Goal: Use online tool/utility: Use online tool/utility

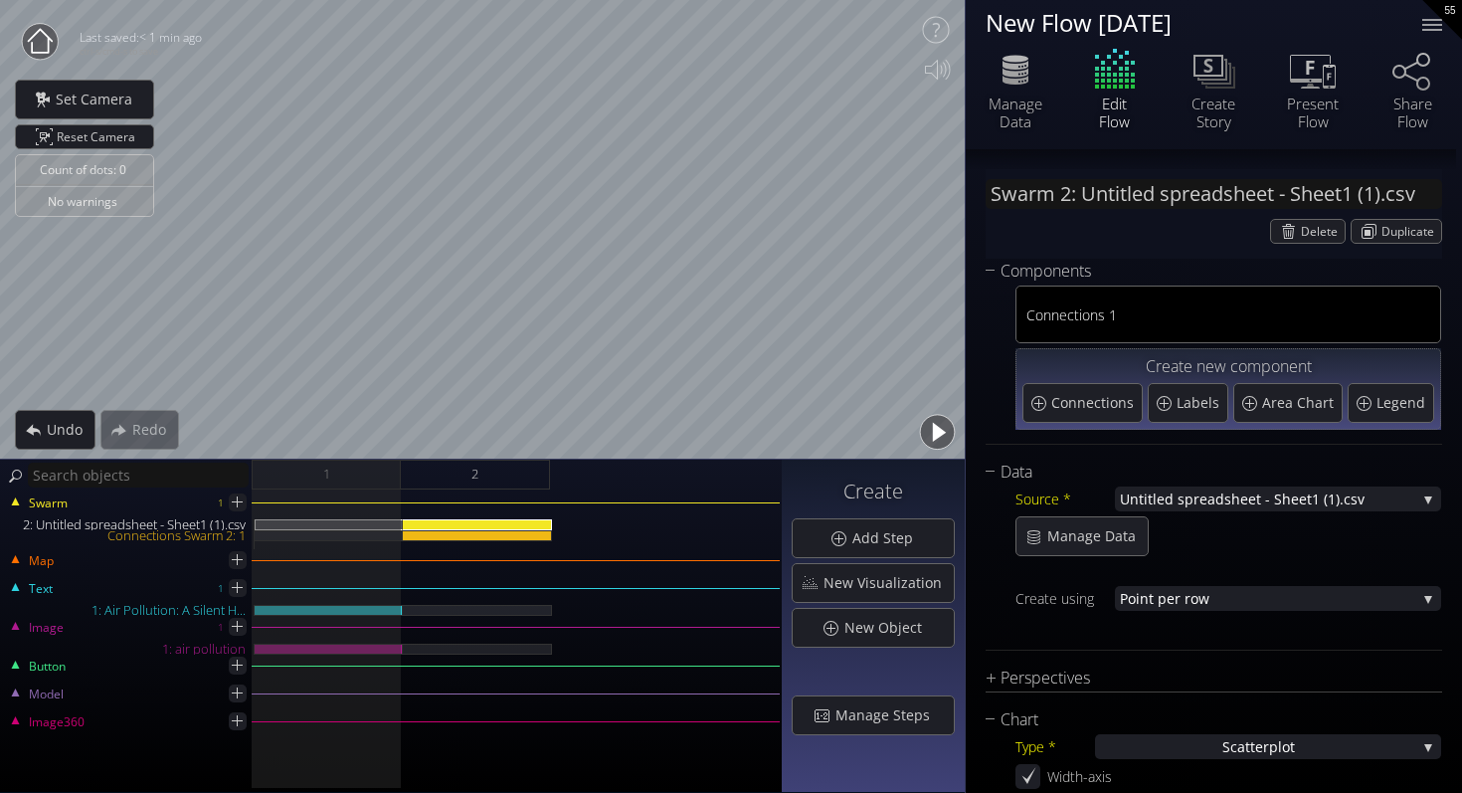
scroll to position [2170, 0]
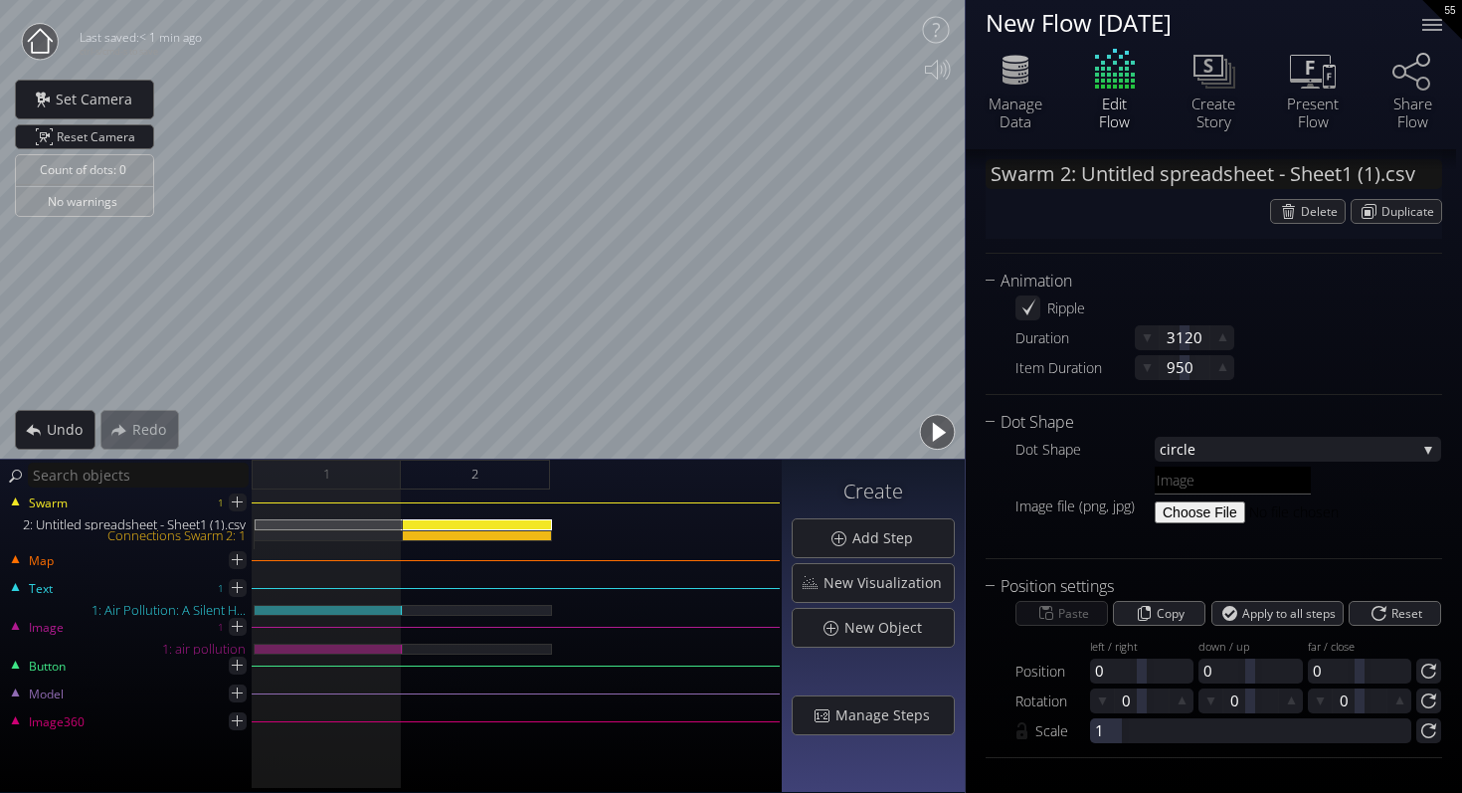
click at [935, 431] on button "button" at bounding box center [937, 432] width 45 height 45
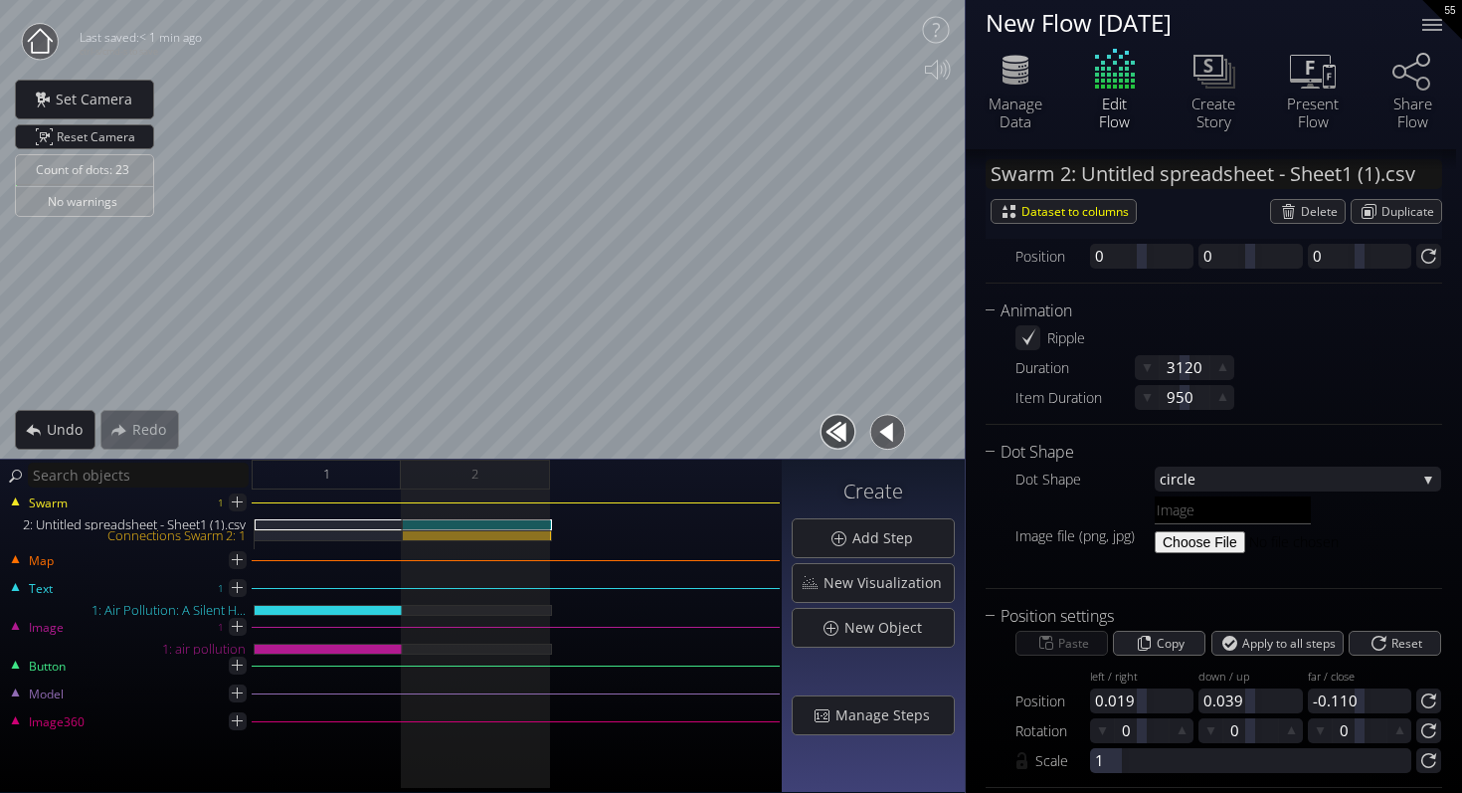
scroll to position [2200, 0]
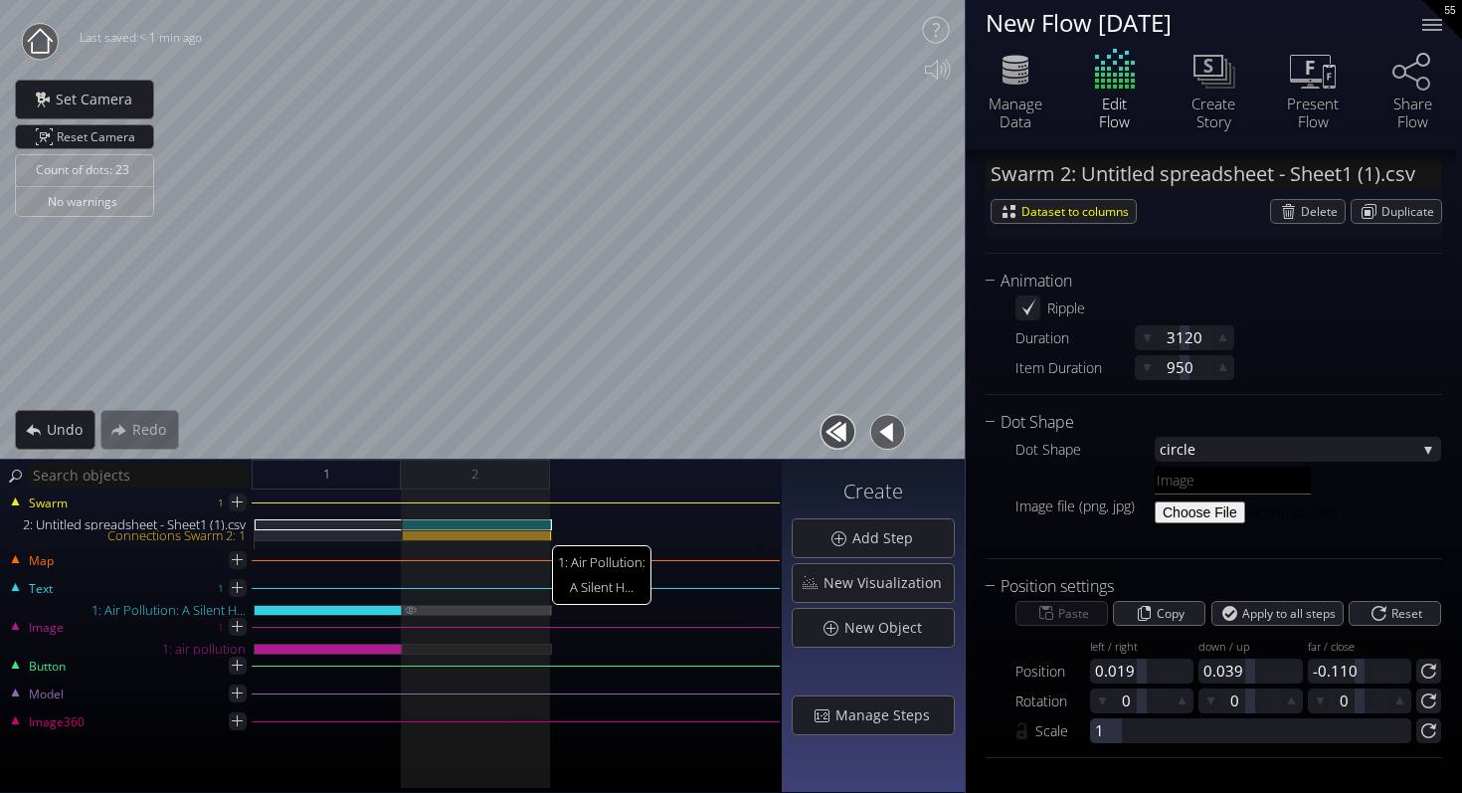
click at [409, 609] on img at bounding box center [411, 609] width 16 height 9
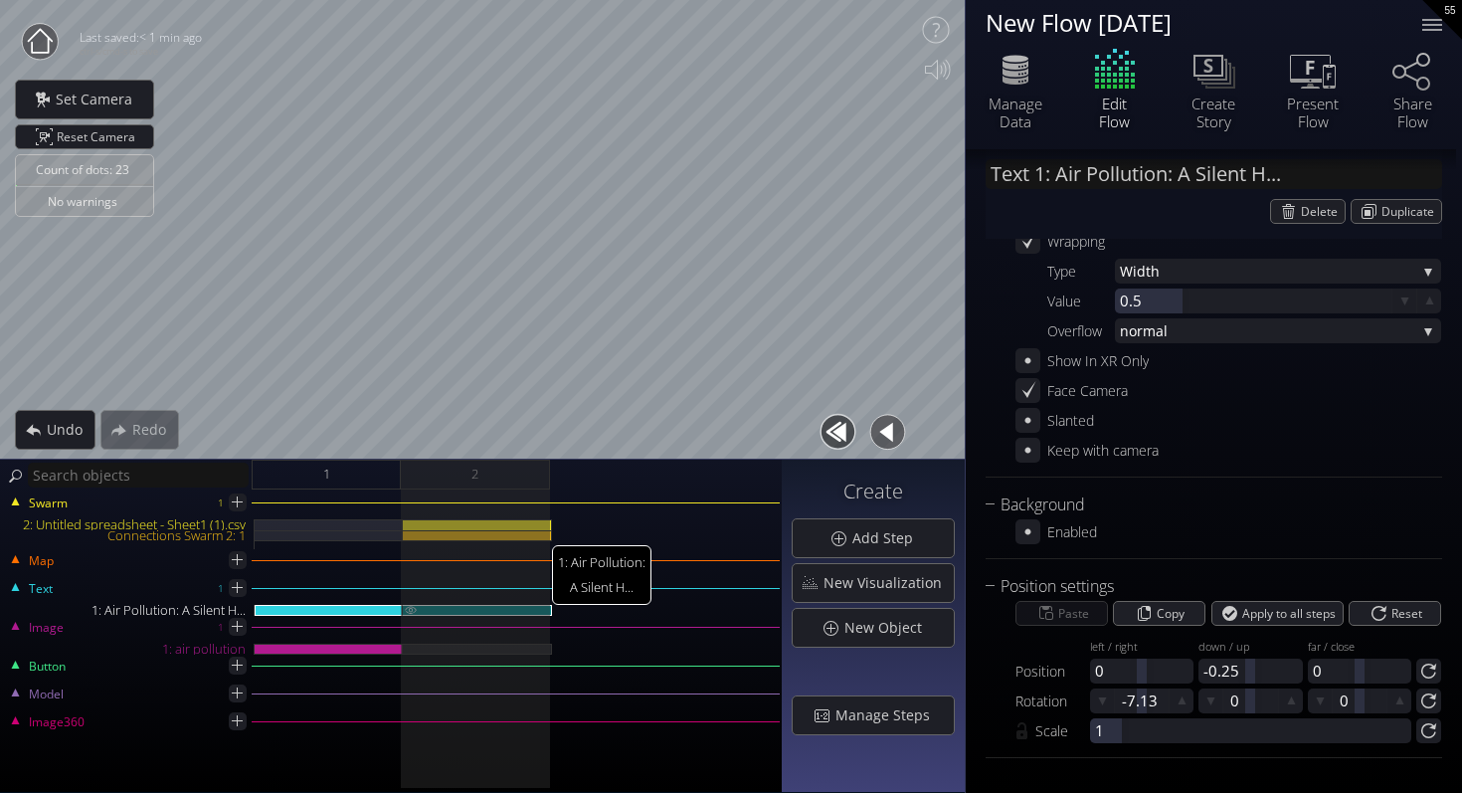
click at [409, 609] on img at bounding box center [411, 609] width 16 height 9
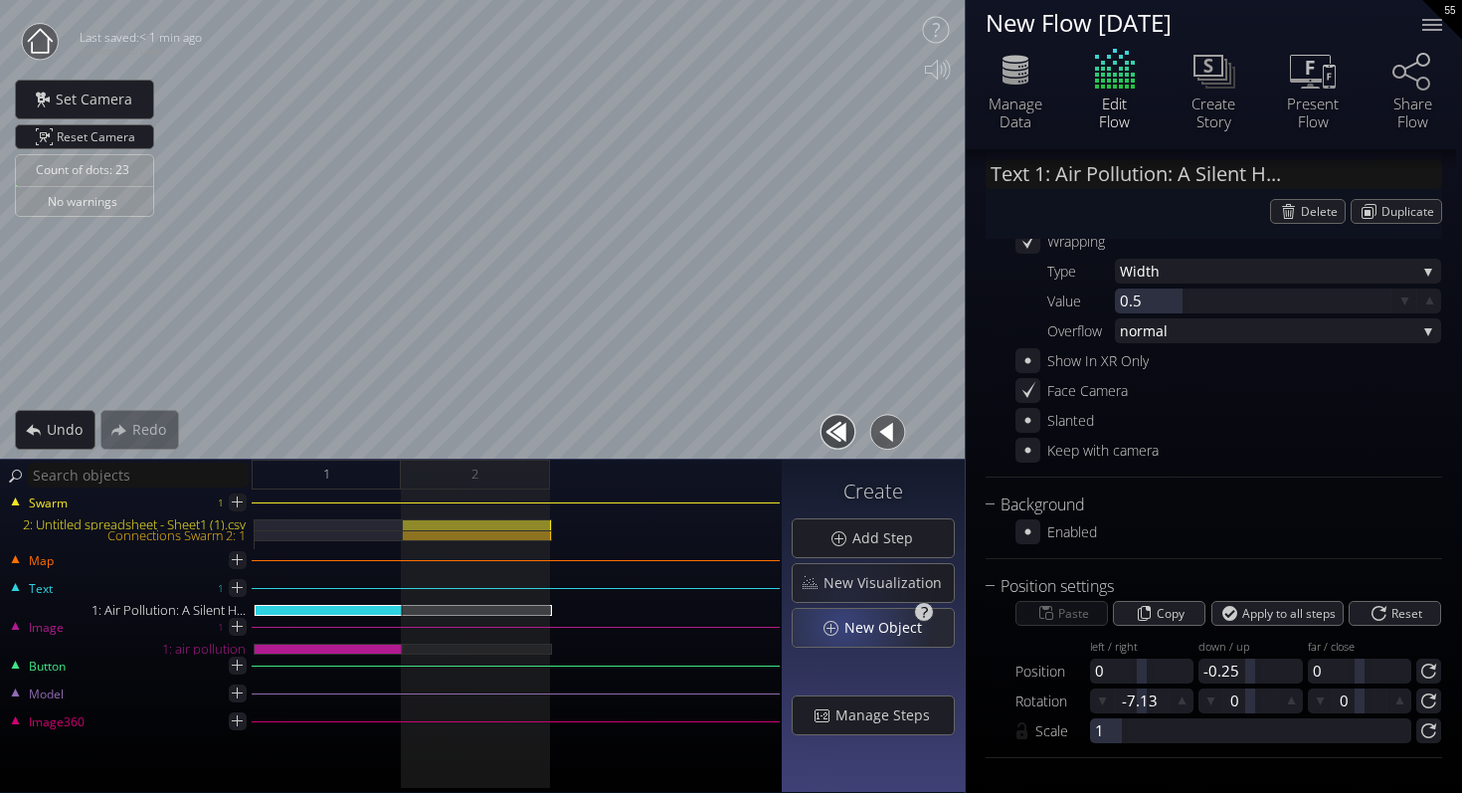
click at [845, 625] on div "New Object" at bounding box center [873, 628] width 161 height 38
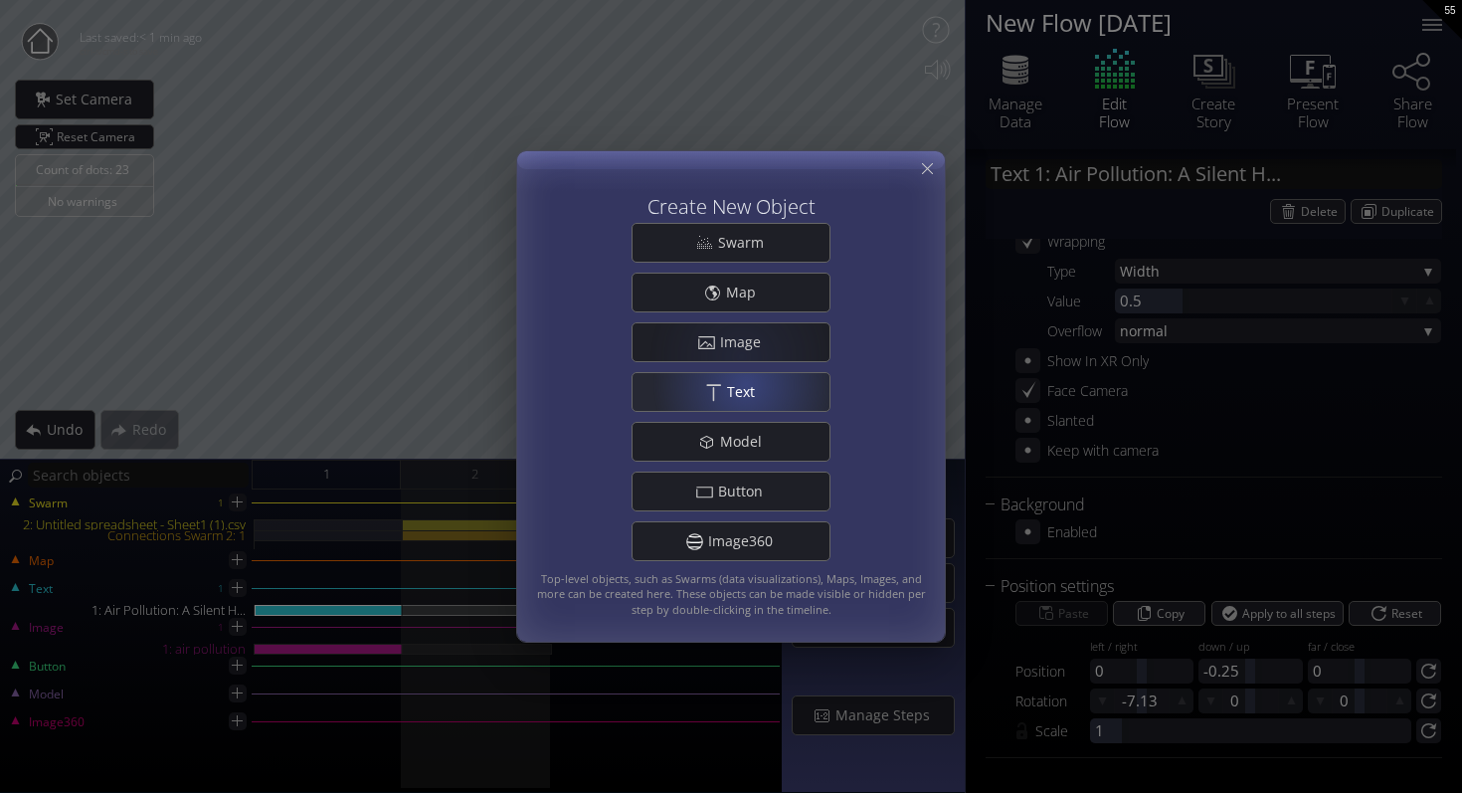
click at [748, 388] on span "Text" at bounding box center [746, 392] width 41 height 20
type input "Text 2: New Text 2"
type textarea "New Text 2"
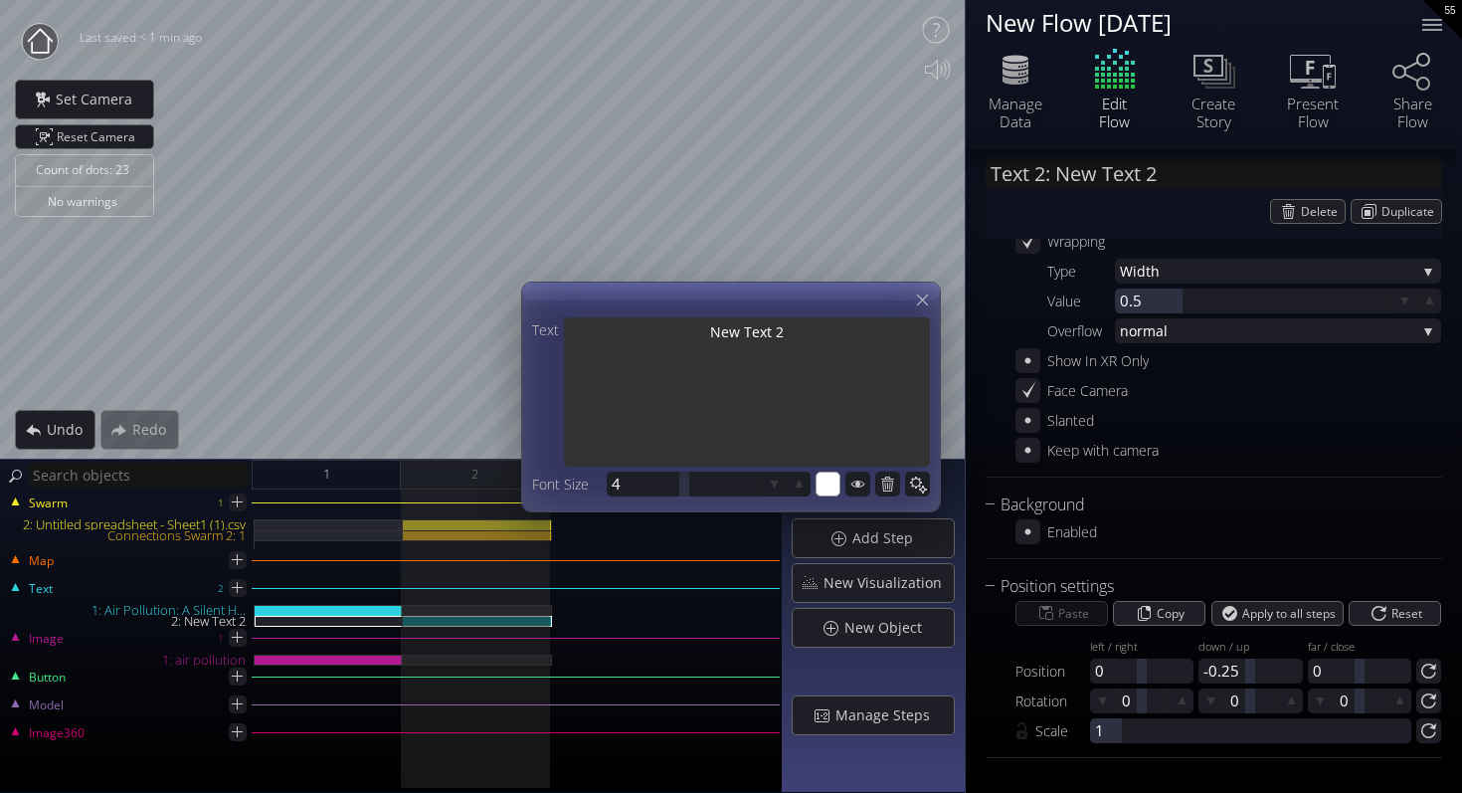
click at [768, 340] on textarea "New Text 2" at bounding box center [747, 393] width 366 height 153
click at [813, 335] on textarea "New Text 2" at bounding box center [747, 393] width 366 height 153
drag, startPoint x: 813, startPoint y: 335, endPoint x: 658, endPoint y: 335, distance: 155.2
click at [658, 335] on textarea "New Text 2" at bounding box center [747, 393] width 366 height 153
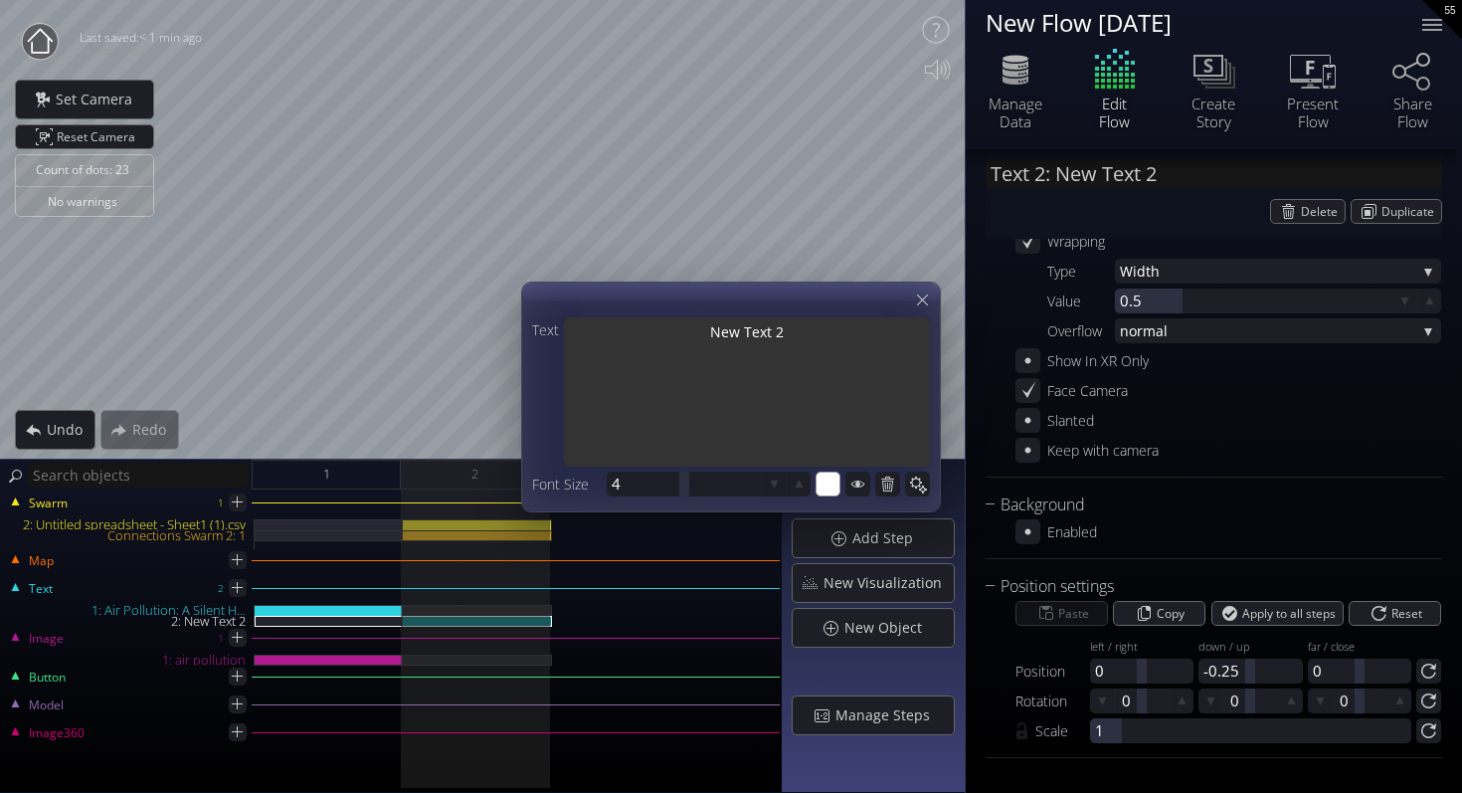
type input "Text 2: T"
type textarea "T"
type input "Text 2: Th"
type textarea "Th"
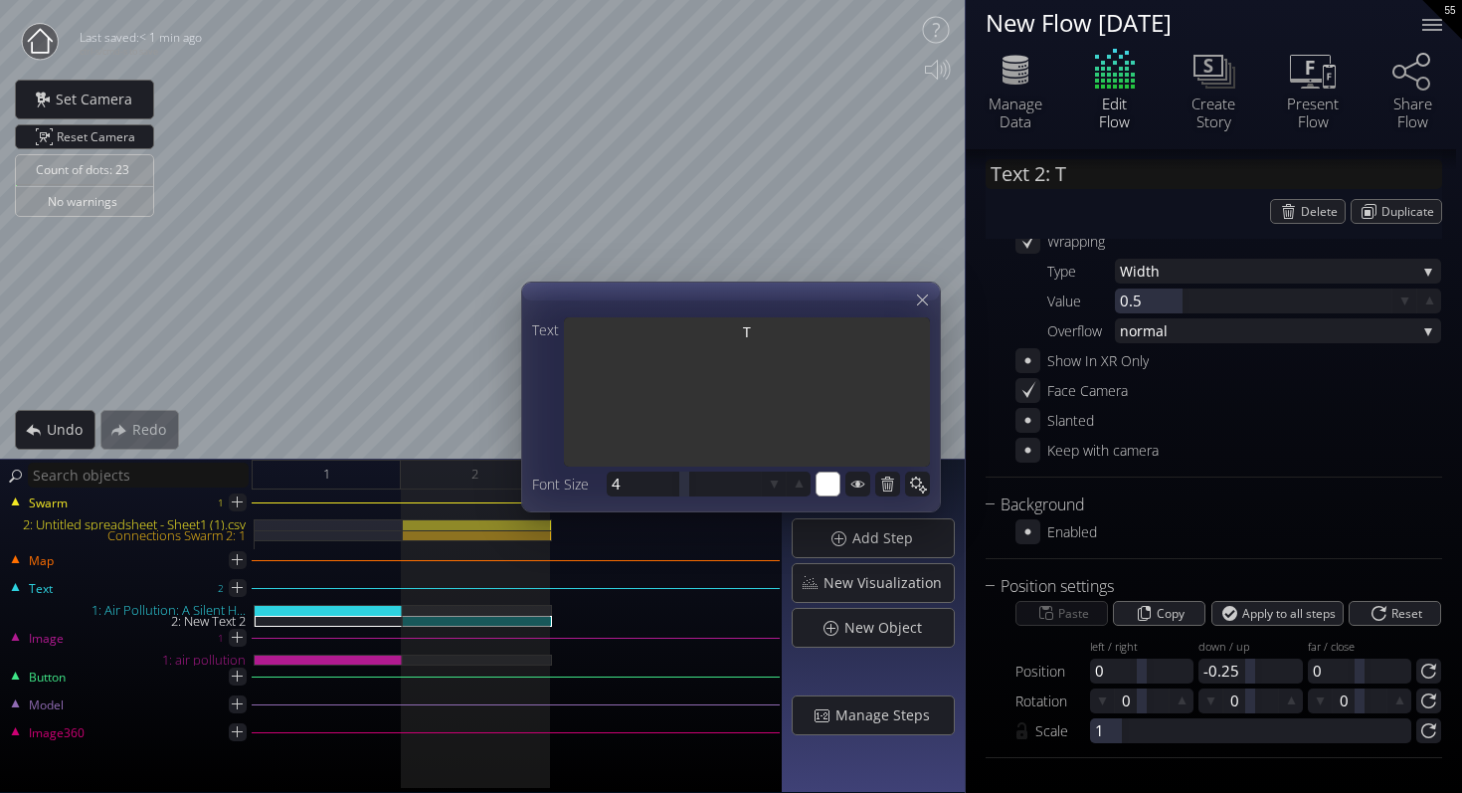
type textarea "Th"
type input "Text 2: The"
type textarea "The"
type input "Text 2: The"
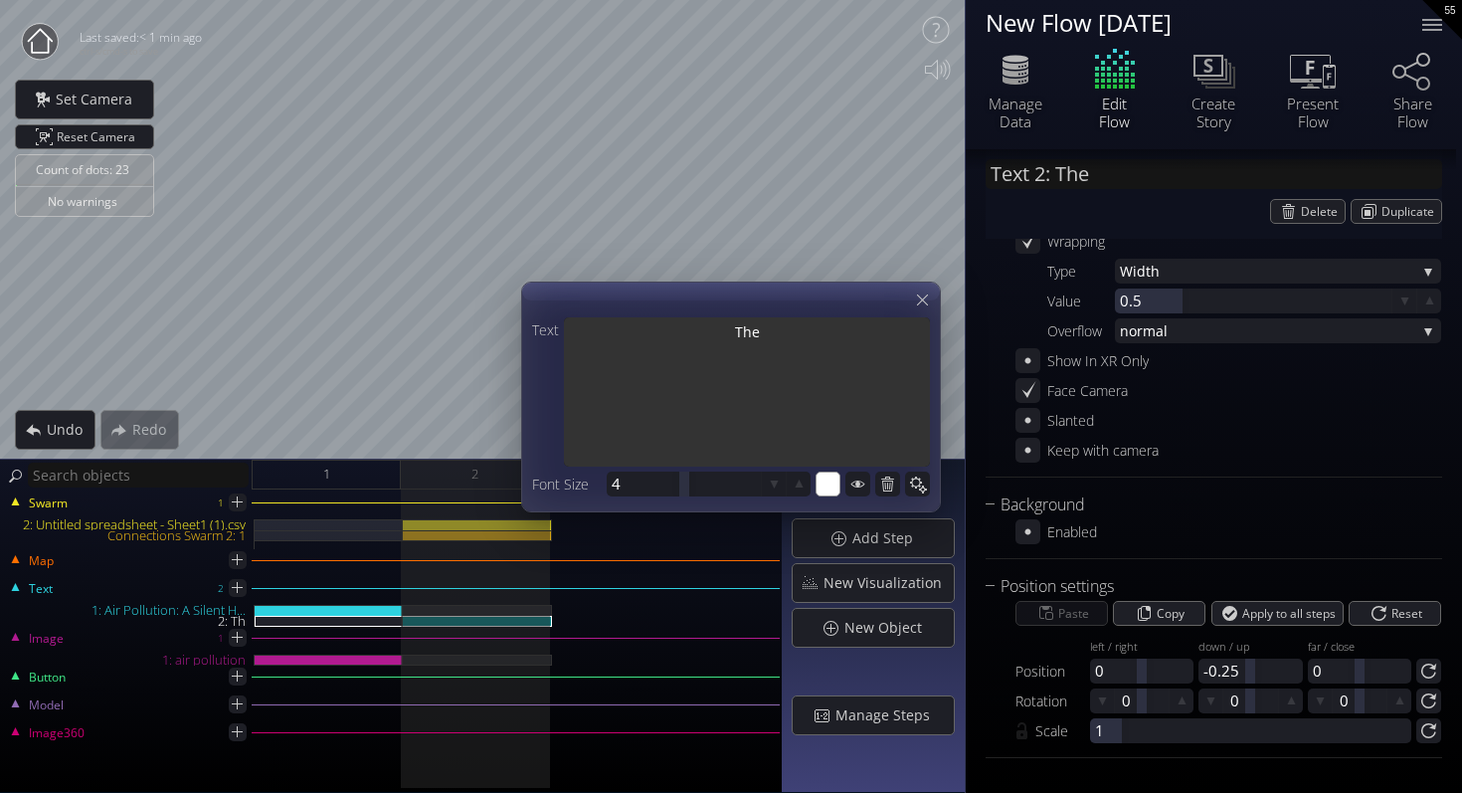
type textarea "The"
type input "Text 2: The g"
type textarea "The g"
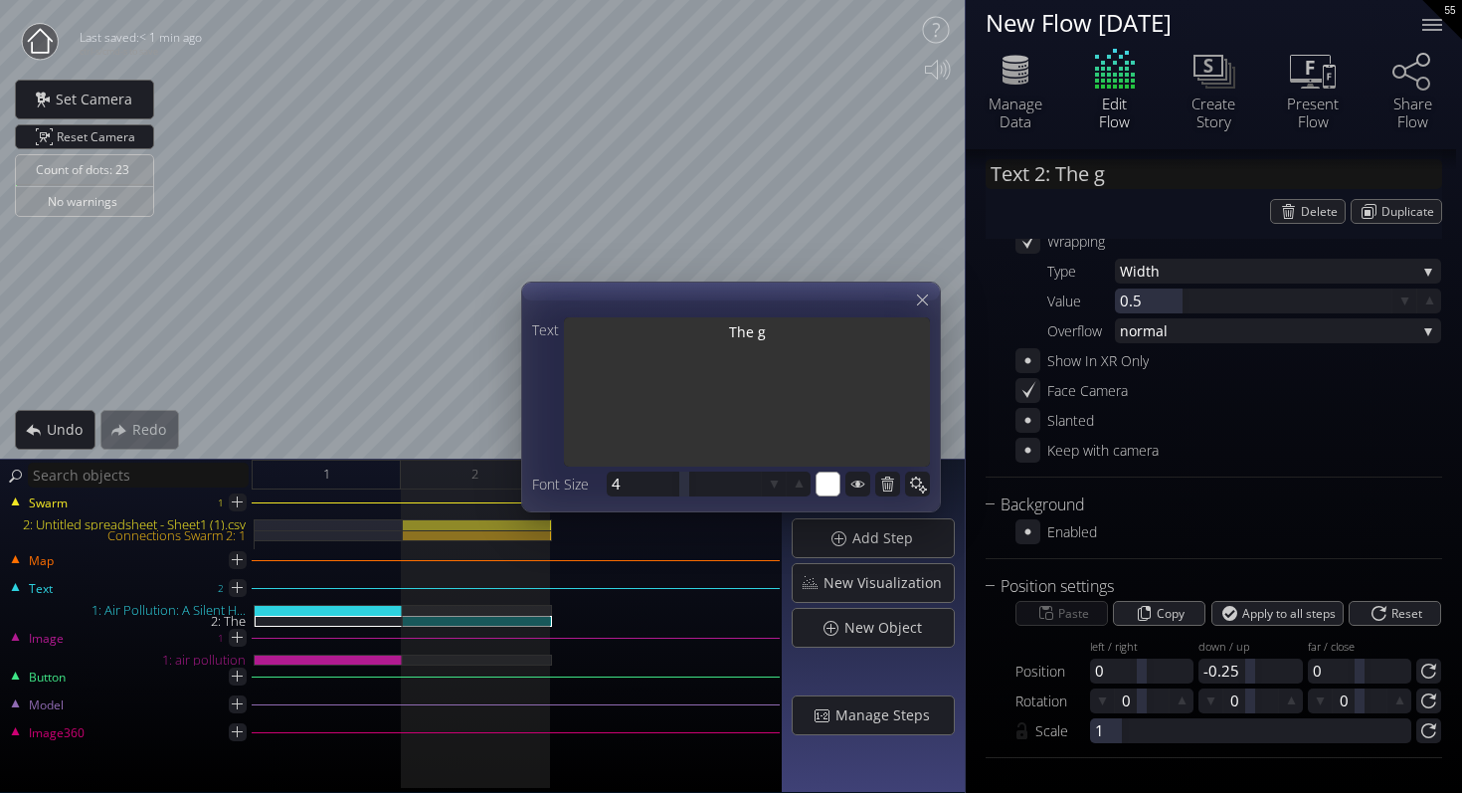
type input "Text 2: The gr"
type textarea "The gr"
type input "Text 2: The gra"
type textarea "The gra"
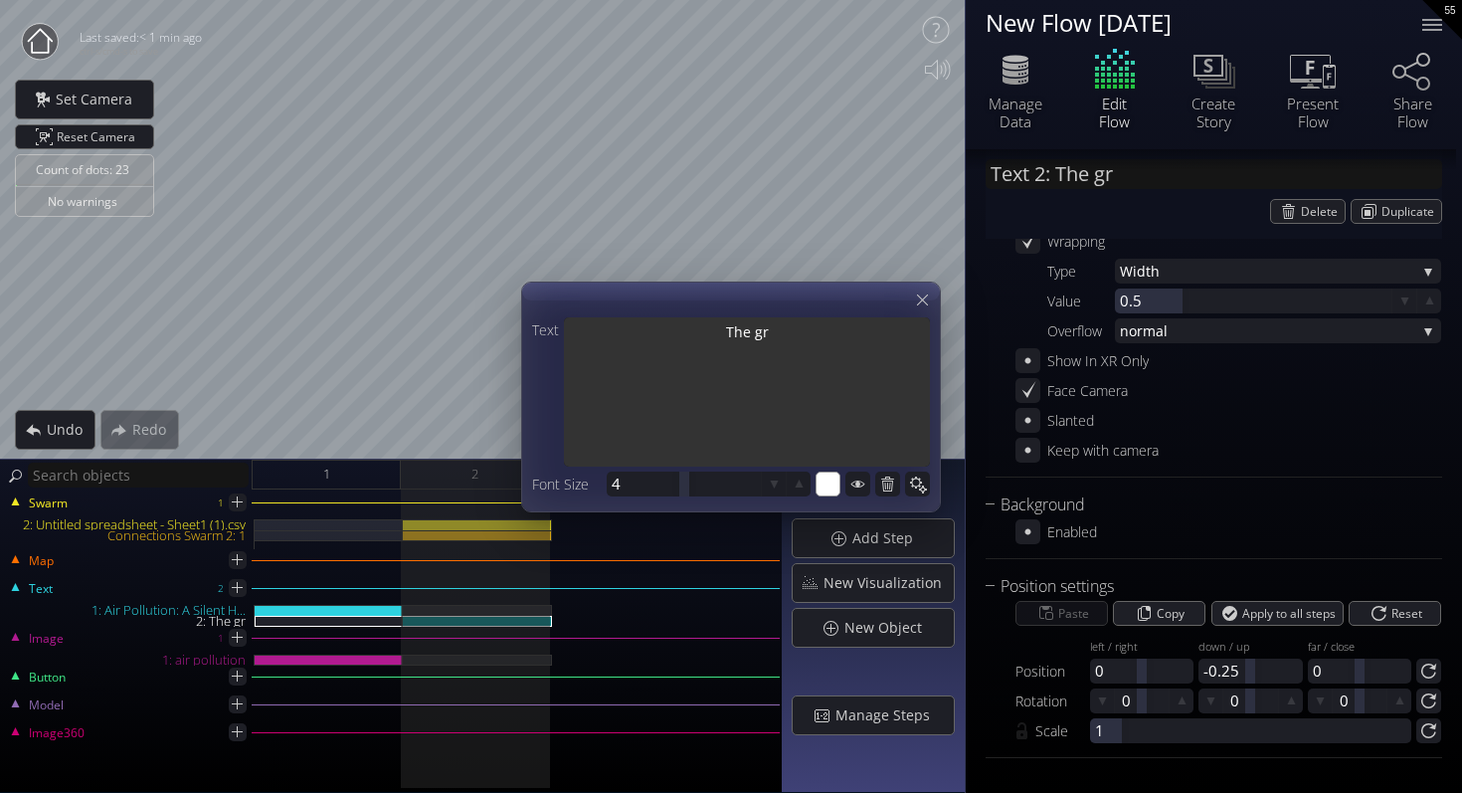
type textarea "The gra"
type input "Text 2: The grap"
type textarea "The grap"
type input "Text 2: The graph"
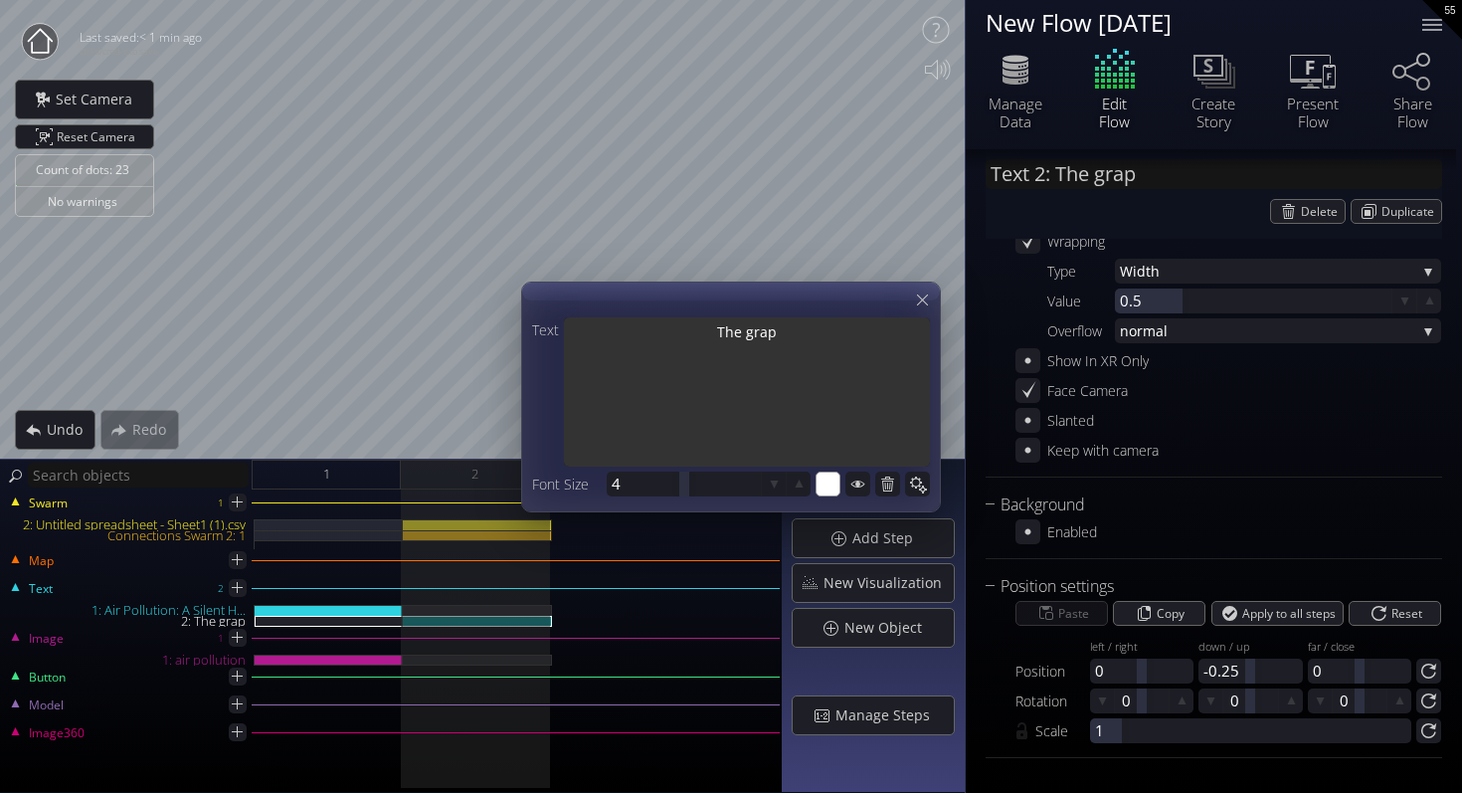
type textarea "The graph"
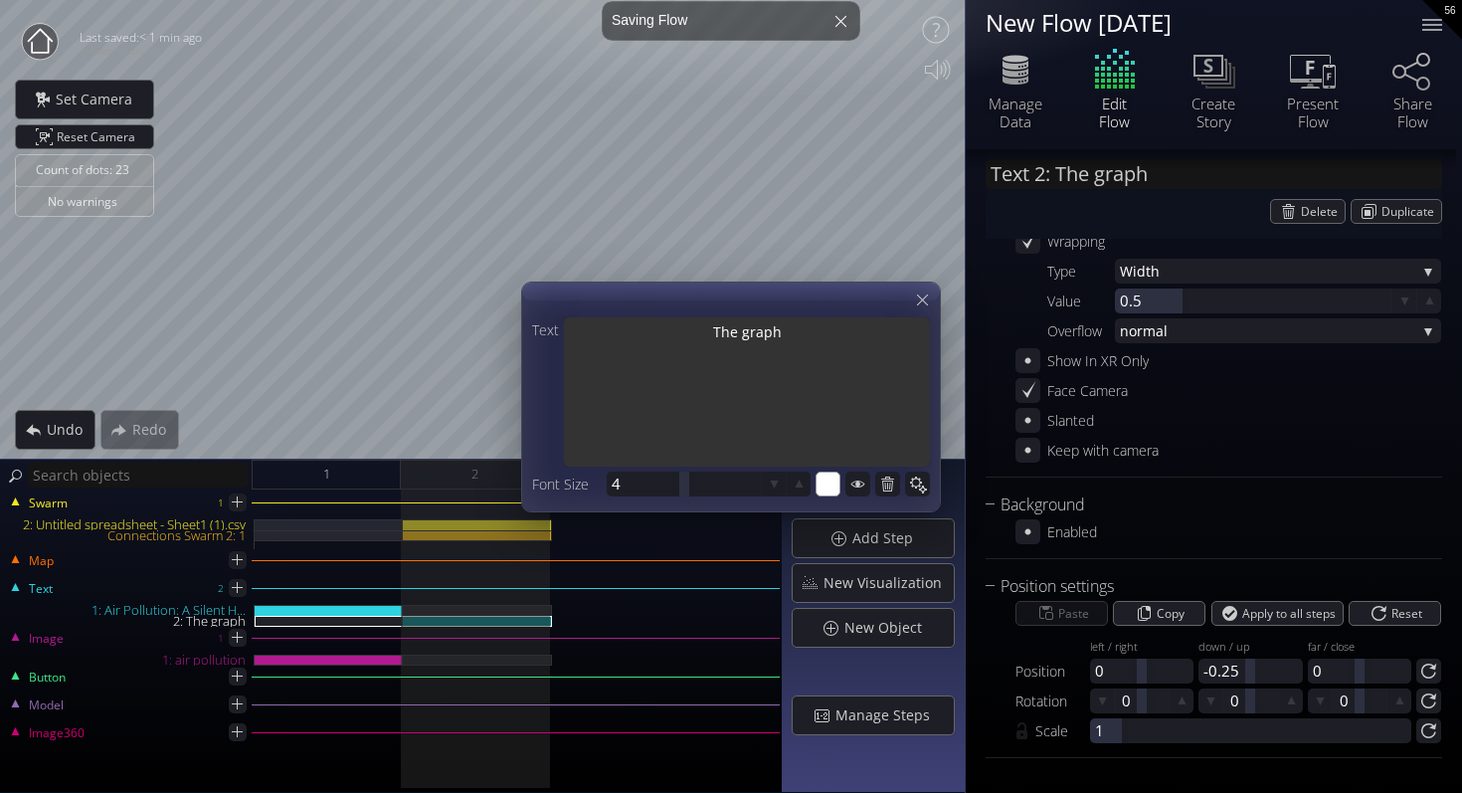
type input "Text 2: The graph"
type textarea "The graph"
type input "Text 2: The graph o"
type textarea "The graph o"
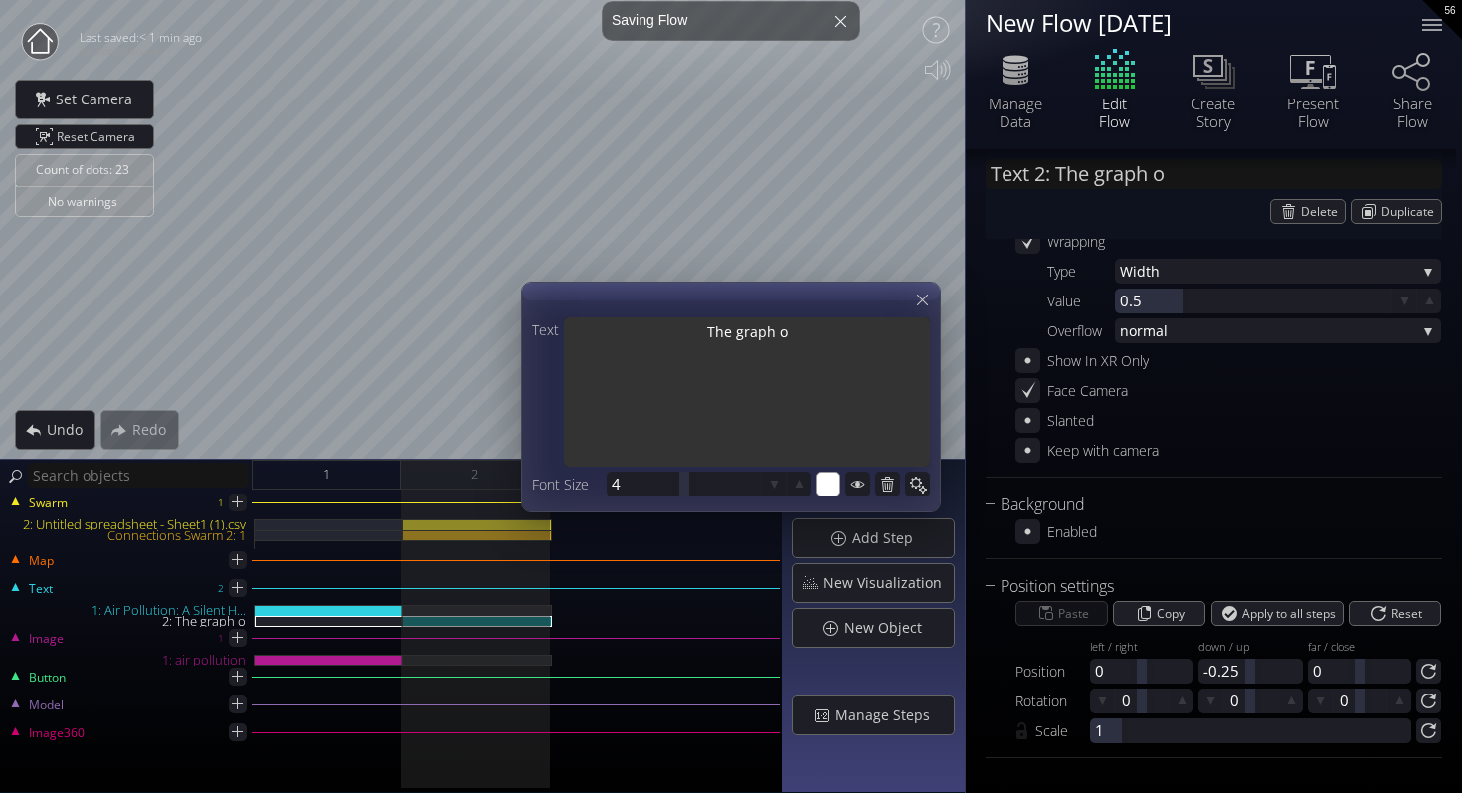
type textarea "The graph on"
type input "Text 2: The graph on"
type textarea "The graph on"
type input "Text 2: The graph on"
type textarea "The graph on"
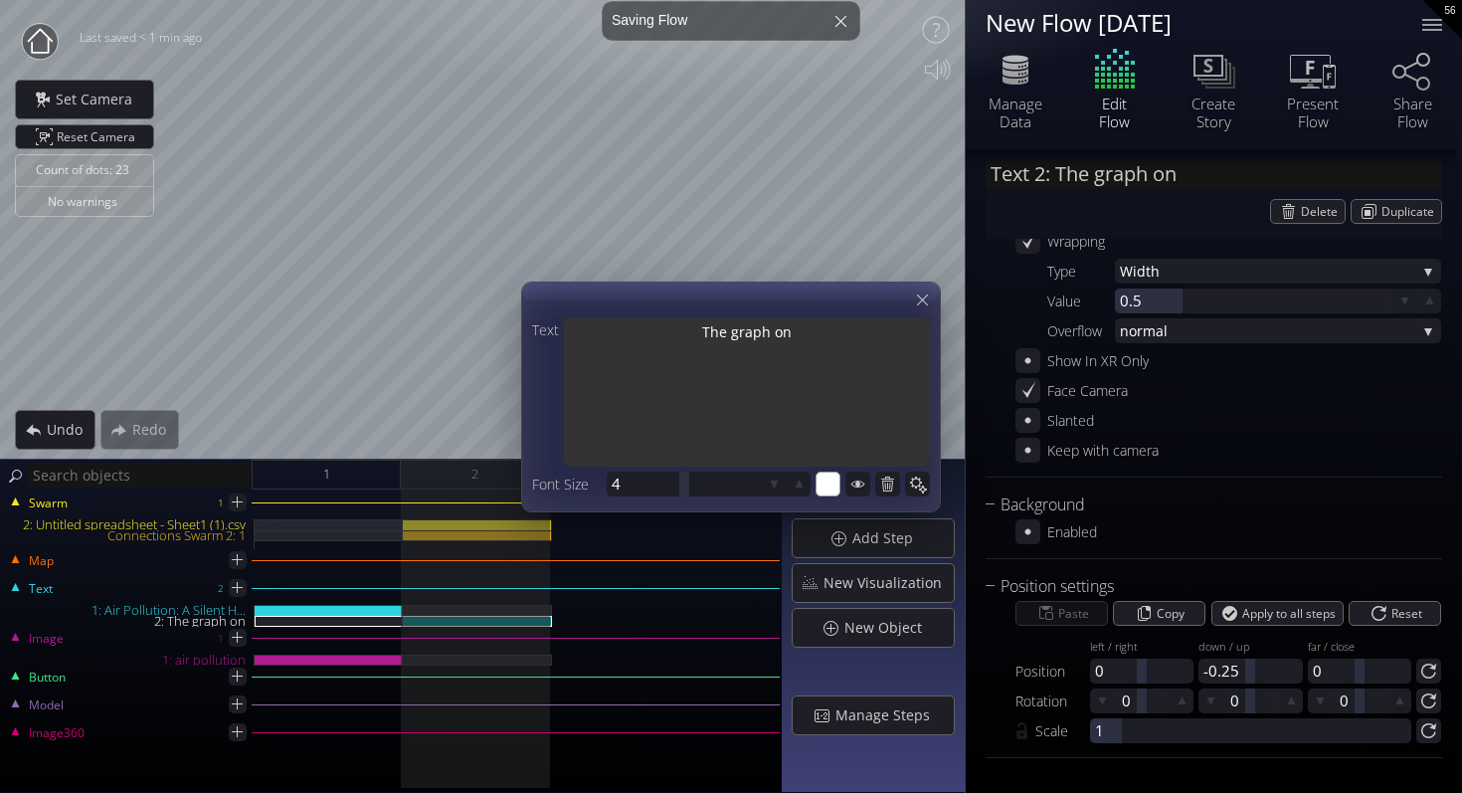
type textarea "The graph on t"
type input "Text 2: The graph on t"
type textarea "The graph on t"
type input "Text 2: The graph on th"
type textarea "The graph on th"
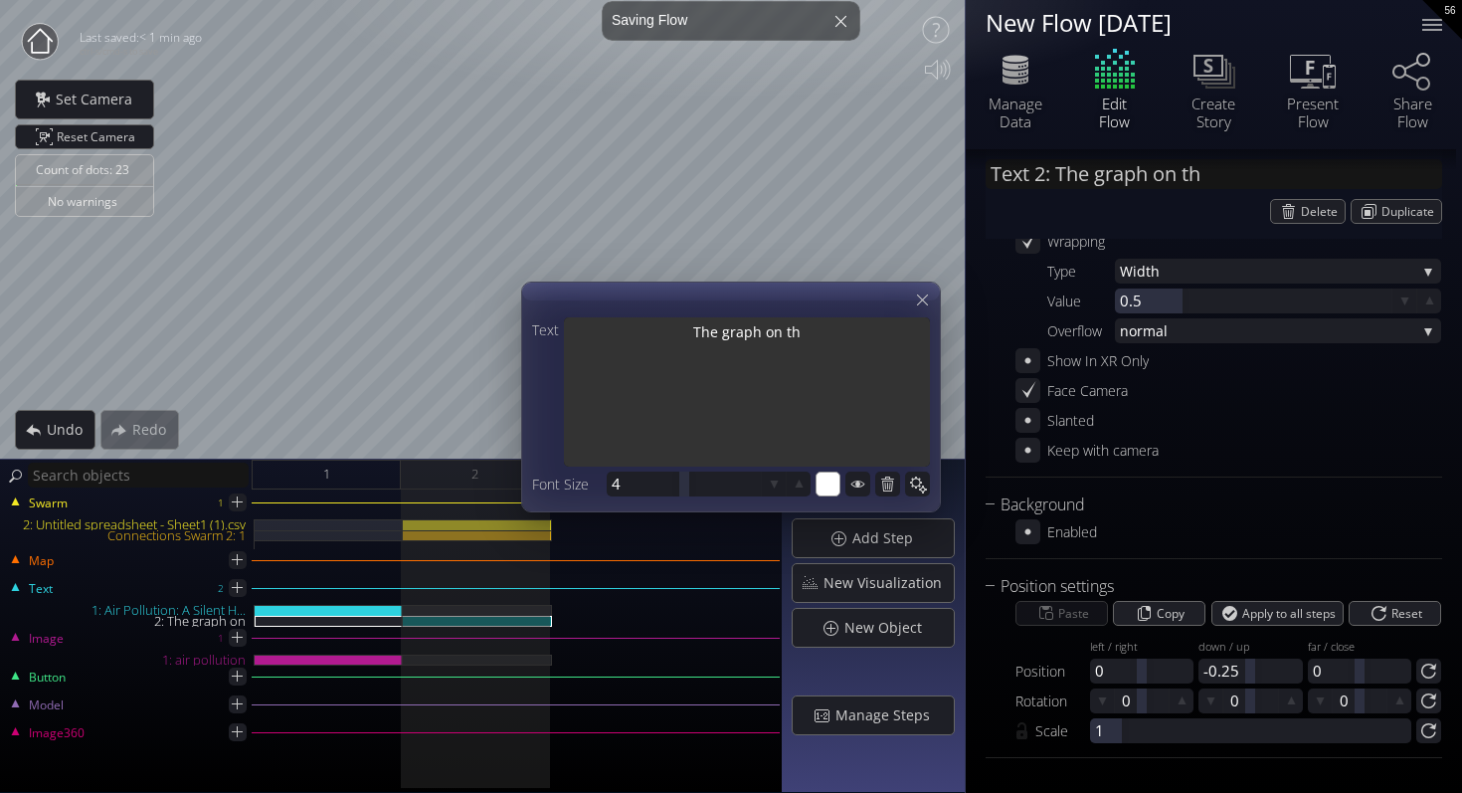
type textarea "The graph on the"
type input "Text 2: The graph on the"
type textarea "The graph on the"
type input "Text 2: The graph on the"
type textarea "The graph on the"
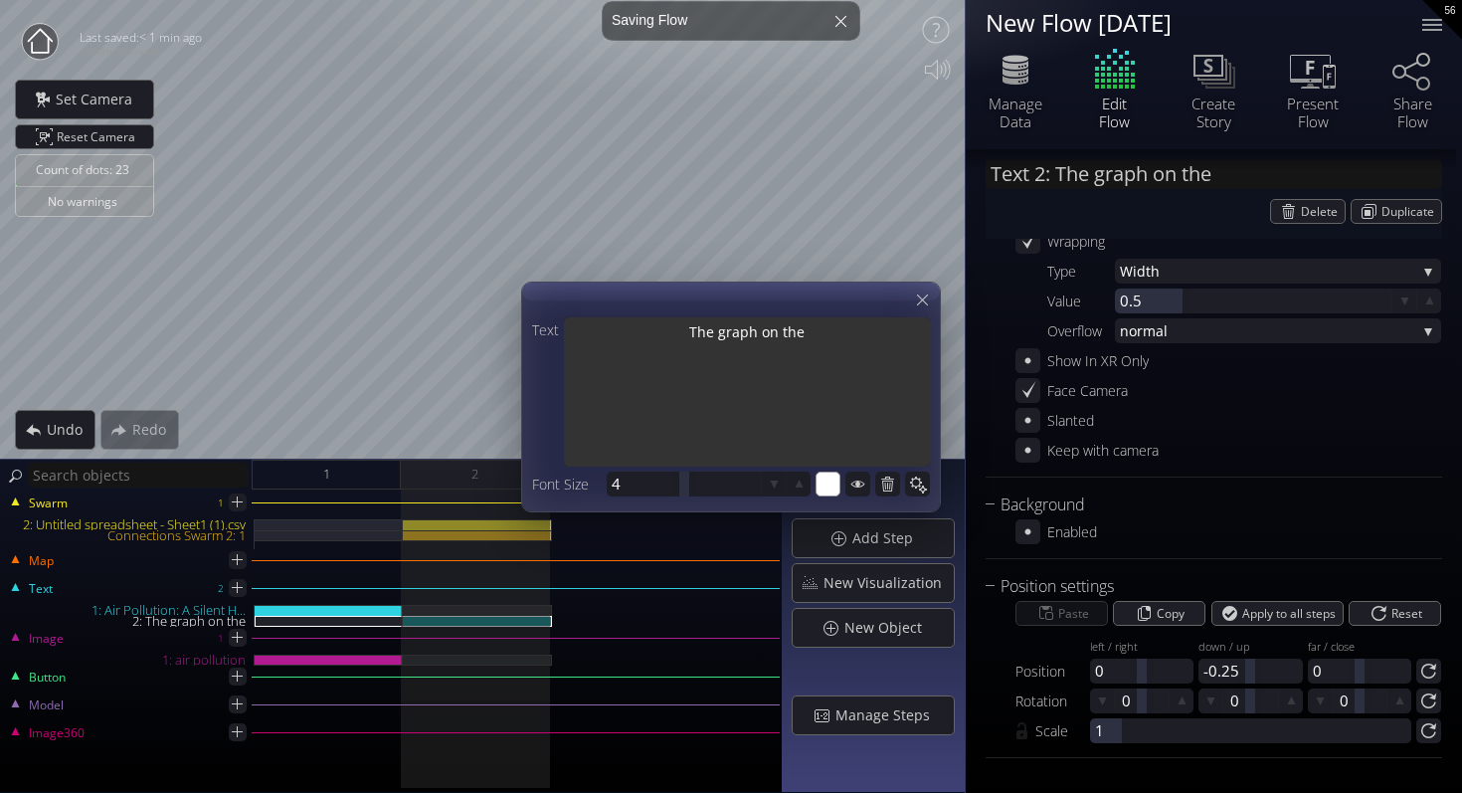
type textarea "The graph on the"
type input "Text 2: The graph on the"
type textarea "The graph on the"
type input "Text 2: The graph on th"
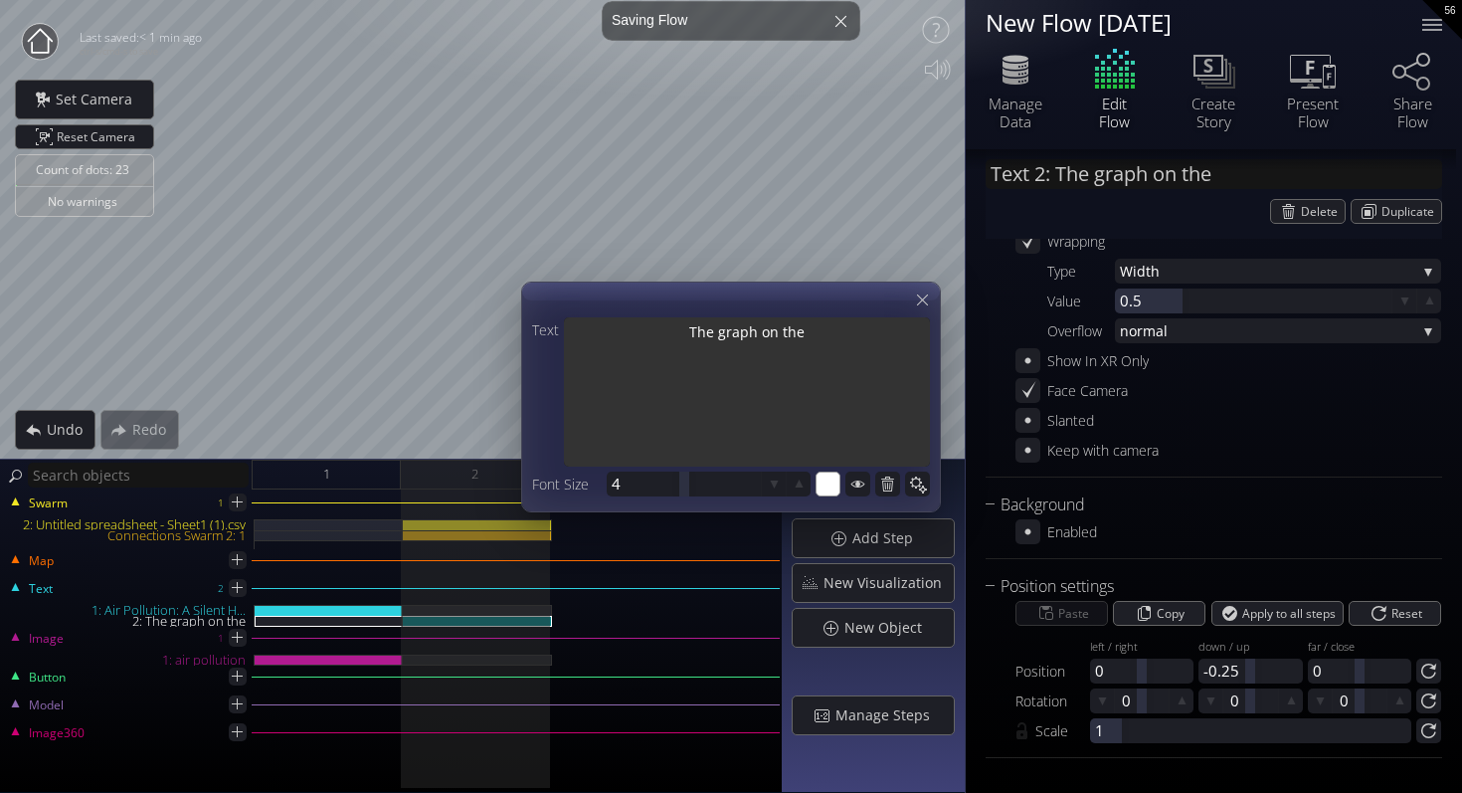
type textarea "The graph on th"
type input "Text 2: The graph on the"
type textarea "The graph on the"
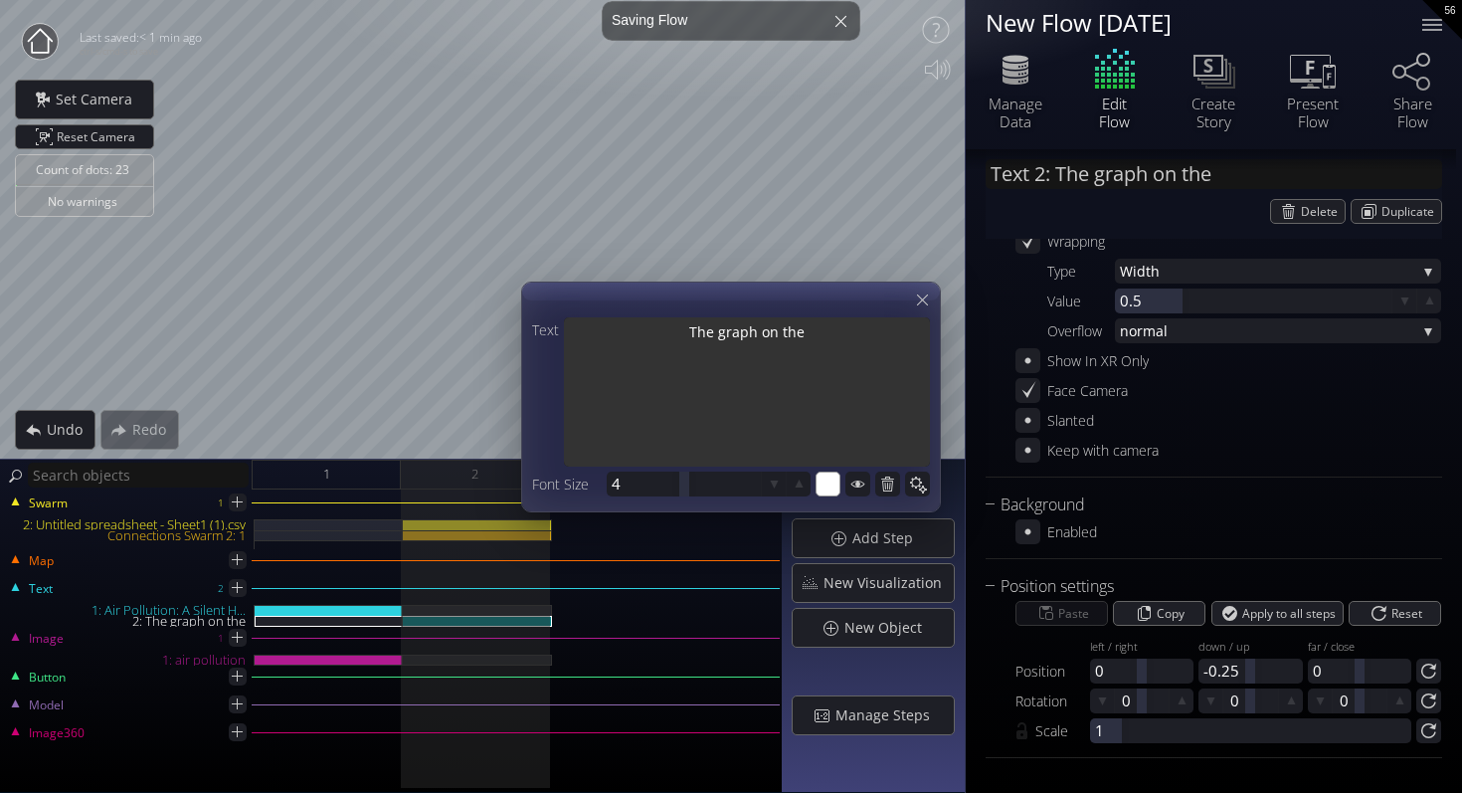
type input "Text 2: The graph on the"
type textarea "The graph on the"
type input "Text 2: The graph on the r"
type textarea "The graph on the r"
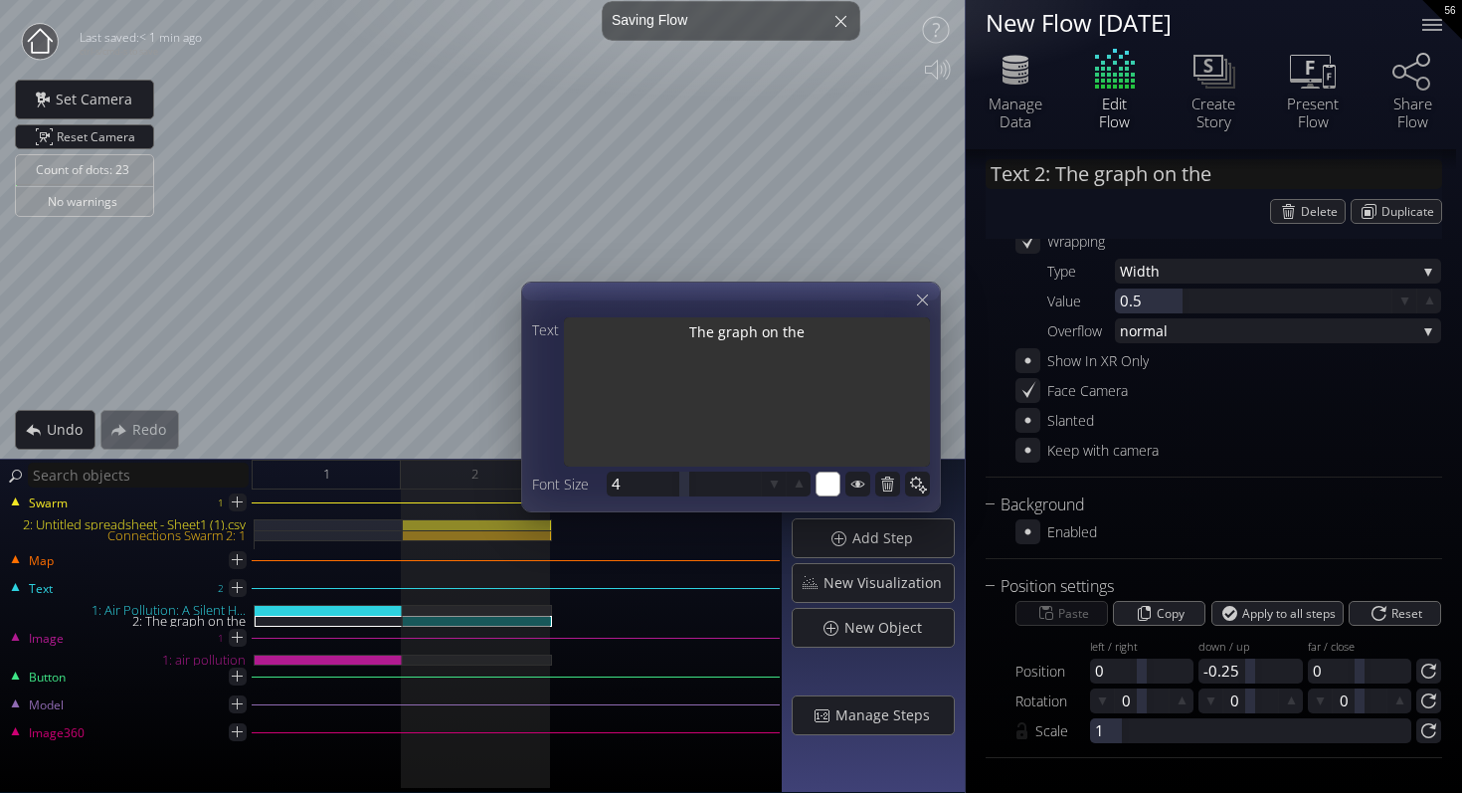
type textarea "The graph on the r"
type input "Text 2: The graph on the ri"
type textarea "The graph on the ri"
type input "Text 2: The graph on the rig"
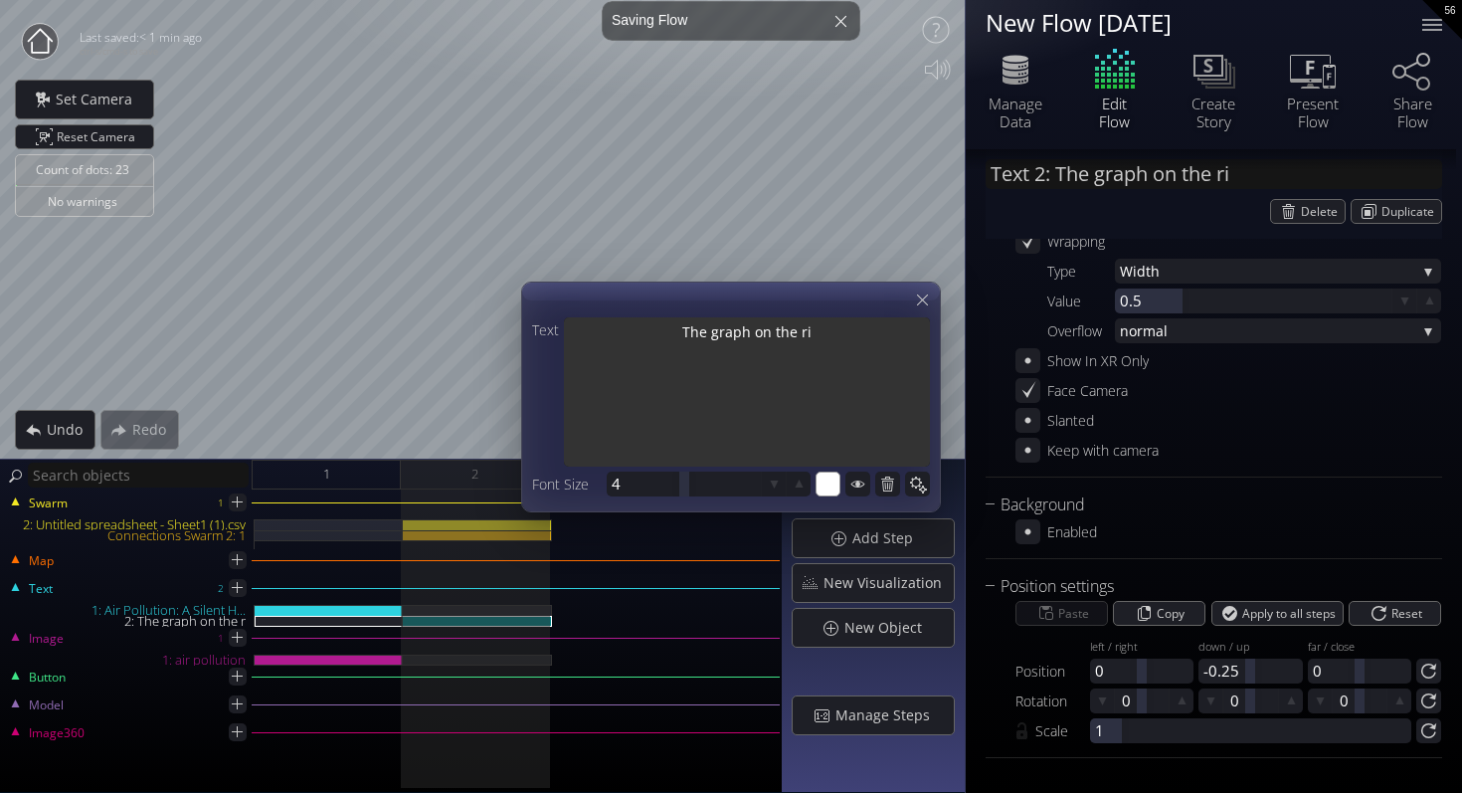
type textarea "The graph on the rig"
type input "Text 2: The graph on the righ"
type textarea "The graph on the righ"
type textarea "The graph on the right"
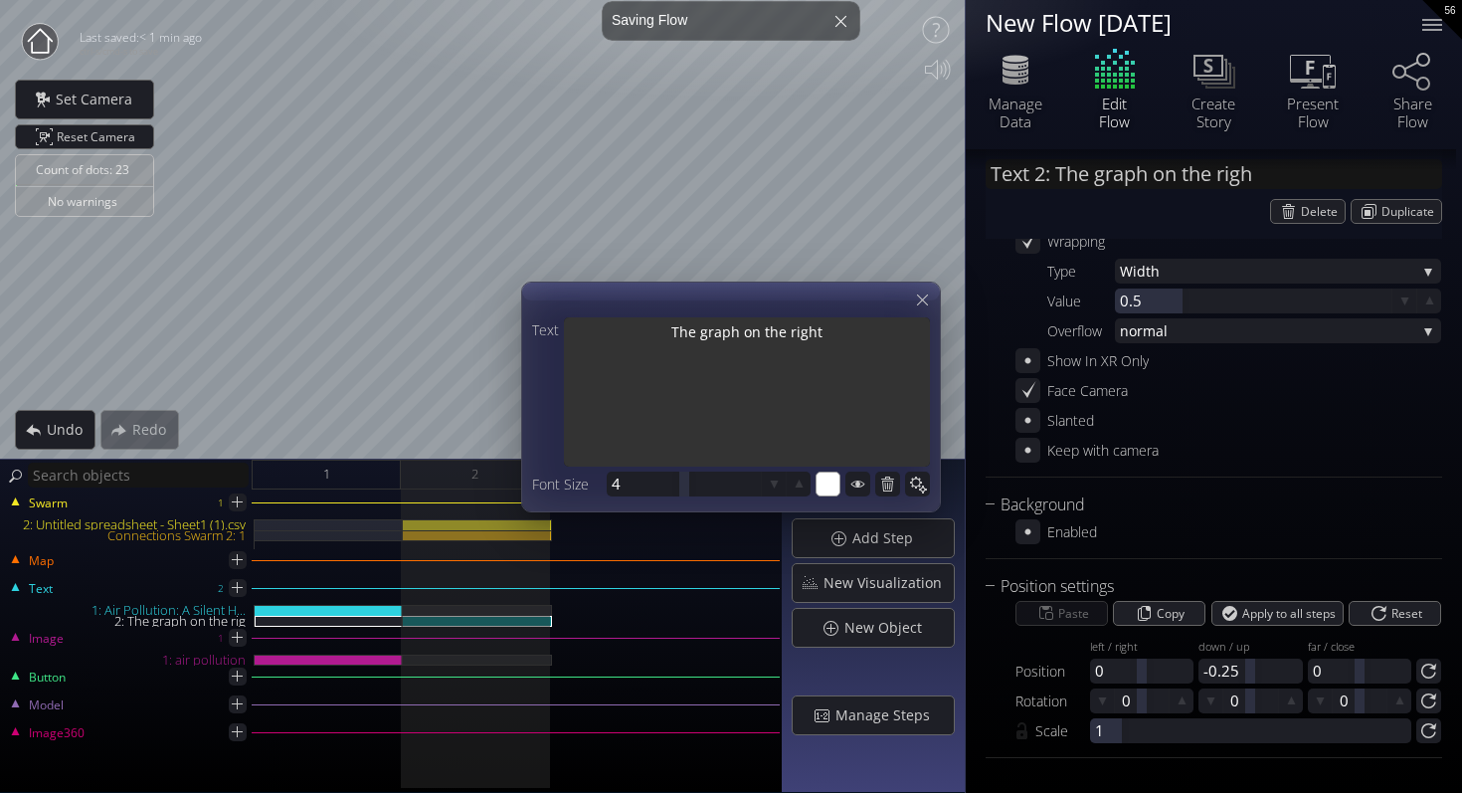
type input "Text 2: The graph on the right"
type textarea "The graph on the right"
type input "Text 2: The graph on the right"
type textarea "The graph on the right"
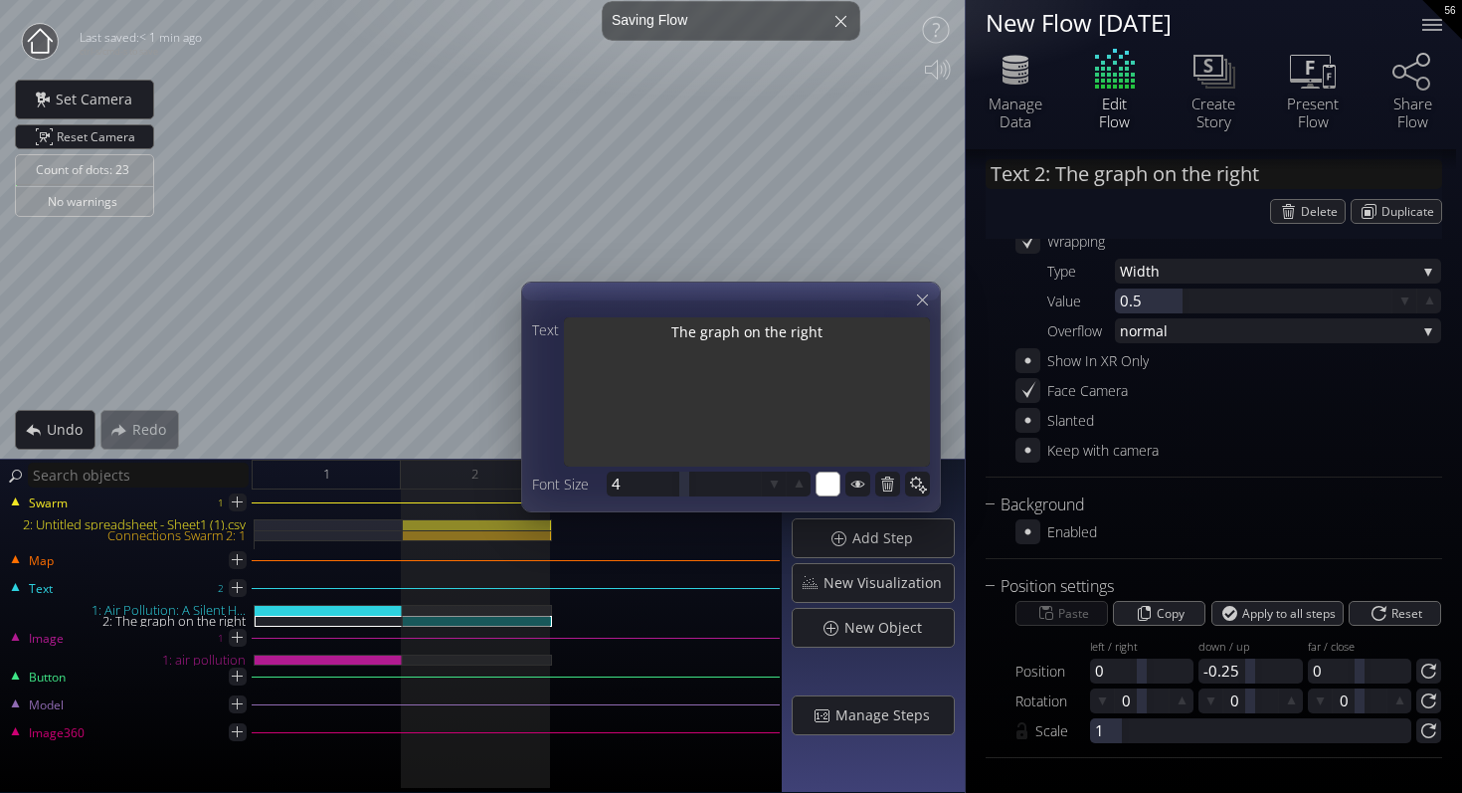
type input "Text 2: The graph on the right d"
type textarea "The graph on the right d"
type input "Text 2: The graph on the right di"
type textarea "The graph on the right di"
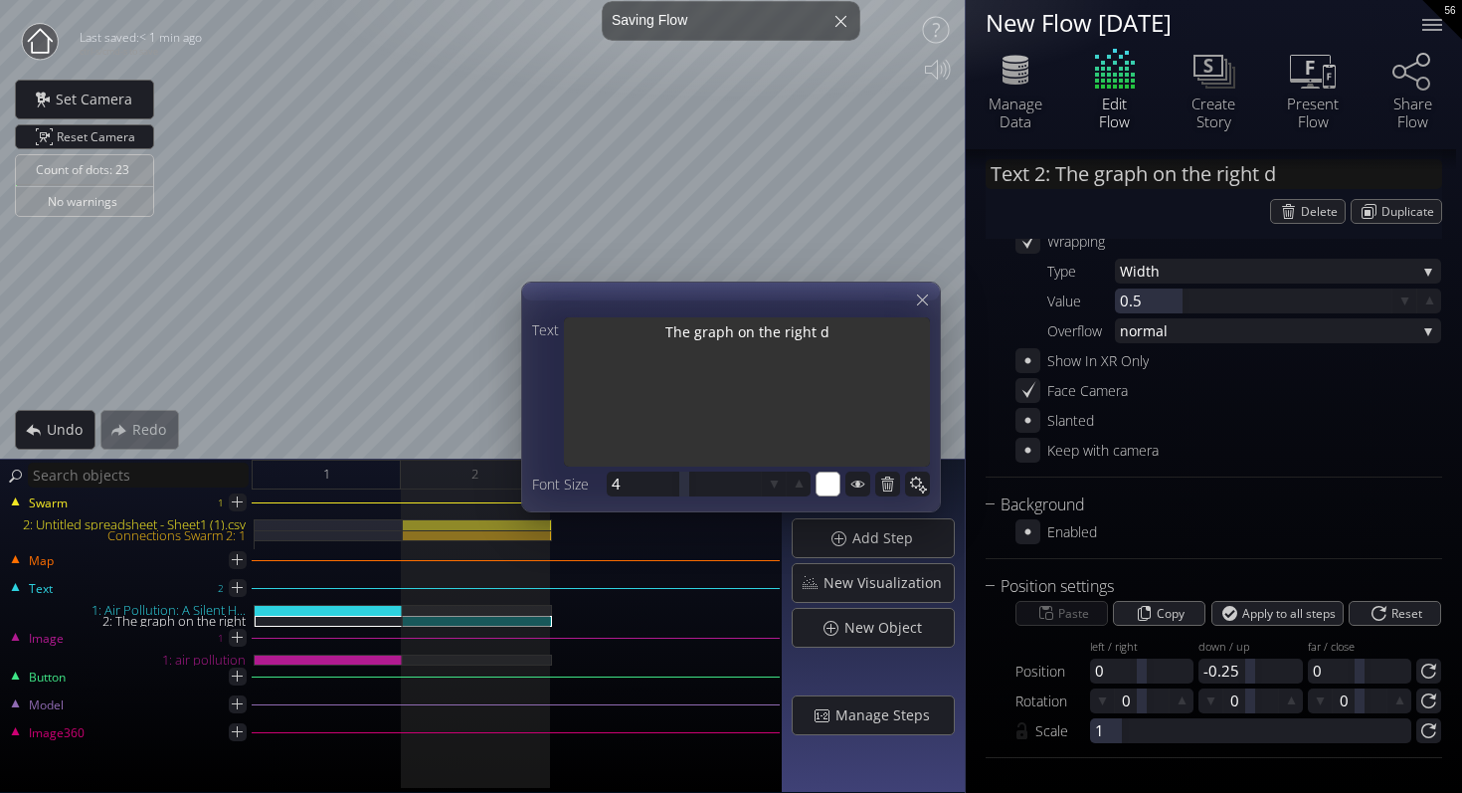
type textarea "The graph on the right di"
type input "Text 2: The graph on the right di..."
type textarea "The graph on the right dis"
type textarea "The graph on the right disp"
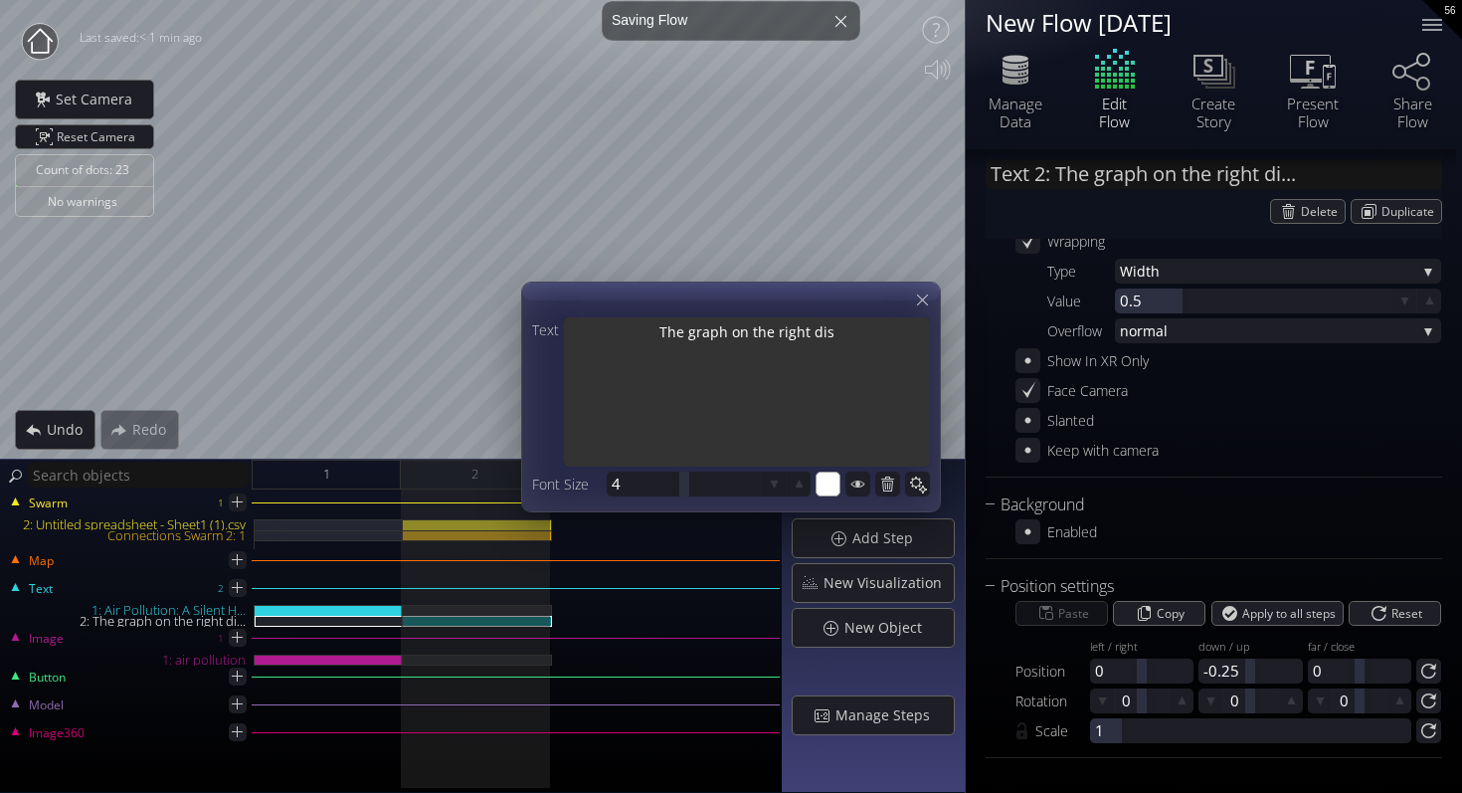
type textarea "The graph on the right disp"
type textarea "The graph on the right displ"
type textarea "The graph on the right displa"
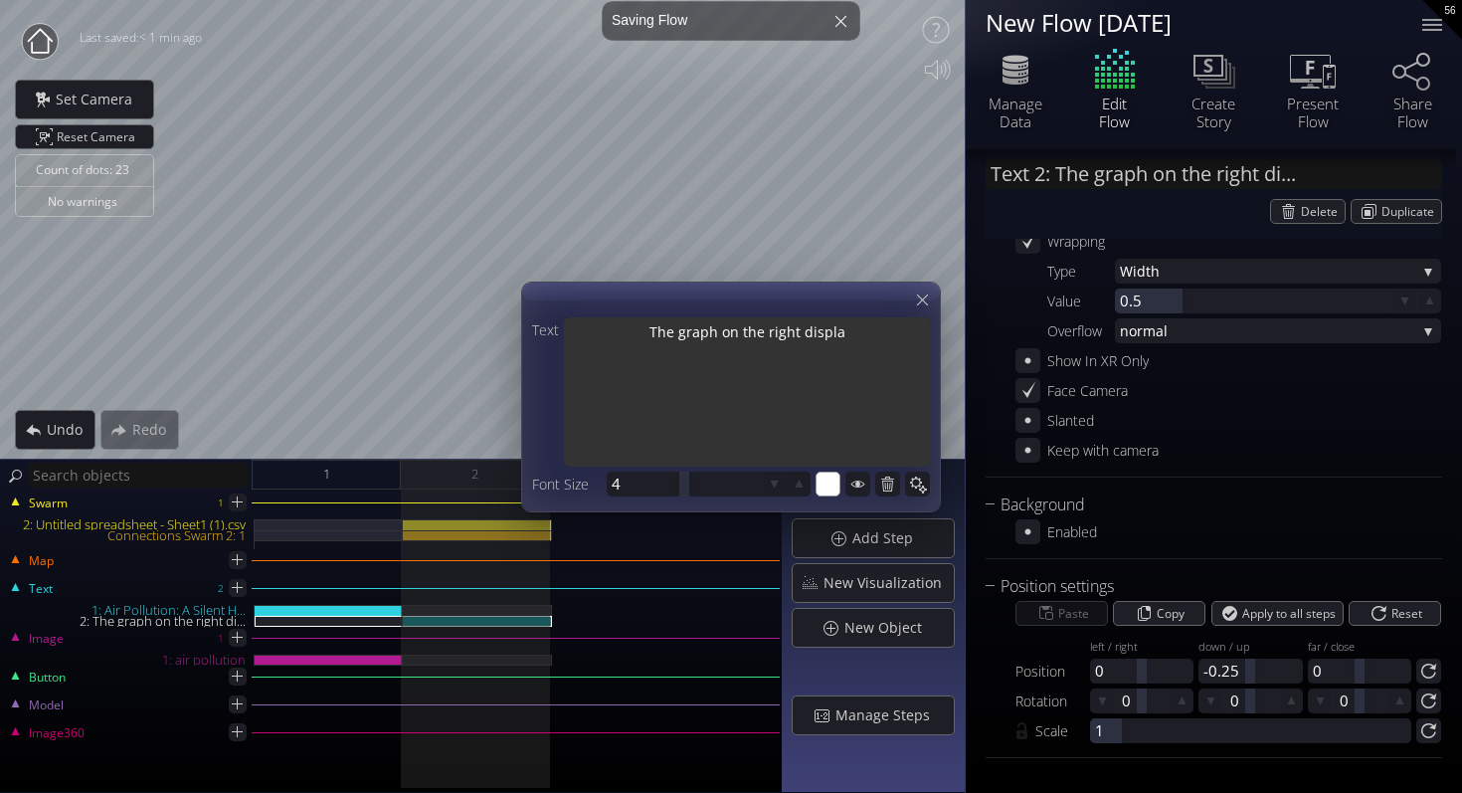
type textarea "The graph on the right display"
type textarea "The graph on the right displays"
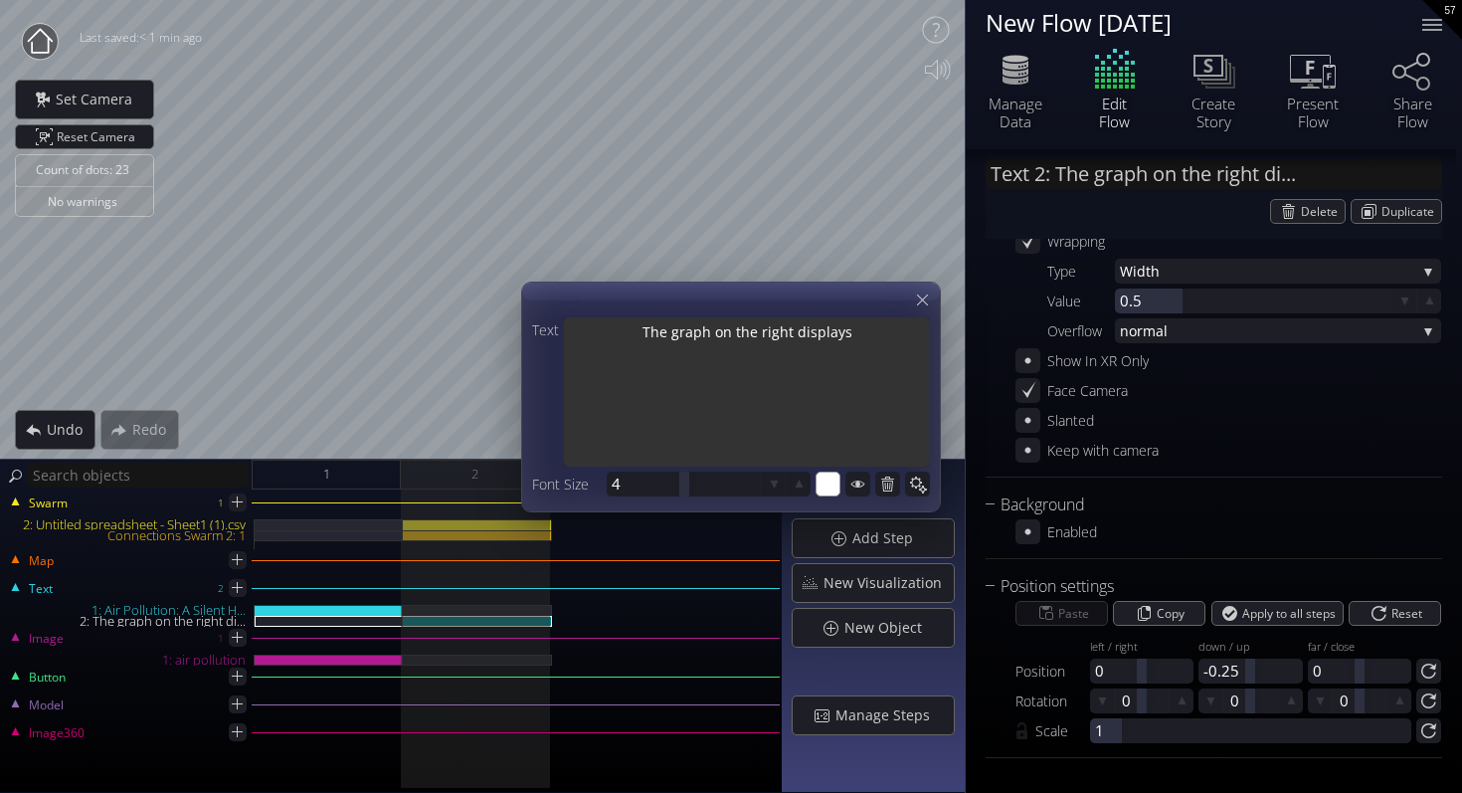
type textarea "The graph on the right displays"
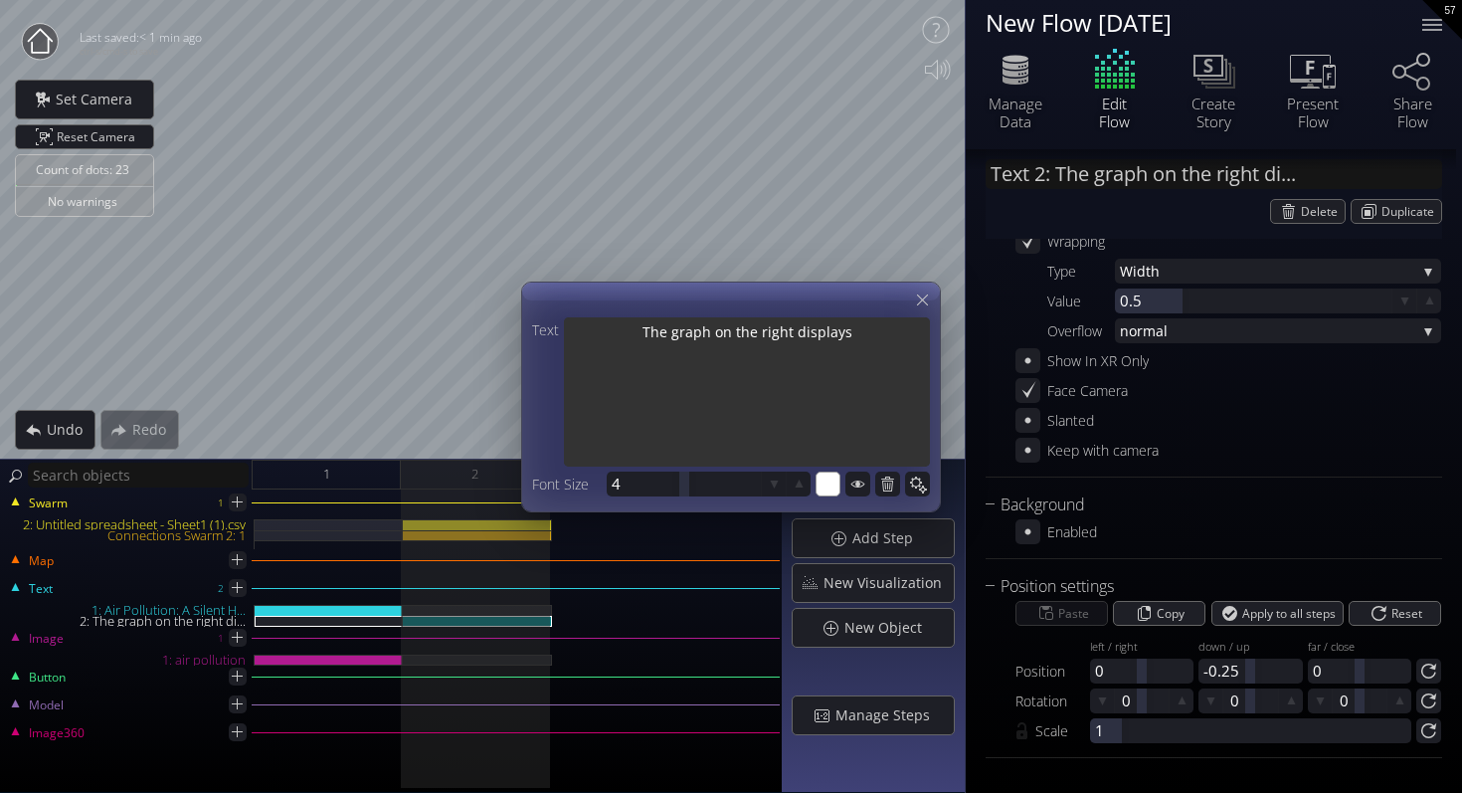
type textarea "The graph on the right displays t"
type textarea "The graph on the right displays th"
type textarea "The graph on the right displays the"
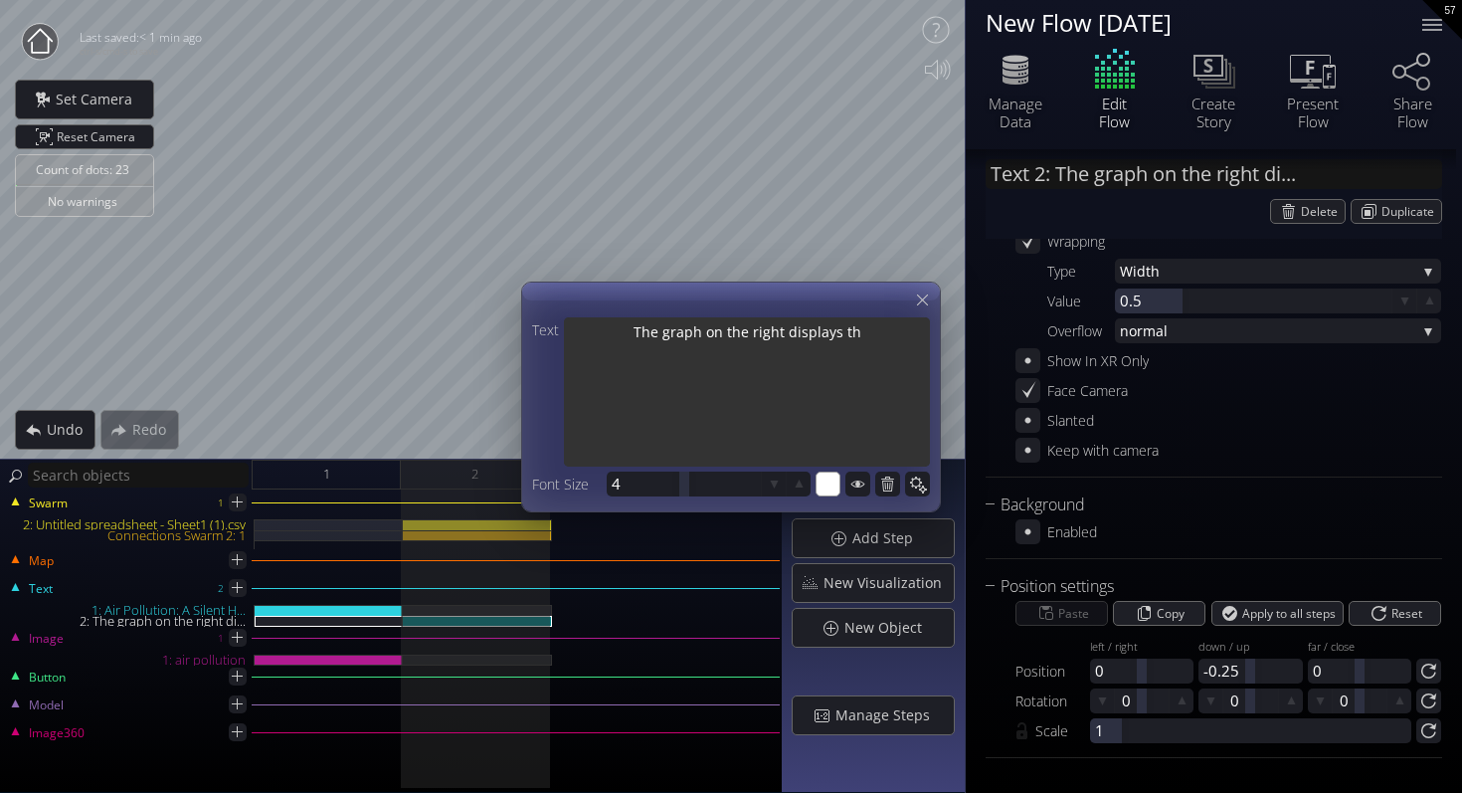
type textarea "The graph on the right displays the"
type textarea "The graph on the right displays the n"
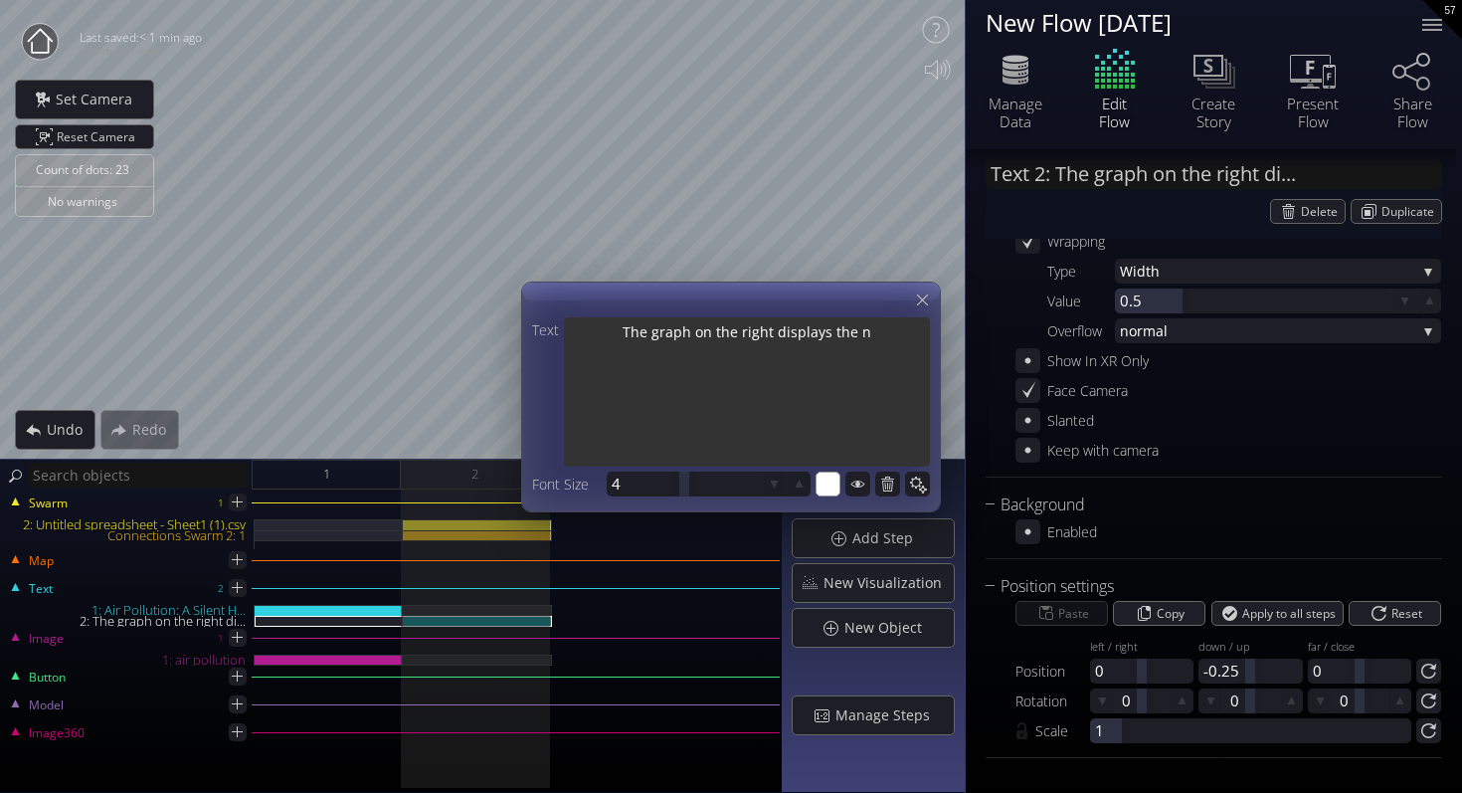
type textarea "The graph on the right displays the nu"
type textarea "The graph on the right displays the num"
type textarea "The graph on the right displays the numb"
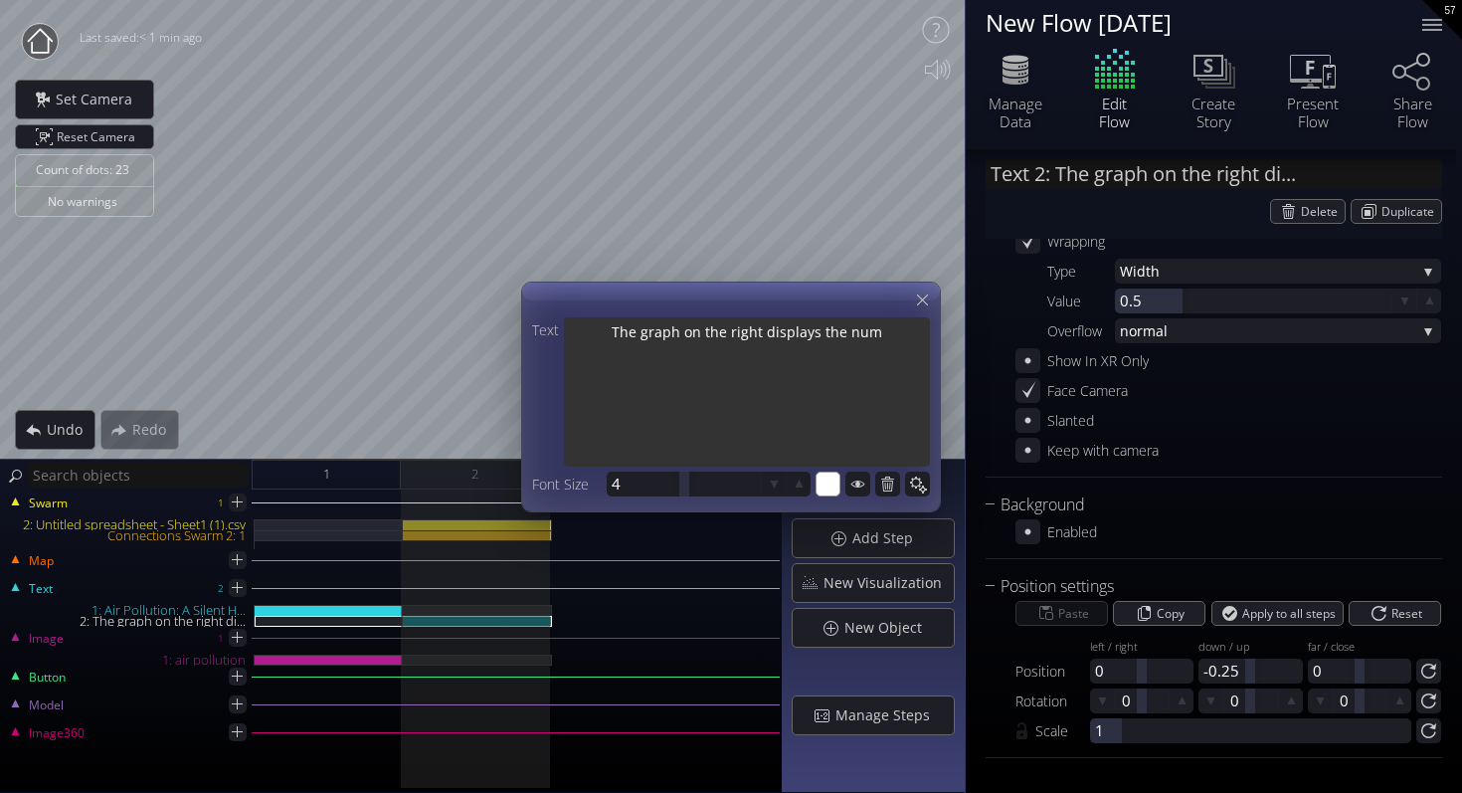
type textarea "The graph on the right displays the numb"
type textarea "The graph on the right displays the numbe"
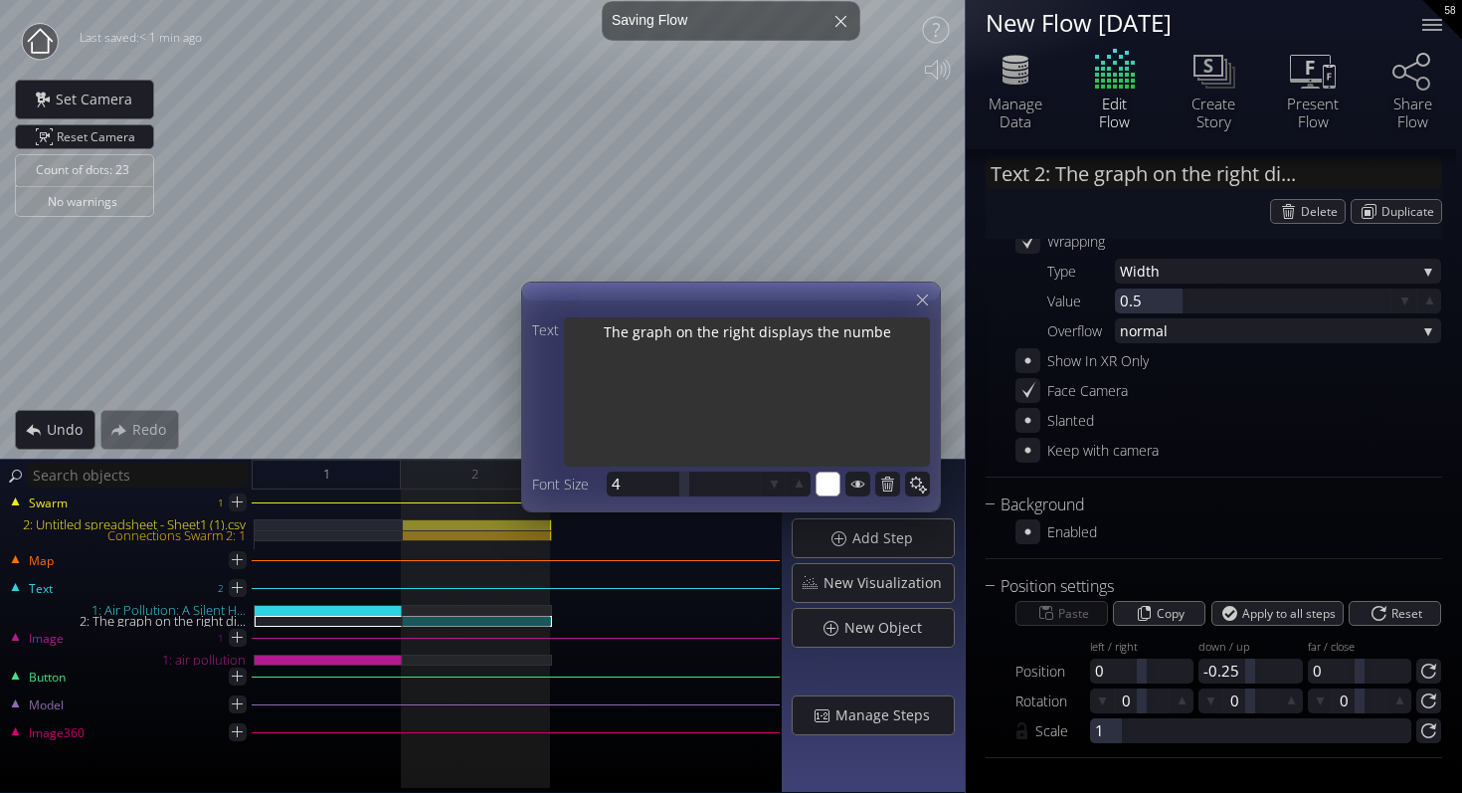
type textarea "The graph on the right displays the number"
type textarea "The graph on the right displays the number o"
type textarea "The graph on the right displays the number of"
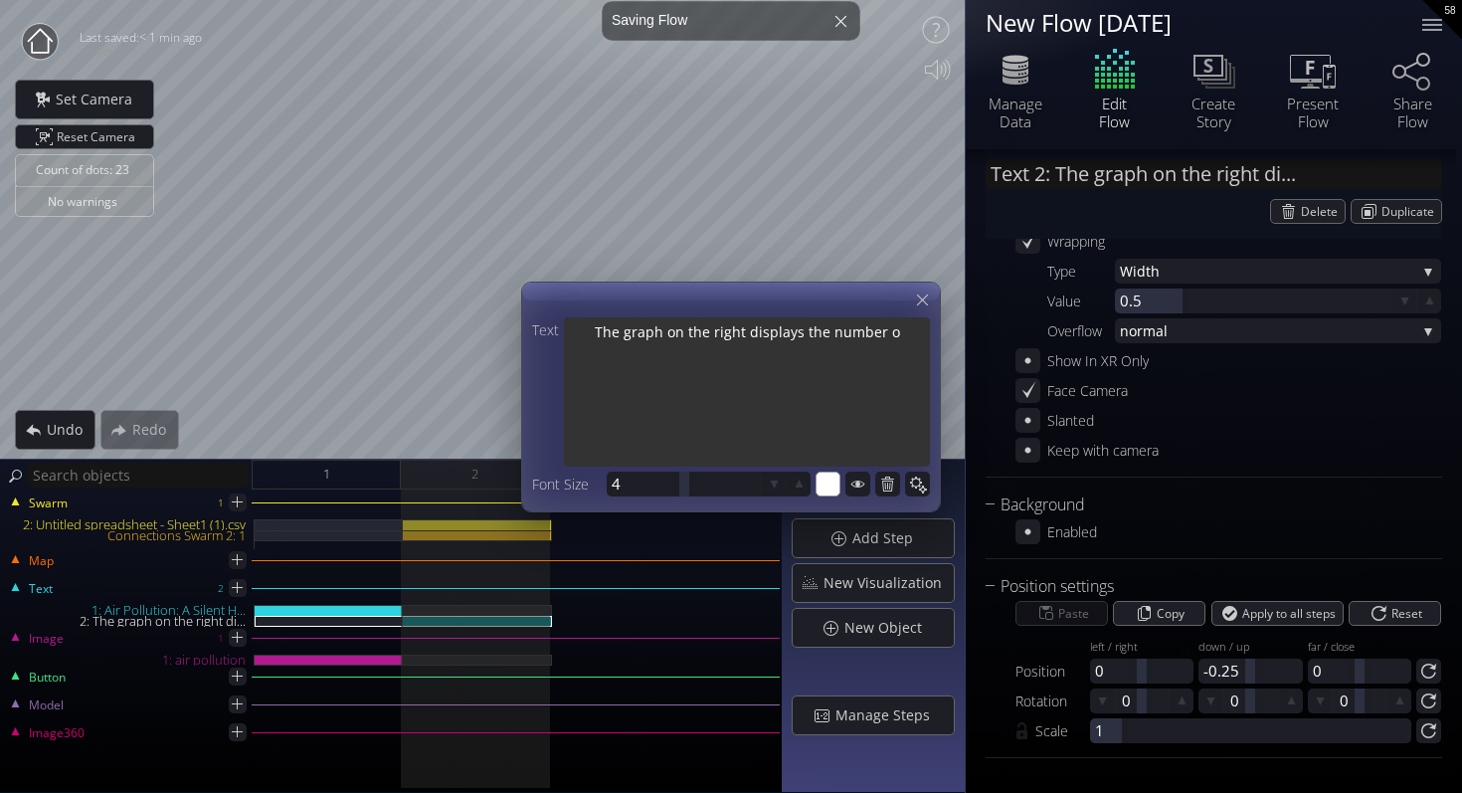
type textarea "The graph on the right displays the number of"
type textarea "The graph on the right displays the number of d"
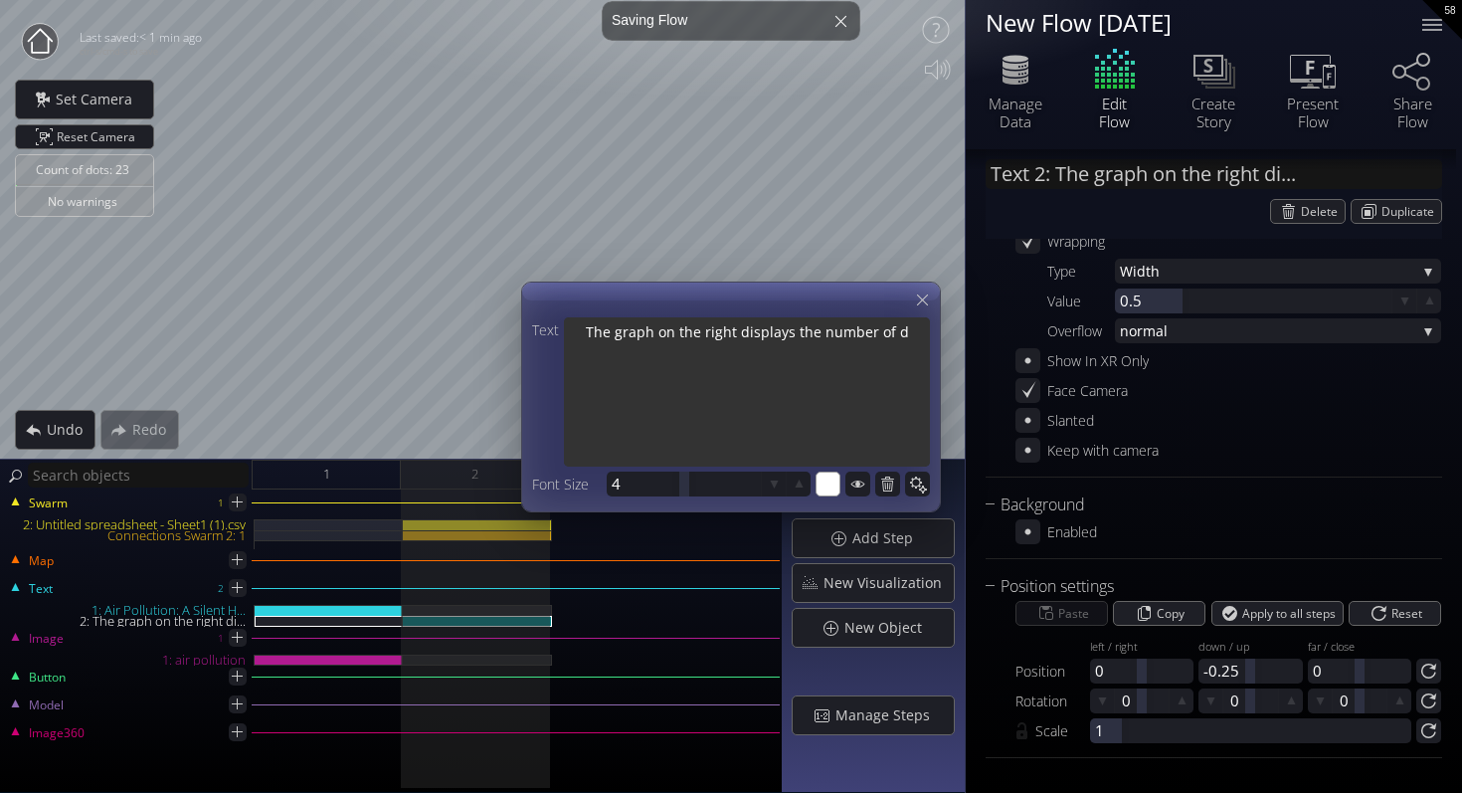
type textarea "The graph on the right displays the number of da"
type textarea "The graph on the right displays the number of day"
type textarea "The graph on the right displays the number of days"
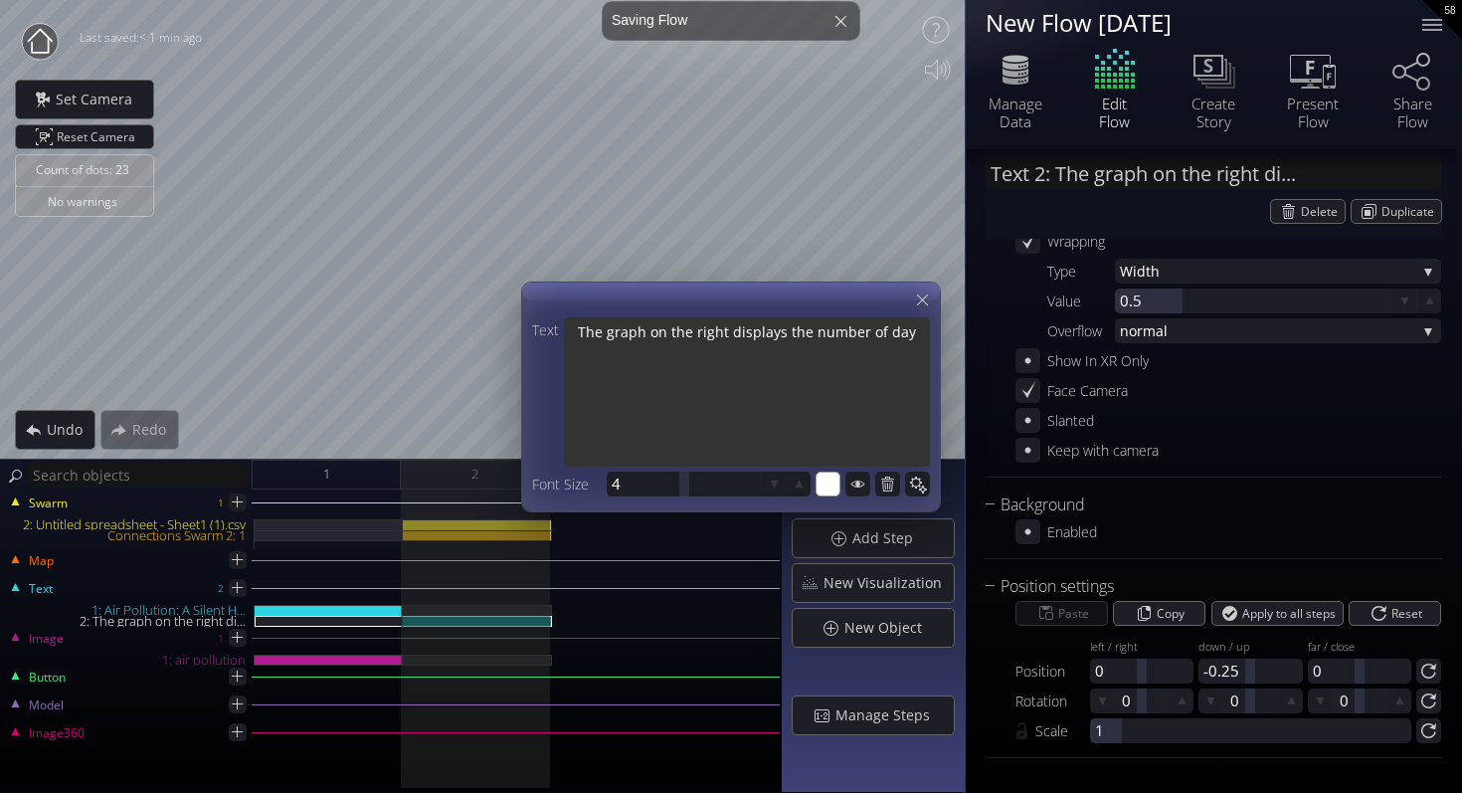
type textarea "The graph on the right displays the number of days"
type textarea "The graph on the right displays the number of days p"
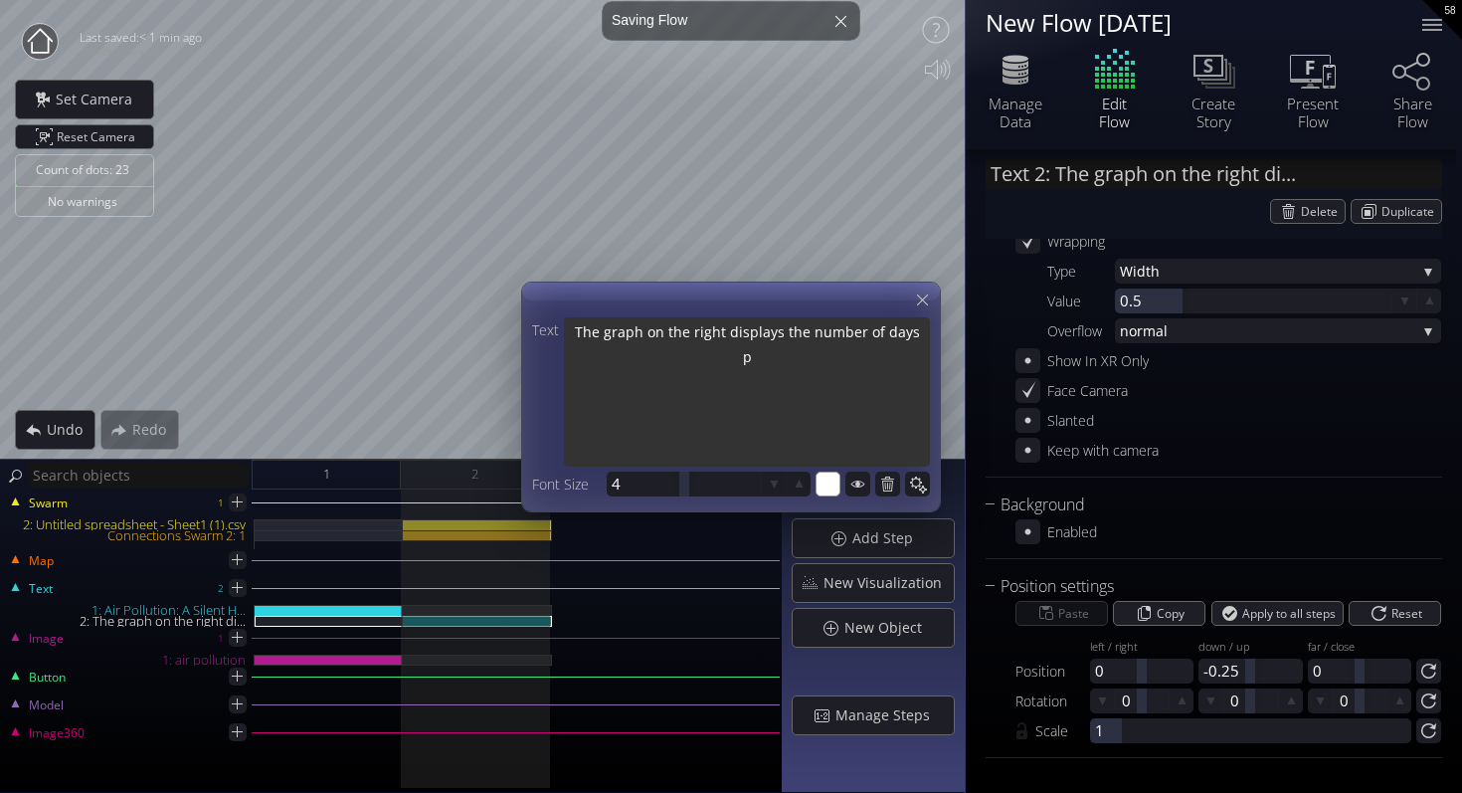
type textarea "The graph on the right displays the number of days pe"
type textarea "The graph on the right displays the number of days per"
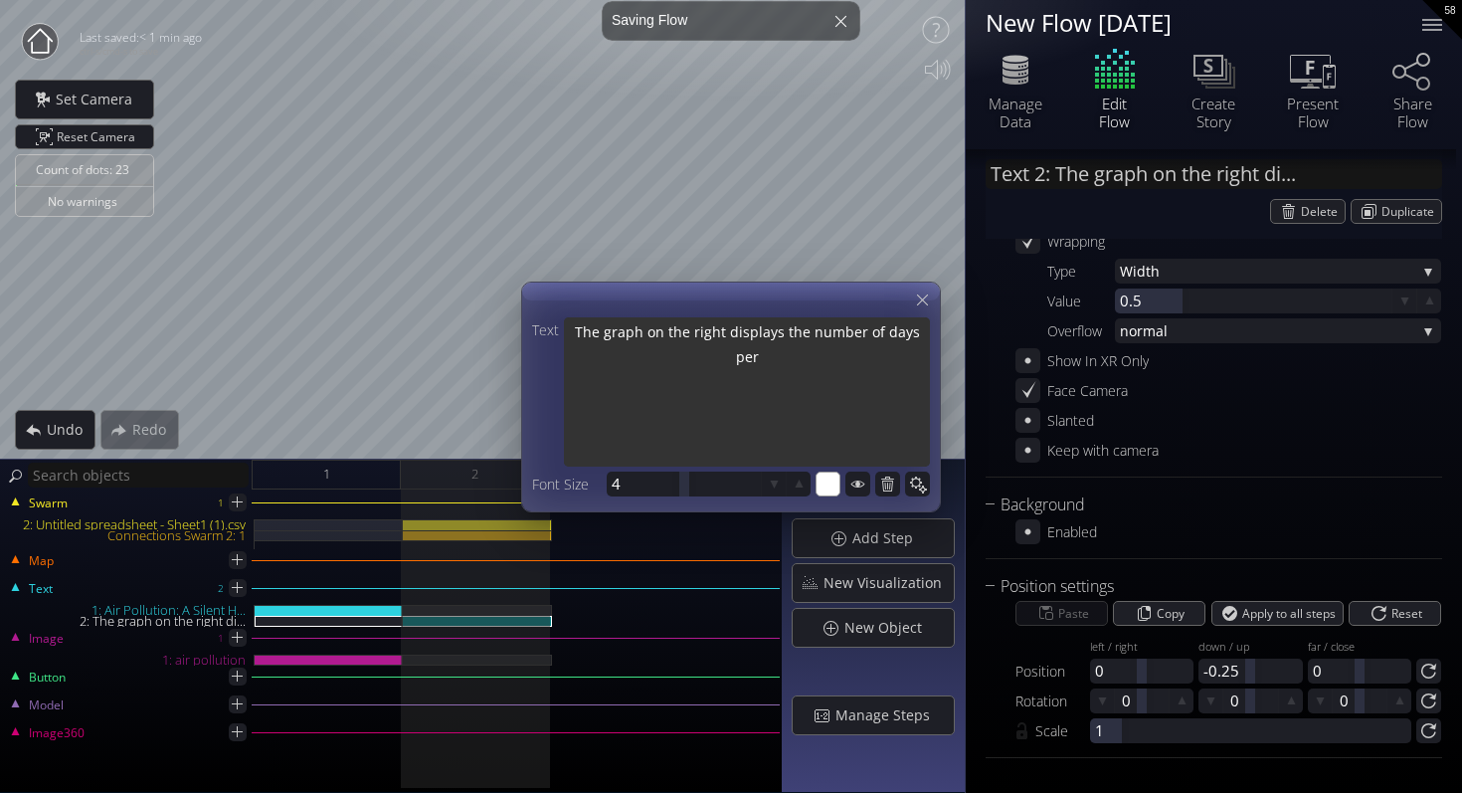
type textarea "The graph on the right displays the number of days per"
type textarea "The graph on the right displays the number of days per y"
type textarea "The graph on the right displays the number of days per ye"
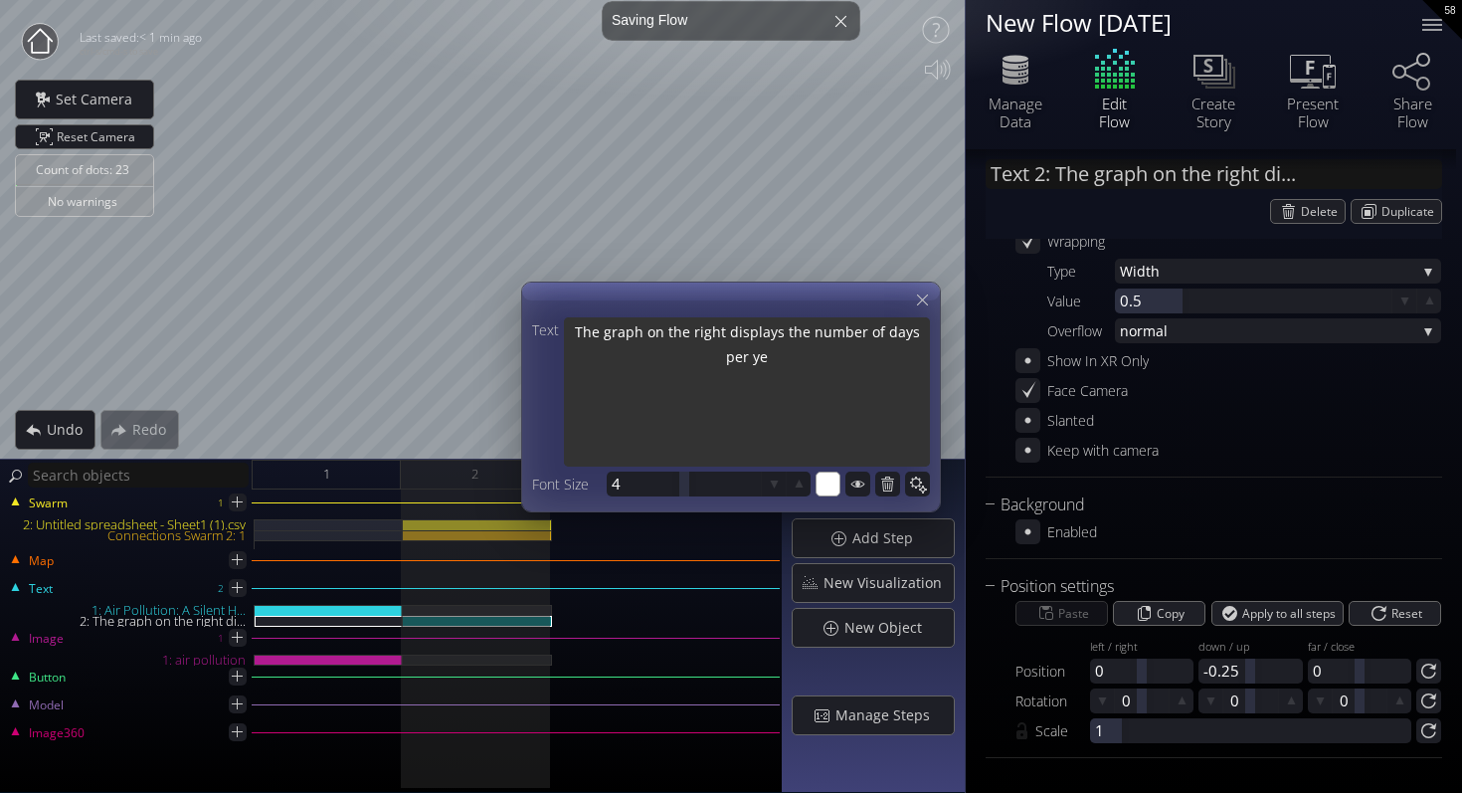
type textarea "The graph on the right displays the number of days per yea"
type textarea "The graph on the right displays the number of days per year"
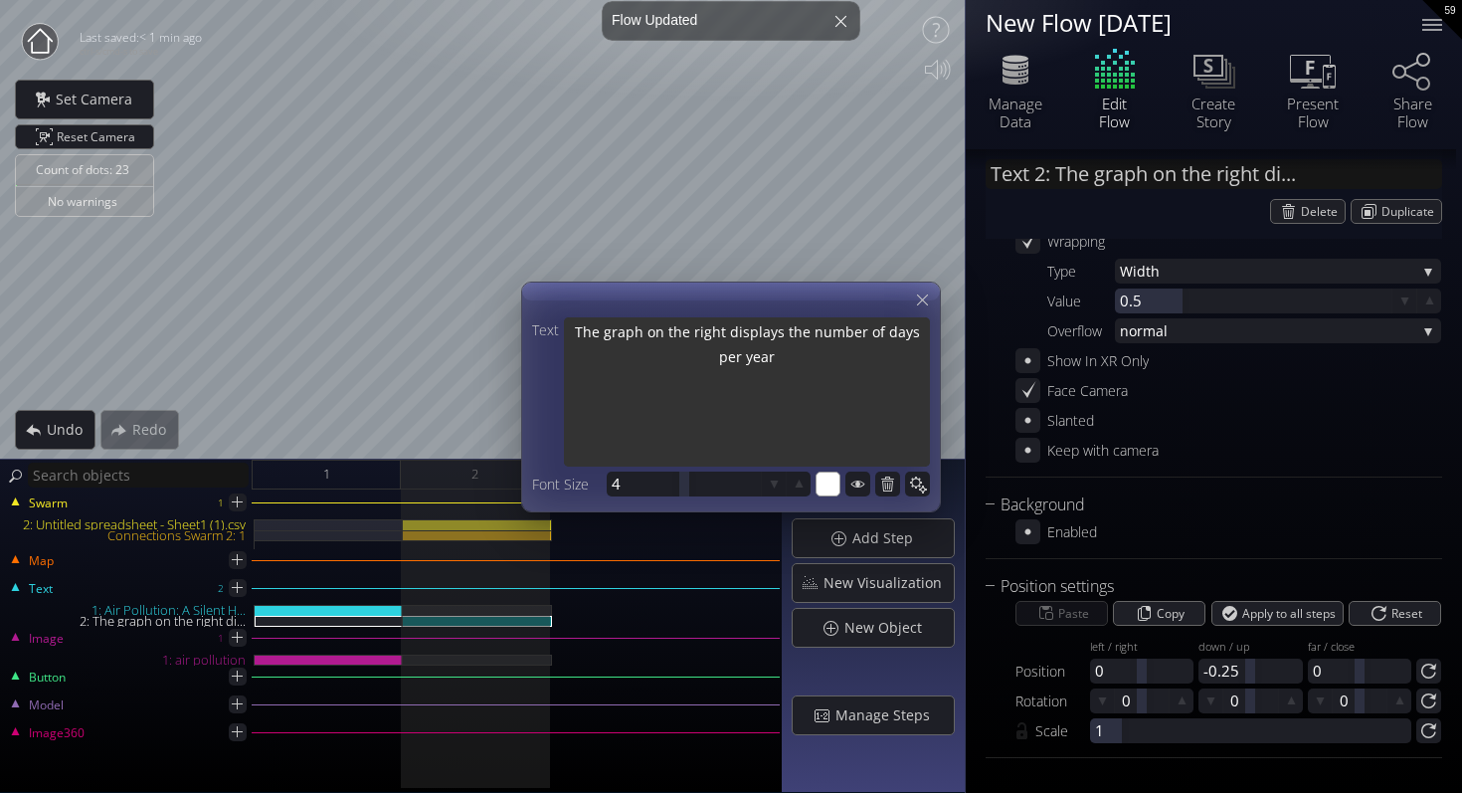
type textarea "The graph on the right displays the number of days per year"
type textarea "The graph on the right displays the number of days per year t"
type textarea "The graph on the right displays the number of days per year th"
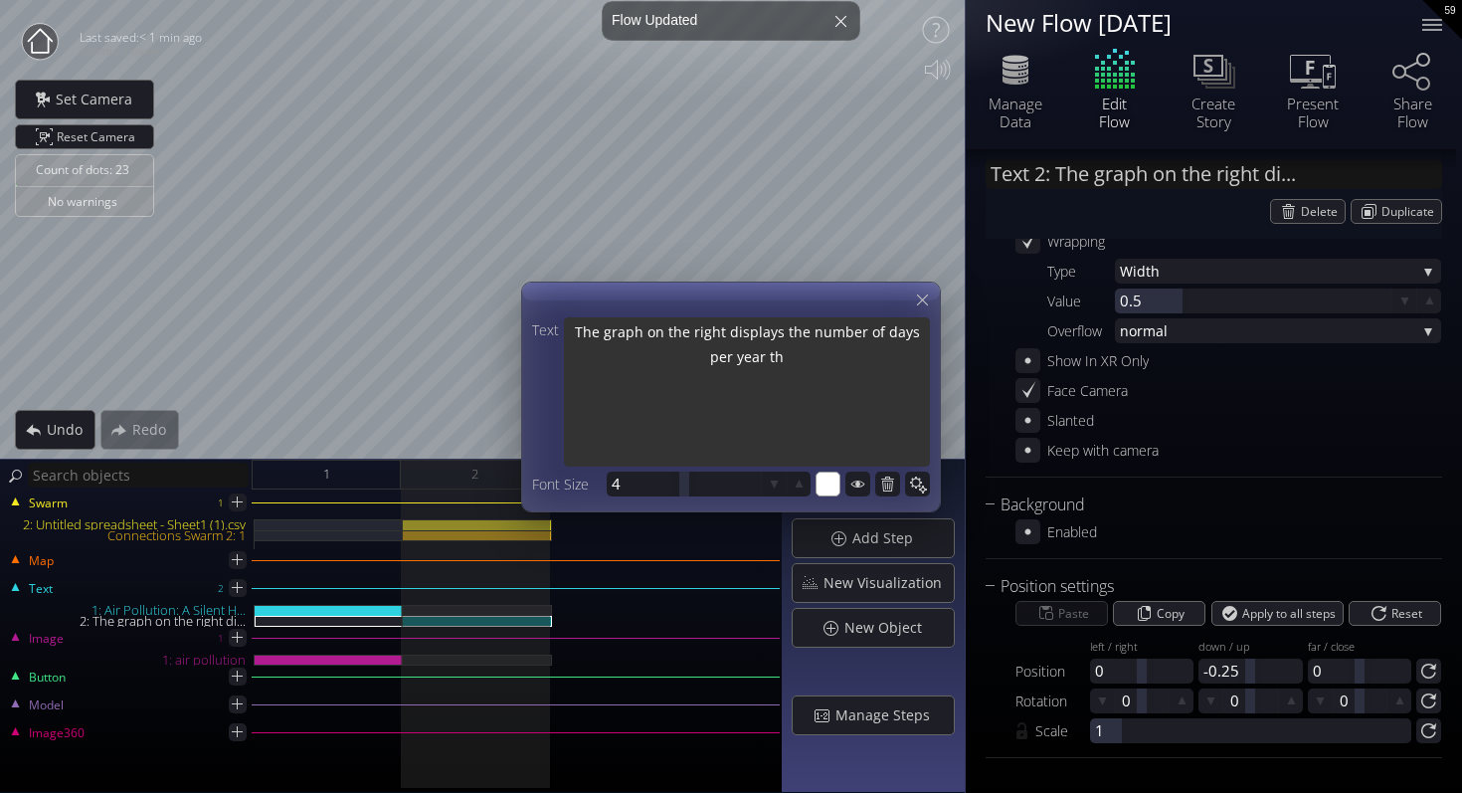
type textarea "The graph on the right displays the number of days per year the"
type textarea "The graph on the right displays the number of days per year the A"
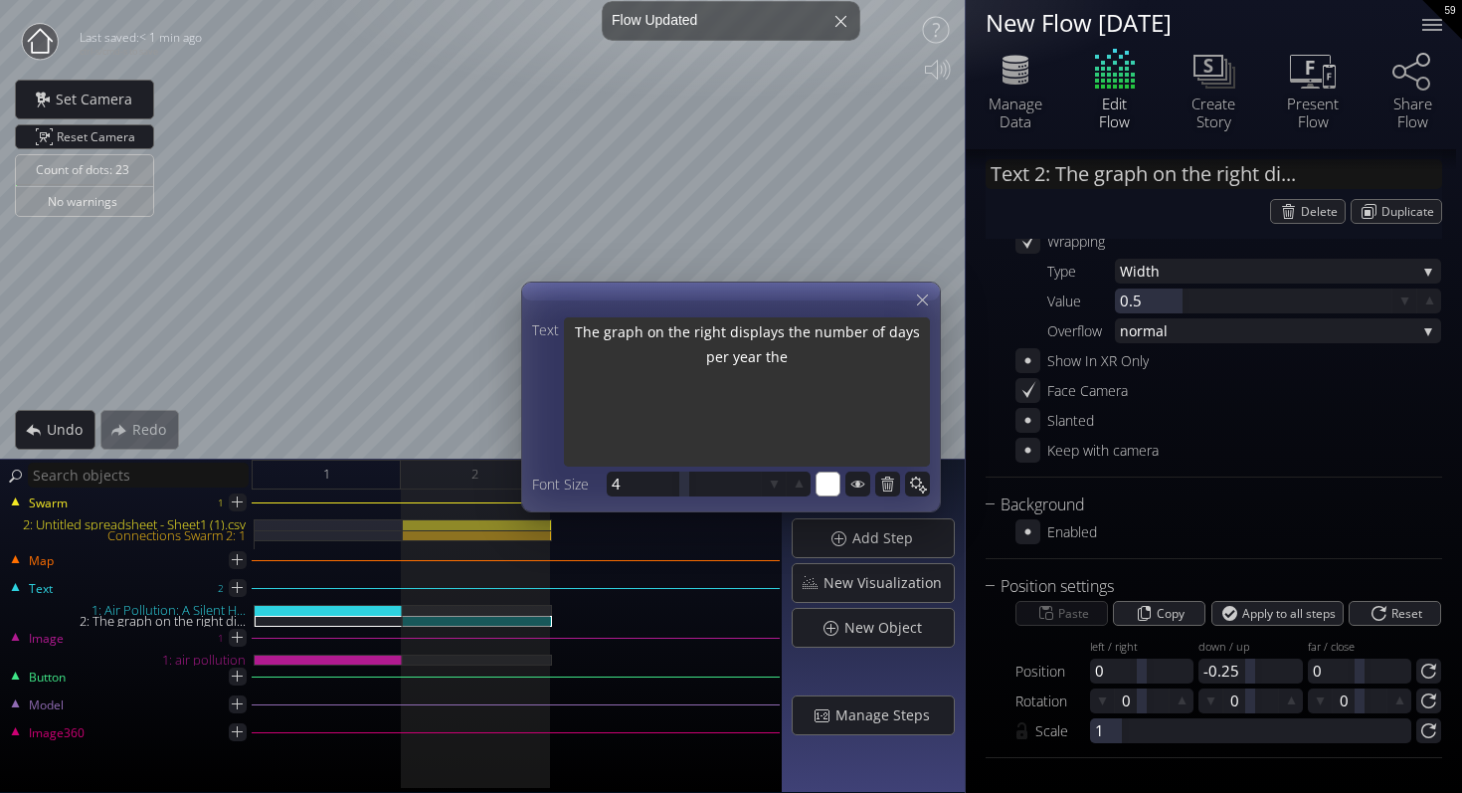
type textarea "The graph on the right displays the number of days per year the A"
type textarea "The graph on the right displays the number of days per year the Ai"
type textarea "The graph on the right displays the number of days per year the Air"
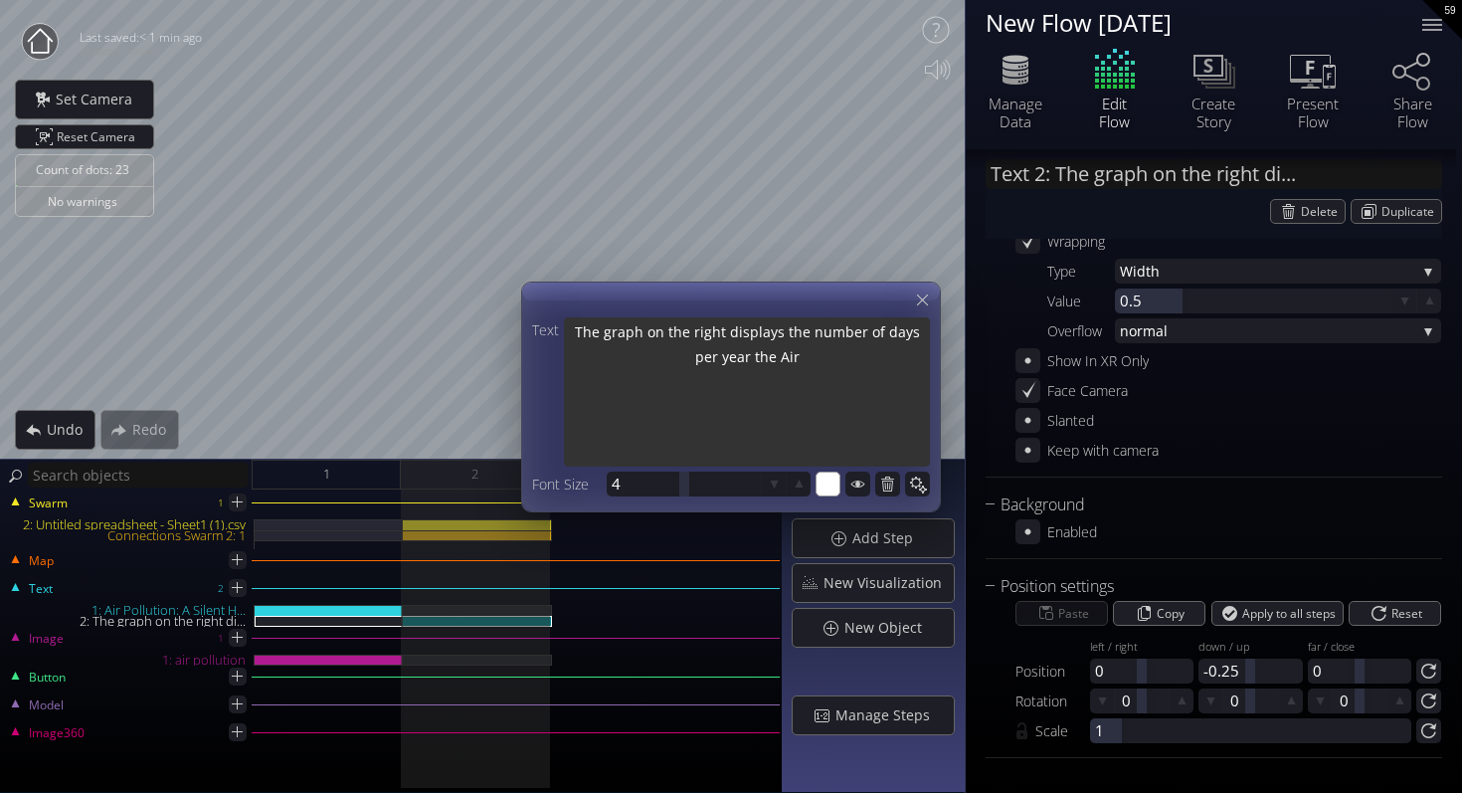
type textarea "The graph on the right displays the number of days per year the Air"
type textarea "The graph on the right displays the number of days per year the Air I"
type textarea "The graph on the right displays the number of days per year the Air In"
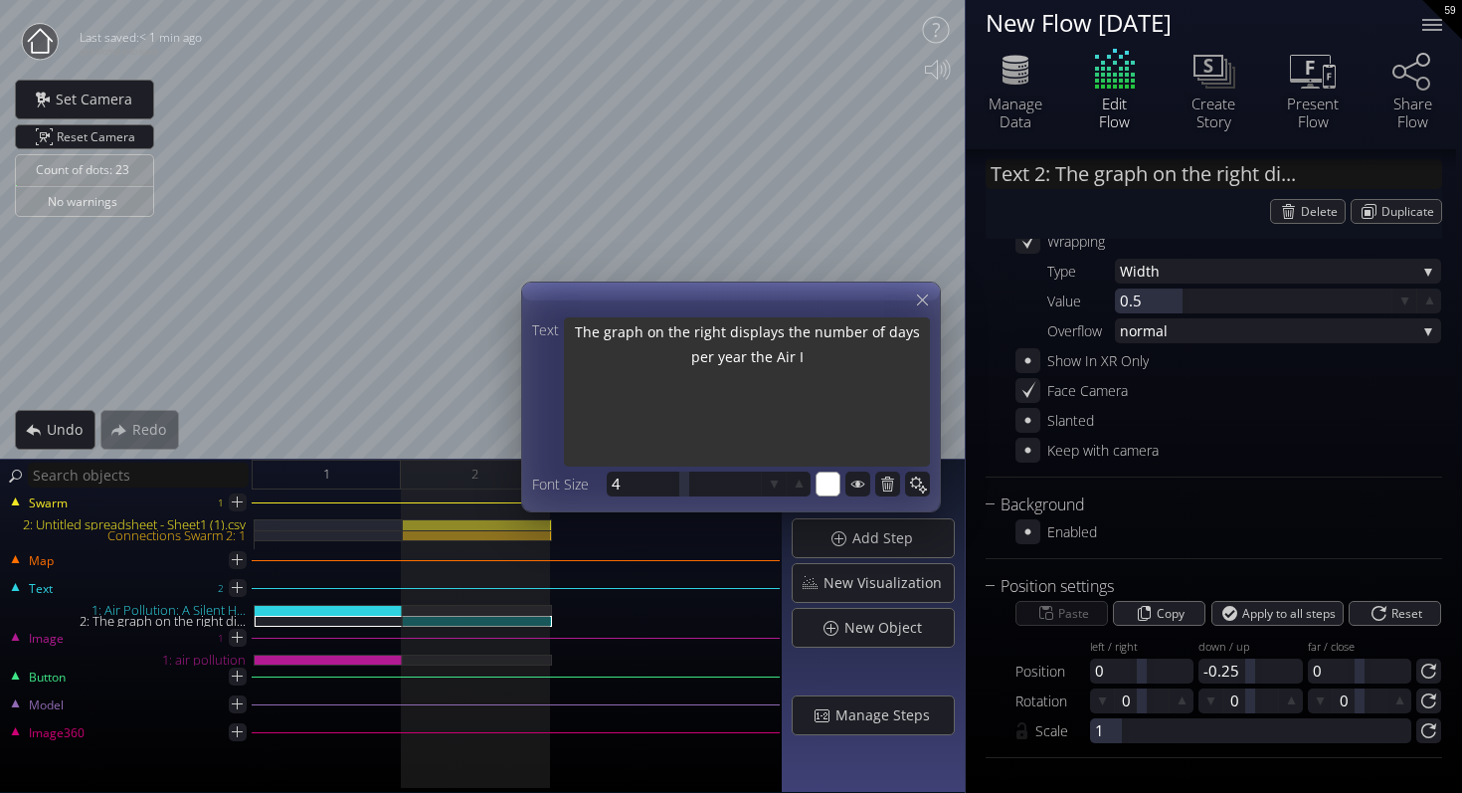
type textarea "The graph on the right displays the number of days per year the Air In"
type textarea "The graph on the right displays the number of days per year the Air Ind"
type textarea "The graph on the right displays the number of days per year the Air Inde"
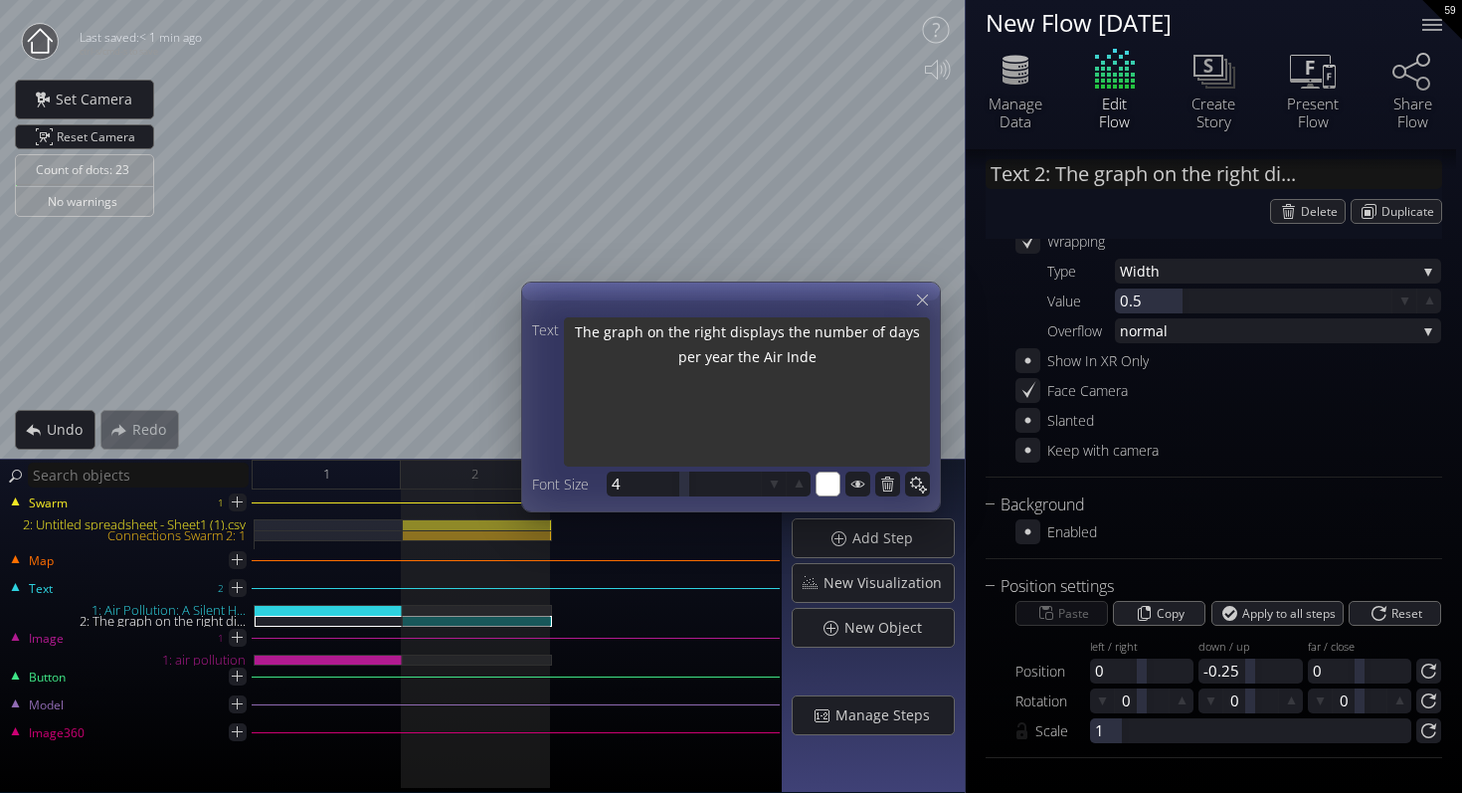
type textarea "The graph on the right displays the number of days per year the Air Index"
type textarea "The graph on the right displays the number of days per year the Air Index Q"
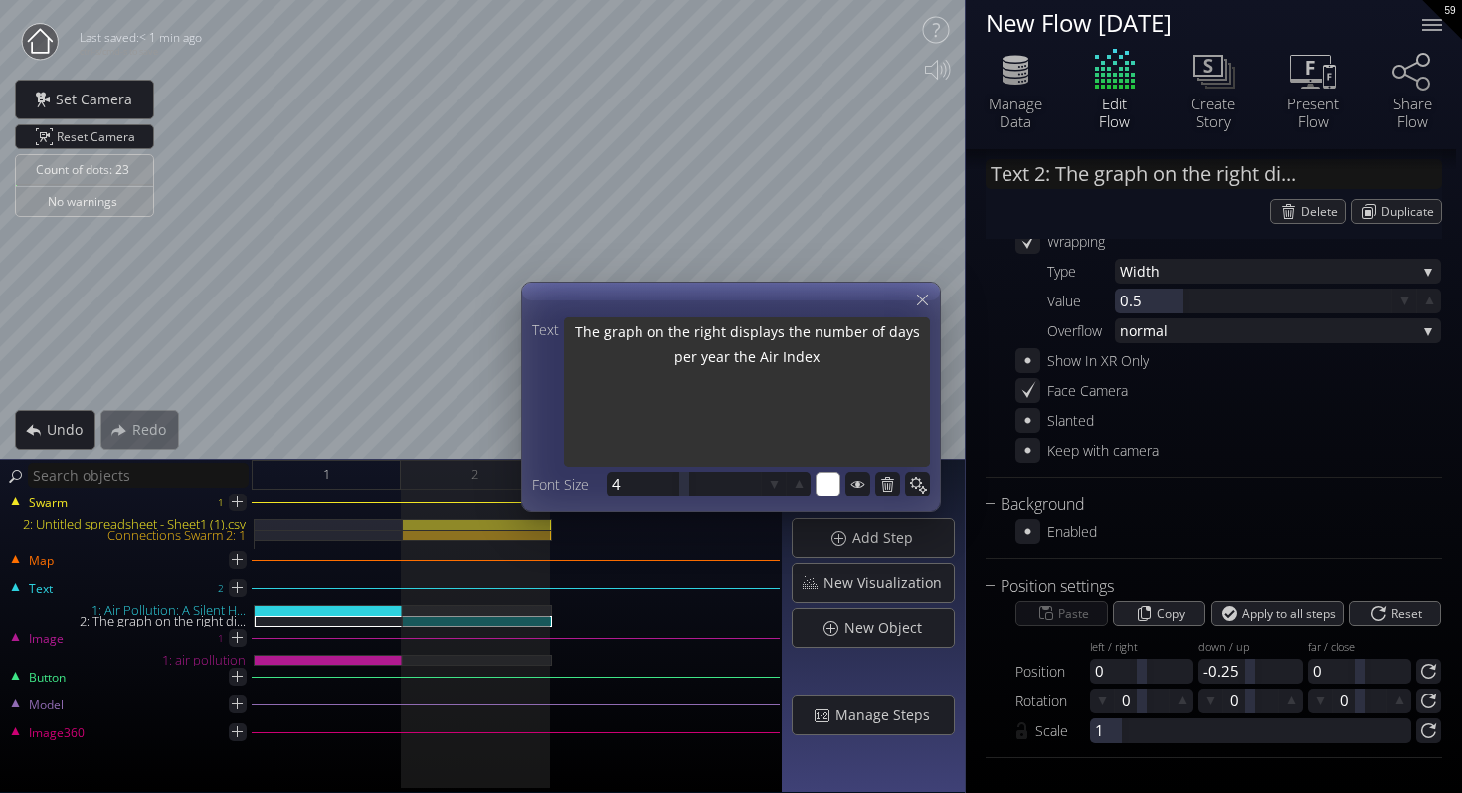
type textarea "The graph on the right displays the number of days per year the Air Index Q"
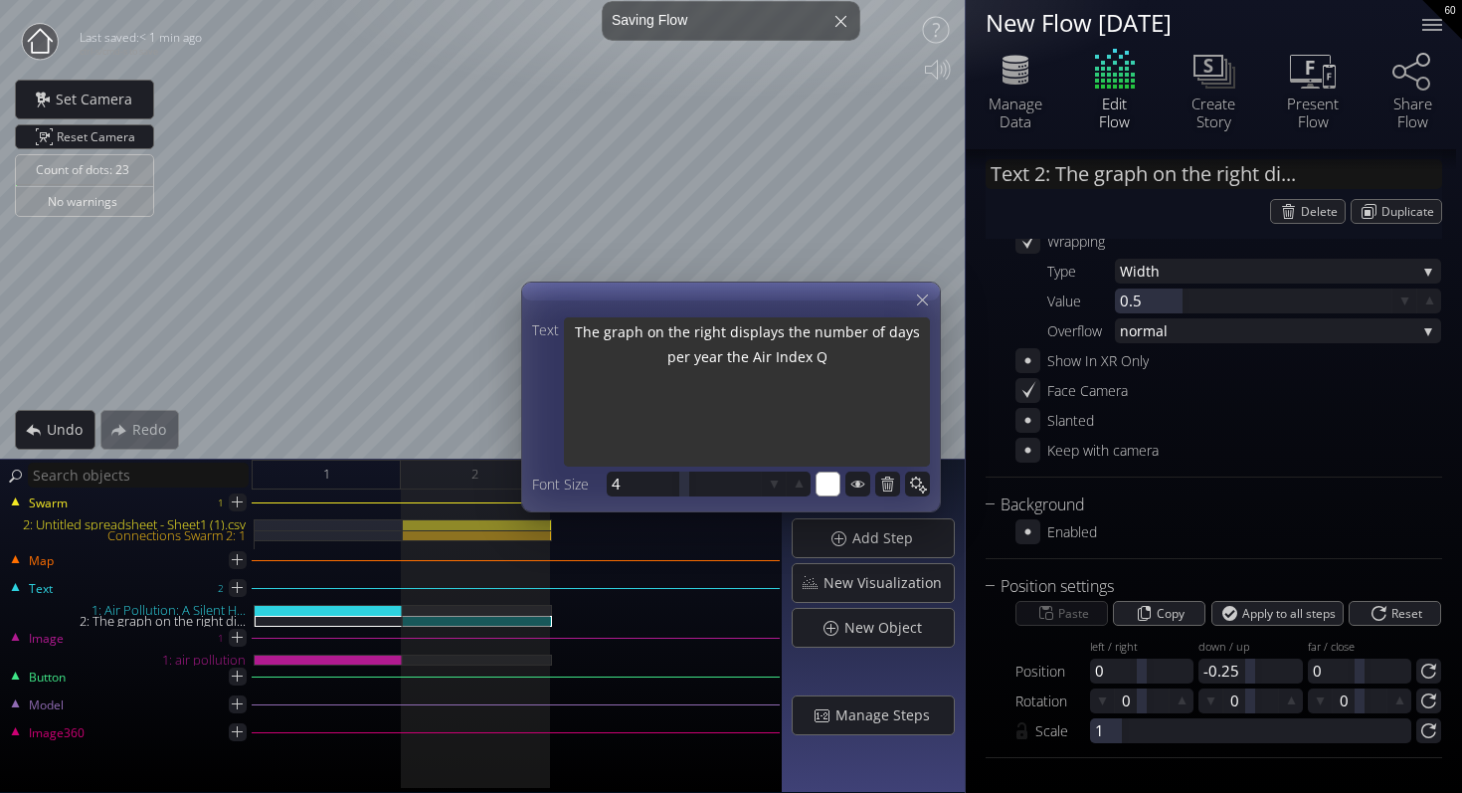
type textarea "The graph on the right displays the number of days per year the Air Index Qu"
type textarea "The graph on the right displays the number of days per year the Air Index Qua"
type textarea "The graph on the right displays the number of days per year the Air Index Qual"
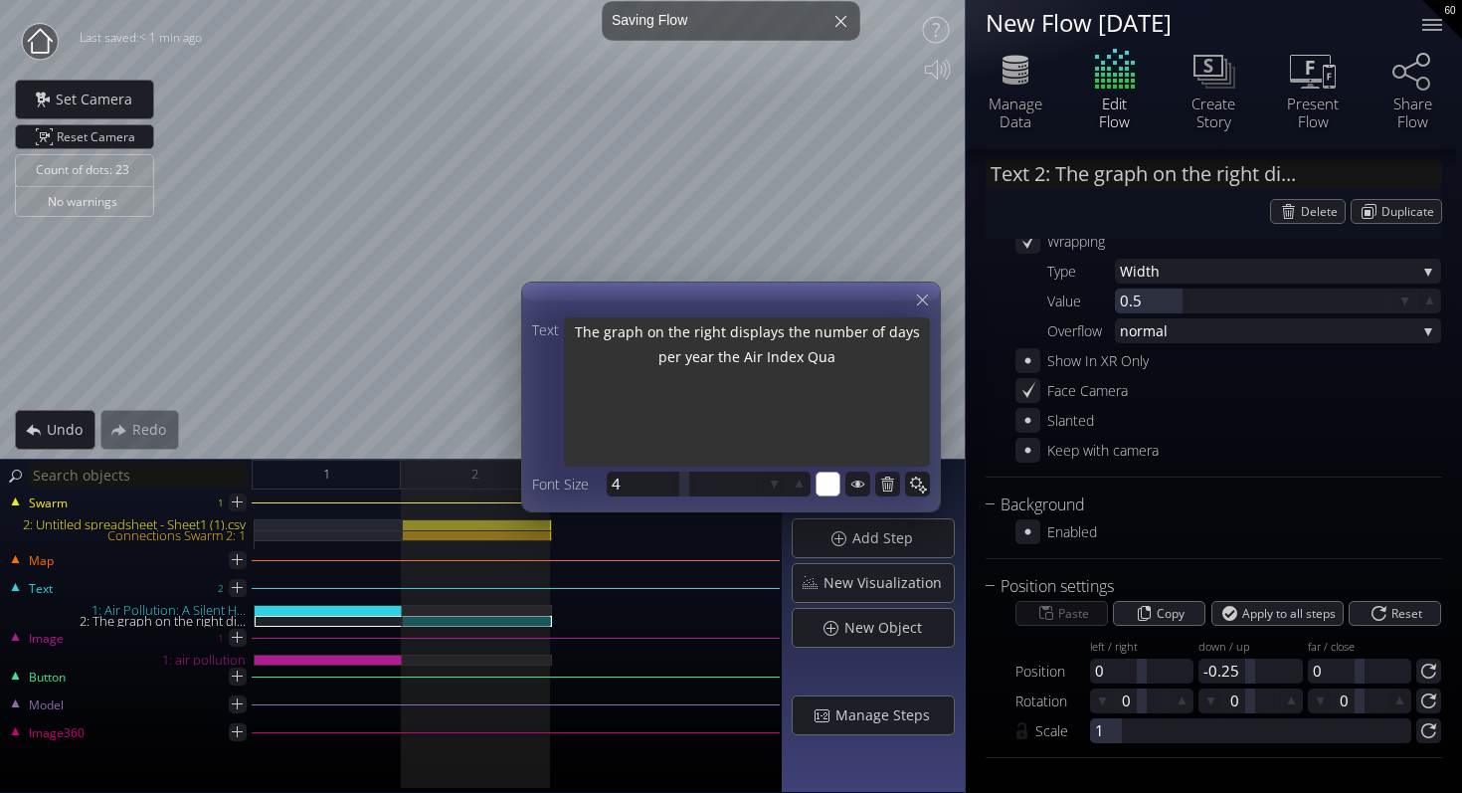
type textarea "The graph on the right displays the number of days per year the Air Index Qual"
type textarea "The graph on the right displays the number of days per year the Air Index Quali"
type textarea "The graph on the right displays the number of days per year the Air Index Qual"
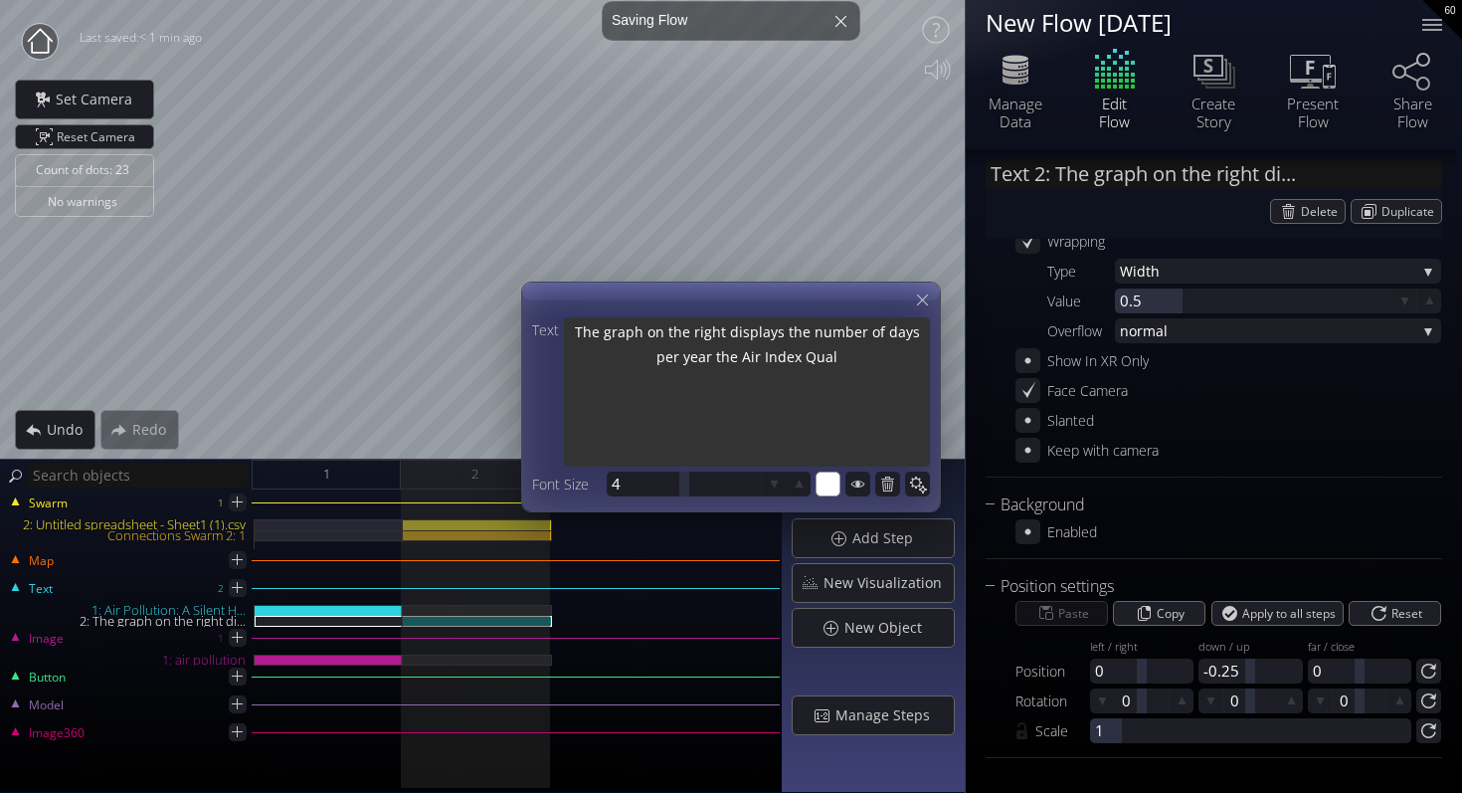
type textarea "The graph on the right displays the number of days per year the Air Index Qua"
type textarea "The graph on the right displays the number of days per year the Air Index Qu"
type textarea "The graph on the right displays the number of days per year the Air Index Q"
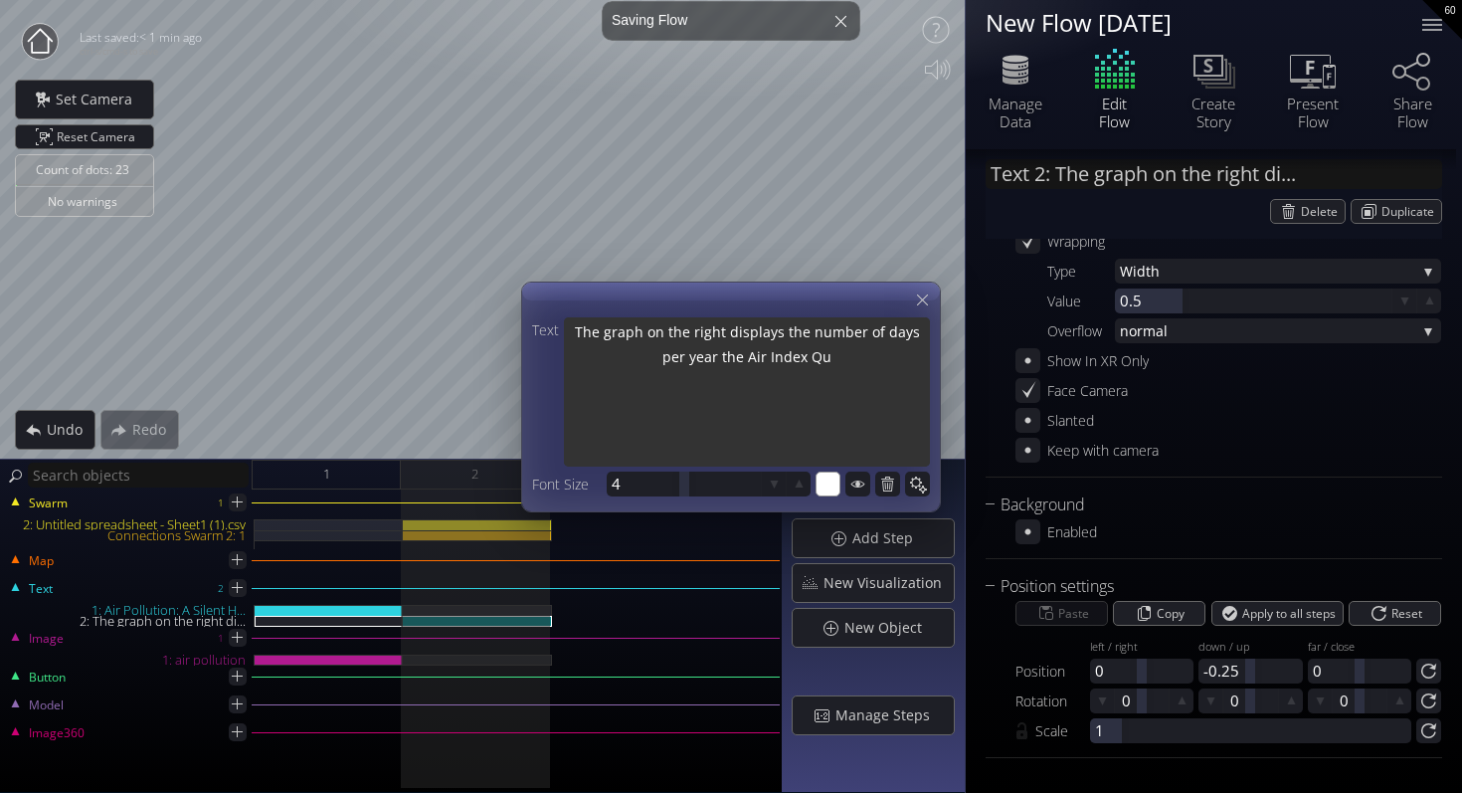
type textarea "The graph on the right displays the number of days per year the Air Index Q"
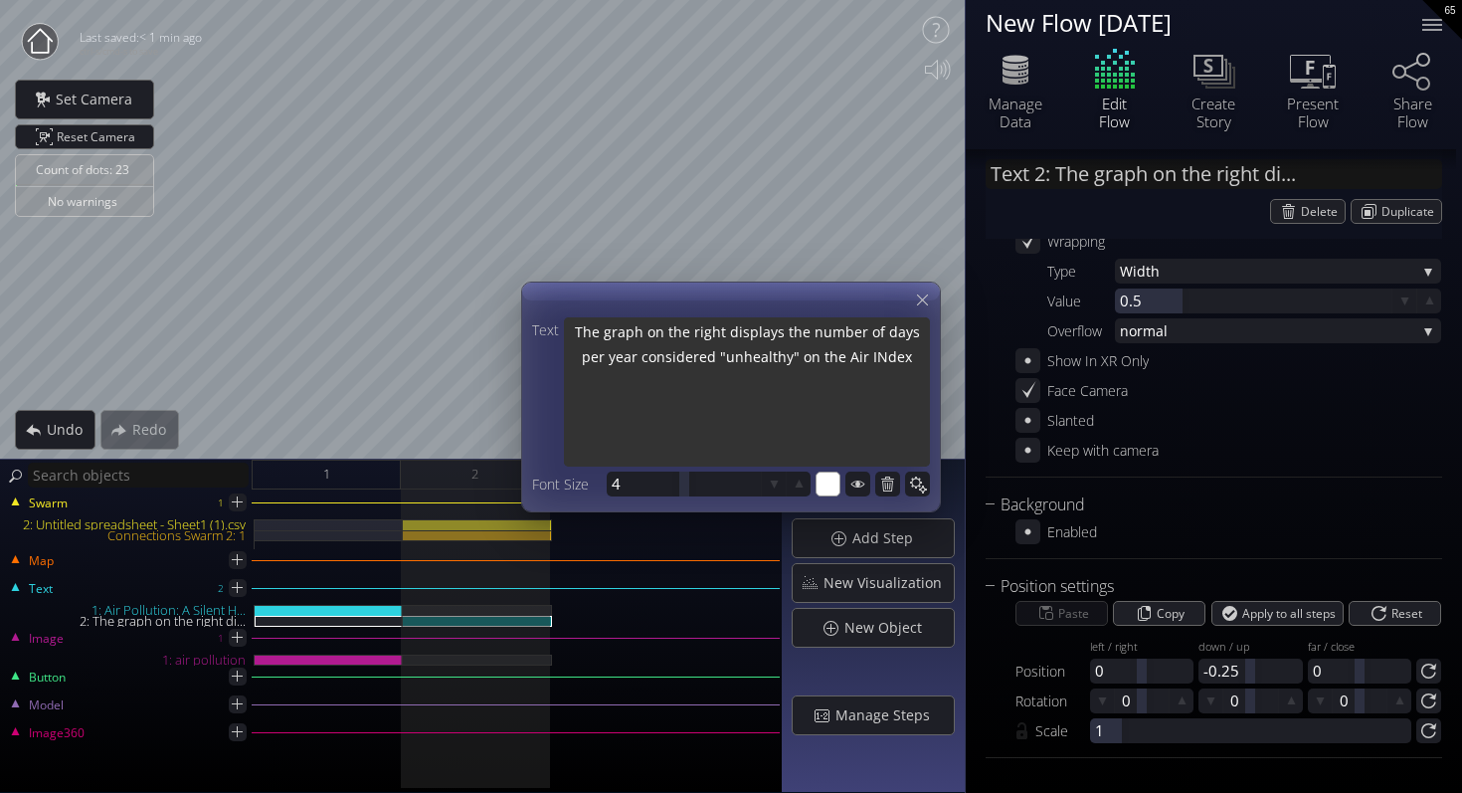
click at [892, 358] on textarea "The graph on the right displays the number of days per year considered "unhealt…" at bounding box center [747, 393] width 366 height 153
click at [856, 383] on textarea "The graph on the right displays the number of days per year considered "unhealt…" at bounding box center [747, 393] width 366 height 153
click at [727, 382] on textarea "The graph on the right displays the number of days per year considered "unhealt…" at bounding box center [747, 393] width 366 height 153
click at [734, 382] on textarea "The graph on the right displays the number of days per year considered "unhealt…" at bounding box center [747, 393] width 366 height 153
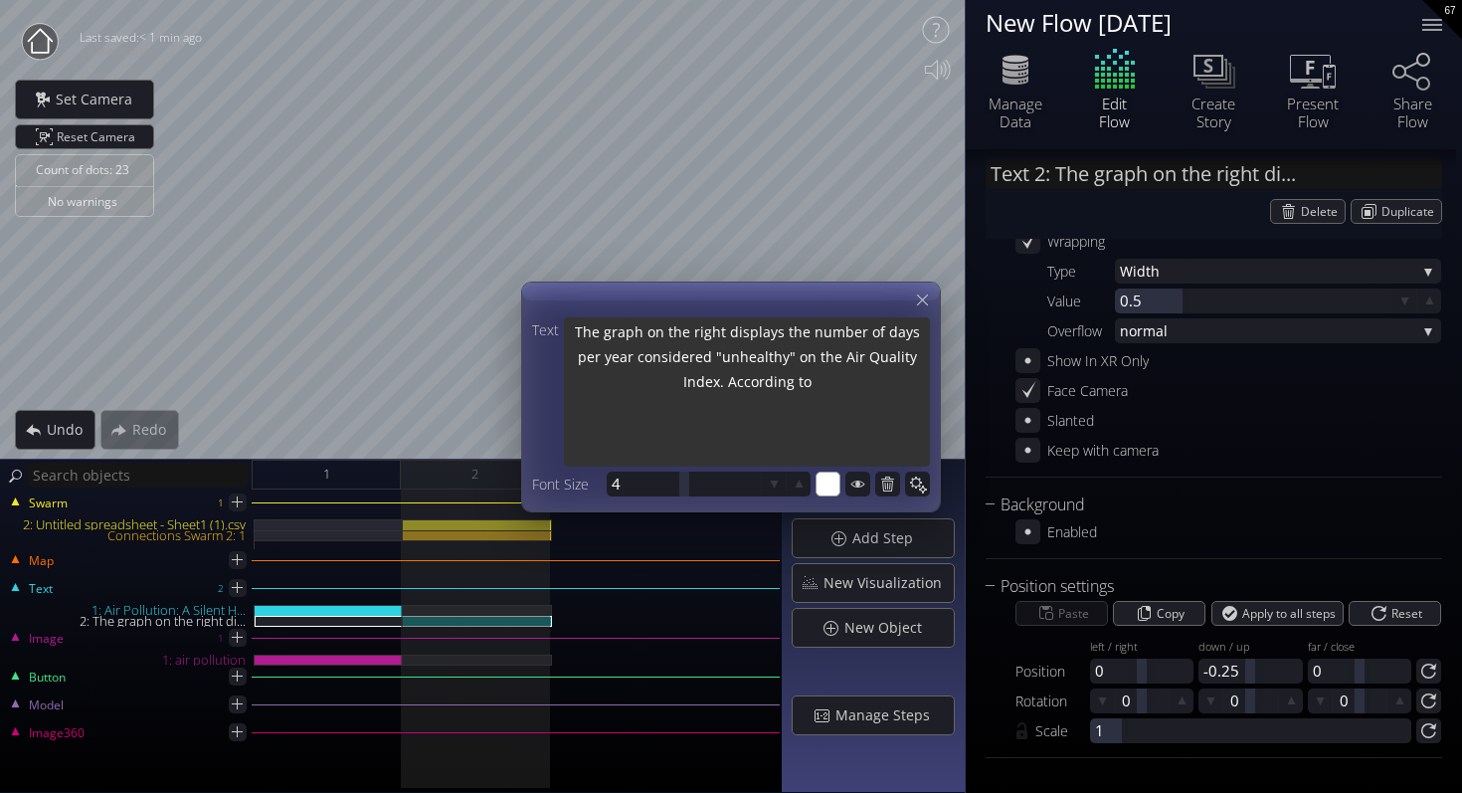
click at [824, 386] on textarea "The graph on the right displays the number of days per year considered "unhealt…" at bounding box center [747, 393] width 366 height 153
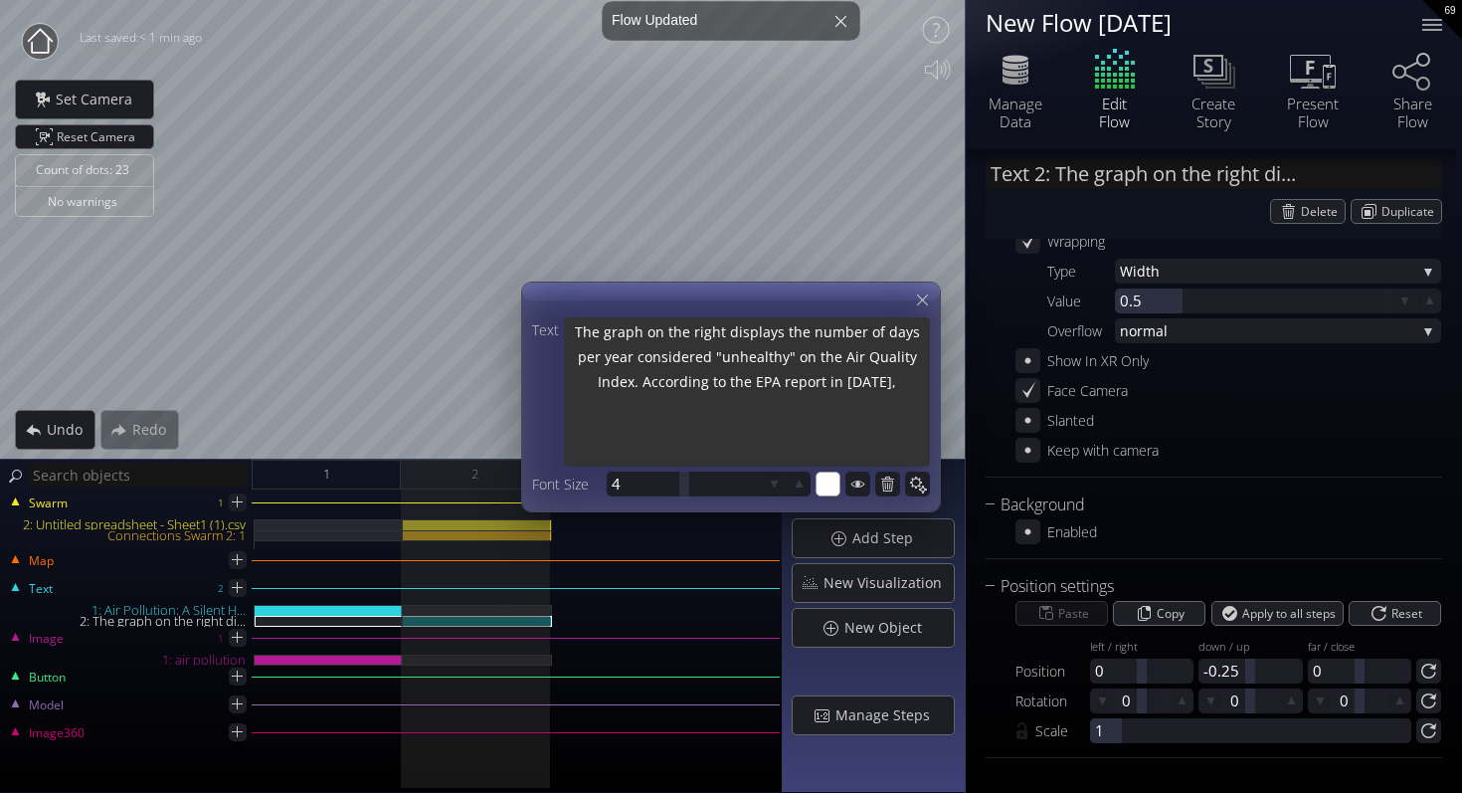
paste textarea "influenced not only by pollution emissions but also by natural events, such as …"
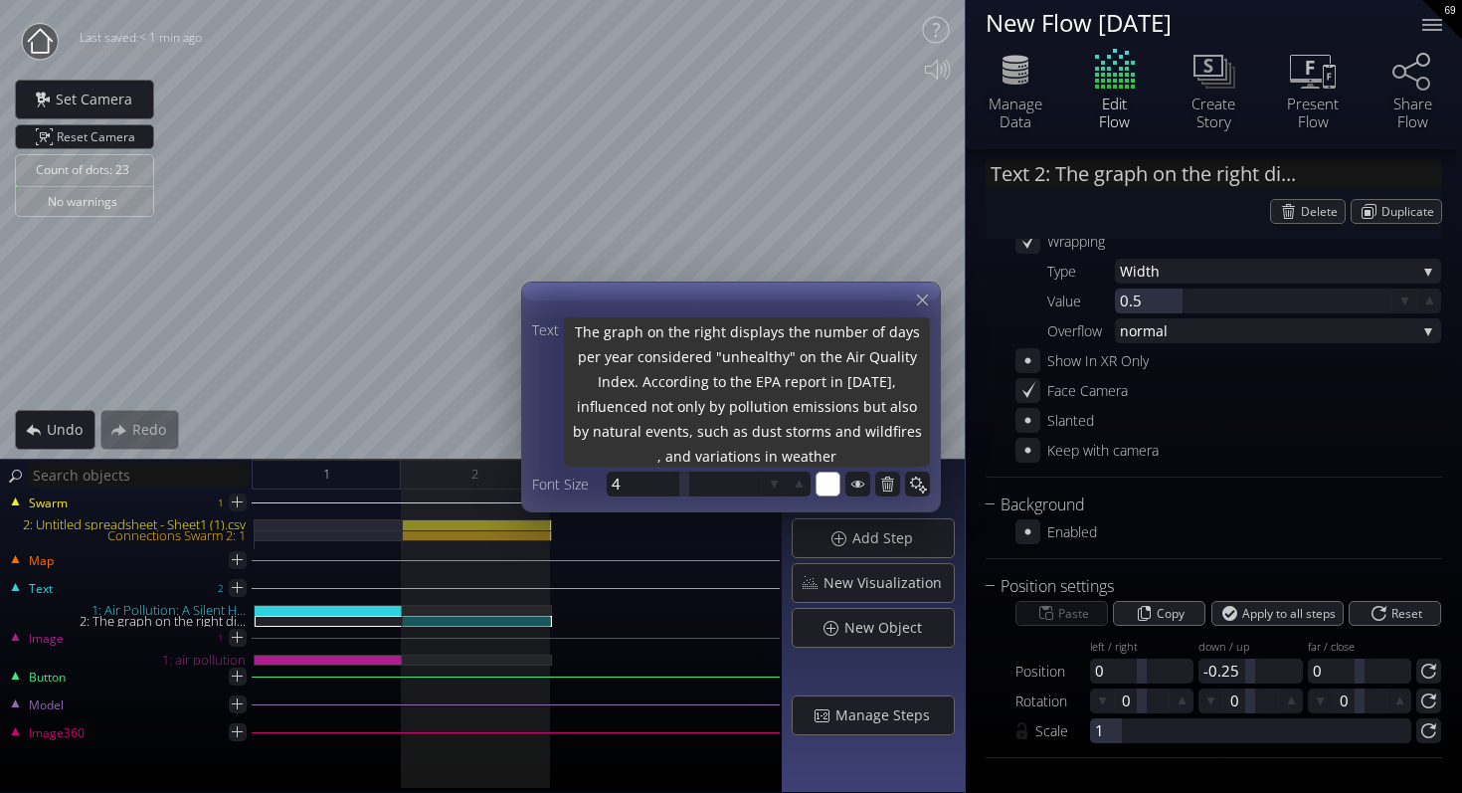
click at [853, 384] on textarea "The graph on the right displays the number of days per year considered "unhealt…" at bounding box center [747, 393] width 366 height 153
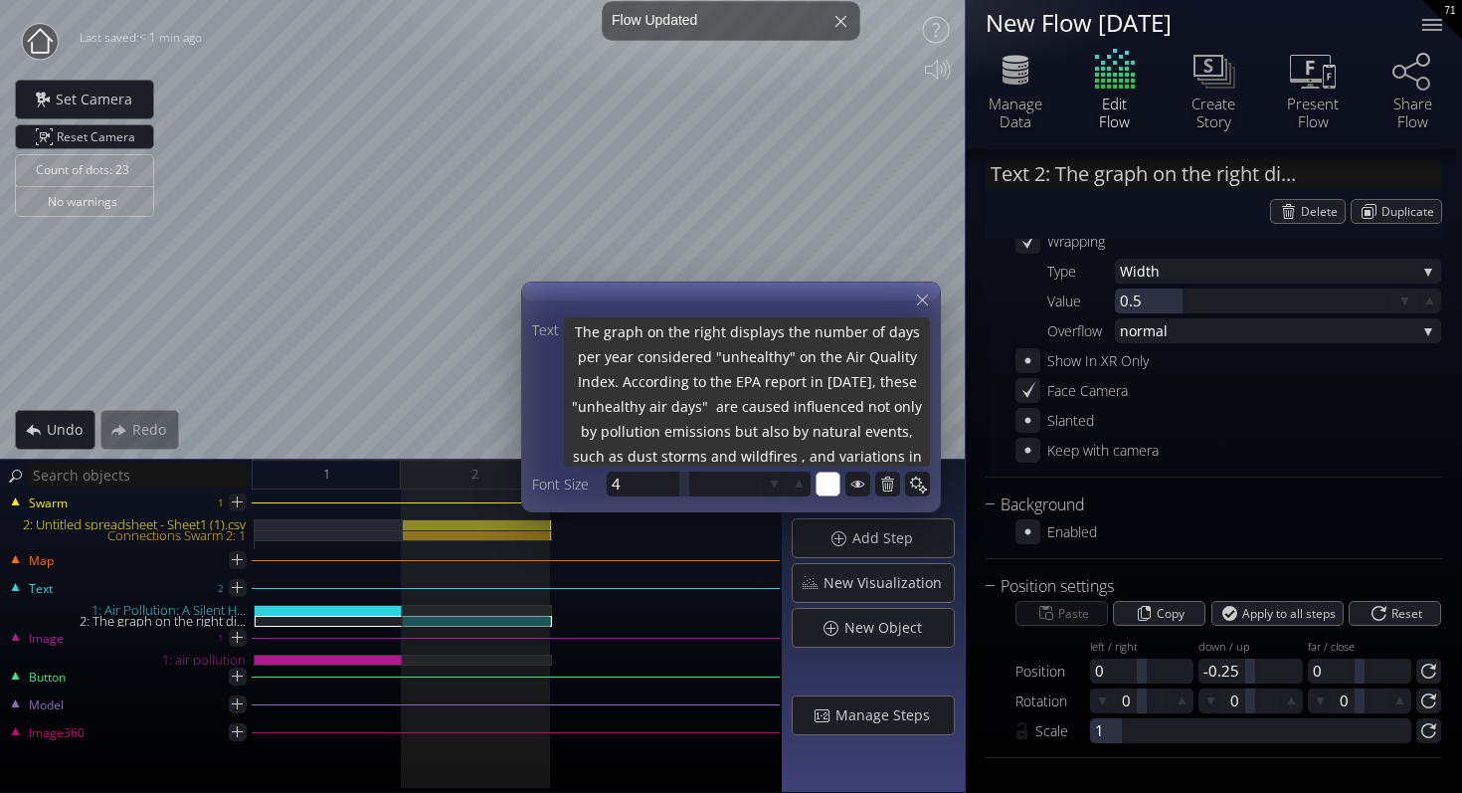
click at [817, 409] on textarea "The graph on the right displays the number of days per year considered "unhealt…" at bounding box center [747, 393] width 366 height 153
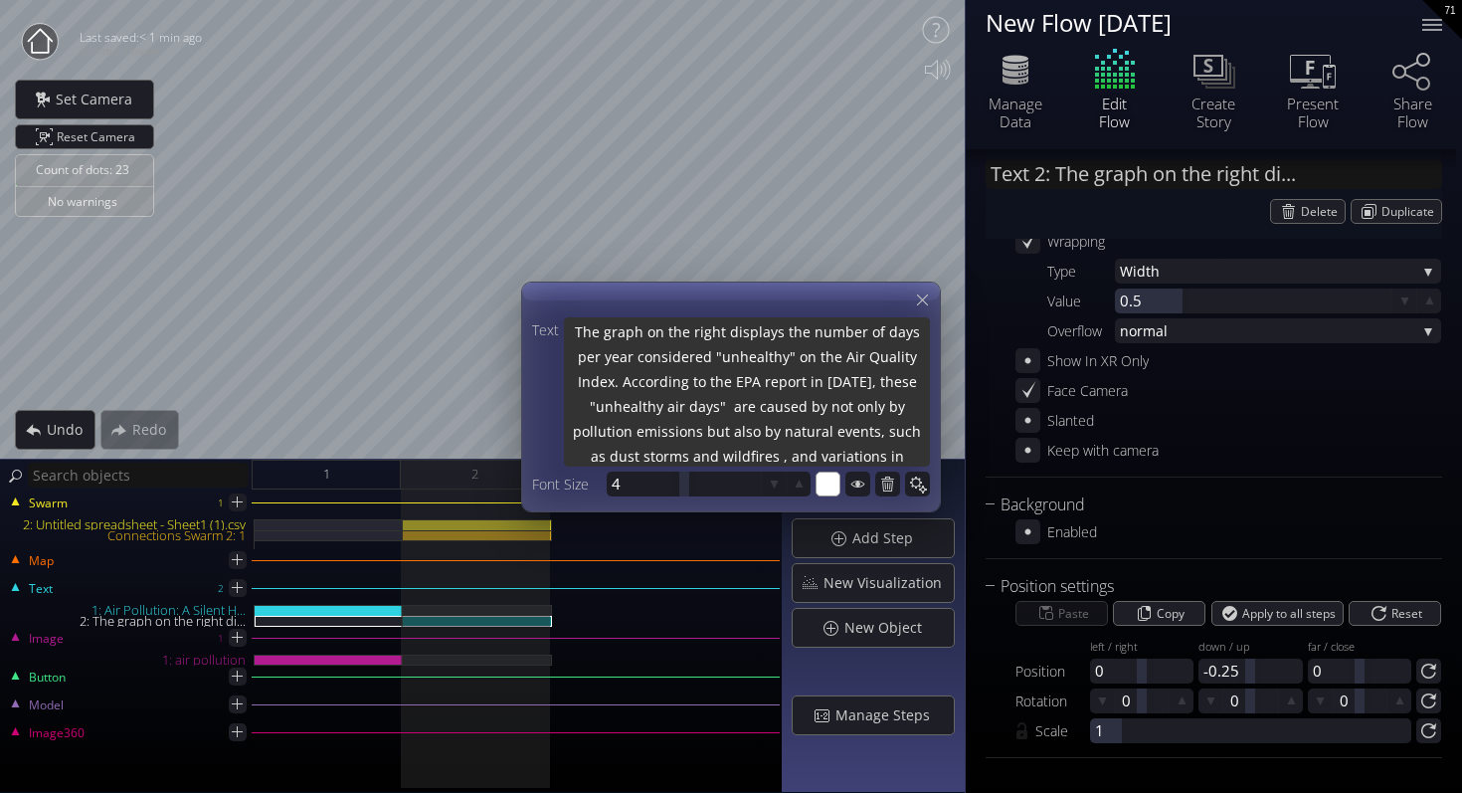
click at [893, 409] on textarea "The graph on the right displays the number of days per year considered "unhealt…" at bounding box center [747, 393] width 366 height 153
click at [649, 432] on textarea "The graph on the right displays the number of days per year considered "unhealt…" at bounding box center [747, 393] width 366 height 153
click at [741, 430] on textarea "The graph on the right displays the number of days per year considered "unhealt…" at bounding box center [747, 393] width 366 height 153
drag, startPoint x: 866, startPoint y: 439, endPoint x: 870, endPoint y: 400, distance: 39.0
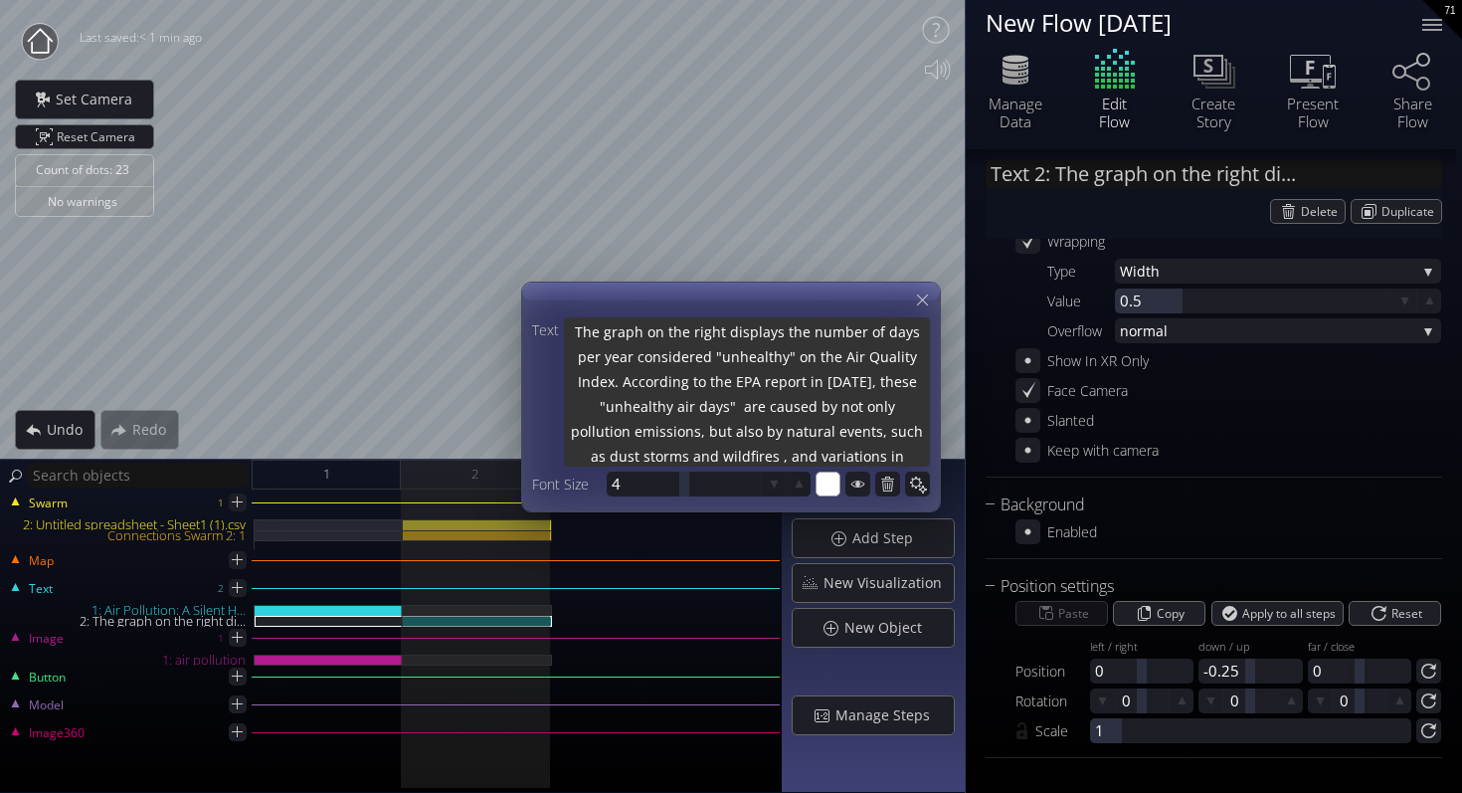
click at [870, 400] on textarea "The graph on the right displays the number of days per year considered "unhealt…" at bounding box center [747, 393] width 366 height 153
click at [793, 418] on textarea "The graph on the right displays the number of days per year considered "unhealt…" at bounding box center [747, 393] width 366 height 153
click at [712, 432] on textarea "The graph on the right displays the number of days per year considered "unhealt…" at bounding box center [747, 393] width 366 height 153
click at [728, 432] on textarea "The graph on the right displays the number of days per year considered "unhealt…" at bounding box center [747, 393] width 366 height 153
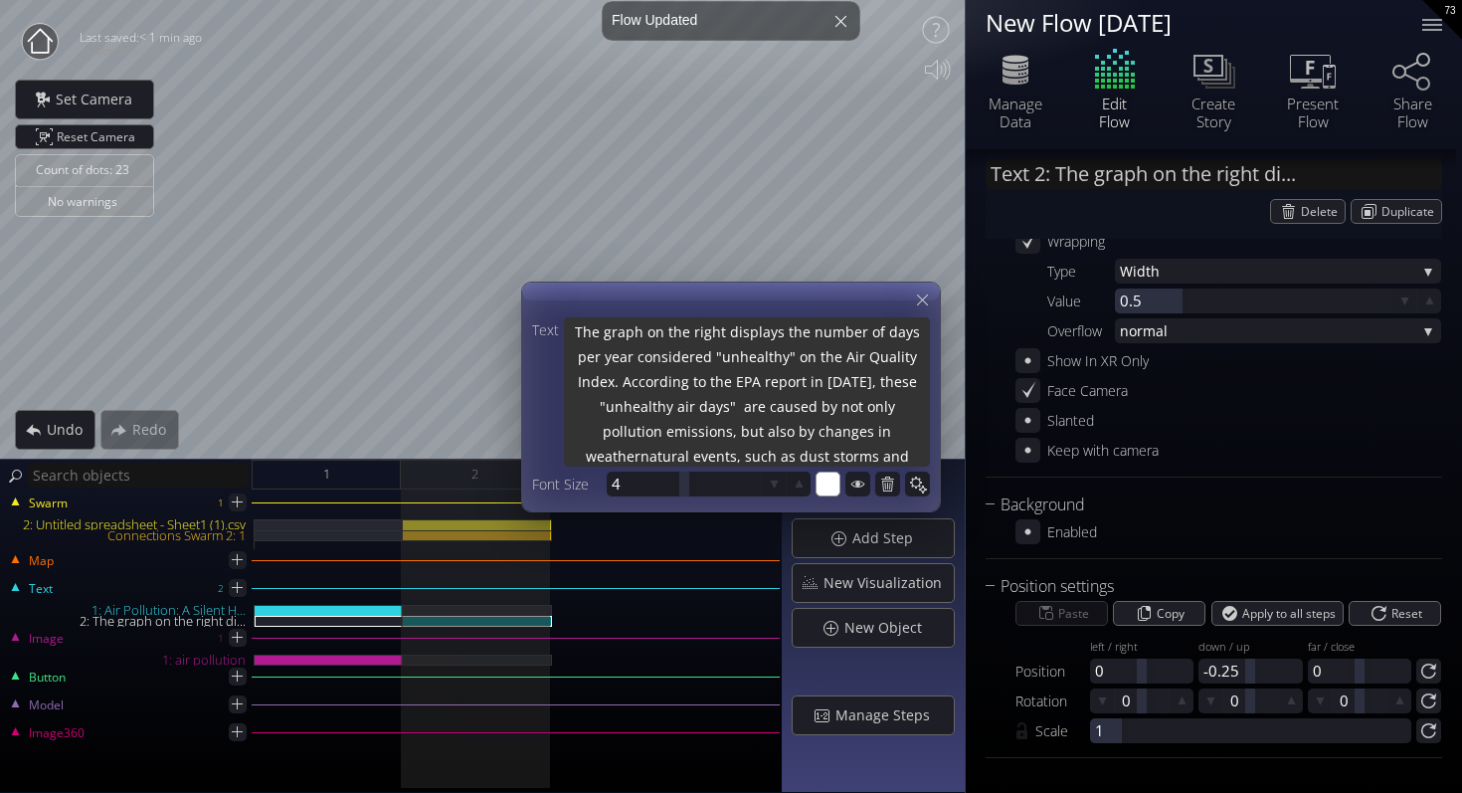
click at [730, 432] on textarea "The graph on the right displays the number of days per year considered "unhealt…" at bounding box center [747, 393] width 366 height 153
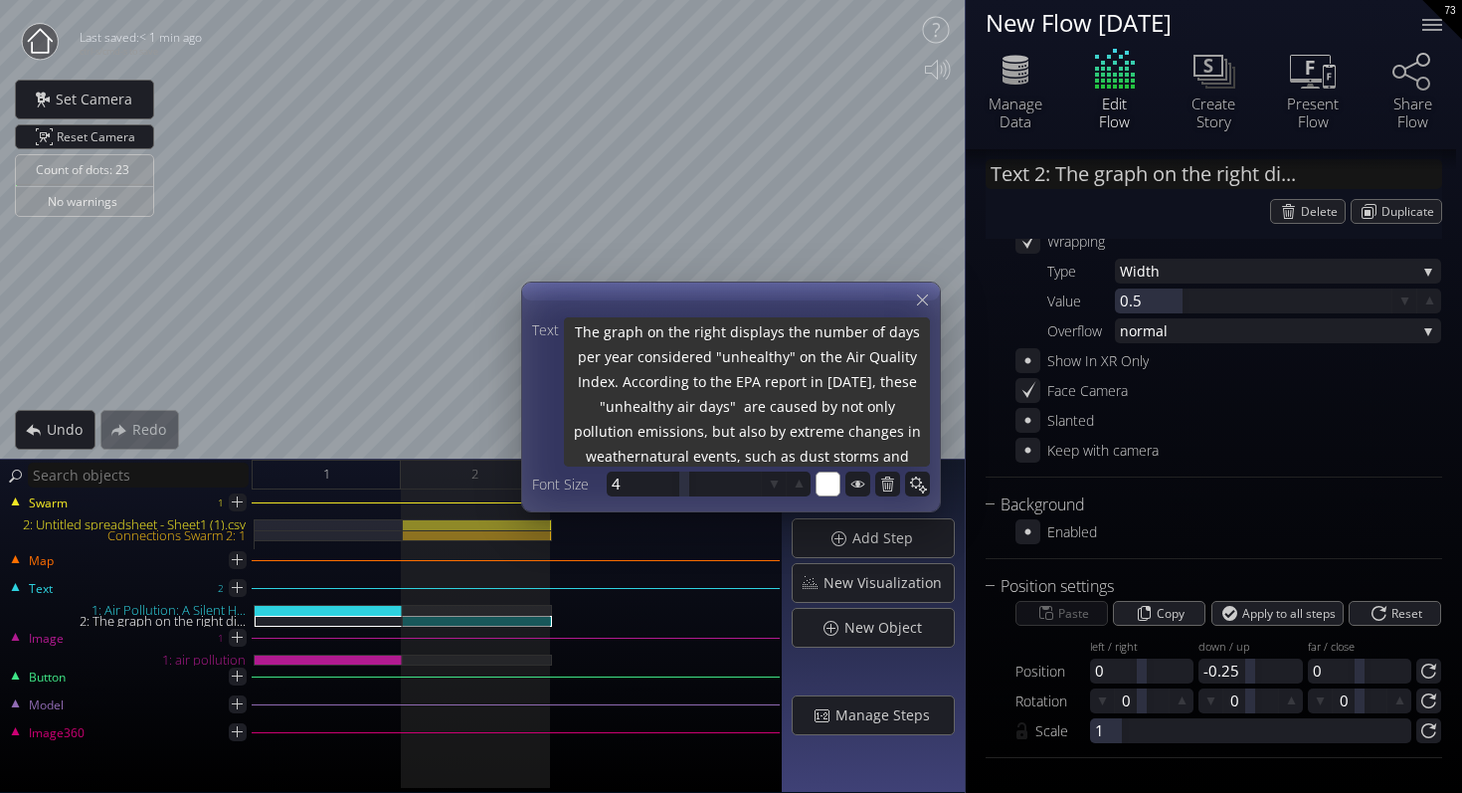
click at [643, 457] on textarea "The graph on the right displays the number of days per year considered "unhealt…" at bounding box center [747, 393] width 366 height 153
click at [701, 457] on textarea "The graph on the right displays the number of days per year considered "unhealt…" at bounding box center [747, 393] width 366 height 153
drag, startPoint x: 742, startPoint y: 456, endPoint x: 694, endPoint y: 456, distance: 47.8
click at [694, 456] on textarea "The graph on the right displays the number of days per year considered "unhealt…" at bounding box center [747, 393] width 366 height 153
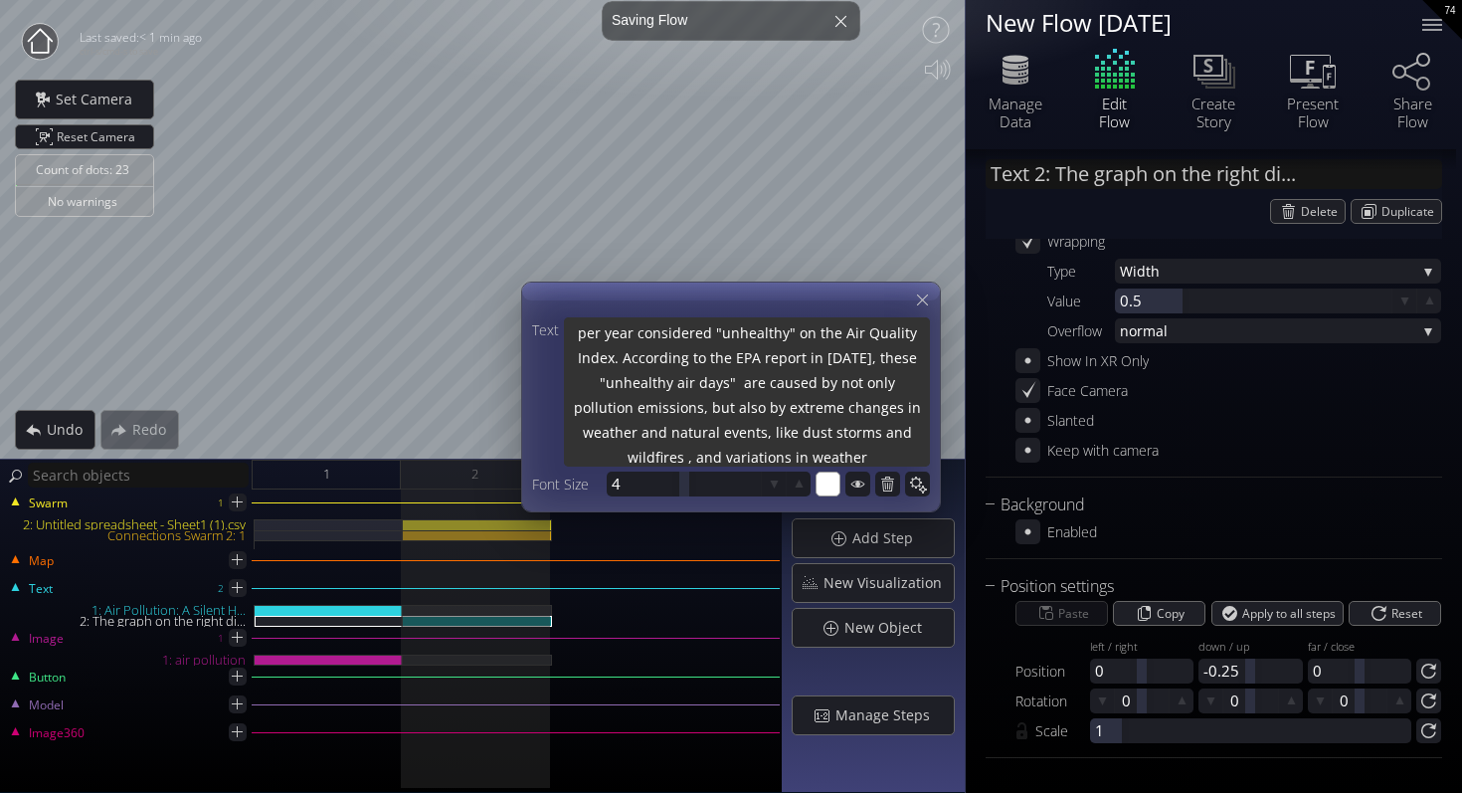
scroll to position [25, 0]
click at [876, 456] on textarea "The graph on the right displays the number of days per year considered "unhealt…" at bounding box center [747, 393] width 366 height 153
drag, startPoint x: 875, startPoint y: 453, endPoint x: 899, endPoint y: 434, distance: 30.5
click at [899, 434] on textarea "The graph on the right displays the number of days per year considered "unhealt…" at bounding box center [747, 393] width 366 height 153
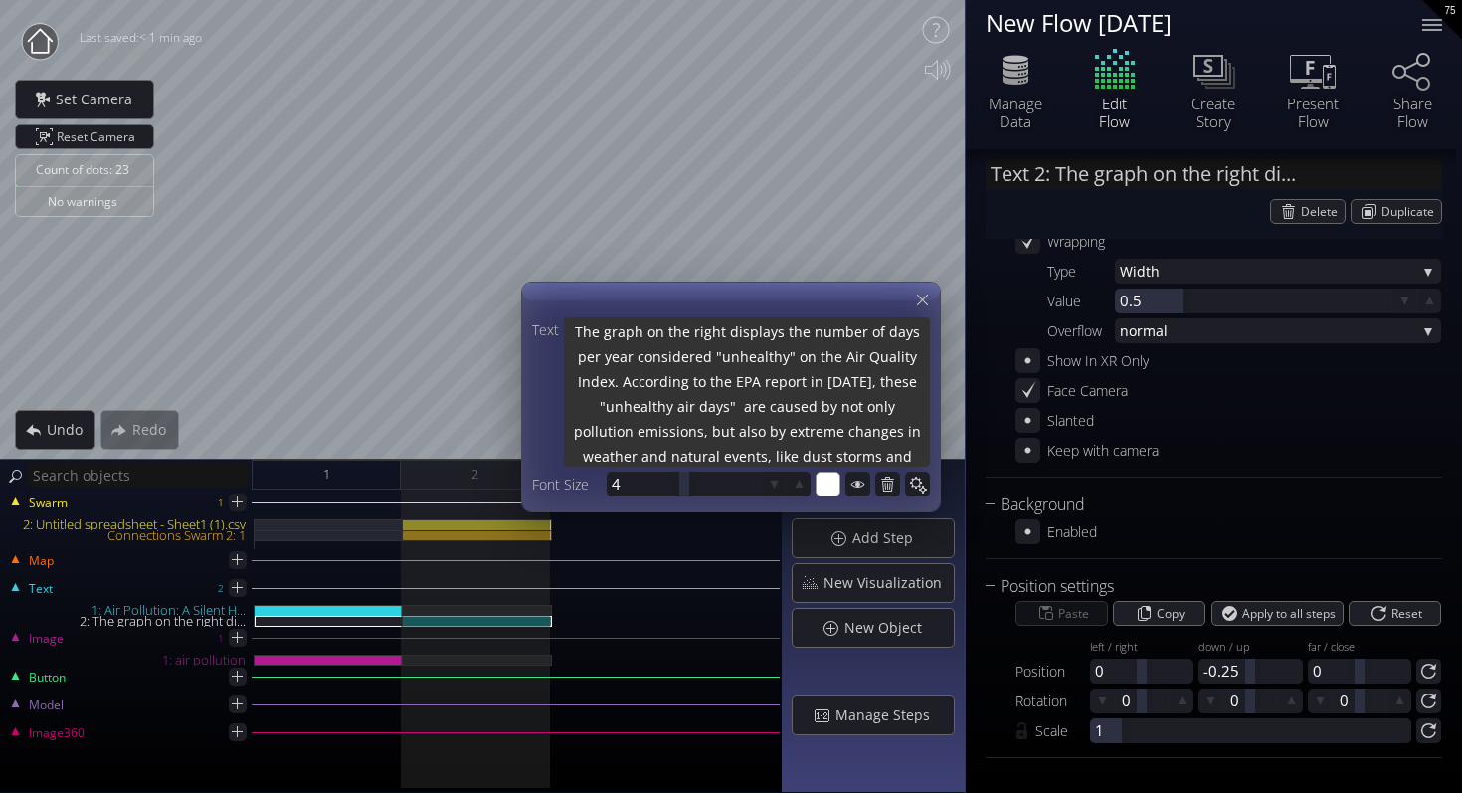
scroll to position [20, 0]
click at [802, 372] on textarea "The graph on the right displays the number of days per year considered "unhealt…" at bounding box center [747, 389] width 366 height 153
click at [680, 487] on div at bounding box center [681, 484] width 10 height 25
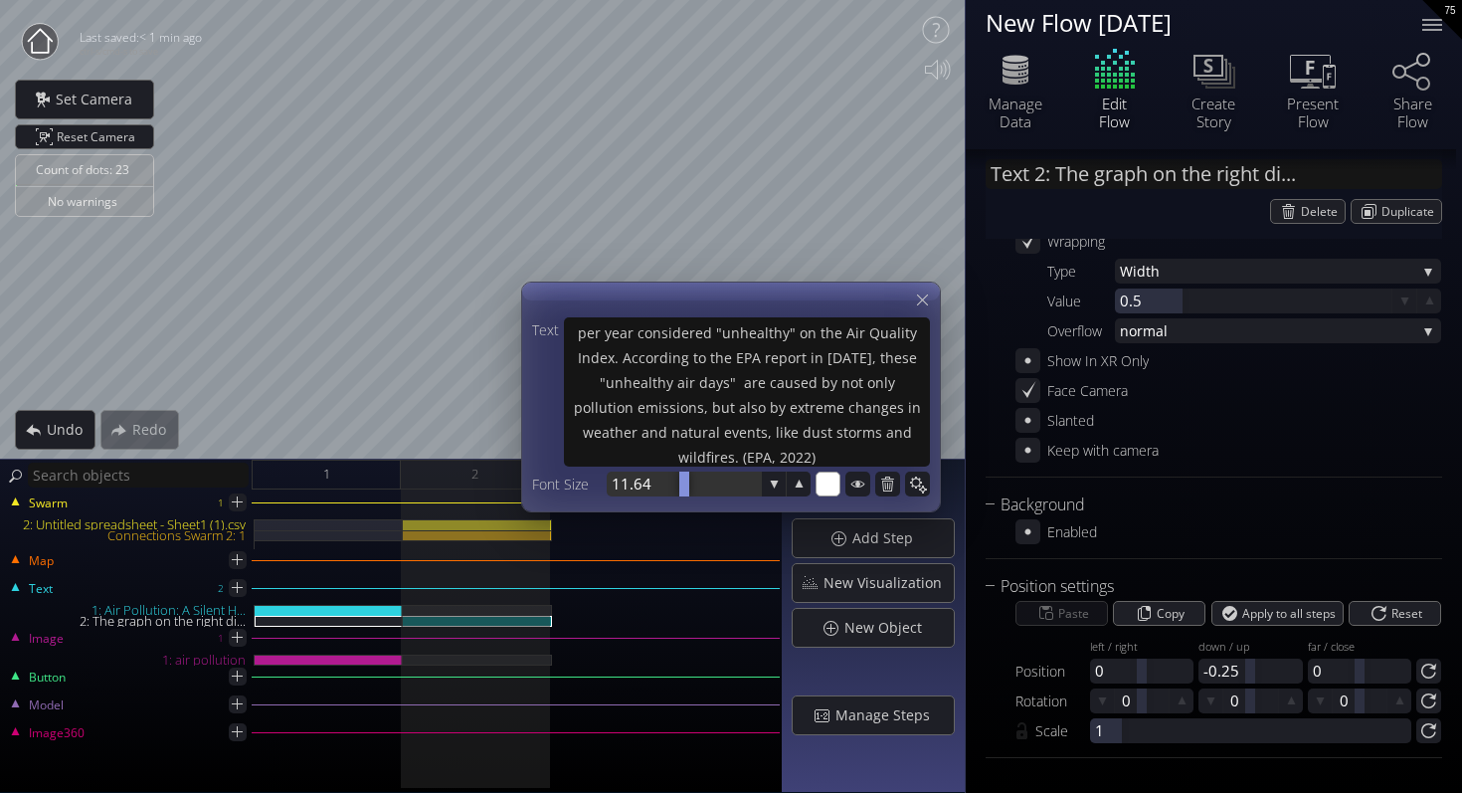
click at [633, 487] on div at bounding box center [684, 484] width 154 height 25
click at [633, 482] on input "11.64" at bounding box center [714, 484] width 204 height 25
click at [624, 477] on div at bounding box center [684, 484] width 154 height 25
click at [624, 477] on input "11.36" at bounding box center [714, 484] width 204 height 25
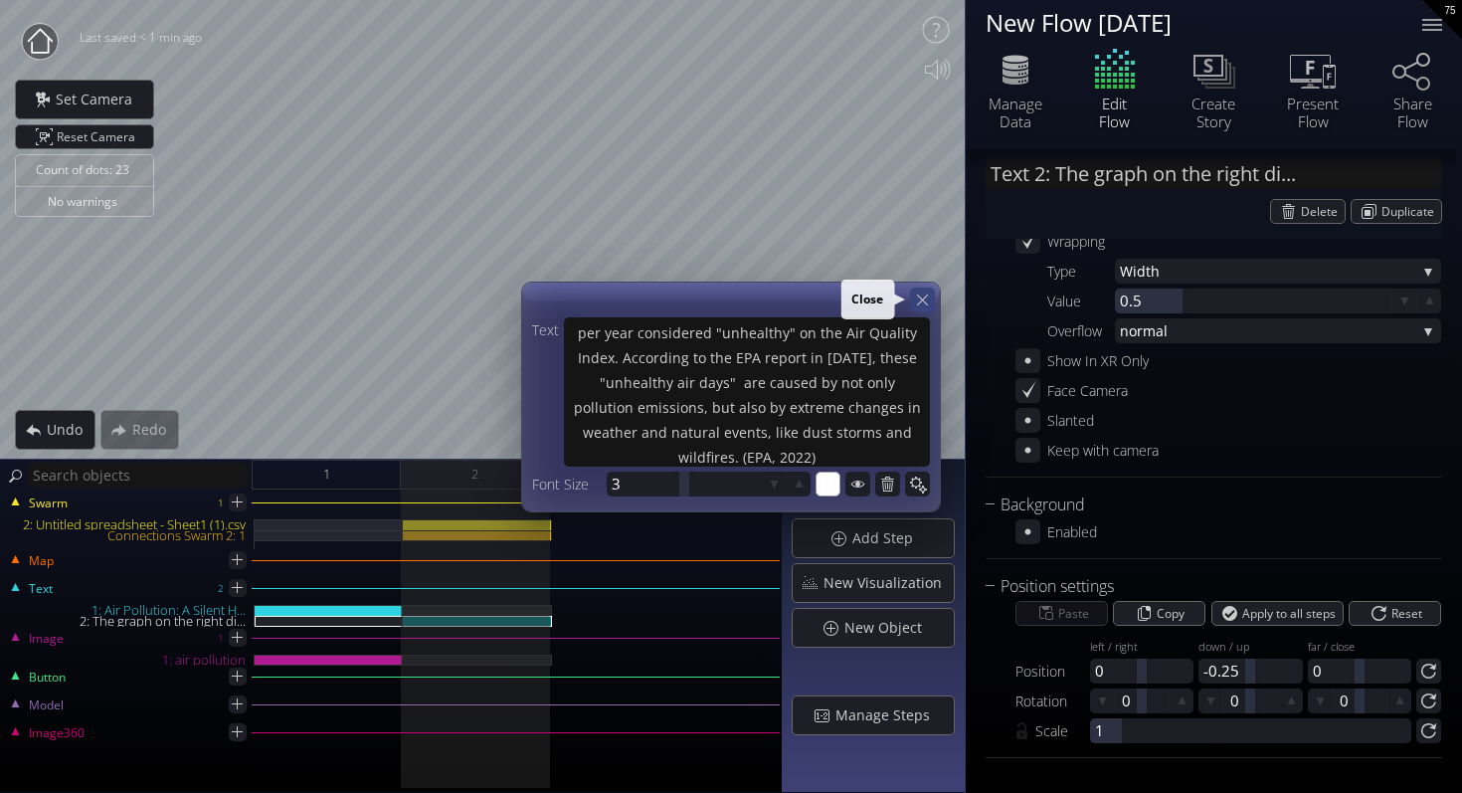
click at [924, 300] on icon at bounding box center [922, 299] width 19 height 19
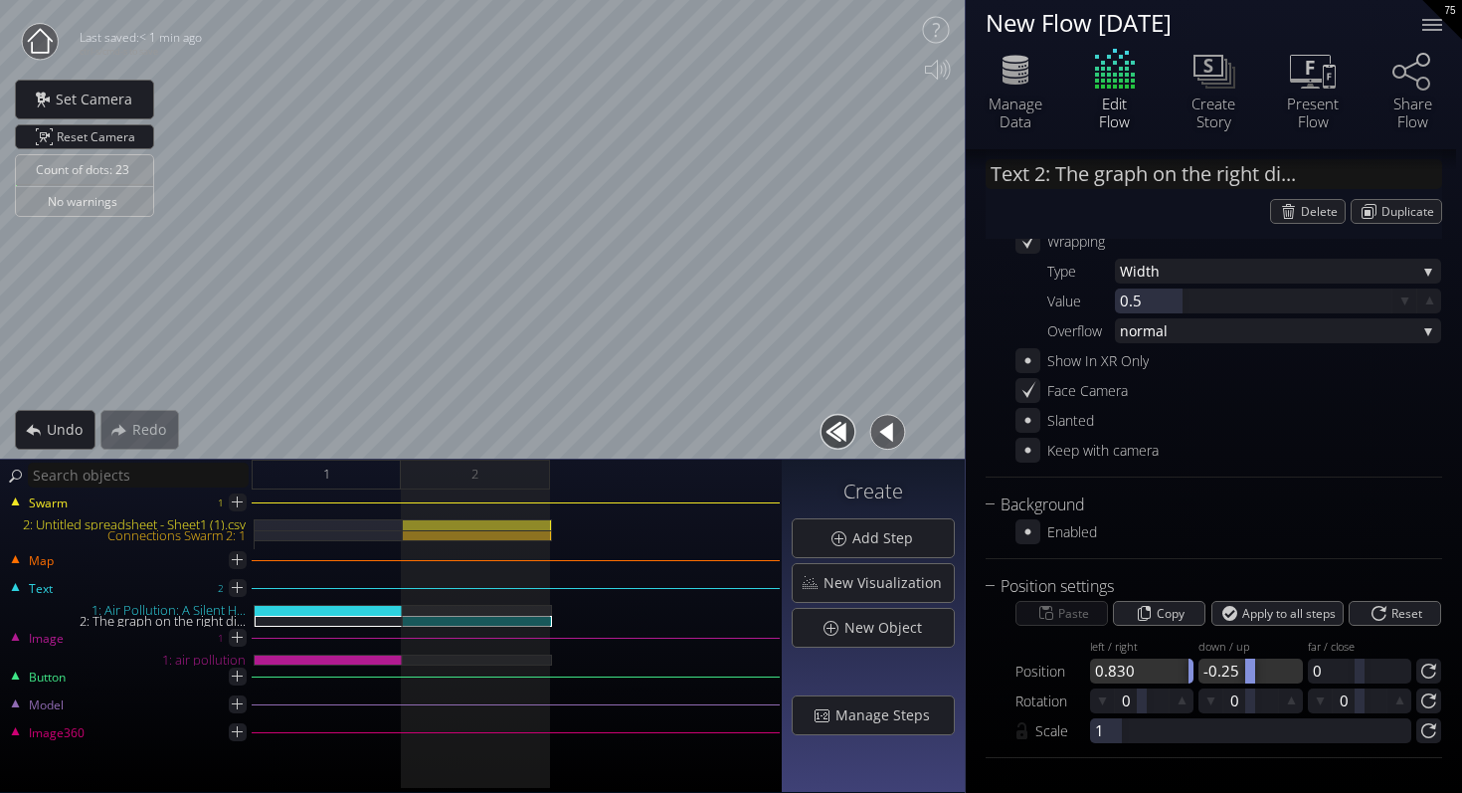
drag, startPoint x: 1140, startPoint y: 669, endPoint x: 1211, endPoint y: 671, distance: 70.7
click at [1211, 671] on div "Position left / right 0.830 down / up -0.25 far / close 0" at bounding box center [1229, 657] width 426 height 53
drag, startPoint x: 1250, startPoint y: 673, endPoint x: 1289, endPoint y: 673, distance: 38.8
click at [1289, 673] on div at bounding box center [1294, 671] width 10 height 25
drag, startPoint x: 1138, startPoint y: 669, endPoint x: 1121, endPoint y: 669, distance: 16.9
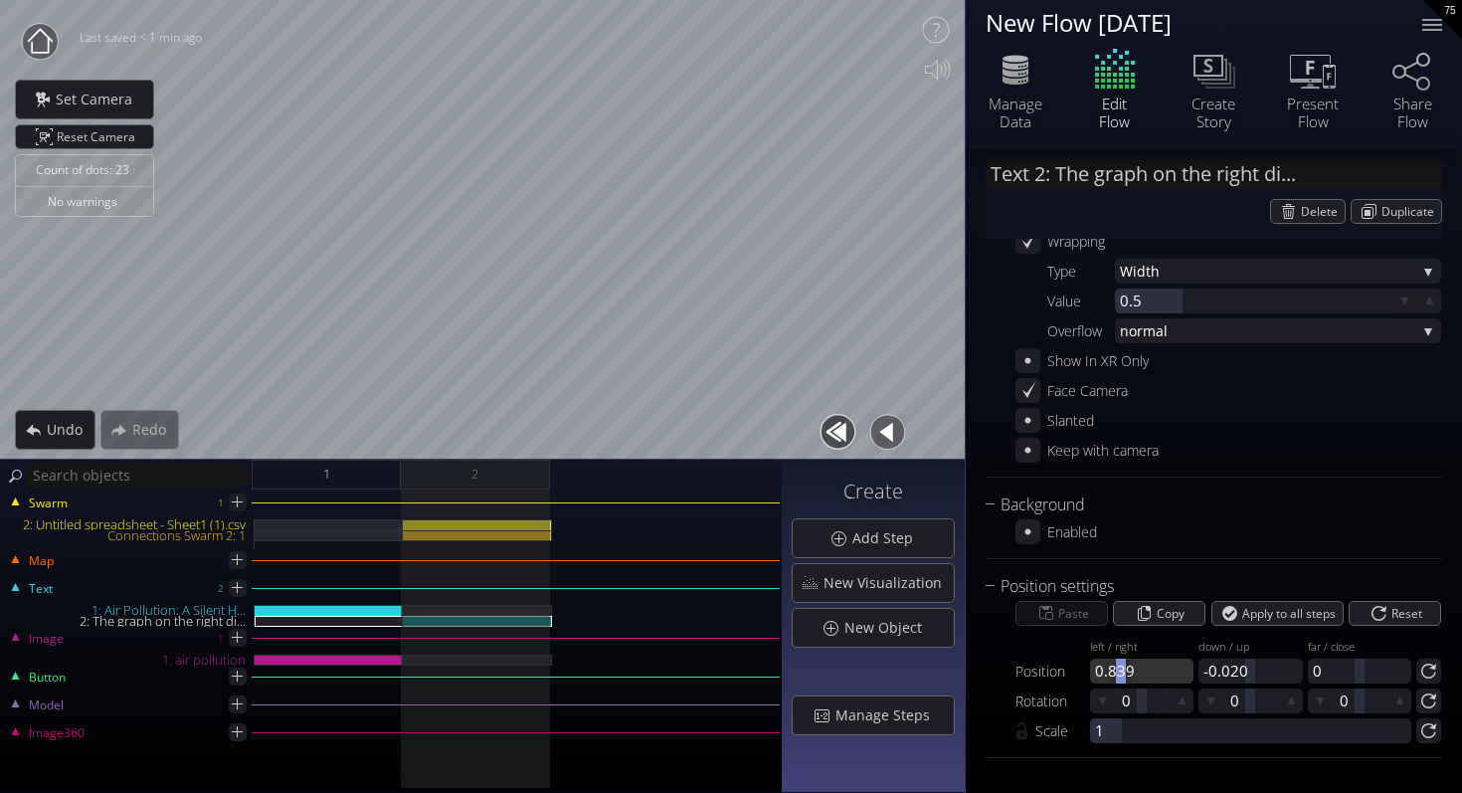
click at [1121, 669] on div at bounding box center [1121, 671] width 10 height 25
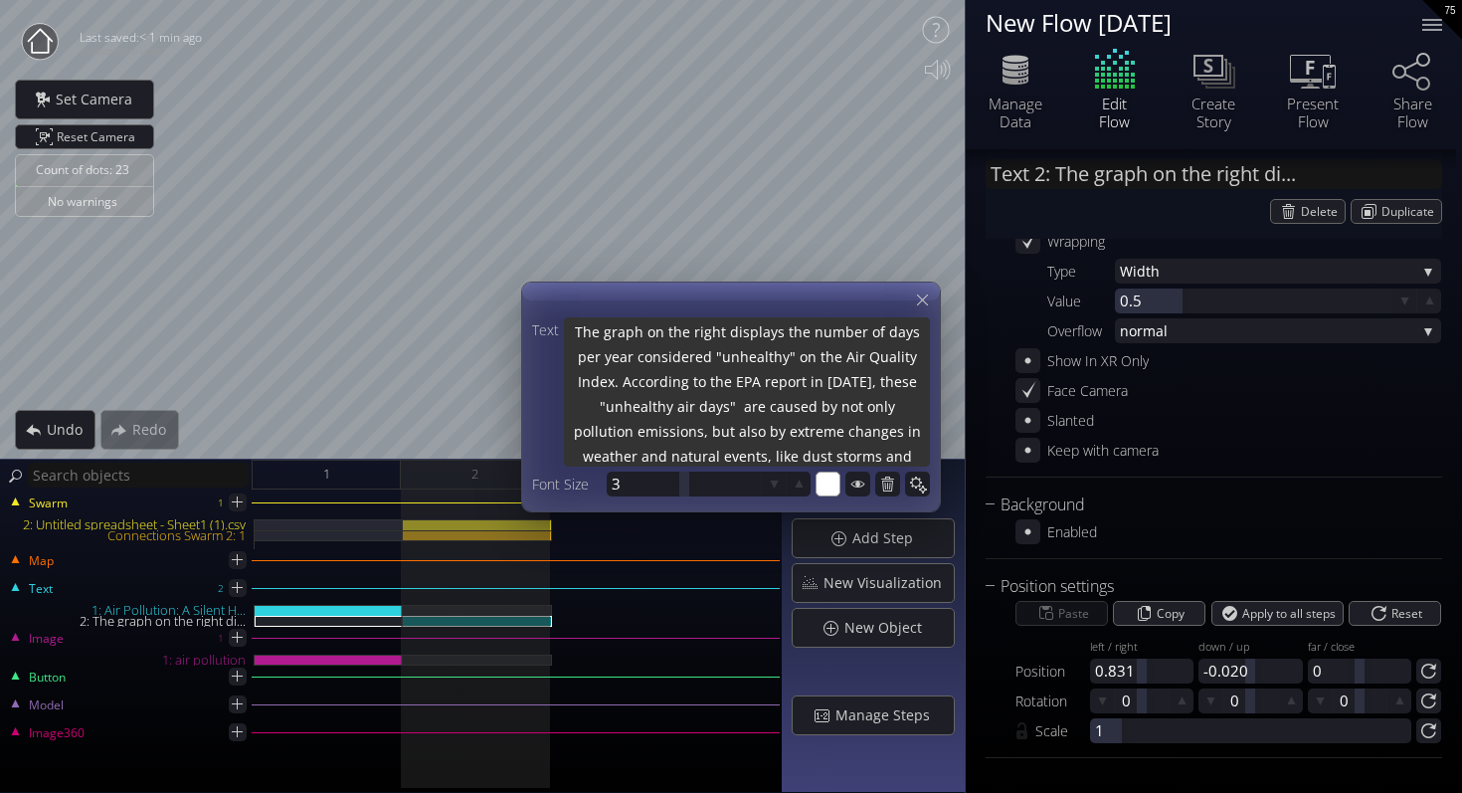
click at [714, 391] on textarea "The graph on the right displays the number of days per year considered "unhealt…" at bounding box center [747, 393] width 366 height 153
click at [711, 329] on textarea "The graph on the right displays the number of days per year considered "unhealt…" at bounding box center [747, 393] width 366 height 153
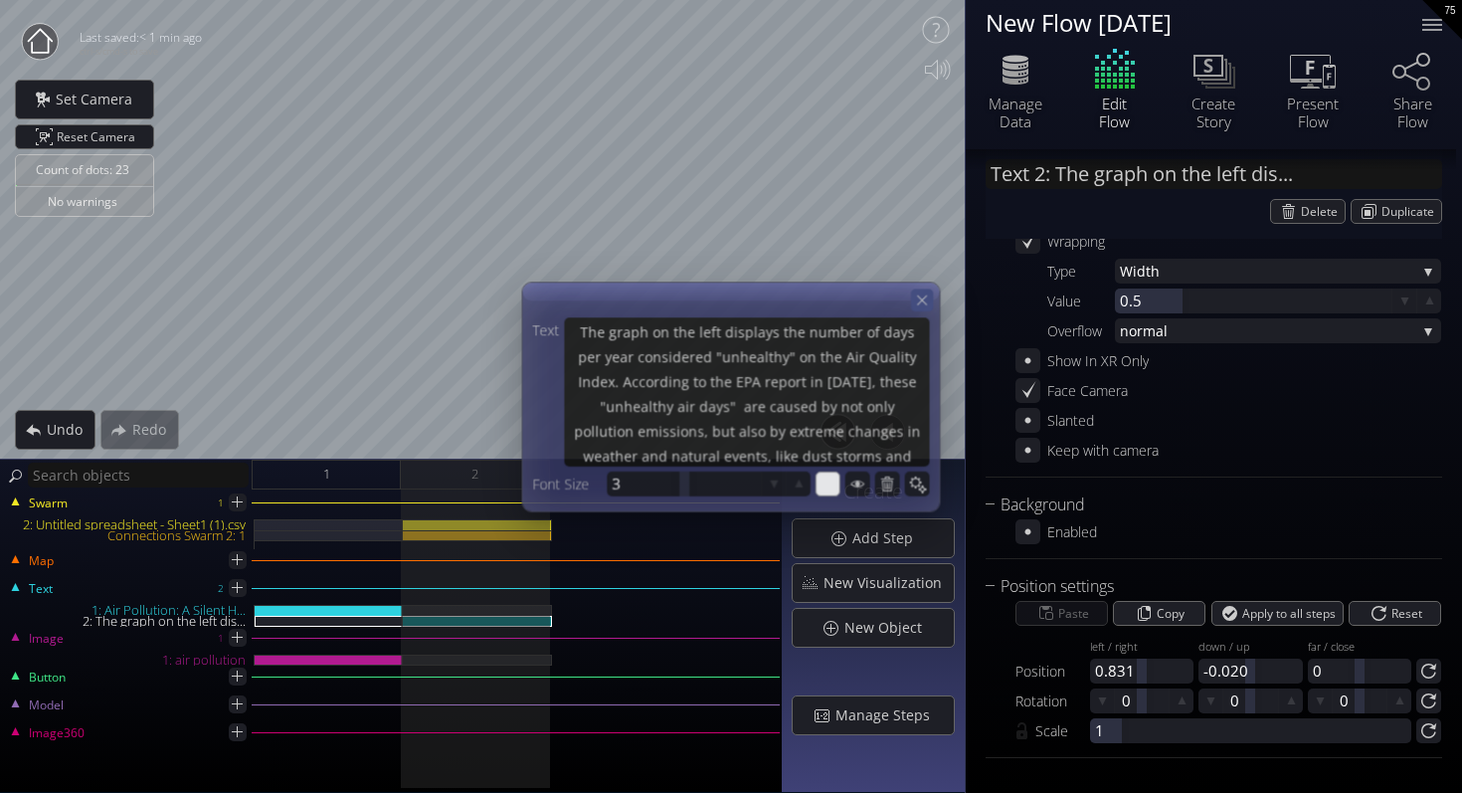
click at [914, 293] on icon at bounding box center [922, 299] width 17 height 17
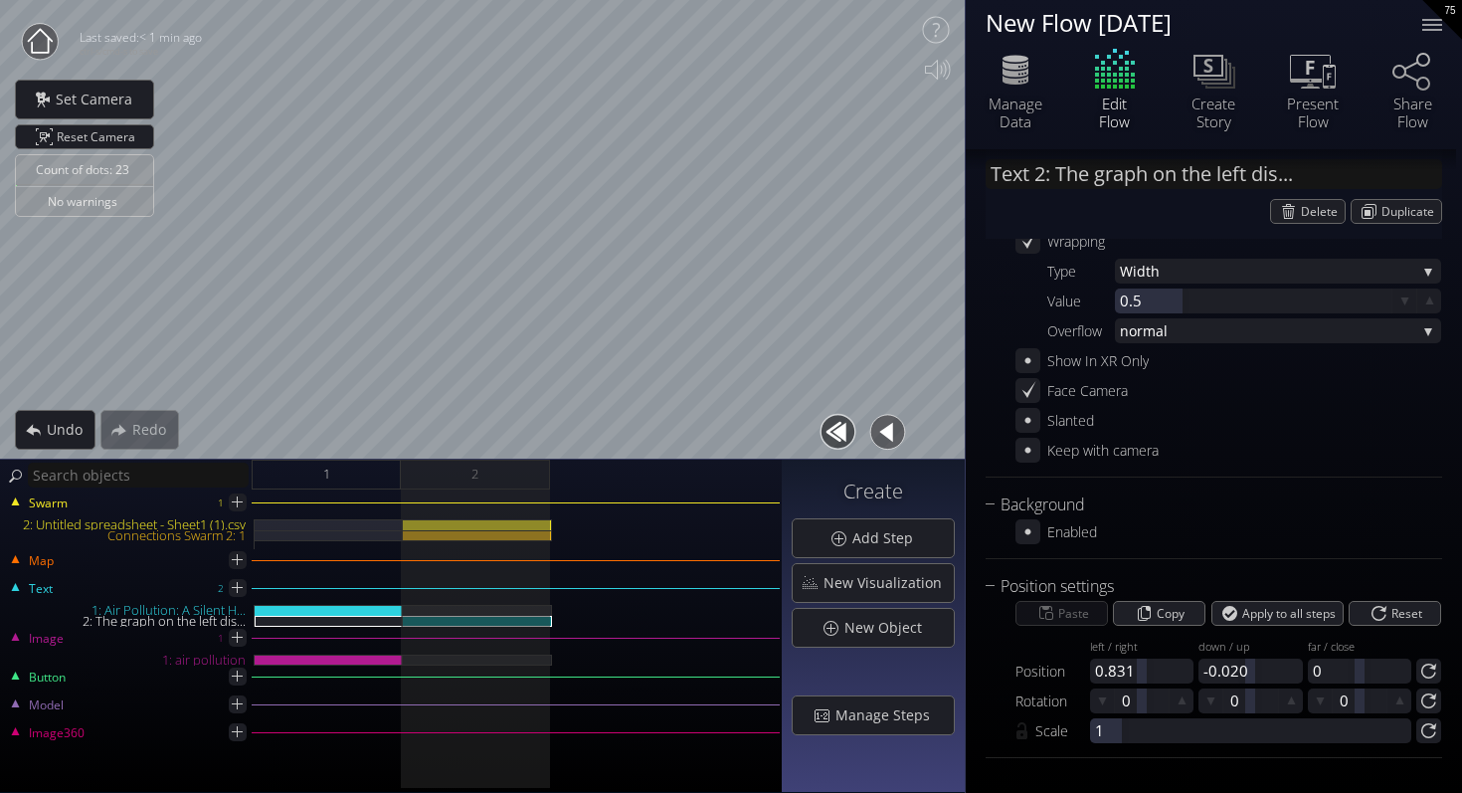
click at [833, 446] on button "button" at bounding box center [838, 432] width 45 height 45
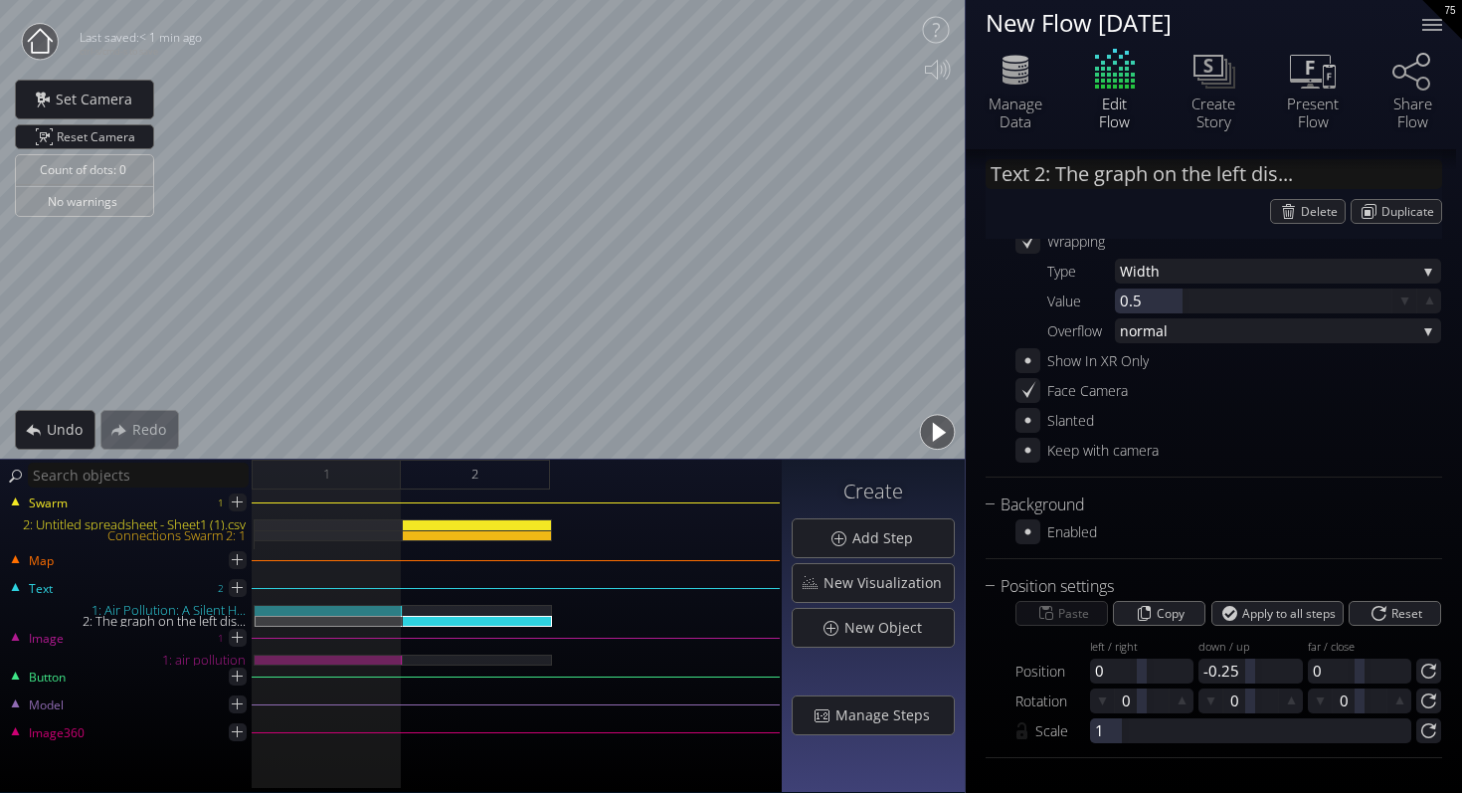
click at [925, 429] on button "button" at bounding box center [937, 432] width 45 height 45
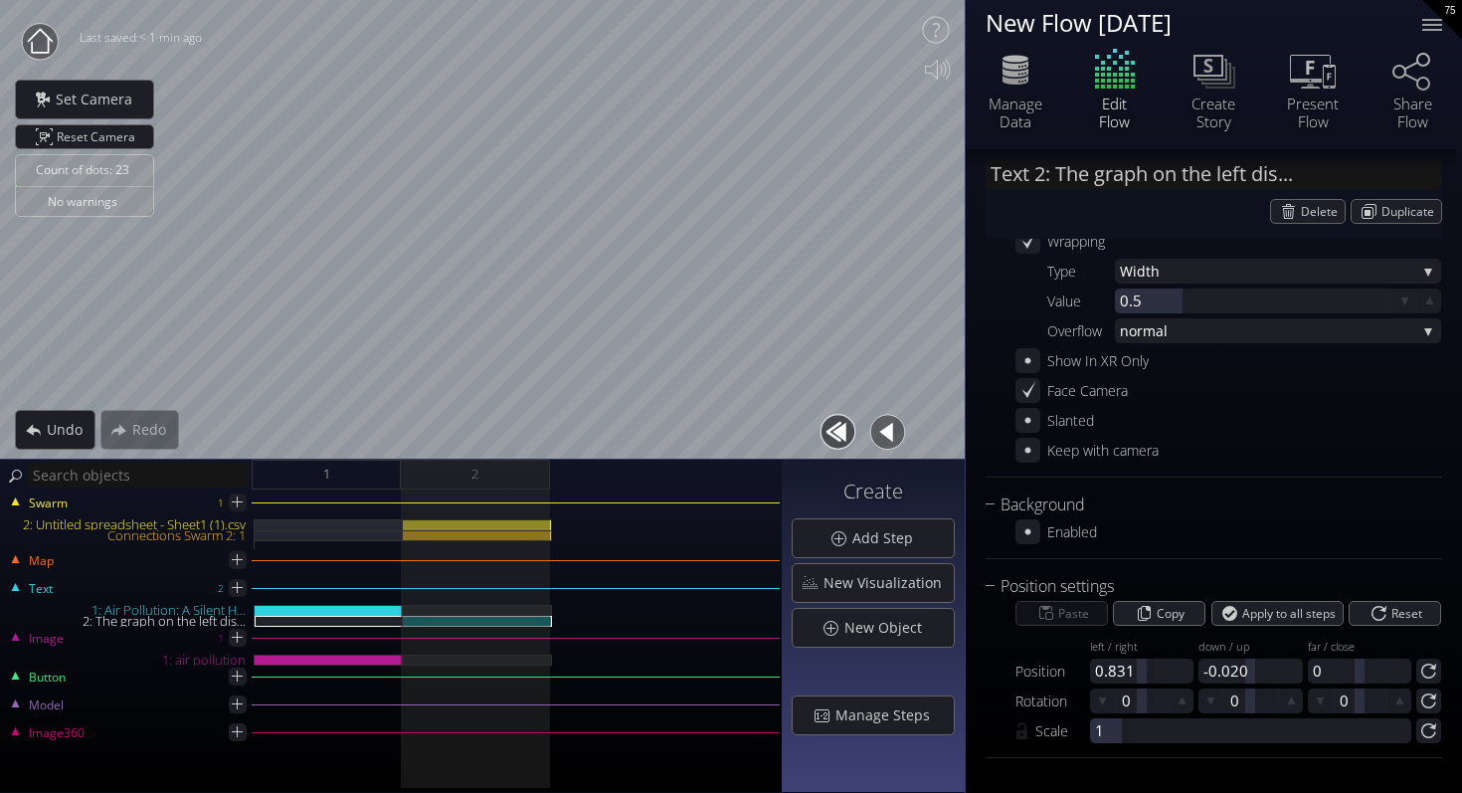
click at [843, 429] on button "button" at bounding box center [838, 432] width 45 height 45
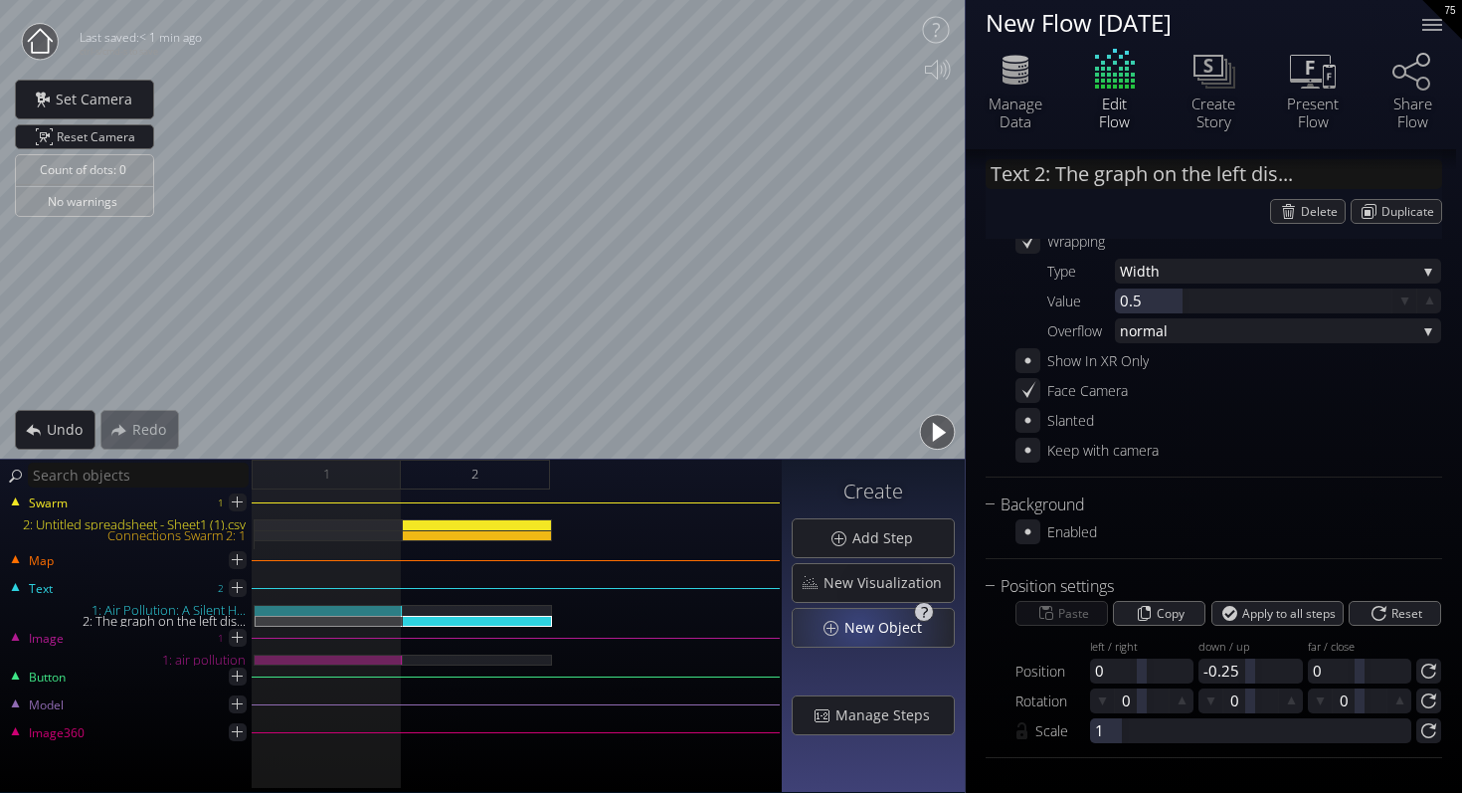
click at [863, 627] on span "New Object" at bounding box center [889, 628] width 91 height 20
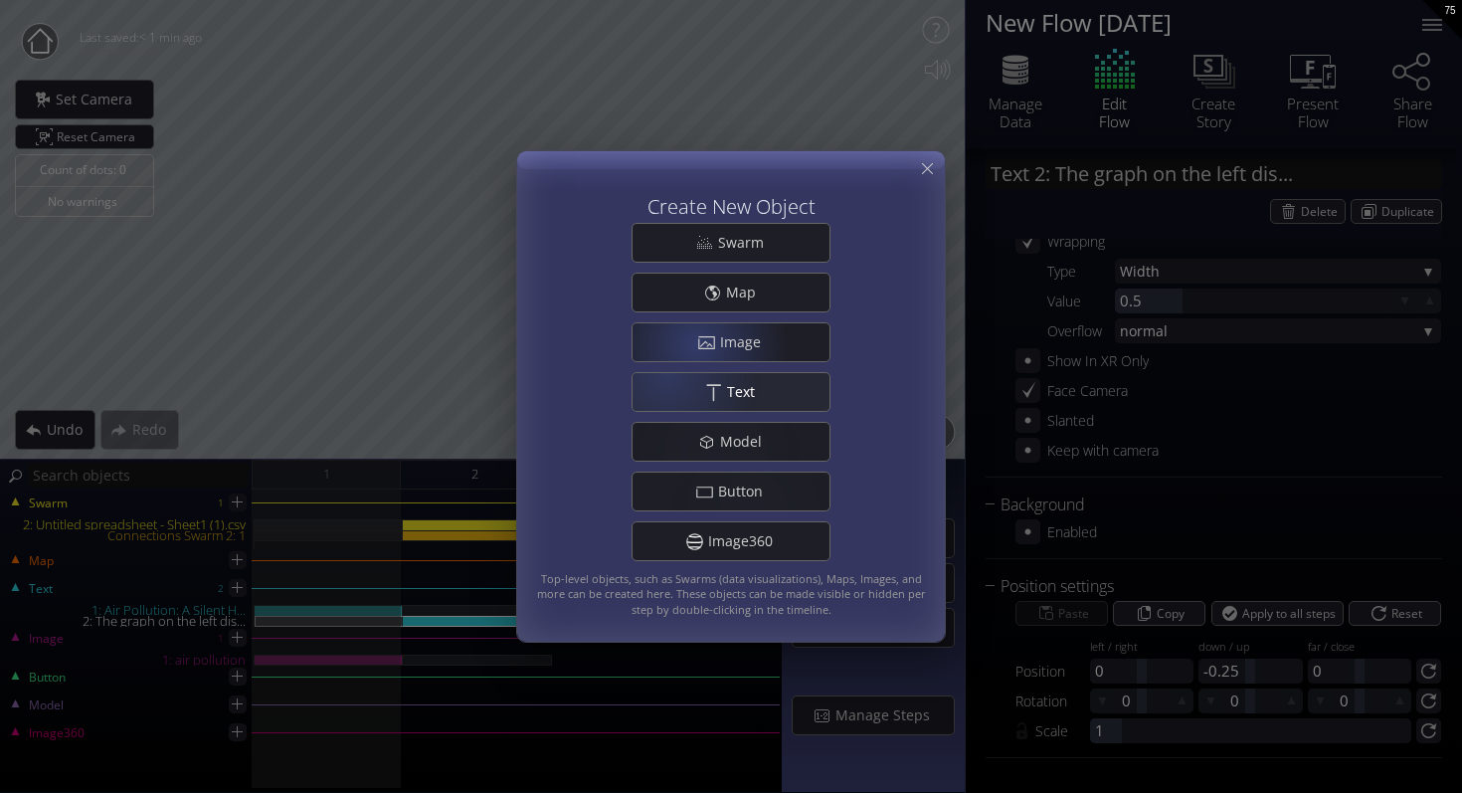
click at [707, 389] on div ".st0{fill:#FFFFFF;} Text" at bounding box center [731, 392] width 197 height 38
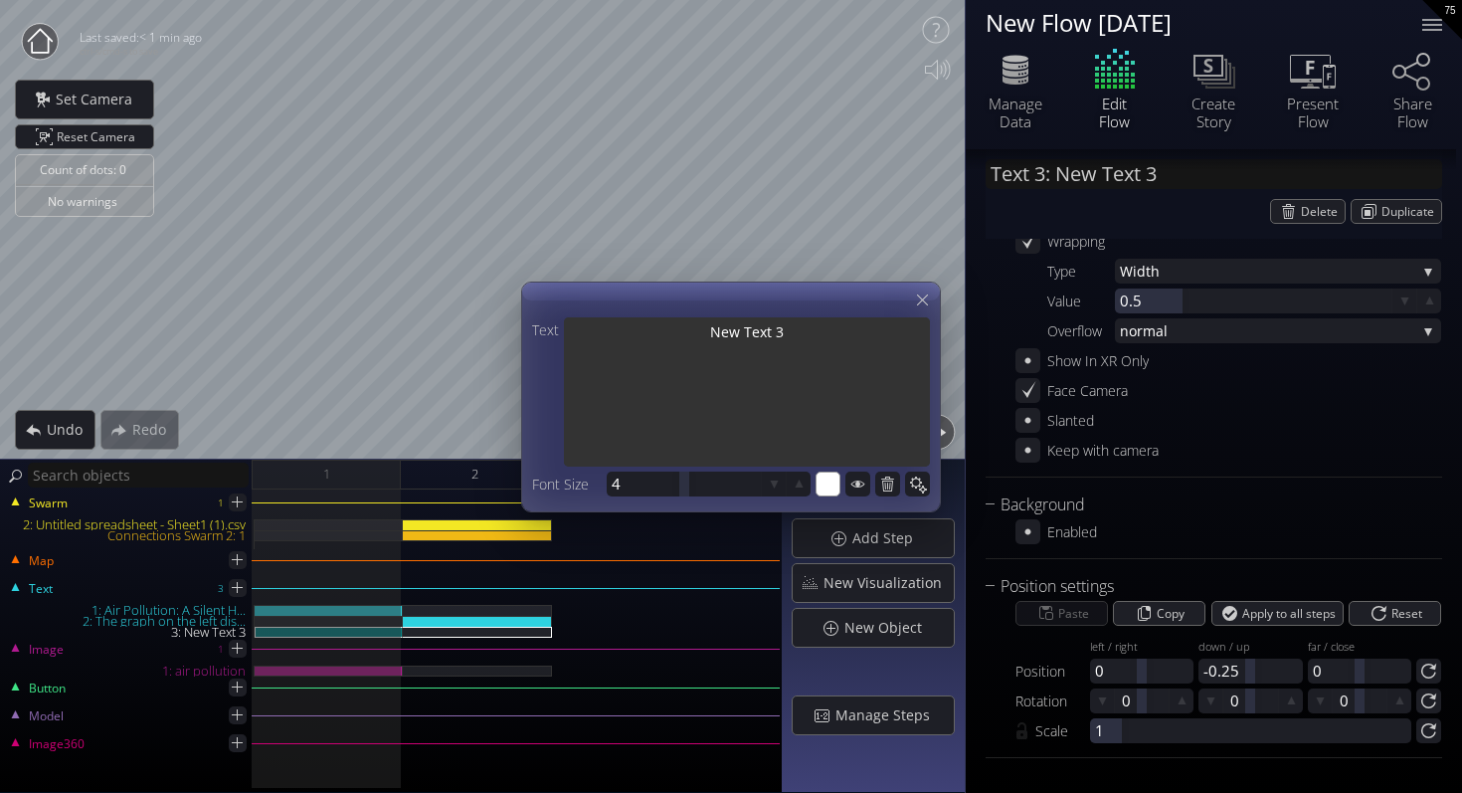
drag, startPoint x: 826, startPoint y: 341, endPoint x: 648, endPoint y: 341, distance: 178.1
click at [648, 341] on textarea "New Text 3" at bounding box center [747, 393] width 366 height 153
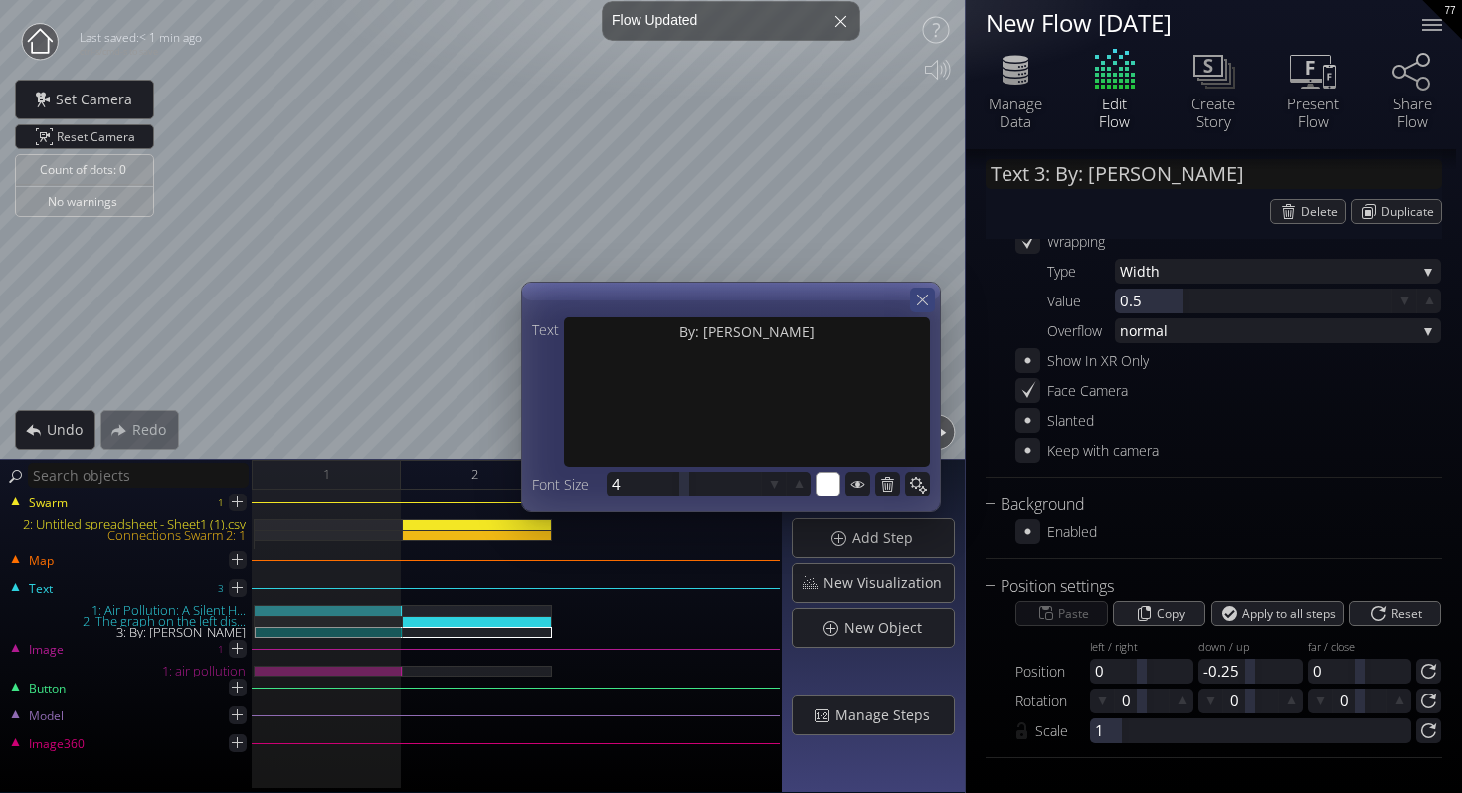
click at [920, 293] on icon at bounding box center [922, 299] width 19 height 19
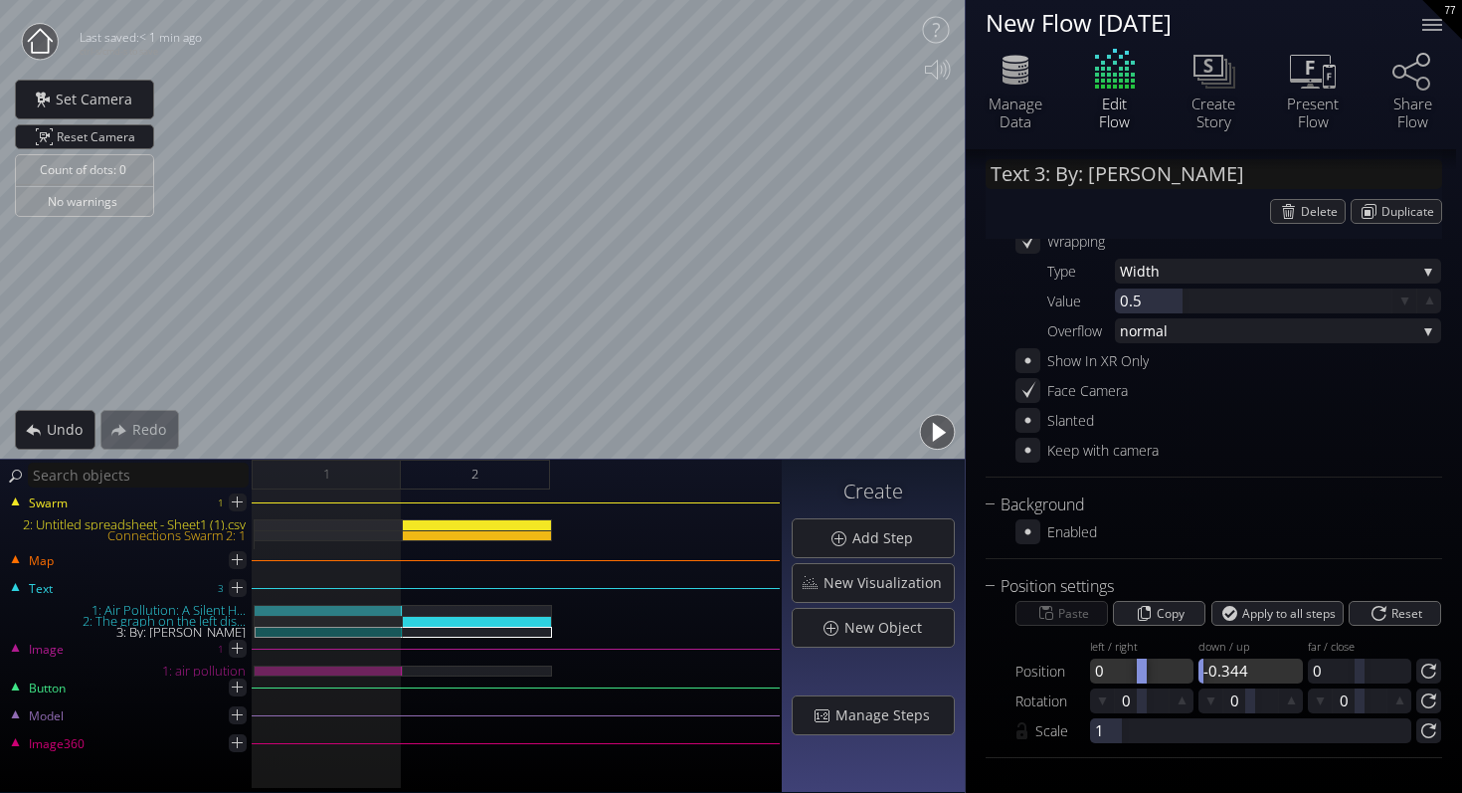
drag, startPoint x: 1246, startPoint y: 679, endPoint x: 1096, endPoint y: 678, distance: 149.2
click at [1095, 678] on div "Position left / right 0 down / up -0.344 far / close 0" at bounding box center [1229, 657] width 426 height 53
drag, startPoint x: 1249, startPoint y: 674, endPoint x: 1195, endPoint y: 674, distance: 54.7
click at [1195, 674] on div "Position left / right 0 down / up -0.439 far / close 0" at bounding box center [1229, 657] width 426 height 53
drag, startPoint x: 1246, startPoint y: 670, endPoint x: 1261, endPoint y: 670, distance: 15.9
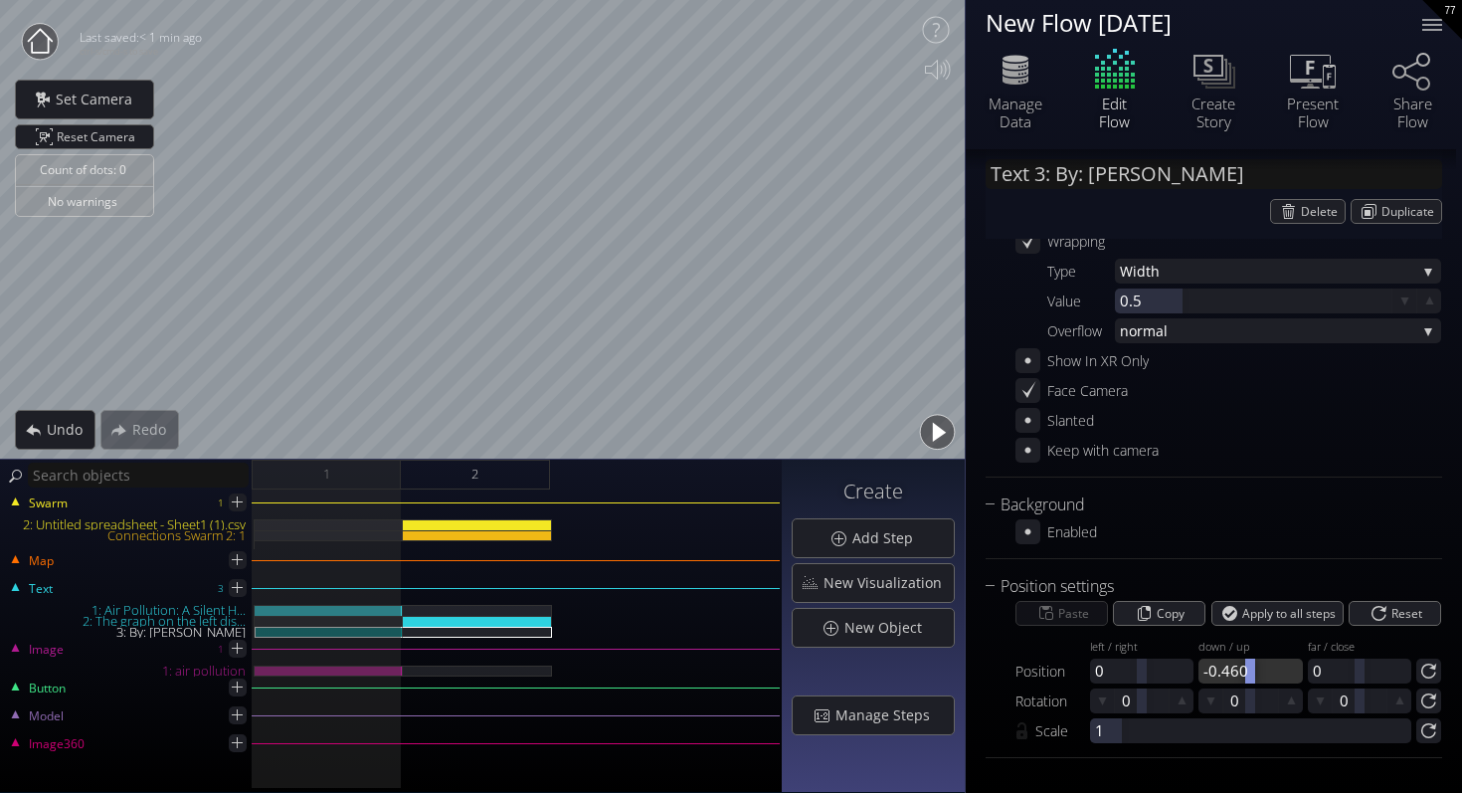
click at [1255, 670] on div at bounding box center [1251, 671] width 10 height 25
click at [1257, 670] on div at bounding box center [1250, 671] width 103 height 25
click at [502, 627] on div "3: By: [PERSON_NAME]" at bounding box center [477, 632] width 149 height 11
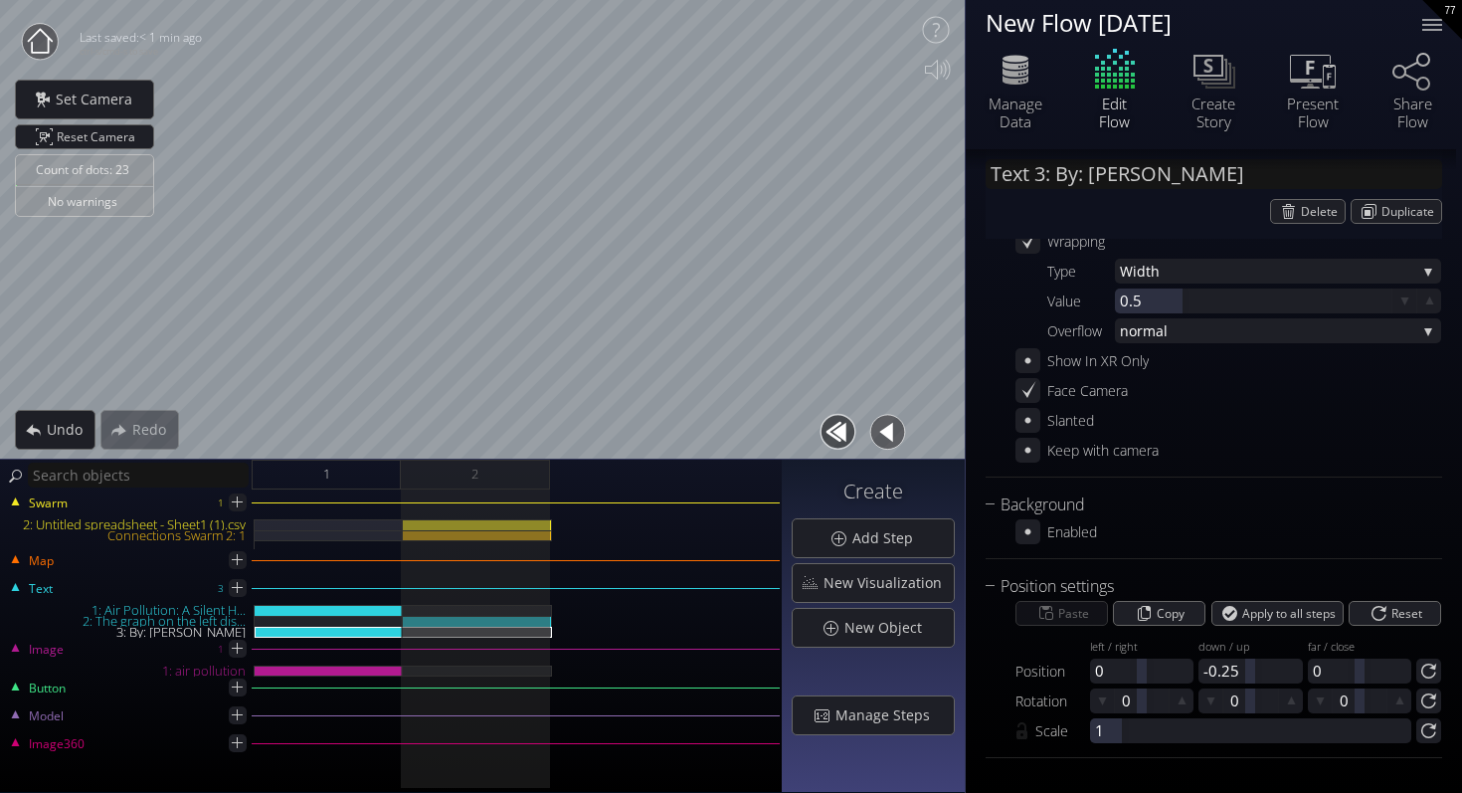
click at [844, 430] on button "button" at bounding box center [838, 432] width 45 height 45
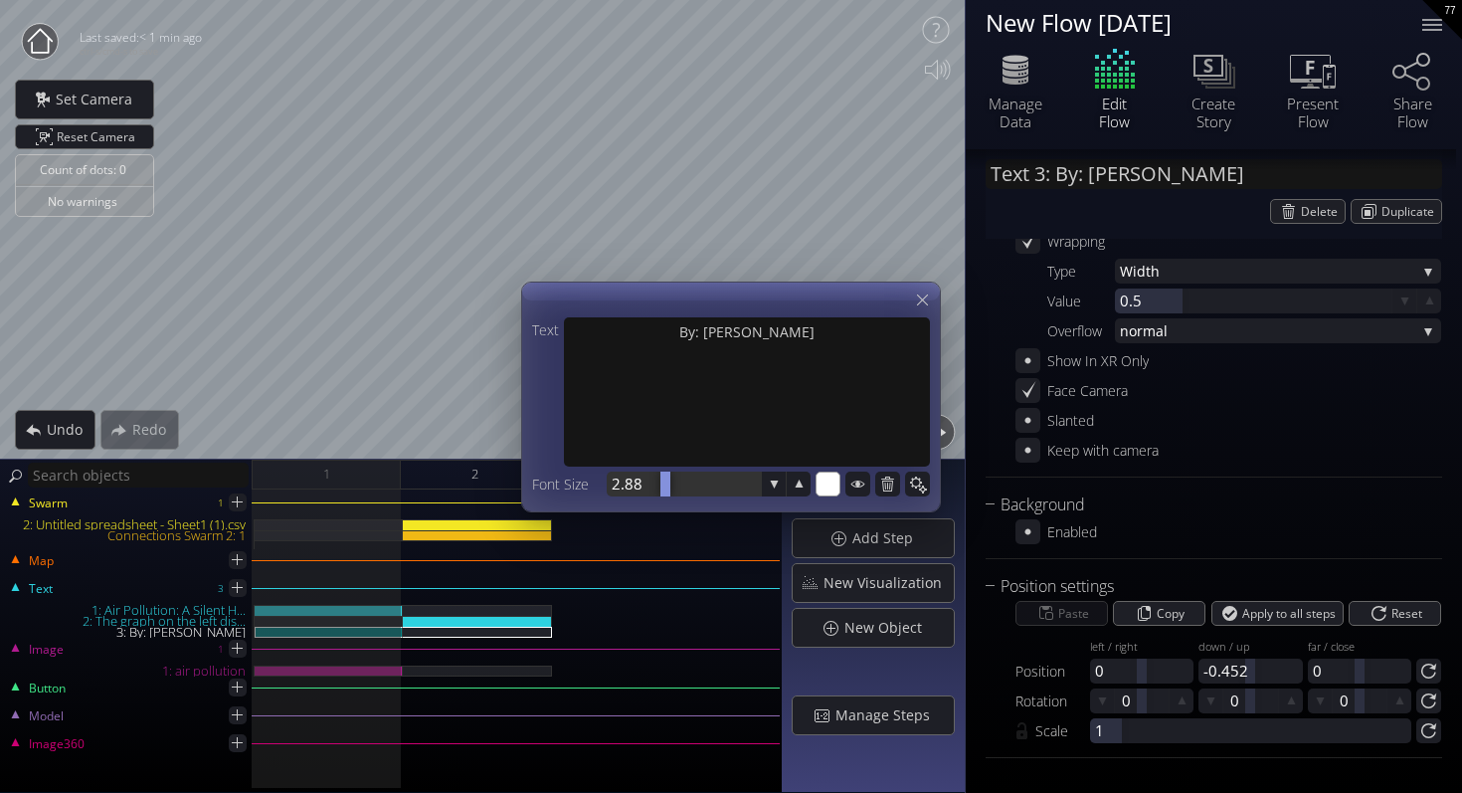
drag, startPoint x: 677, startPoint y: 483, endPoint x: 666, endPoint y: 483, distance: 11.9
click at [666, 483] on div at bounding box center [684, 484] width 154 height 25
click at [642, 481] on div at bounding box center [684, 484] width 154 height 25
click at [645, 489] on div at bounding box center [684, 484] width 154 height 25
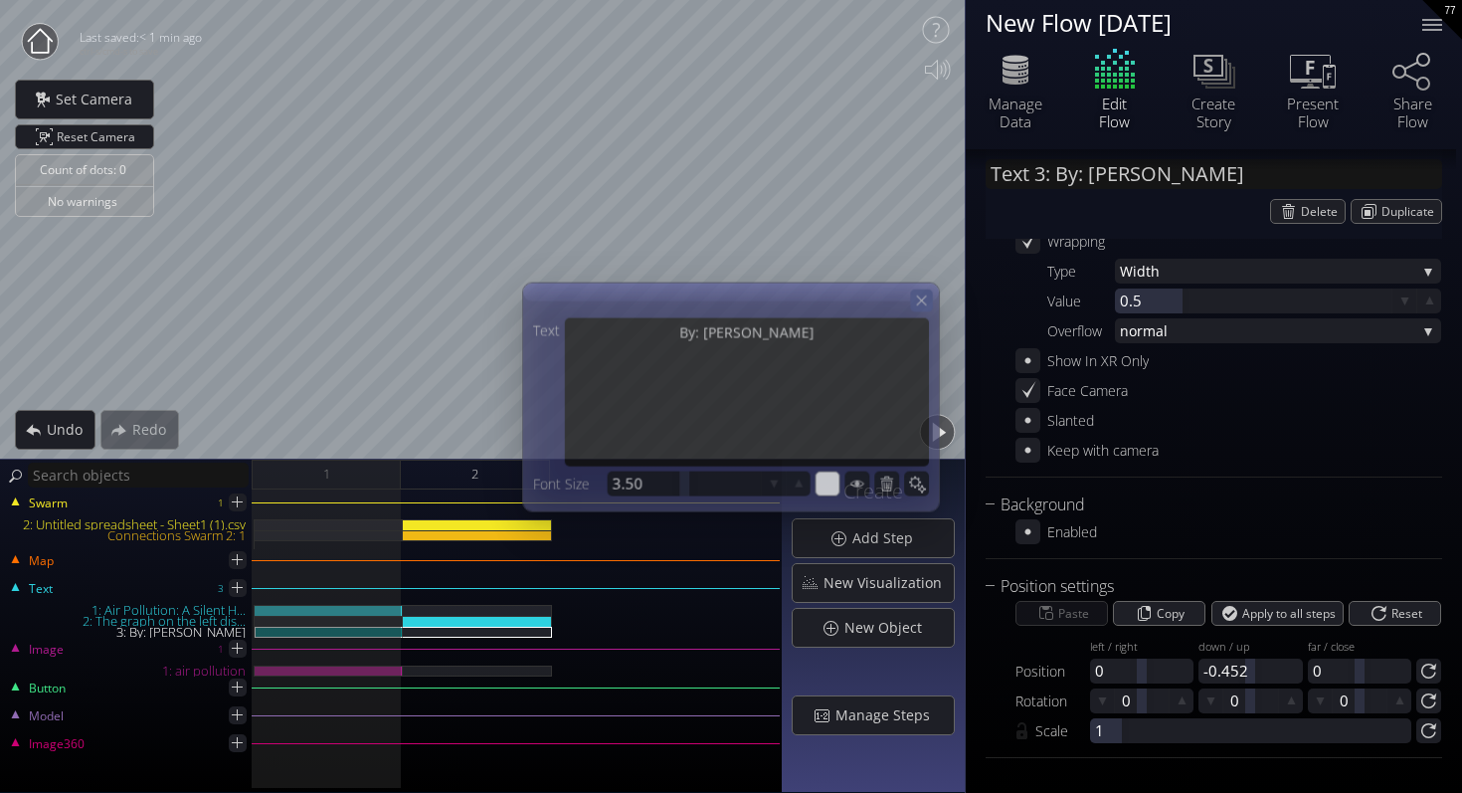
click at [926, 290] on div at bounding box center [921, 299] width 22 height 22
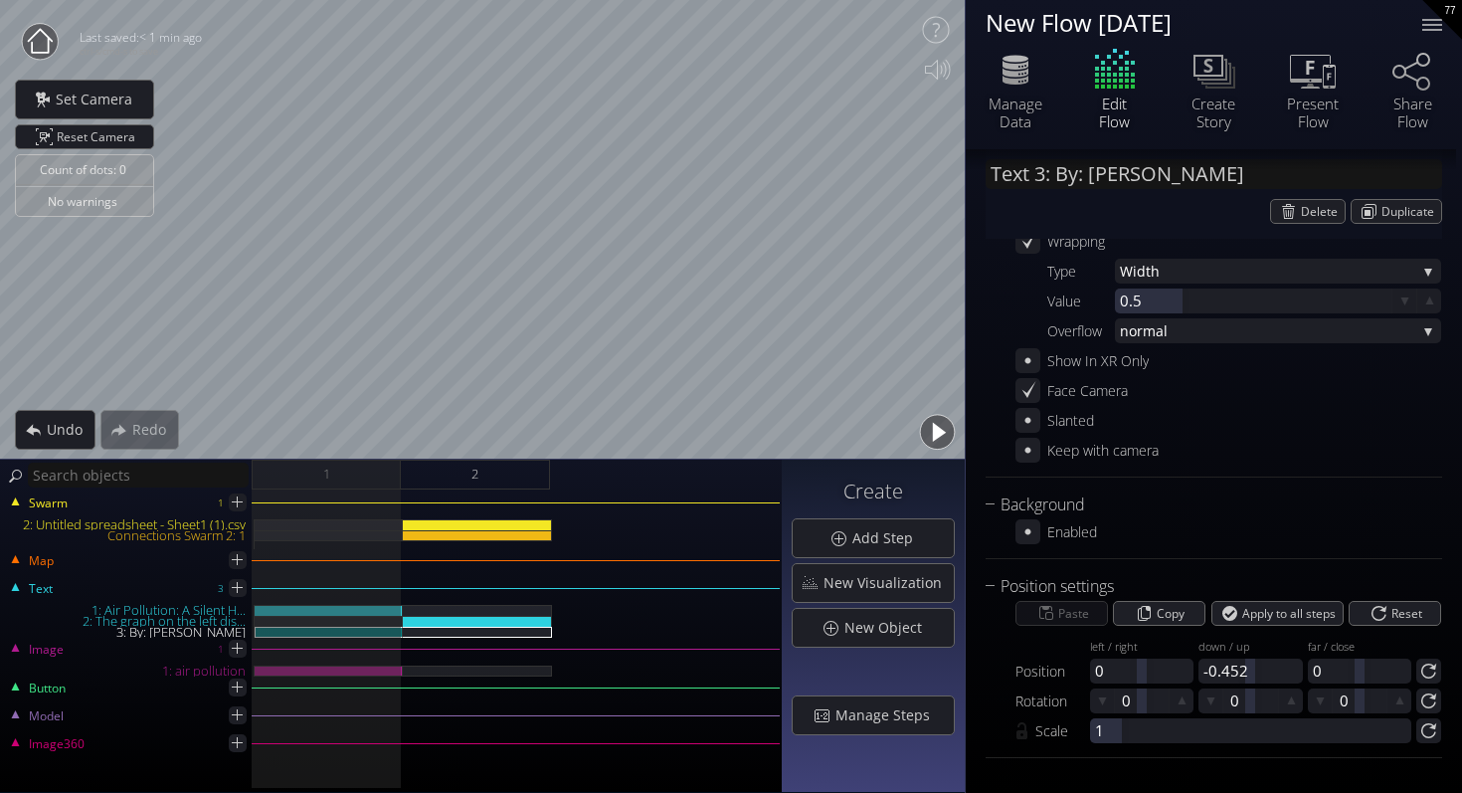
click at [939, 432] on button "button" at bounding box center [937, 432] width 45 height 45
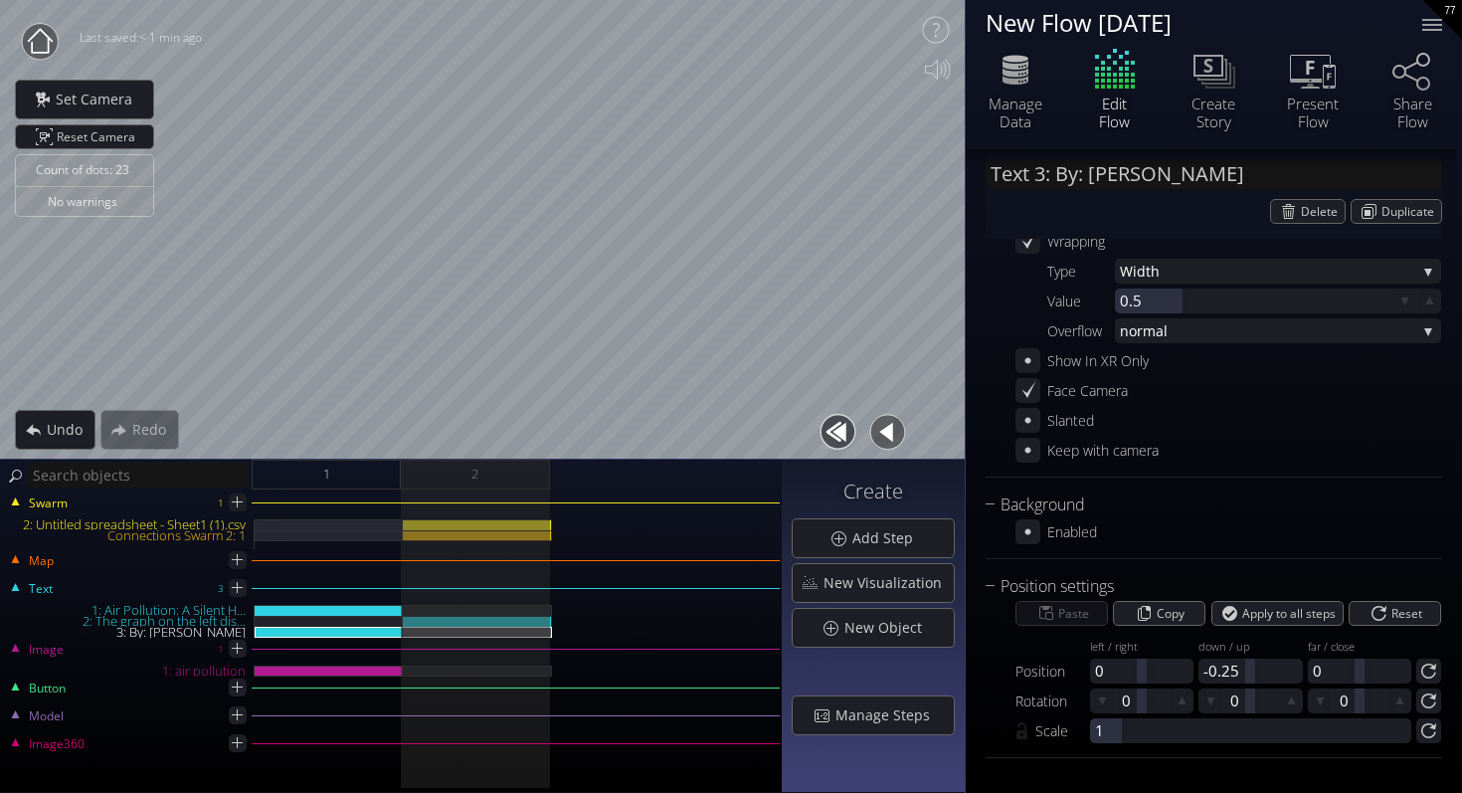
click at [844, 417] on button "button" at bounding box center [838, 432] width 45 height 45
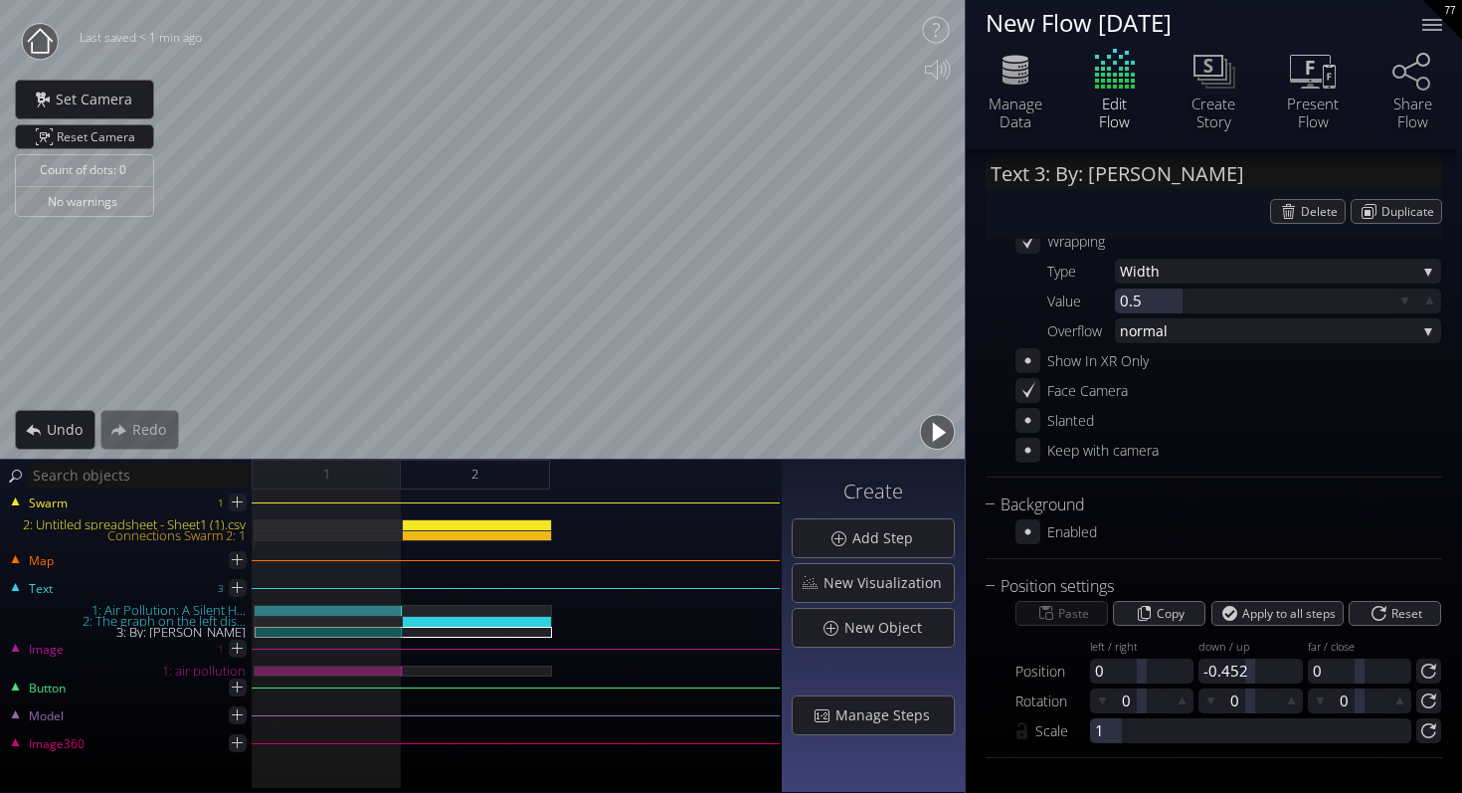
click at [930, 432] on button "button" at bounding box center [937, 432] width 45 height 45
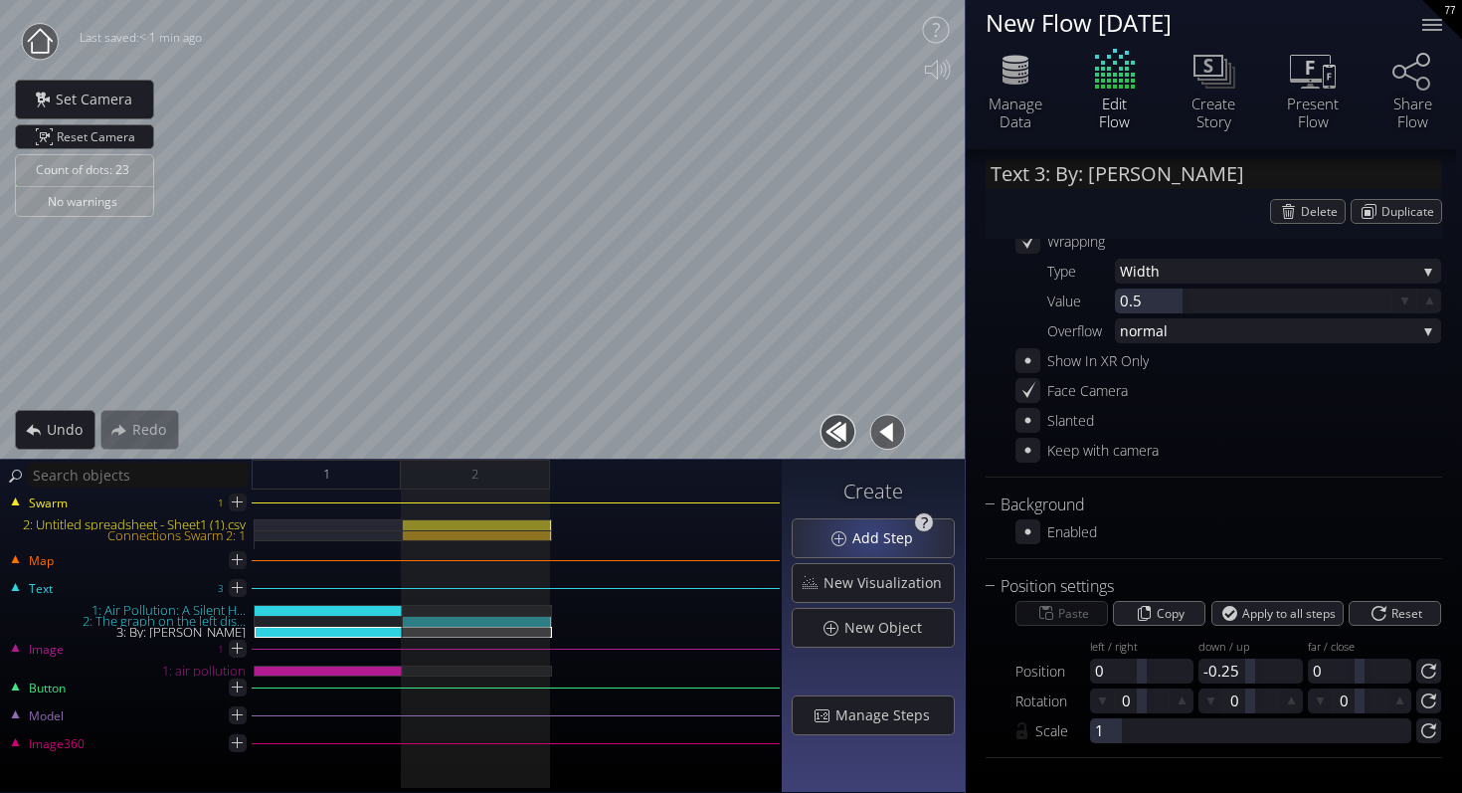
click at [875, 536] on span "Add Step" at bounding box center [889, 538] width 74 height 20
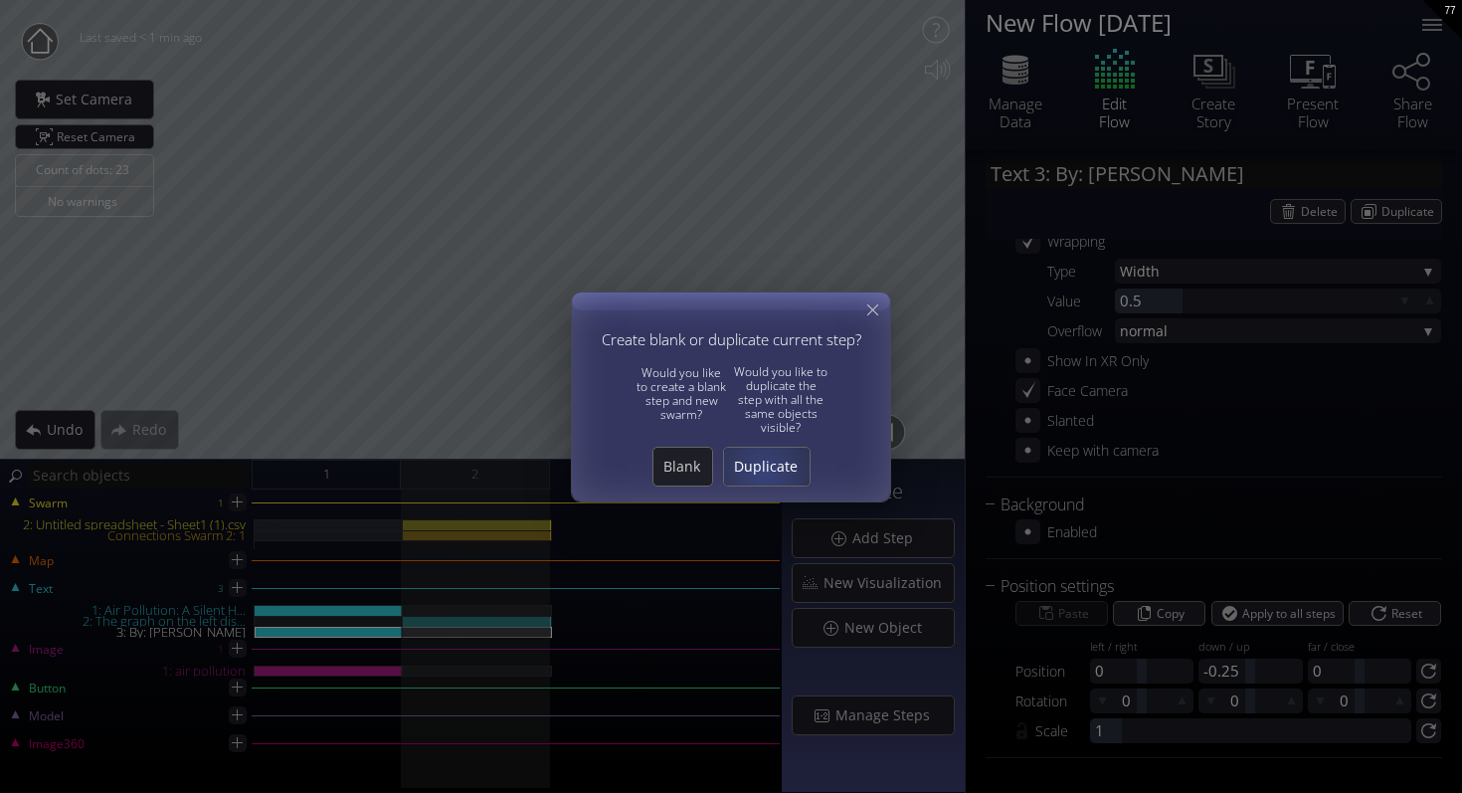
click at [763, 472] on span "Duplicate" at bounding box center [767, 467] width 86 height 20
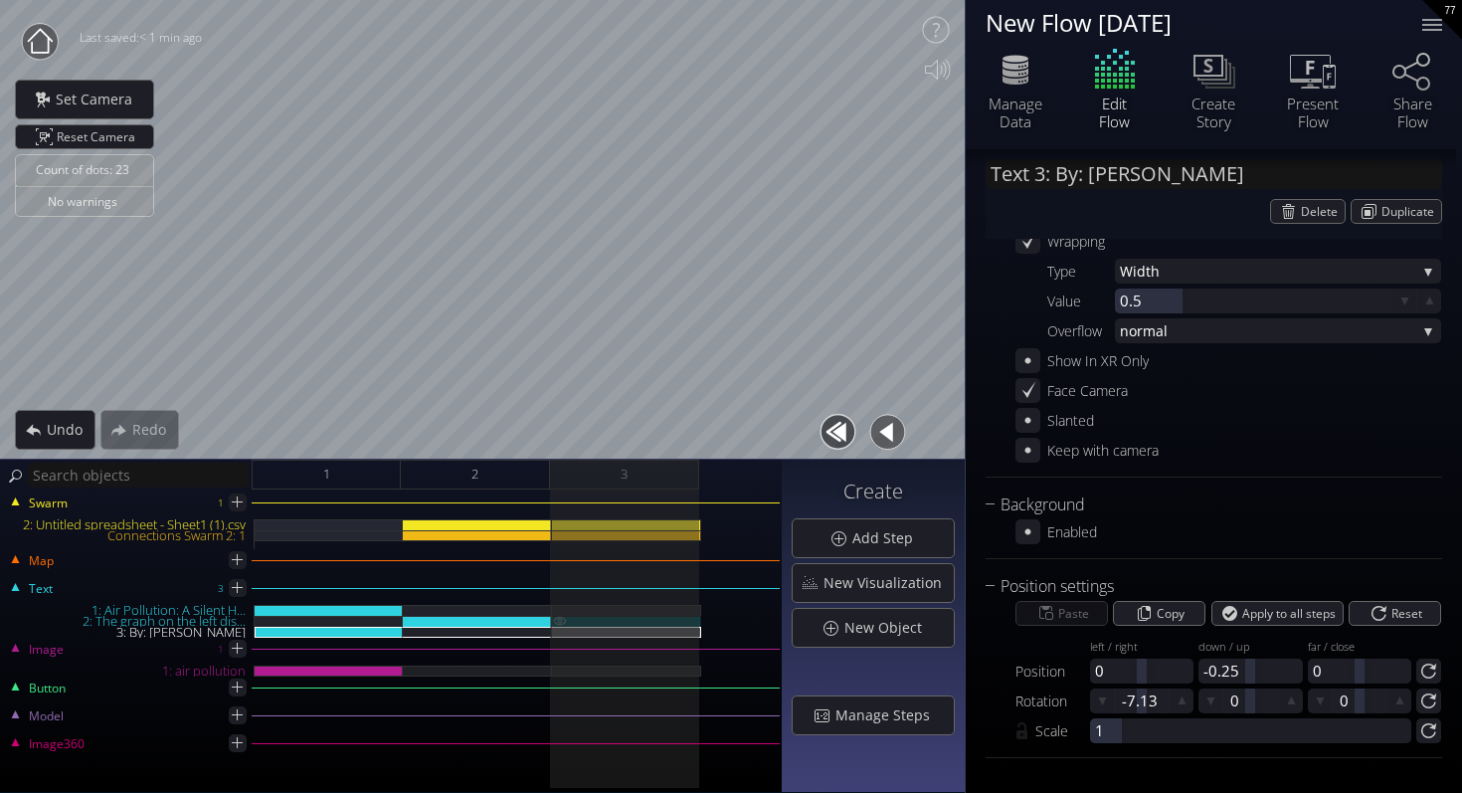
click at [560, 620] on img at bounding box center [560, 621] width 16 height 10
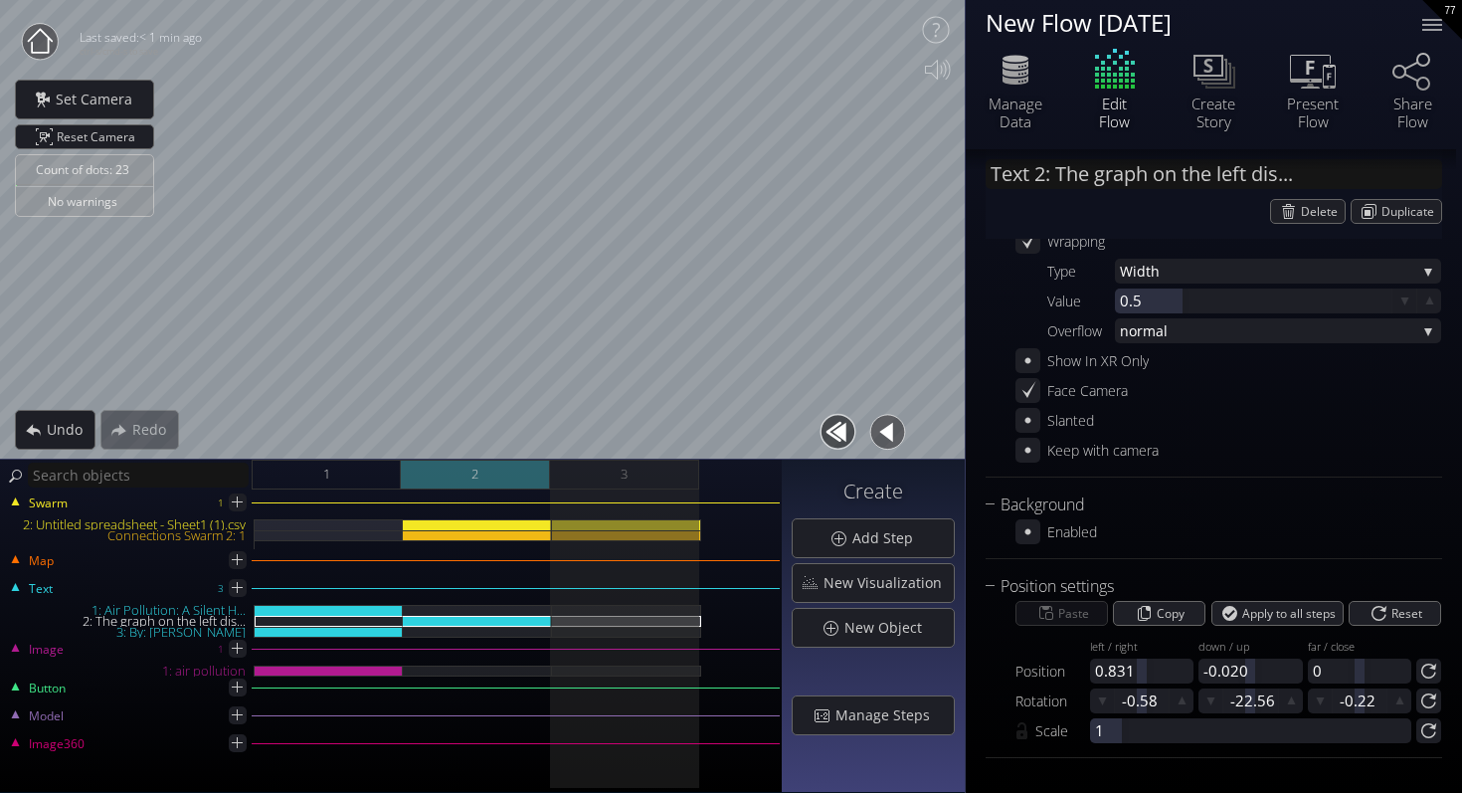
click at [506, 476] on div "2" at bounding box center [475, 475] width 149 height 30
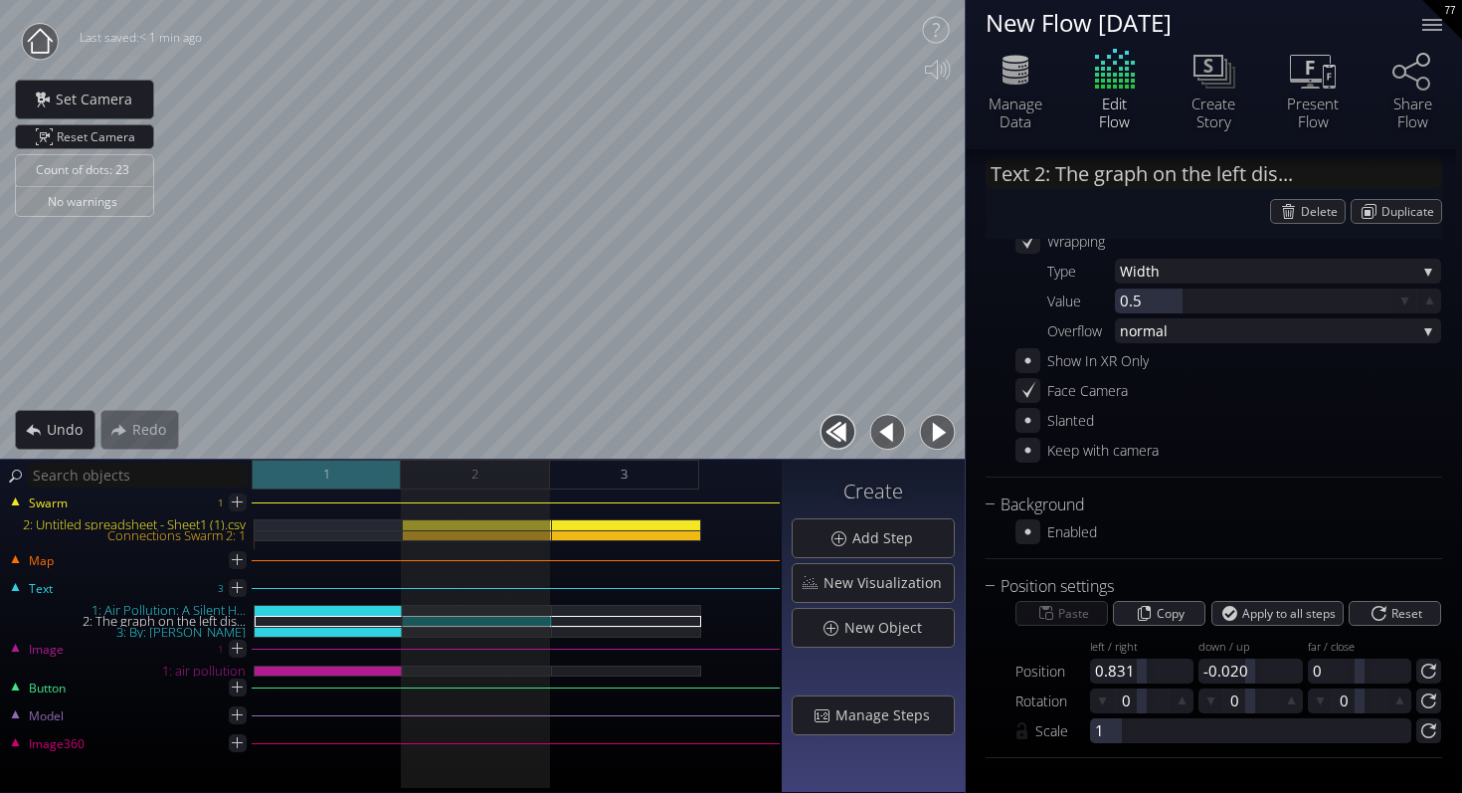
click at [332, 474] on div "1" at bounding box center [326, 475] width 149 height 30
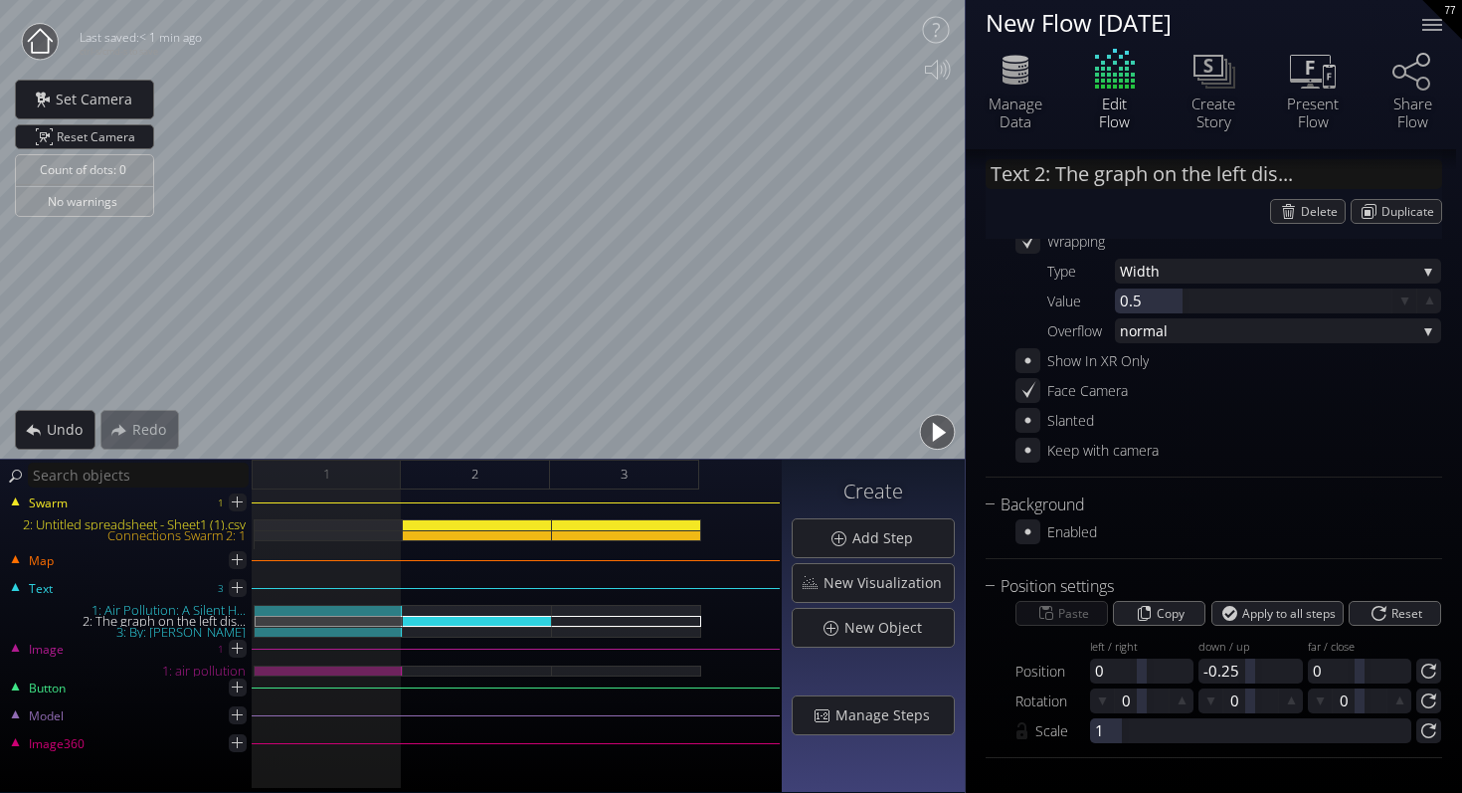
click at [943, 425] on button "button" at bounding box center [937, 432] width 45 height 45
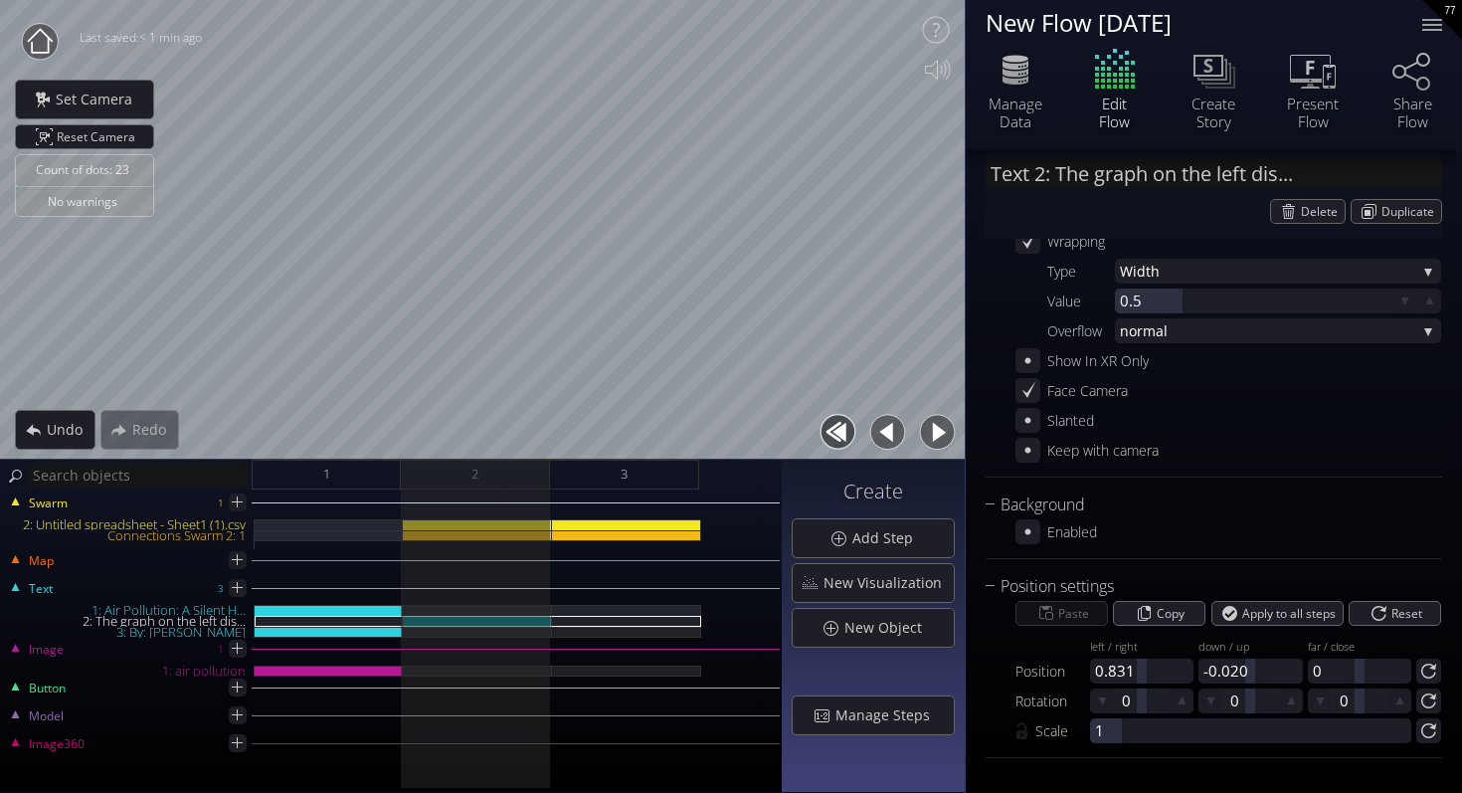
click at [943, 425] on button "button" at bounding box center [937, 432] width 45 height 45
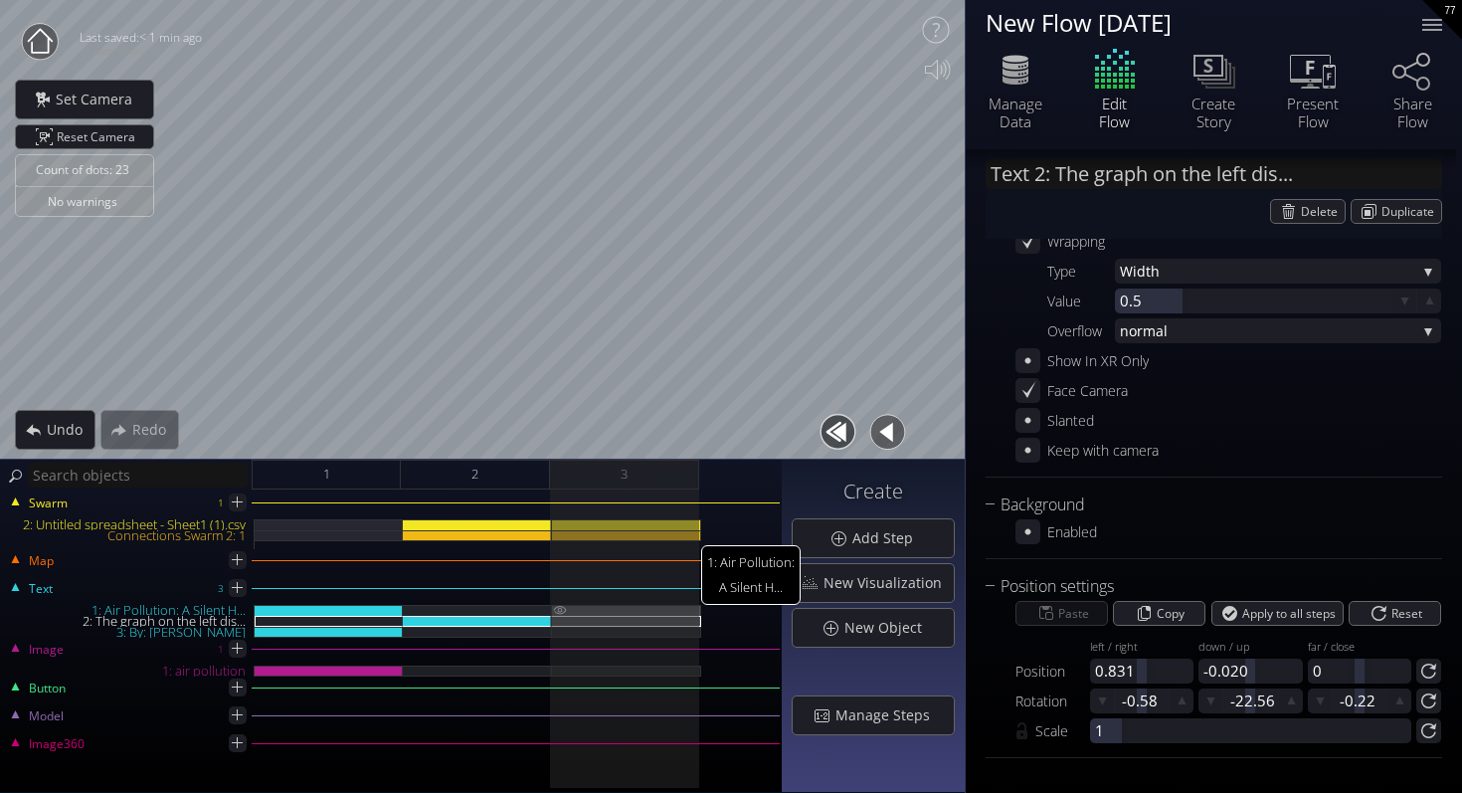
click at [558, 611] on img at bounding box center [560, 610] width 16 height 10
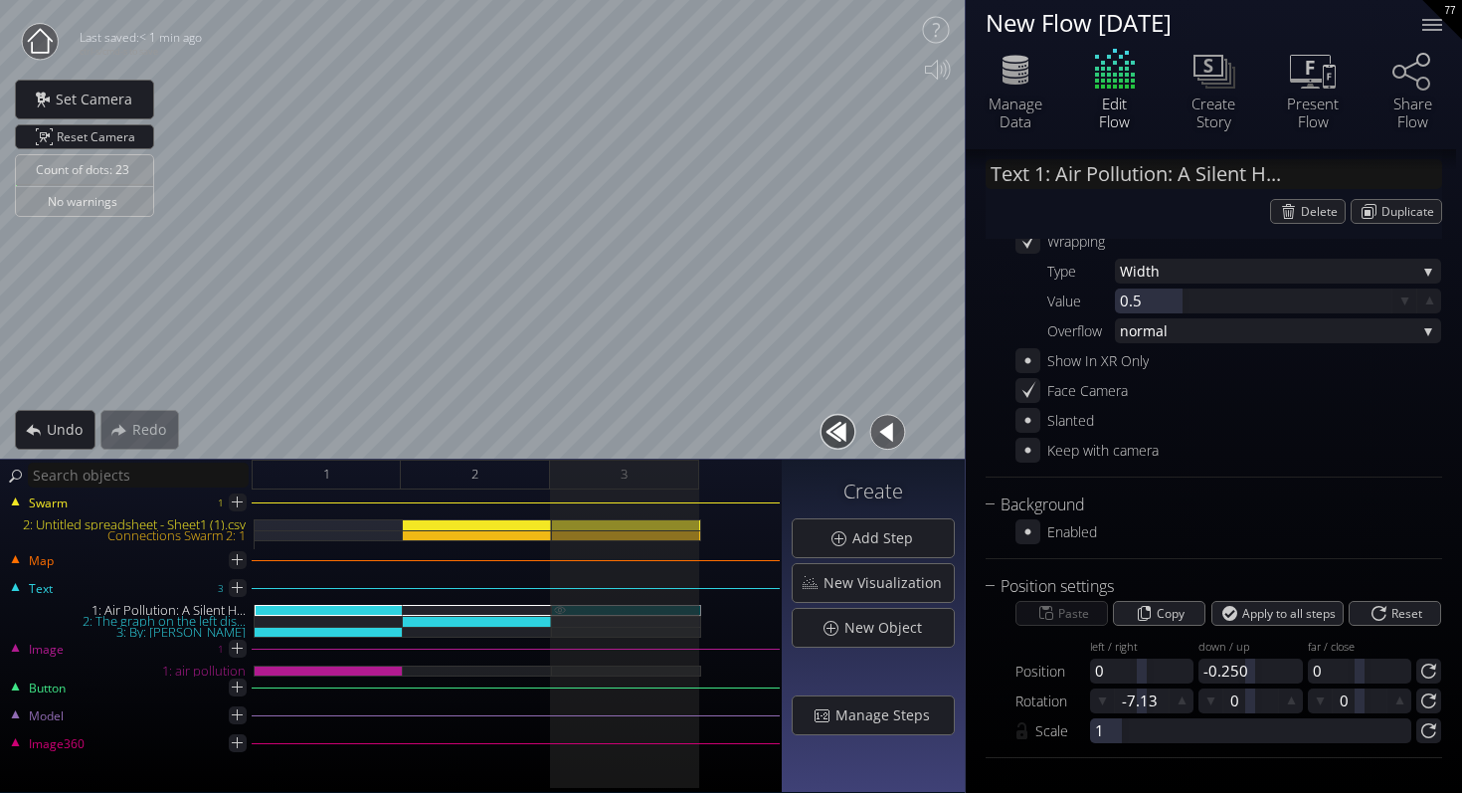
click at [558, 611] on img at bounding box center [560, 609] width 16 height 9
click at [558, 622] on img at bounding box center [560, 621] width 16 height 10
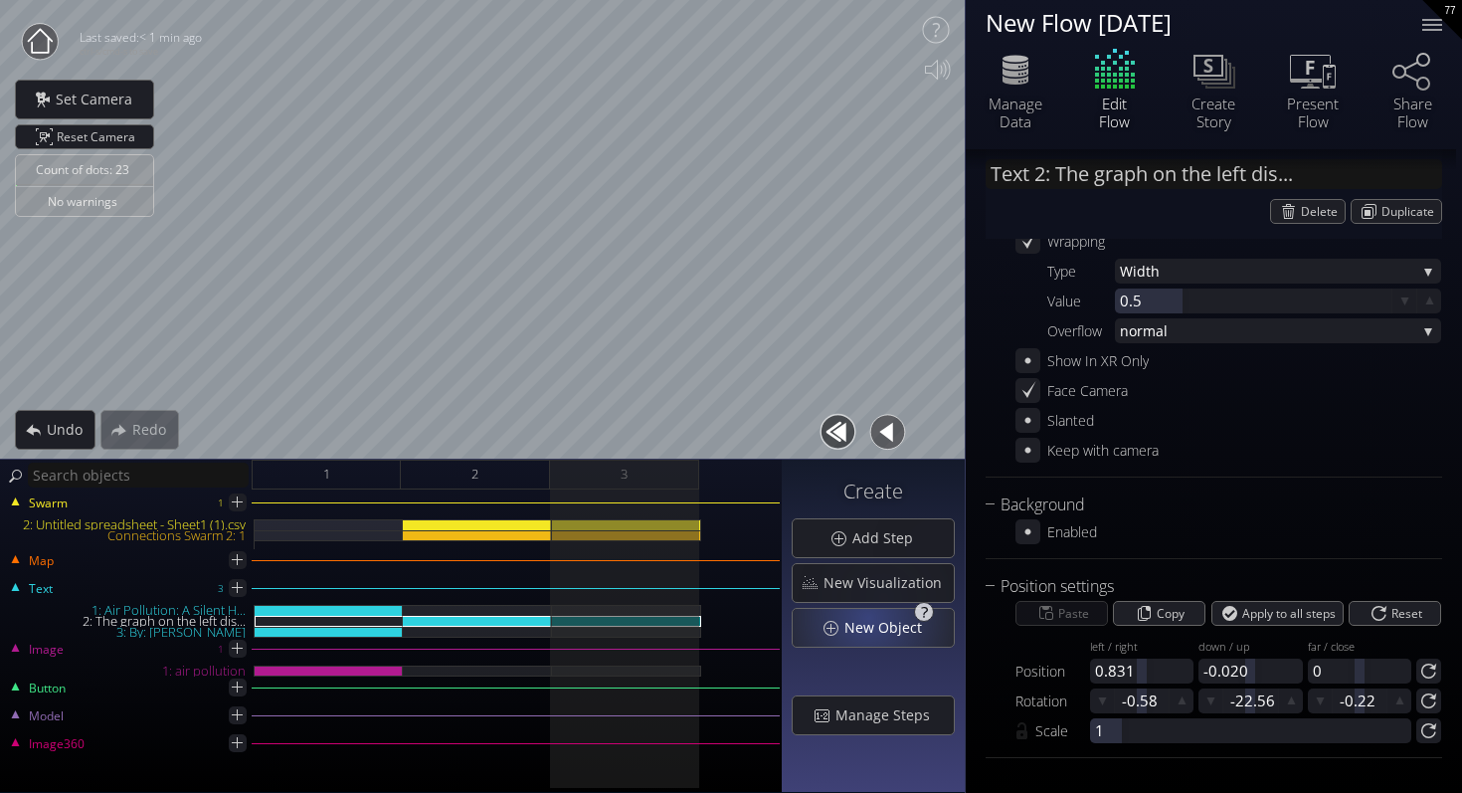
click at [873, 623] on span "New Object" at bounding box center [889, 628] width 91 height 20
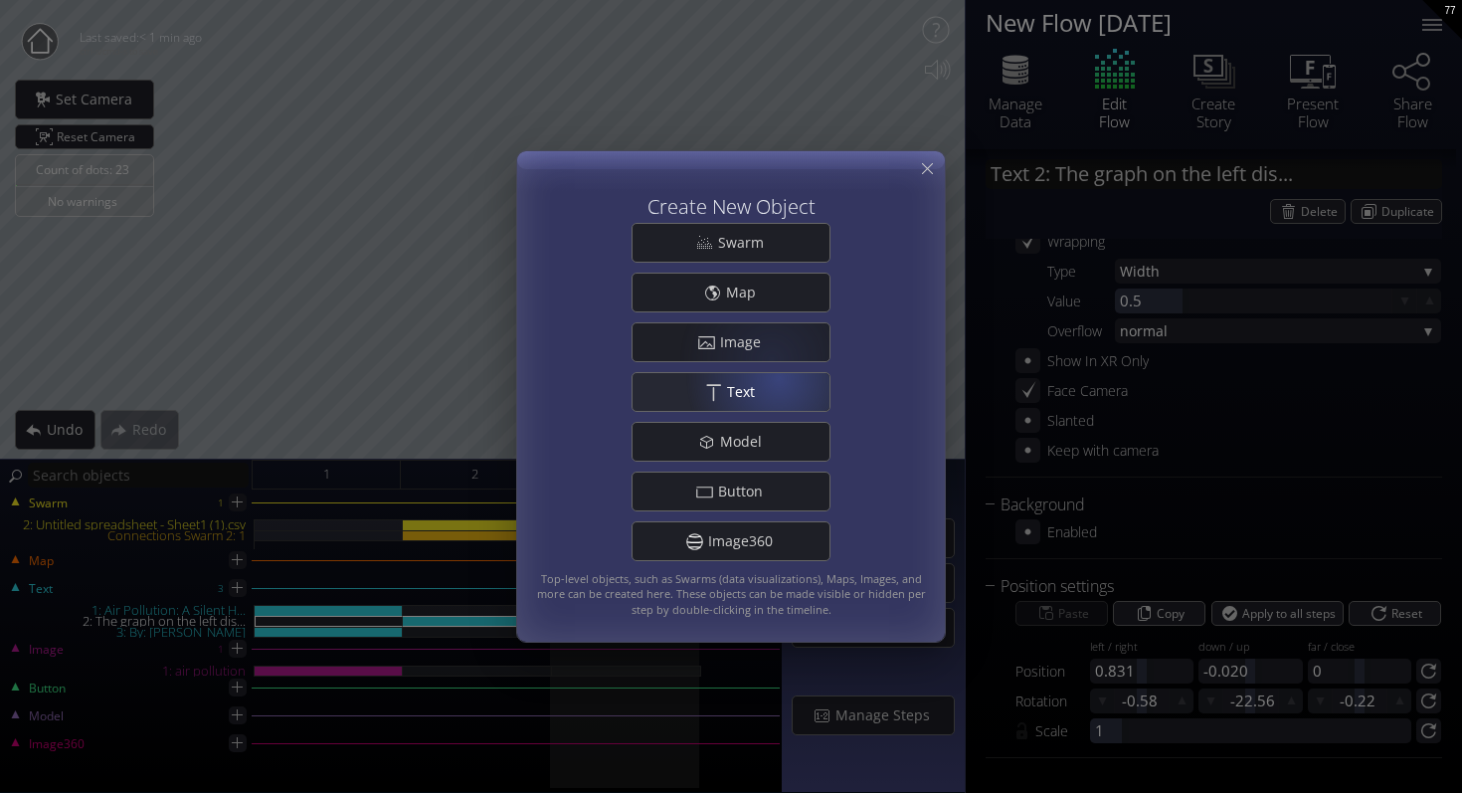
click at [766, 374] on div ".st0{fill:#FFFFFF;} Text" at bounding box center [731, 392] width 197 height 38
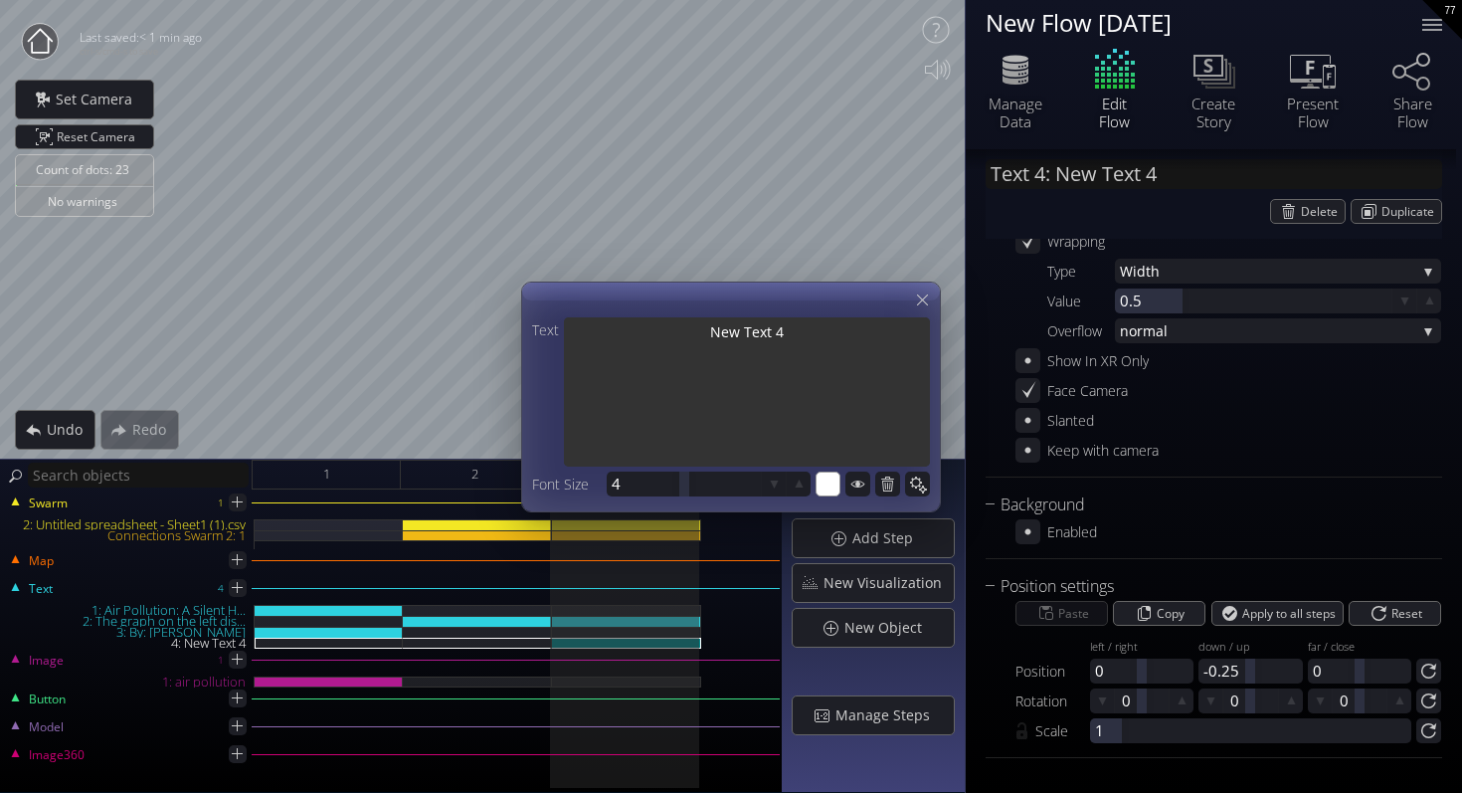
drag, startPoint x: 802, startPoint y: 336, endPoint x: 648, endPoint y: 334, distance: 154.2
click at [648, 334] on textarea "New Text 4" at bounding box center [747, 393] width 366 height 153
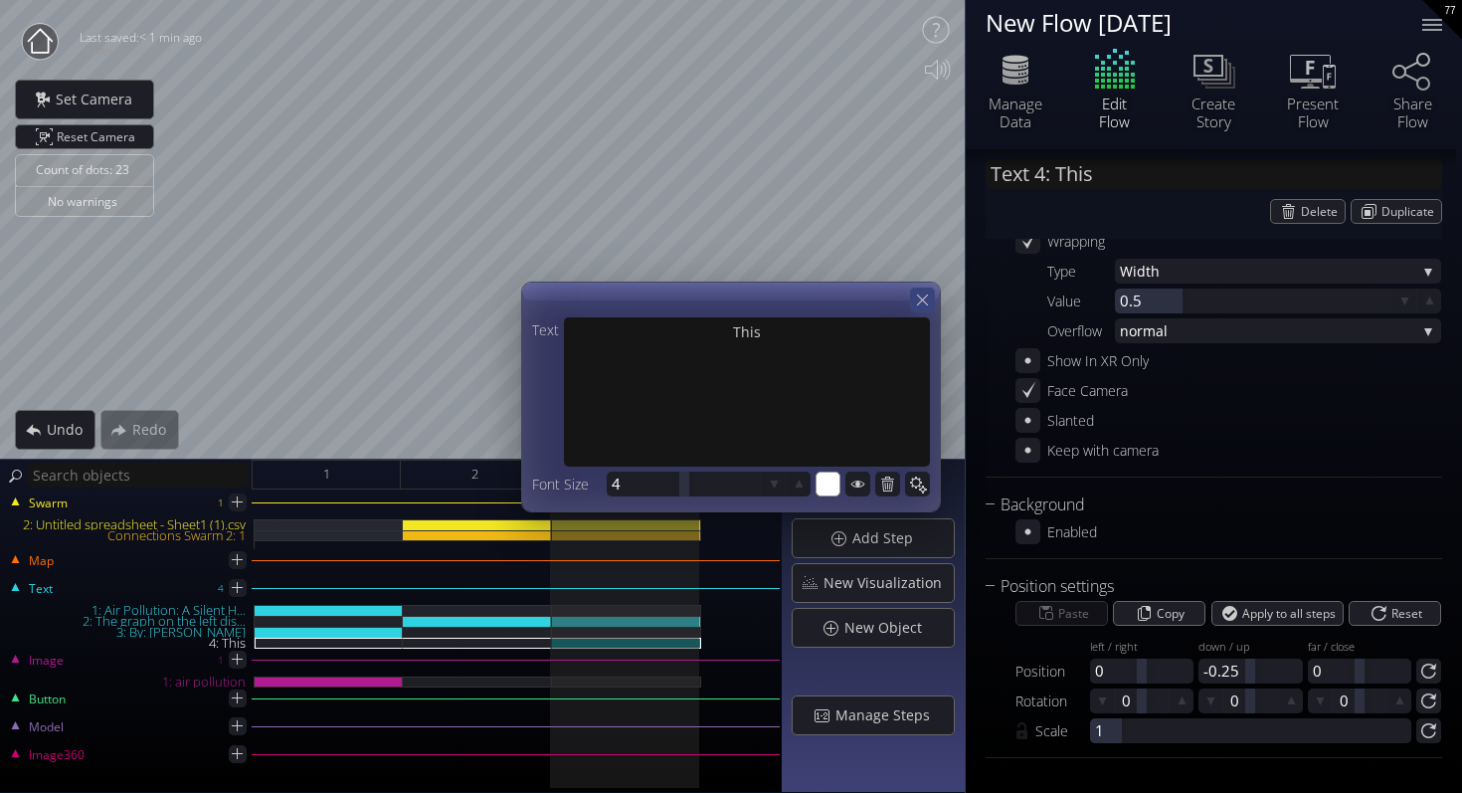
click at [921, 302] on icon at bounding box center [922, 299] width 19 height 19
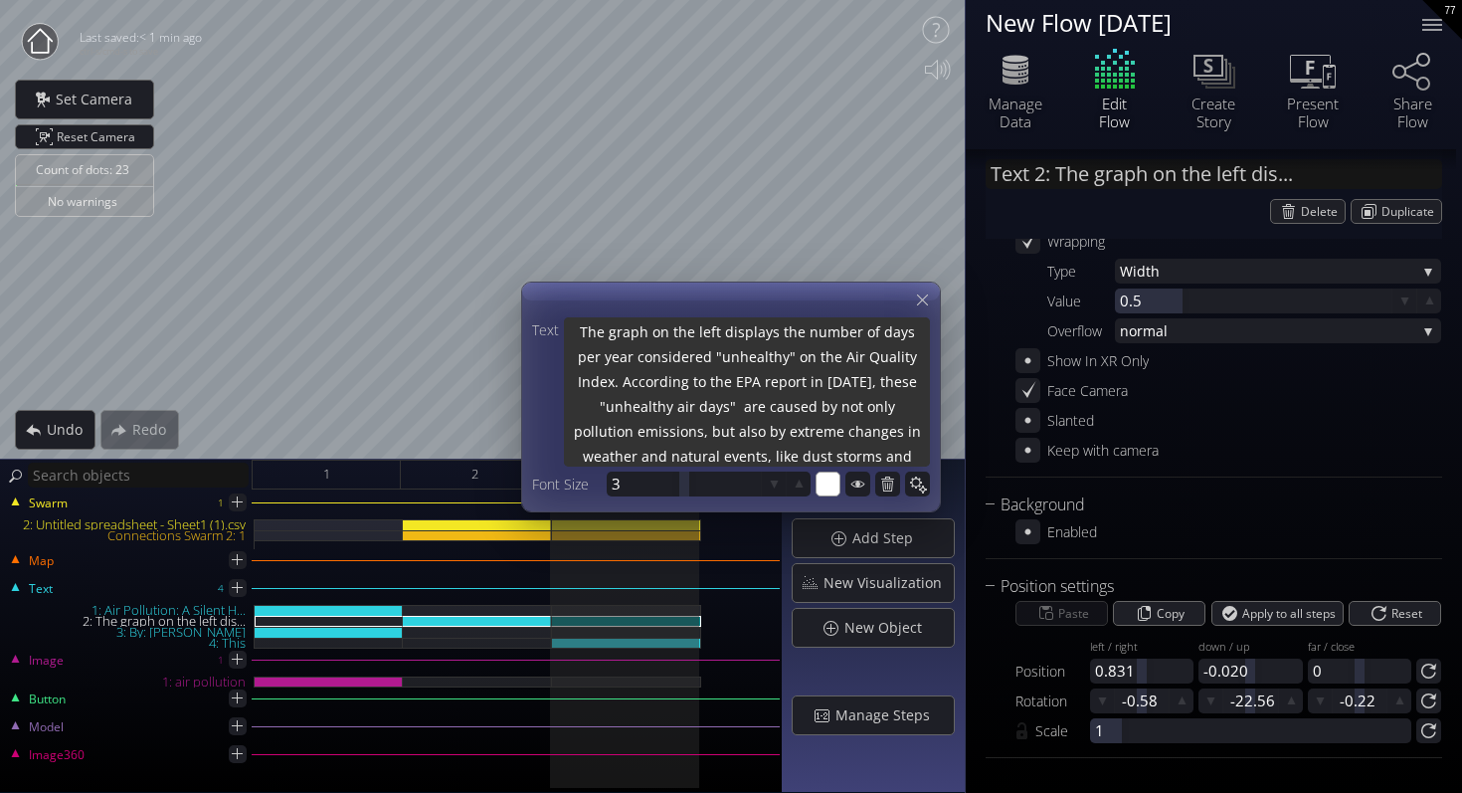
click at [850, 375] on textarea "The graph on the left displays the number of days per year considered "unhealth…" at bounding box center [747, 393] width 366 height 153
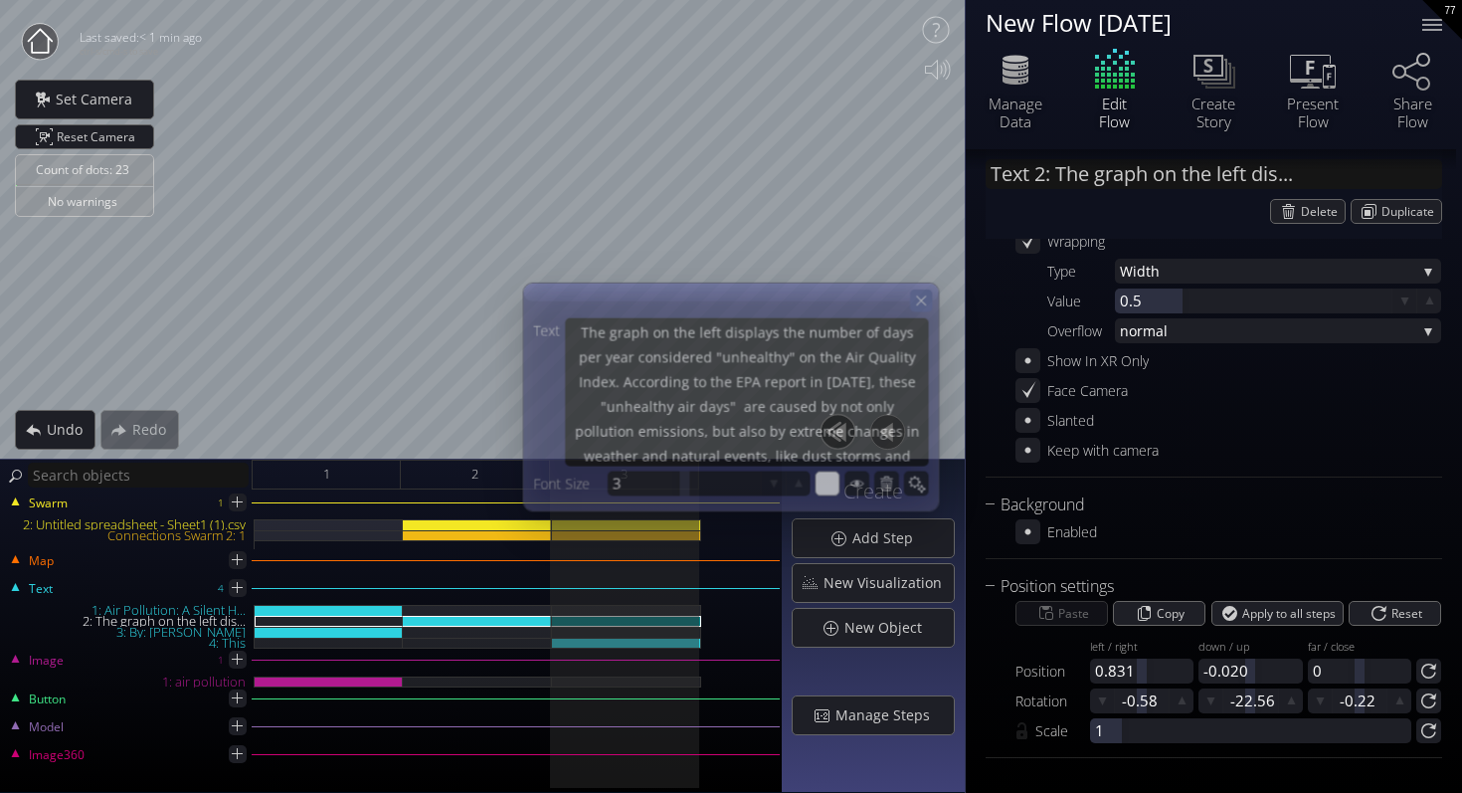
click at [923, 305] on icon at bounding box center [921, 299] width 17 height 17
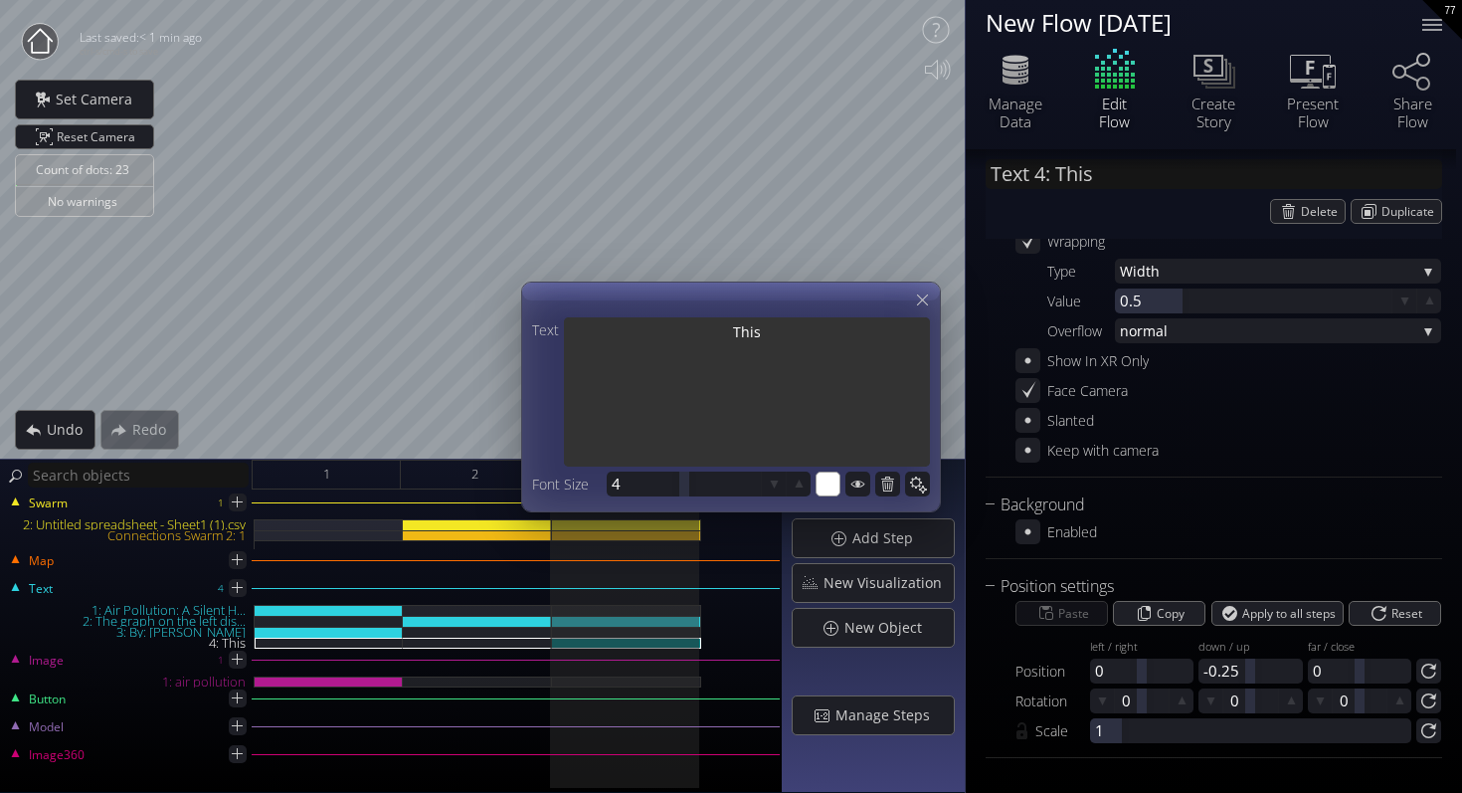
click at [666, 354] on textarea "This" at bounding box center [747, 393] width 366 height 153
drag, startPoint x: 783, startPoint y: 337, endPoint x: 673, endPoint y: 337, distance: 109.4
click at [673, 337] on textarea "This" at bounding box center [747, 393] width 366 height 153
paste textarea "e high levels of pollutants in the air, including PM2.5 (particulate matter) an…"
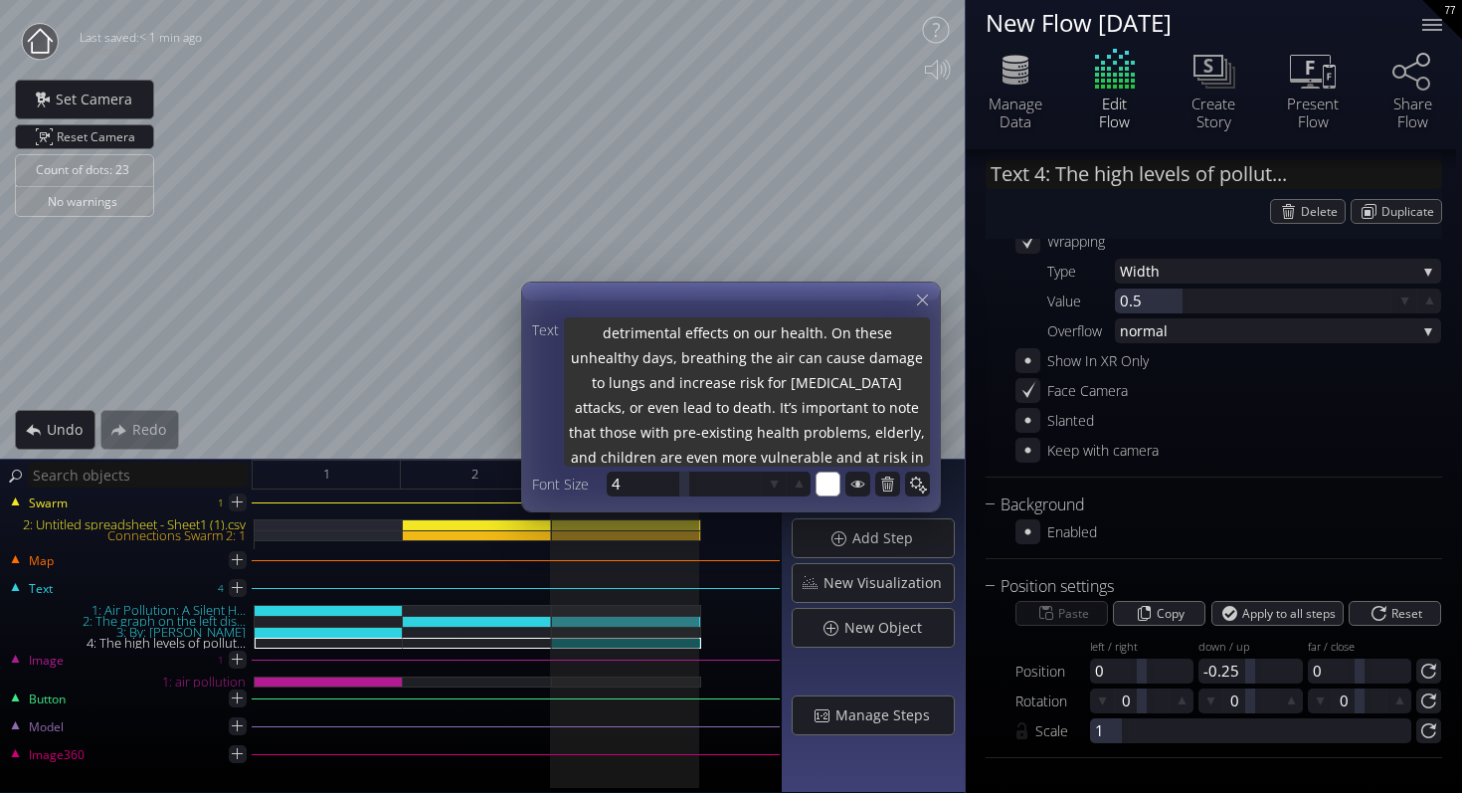
scroll to position [0, 0]
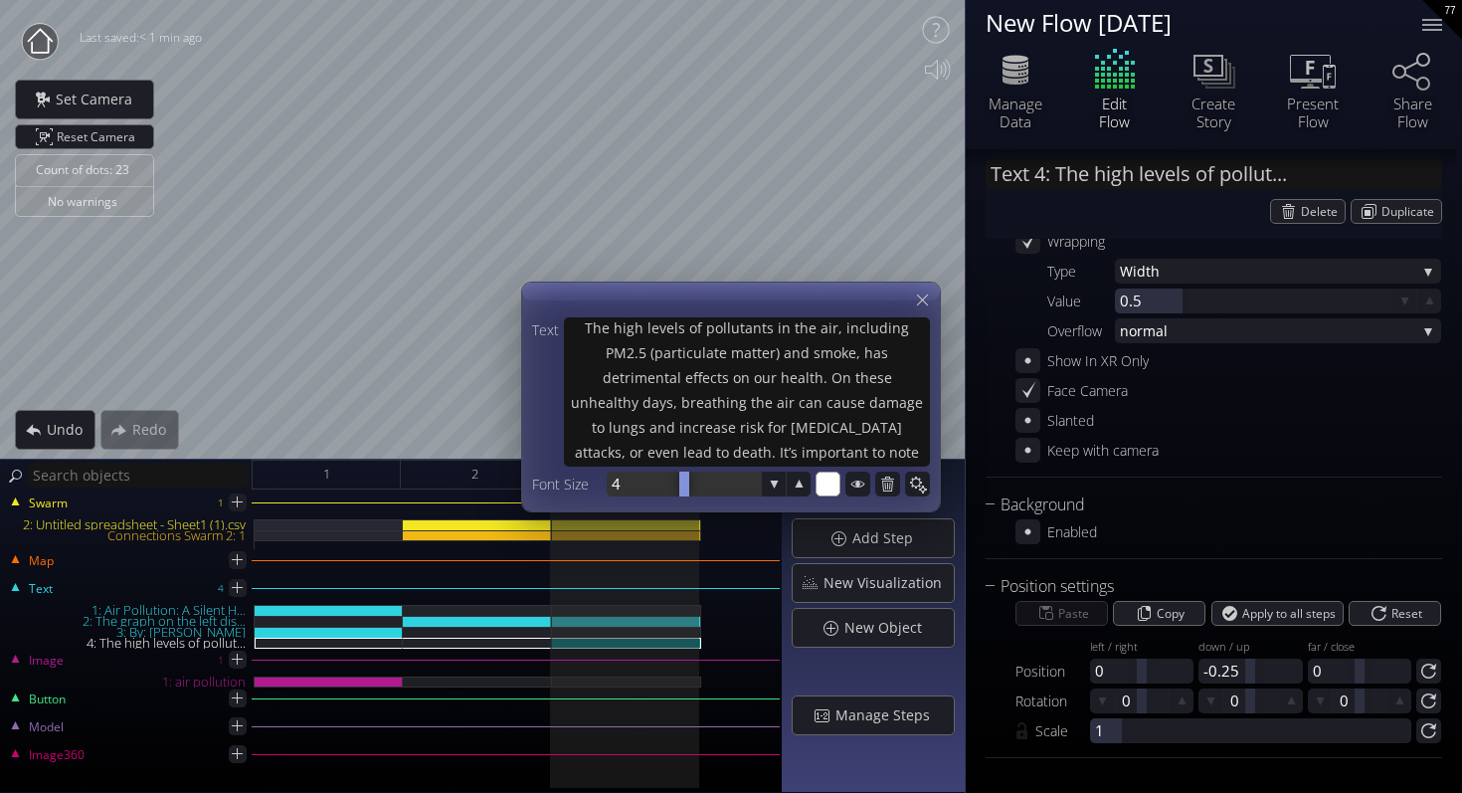
click at [624, 486] on div at bounding box center [684, 484] width 154 height 25
click at [624, 486] on input "4" at bounding box center [714, 484] width 204 height 25
click at [926, 302] on icon at bounding box center [922, 299] width 19 height 19
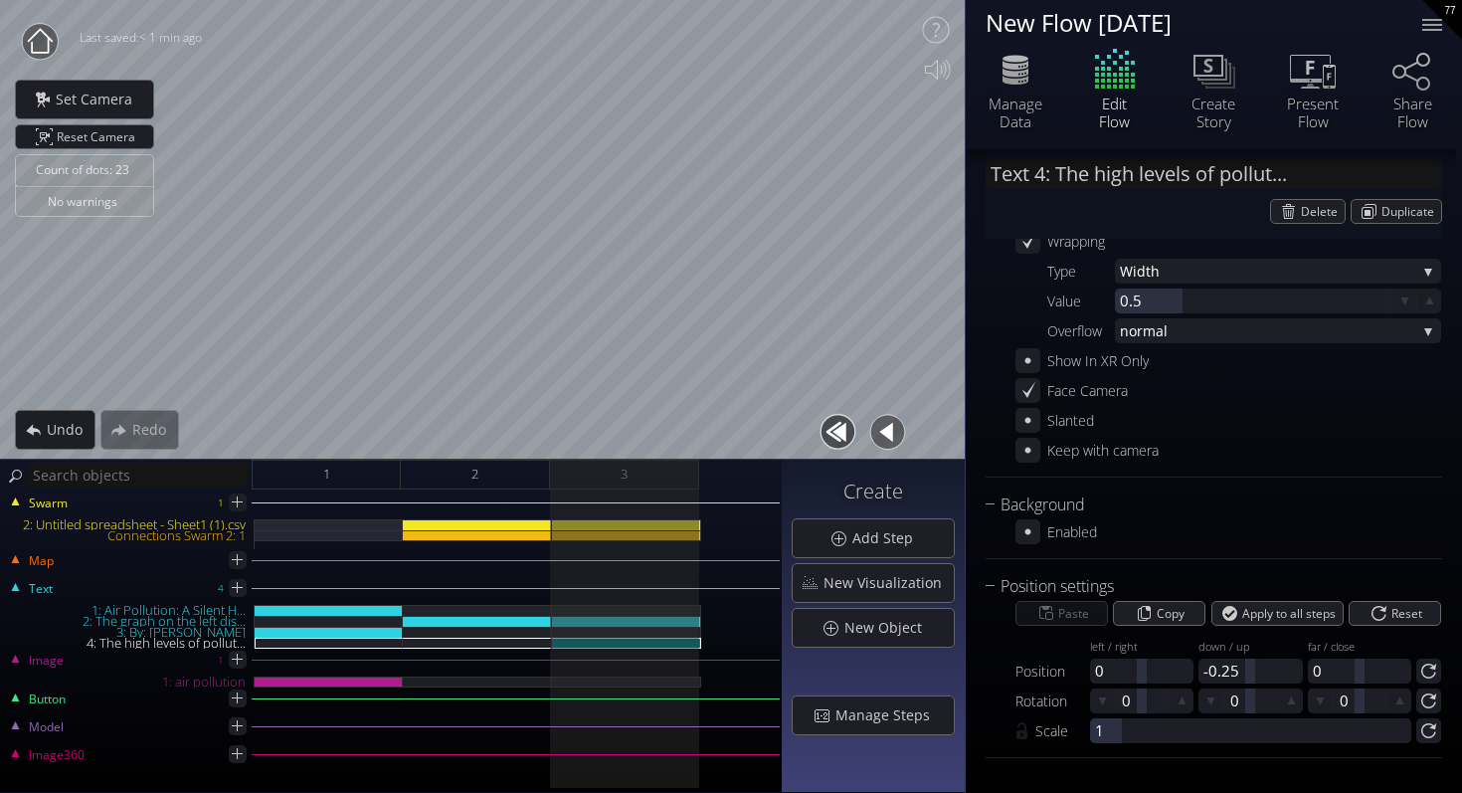
click at [895, 433] on button "button" at bounding box center [887, 432] width 45 height 45
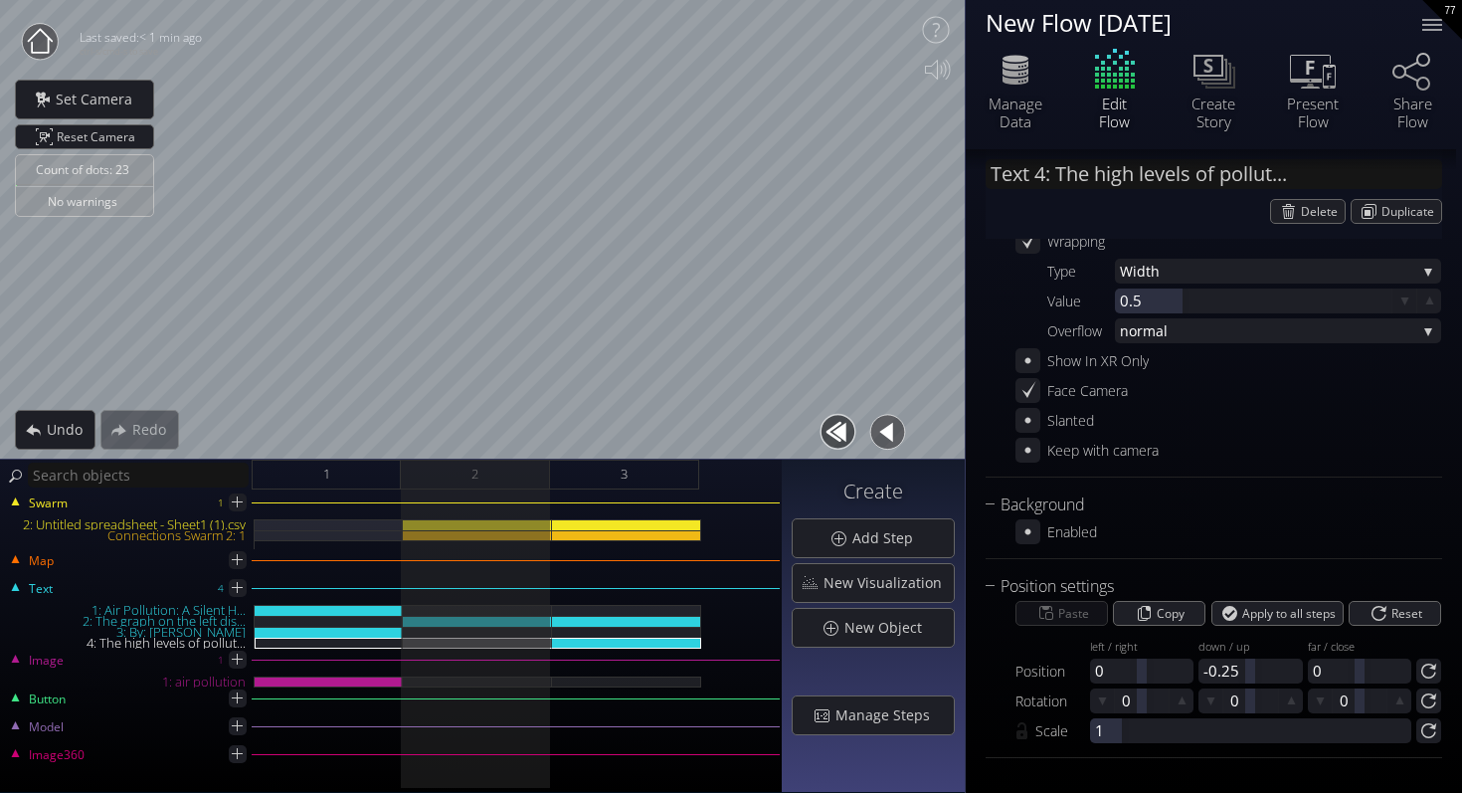
click at [828, 432] on button "button" at bounding box center [838, 432] width 45 height 45
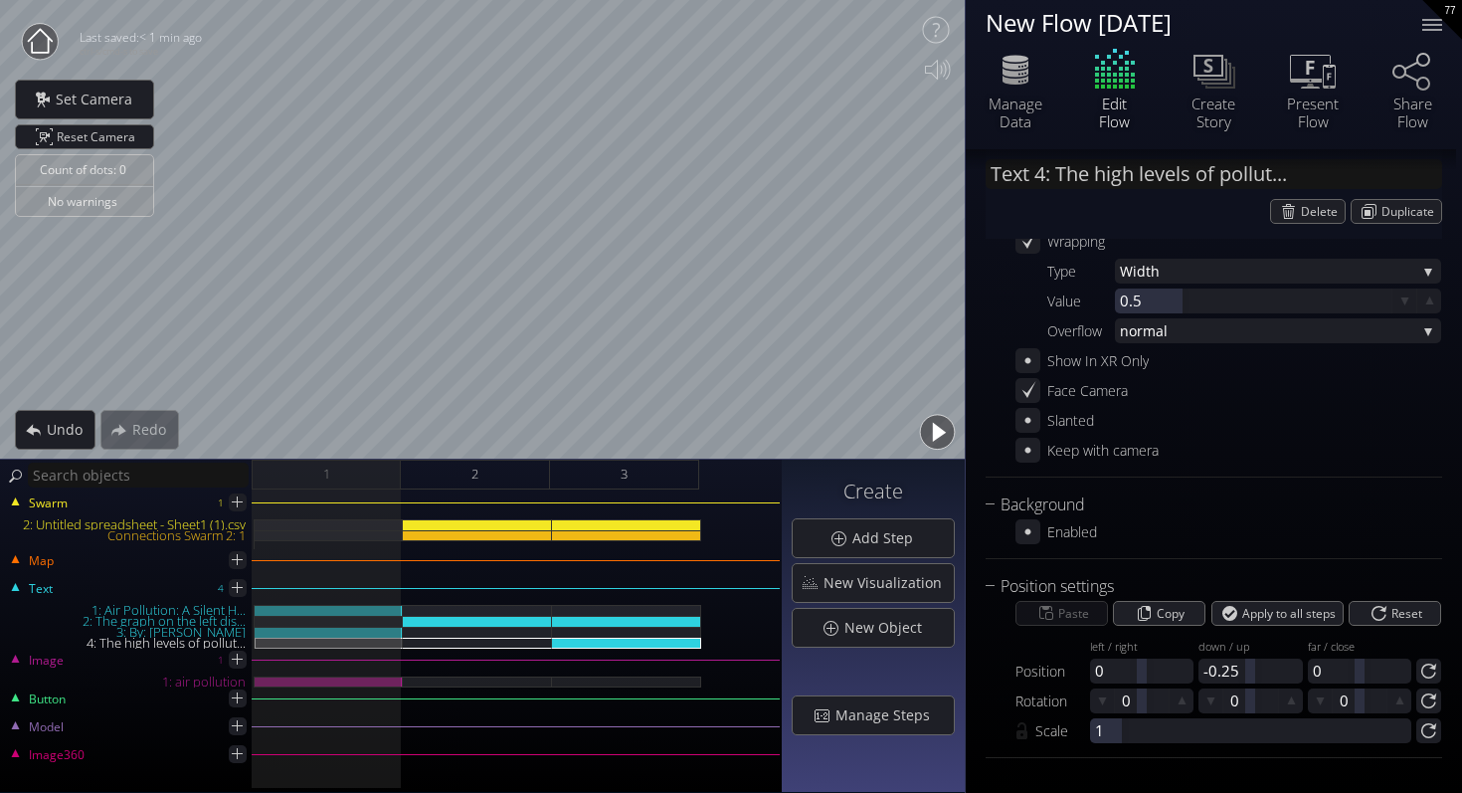
click at [926, 433] on button "button" at bounding box center [937, 432] width 45 height 45
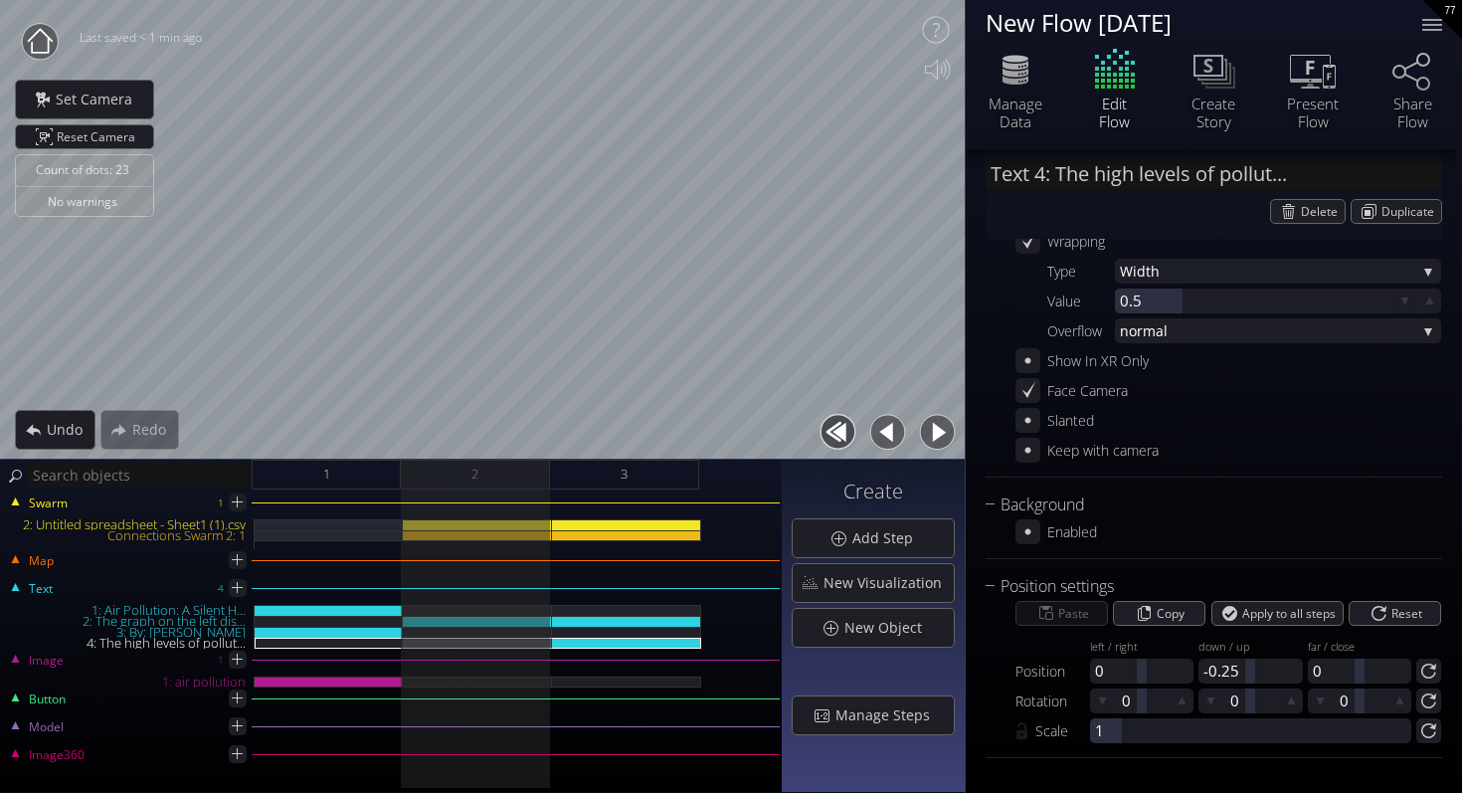
click at [942, 434] on button "button" at bounding box center [937, 432] width 45 height 45
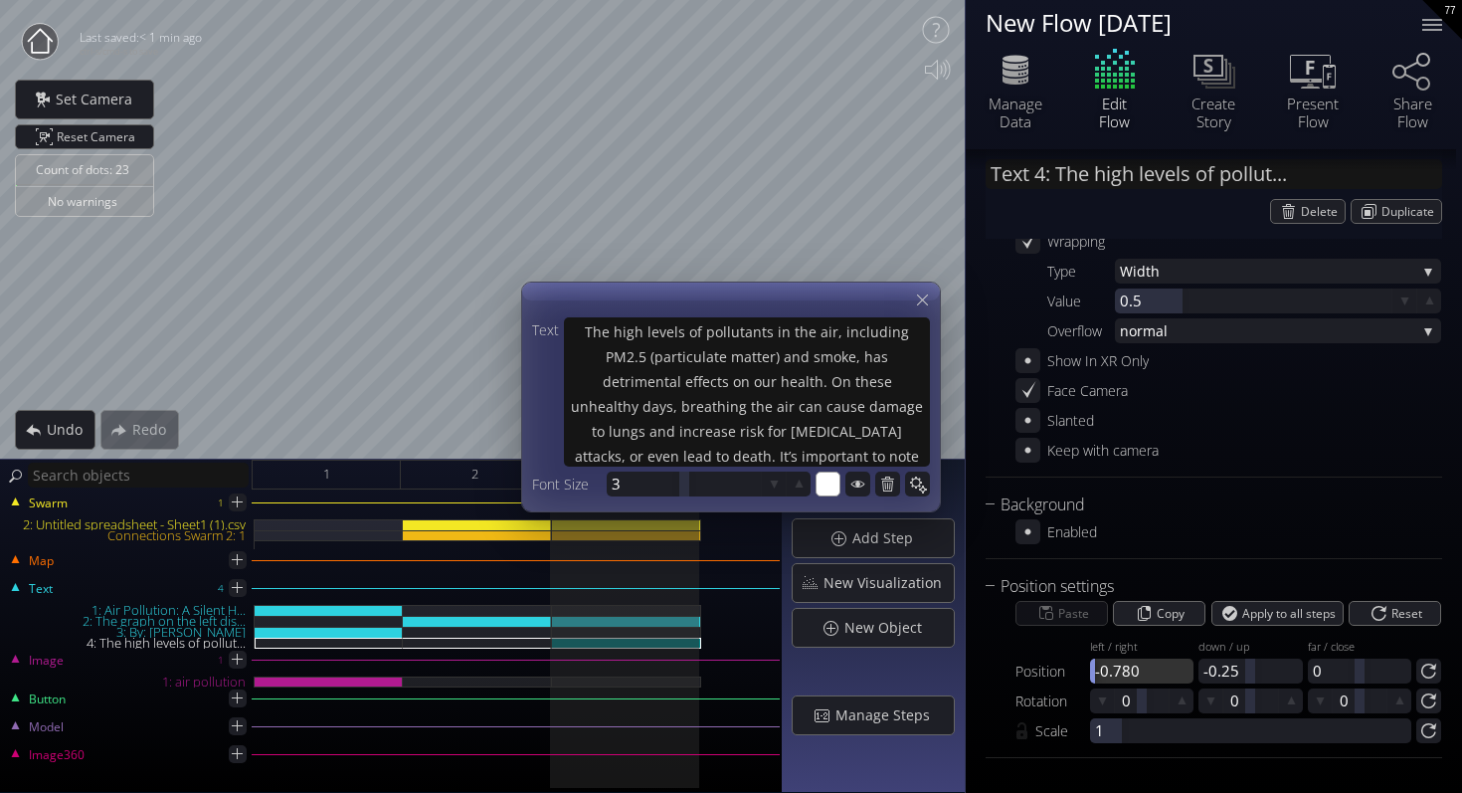
drag, startPoint x: 1143, startPoint y: 674, endPoint x: 1041, endPoint y: 675, distance: 102.5
click at [1040, 674] on div "Position left / right -0.780" at bounding box center [1105, 657] width 178 height 53
drag, startPoint x: 1242, startPoint y: 674, endPoint x: 1283, endPoint y: 674, distance: 41.8
click at [1284, 674] on div at bounding box center [1250, 671] width 103 height 25
drag, startPoint x: 1248, startPoint y: 677, endPoint x: 1234, endPoint y: 677, distance: 14.9
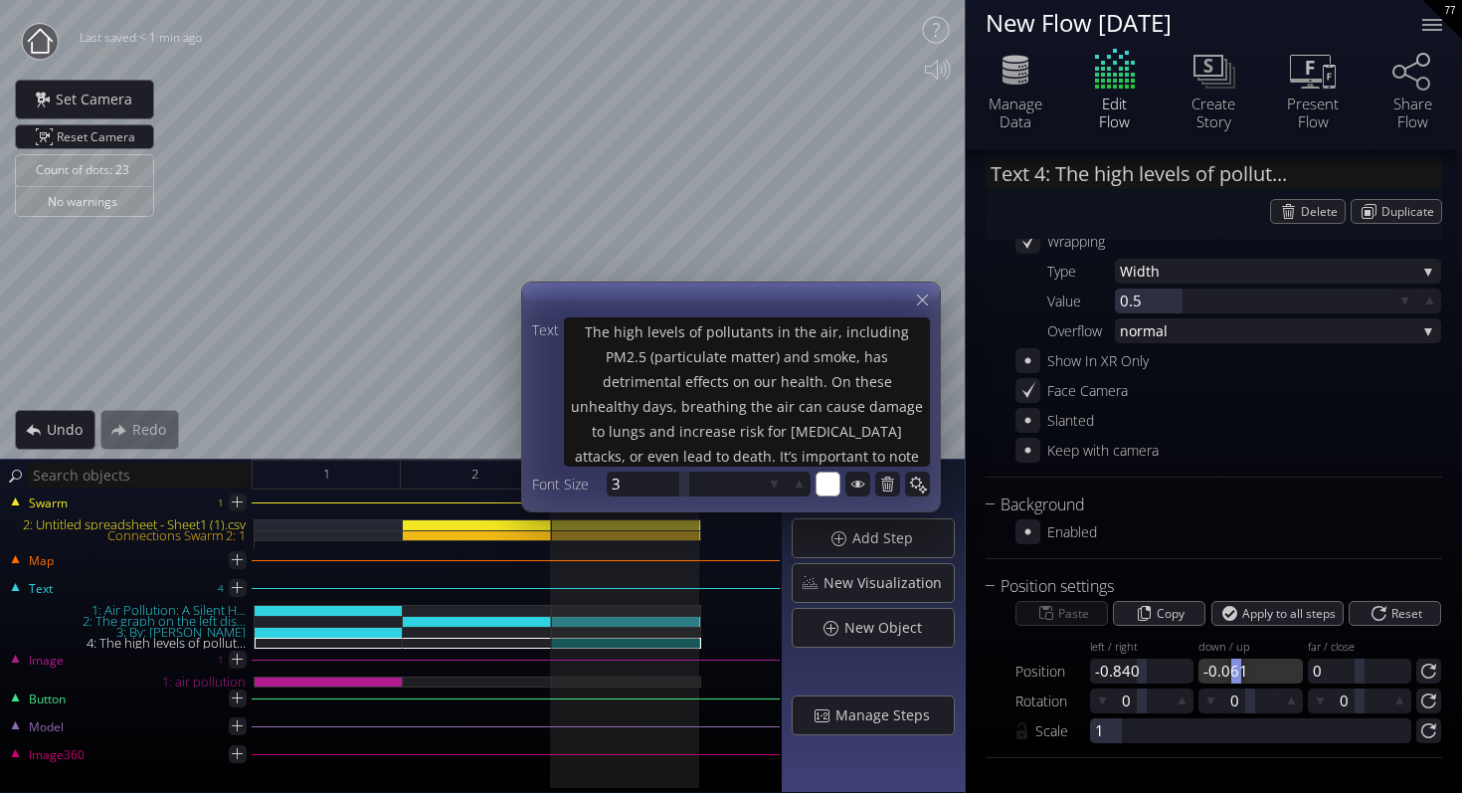
click at [1234, 677] on div at bounding box center [1237, 671] width 10 height 25
drag, startPoint x: 1140, startPoint y: 677, endPoint x: 1151, endPoint y: 678, distance: 11.0
click at [1151, 678] on div at bounding box center [1152, 671] width 10 height 25
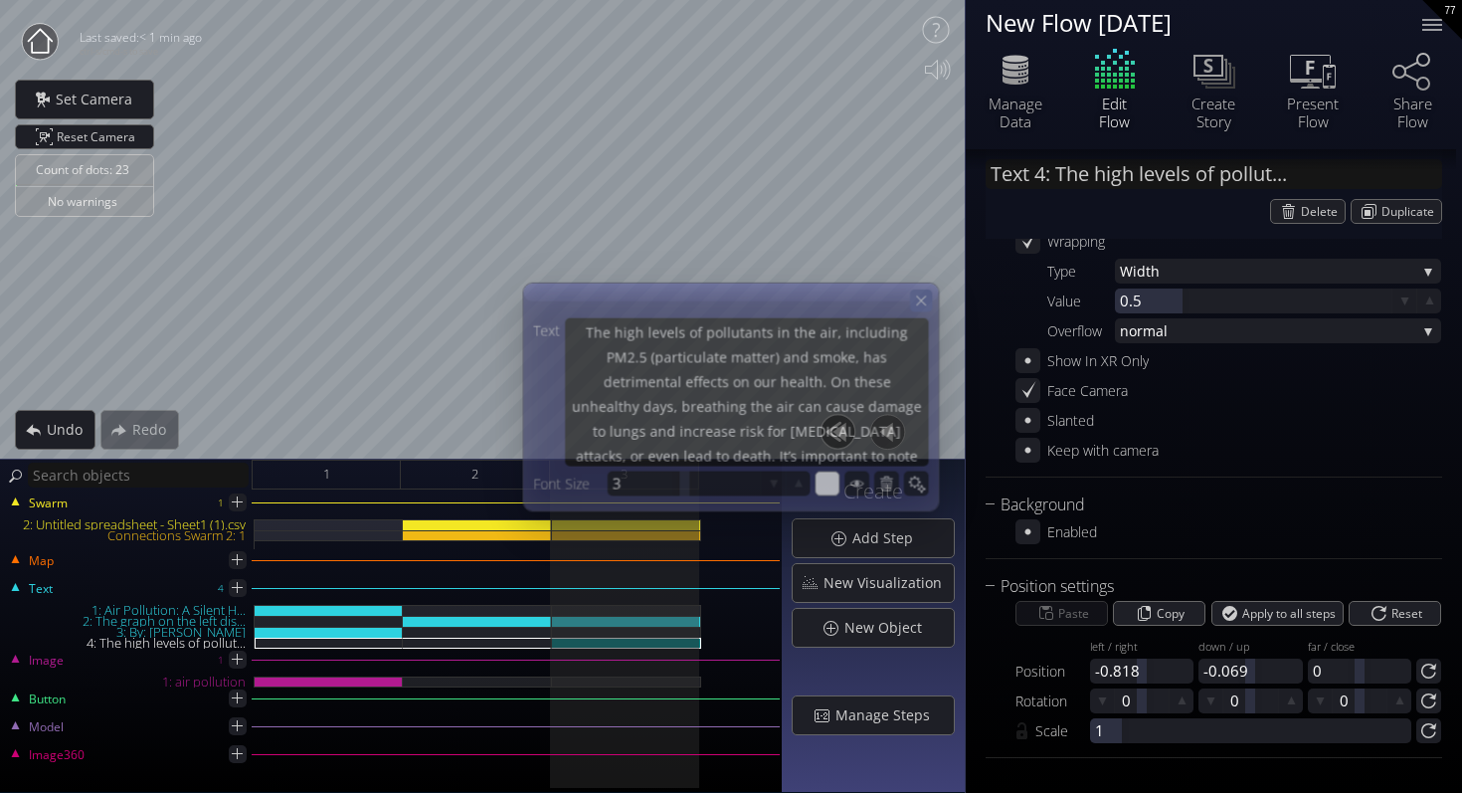
click at [920, 300] on icon at bounding box center [921, 299] width 17 height 17
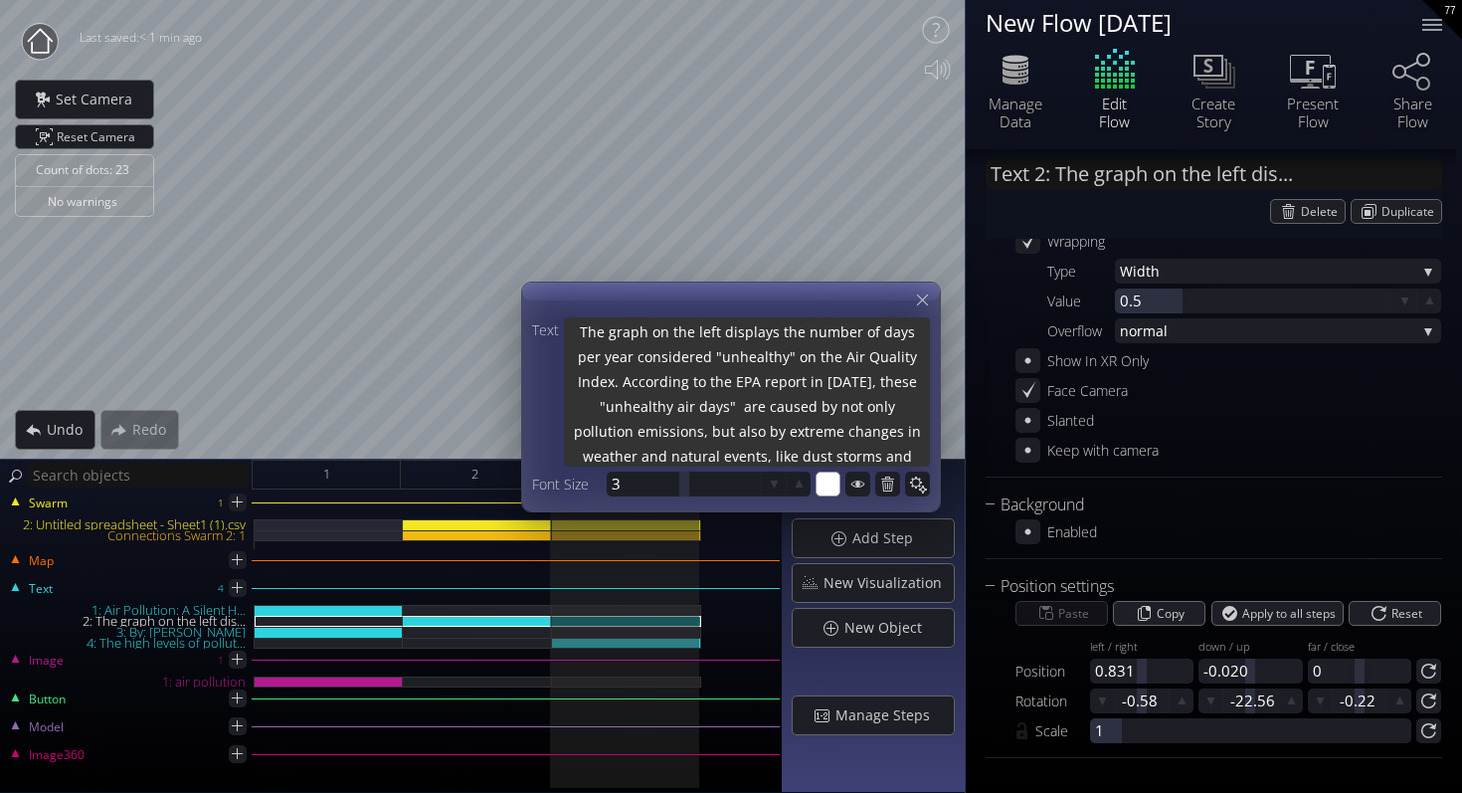
click at [698, 335] on textarea "The graph on the left displays the number of days per year considered "unhealth…" at bounding box center [747, 393] width 366 height 153
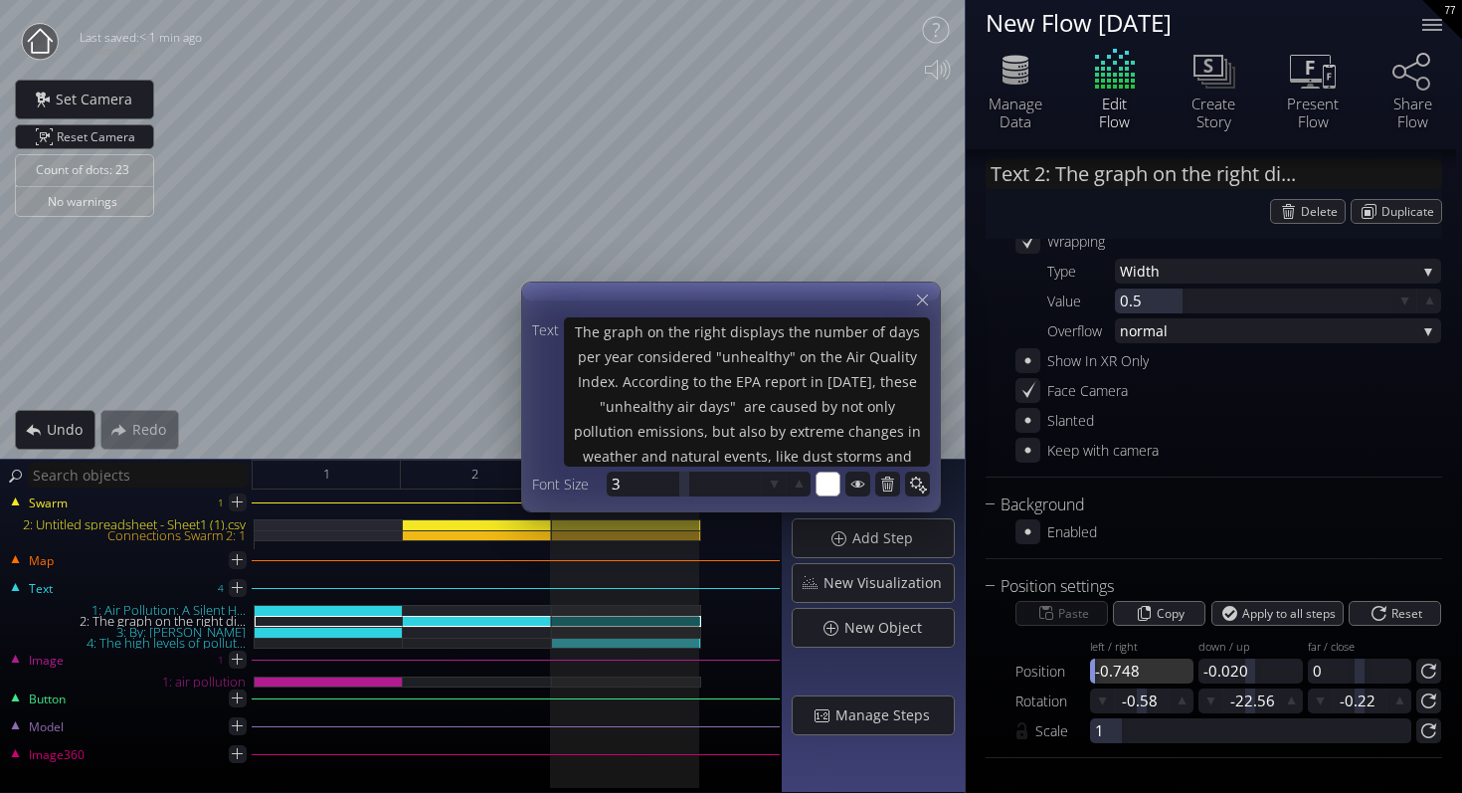
drag, startPoint x: 1140, startPoint y: 672, endPoint x: 1009, endPoint y: 672, distance: 131.3
click at [1009, 672] on div "Paste Copy Apply to all steps Reset Position left / right -0.748 down / up -0.0…" at bounding box center [1214, 671] width 457 height 144
drag, startPoint x: 1131, startPoint y: 672, endPoint x: 1154, endPoint y: 672, distance: 22.9
click at [1154, 672] on div at bounding box center [1141, 671] width 103 height 25
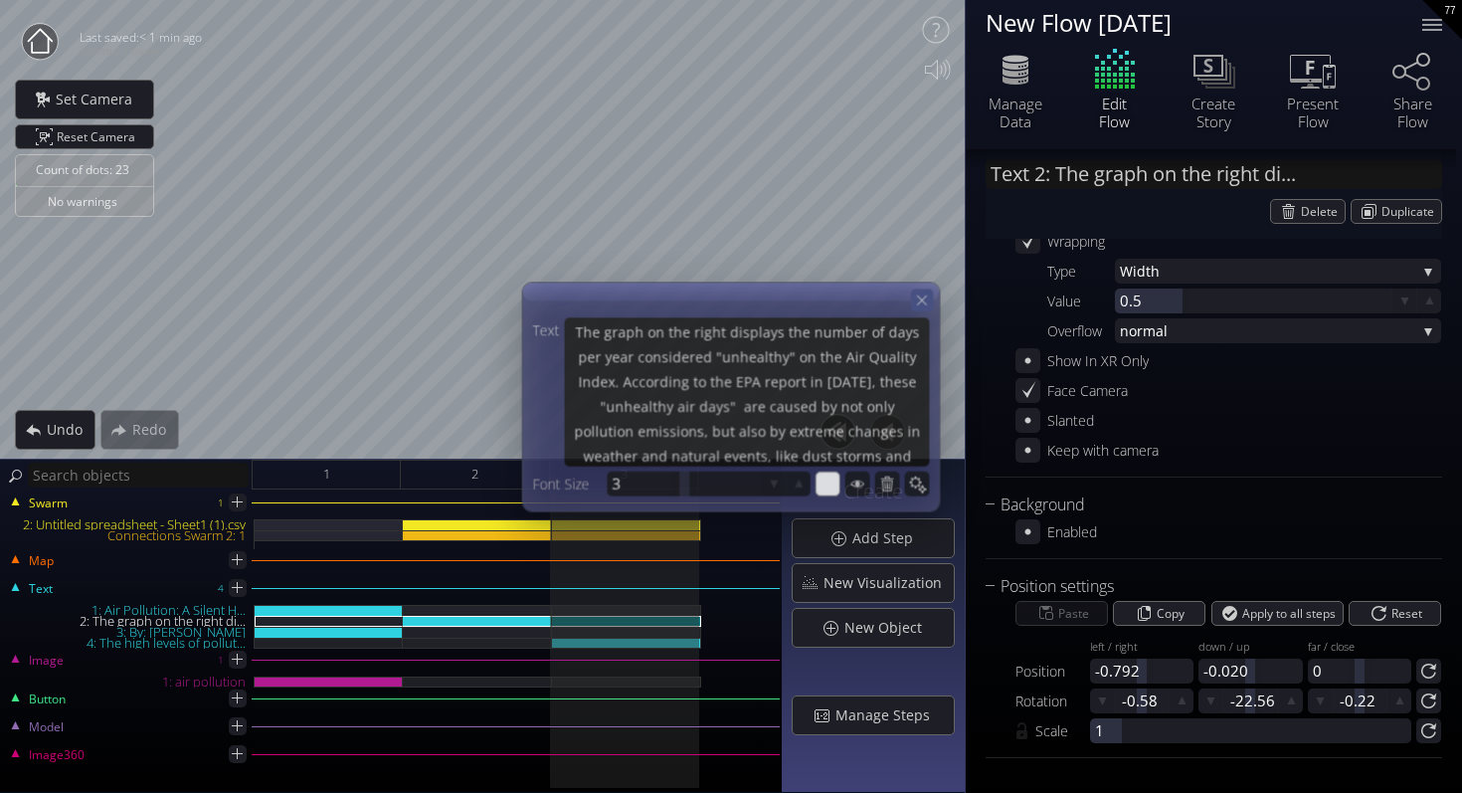
click at [919, 295] on icon at bounding box center [921, 299] width 17 height 17
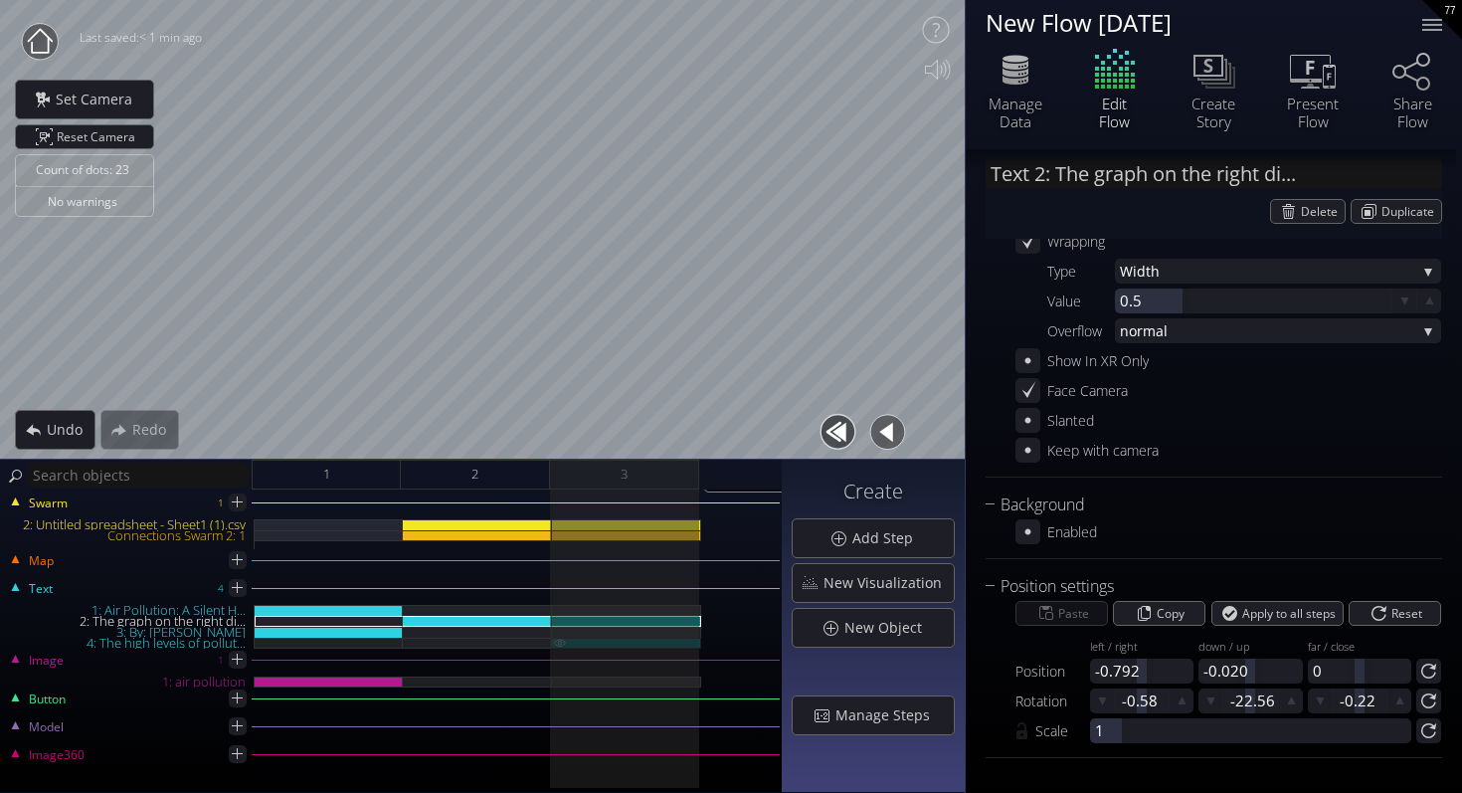
click at [617, 644] on div "4: The high levels of pollut..." at bounding box center [626, 643] width 149 height 11
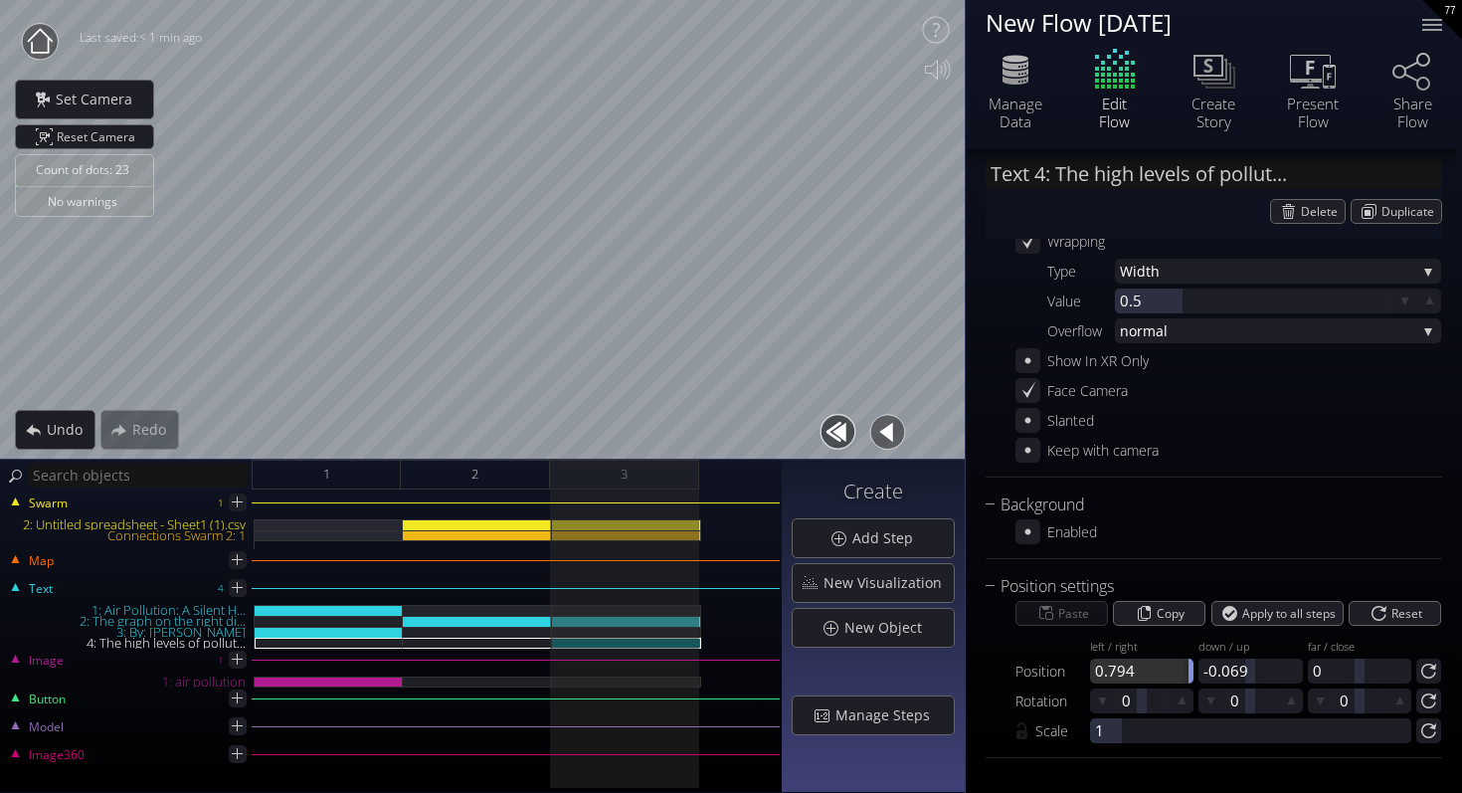
drag, startPoint x: 1130, startPoint y: 678, endPoint x: 1264, endPoint y: 685, distance: 134.5
click at [1264, 685] on div "Paste Copy Apply to all steps Reset Position left / right 0.794 down / up -0.06…" at bounding box center [1214, 671] width 457 height 144
drag, startPoint x: 1140, startPoint y: 673, endPoint x: 1118, endPoint y: 673, distance: 21.9
click at [1118, 673] on div at bounding box center [1119, 671] width 10 height 25
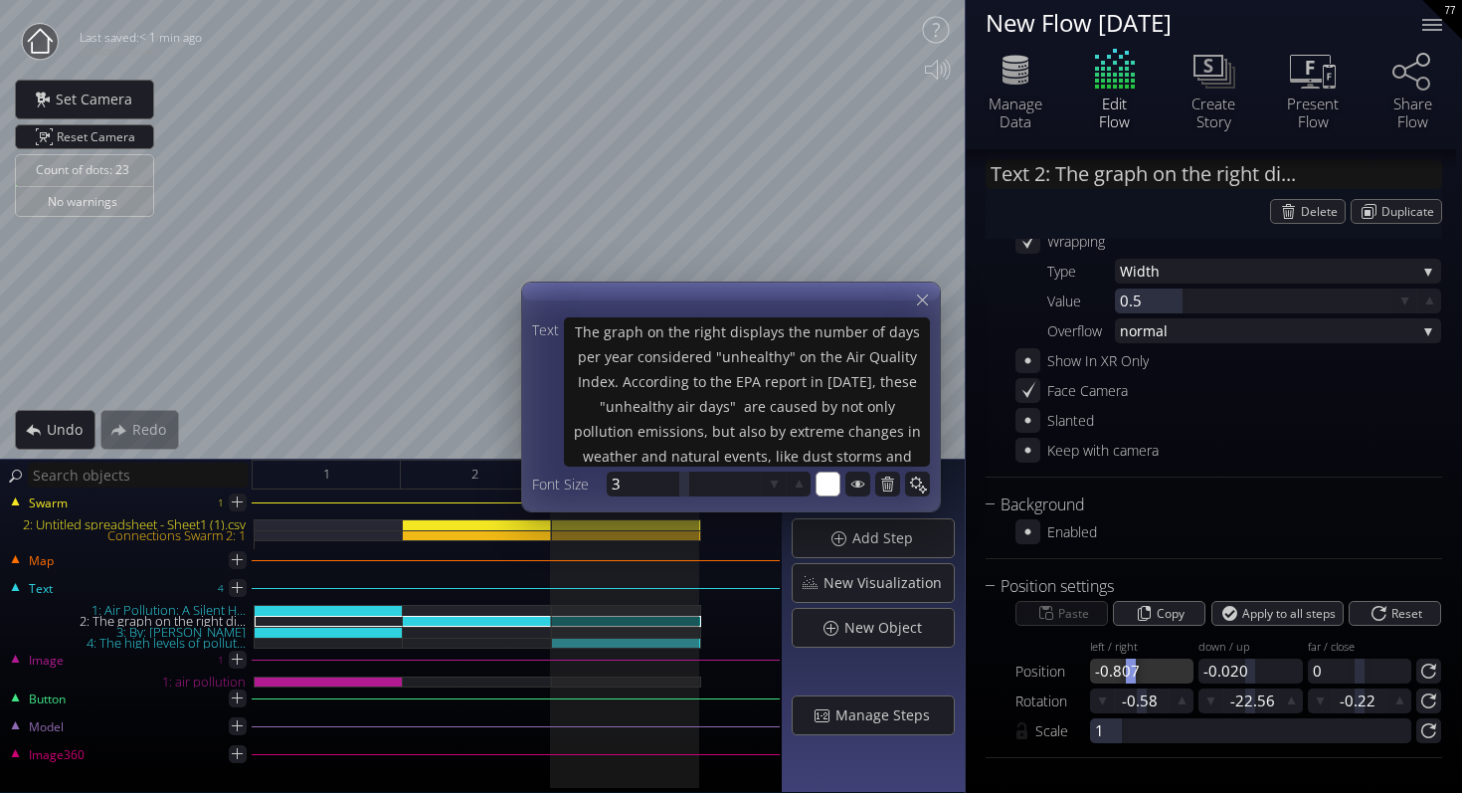
drag, startPoint x: 1144, startPoint y: 669, endPoint x: 1130, endPoint y: 669, distance: 13.9
click at [1130, 669] on div at bounding box center [1131, 671] width 10 height 25
drag, startPoint x: 1144, startPoint y: 670, endPoint x: 1120, endPoint y: 670, distance: 23.9
click at [1120, 670] on div at bounding box center [1121, 671] width 10 height 25
drag, startPoint x: 1247, startPoint y: 667, endPoint x: 1234, endPoint y: 668, distance: 14.0
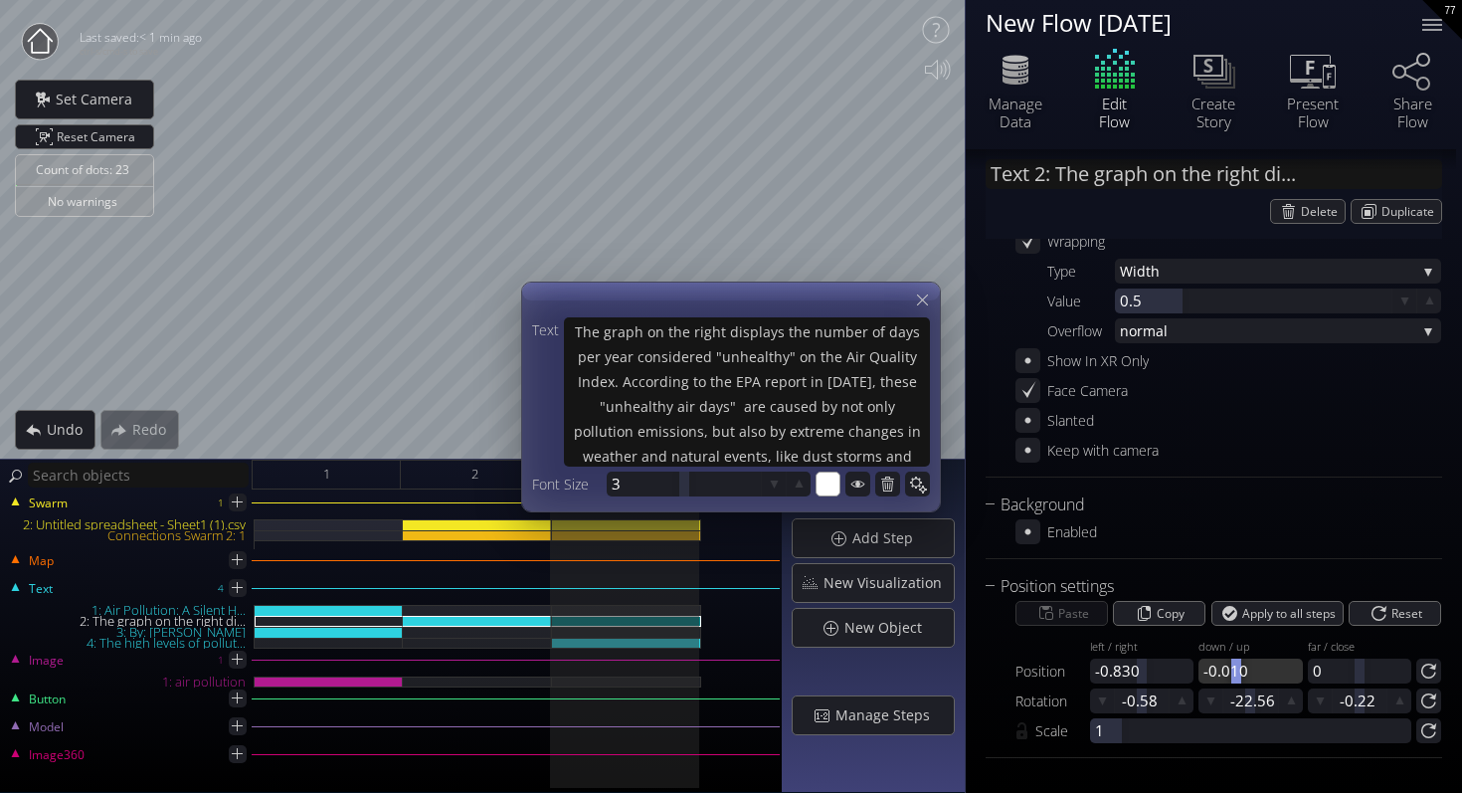
click at [1234, 668] on div at bounding box center [1237, 671] width 10 height 25
click at [1228, 668] on div at bounding box center [1250, 671] width 103 height 25
click at [922, 304] on icon at bounding box center [922, 299] width 19 height 19
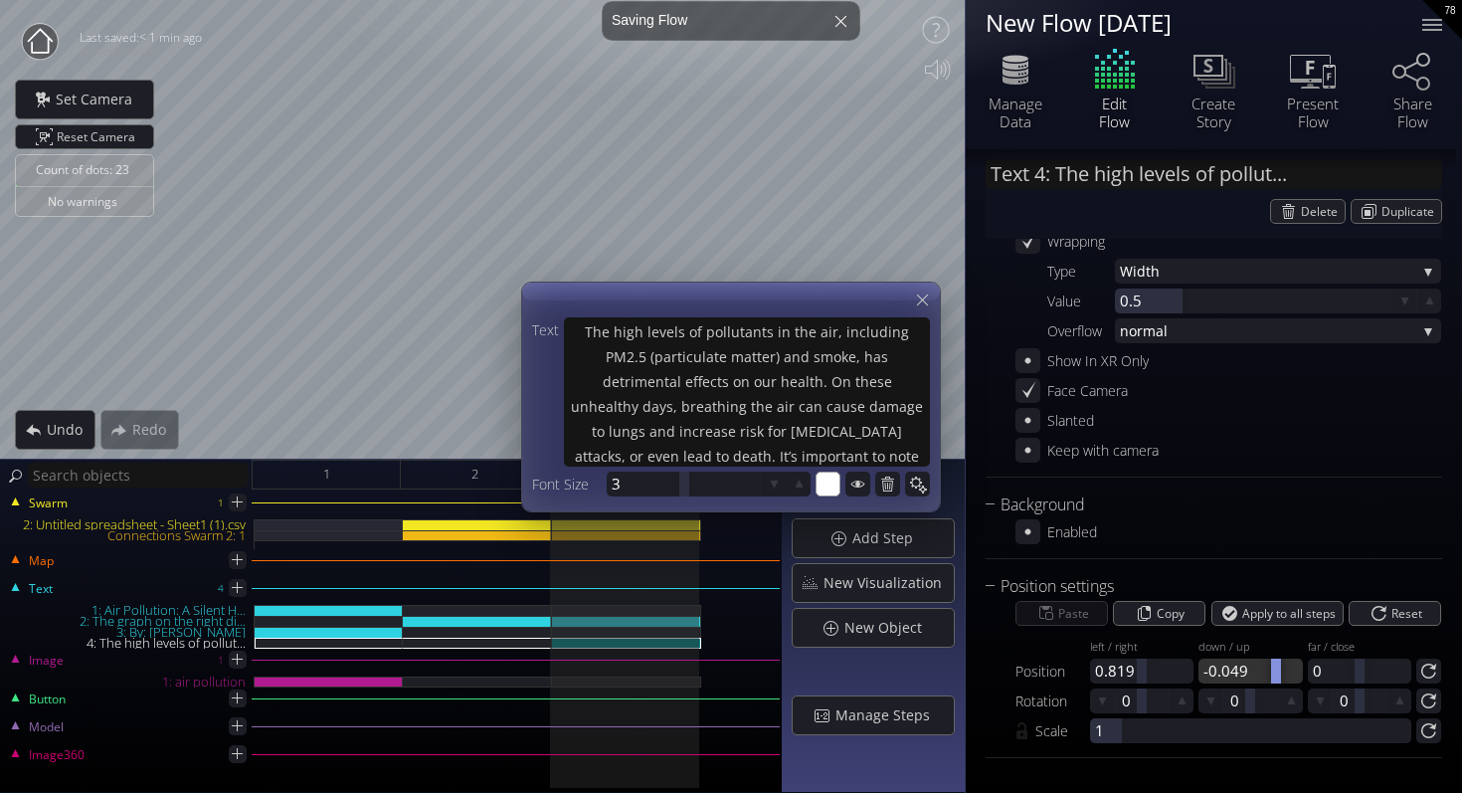
drag, startPoint x: 1241, startPoint y: 660, endPoint x: 1273, endPoint y: 664, distance: 33.1
click at [1273, 664] on div at bounding box center [1250, 671] width 103 height 25
click at [1263, 672] on div at bounding box center [1250, 671] width 103 height 25
click at [925, 291] on icon at bounding box center [922, 299] width 19 height 19
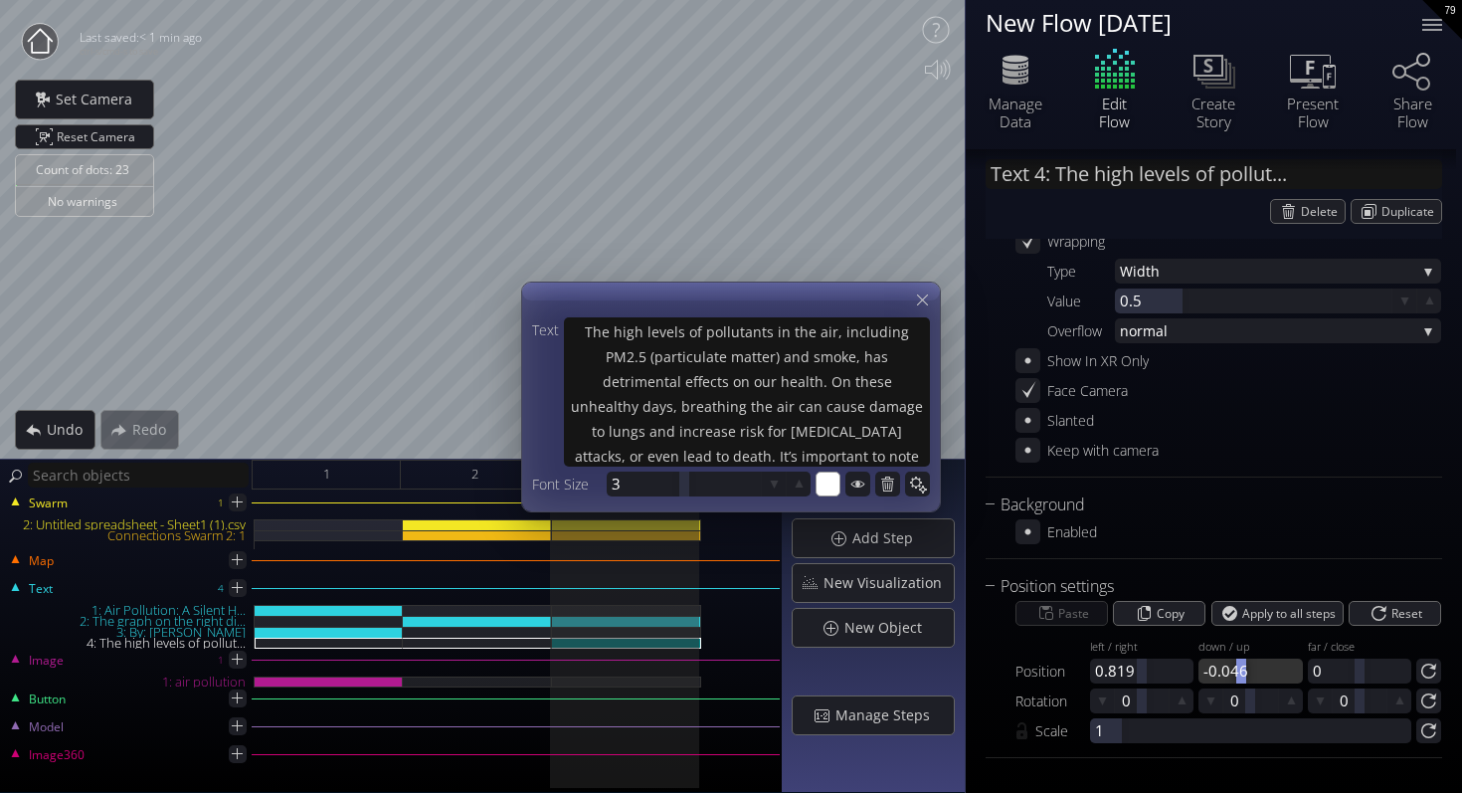
drag, startPoint x: 1250, startPoint y: 671, endPoint x: 1239, endPoint y: 671, distance: 11.9
click at [1239, 671] on div at bounding box center [1242, 671] width 10 height 25
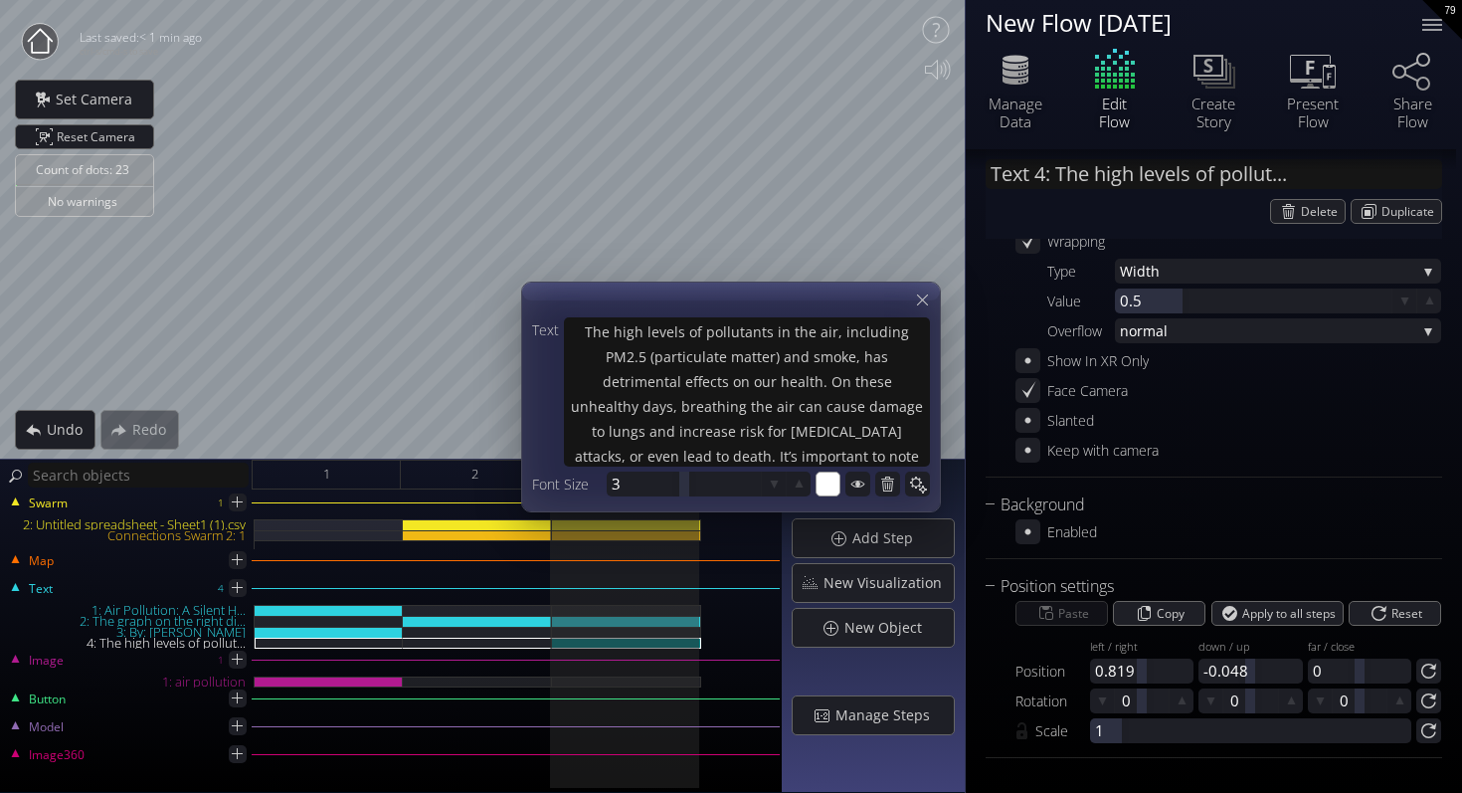
click at [920, 285] on div at bounding box center [731, 397] width 418 height 229
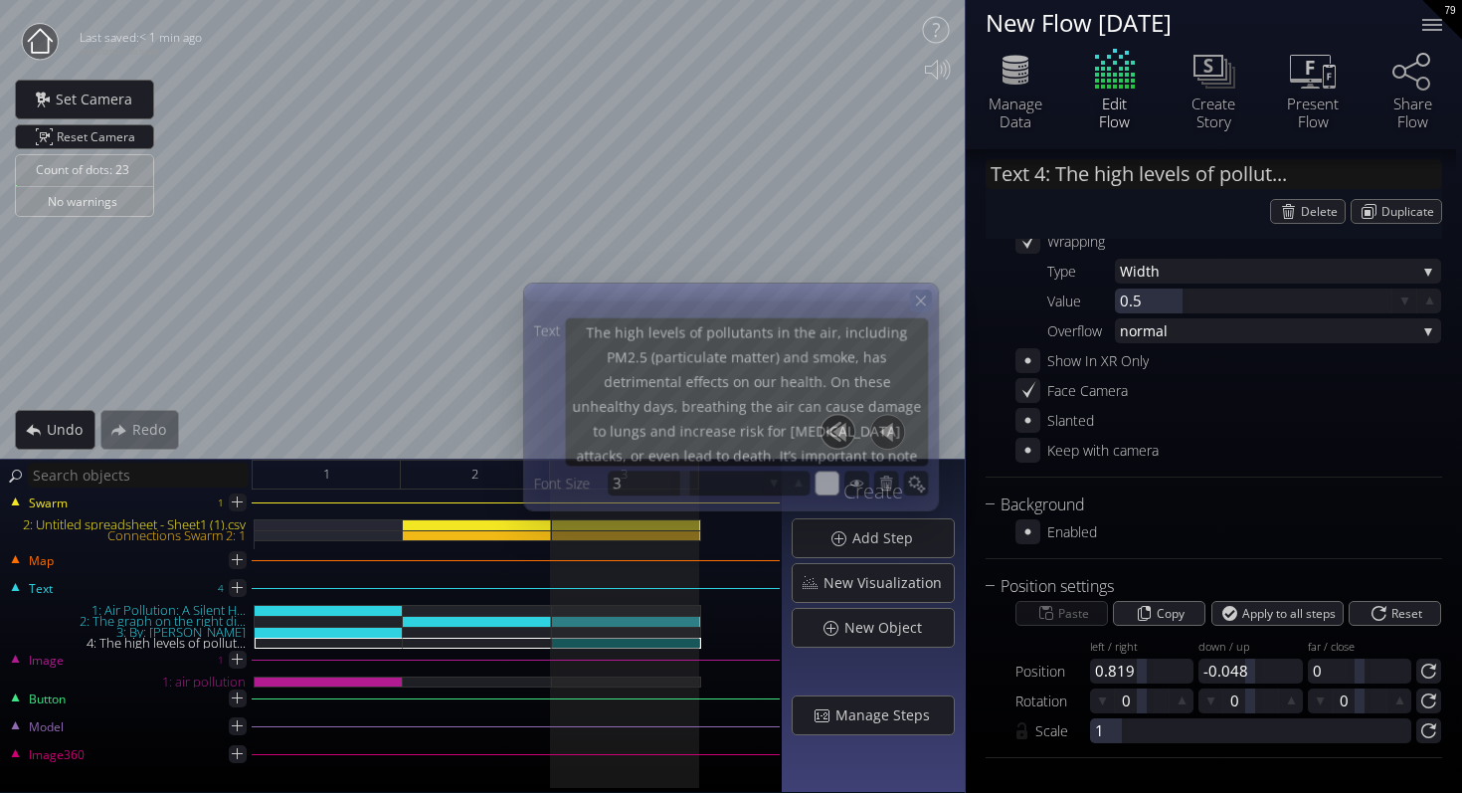
click at [923, 302] on icon at bounding box center [921, 300] width 10 height 10
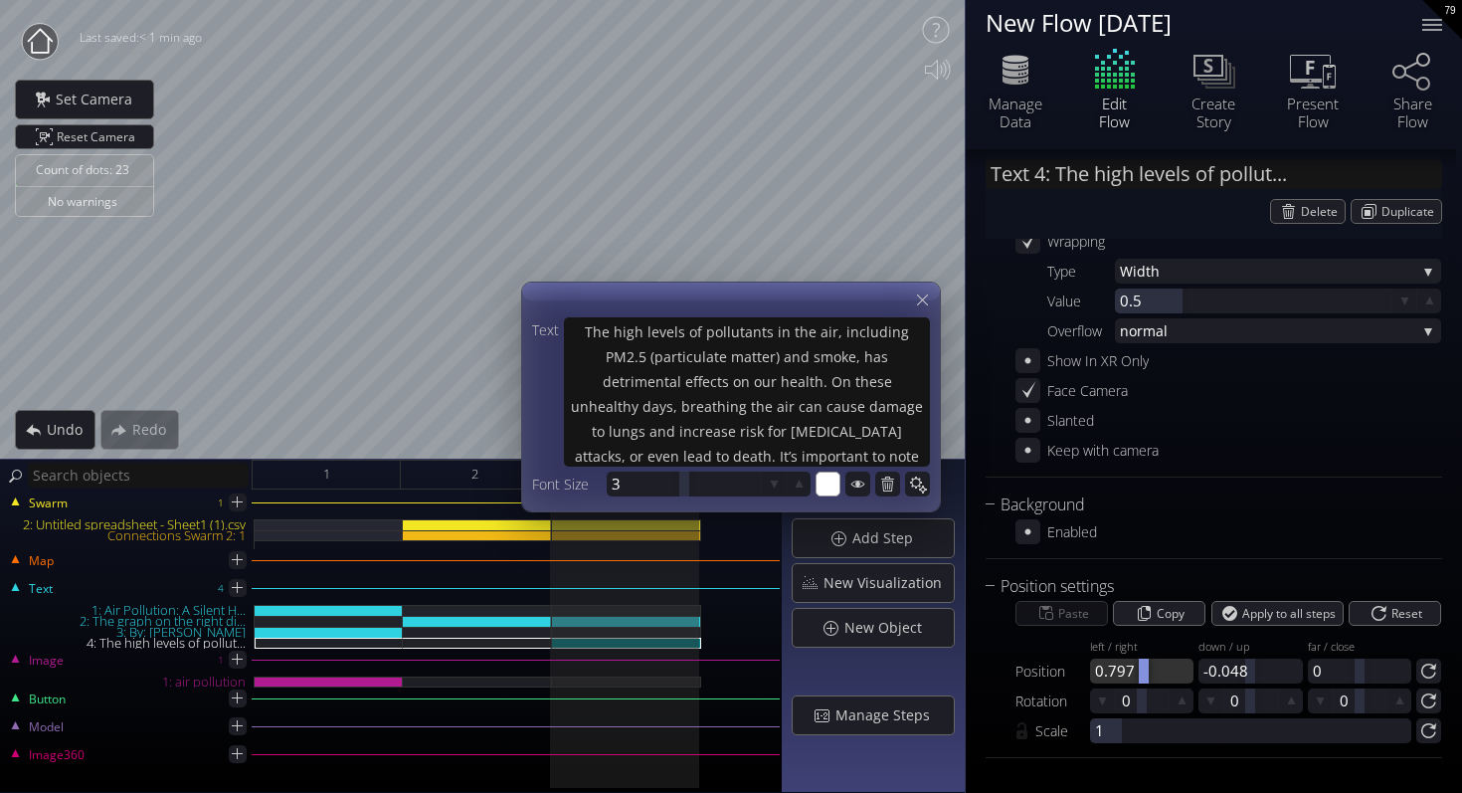
click at [1143, 672] on div at bounding box center [1144, 671] width 10 height 25
click at [924, 302] on icon at bounding box center [922, 299] width 11 height 11
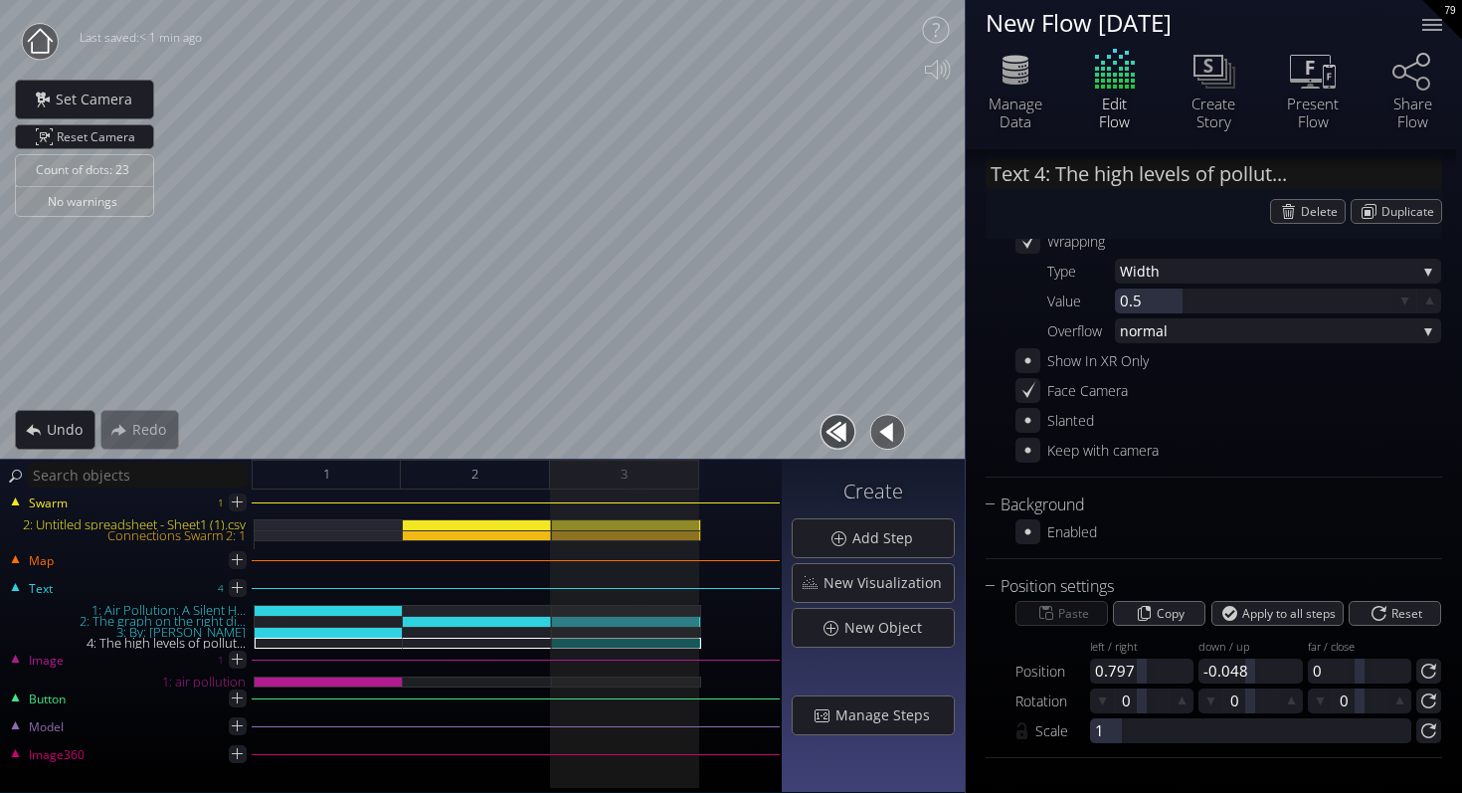
click at [819, 436] on button "button" at bounding box center [838, 432] width 45 height 45
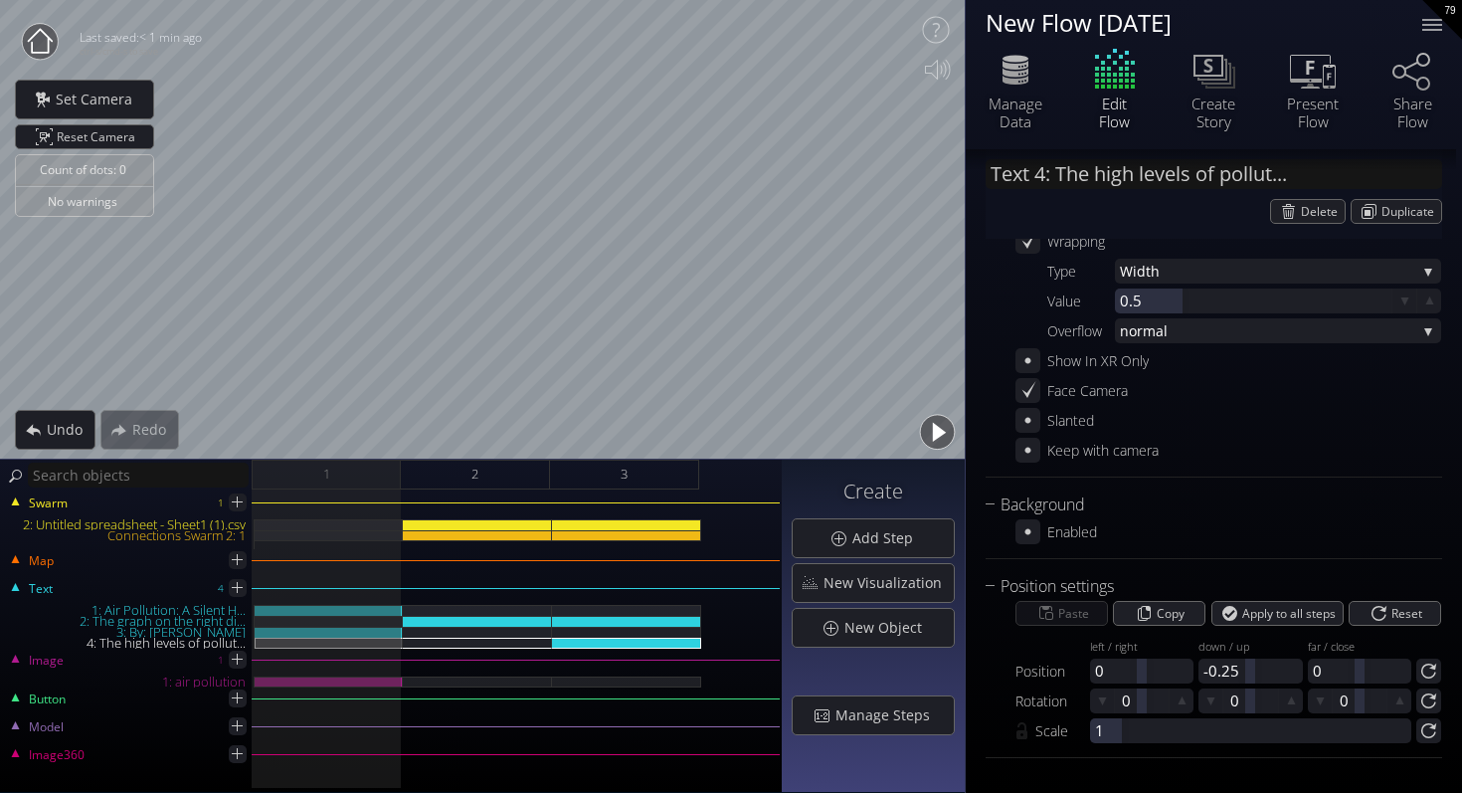
click at [935, 432] on button "button" at bounding box center [937, 432] width 45 height 45
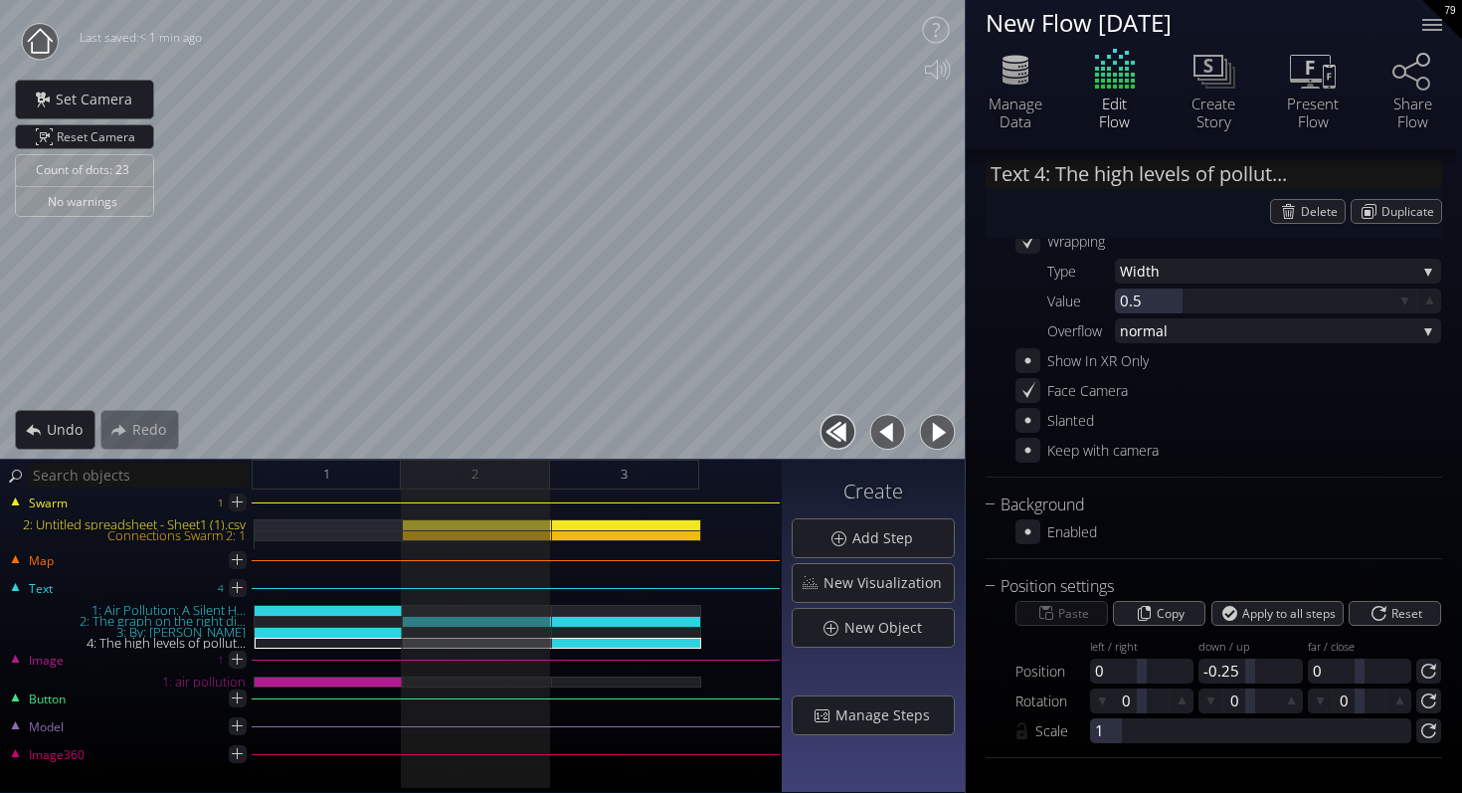
click at [936, 429] on button "button" at bounding box center [937, 432] width 45 height 45
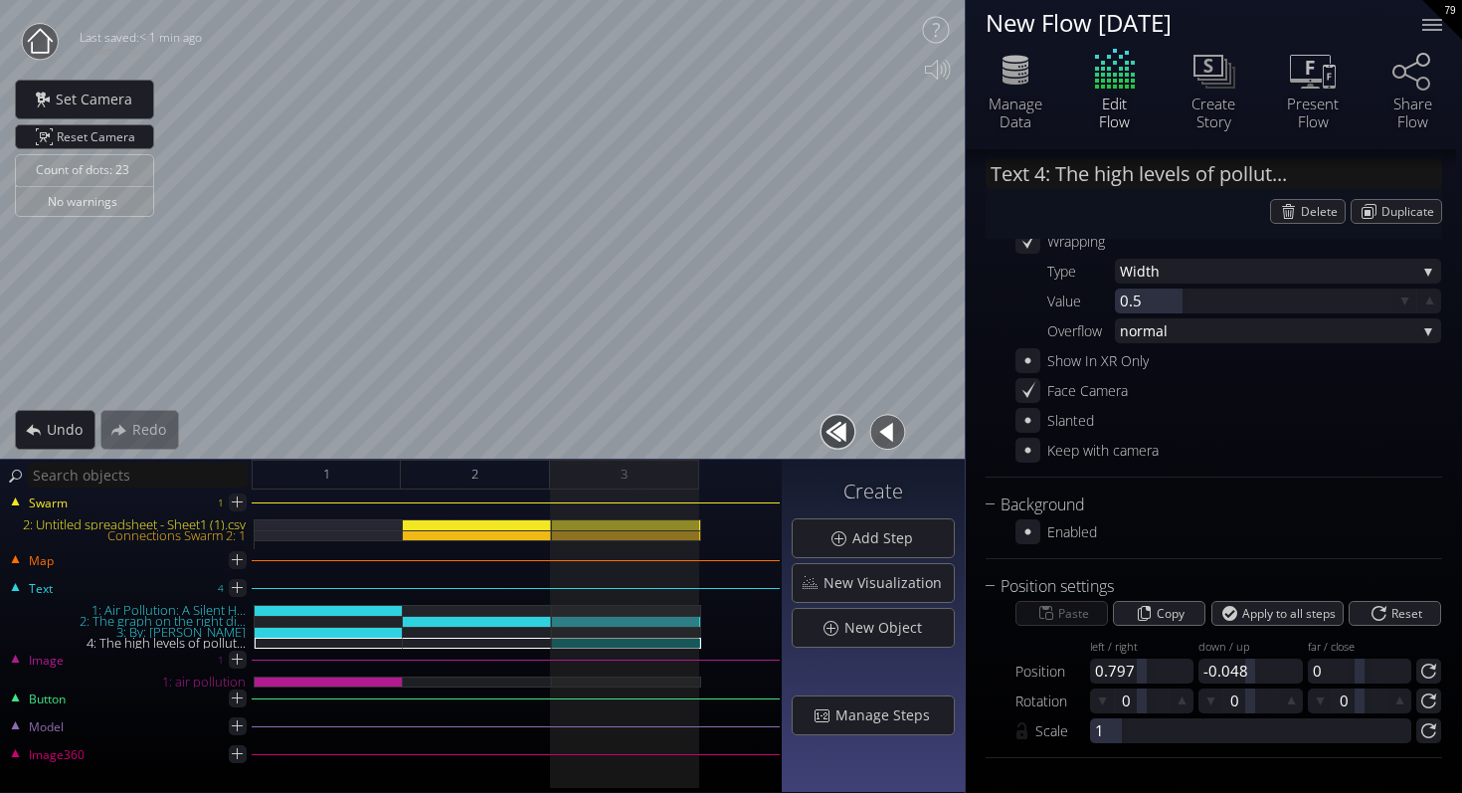
click at [842, 433] on button "button" at bounding box center [838, 432] width 45 height 45
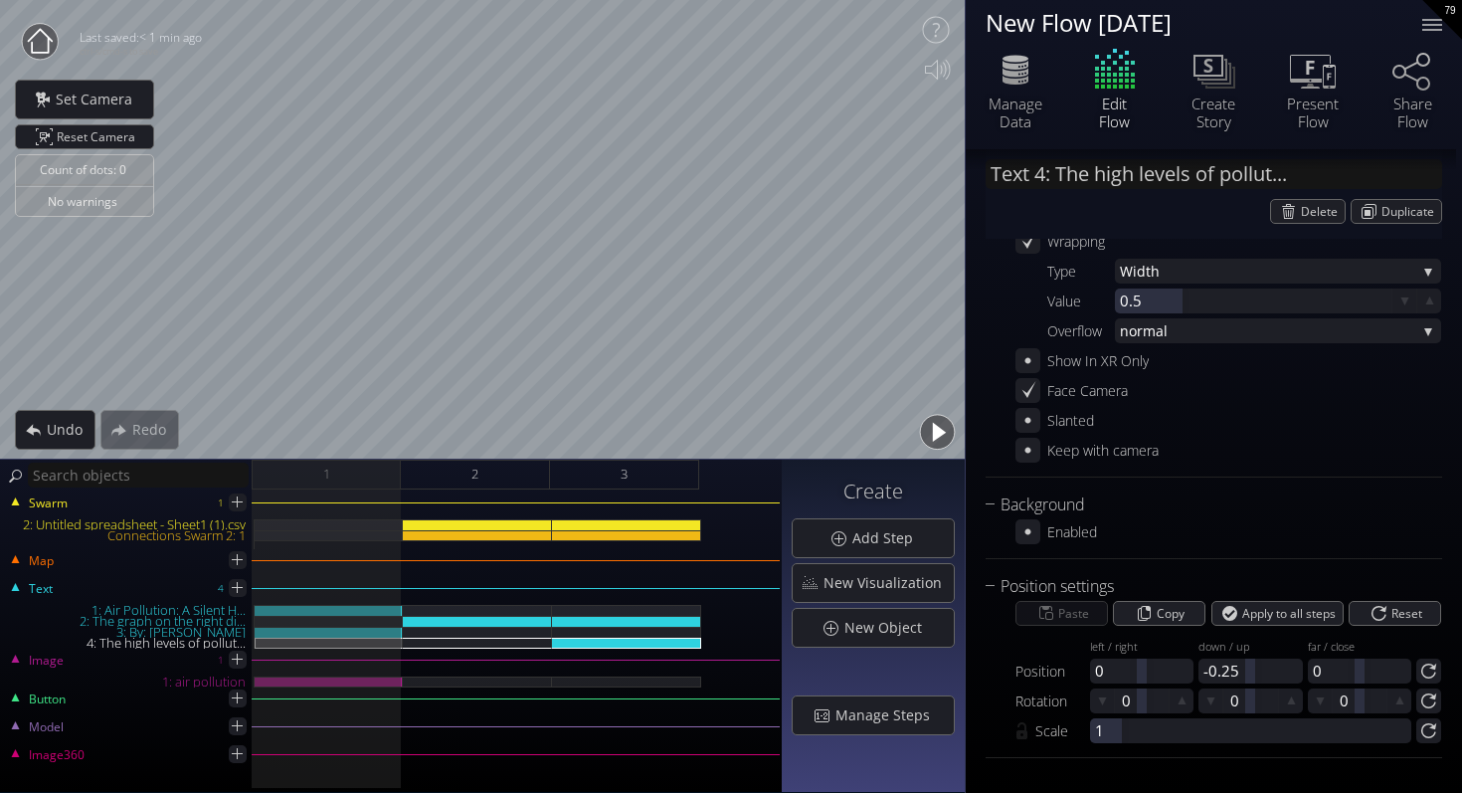
click at [928, 435] on button "button" at bounding box center [937, 432] width 45 height 45
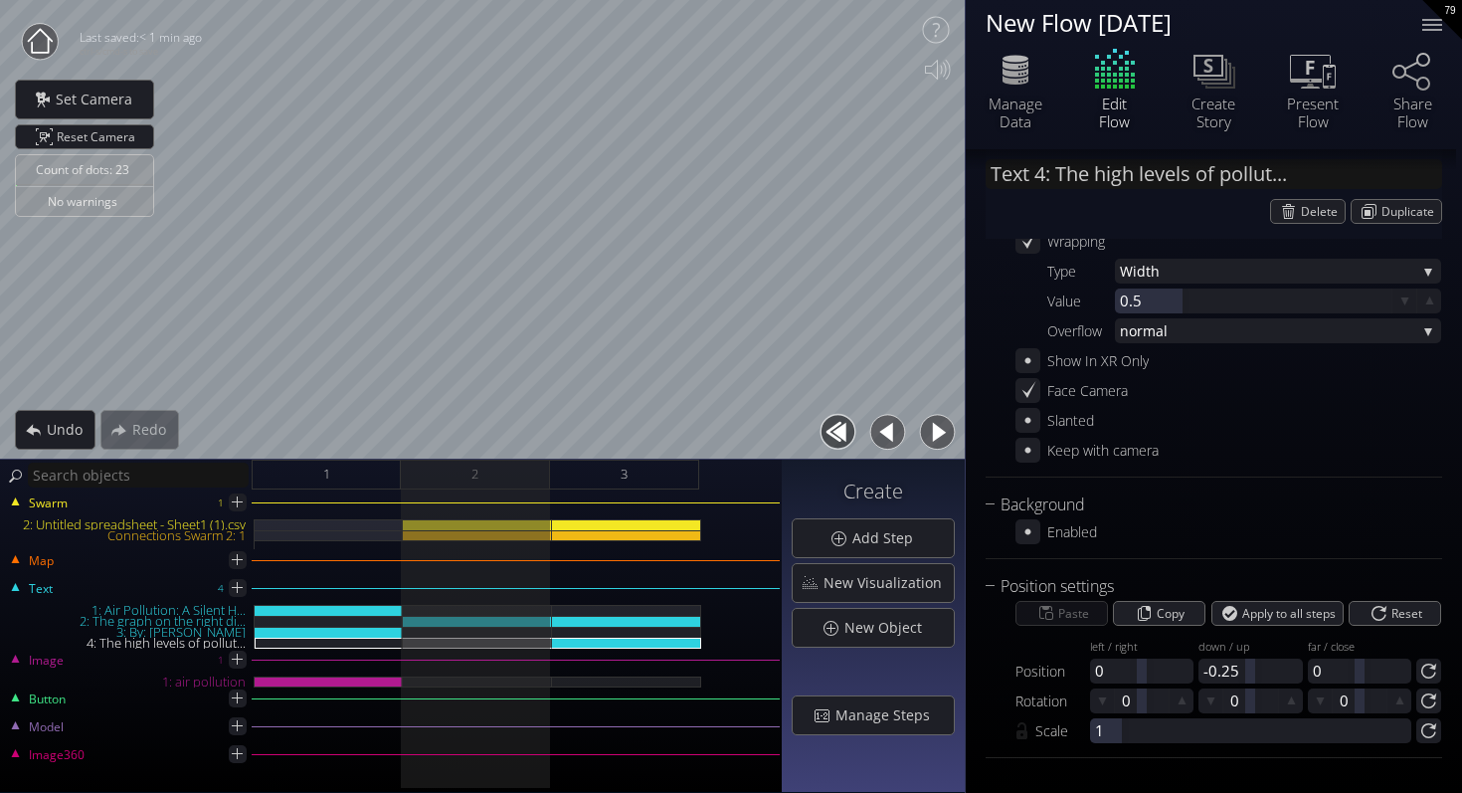
click at [943, 433] on button "button" at bounding box center [937, 432] width 45 height 45
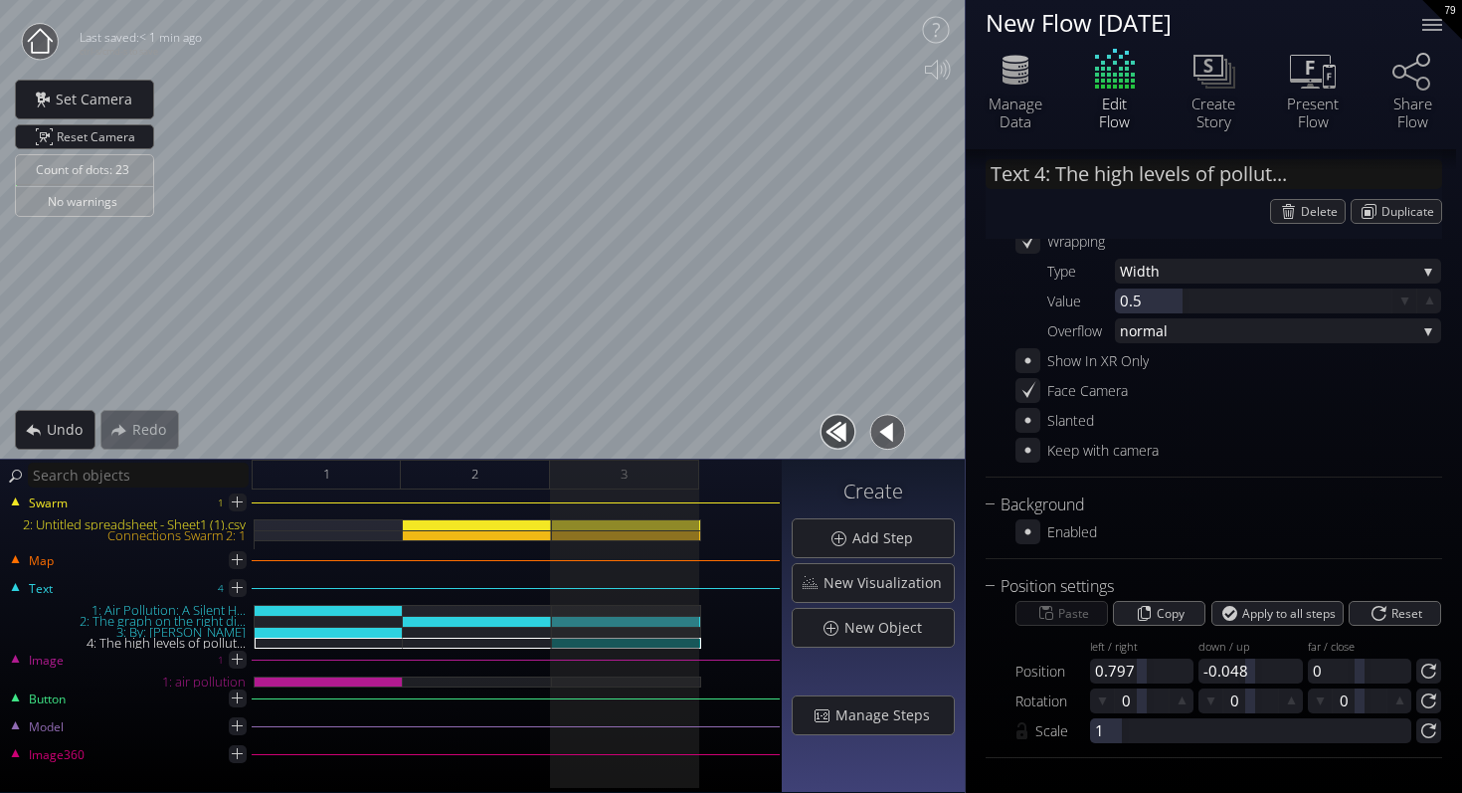
click at [889, 428] on button "button" at bounding box center [887, 432] width 45 height 45
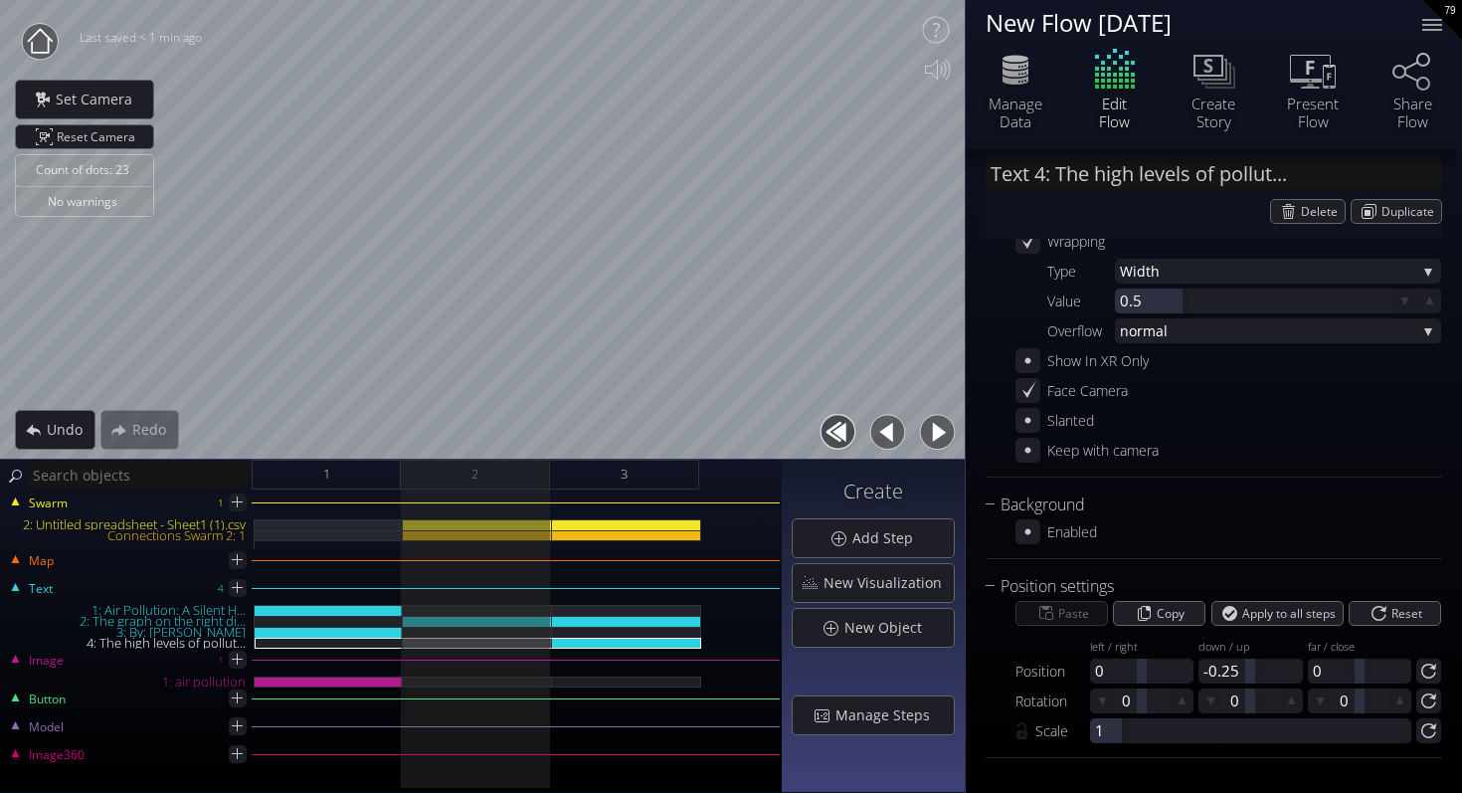
click at [936, 433] on button "button" at bounding box center [937, 432] width 45 height 45
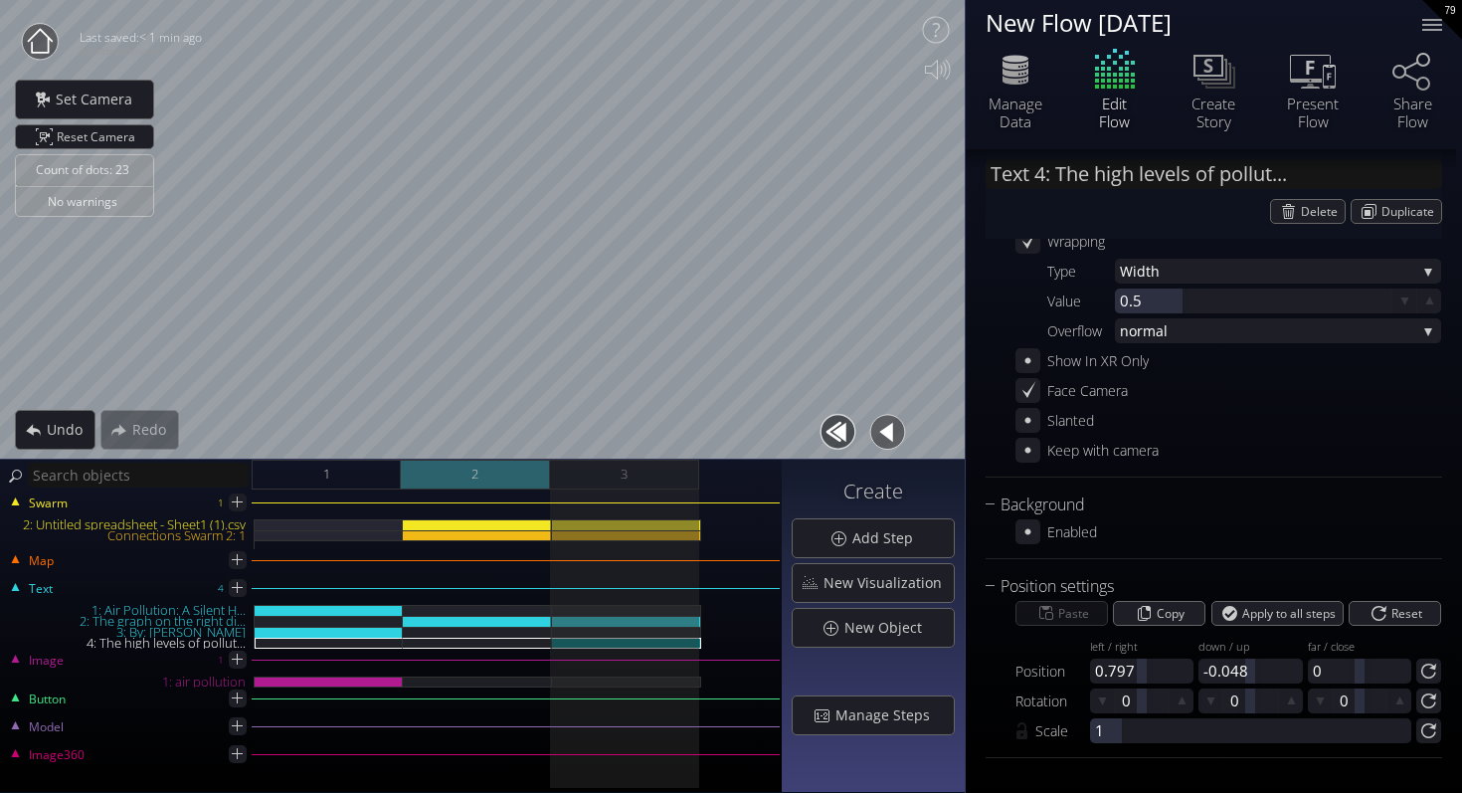
click at [453, 474] on div "2" at bounding box center [475, 475] width 149 height 30
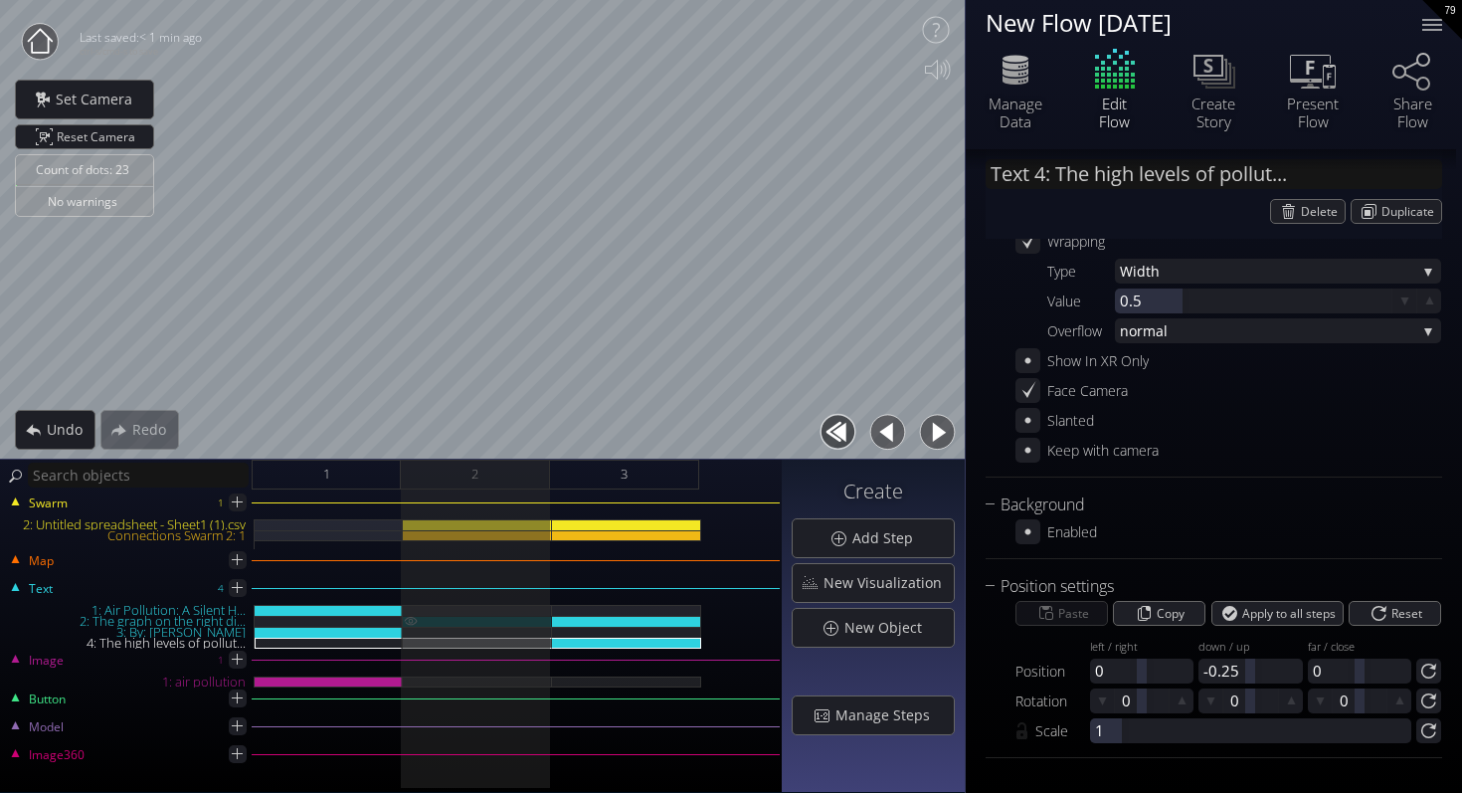
click at [465, 620] on div "2: The graph on the right di..." at bounding box center [477, 621] width 149 height 11
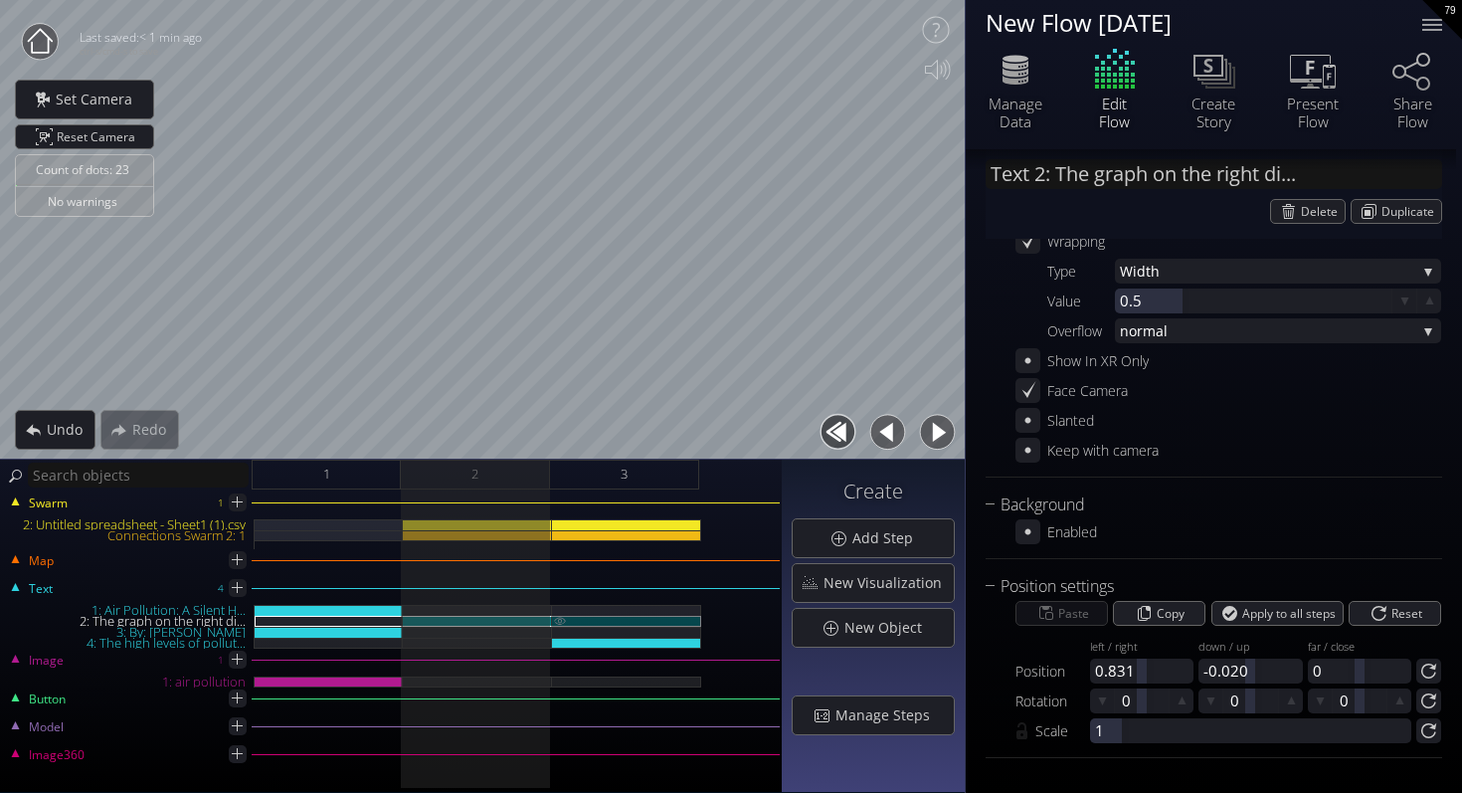
click at [598, 620] on div "2: The graph on the right di..." at bounding box center [626, 621] width 149 height 11
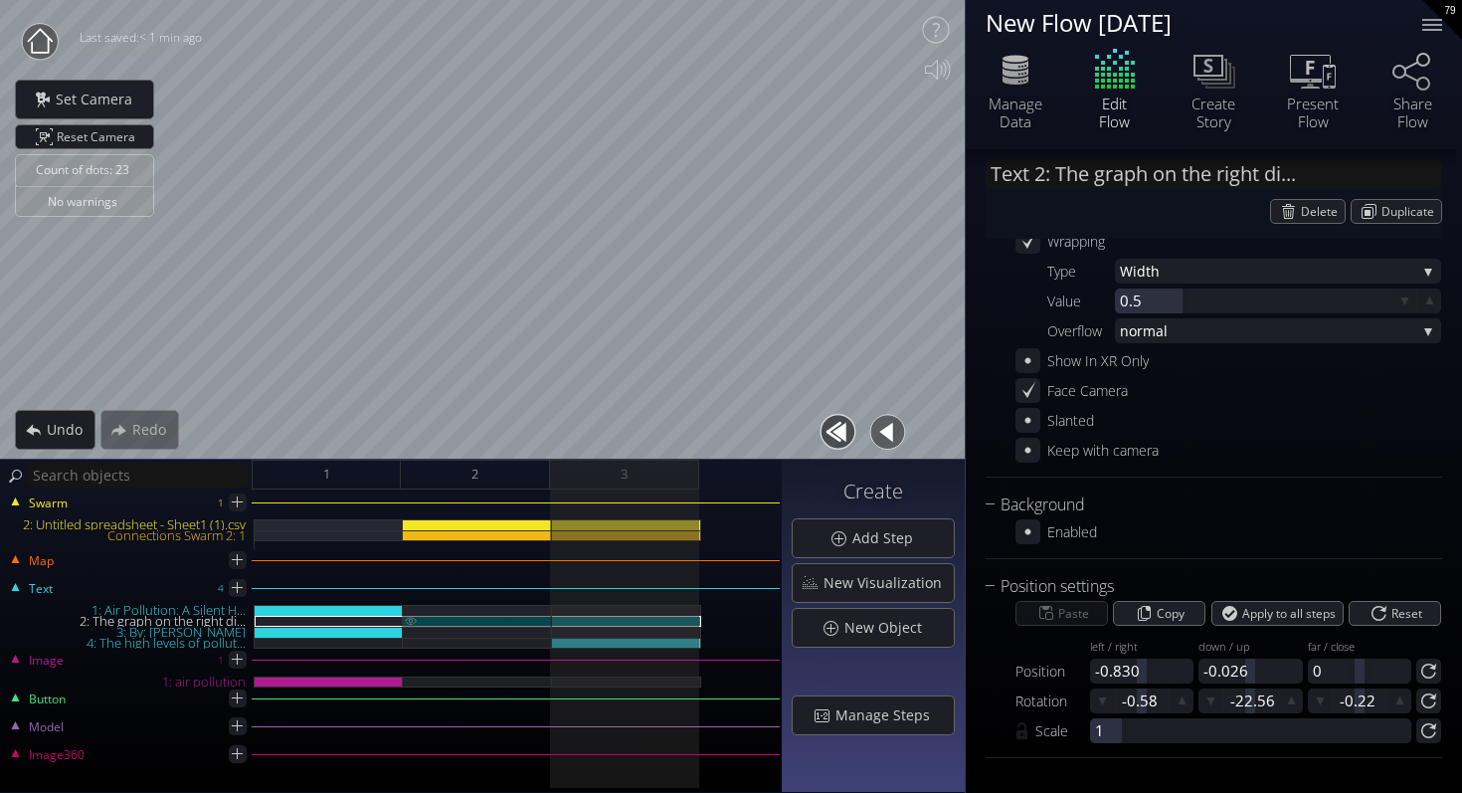
click at [493, 623] on div "2: The graph on the right di..." at bounding box center [477, 621] width 149 height 11
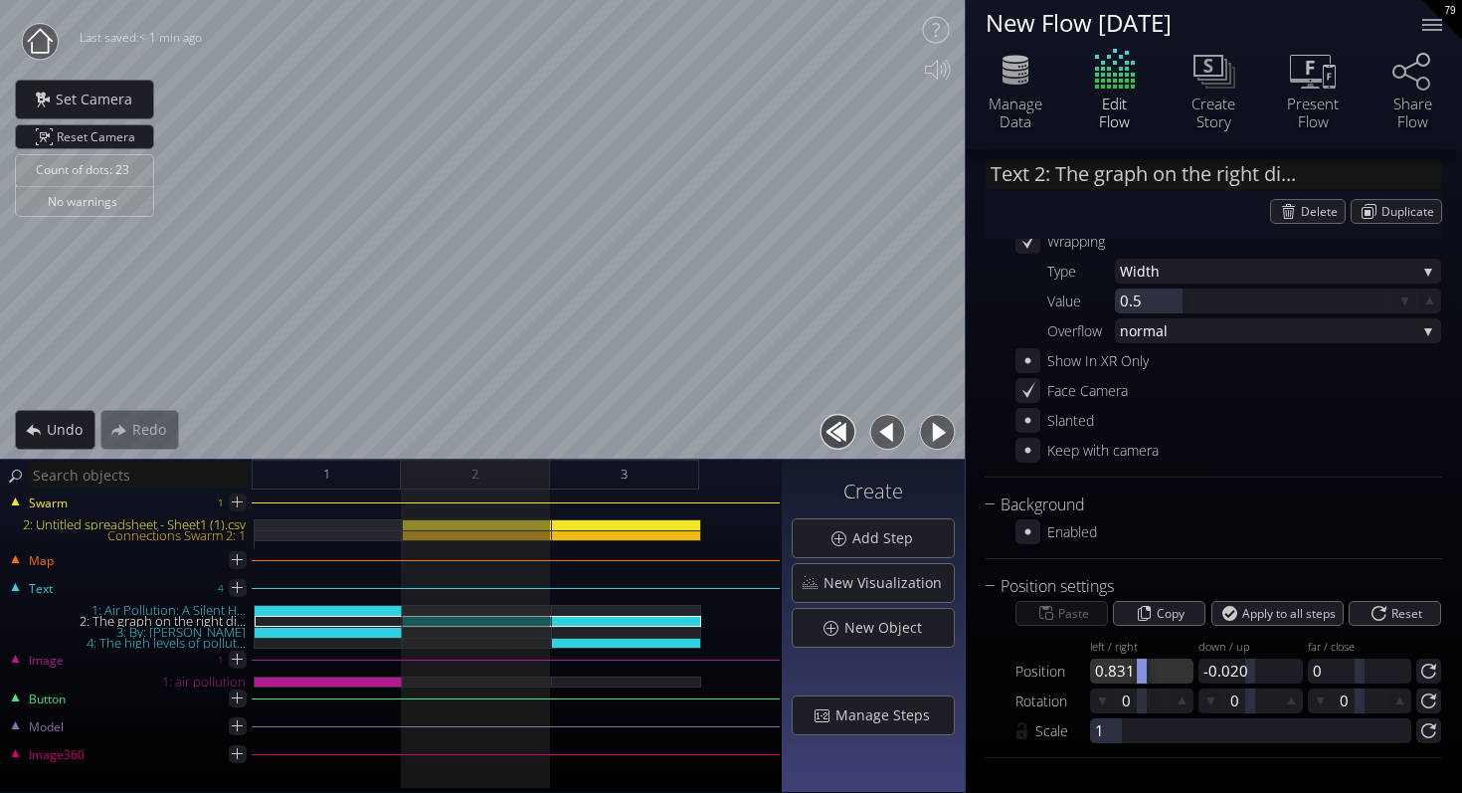
click at [1122, 668] on div at bounding box center [1141, 671] width 103 height 25
click at [1109, 669] on input "0.831" at bounding box center [1146, 671] width 103 height 25
click at [639, 617] on div "2: The graph on the right di..." at bounding box center [626, 621] width 149 height 11
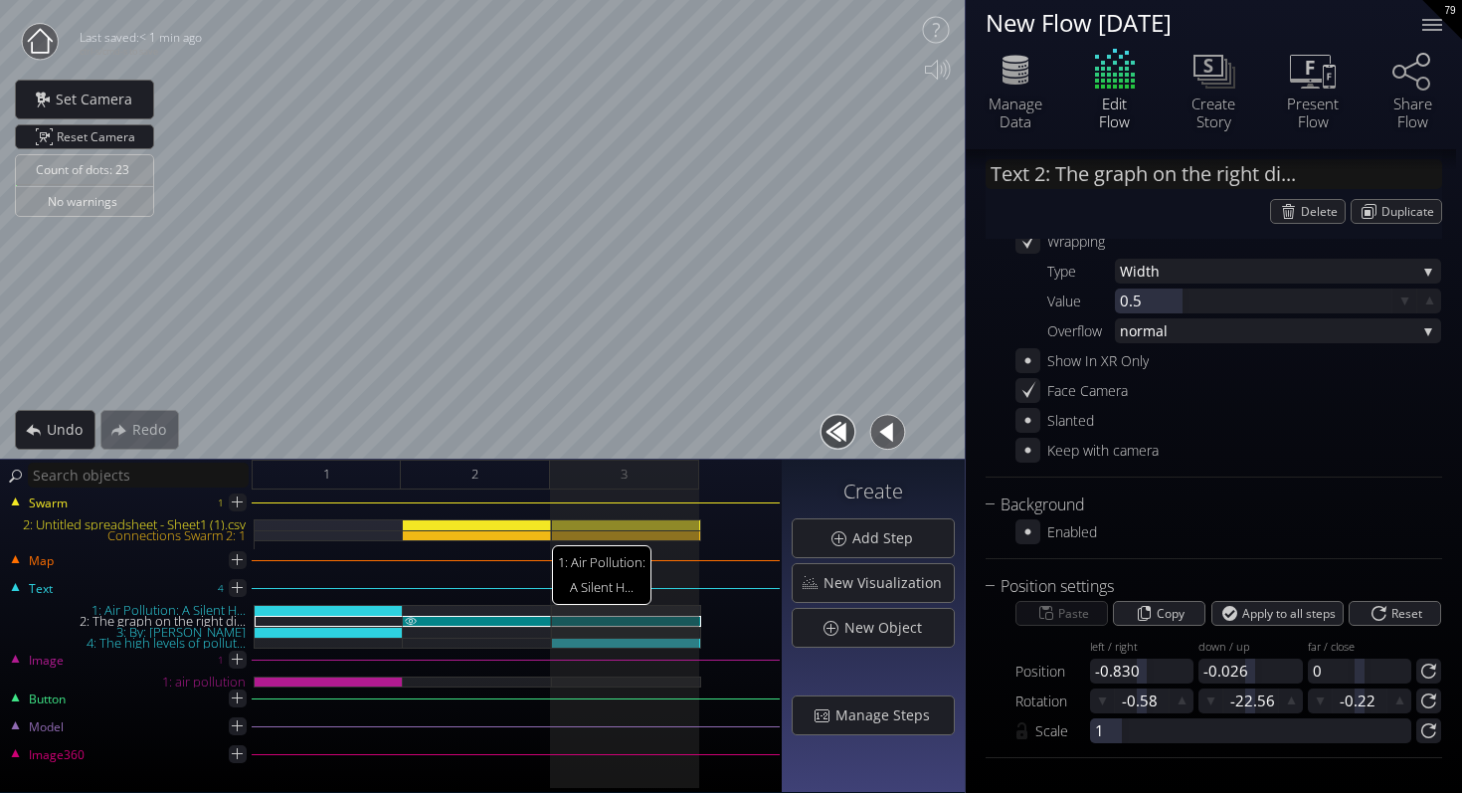
click at [473, 617] on div at bounding box center [477, 621] width 149 height 11
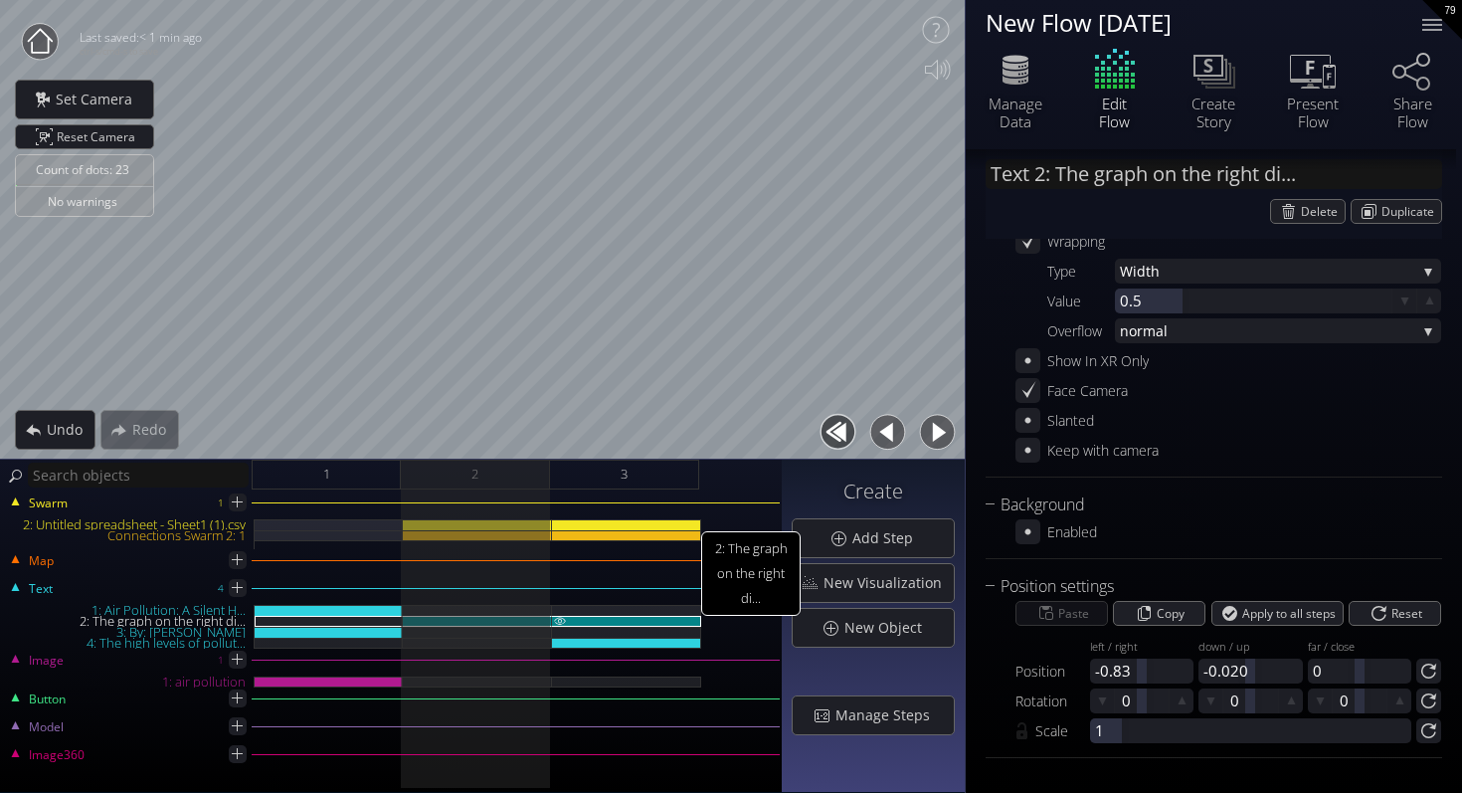
click at [615, 617] on div "2: The graph on the right di..." at bounding box center [626, 621] width 149 height 11
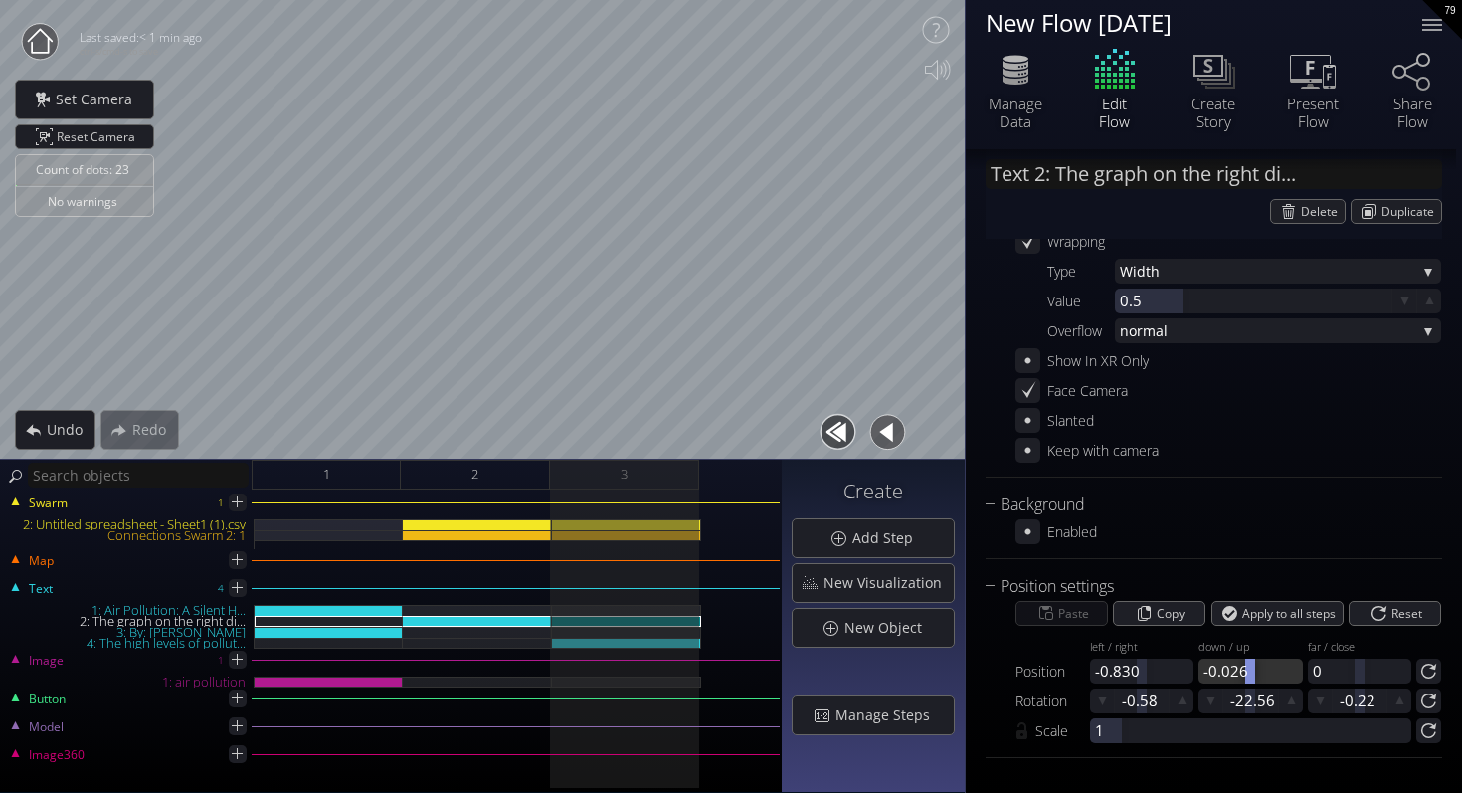
click at [1218, 674] on div at bounding box center [1250, 671] width 103 height 25
click at [1229, 674] on input "-0.026" at bounding box center [1255, 671] width 103 height 25
click at [1247, 673] on input "-0.026" at bounding box center [1255, 671] width 103 height 25
click at [513, 620] on div "2: The graph on the right di..." at bounding box center [477, 621] width 149 height 11
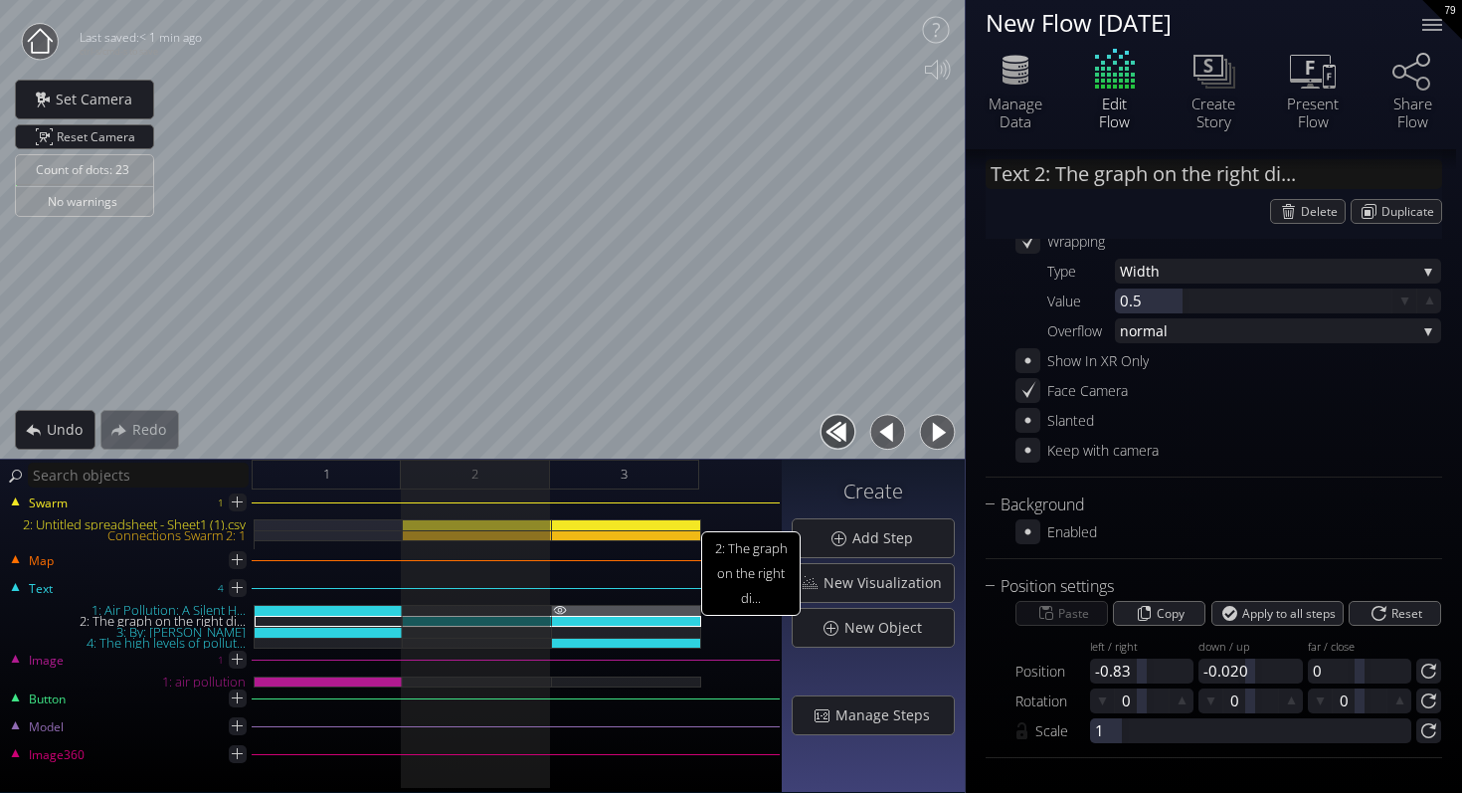
click at [604, 614] on div at bounding box center [626, 610] width 149 height 11
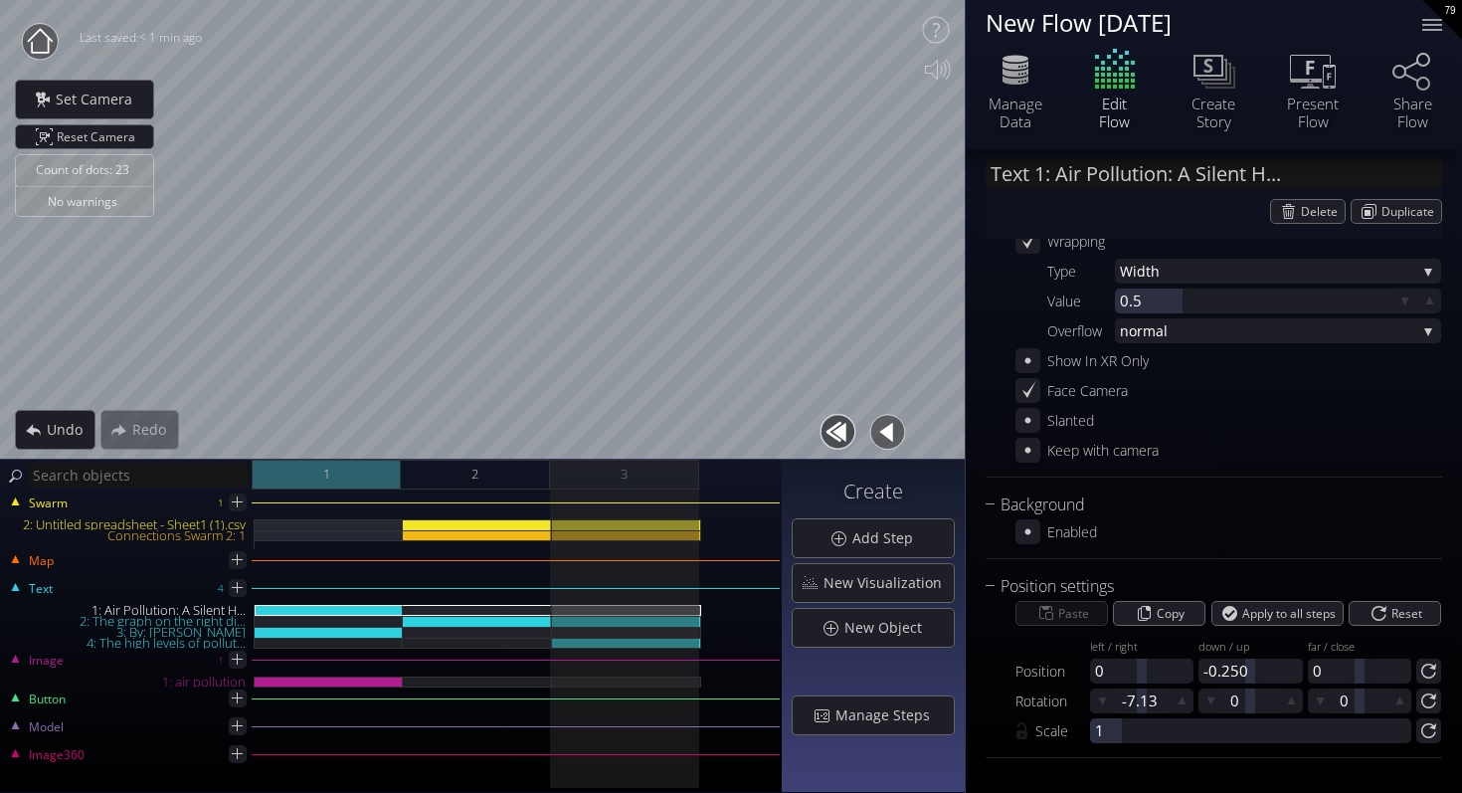
click at [368, 470] on div "1" at bounding box center [326, 475] width 149 height 30
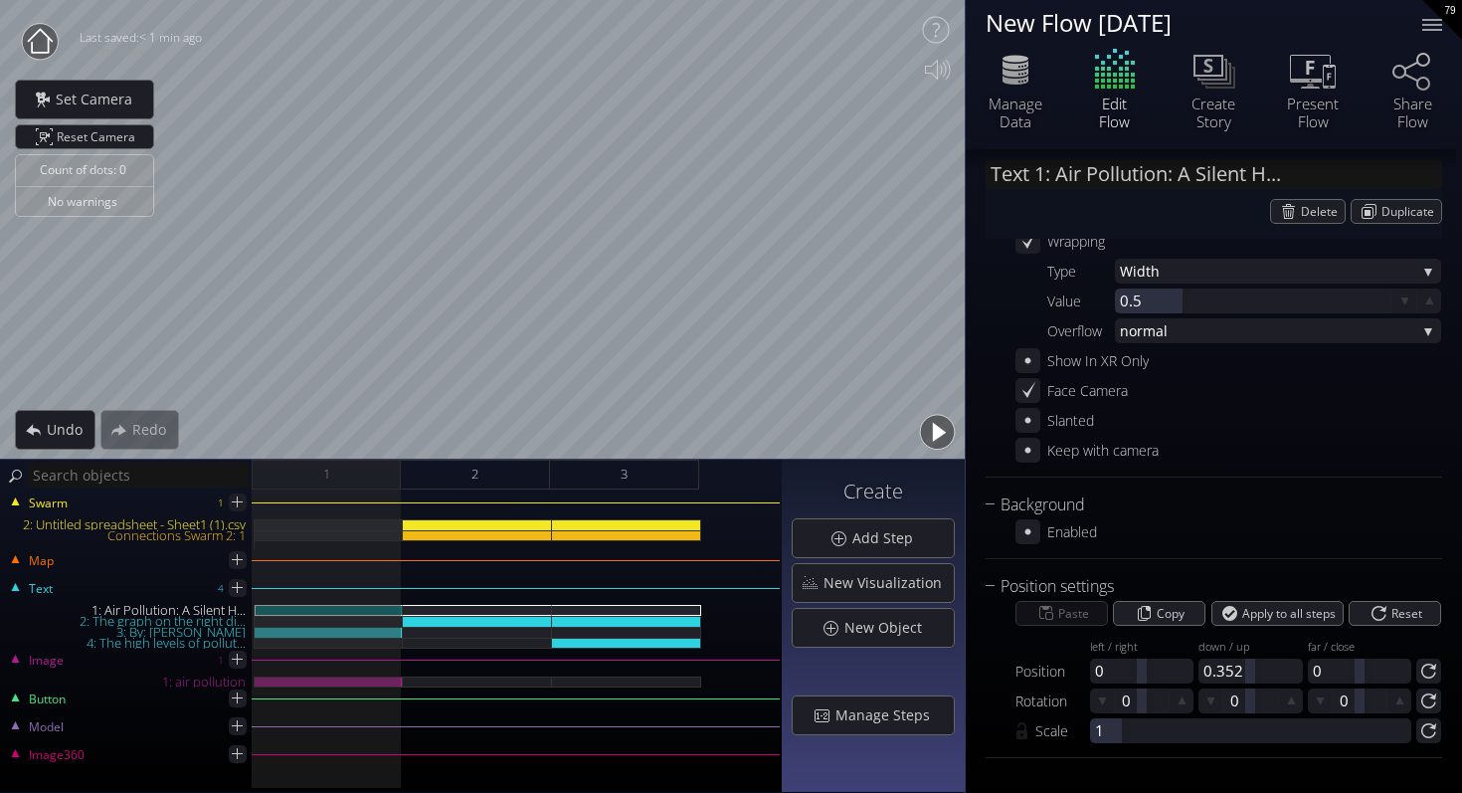
click at [935, 432] on button "button" at bounding box center [937, 432] width 45 height 45
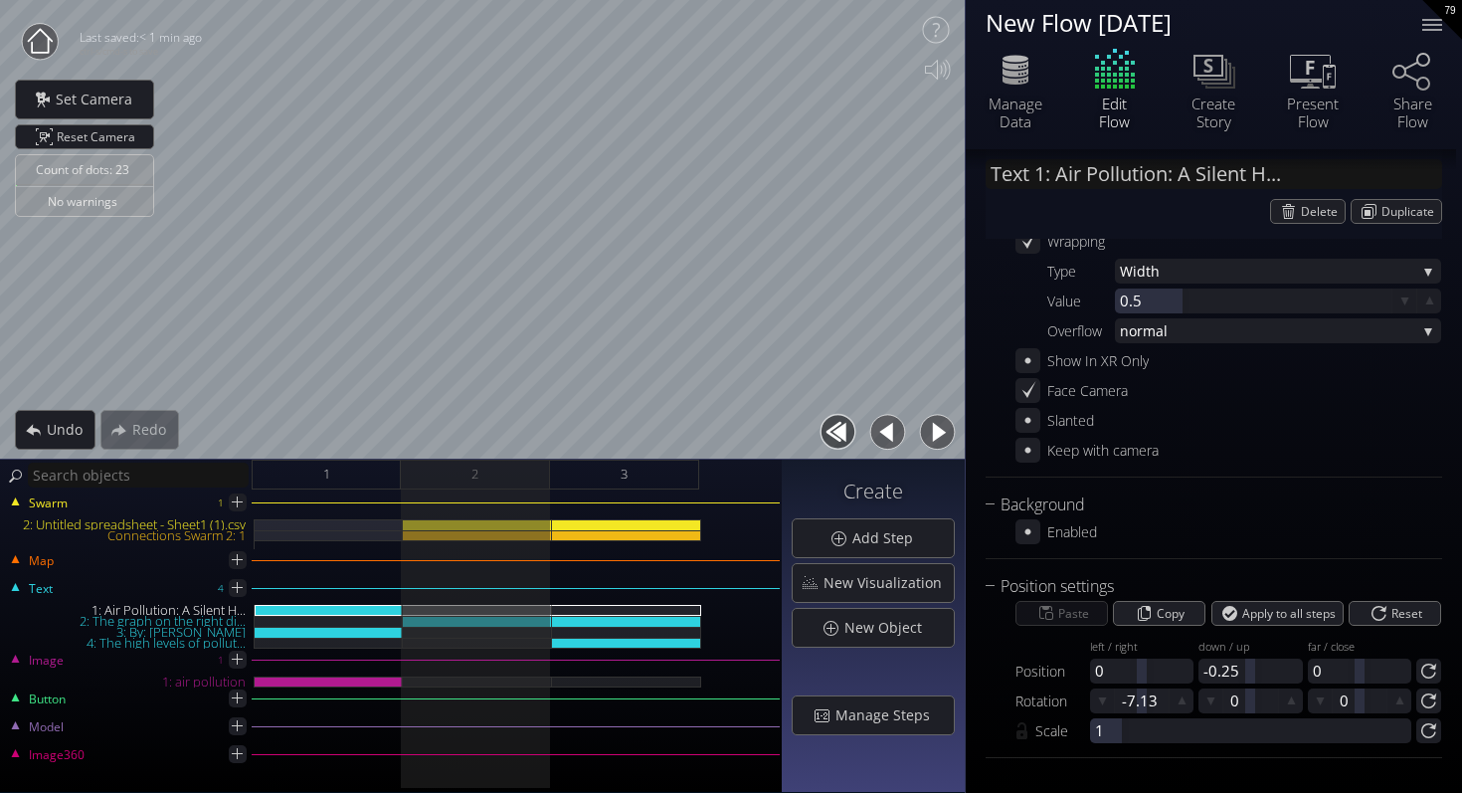
click at [931, 438] on button "button" at bounding box center [937, 432] width 45 height 45
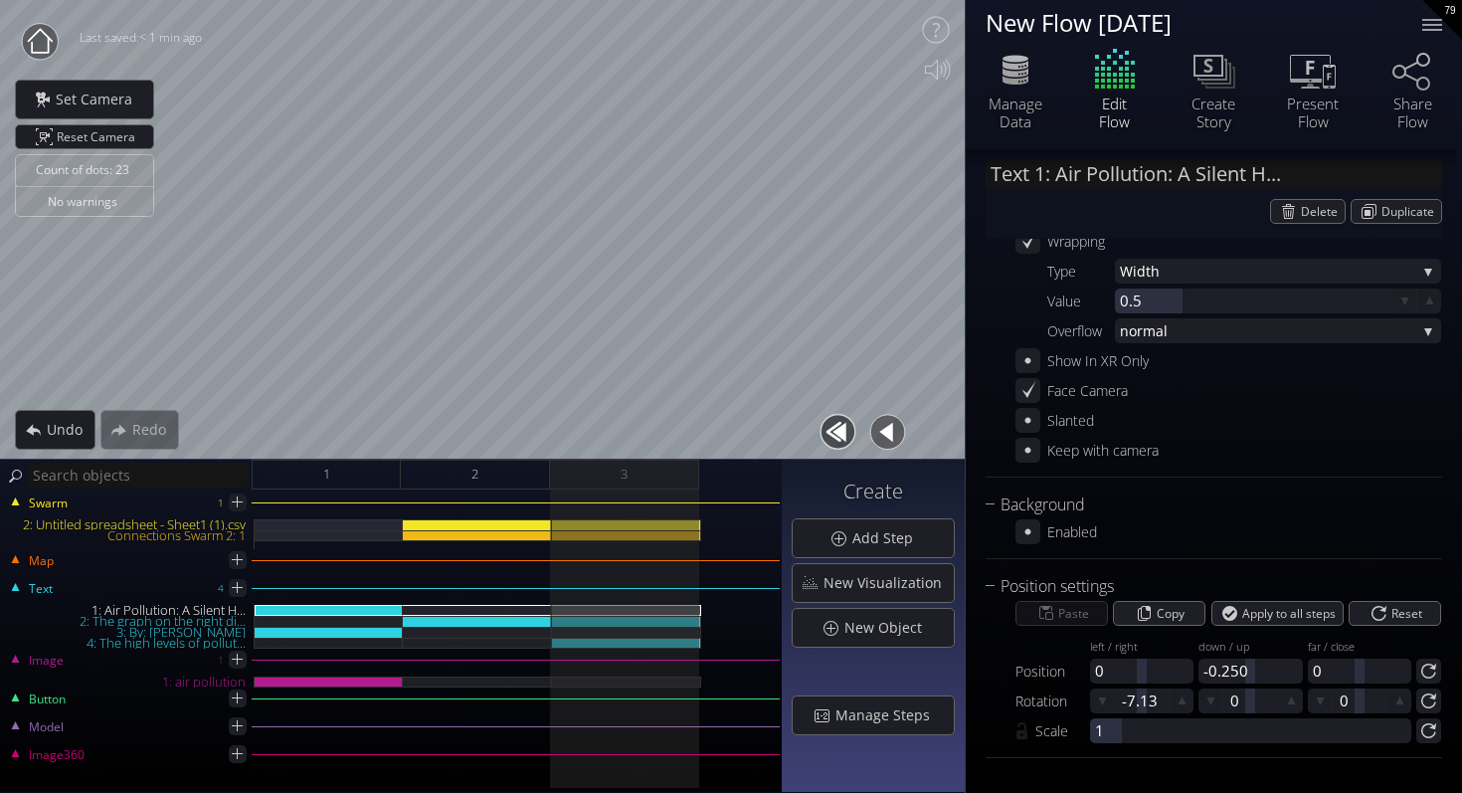
click at [839, 434] on button "button" at bounding box center [838, 432] width 45 height 45
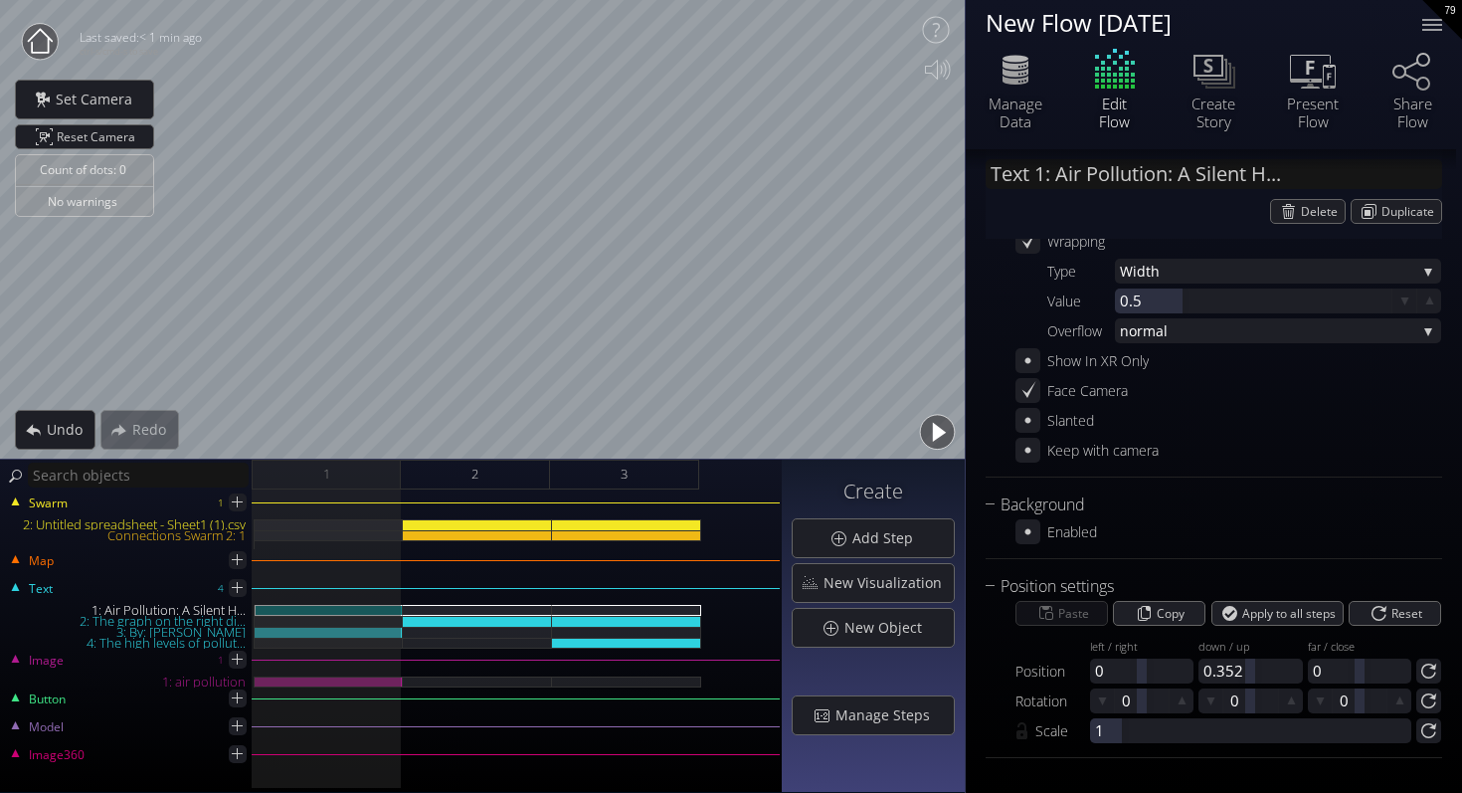
click at [930, 436] on button "button" at bounding box center [937, 432] width 45 height 45
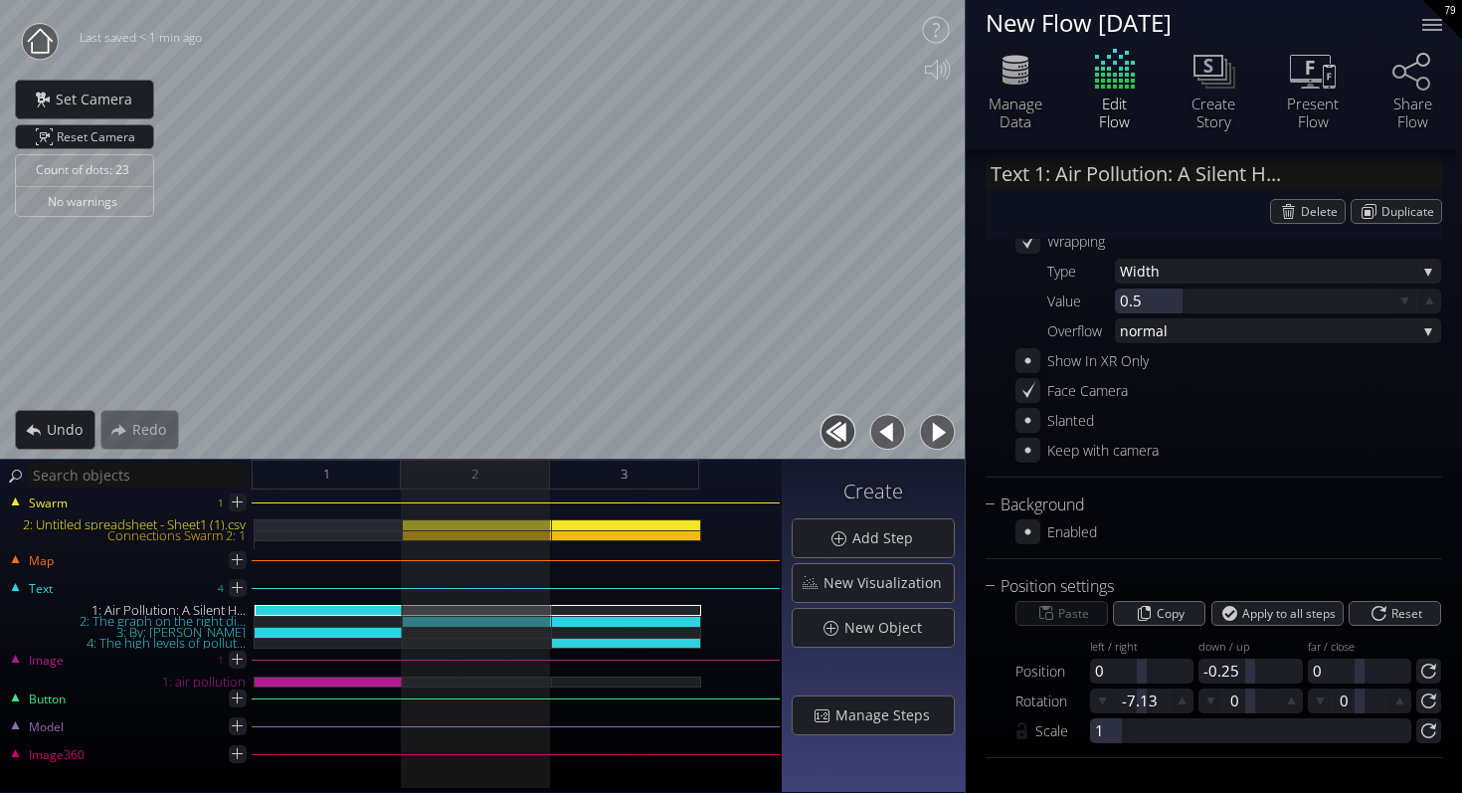
click at [944, 431] on button "button" at bounding box center [937, 432] width 45 height 45
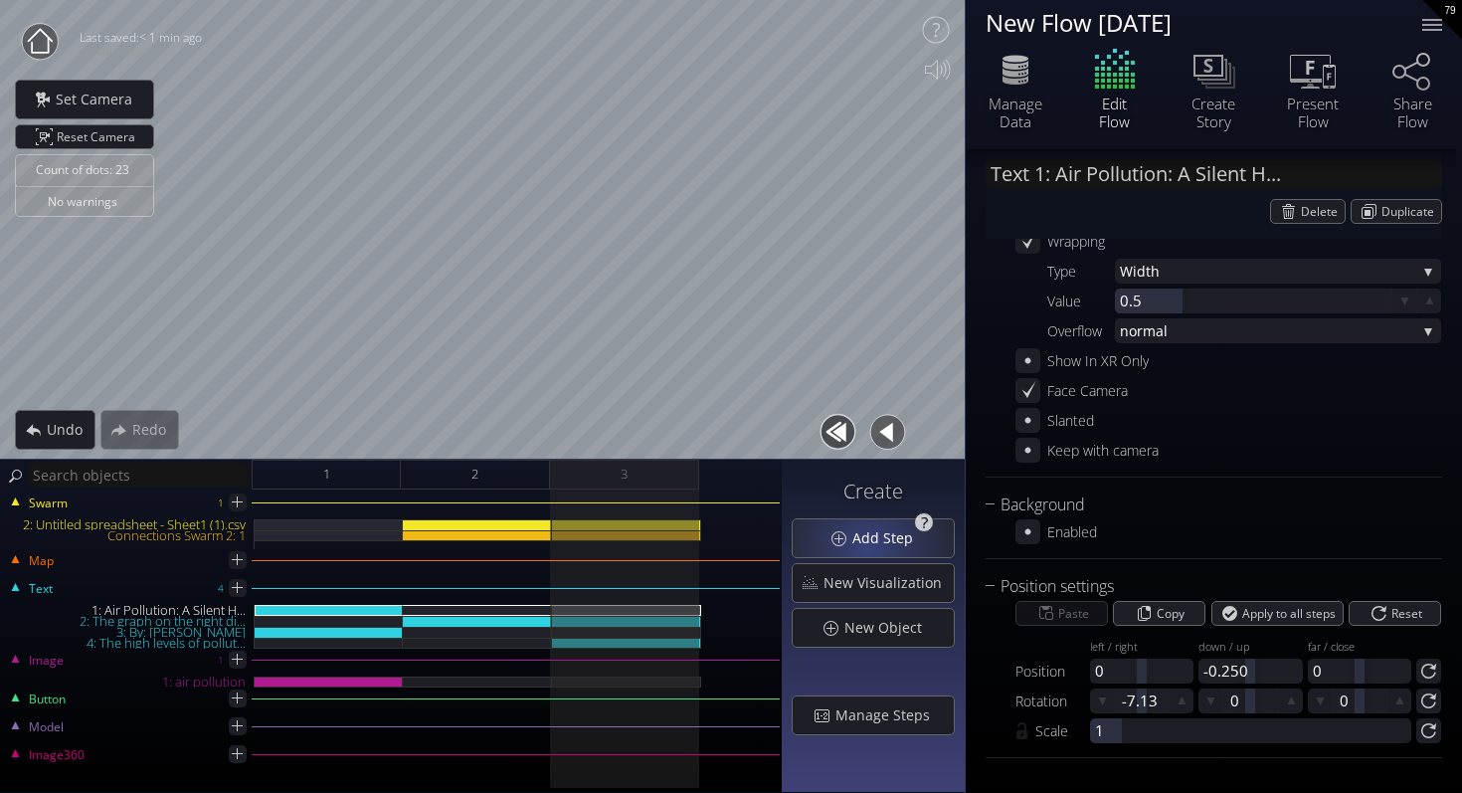
click at [871, 548] on div "Add Step" at bounding box center [873, 538] width 161 height 38
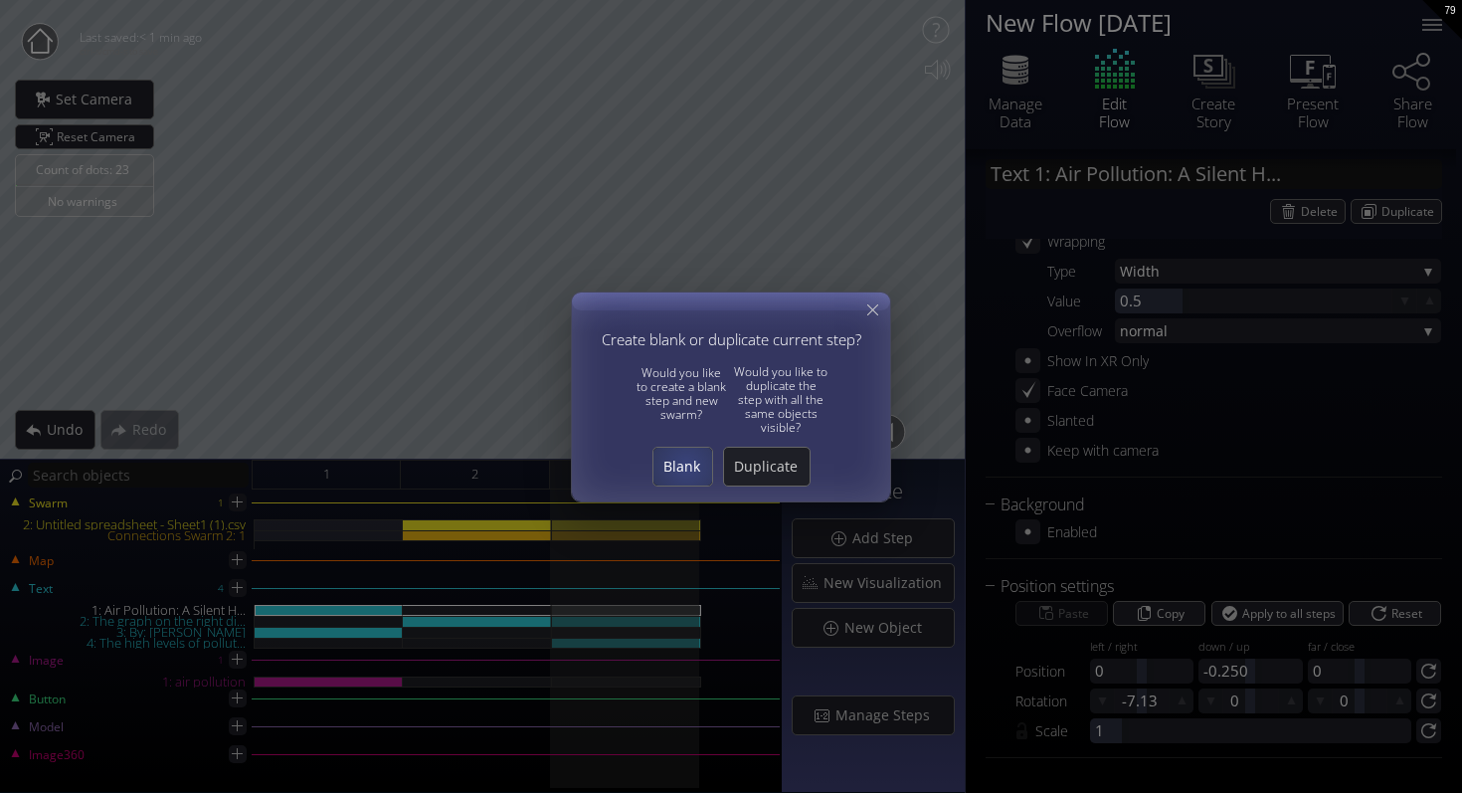
click at [686, 465] on span "Blank" at bounding box center [683, 467] width 59 height 20
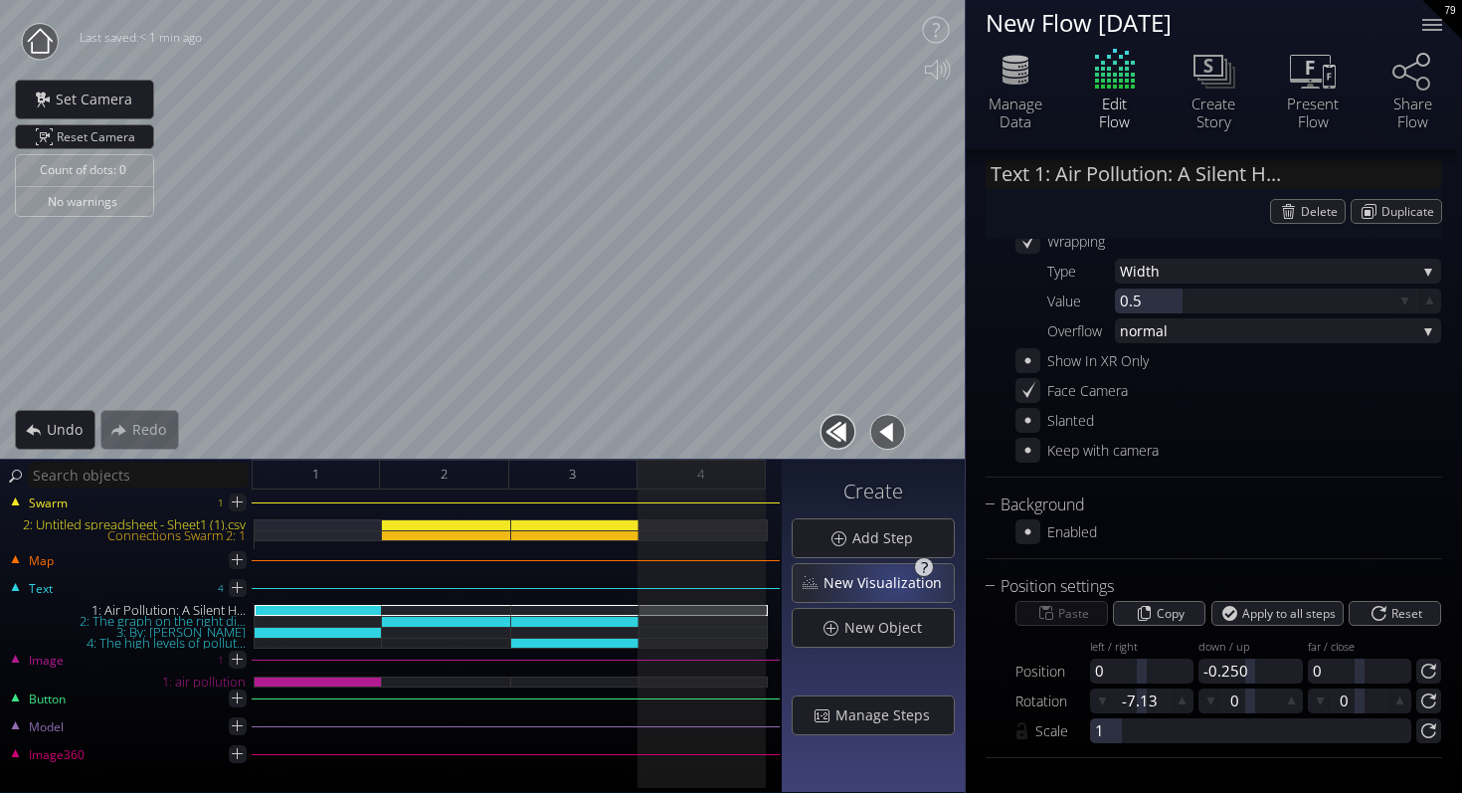
click at [899, 582] on span "New Visualization" at bounding box center [888, 583] width 131 height 20
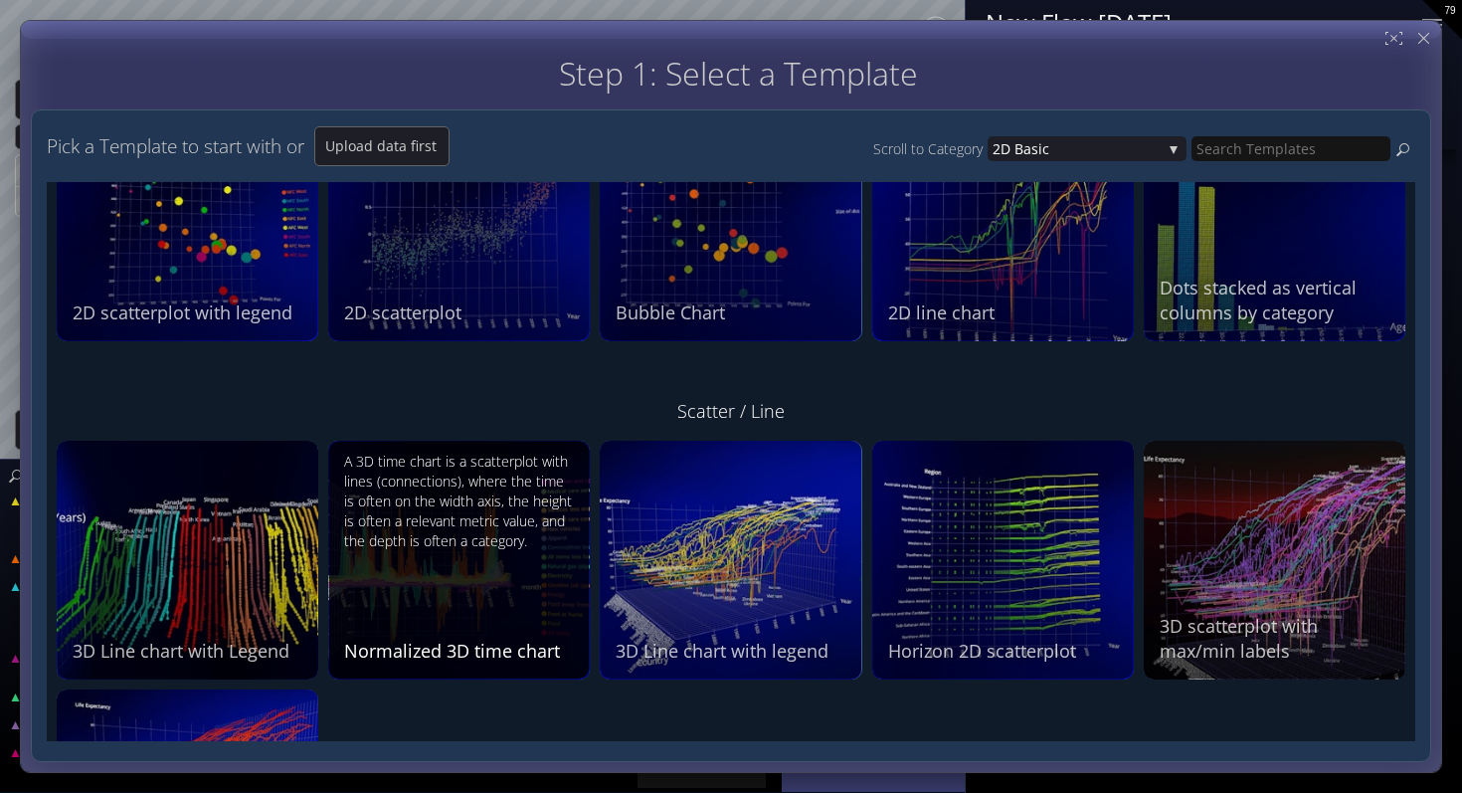
scroll to position [176, 0]
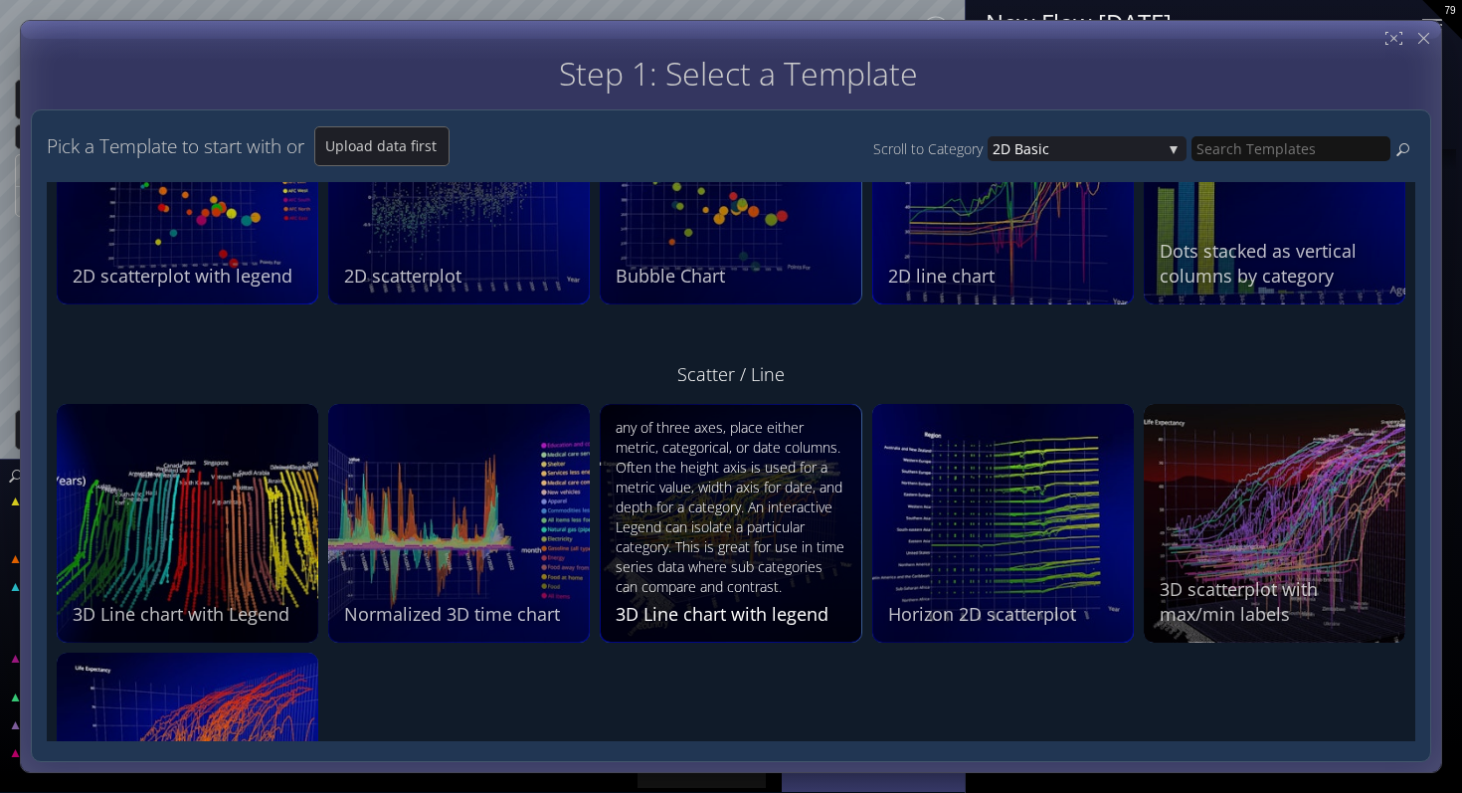
click at [723, 548] on div "The 3D line chart is one of the most common visualizations in Flow. On any of t…" at bounding box center [733, 506] width 235 height 182
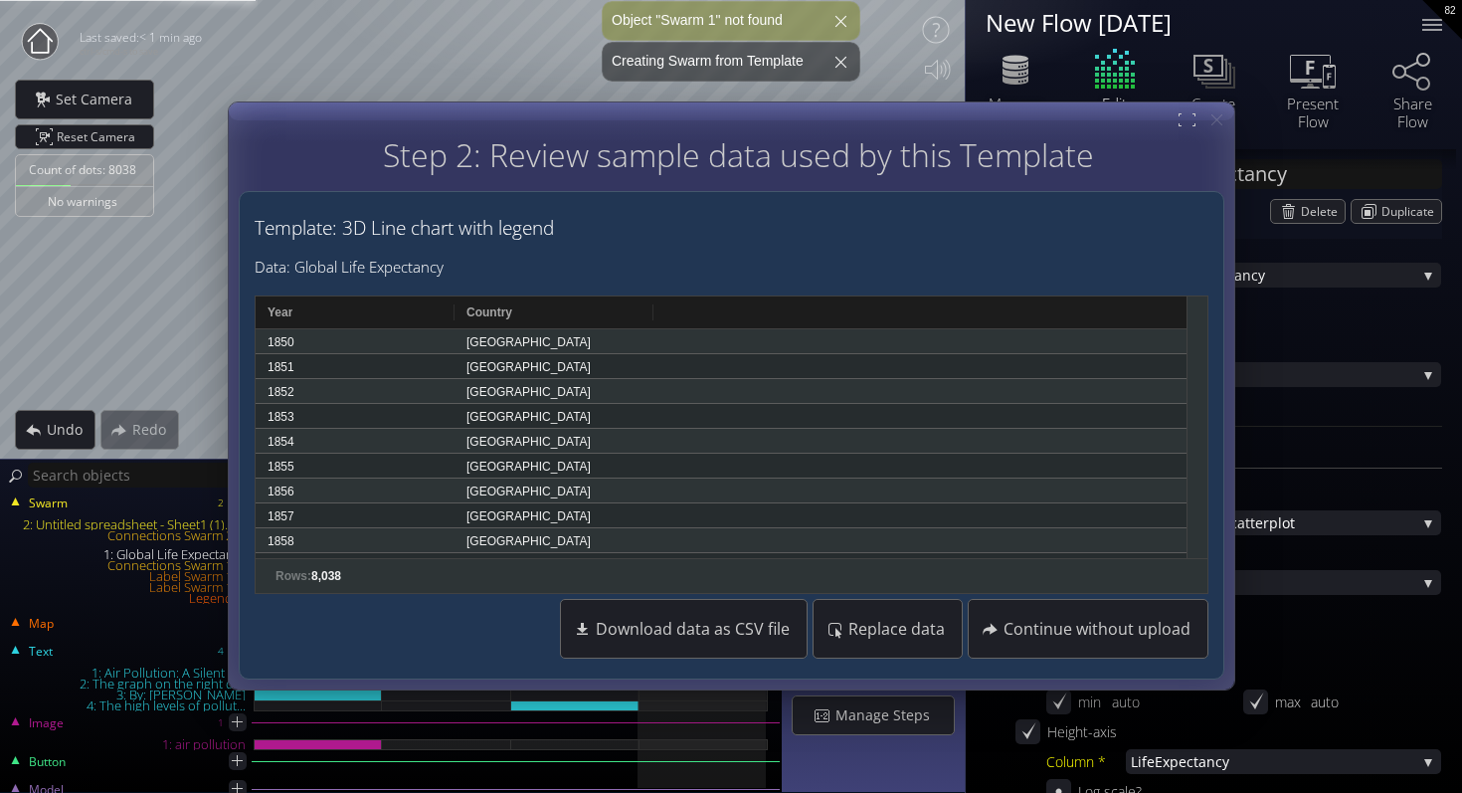
scroll to position [2375, 0]
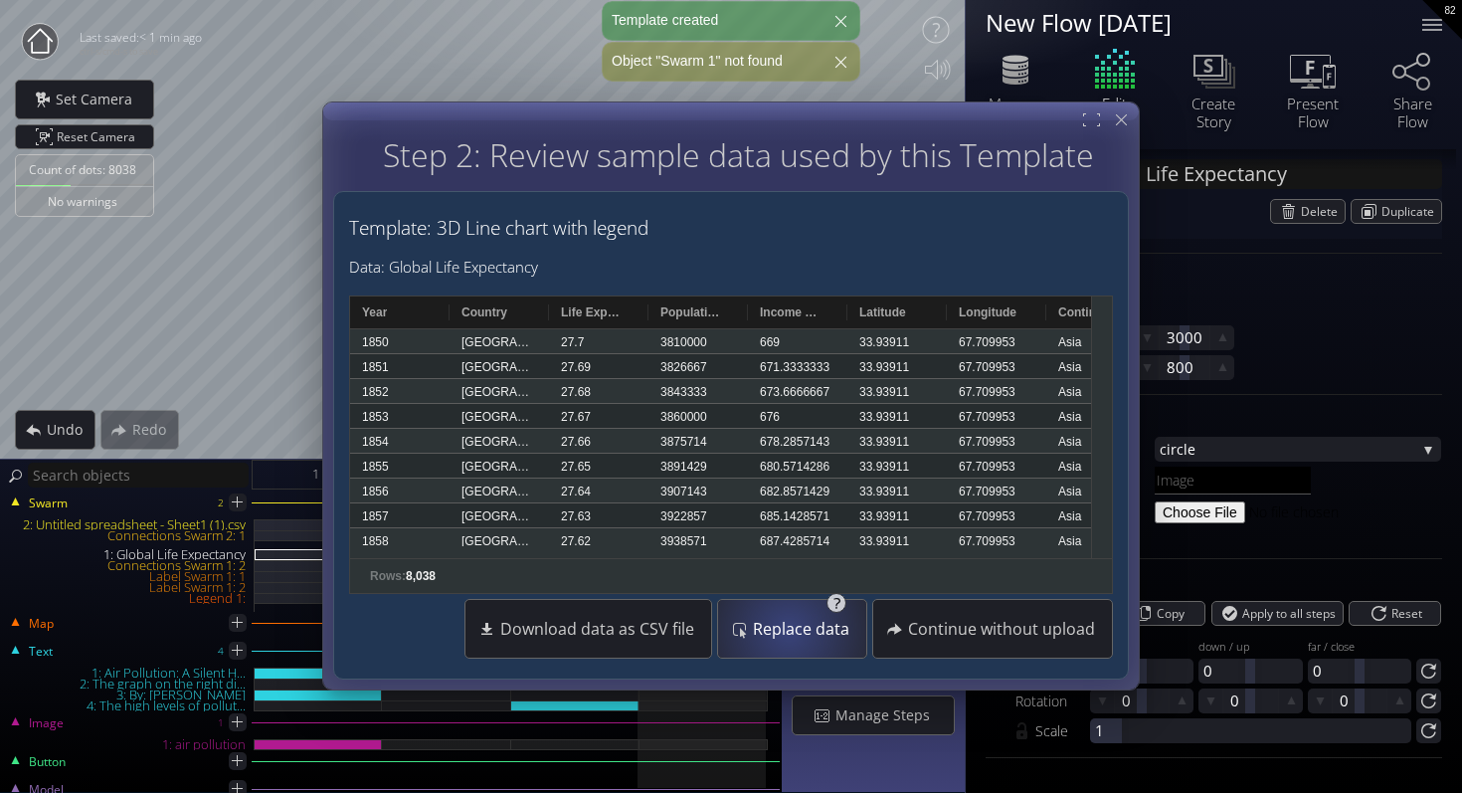
click at [793, 627] on span "Replace data" at bounding box center [806, 630] width 109 height 20
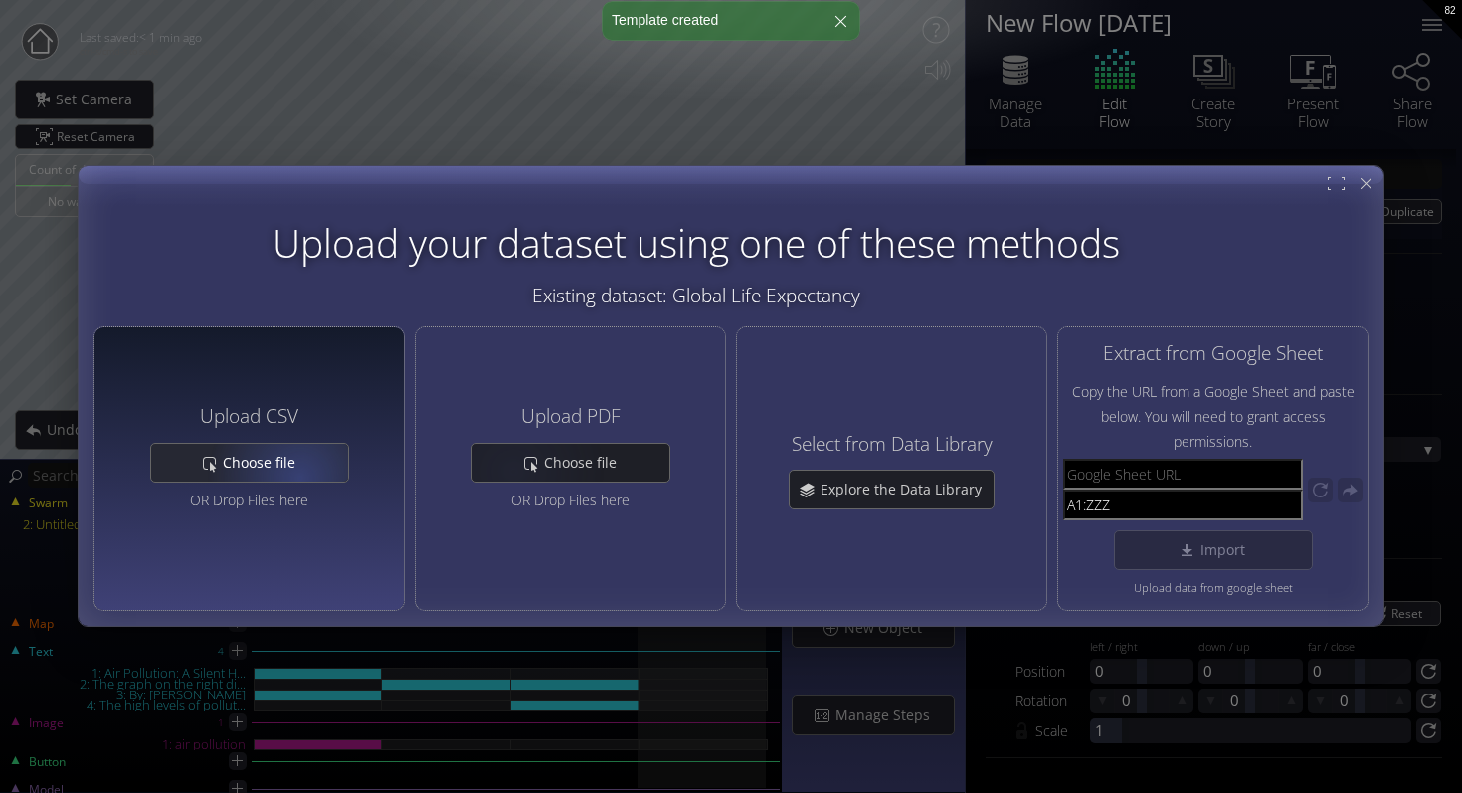
click at [296, 470] on span "Choose file" at bounding box center [265, 463] width 86 height 20
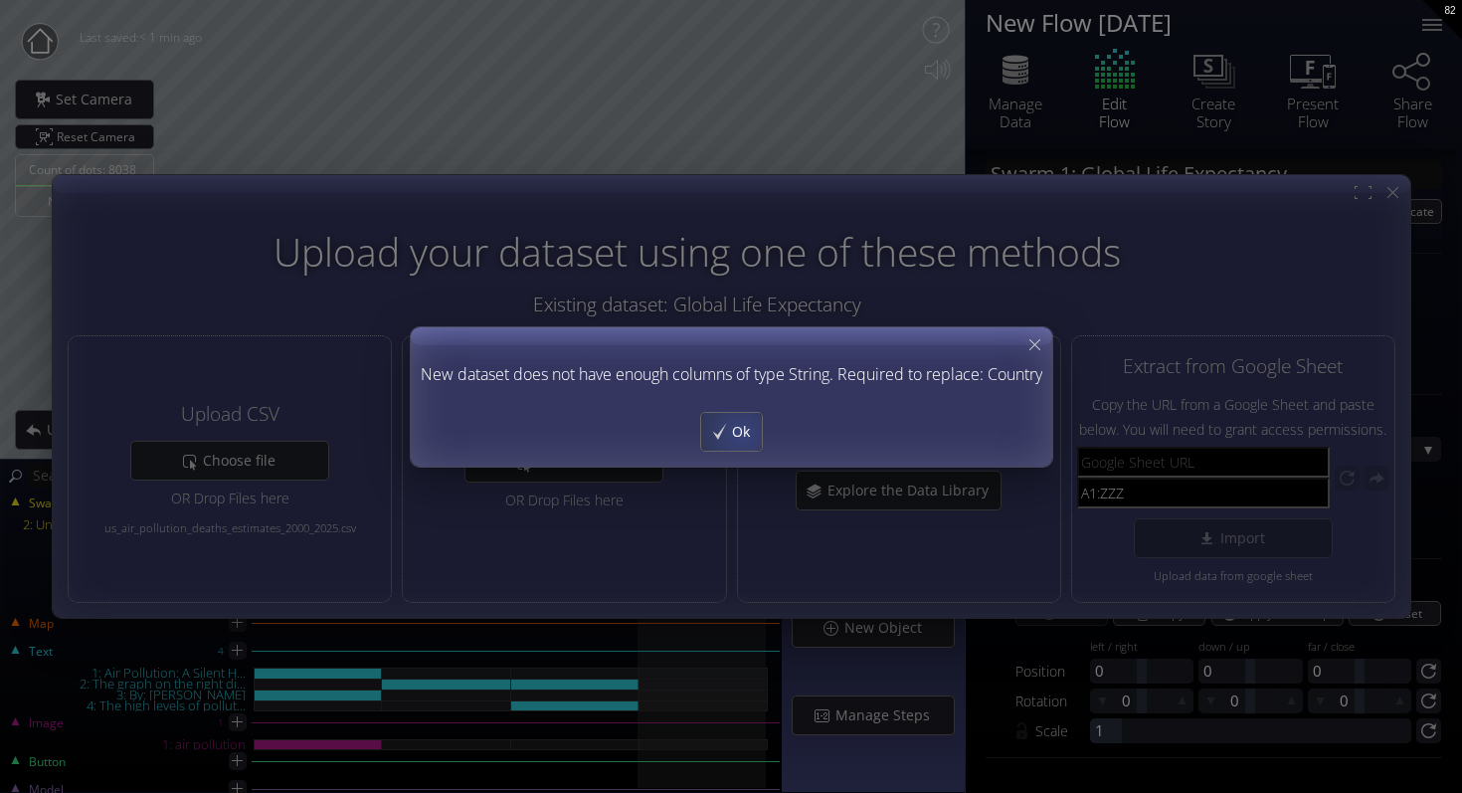
click at [740, 433] on span "Ok" at bounding box center [746, 432] width 31 height 20
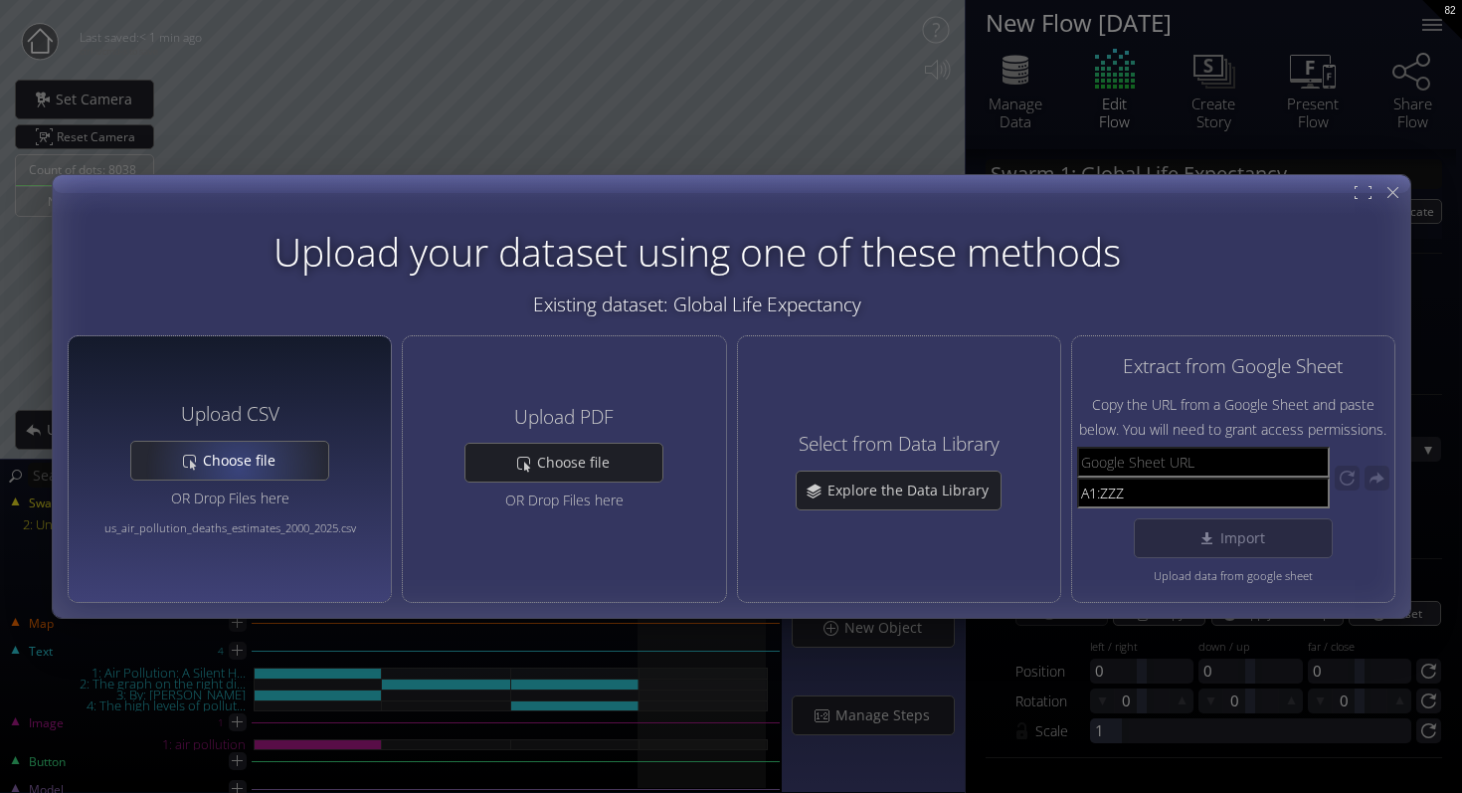
click at [240, 468] on span "Choose file" at bounding box center [245, 461] width 86 height 20
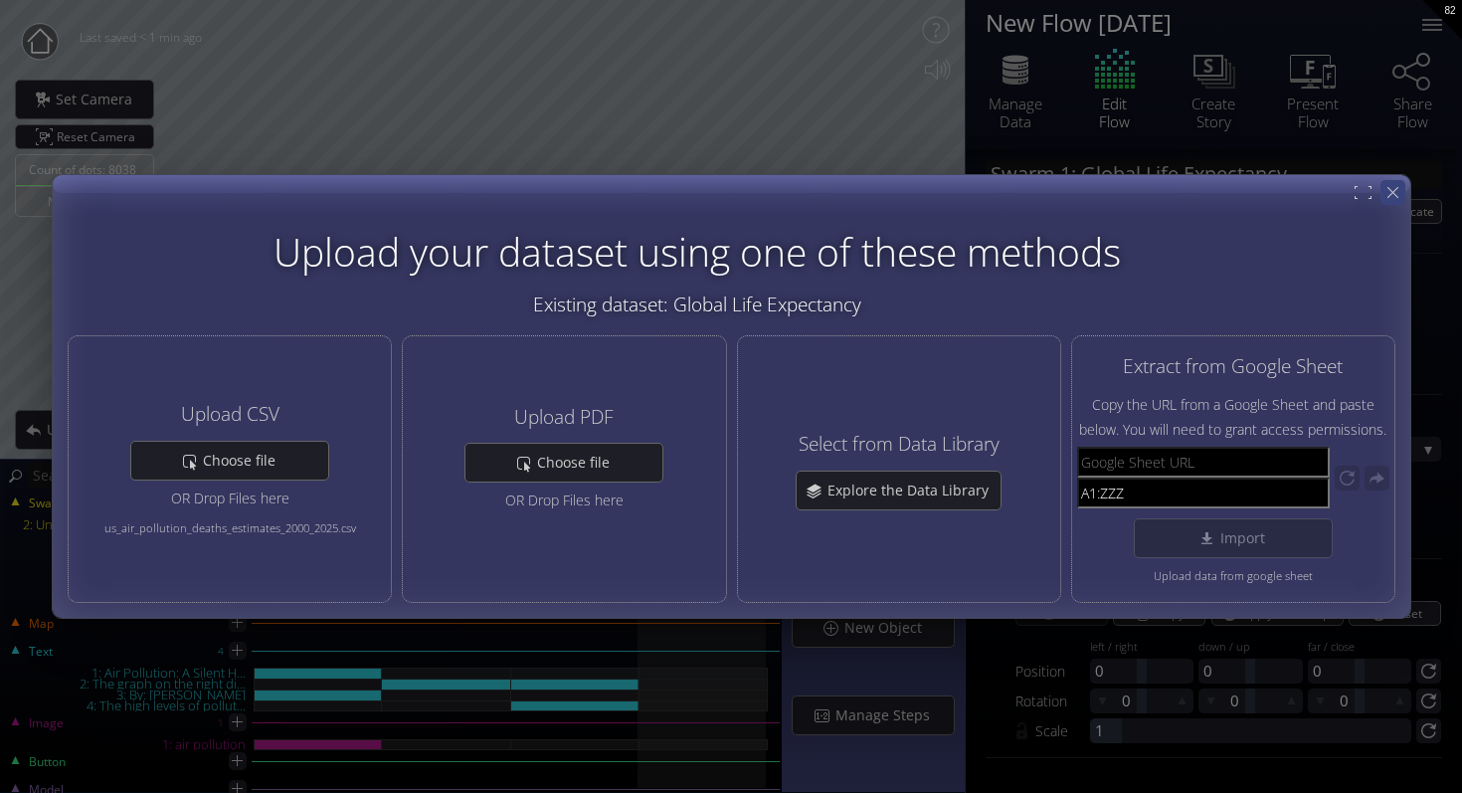
click at [1392, 192] on icon at bounding box center [1393, 192] width 19 height 19
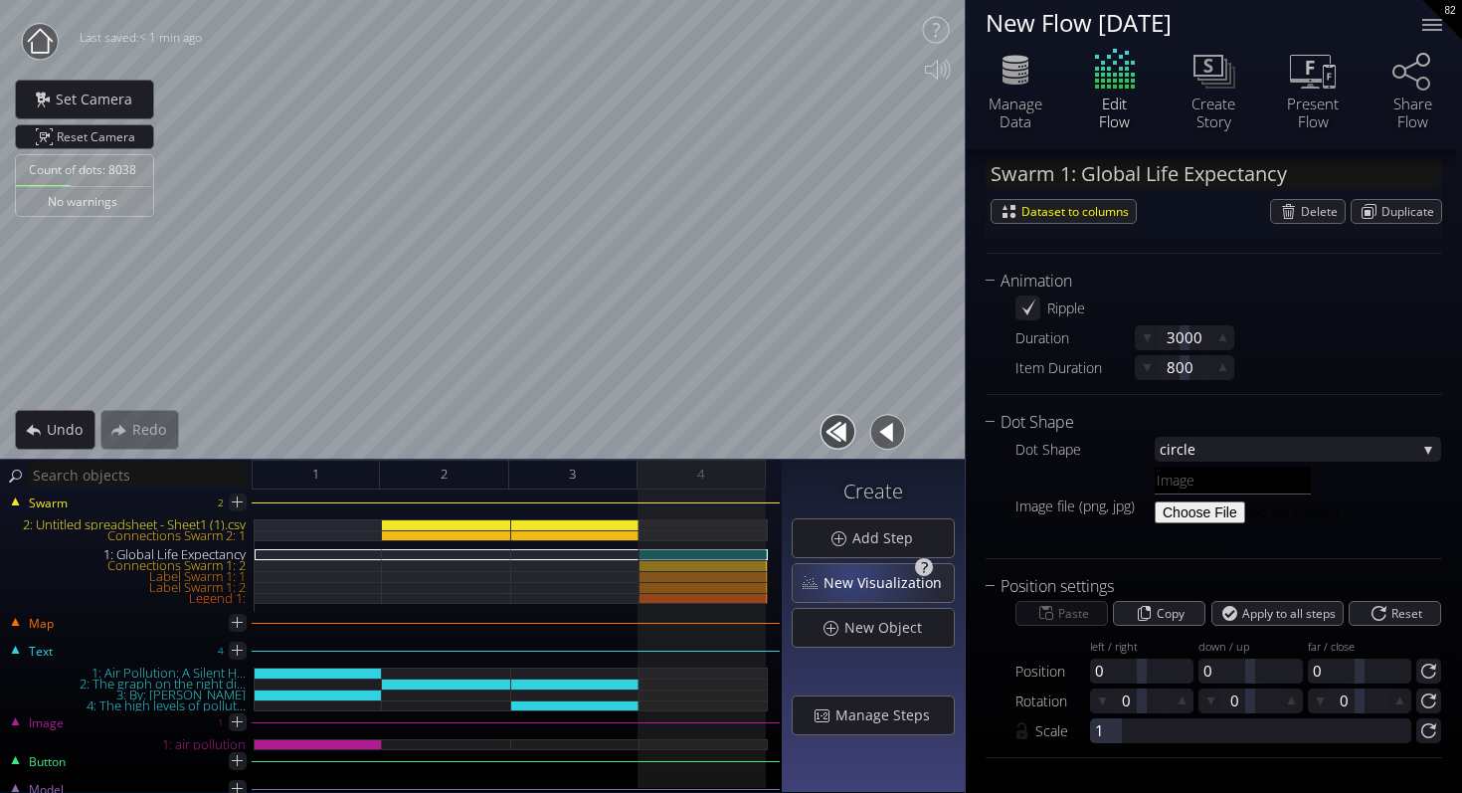
click at [856, 574] on span "New Visualization" at bounding box center [888, 583] width 131 height 20
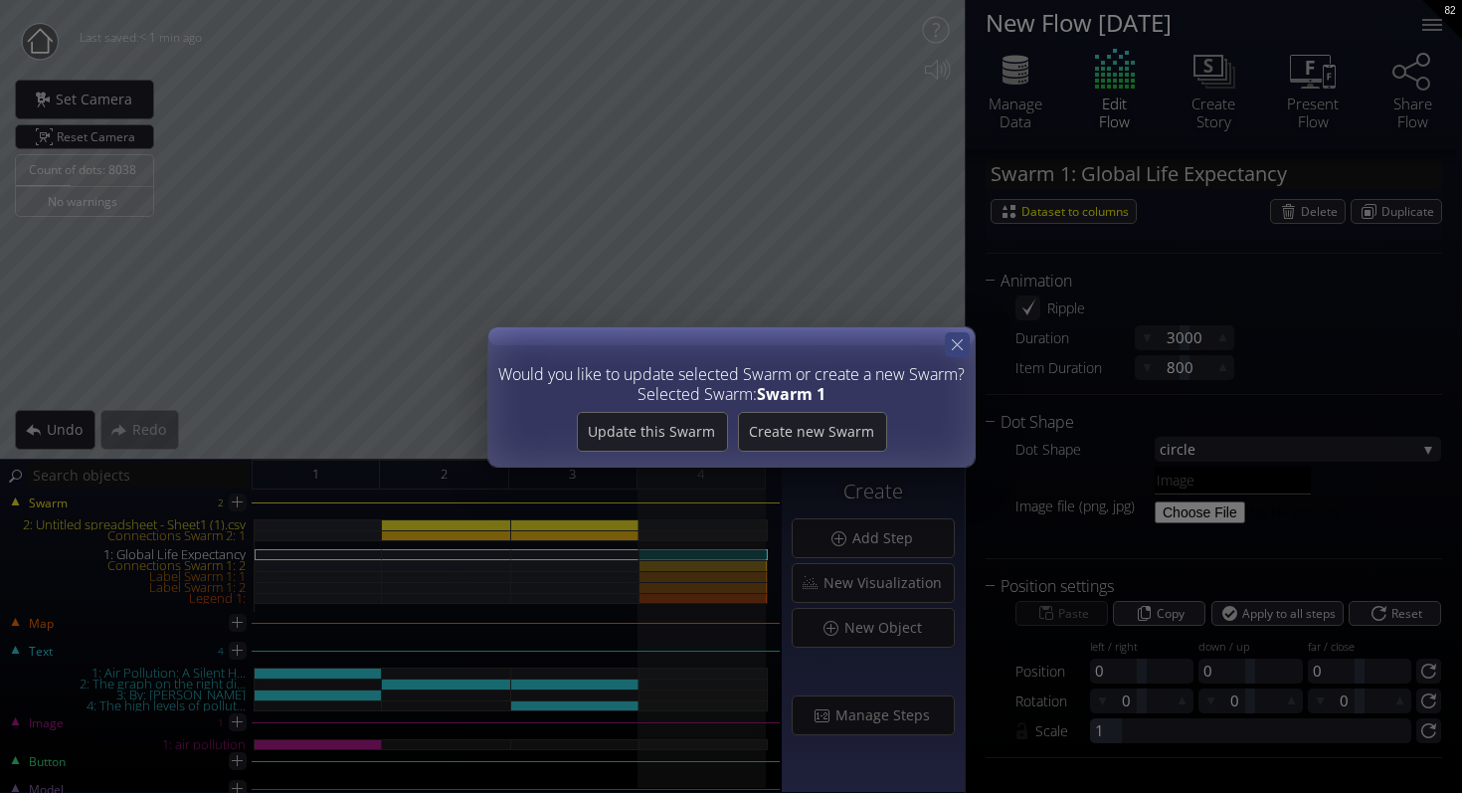
click at [958, 346] on icon at bounding box center [957, 344] width 19 height 19
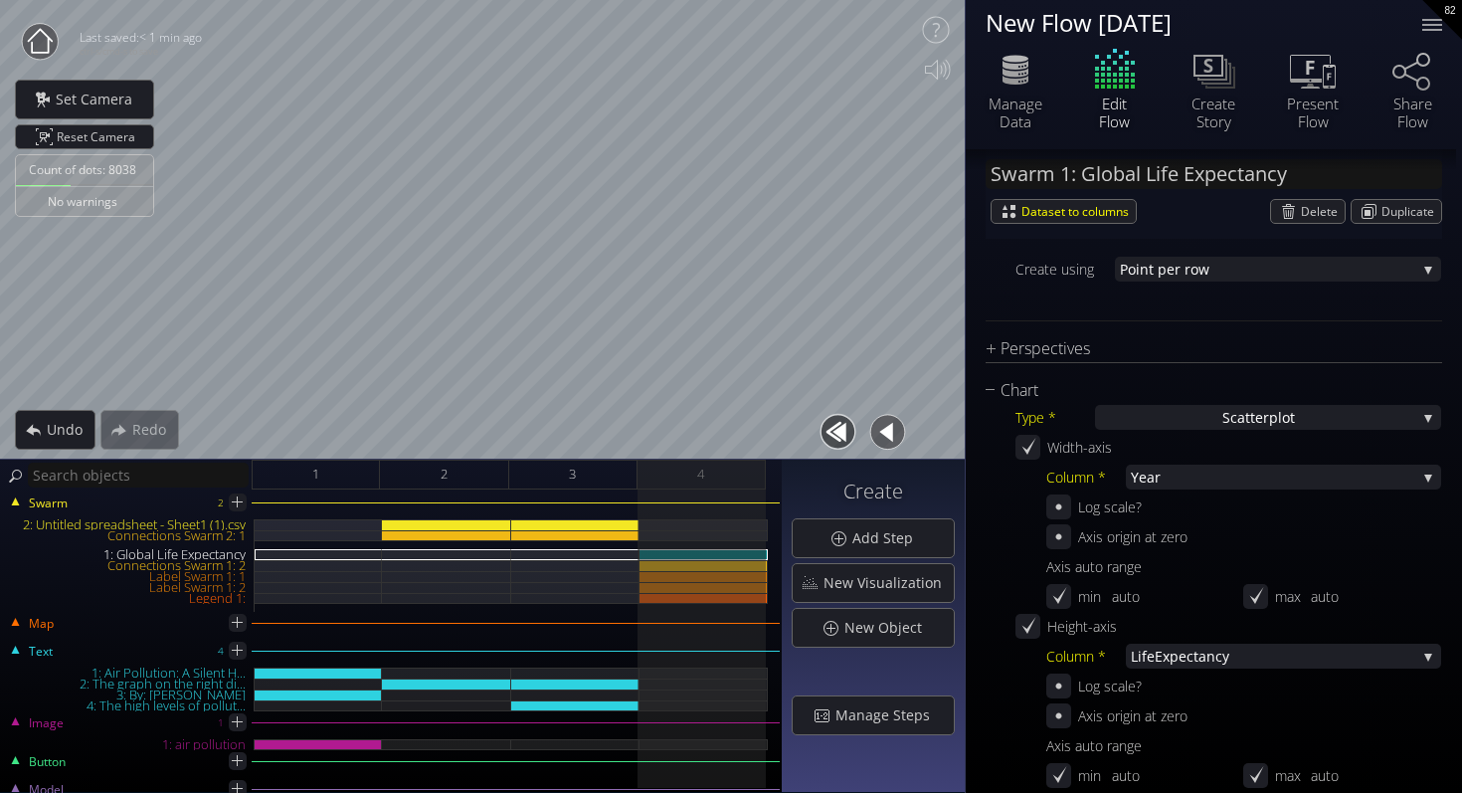
scroll to position [0, 0]
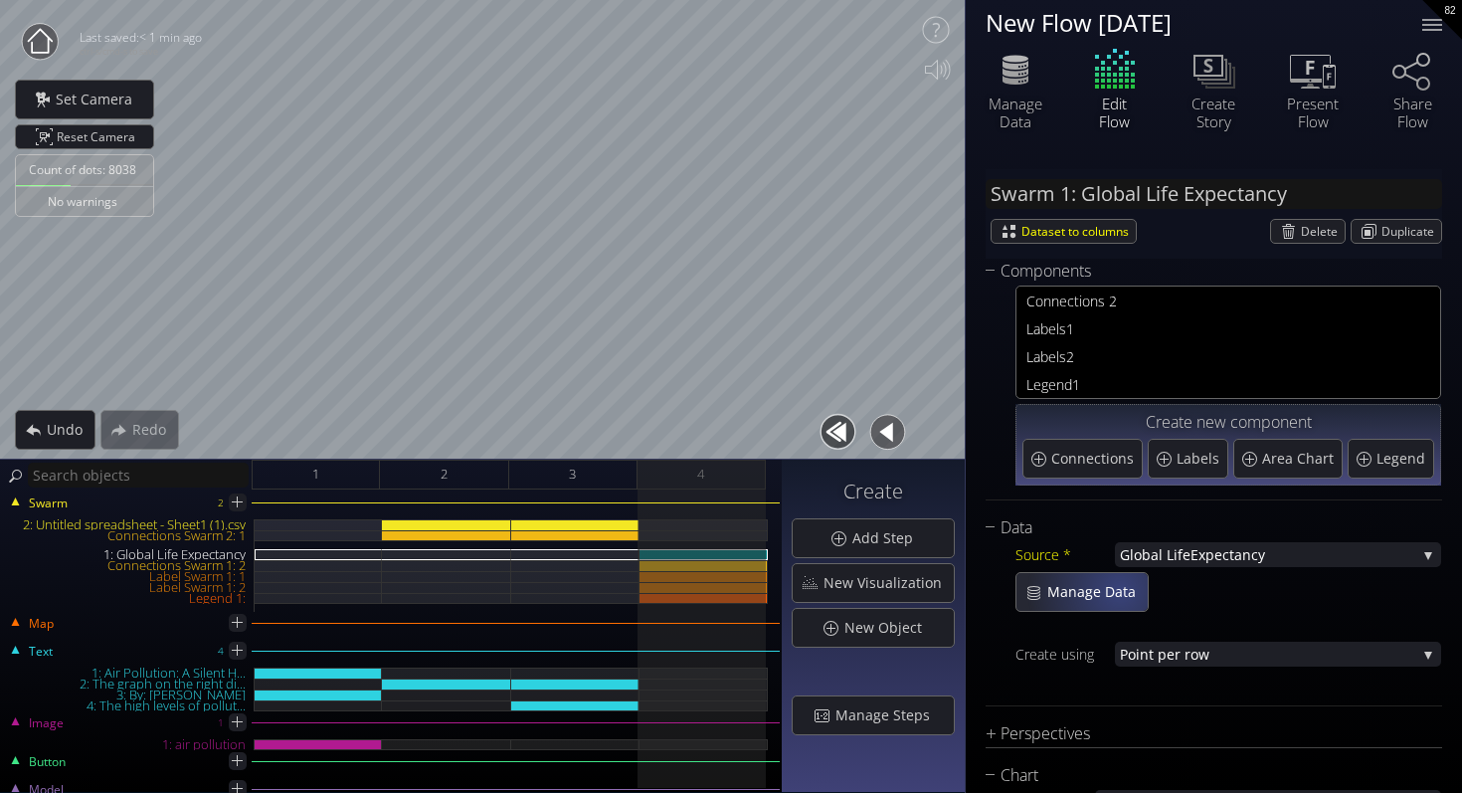
click at [1091, 593] on span "Manage Data" at bounding box center [1097, 592] width 101 height 20
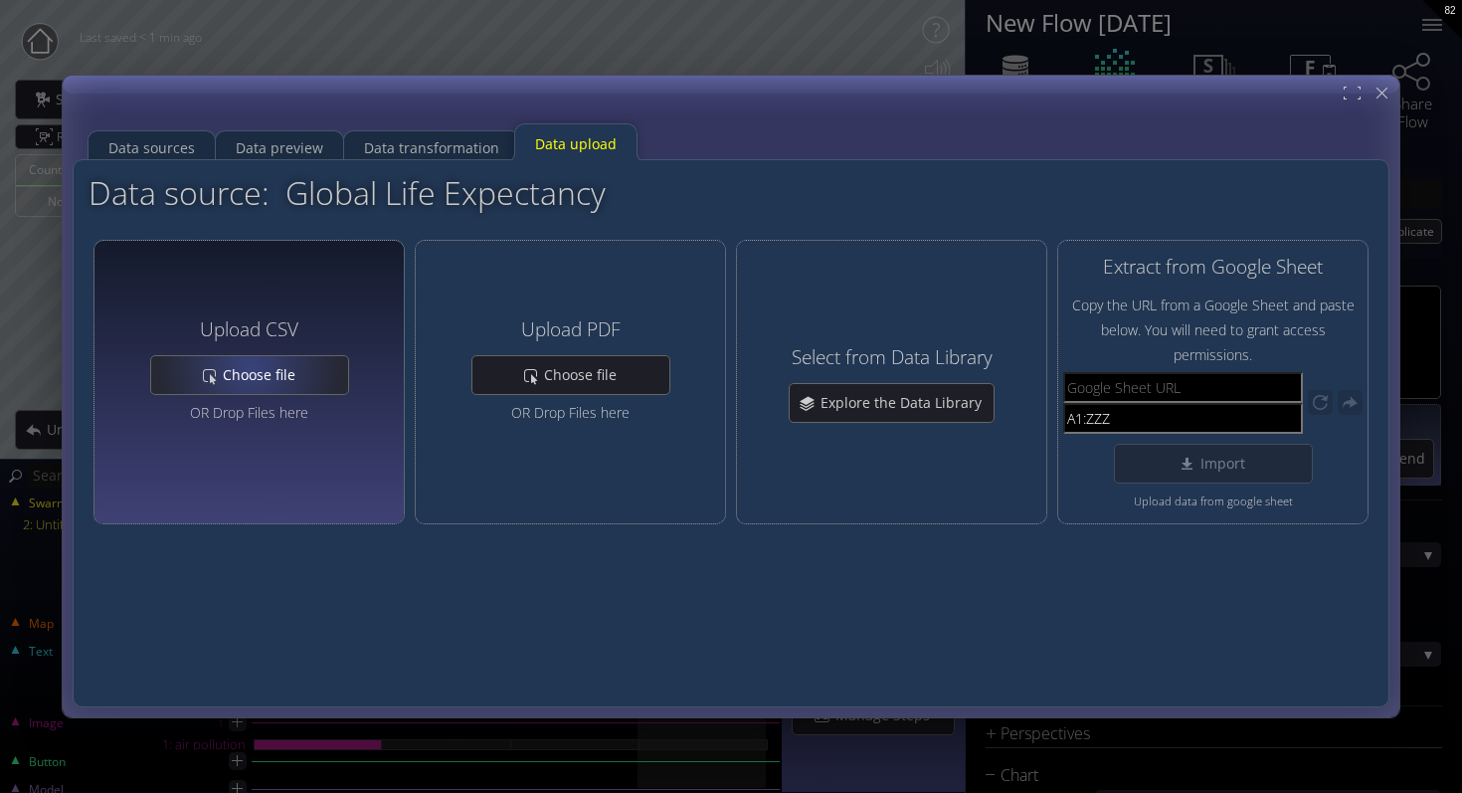
click at [251, 371] on span "Choose file" at bounding box center [265, 375] width 86 height 20
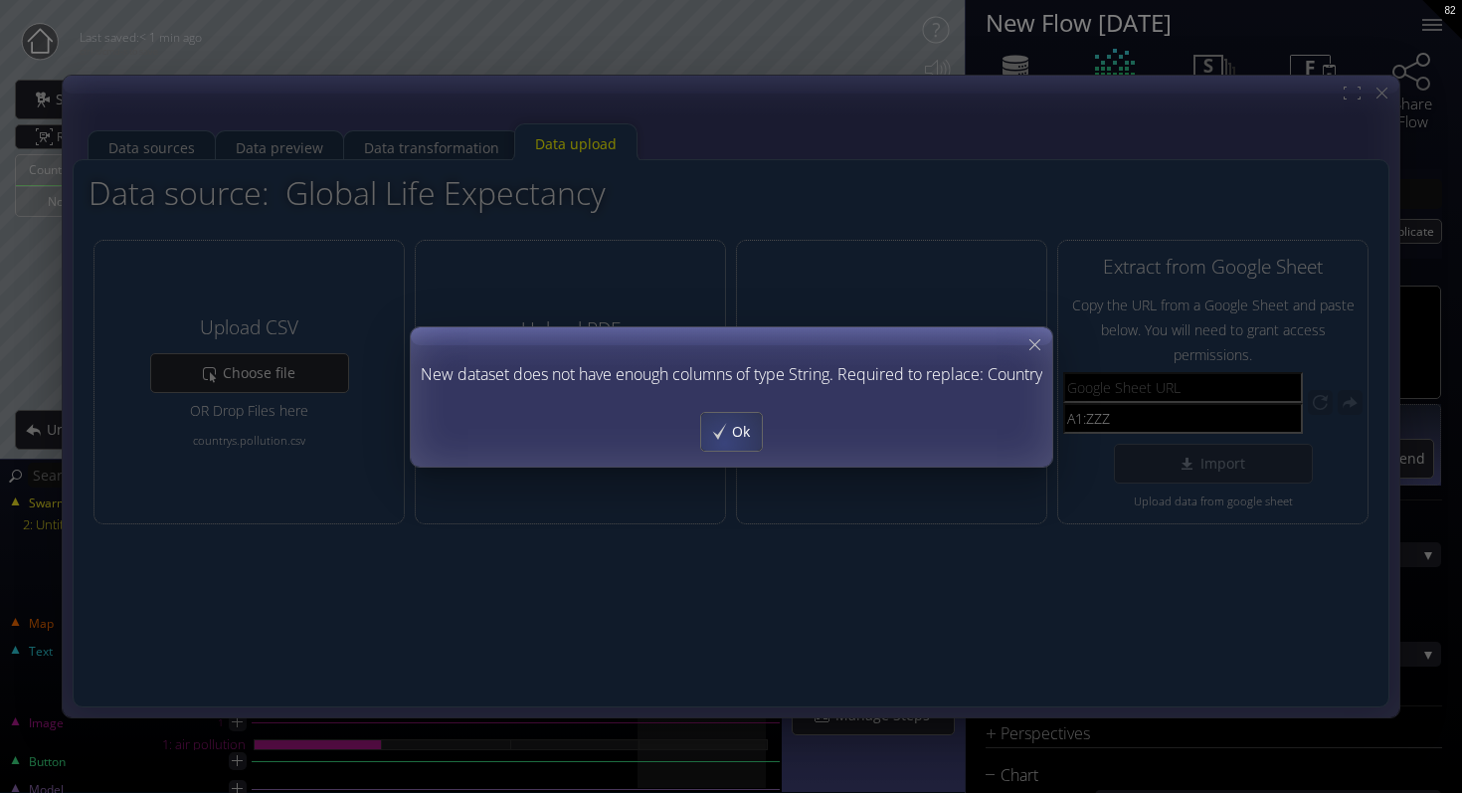
click at [723, 442] on div "Ok" at bounding box center [731, 432] width 61 height 38
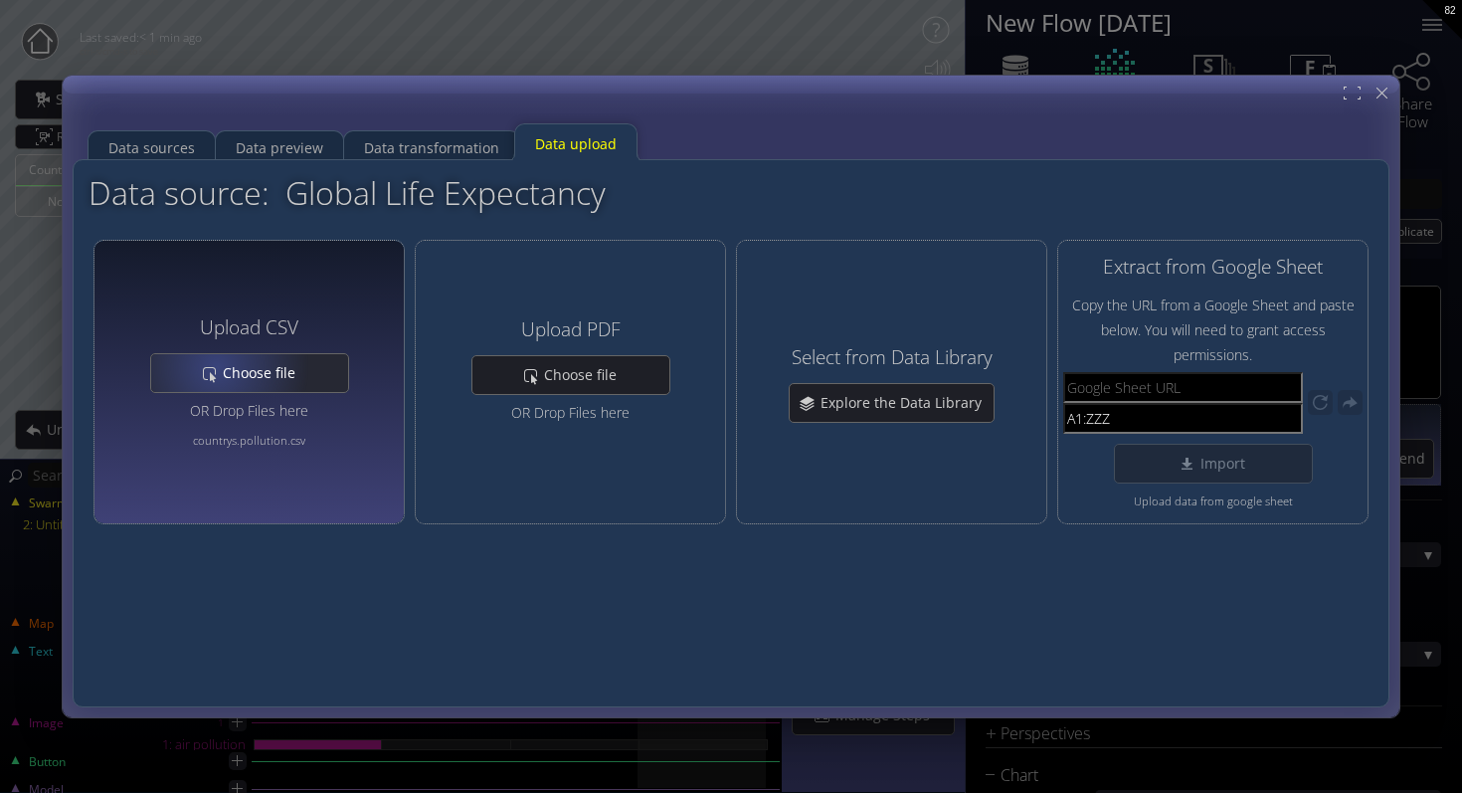
click at [222, 365] on span "Choose file" at bounding box center [265, 373] width 86 height 20
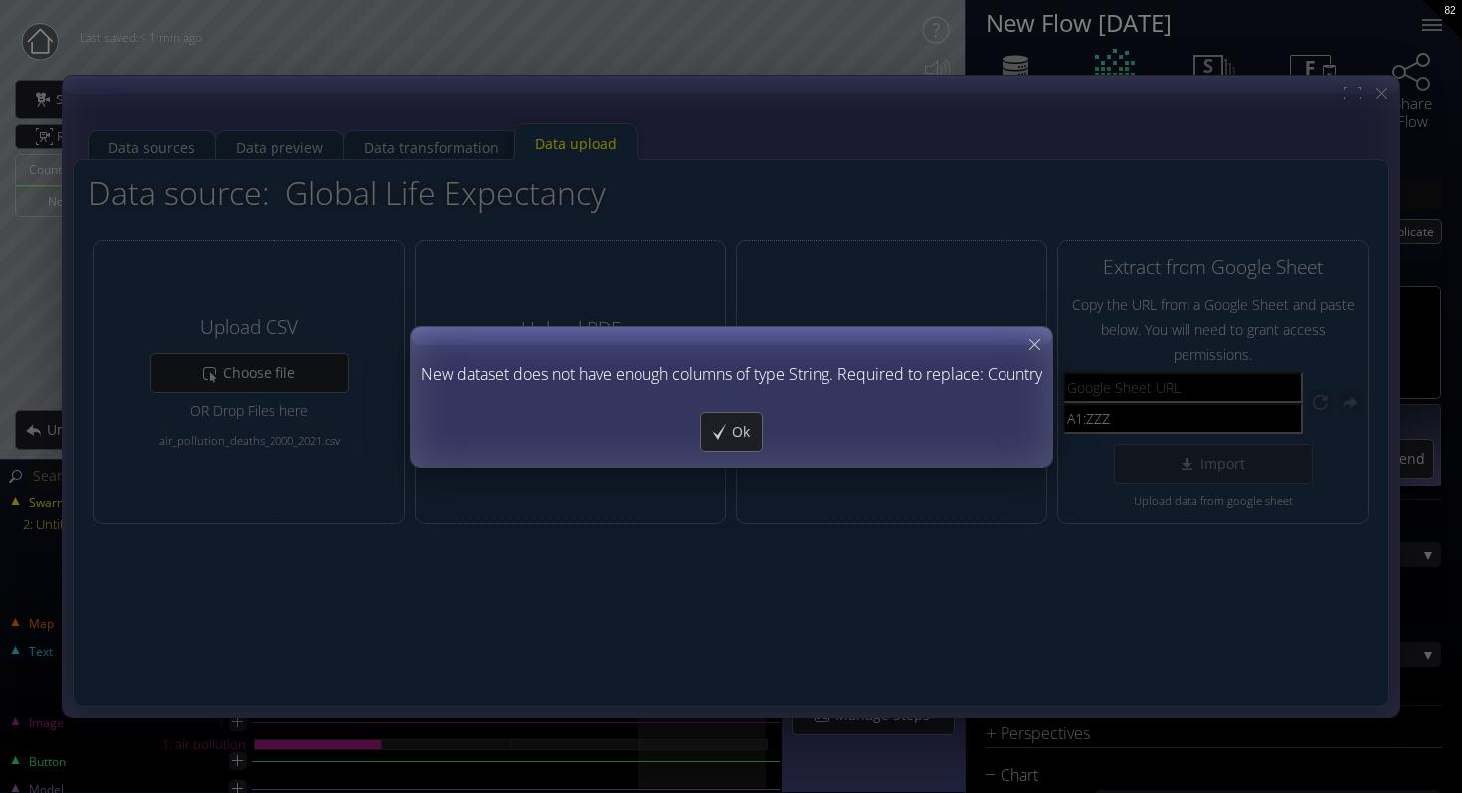
drag, startPoint x: 421, startPoint y: 373, endPoint x: 999, endPoint y: 371, distance: 578.0
click at [999, 371] on div "New dataset does not have enough columns of type String. Required to replace: C…" at bounding box center [732, 374] width 622 height 25
click at [743, 426] on span "Ok" at bounding box center [746, 432] width 31 height 20
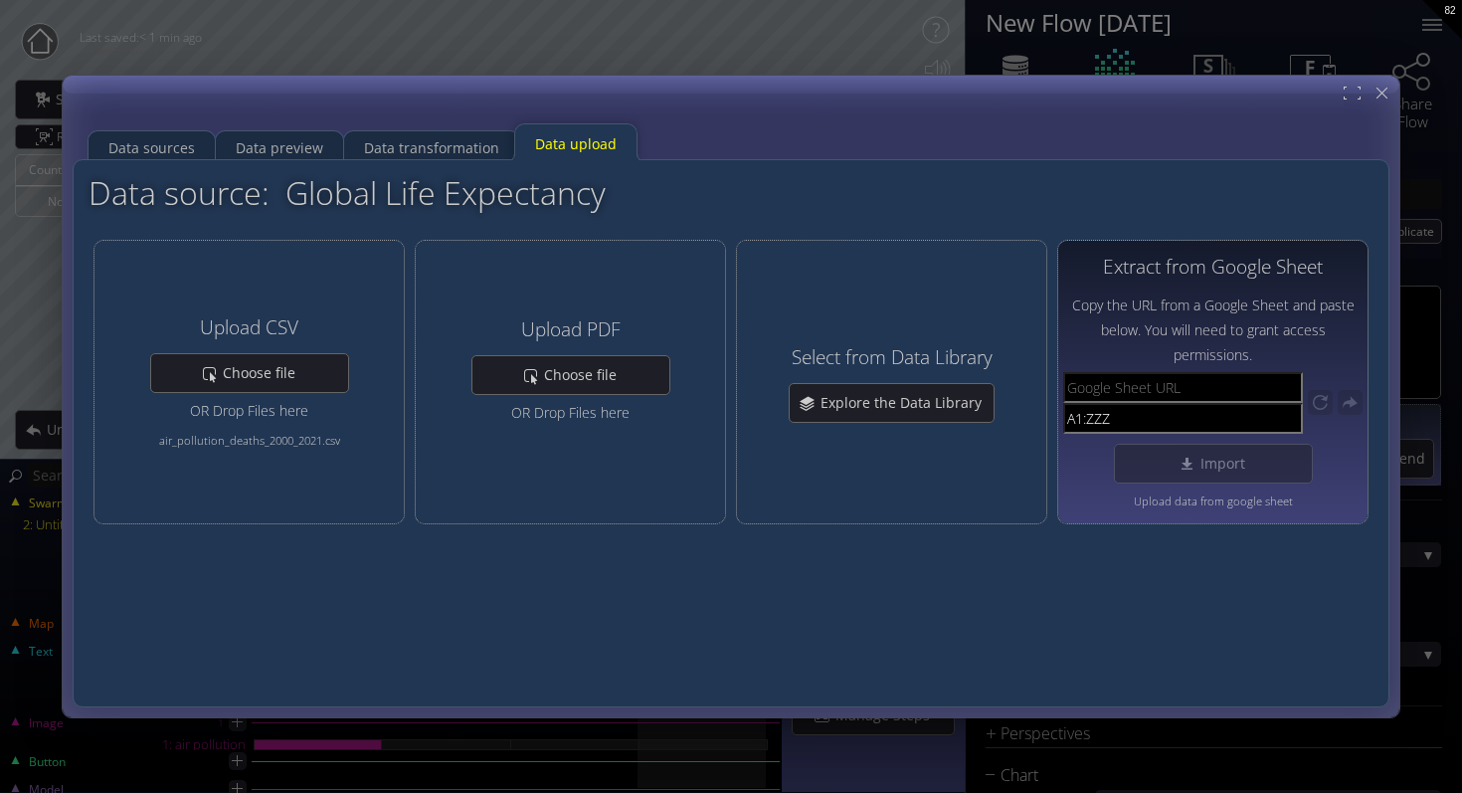
click at [1172, 390] on input "text" at bounding box center [1183, 387] width 240 height 31
paste input "[URL][DOMAIN_NAME]"
click at [1172, 469] on div "Import" at bounding box center [1213, 464] width 197 height 38
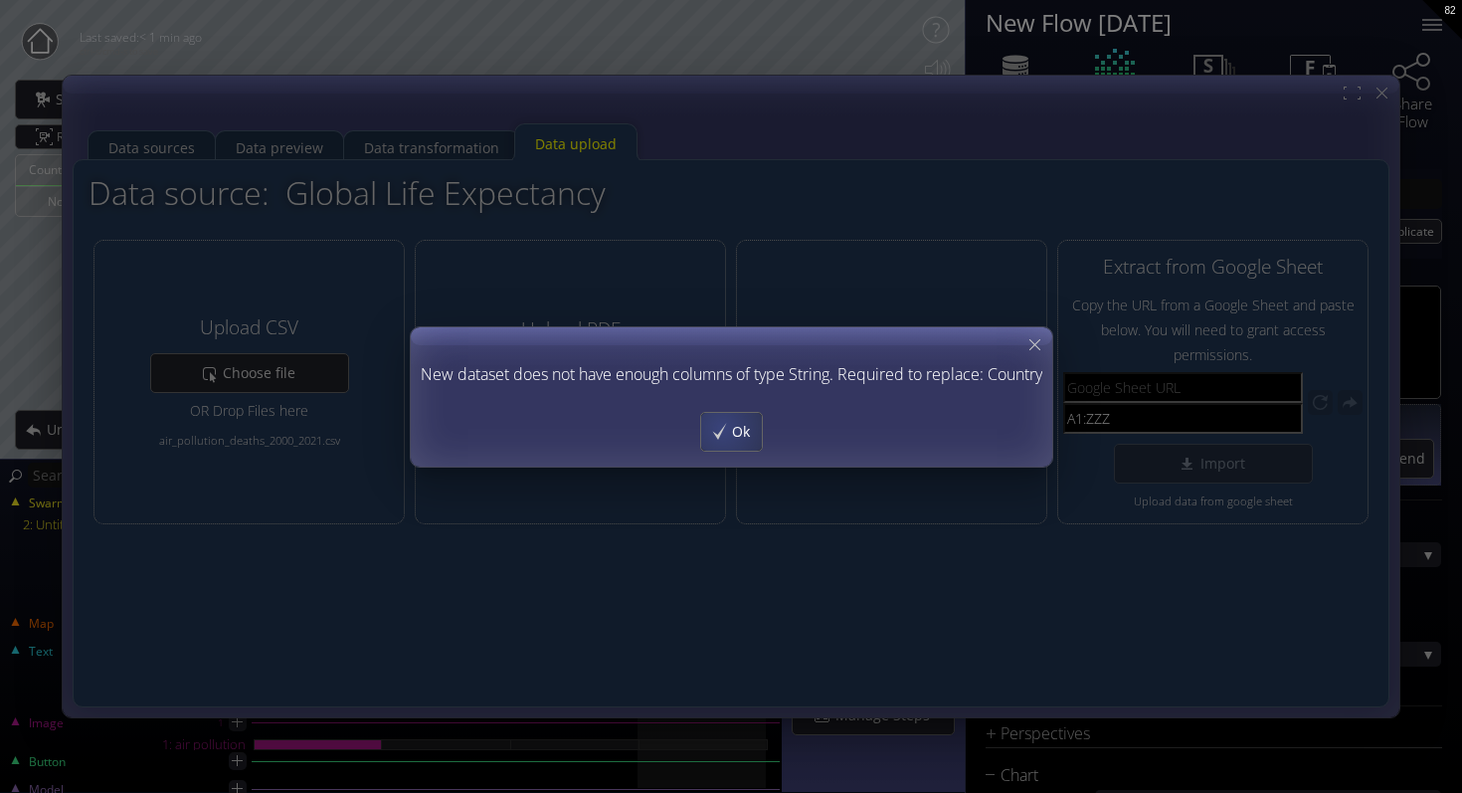
click at [721, 427] on div "Ok" at bounding box center [731, 432] width 61 height 38
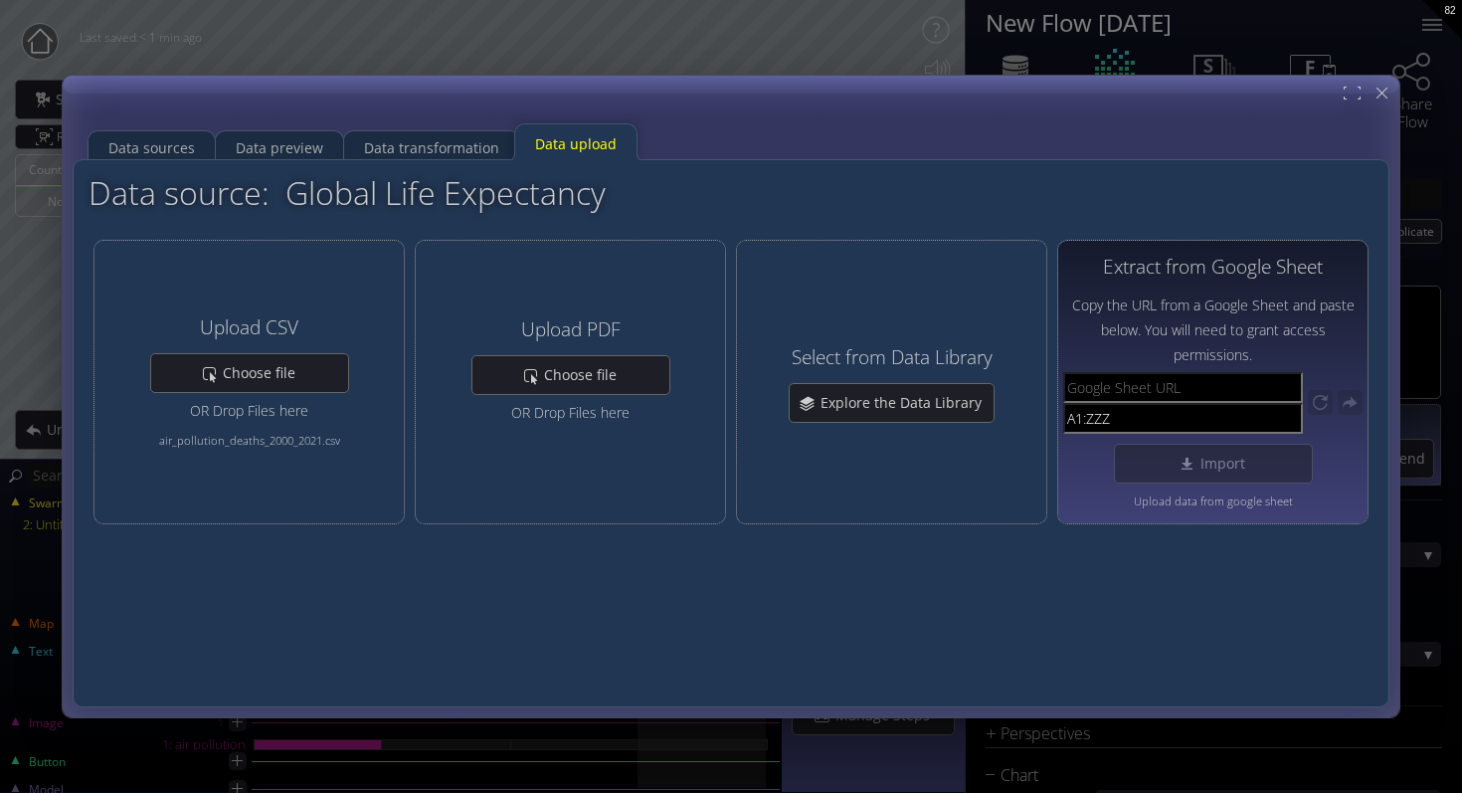
click at [1175, 382] on input "text" at bounding box center [1183, 387] width 240 height 31
paste input "[URL][DOMAIN_NAME]"
click at [1184, 461] on div "Import" at bounding box center [1213, 464] width 197 height 38
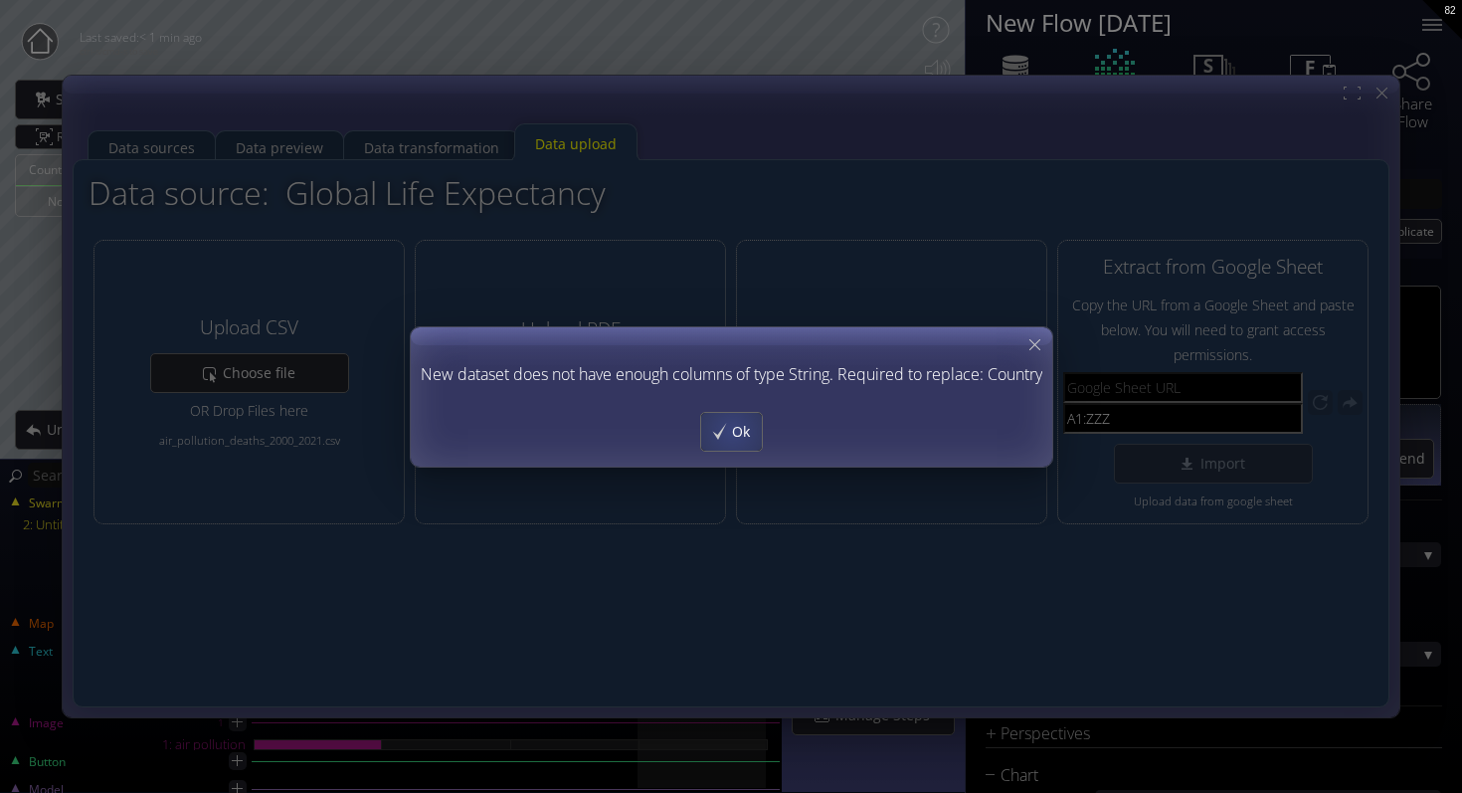
click at [731, 430] on span "Ok" at bounding box center [746, 432] width 31 height 20
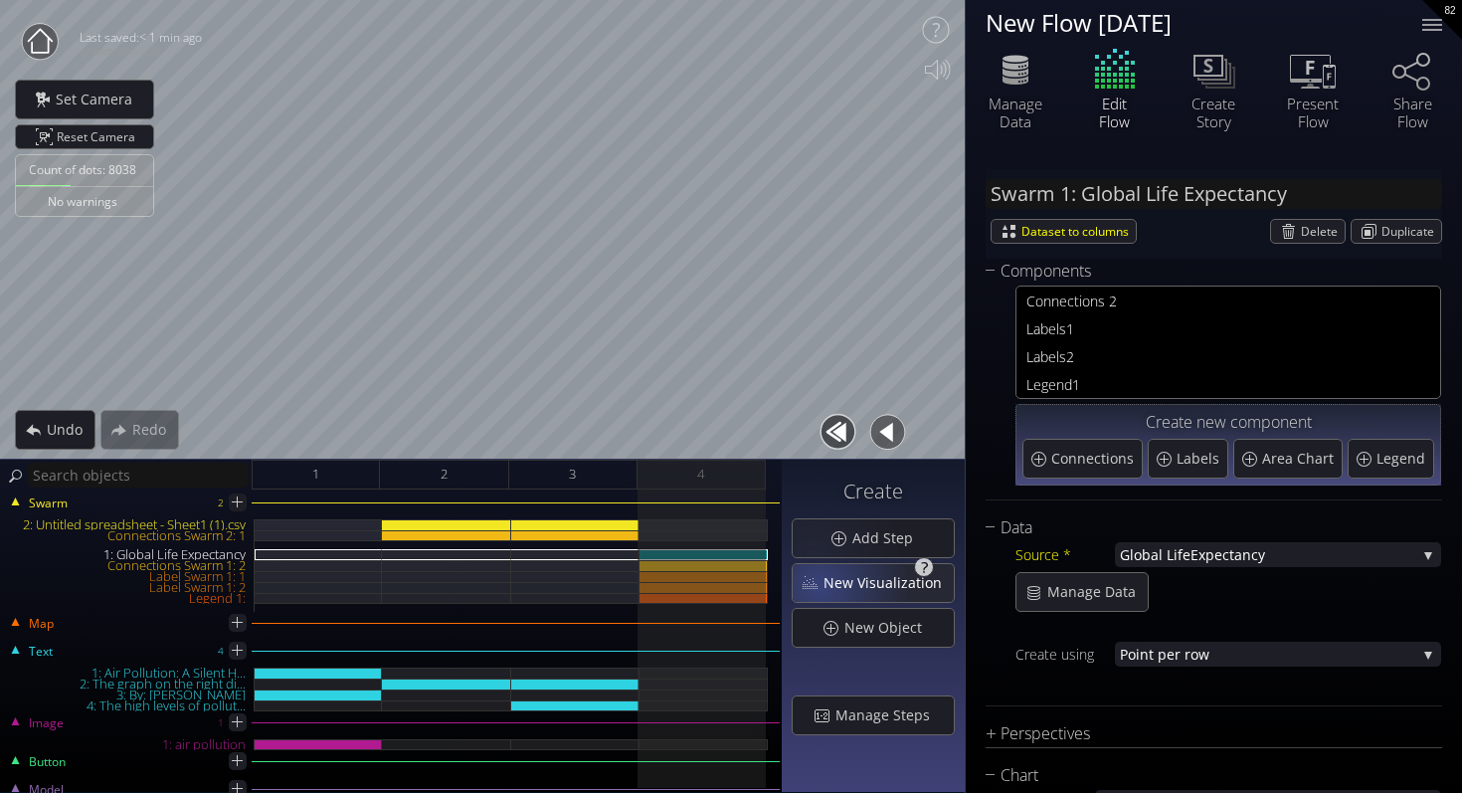
click at [824, 589] on div "New Visualization" at bounding box center [873, 583] width 161 height 38
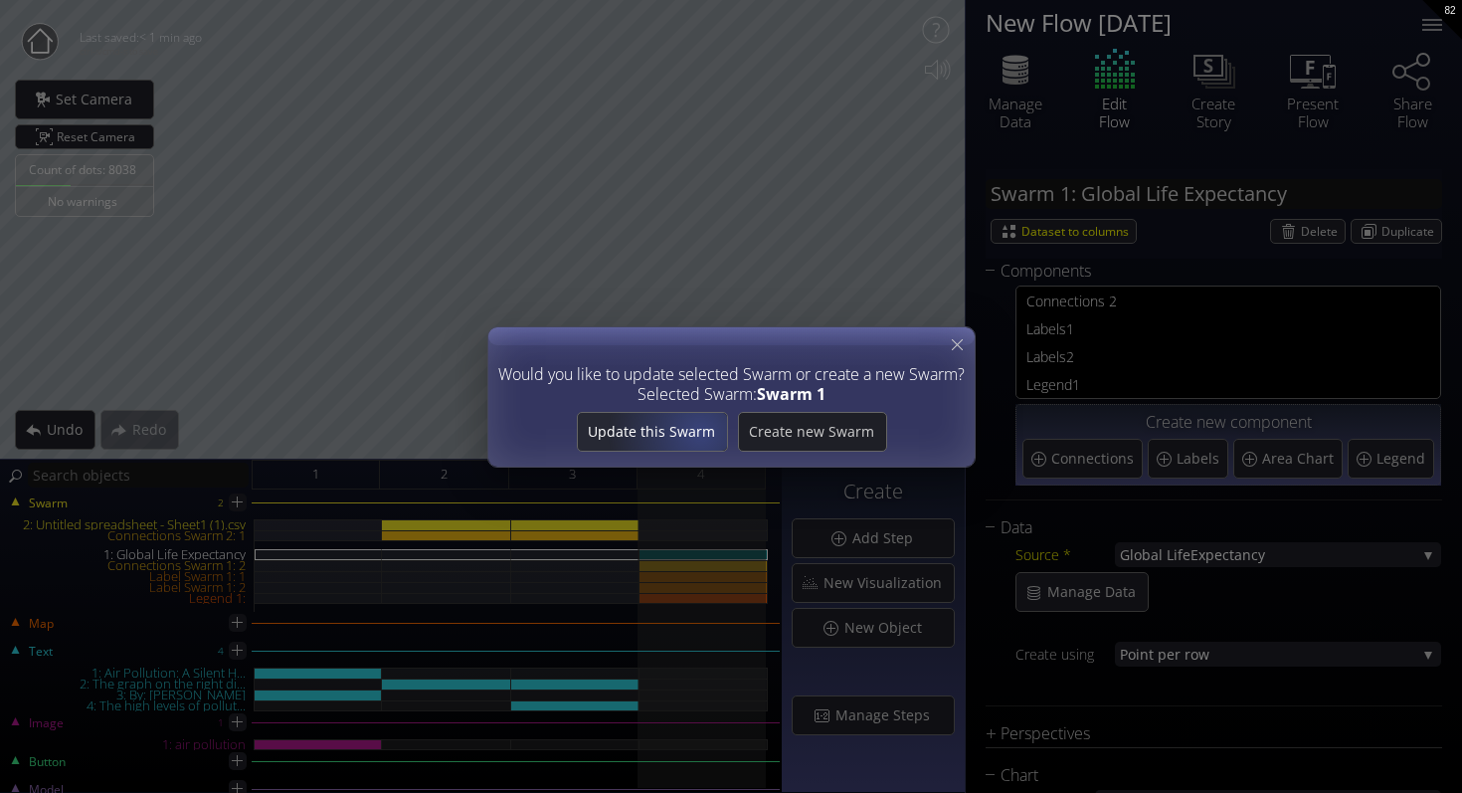
click at [697, 430] on span "Update this Swarm" at bounding box center [651, 432] width 149 height 20
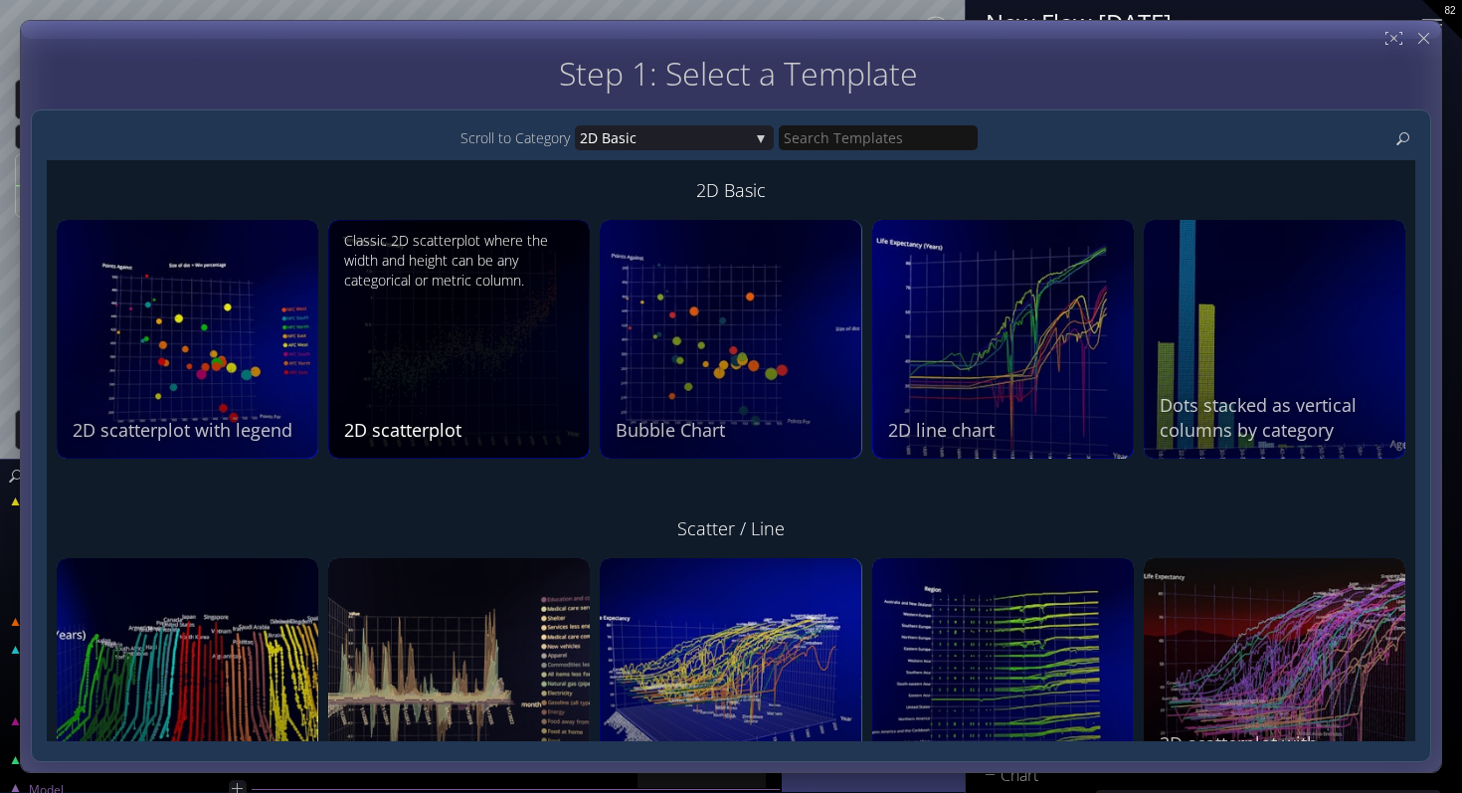
click at [494, 331] on div "Classic 2D scatterplot where the width and height can be any categorical or met…" at bounding box center [461, 337] width 235 height 212
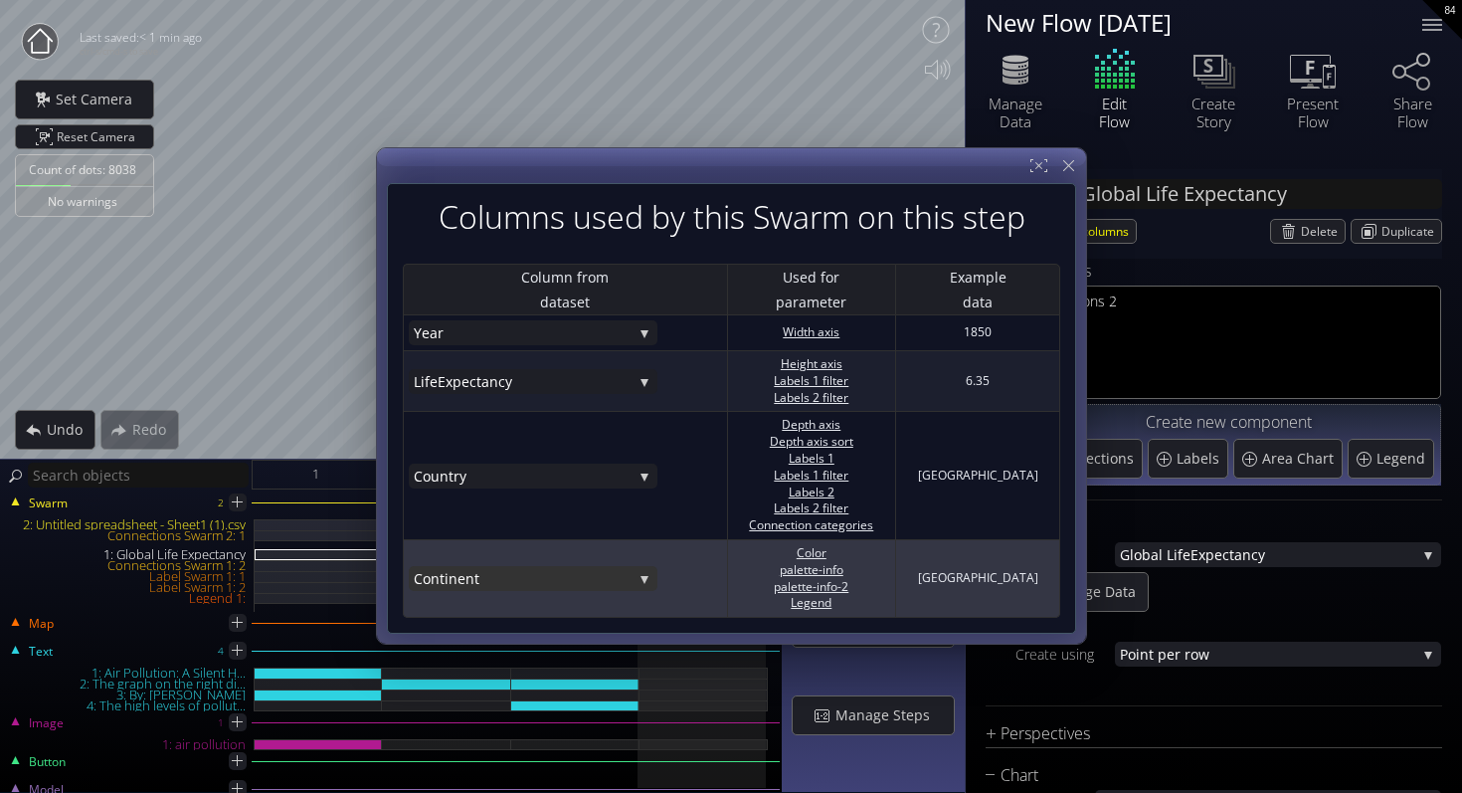
click at [555, 579] on span "t" at bounding box center [554, 578] width 158 height 25
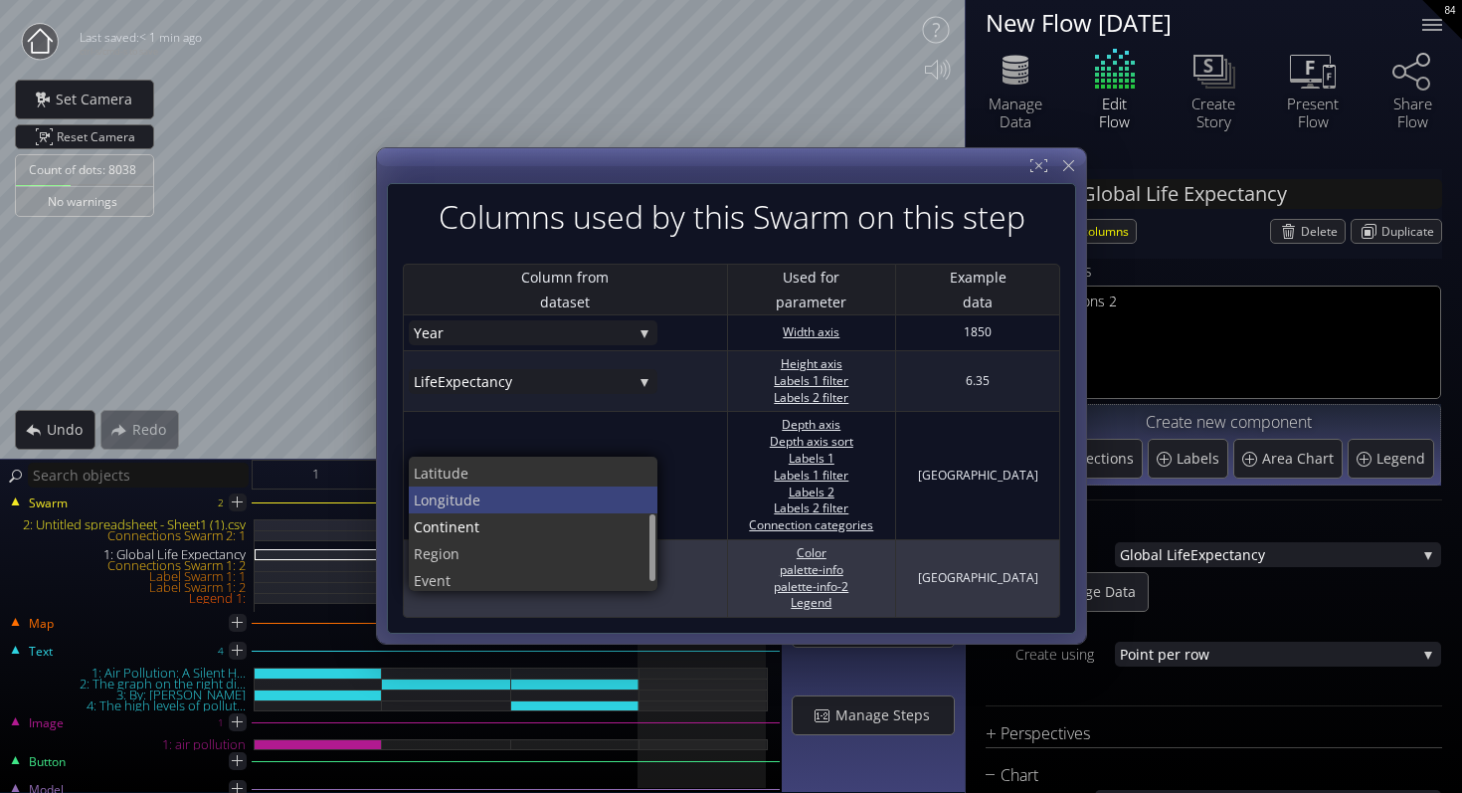
scroll to position [134, 0]
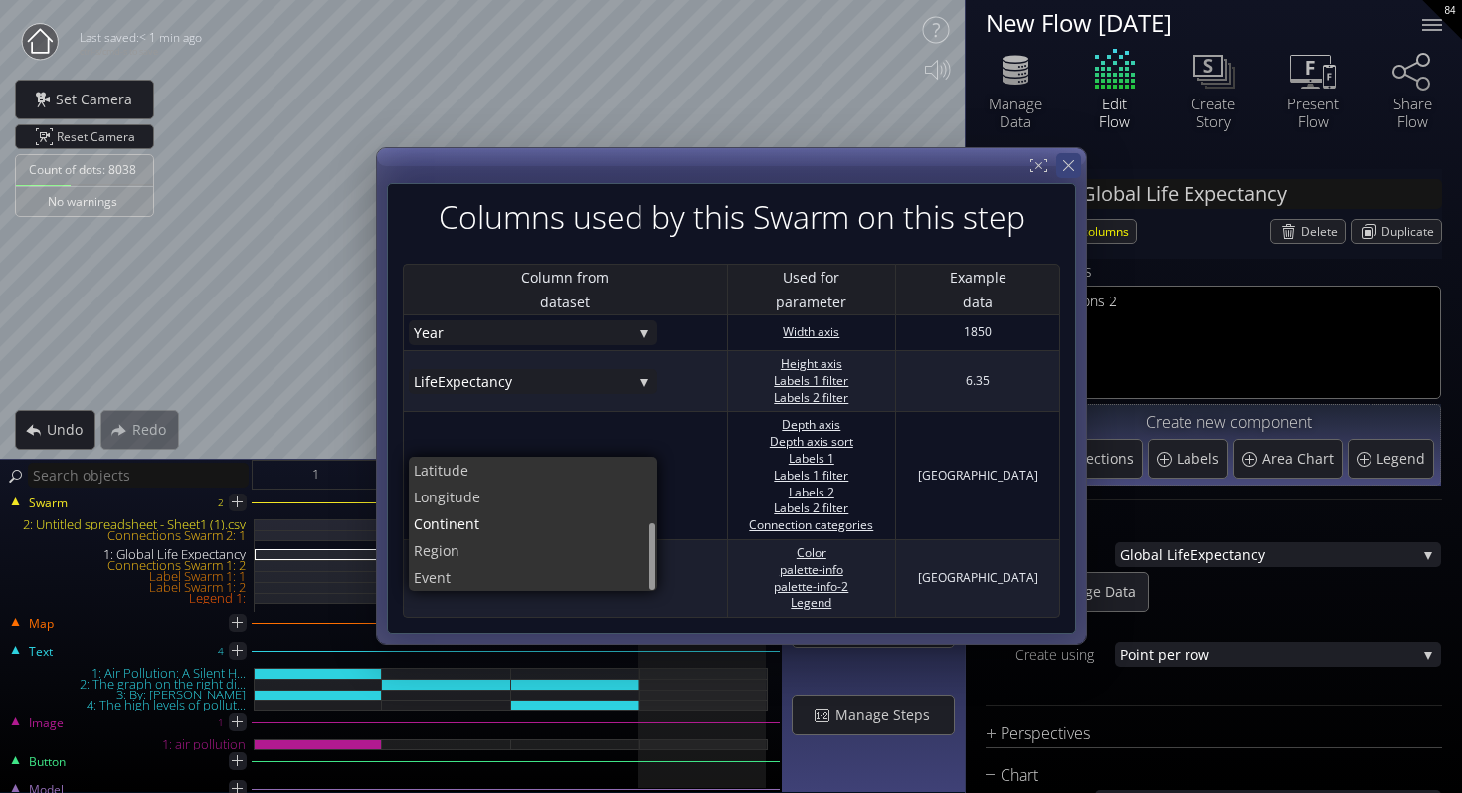
click at [1076, 170] on div at bounding box center [1068, 165] width 25 height 25
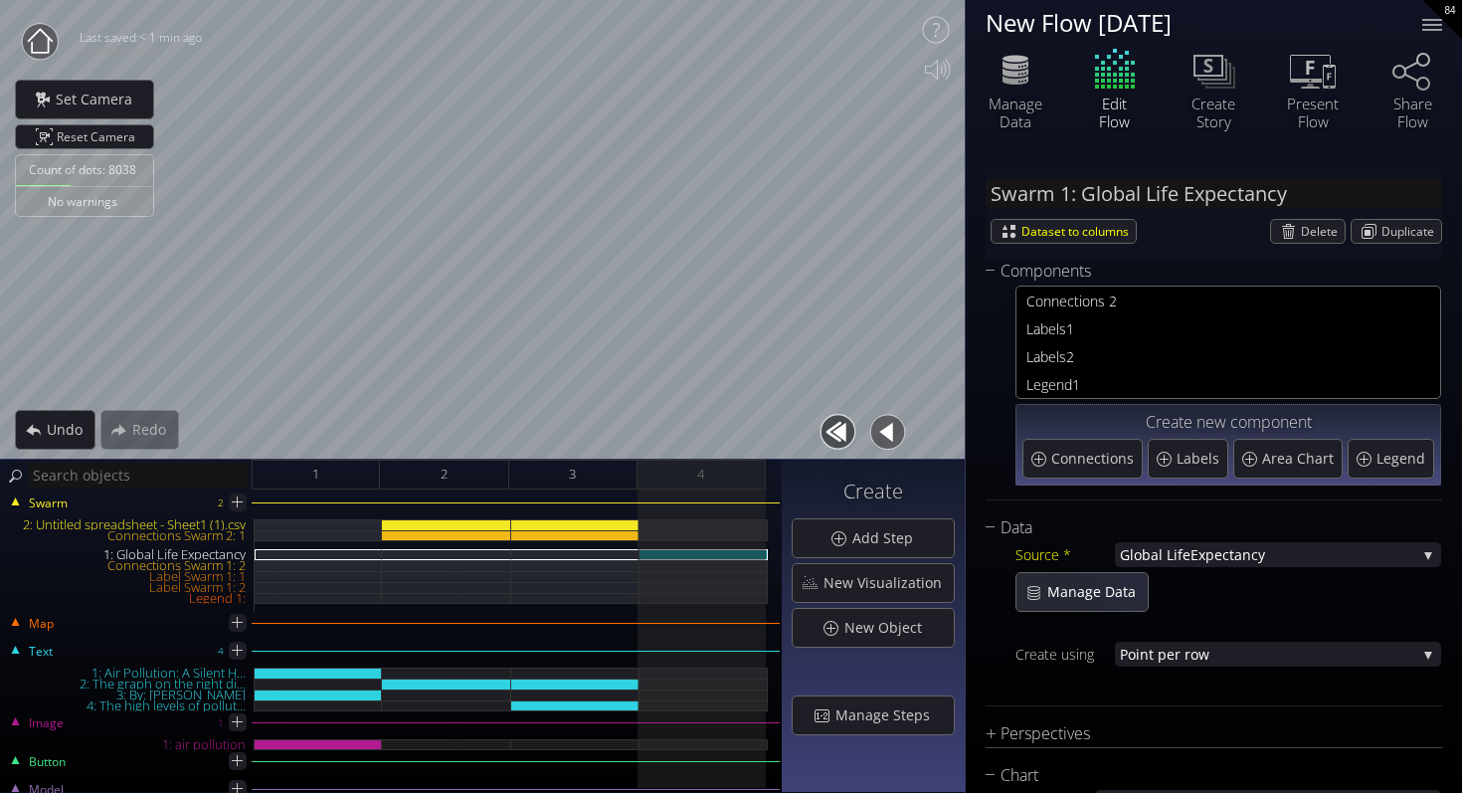
click at [1087, 593] on span "Manage Data" at bounding box center [1097, 592] width 101 height 20
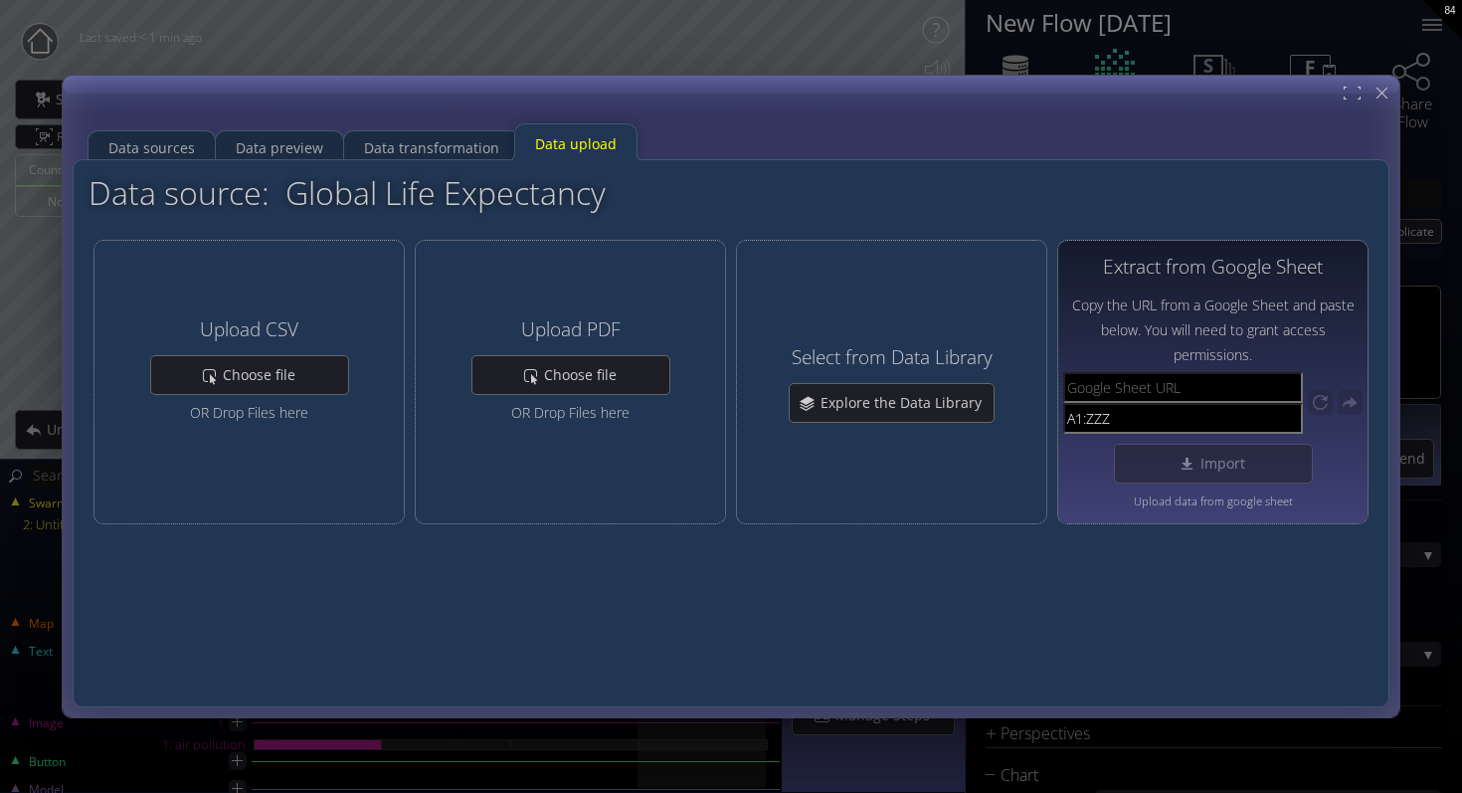
click at [1186, 403] on input "A1:ZZZ" at bounding box center [1183, 418] width 240 height 31
paste input "[URL][DOMAIN_NAME]"
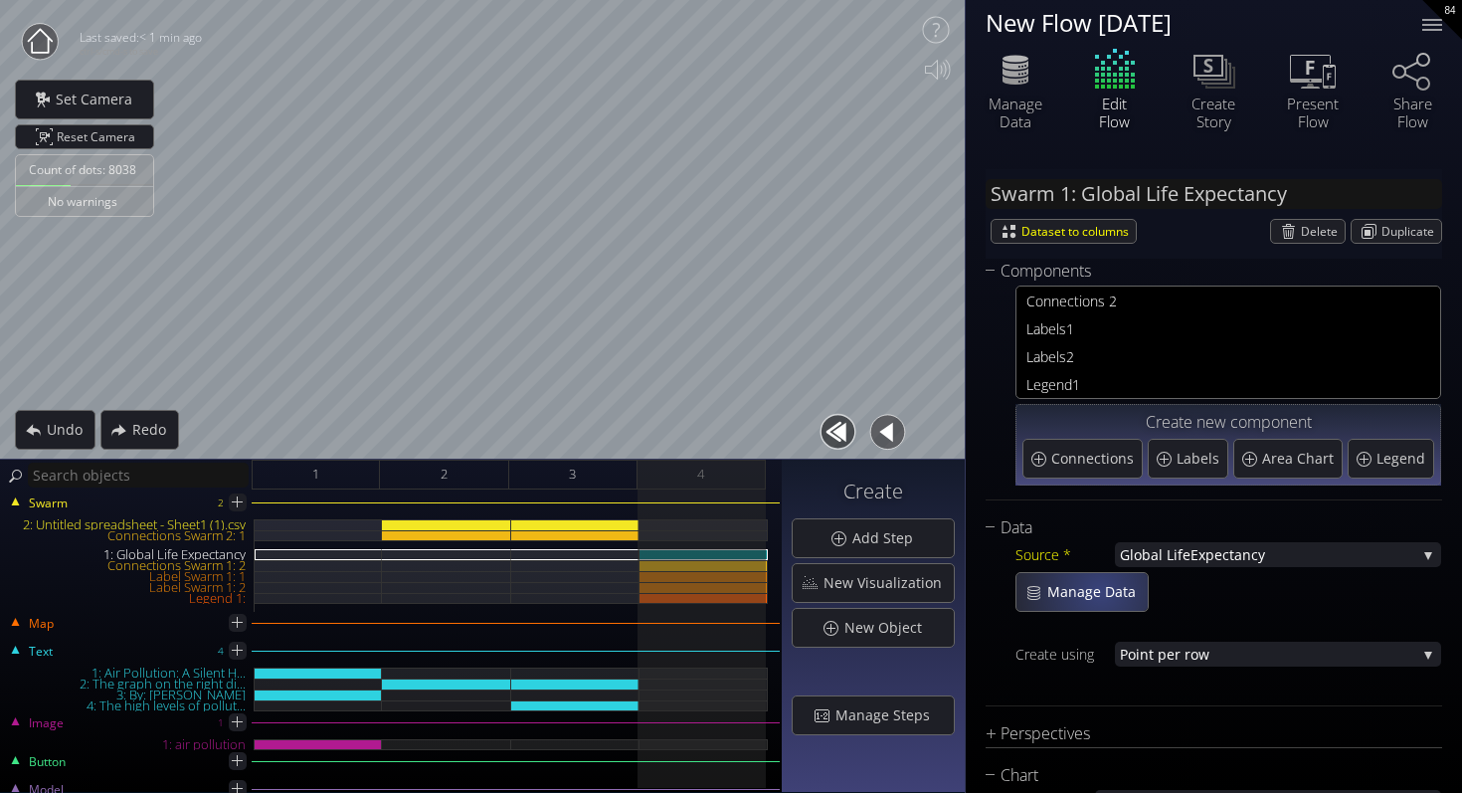
click at [1090, 583] on span "Manage Data" at bounding box center [1097, 592] width 101 height 20
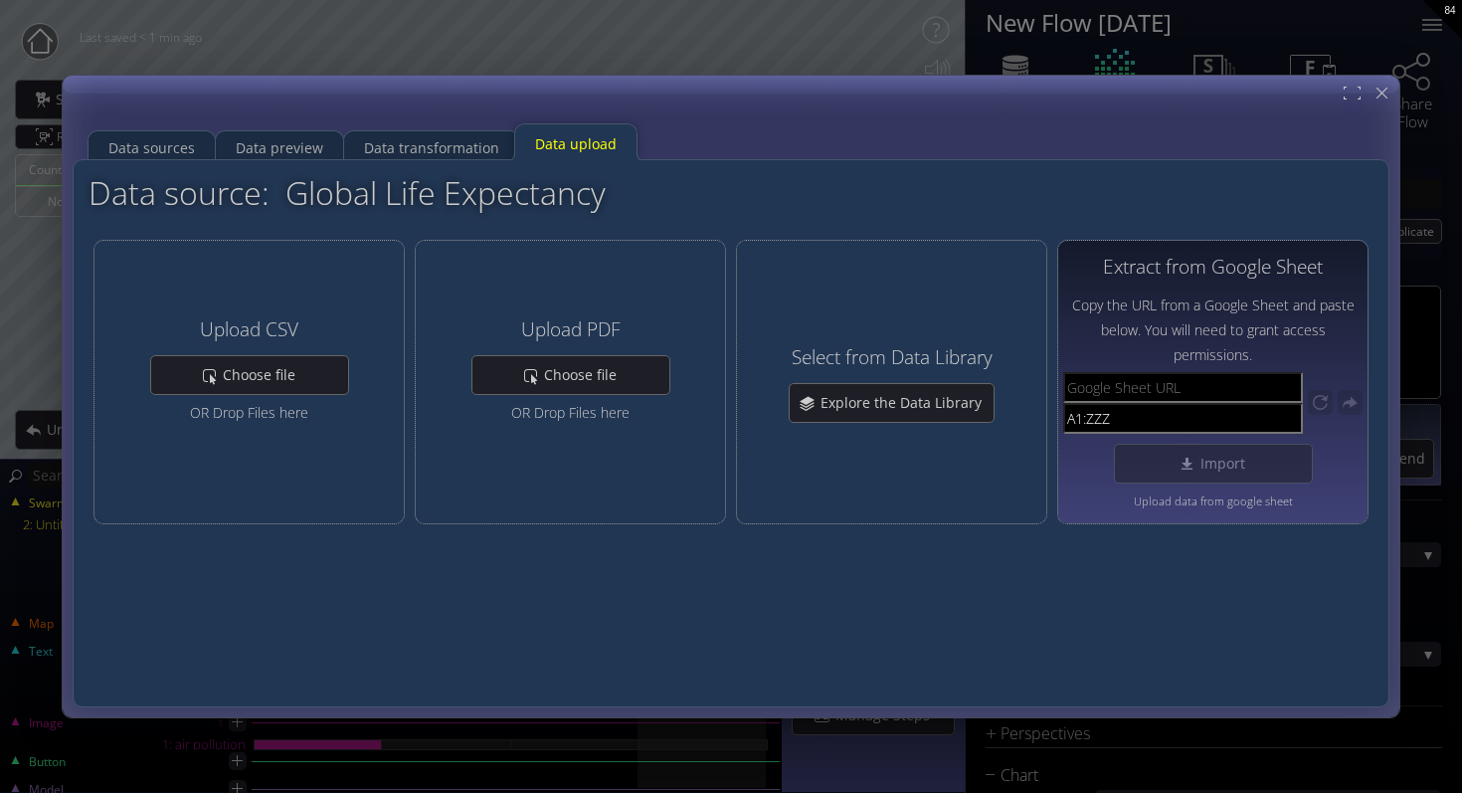
click at [1200, 383] on input "text" at bounding box center [1183, 387] width 240 height 31
paste input "[URL][DOMAIN_NAME]"
click at [1200, 464] on span "Import" at bounding box center [1229, 464] width 58 height 20
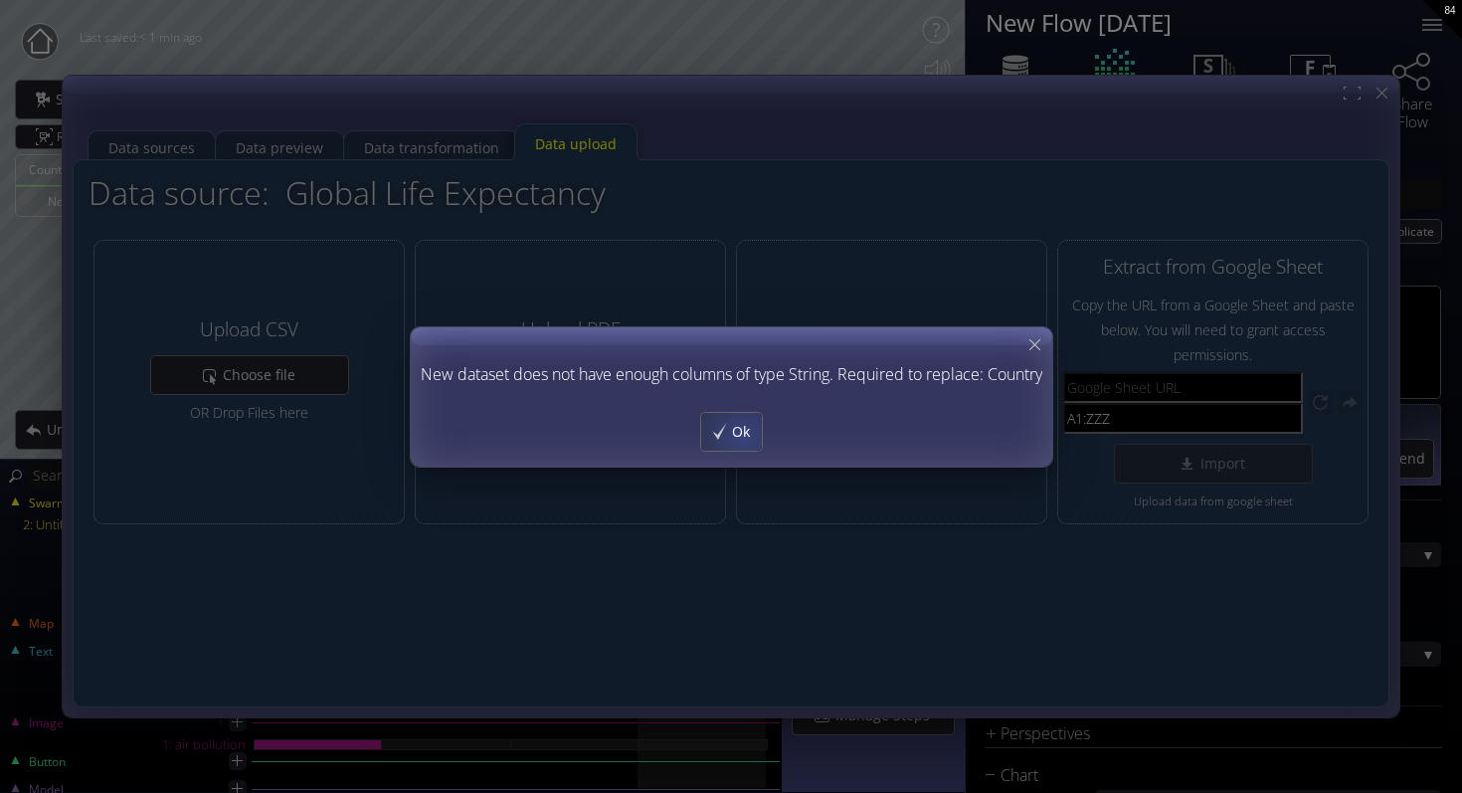
click at [742, 436] on span "Ok" at bounding box center [746, 432] width 31 height 20
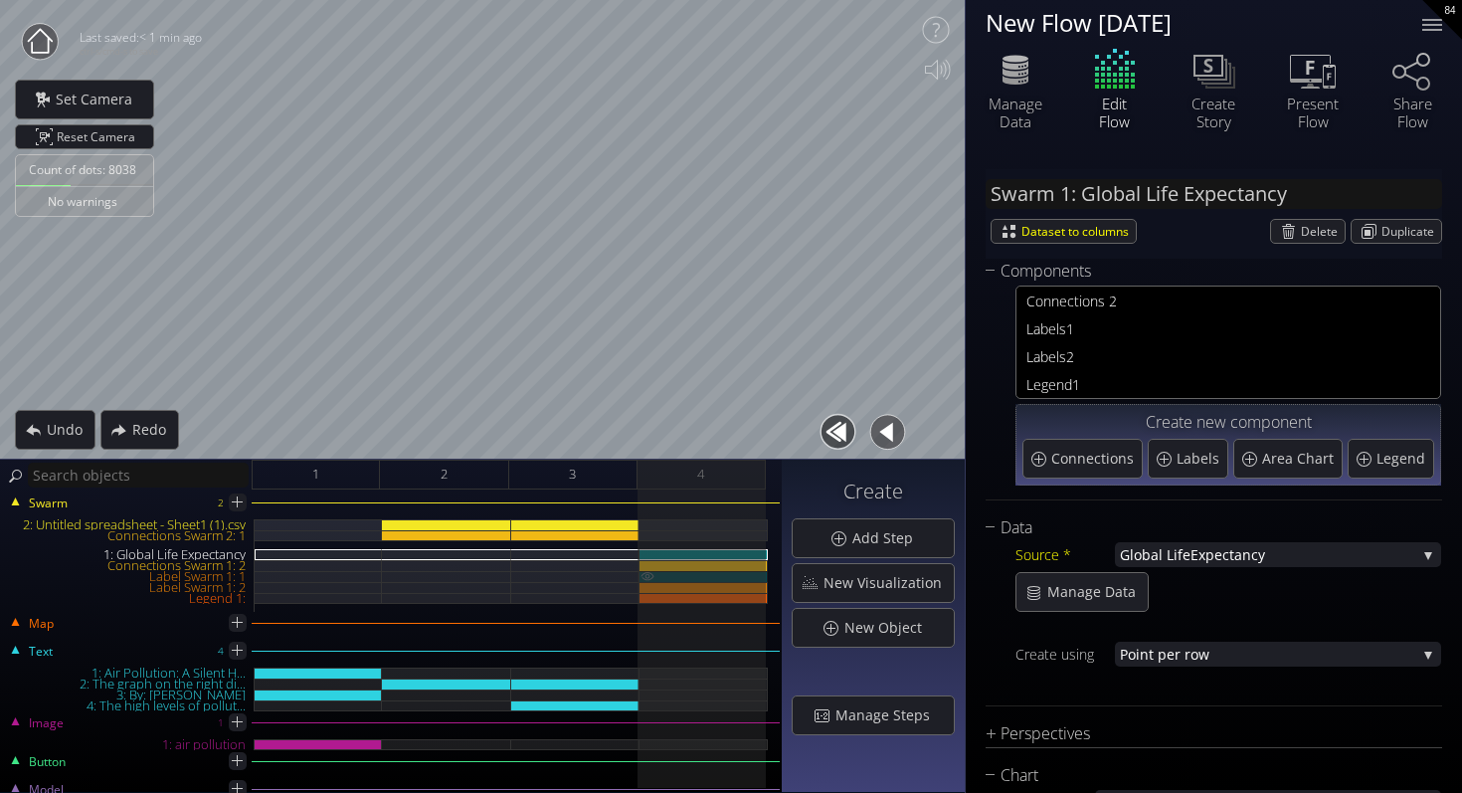
click at [713, 575] on div "Label Swarm 1: 1" at bounding box center [704, 576] width 128 height 11
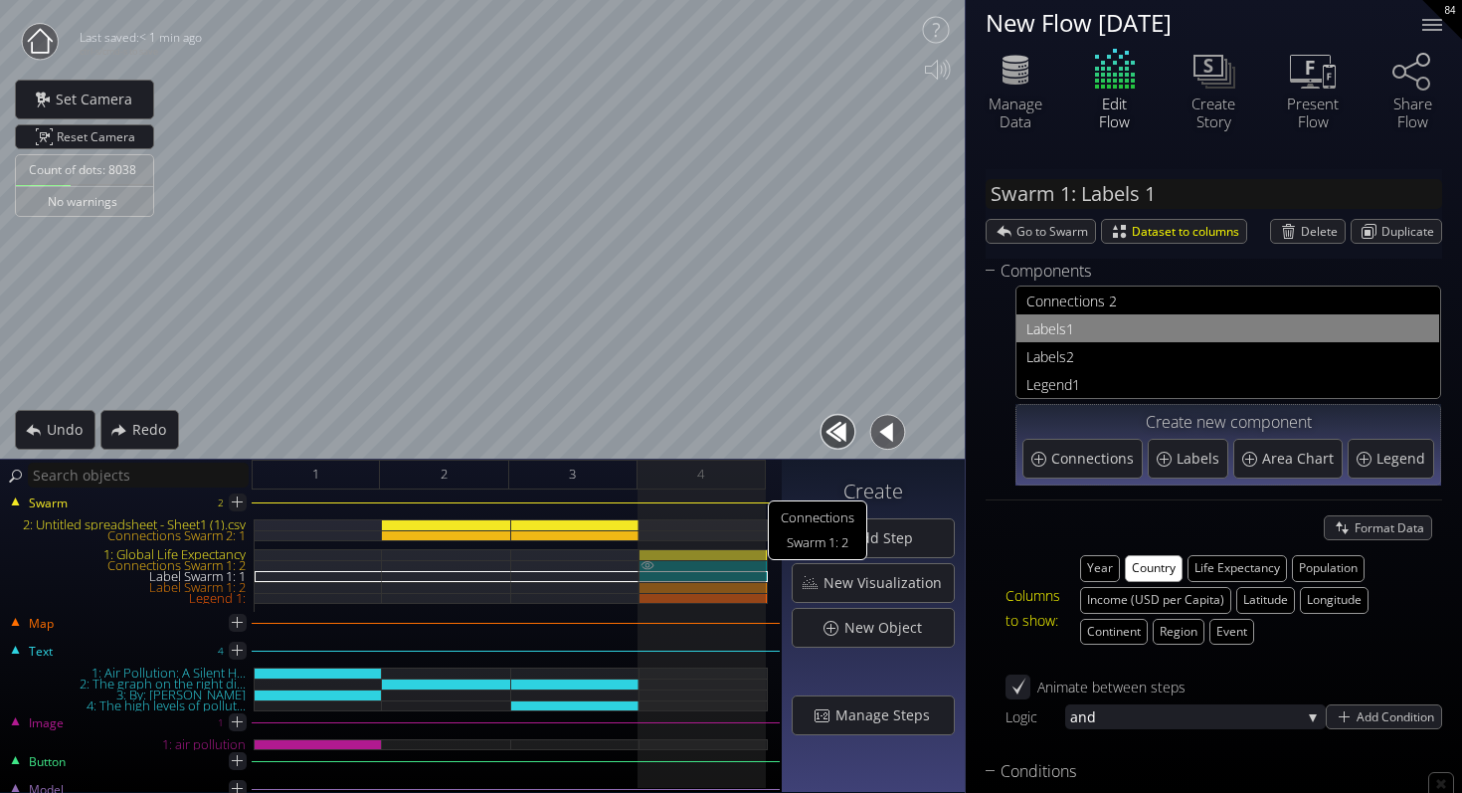
click at [715, 562] on div "Connections Swarm 1: 2" at bounding box center [704, 565] width 128 height 11
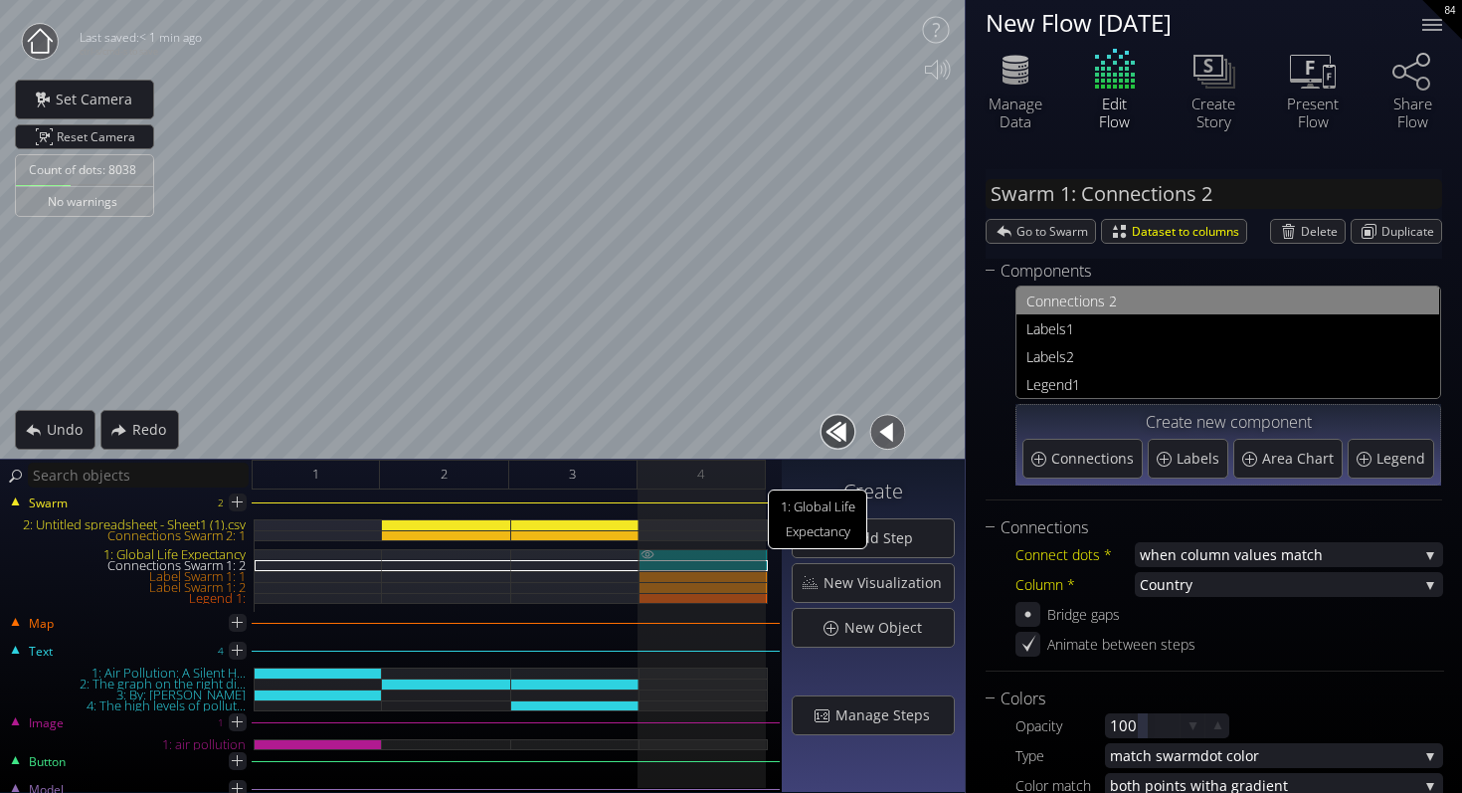
click at [715, 558] on div "1: Global Life Expectancy" at bounding box center [704, 554] width 128 height 11
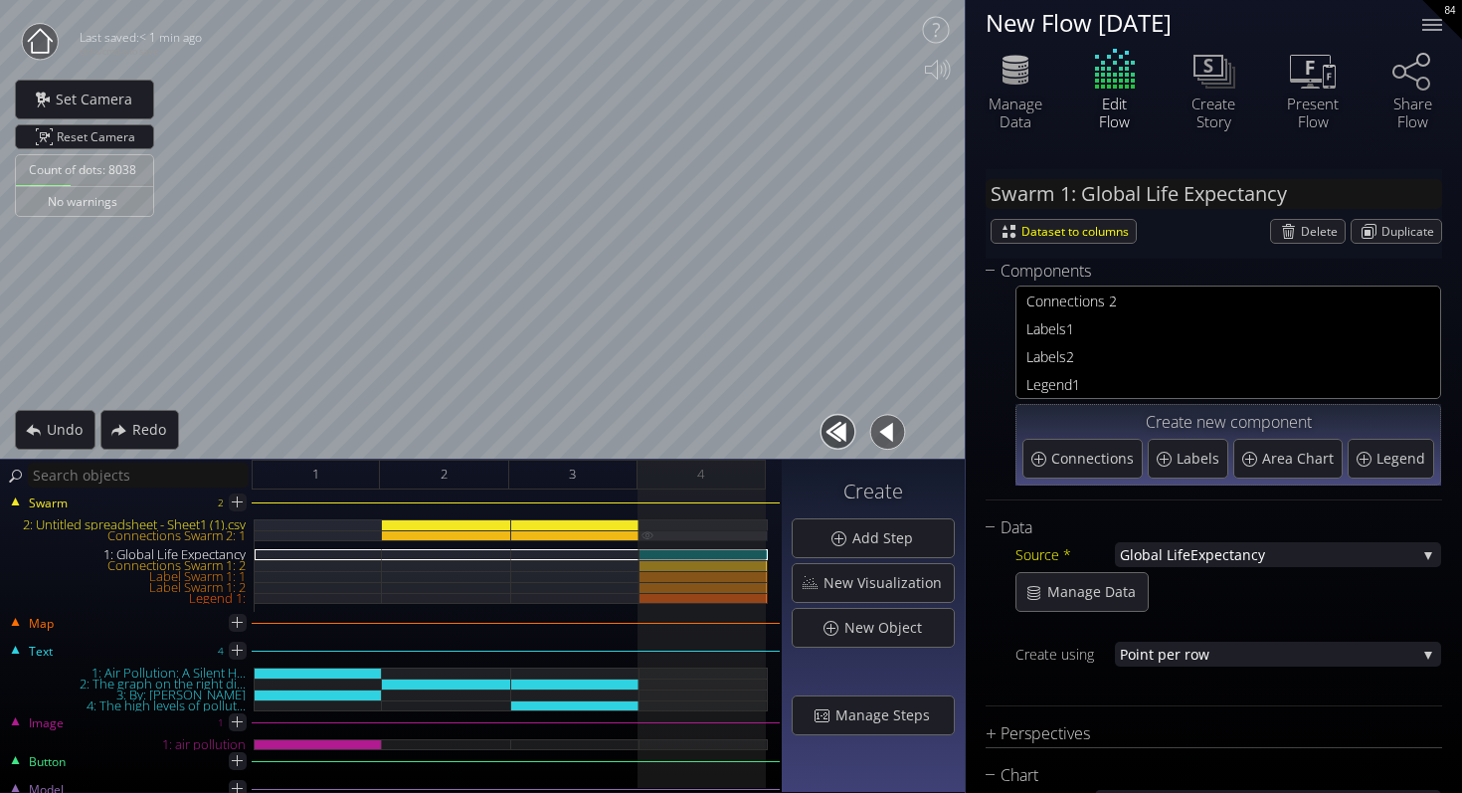
click at [681, 538] on div "Connections Swarm 2: 1" at bounding box center [704, 535] width 128 height 11
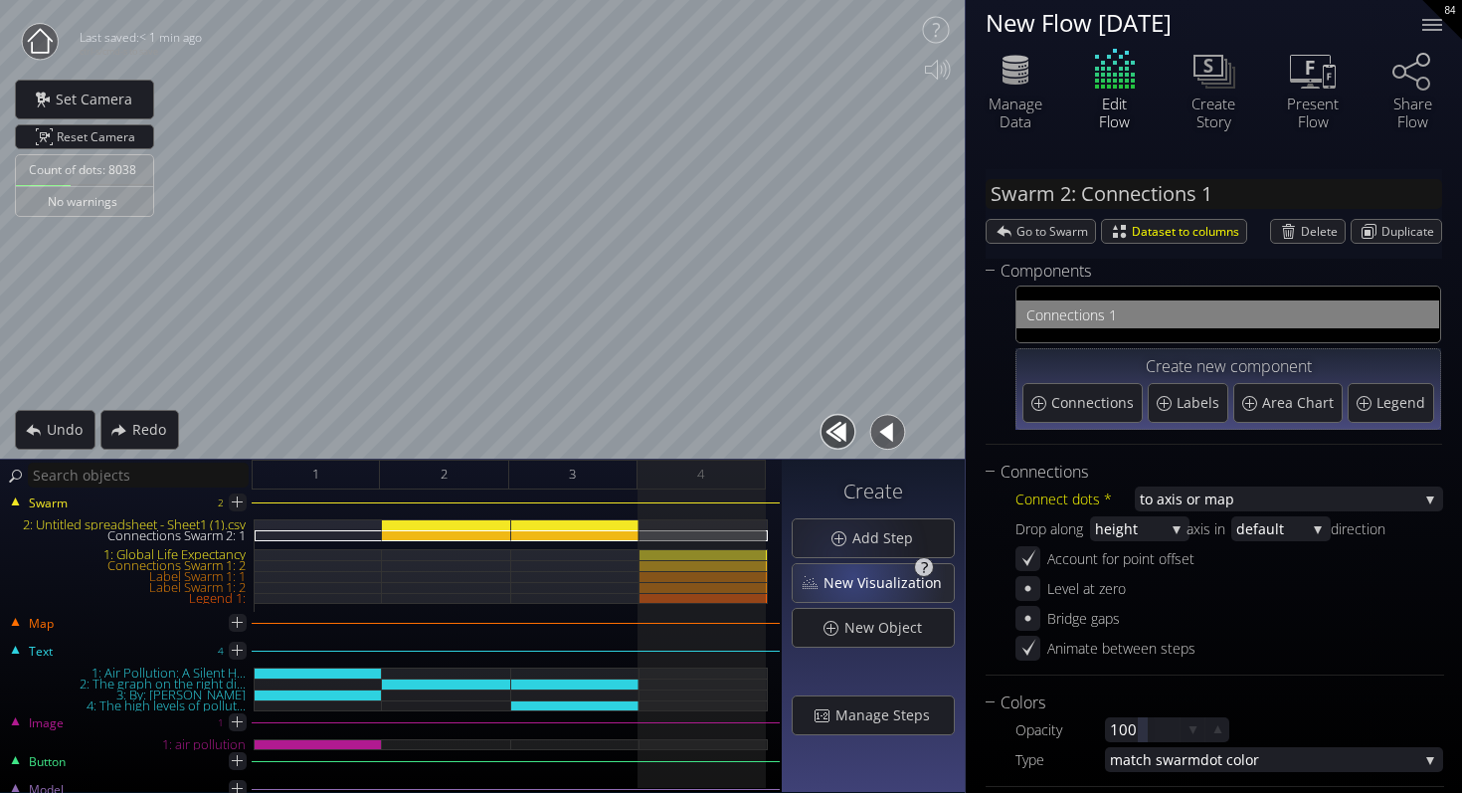
click at [861, 579] on span "New Visualization" at bounding box center [888, 583] width 131 height 20
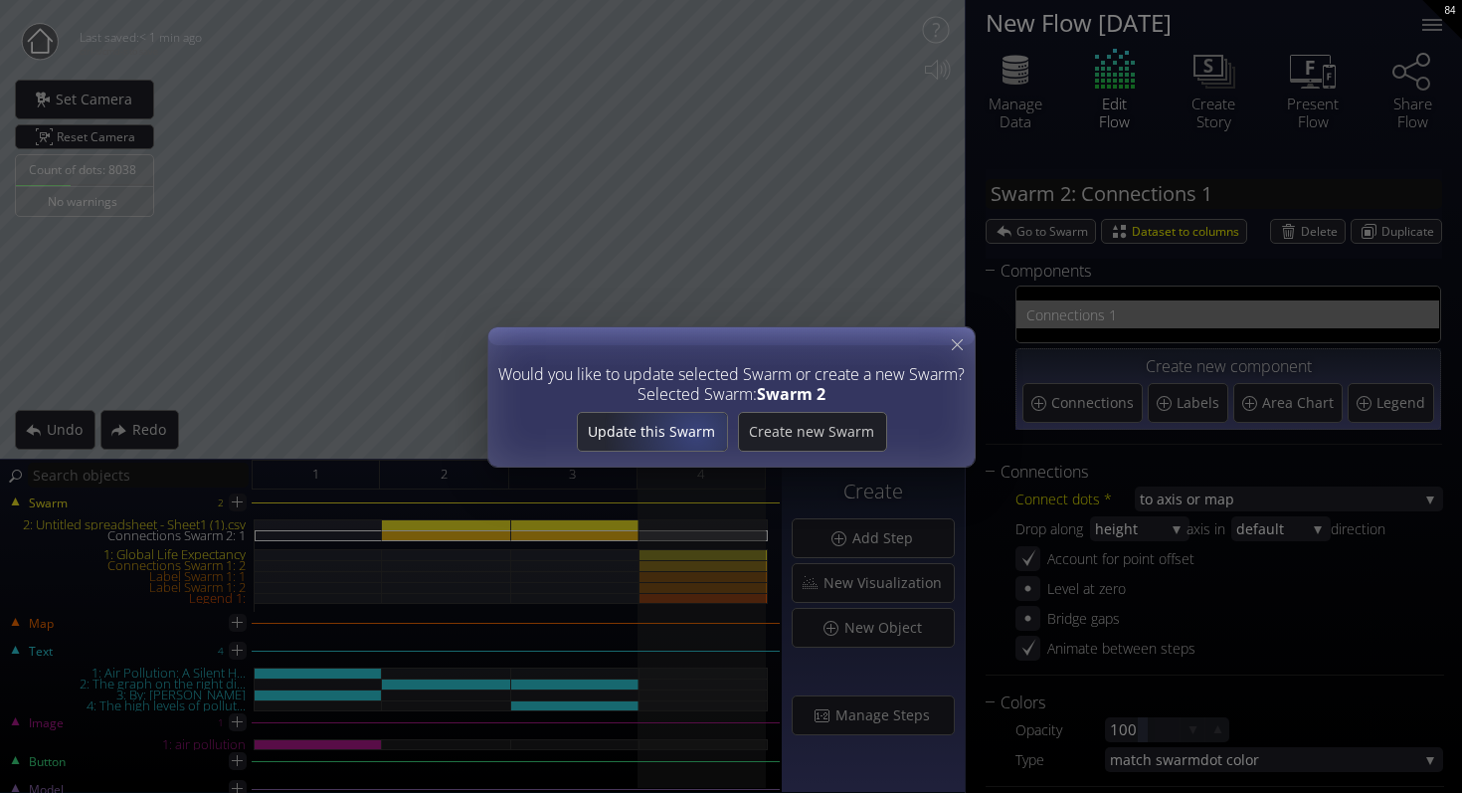
click at [698, 432] on span "Update this Swarm" at bounding box center [651, 432] width 149 height 20
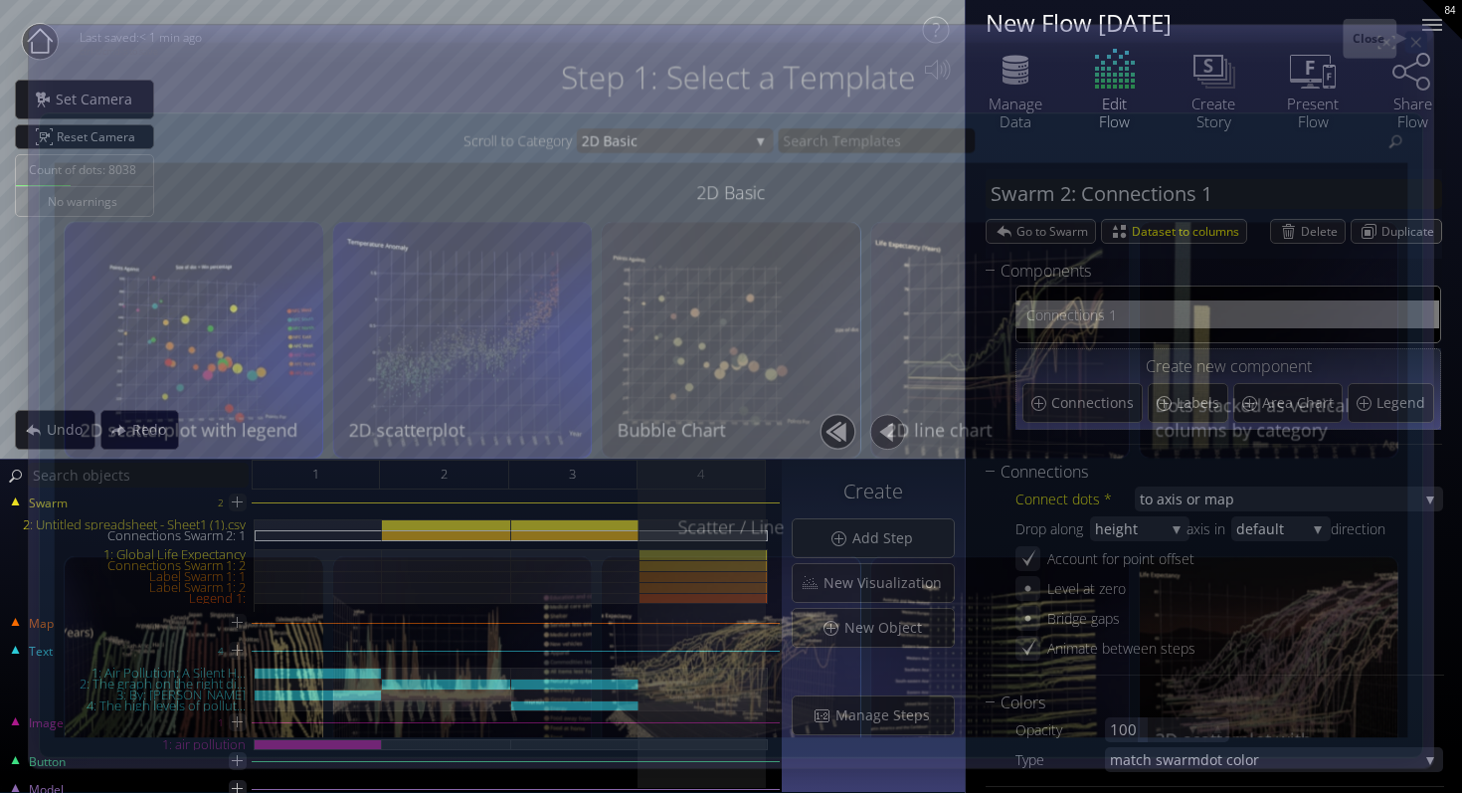
click at [1424, 42] on icon at bounding box center [1416, 42] width 17 height 17
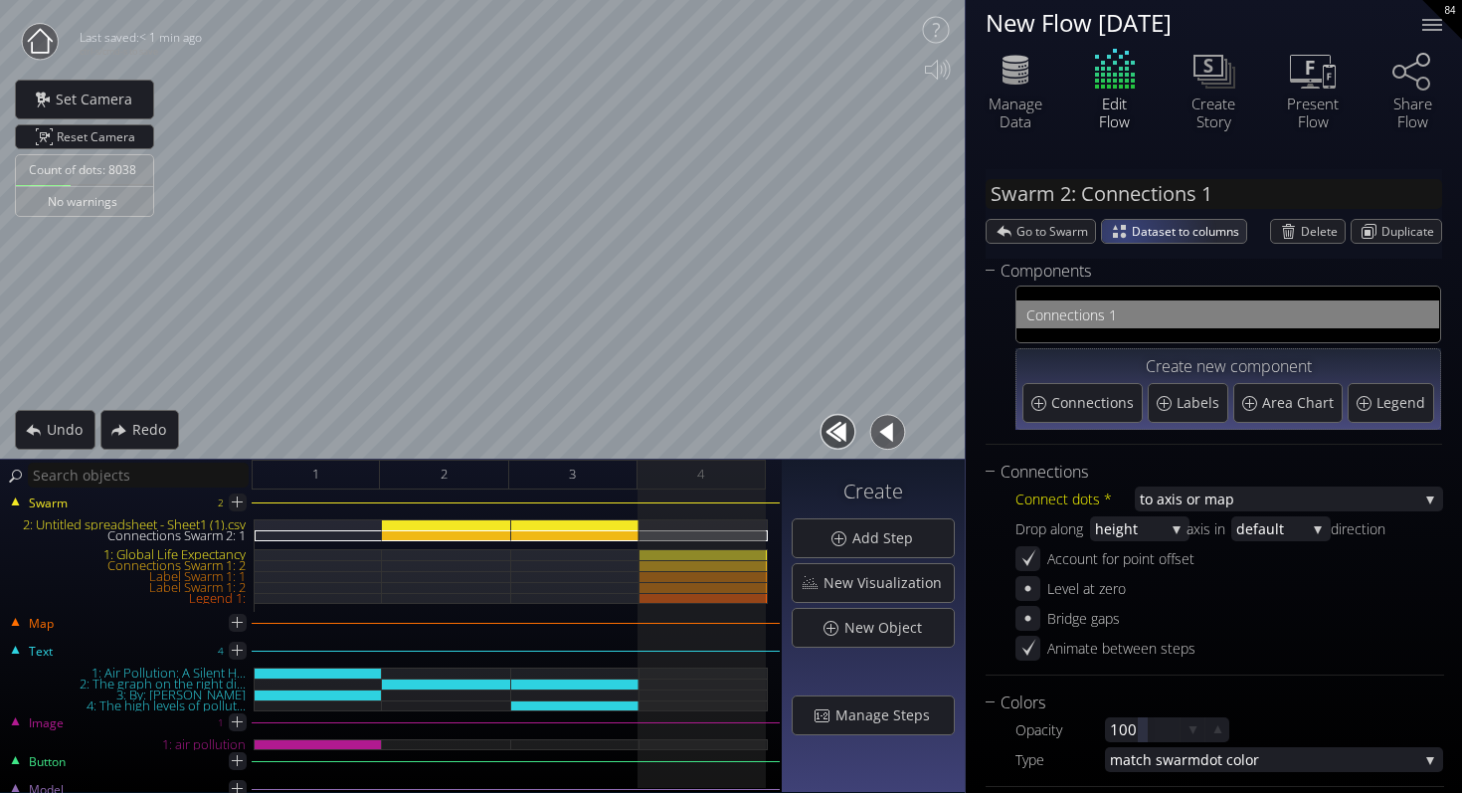
click at [1124, 237] on div "Dataset to columns" at bounding box center [1174, 231] width 144 height 23
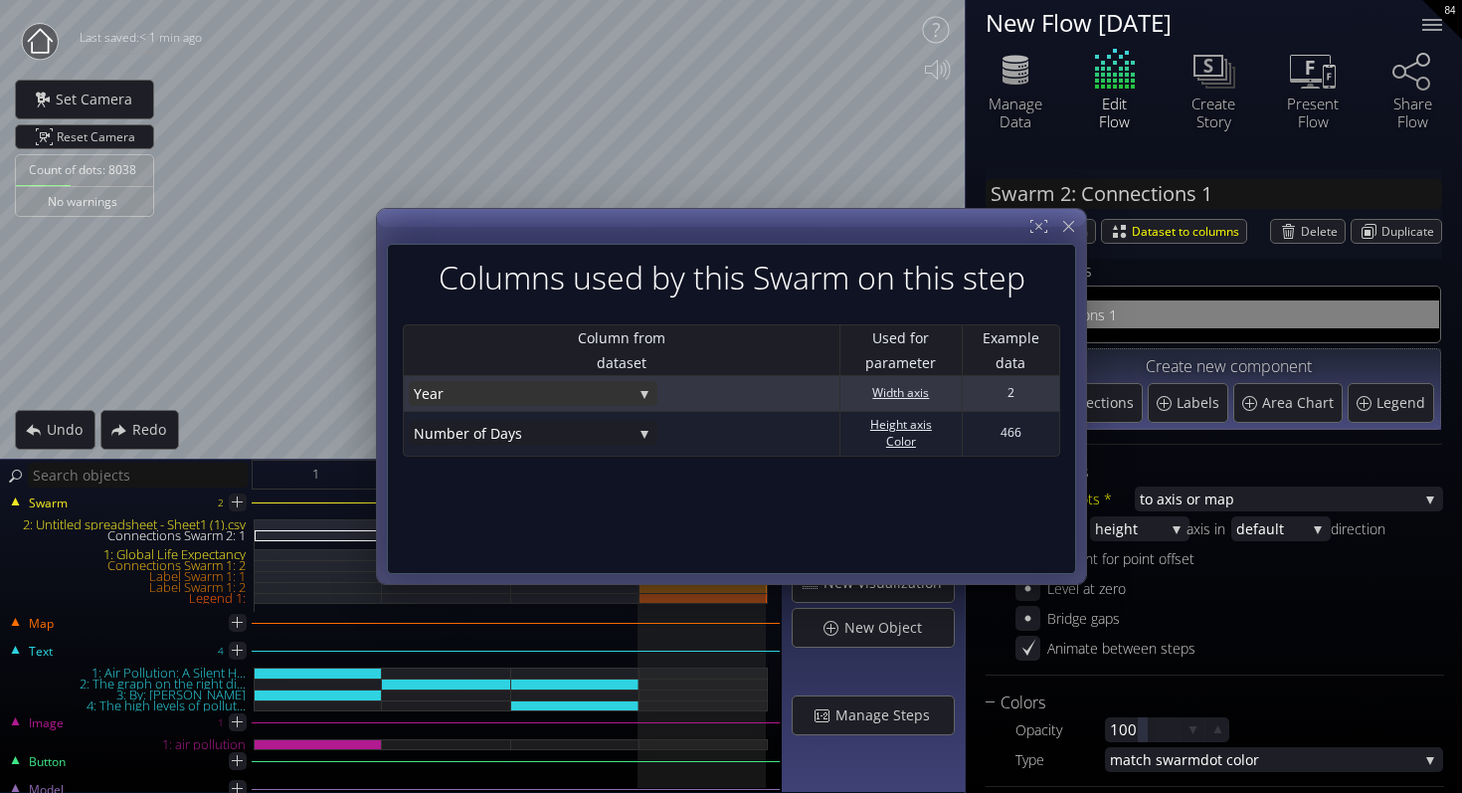
click at [568, 403] on span "Year" at bounding box center [523, 393] width 219 height 25
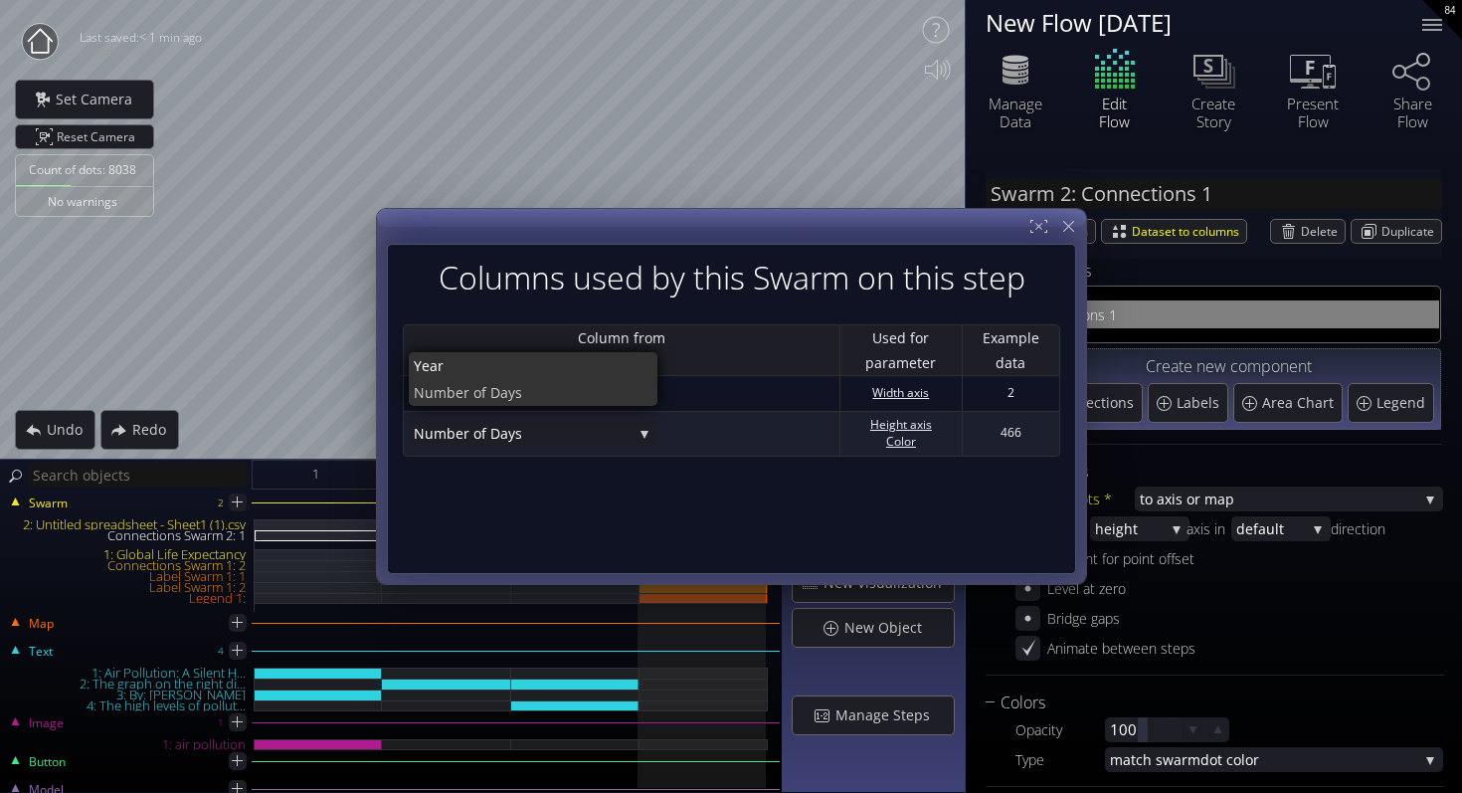
click at [715, 483] on div "Columns used by this Swarm on this step Column from dataset Used for parameter …" at bounding box center [731, 409] width 689 height 330
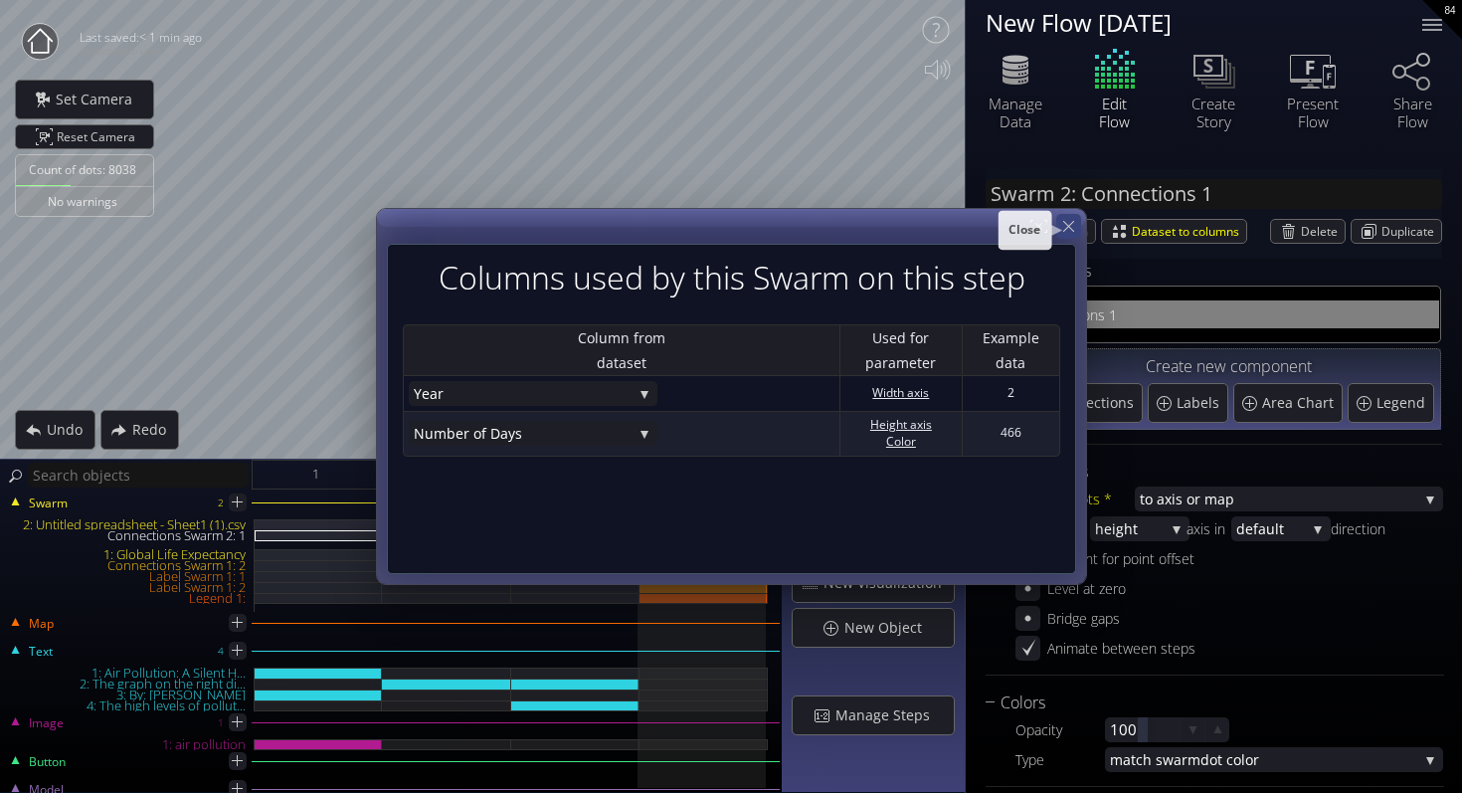
click at [1068, 221] on icon at bounding box center [1068, 226] width 19 height 19
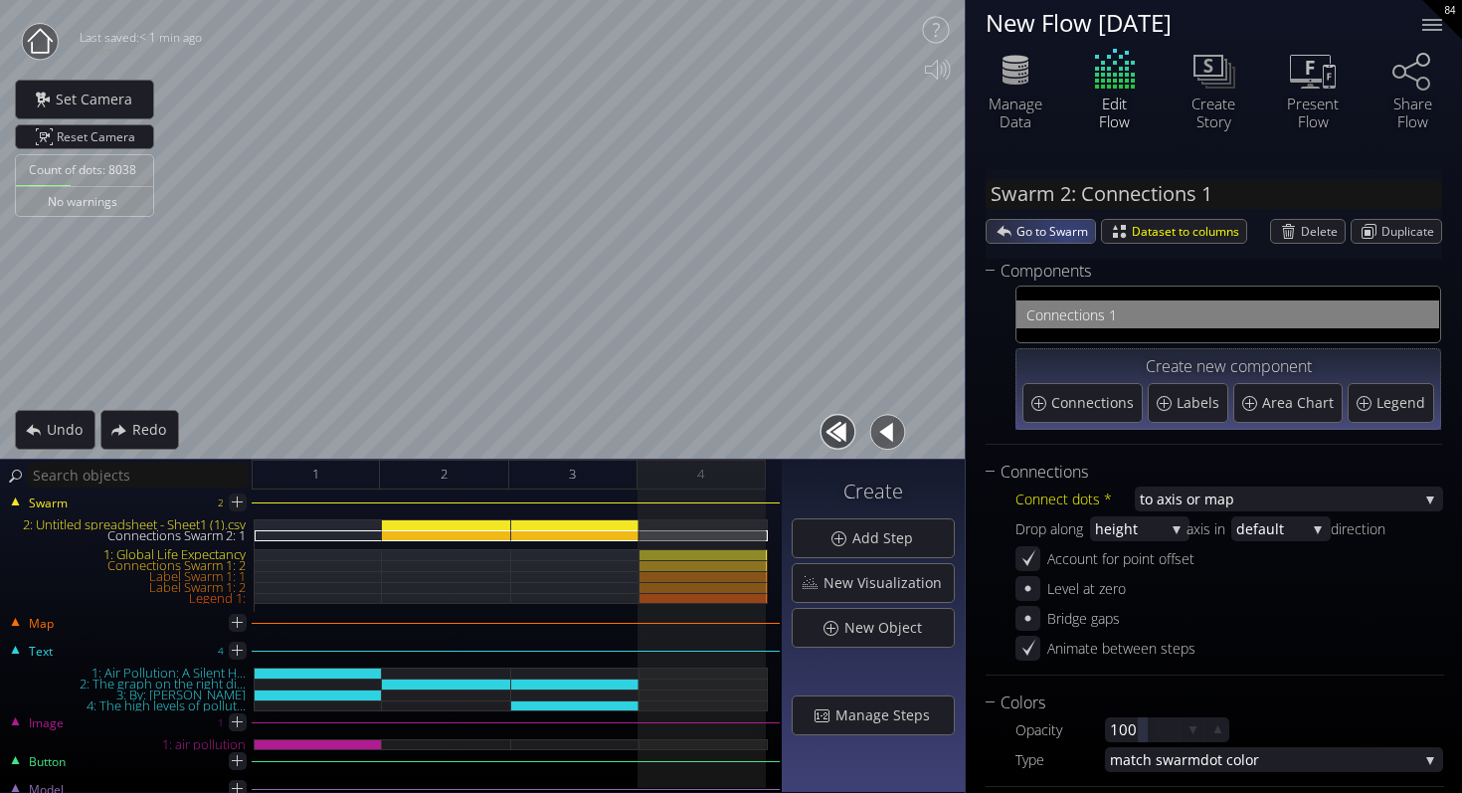
click at [1068, 236] on span "Go to Swarm" at bounding box center [1056, 231] width 79 height 23
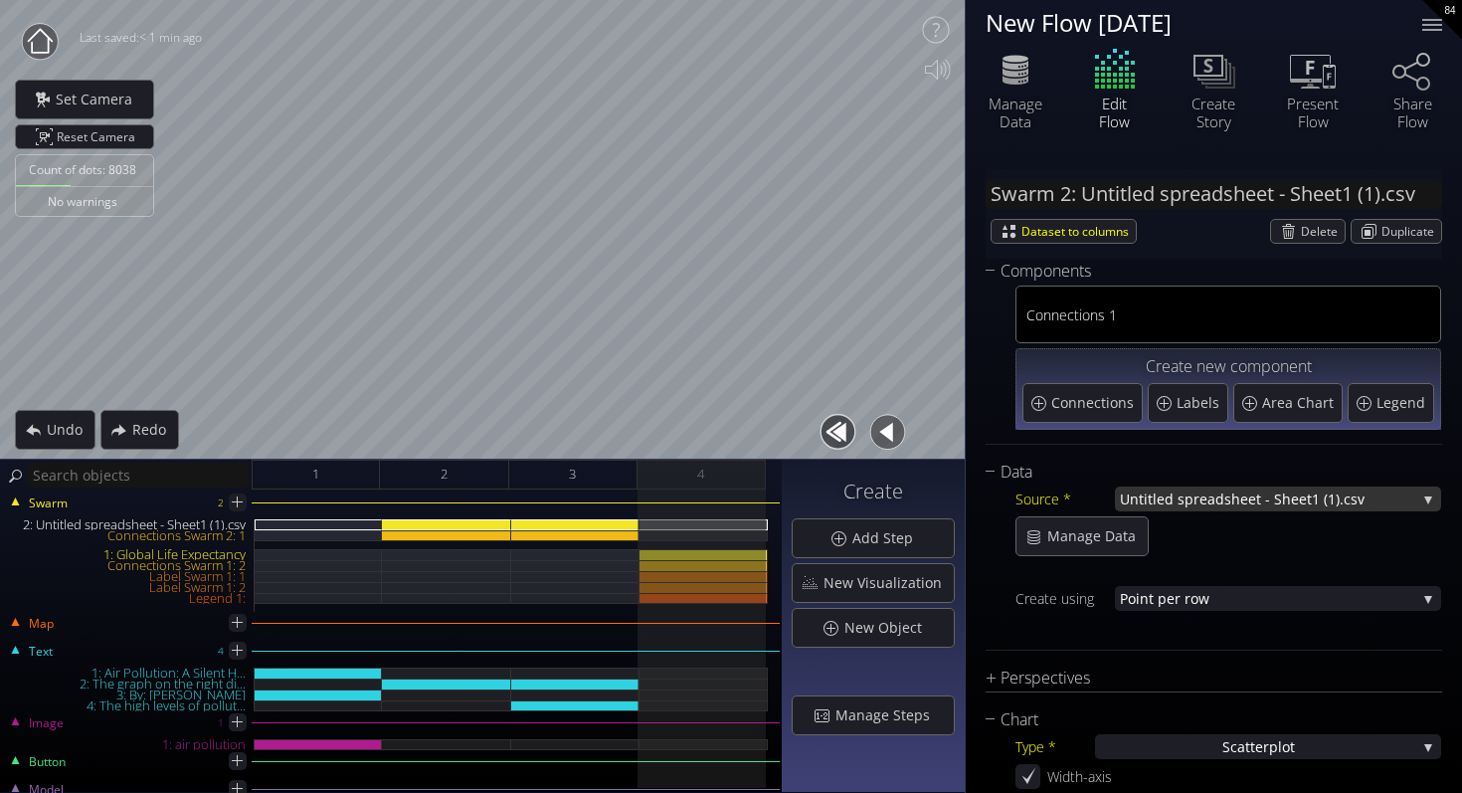
click at [1211, 499] on span "Untitled spreadsheet - Shee" at bounding box center [1213, 498] width 187 height 25
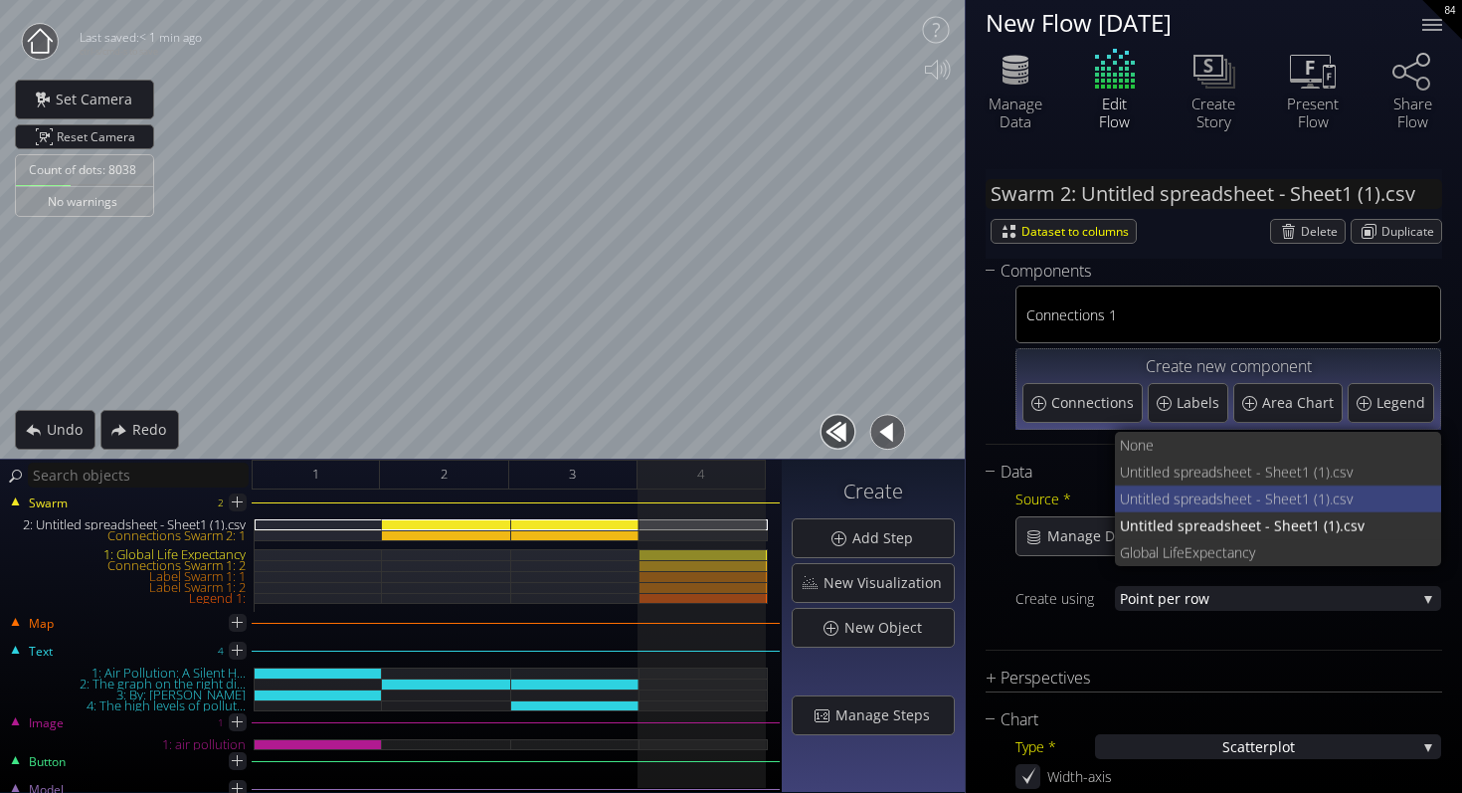
click at [1212, 497] on span "Untitled spreadsheet - Shee" at bounding box center [1208, 498] width 177 height 27
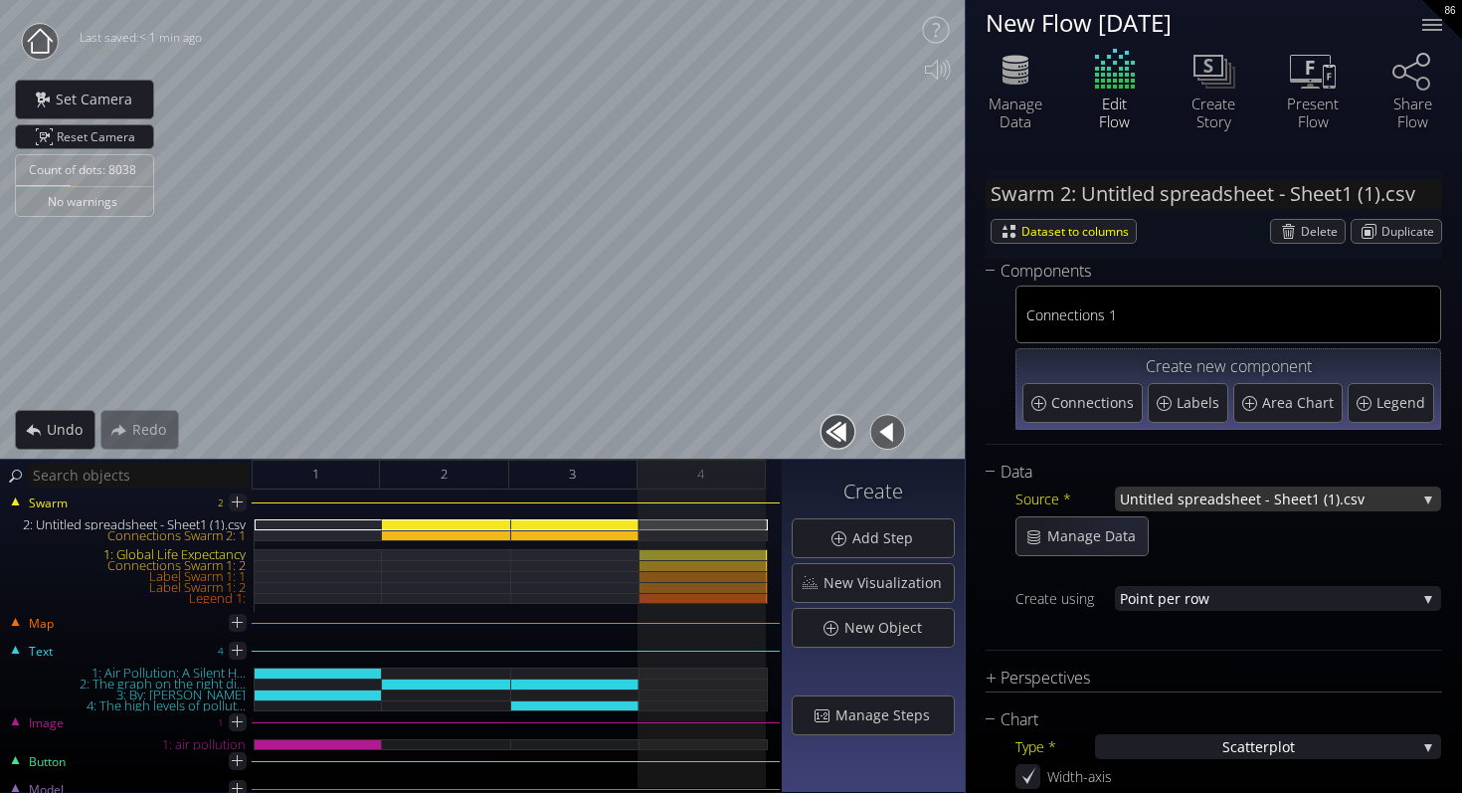
click at [1149, 504] on span "Untitled spreadsheet - Shee" at bounding box center [1213, 498] width 187 height 25
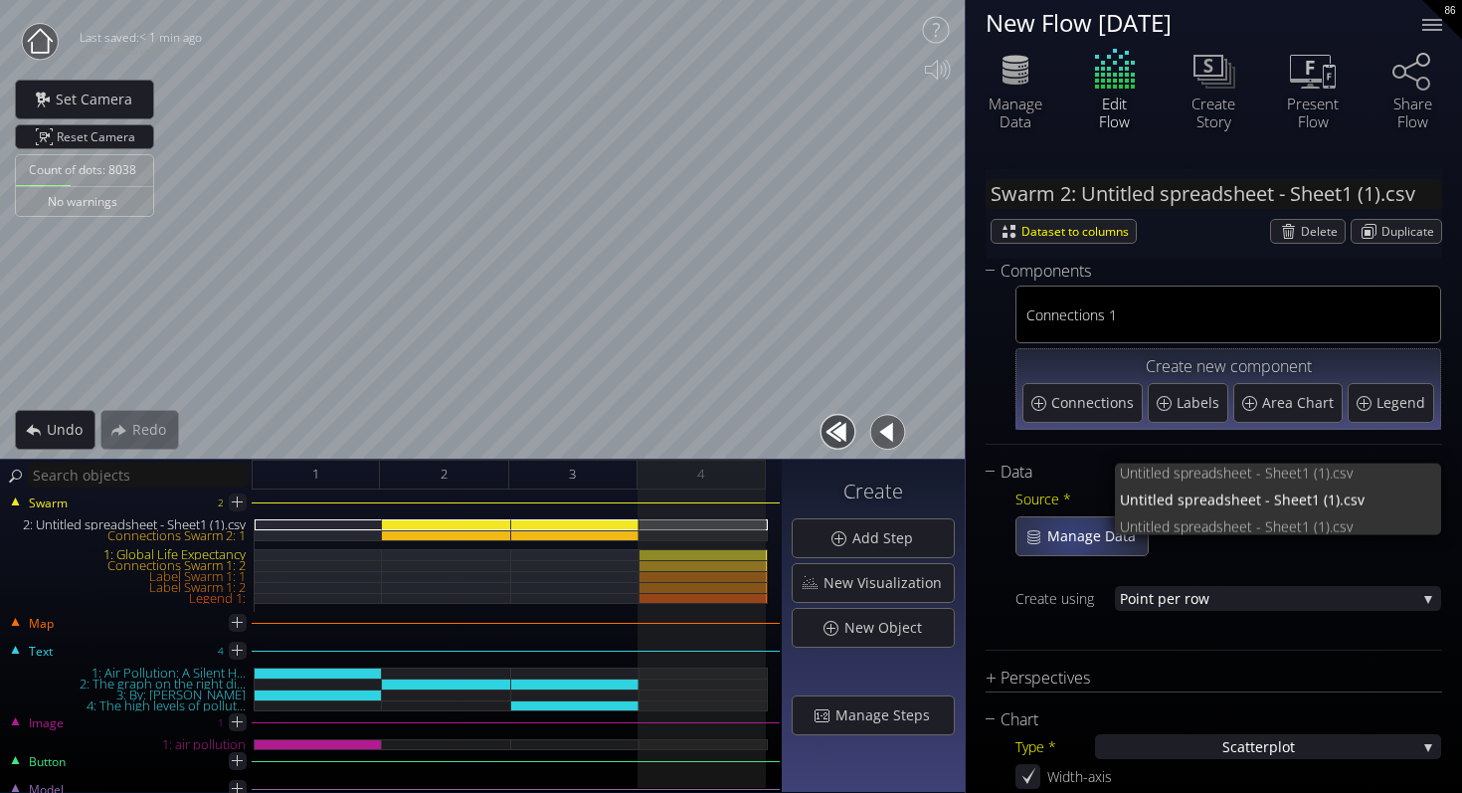
click at [1062, 542] on span "Manage Data" at bounding box center [1097, 536] width 101 height 20
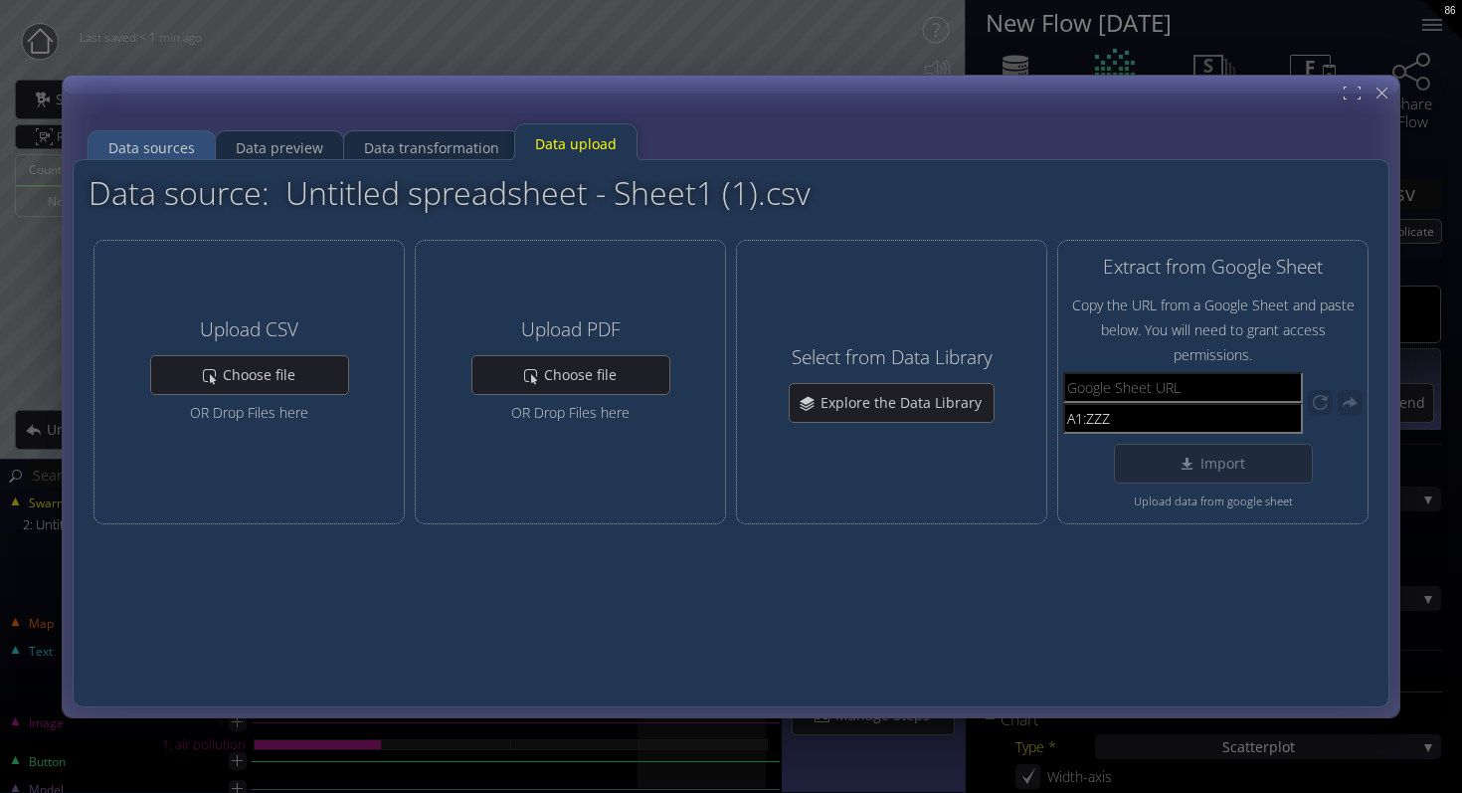
click at [168, 152] on div "Data sources" at bounding box center [151, 148] width 87 height 38
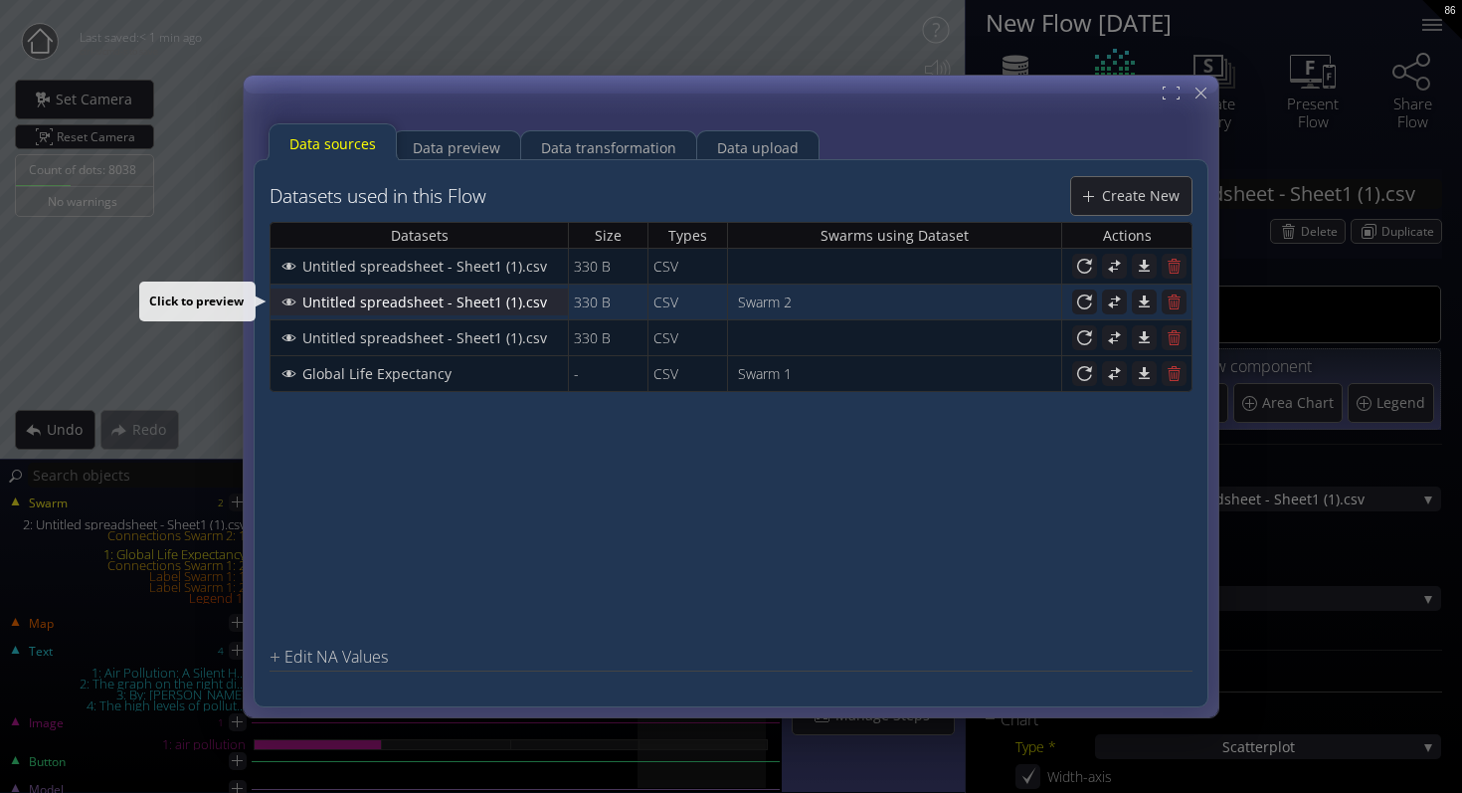
click at [331, 301] on span "Untitled spreadsheet - Sheet1 (1).csv" at bounding box center [430, 301] width 258 height 20
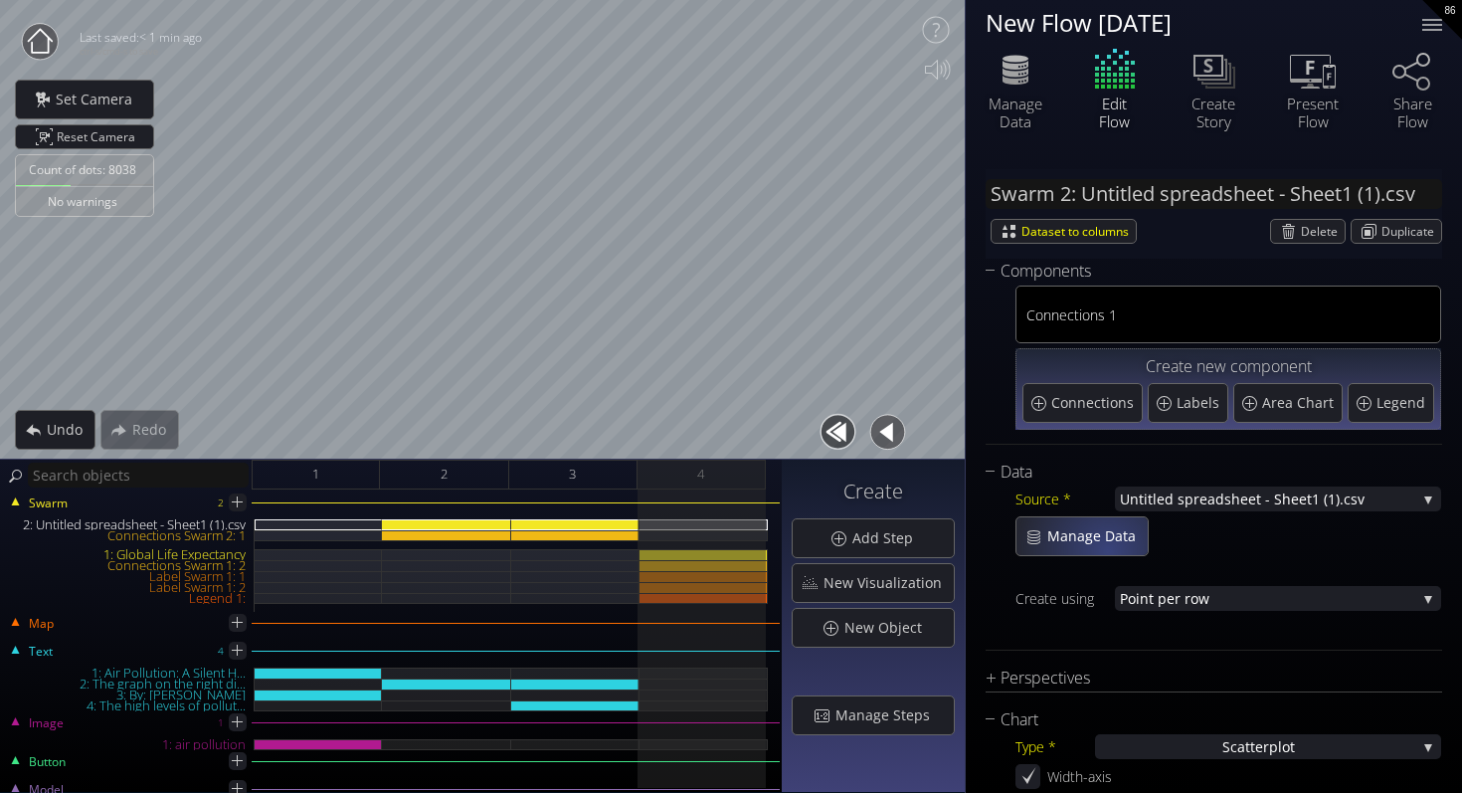
click at [1099, 541] on span "Manage Data" at bounding box center [1097, 536] width 101 height 20
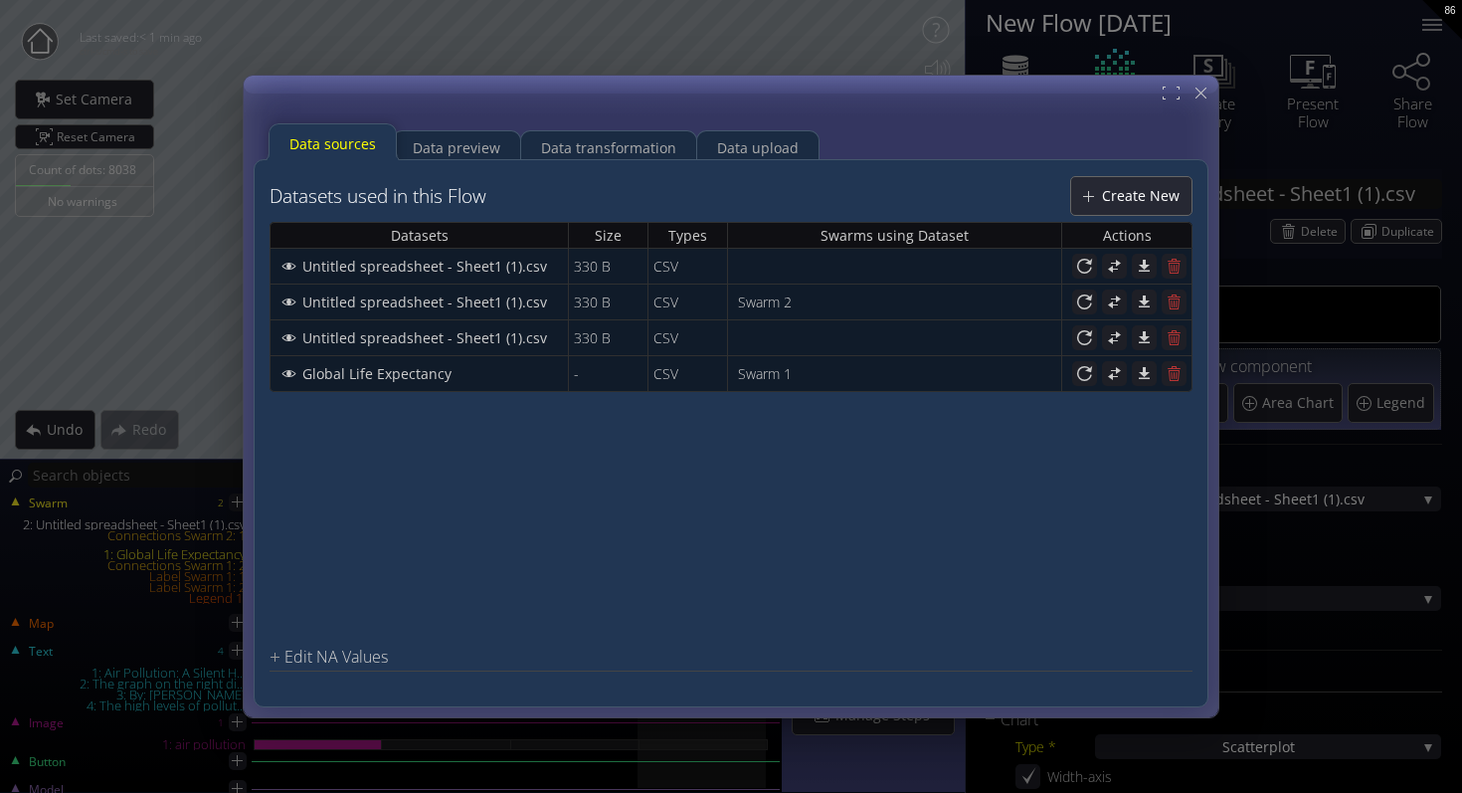
click at [1150, 194] on span "Create New" at bounding box center [1146, 196] width 91 height 20
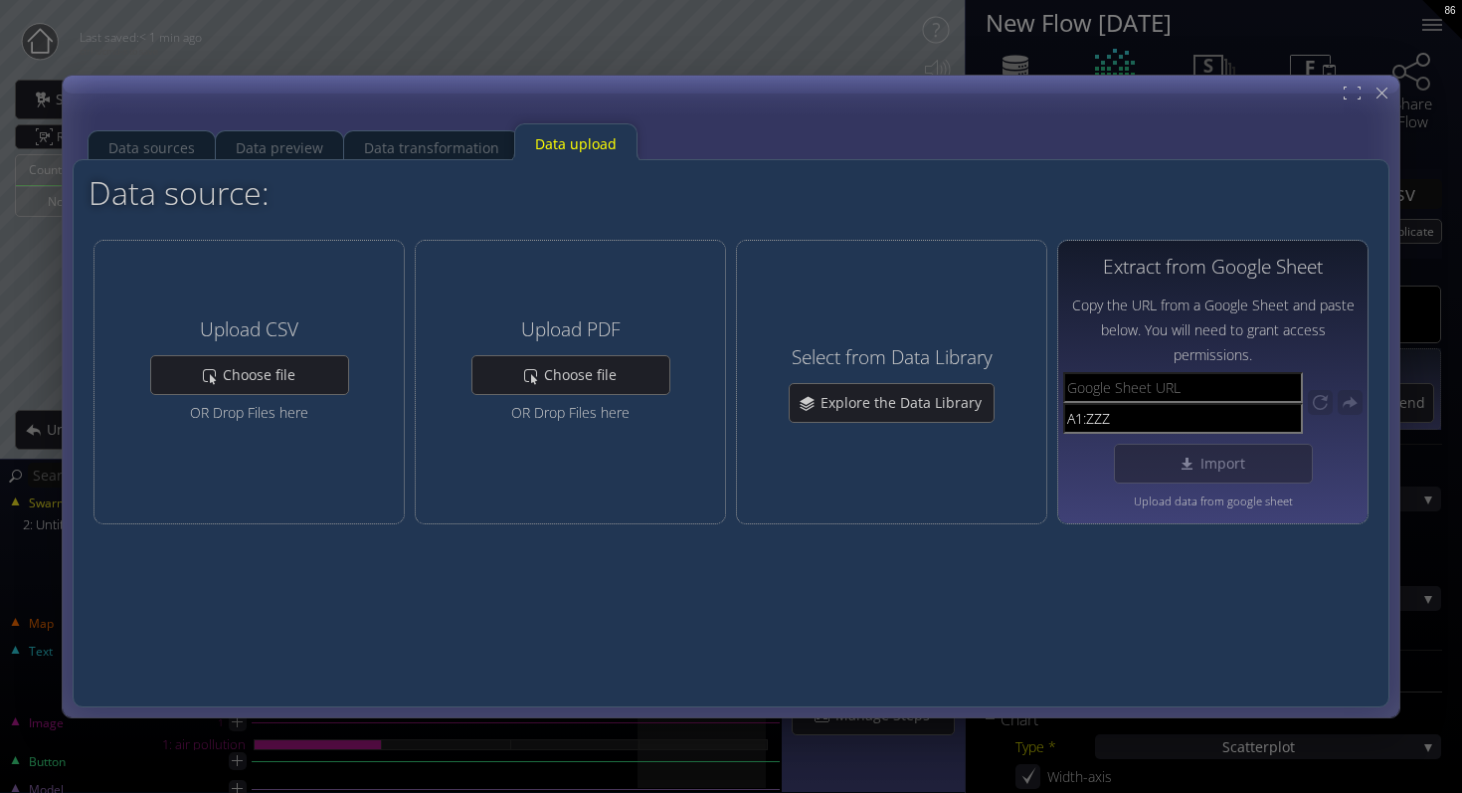
click at [1141, 385] on input "text" at bounding box center [1183, 387] width 240 height 31
paste input "[URL][DOMAIN_NAME]"
click at [1164, 454] on div "Import" at bounding box center [1213, 464] width 197 height 38
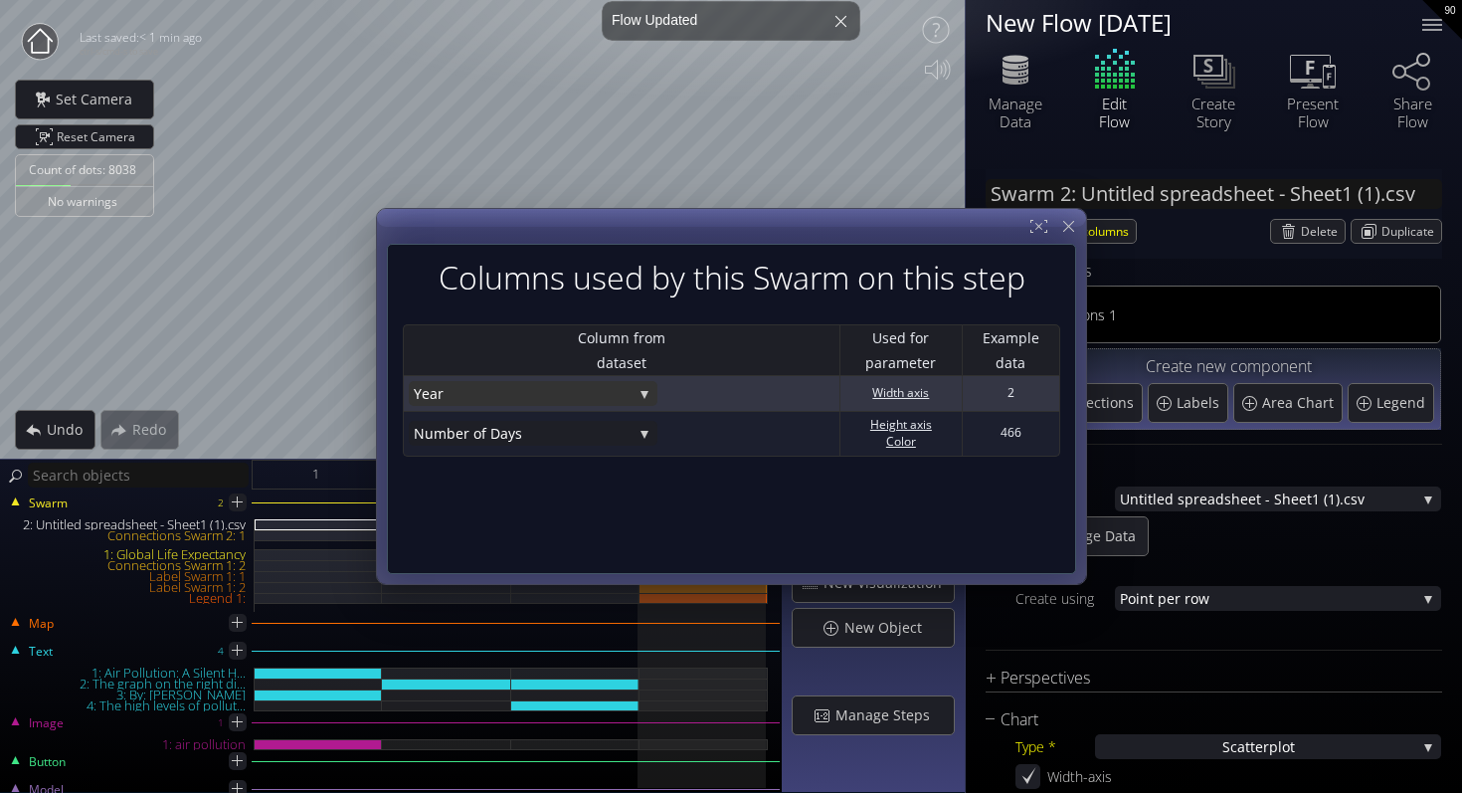
click at [633, 403] on div "Year" at bounding box center [533, 393] width 249 height 25
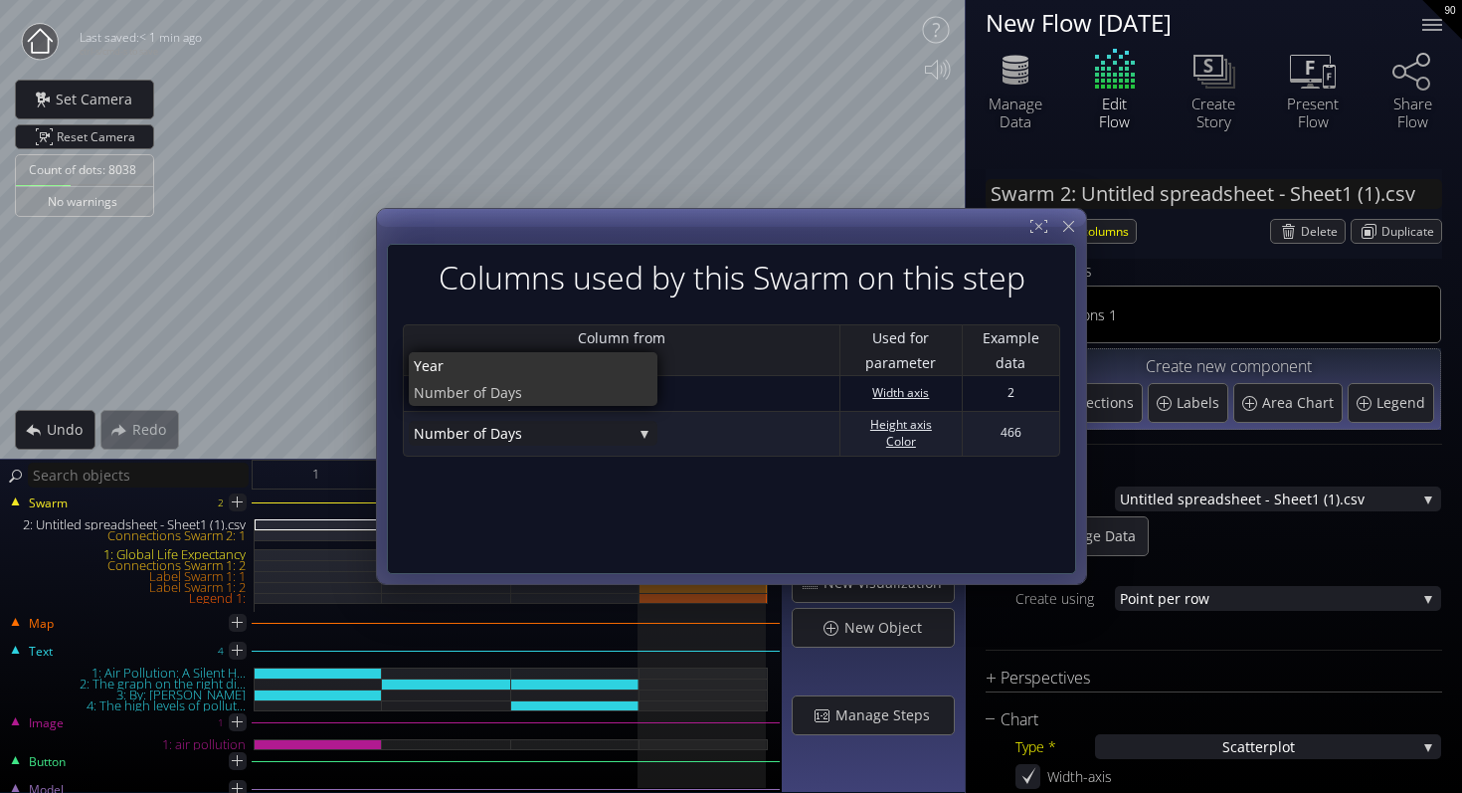
click at [607, 386] on span "er of Days" at bounding box center [549, 392] width 187 height 27
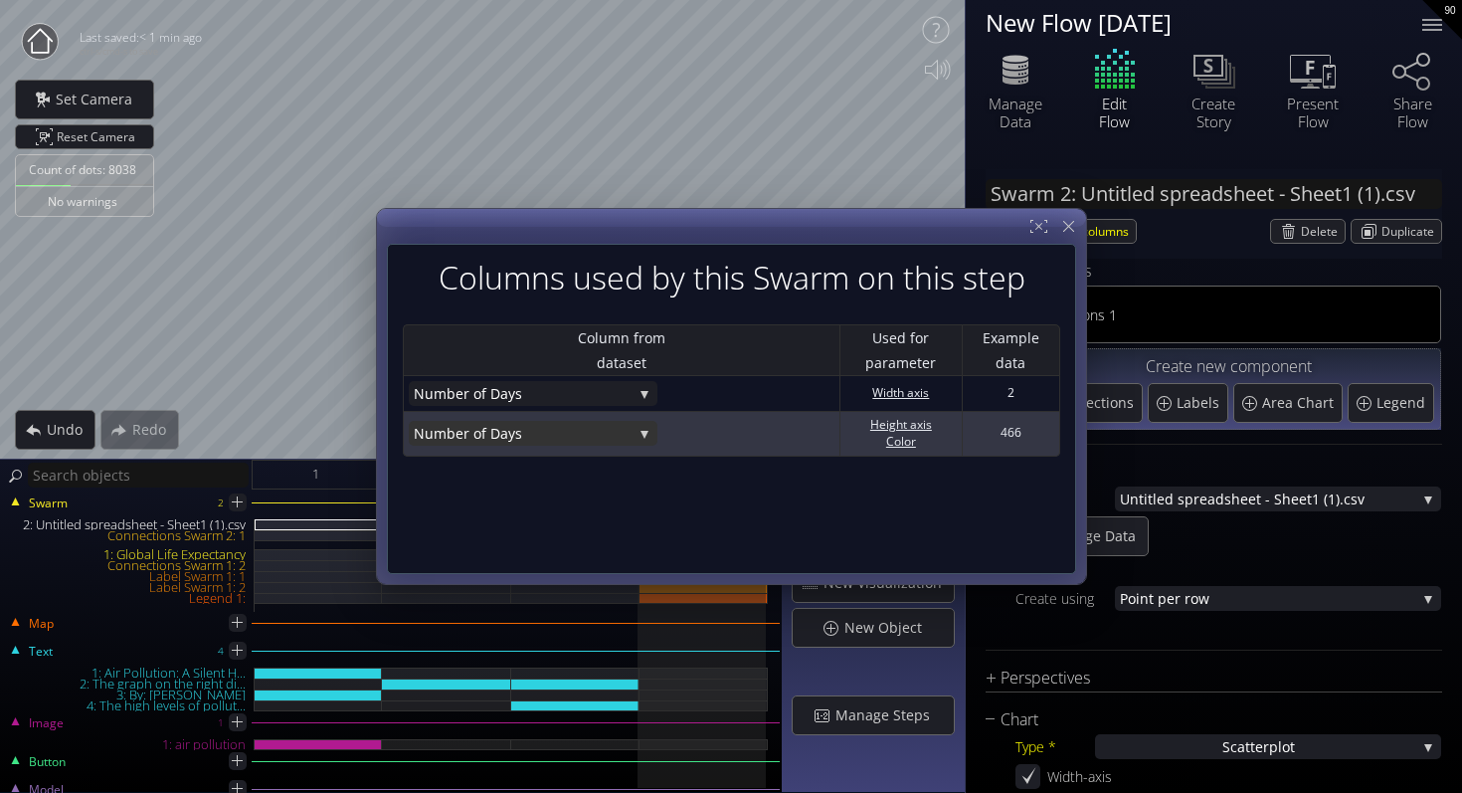
click at [596, 436] on span "er of Days" at bounding box center [544, 434] width 177 height 25
click at [563, 410] on span "Year" at bounding box center [528, 406] width 229 height 27
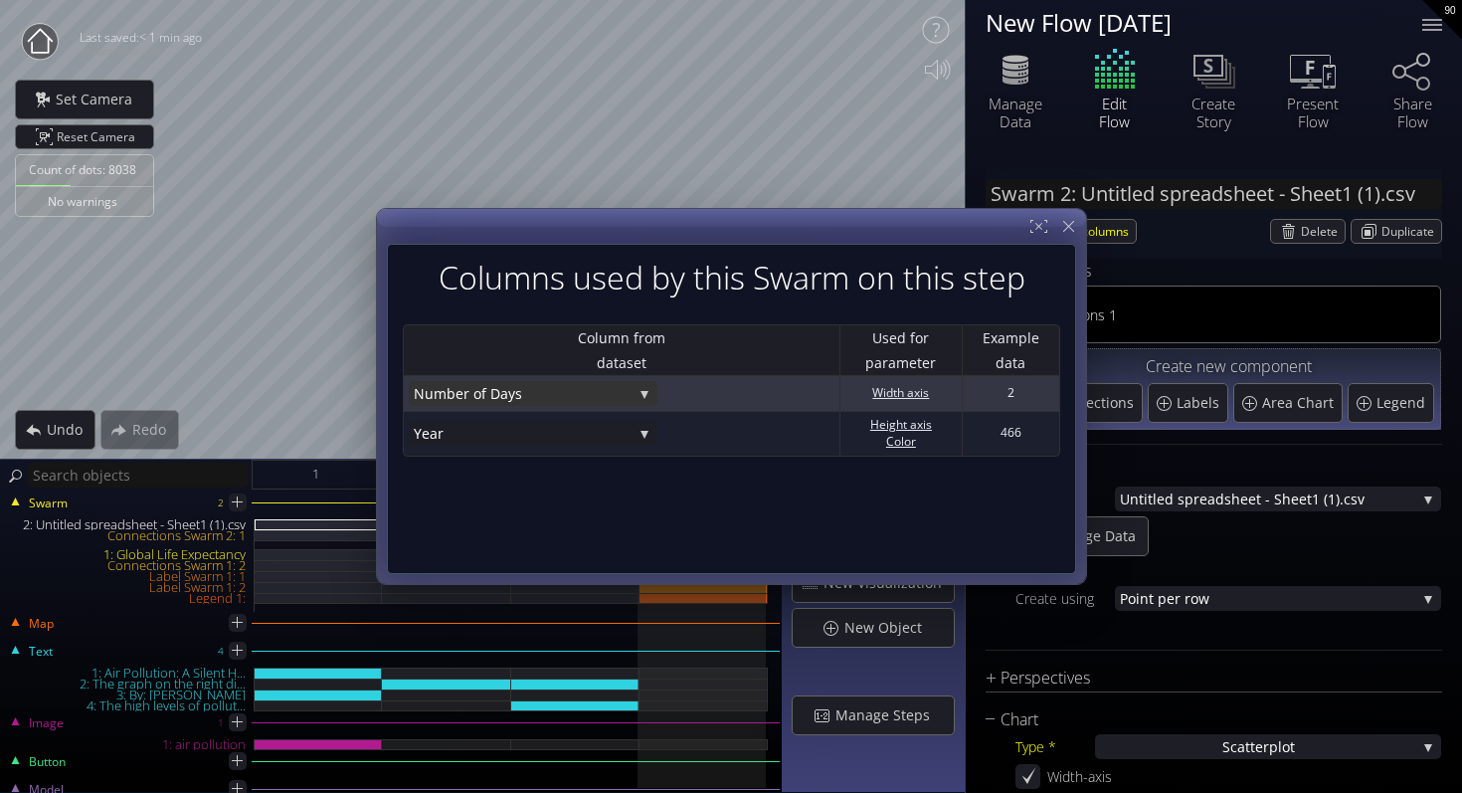
click at [521, 397] on span "er of Days" at bounding box center [544, 393] width 177 height 25
click at [510, 368] on span "Year" at bounding box center [528, 365] width 229 height 27
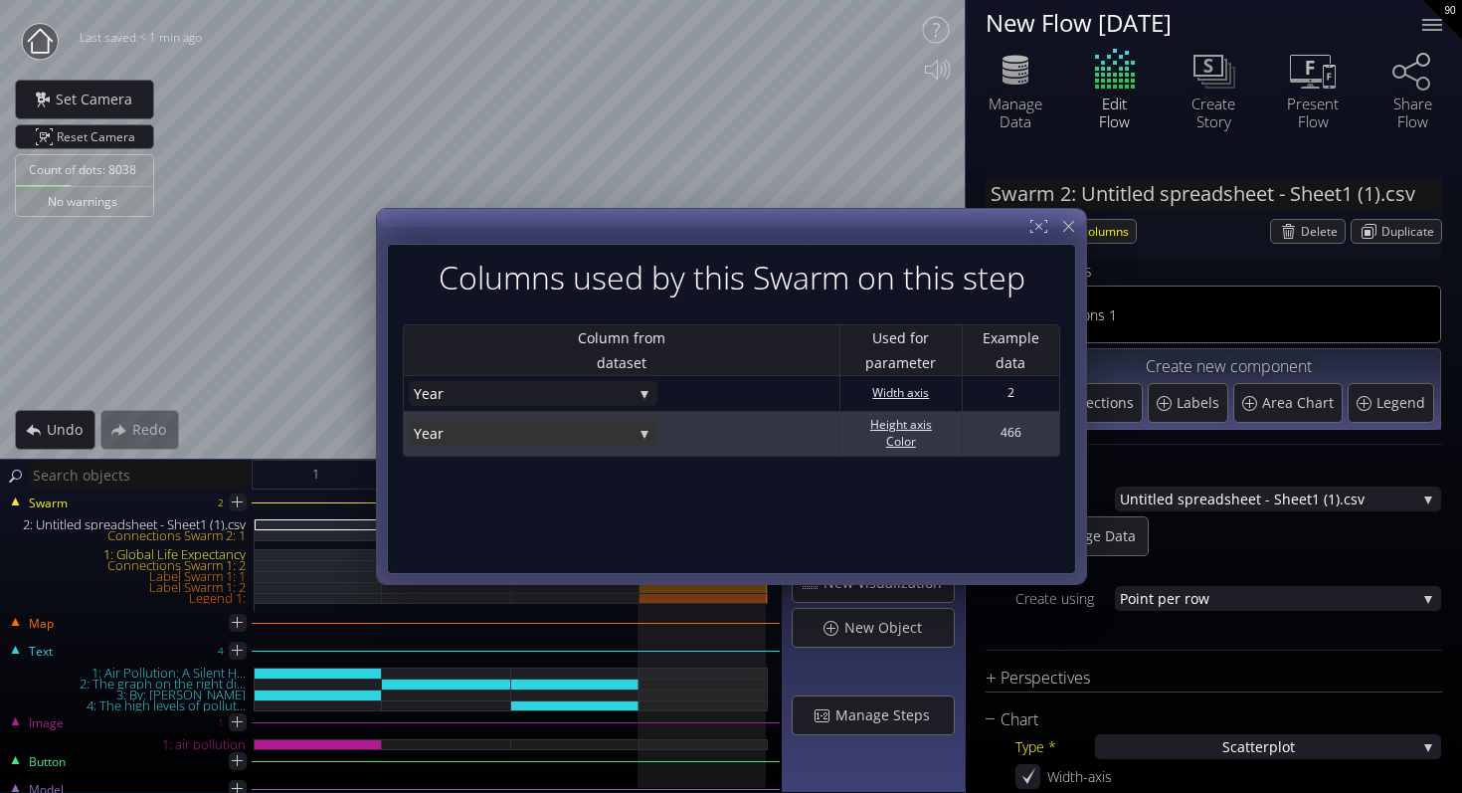
click at [512, 424] on span "Year" at bounding box center [523, 434] width 219 height 25
click at [517, 439] on span "er of Days" at bounding box center [549, 433] width 187 height 27
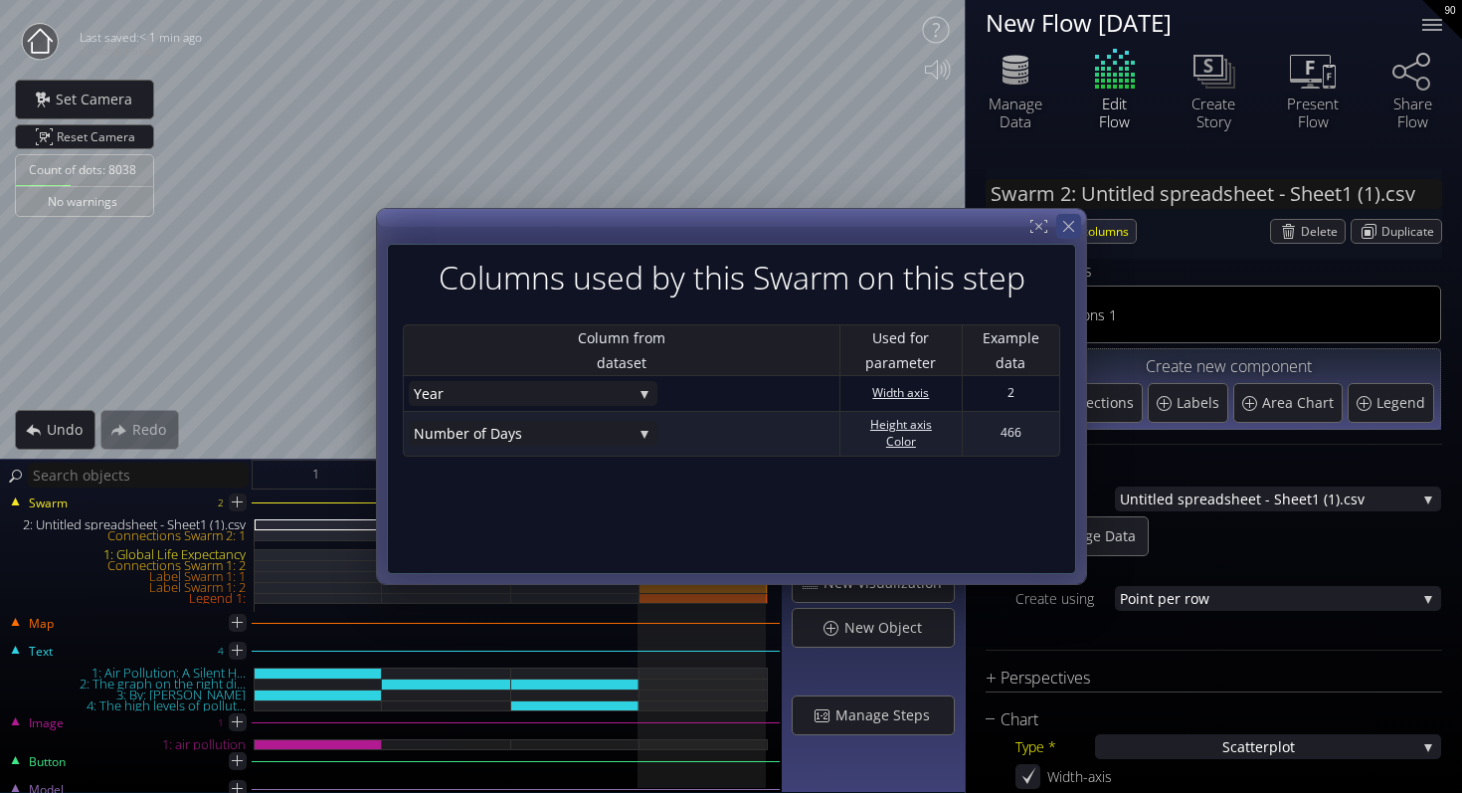
click at [1070, 232] on icon at bounding box center [1068, 226] width 19 height 19
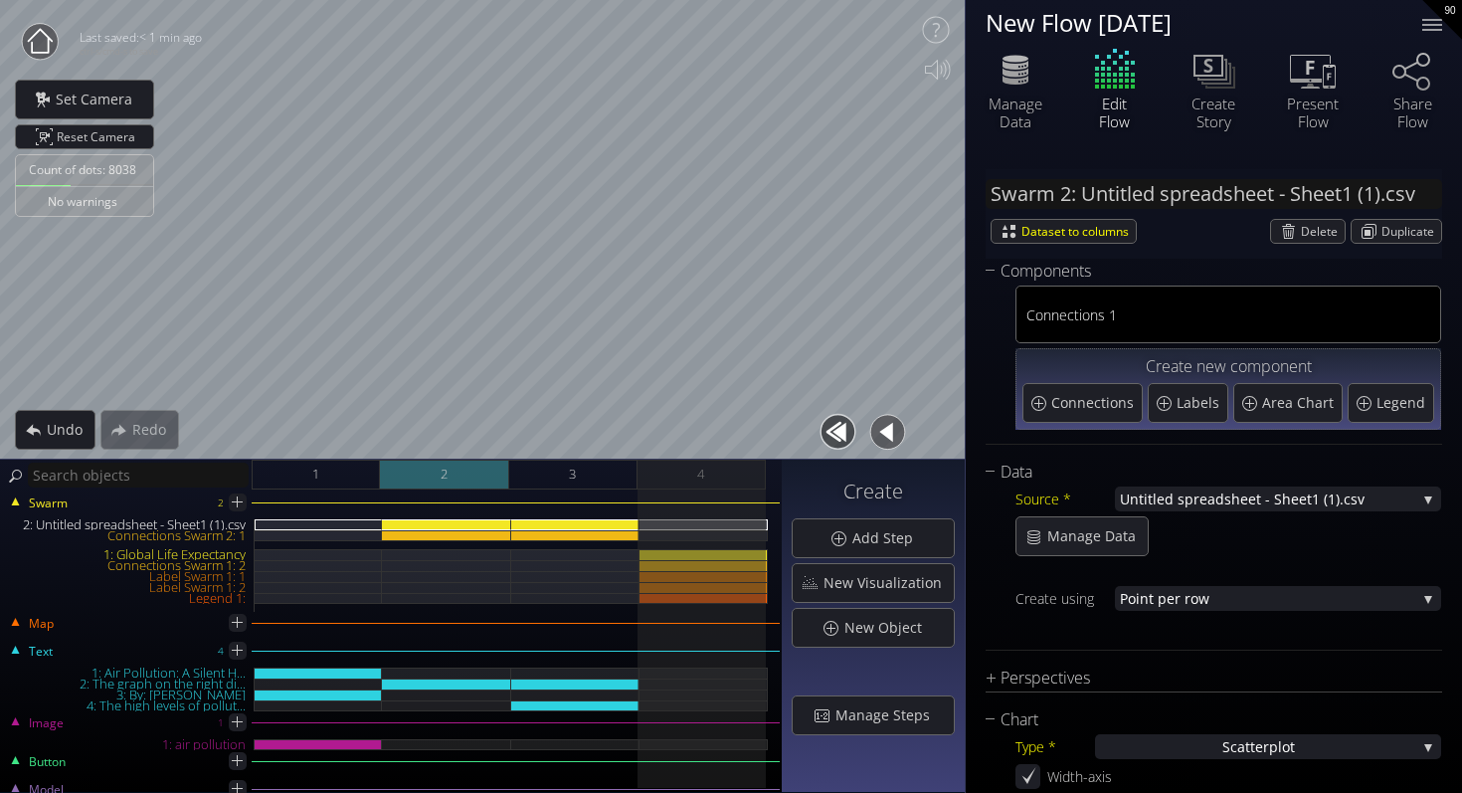
click at [450, 481] on div "2" at bounding box center [444, 475] width 128 height 30
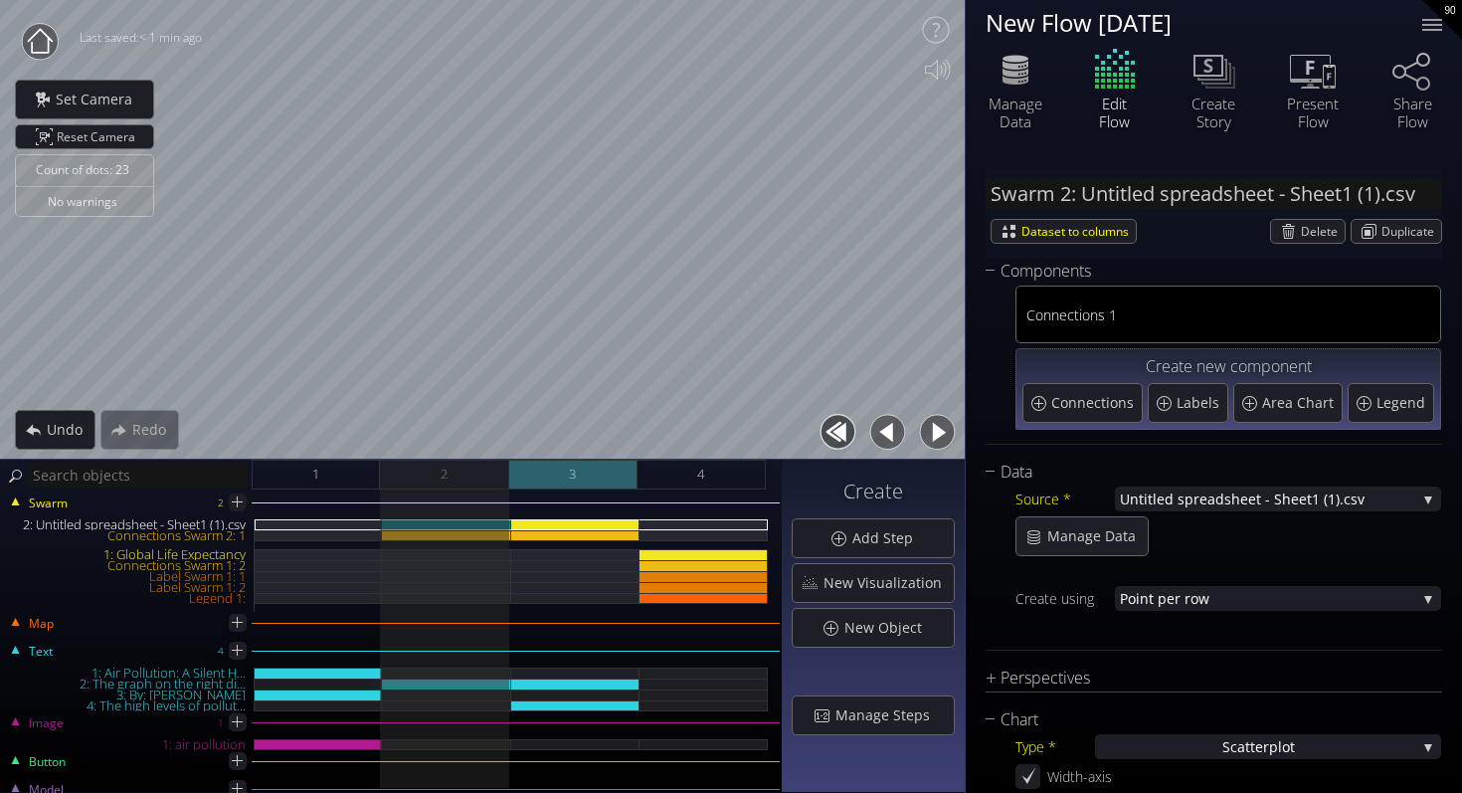
click at [591, 468] on div "3" at bounding box center [573, 475] width 128 height 30
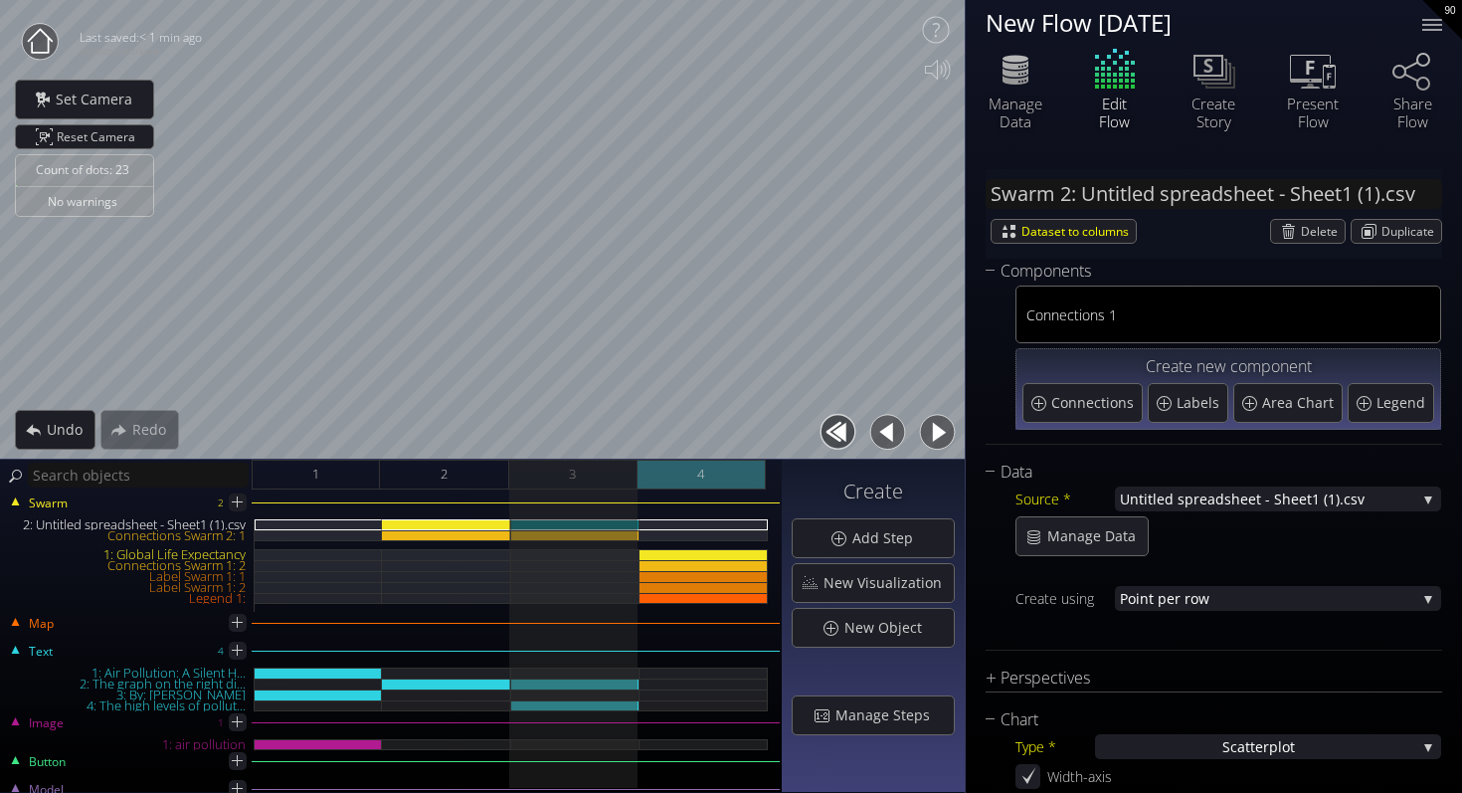
click at [718, 469] on div "4" at bounding box center [702, 475] width 128 height 30
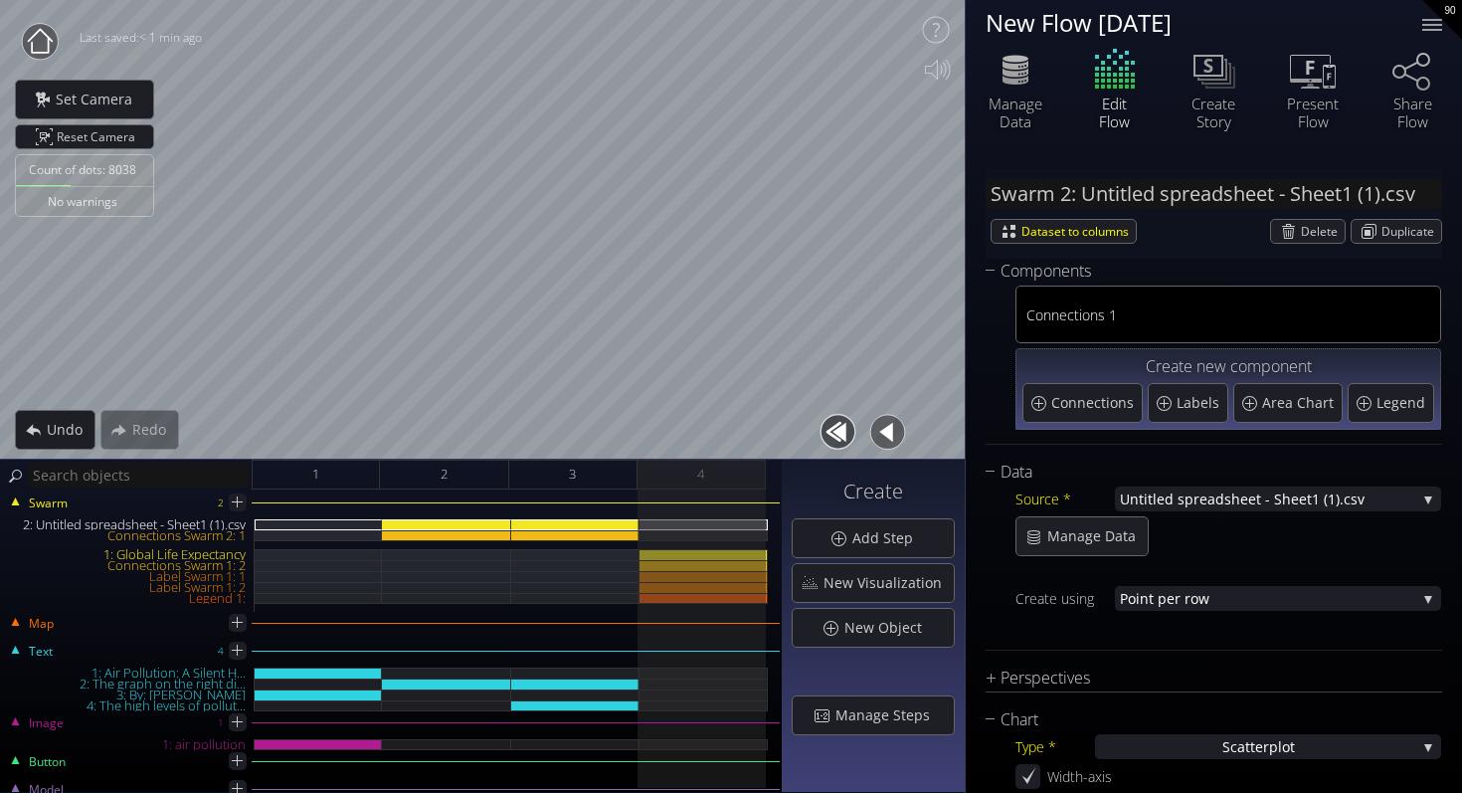
click at [113, 519] on div "Swarm 2" at bounding box center [128, 505] width 252 height 30
click at [420, 519] on div "2: Untitled spreadsheet - Sheet1 (1).csv" at bounding box center [446, 524] width 128 height 11
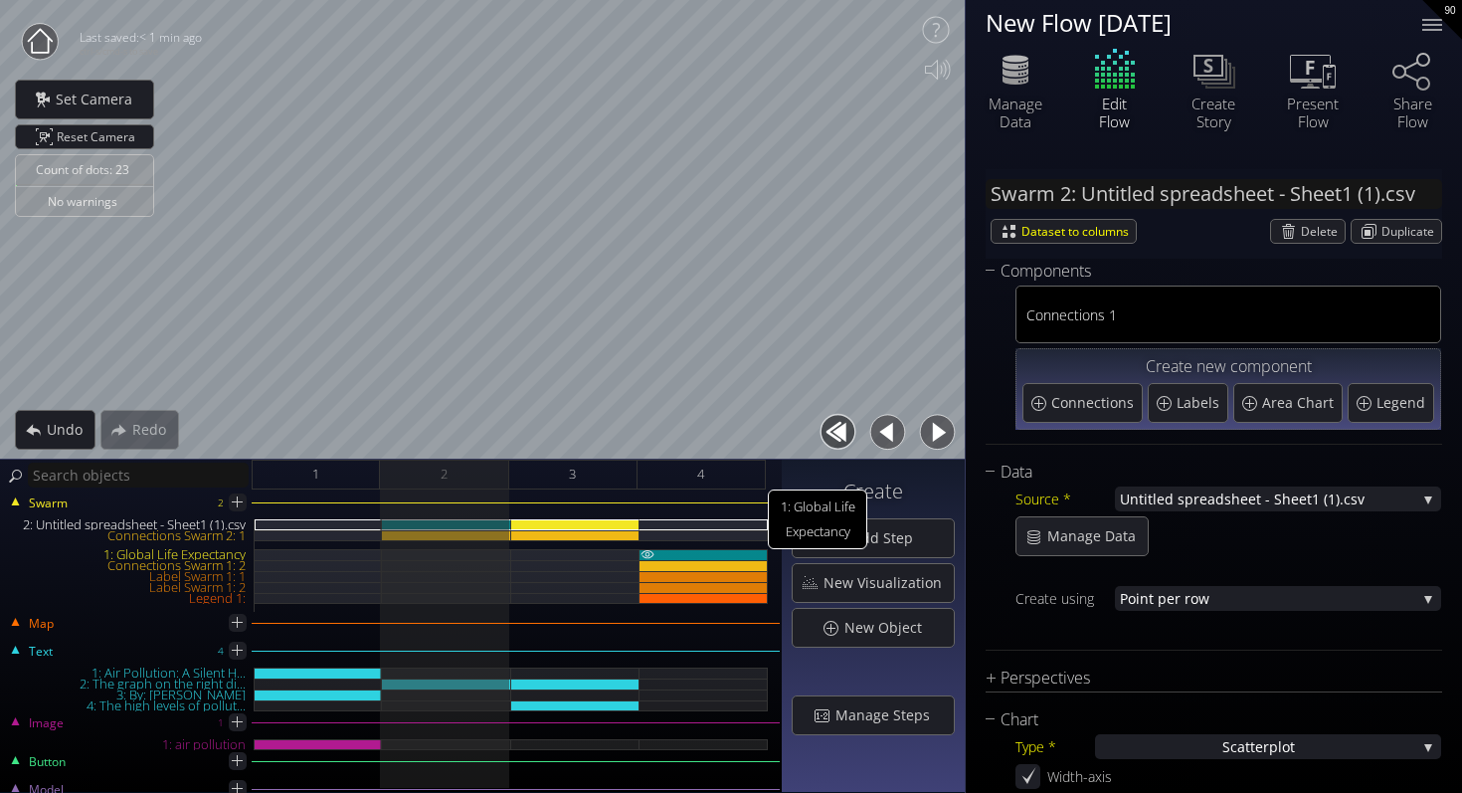
click at [690, 553] on div "1: Global Life Expectancy" at bounding box center [704, 554] width 128 height 11
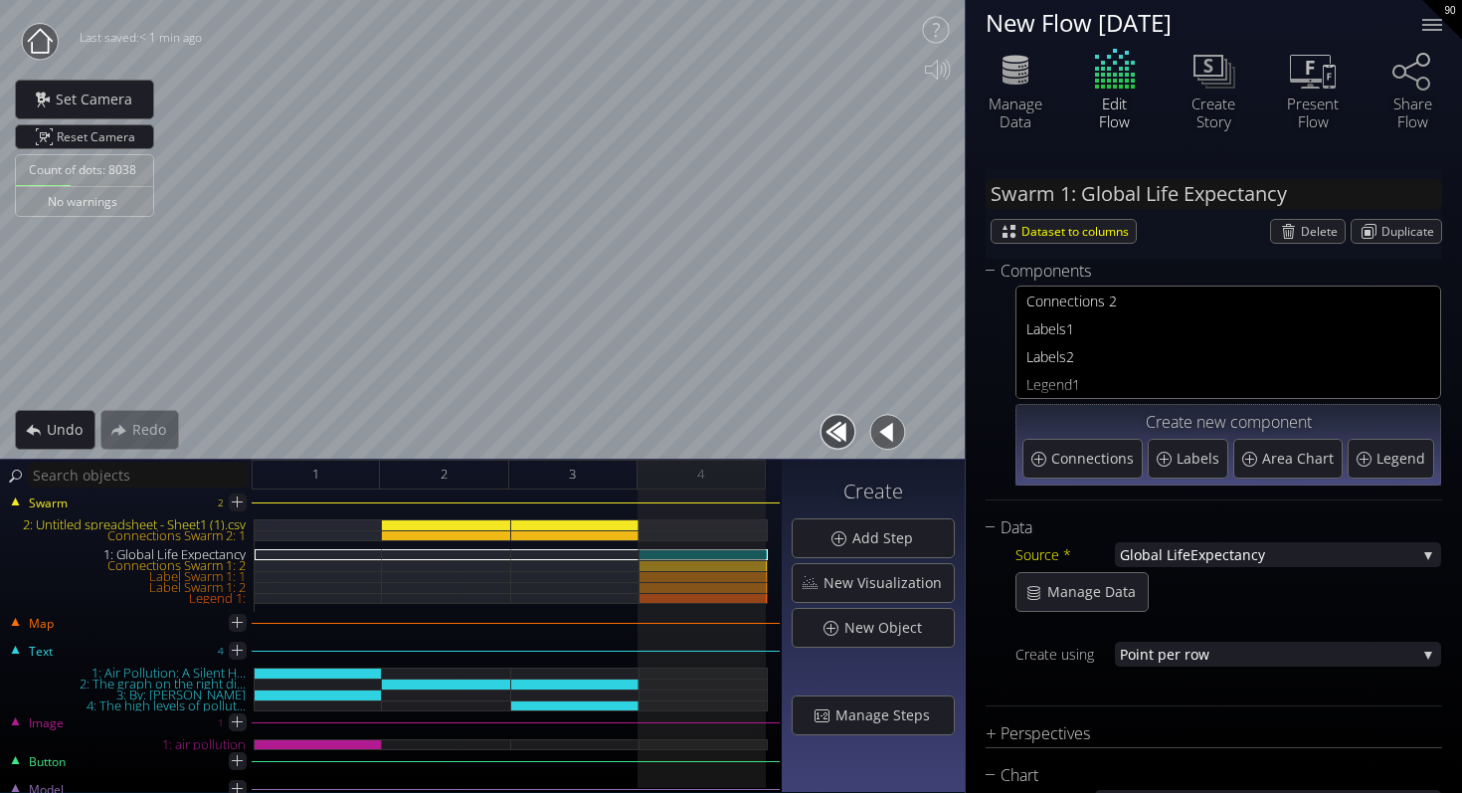
click at [1172, 570] on div "Source * Global Life Expectancy None Untitled spreadsheet - Shee t1 (1).csv Unt…" at bounding box center [1214, 618] width 457 height 156
click at [1180, 563] on span "Global Life" at bounding box center [1155, 554] width 71 height 25
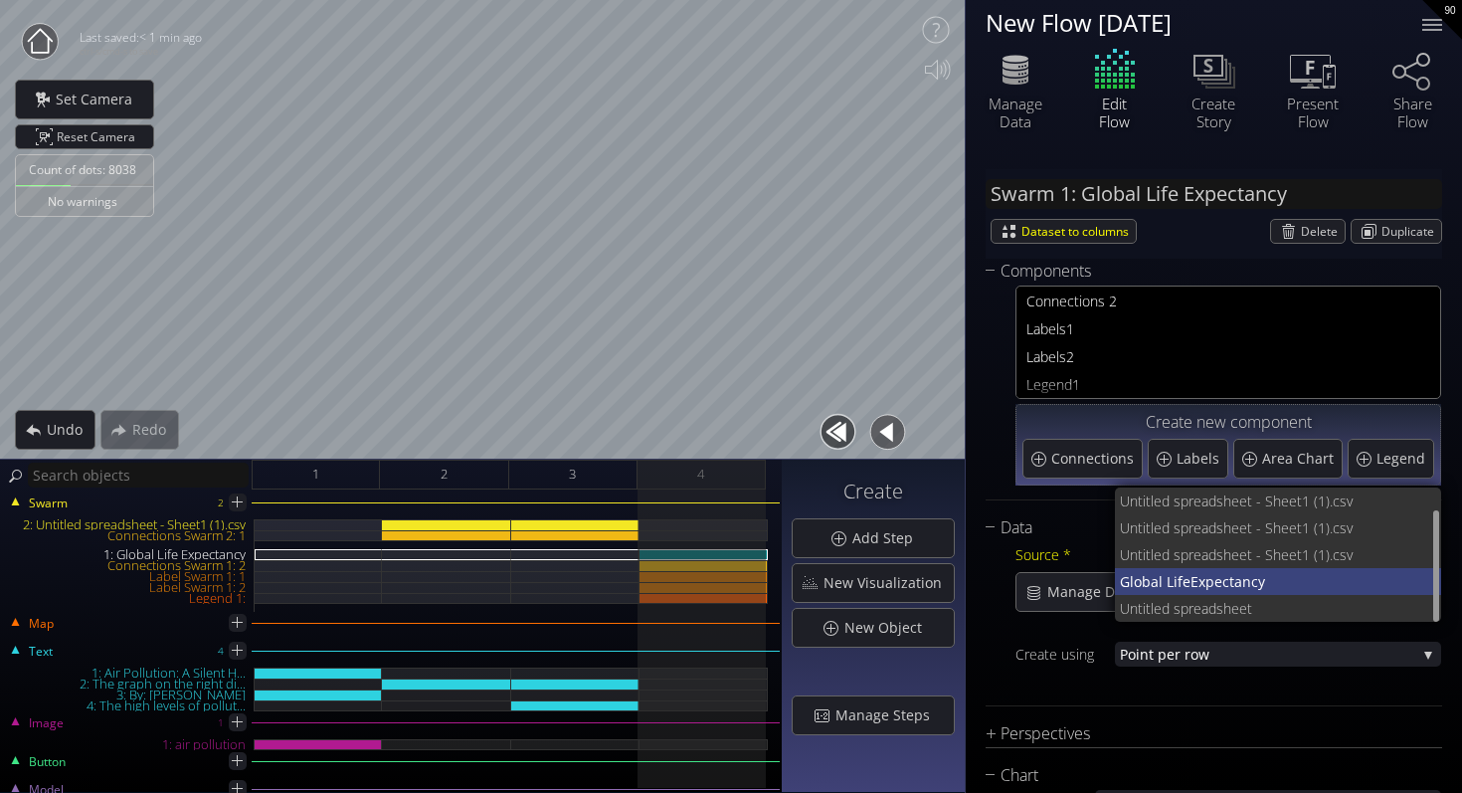
scroll to position [27, 0]
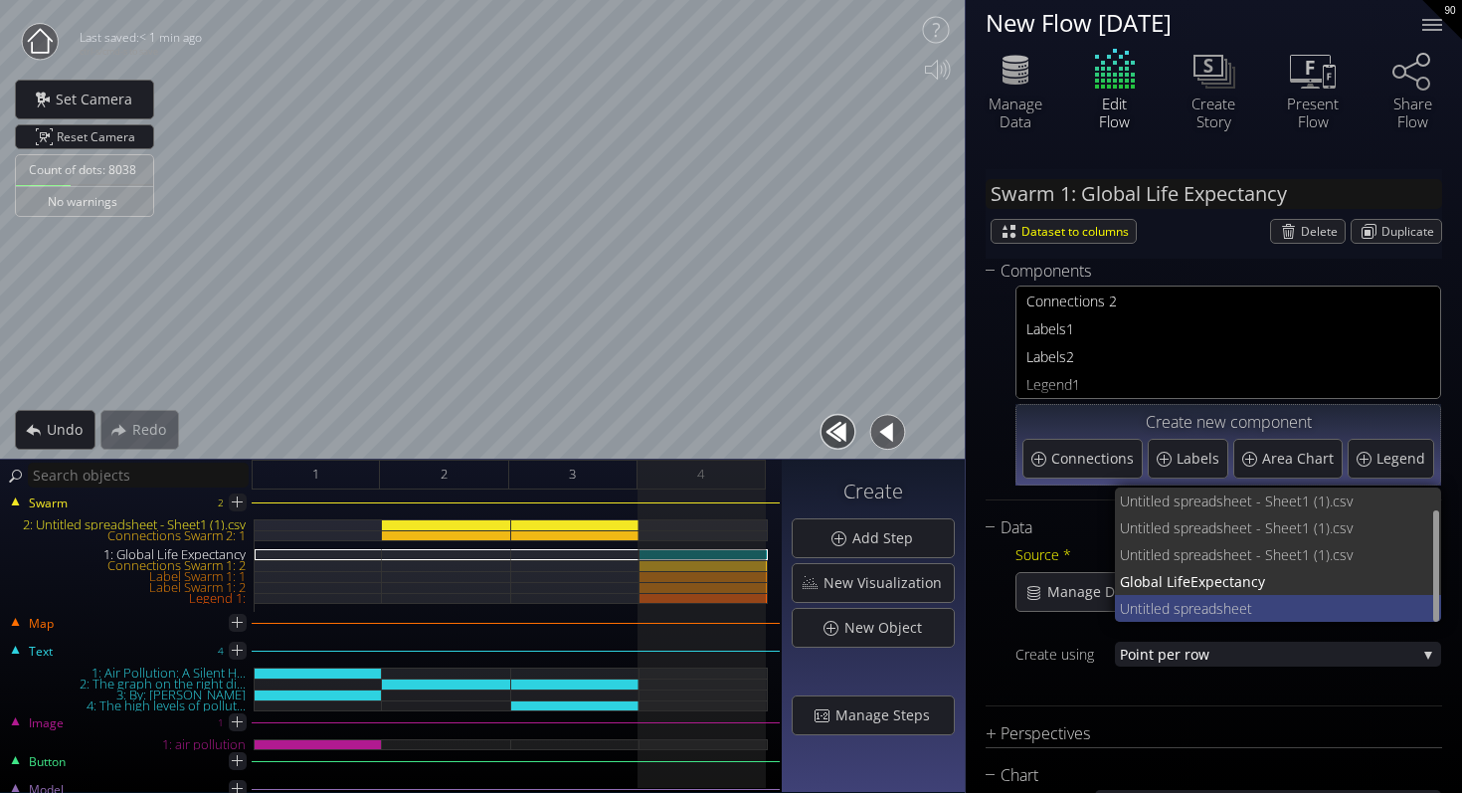
click at [1185, 597] on span "preadsheet" at bounding box center [1304, 608] width 246 height 27
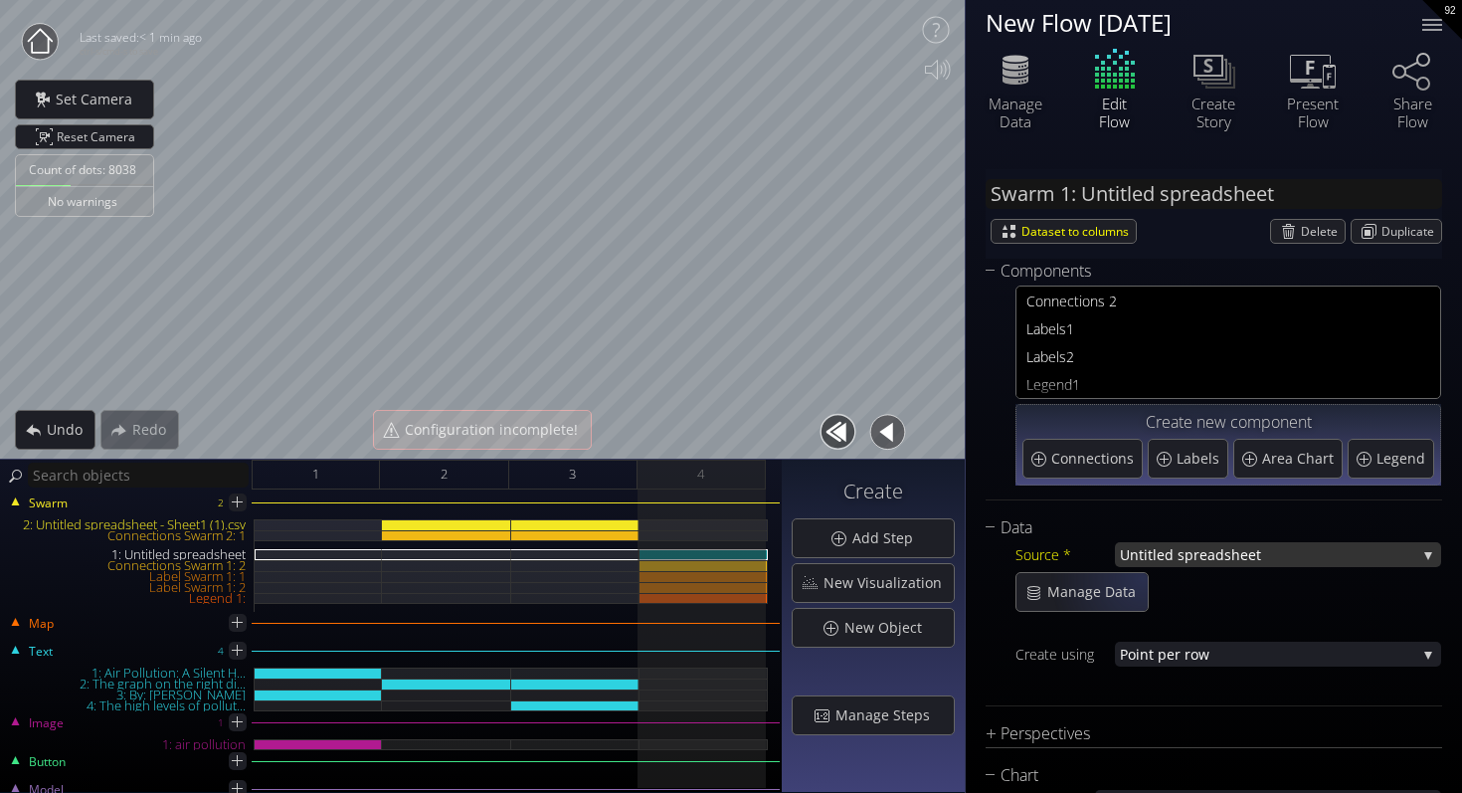
click at [1185, 555] on span "preadsheet" at bounding box center [1301, 554] width 232 height 25
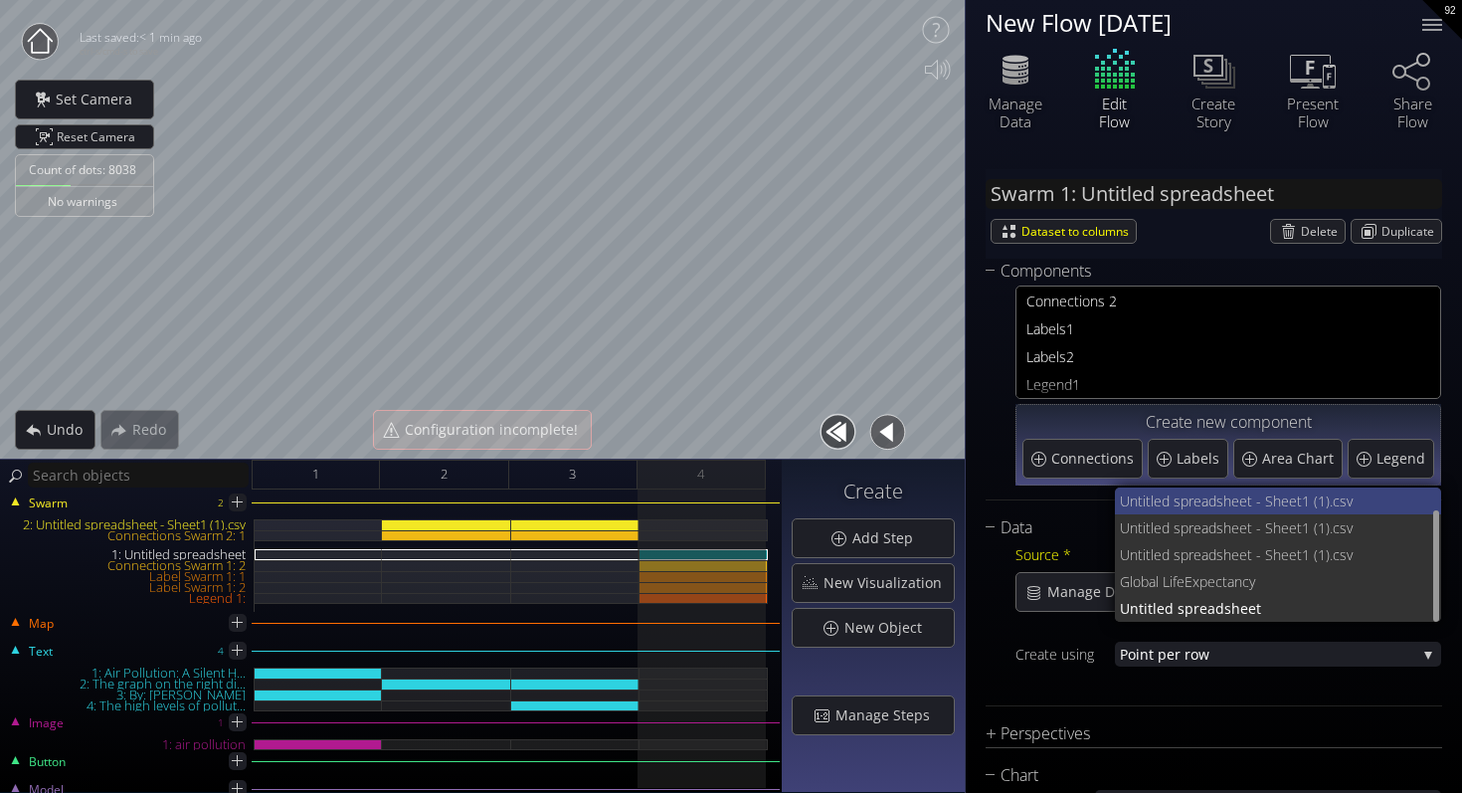
click at [1172, 509] on span "Untitled spreadsheet - Shee" at bounding box center [1208, 500] width 177 height 27
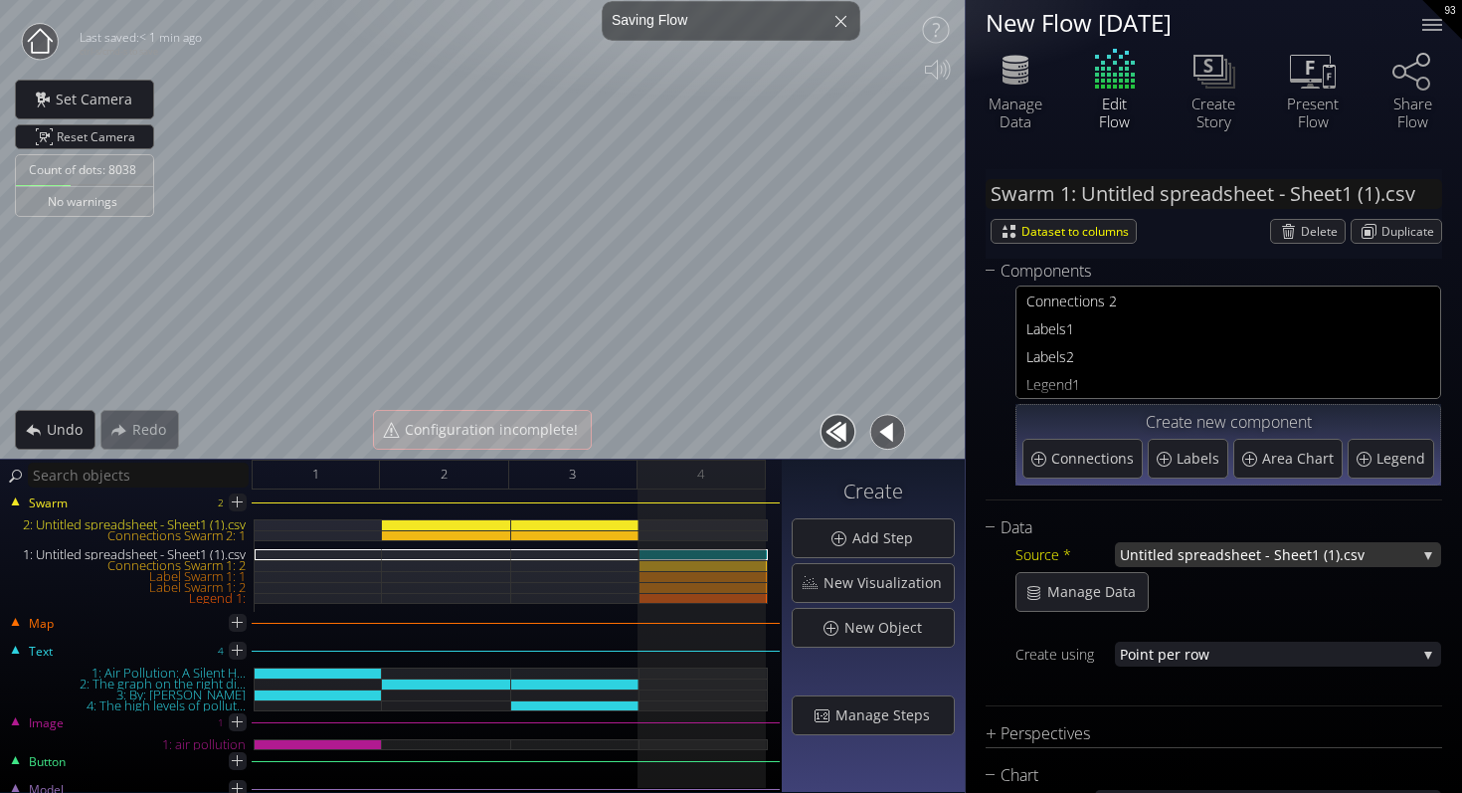
click at [1156, 564] on span "Untitled spreadsheet - Shee" at bounding box center [1213, 554] width 187 height 25
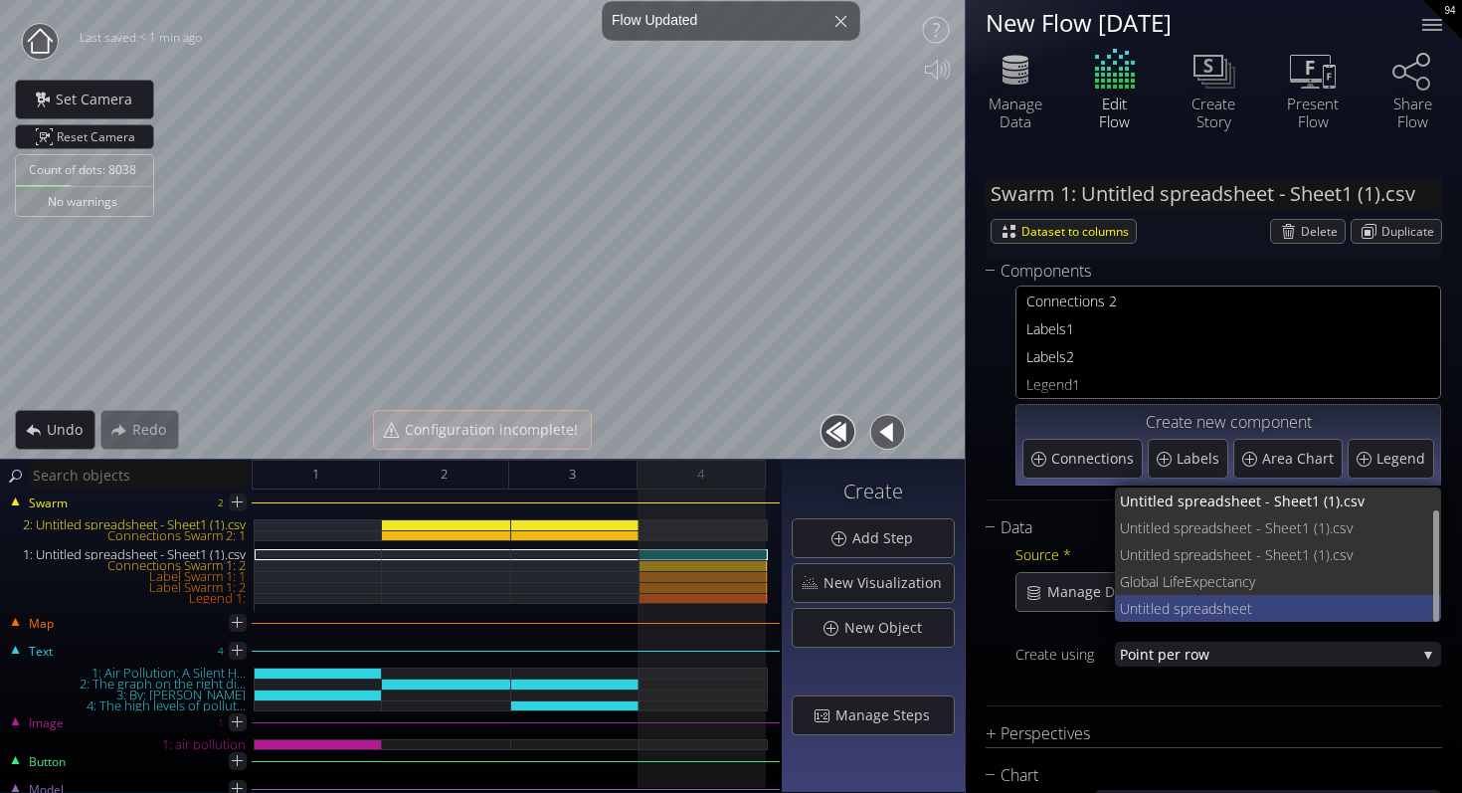
click at [1218, 610] on span "preadsheet" at bounding box center [1304, 608] width 246 height 27
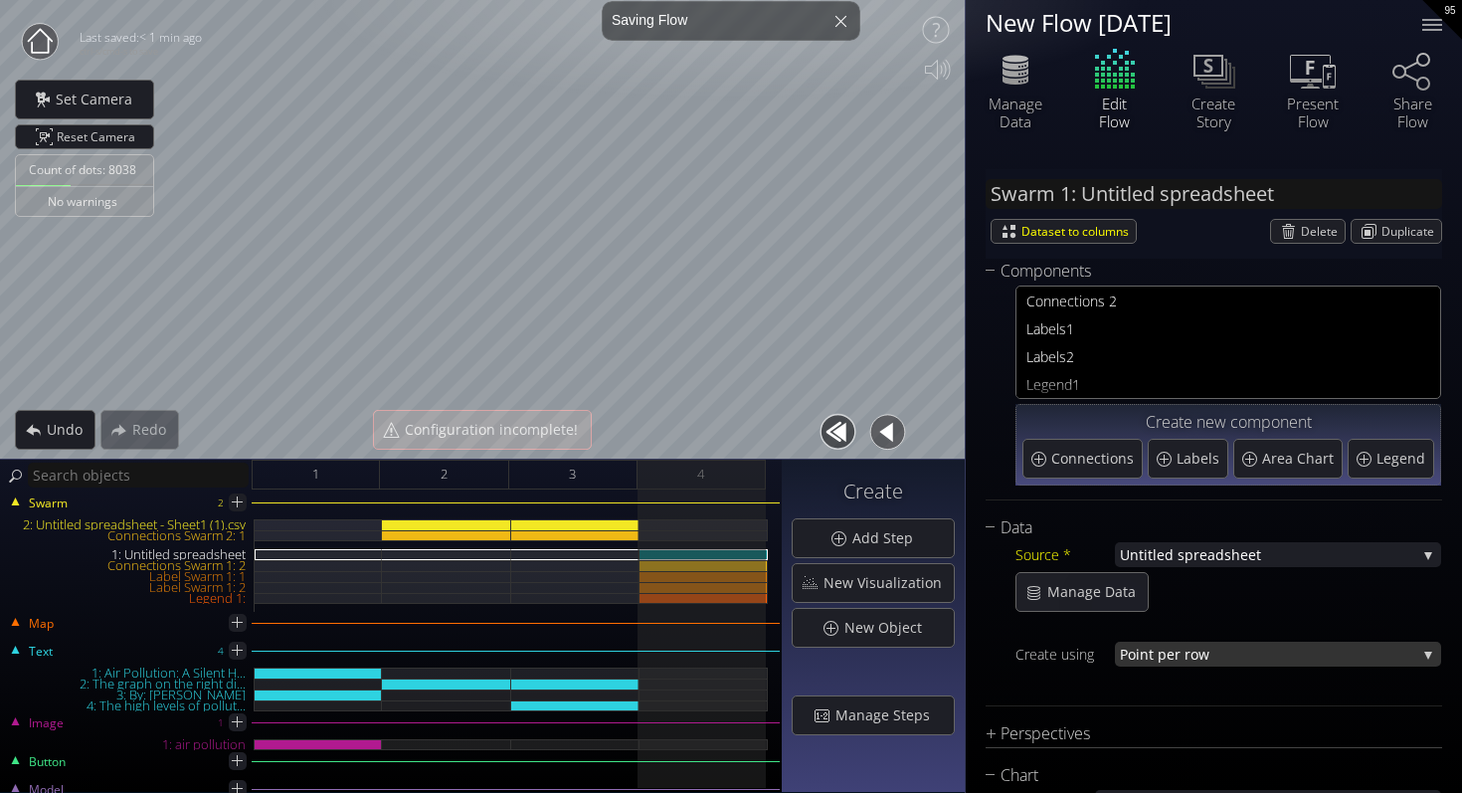
scroll to position [6, 0]
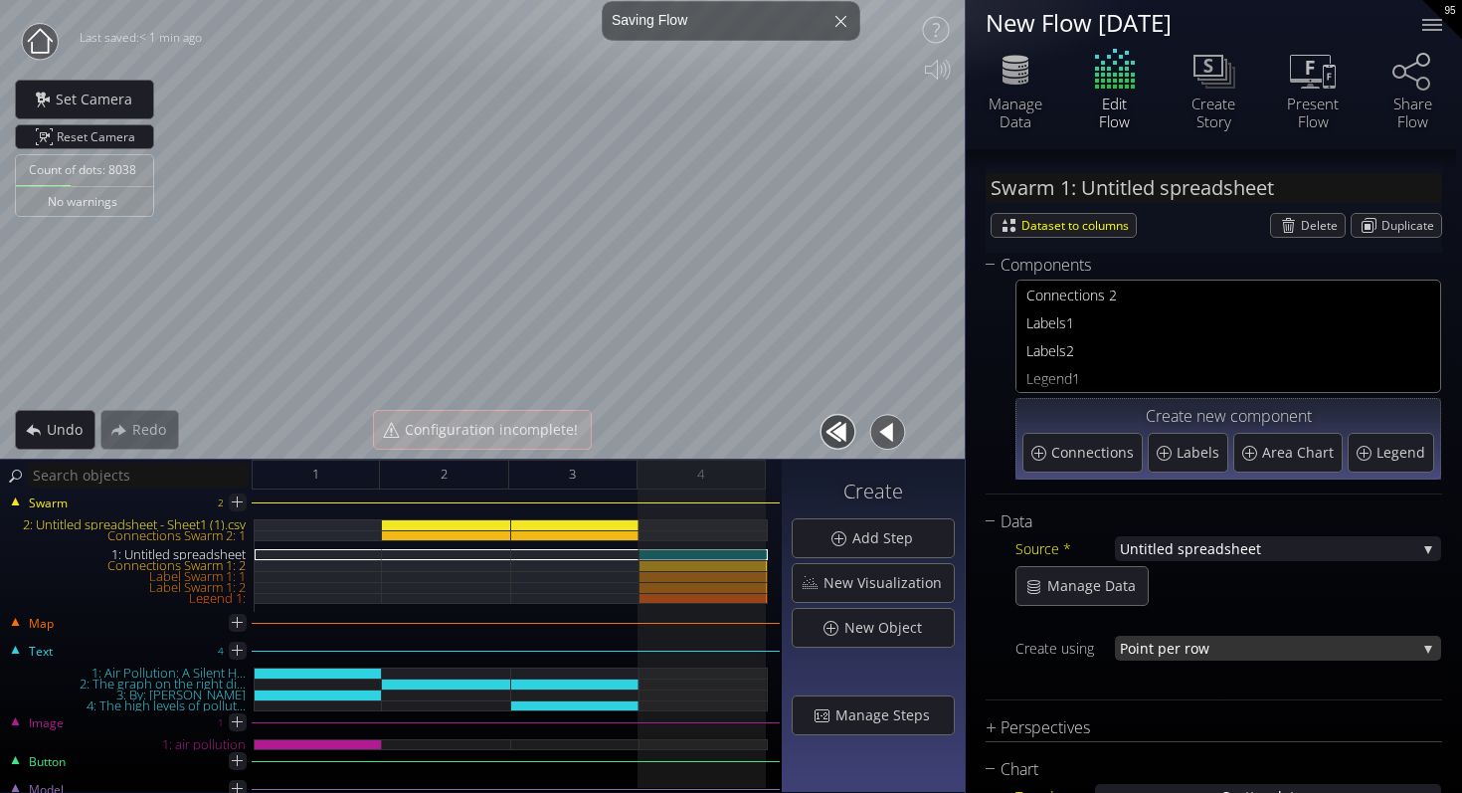
click at [1158, 662] on div "Create using Poi nt per row Poi nt per row Point per value" at bounding box center [1229, 651] width 426 height 80
click at [1162, 654] on span "nt per row" at bounding box center [1278, 648] width 277 height 25
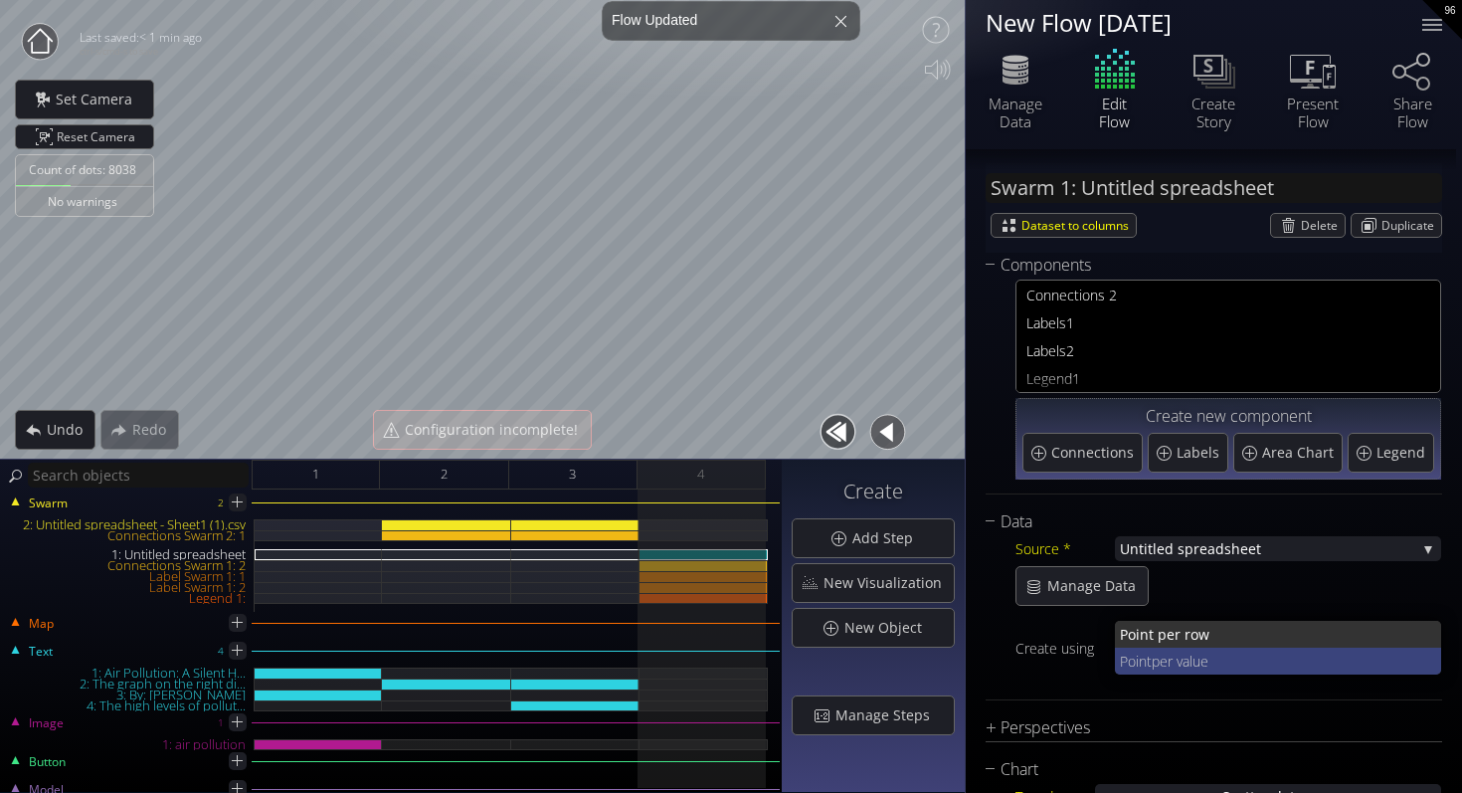
click at [1181, 653] on span "per value" at bounding box center [1289, 661] width 275 height 27
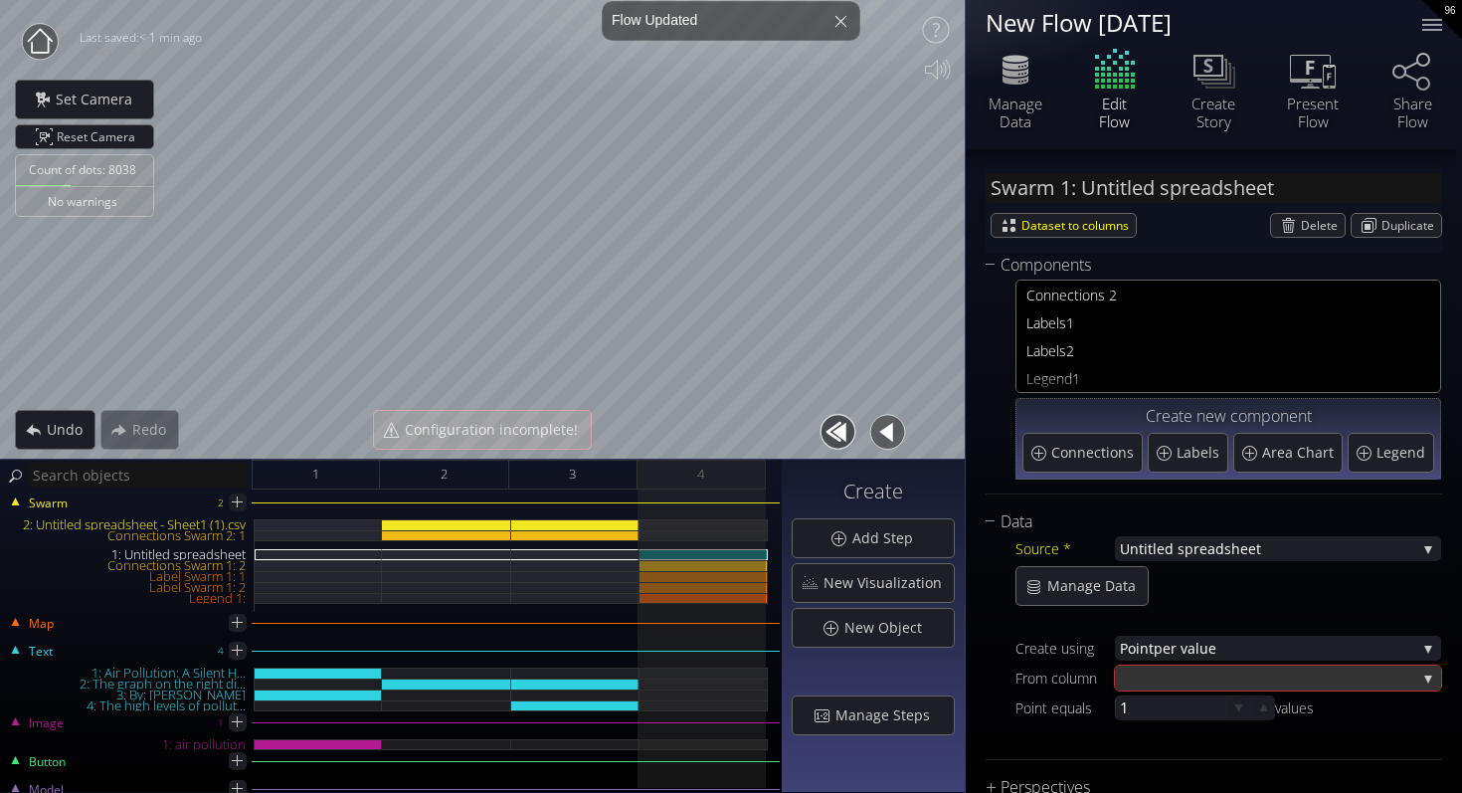
click at [1194, 671] on div at bounding box center [1268, 678] width 296 height 25
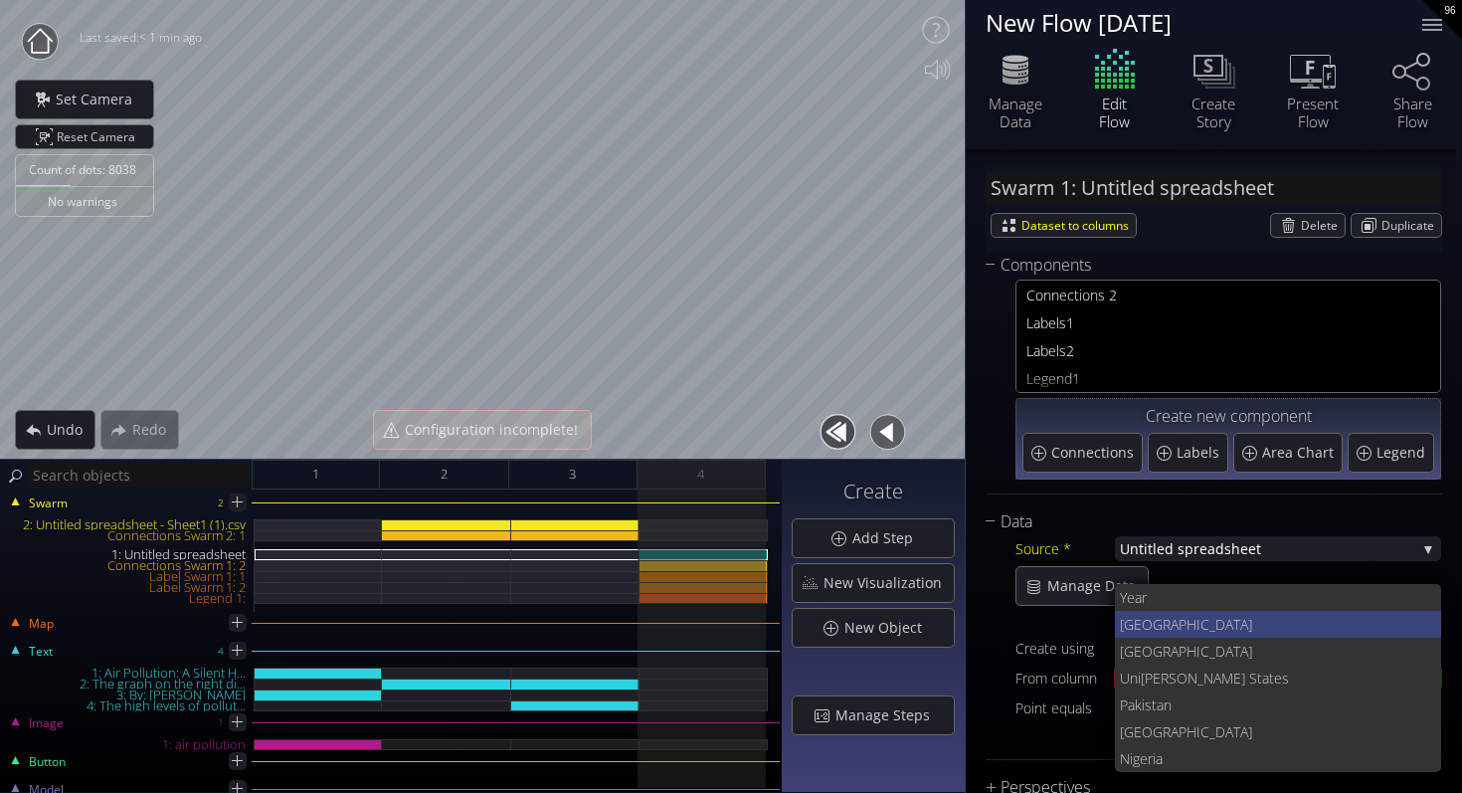
click at [1201, 625] on span "China" at bounding box center [1273, 624] width 306 height 27
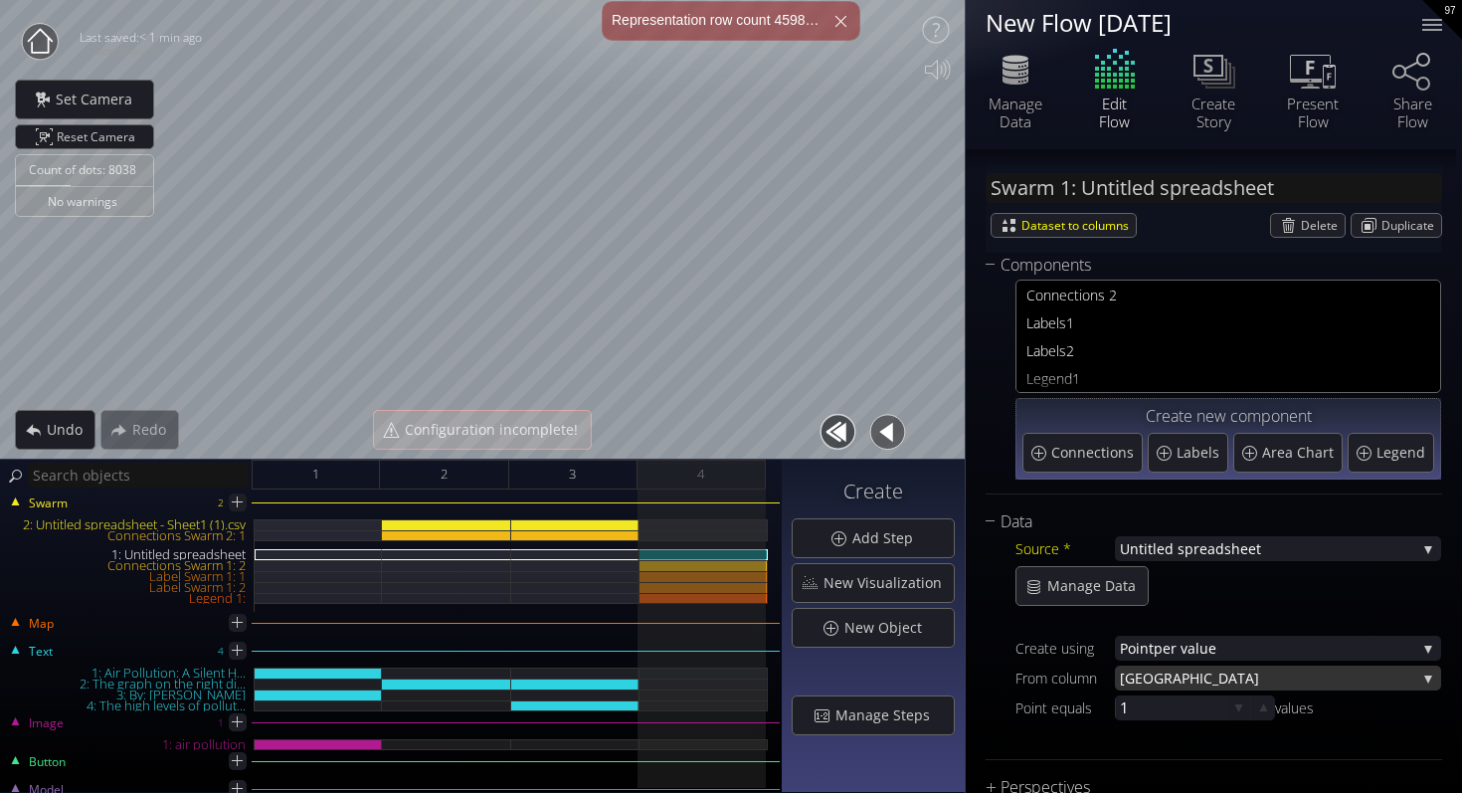
click at [1194, 676] on span "China" at bounding box center [1268, 678] width 296 height 25
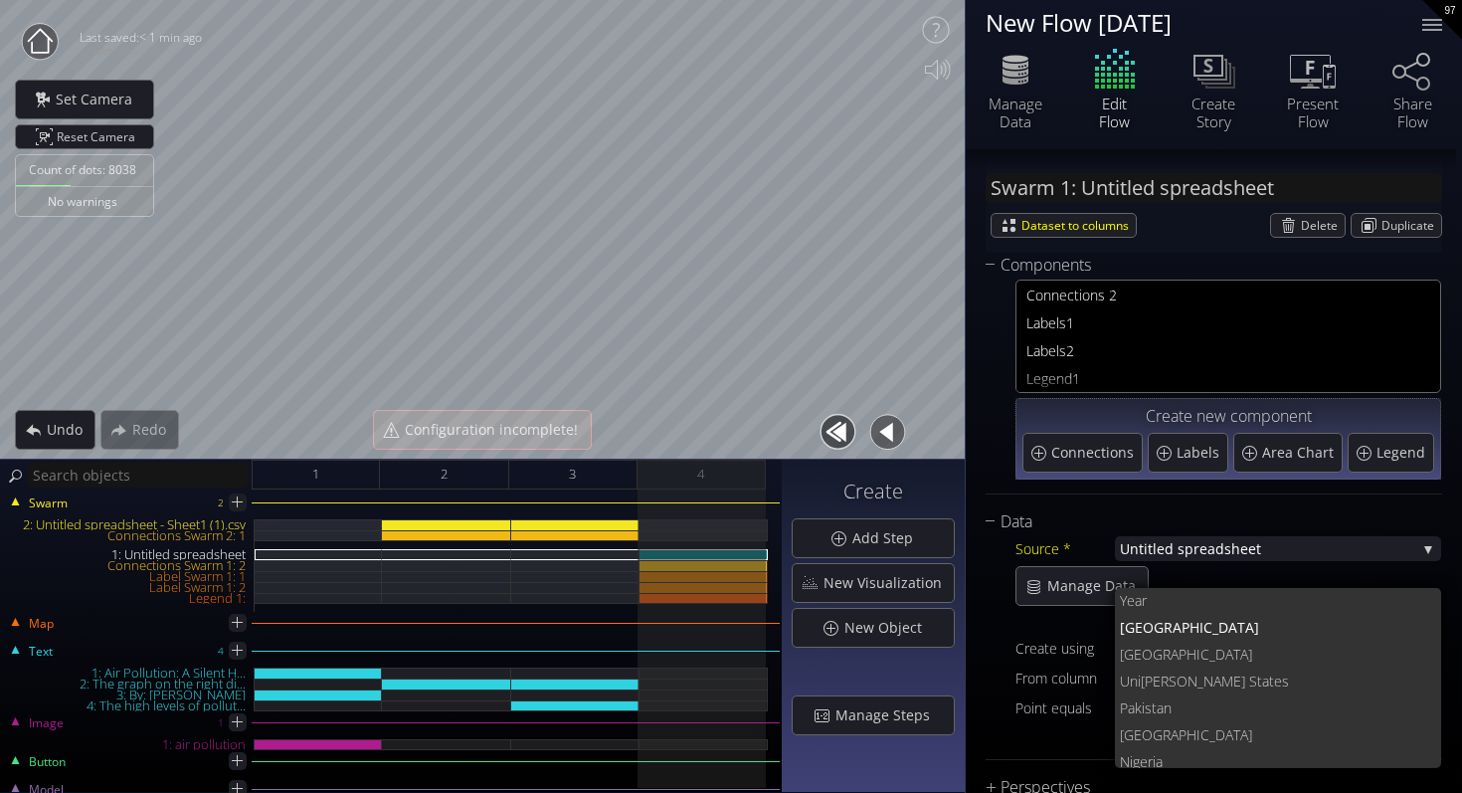
click at [1194, 657] on span "per value" at bounding box center [1285, 648] width 263 height 25
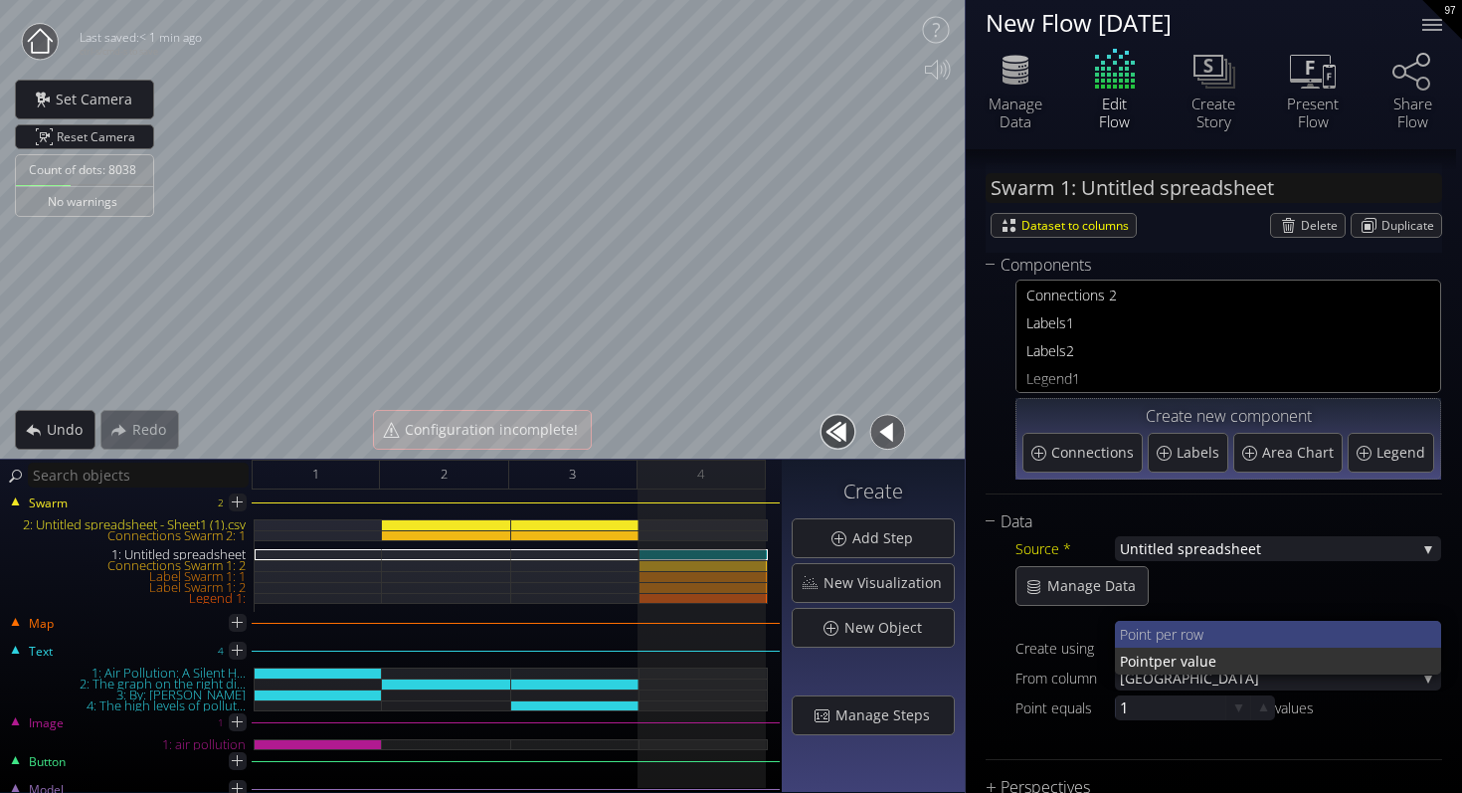
click at [1200, 642] on span "nt per row" at bounding box center [1283, 634] width 288 height 27
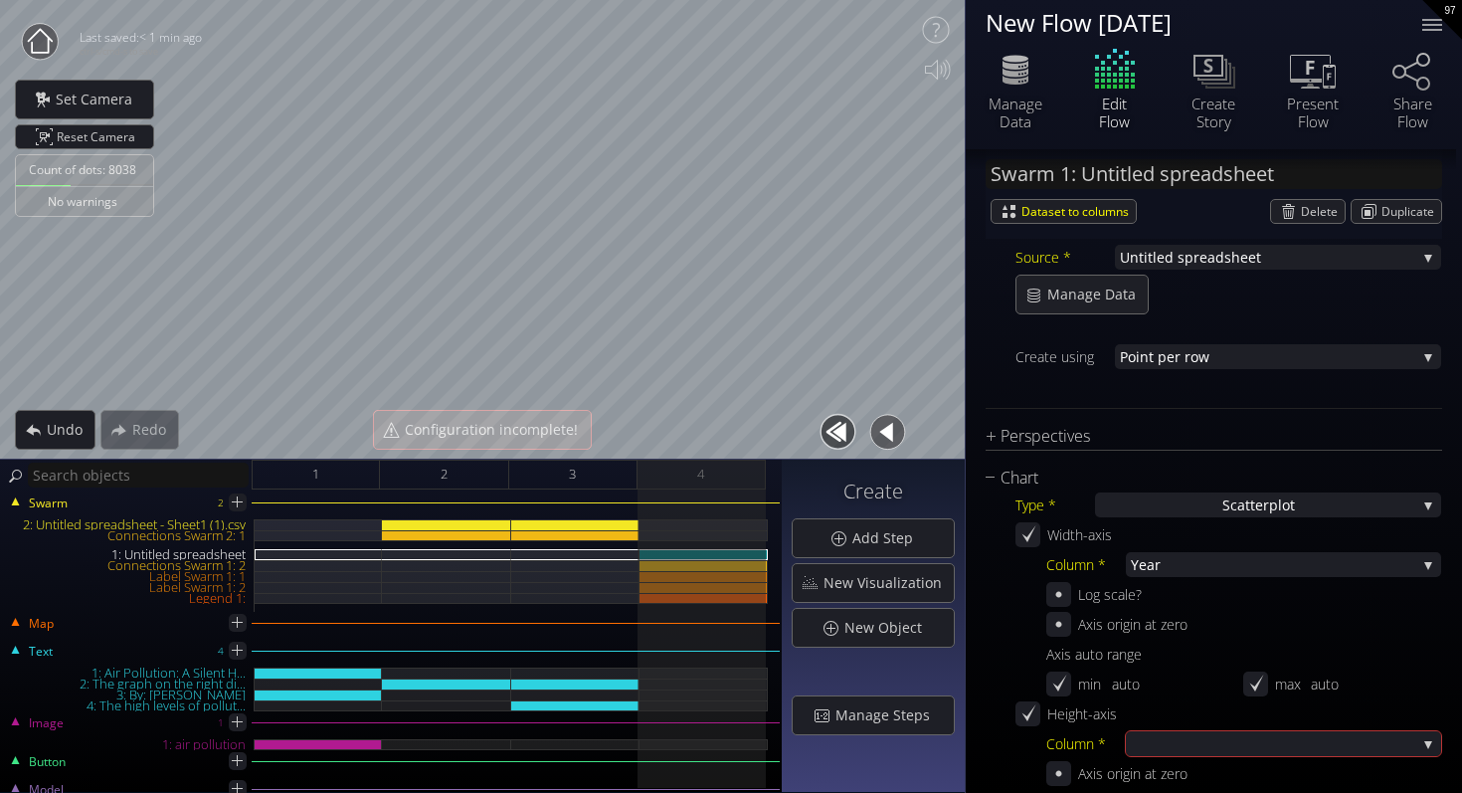
scroll to position [476, 0]
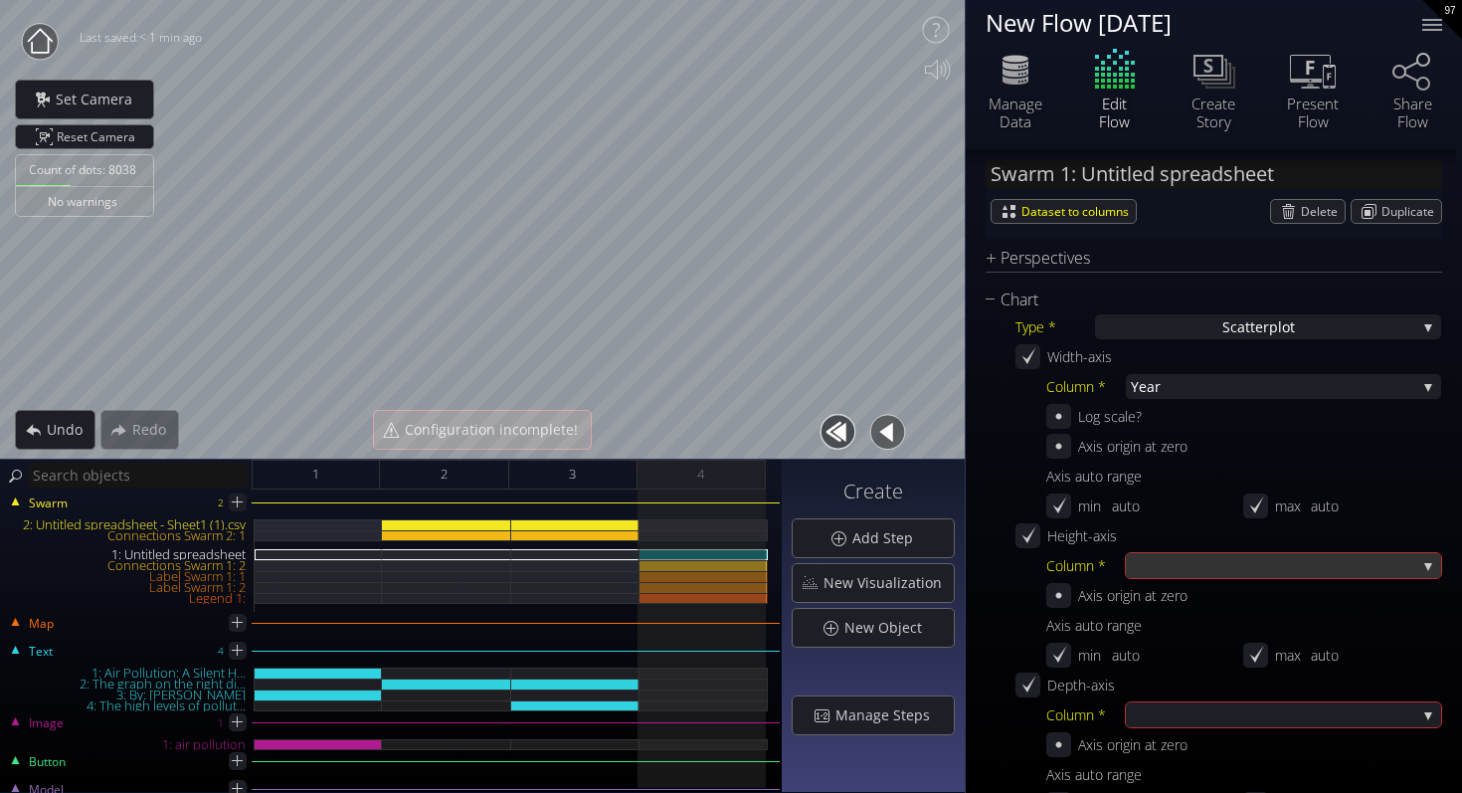
click at [1196, 568] on div at bounding box center [1274, 565] width 286 height 25
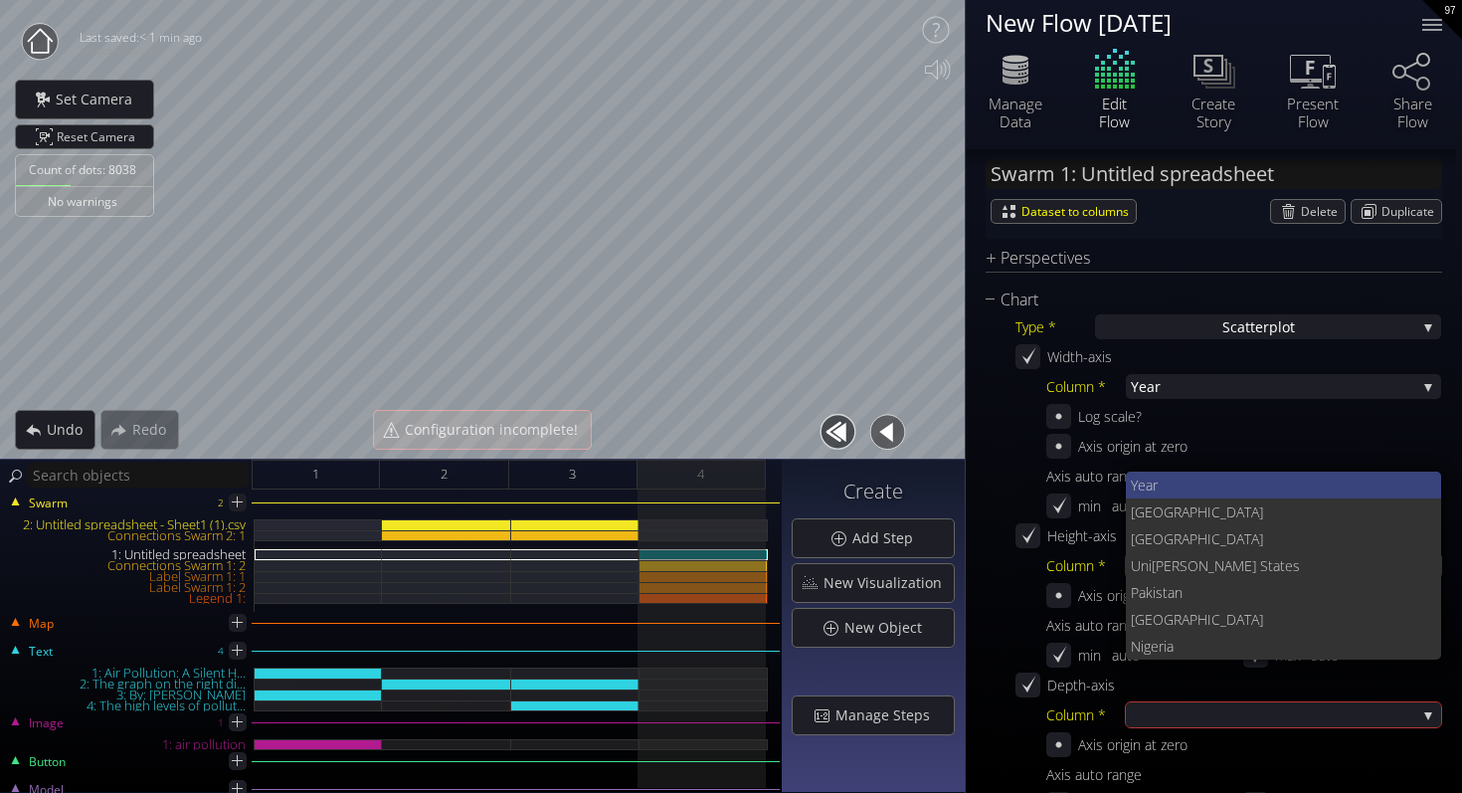
click at [1203, 482] on span "Year" at bounding box center [1278, 485] width 295 height 27
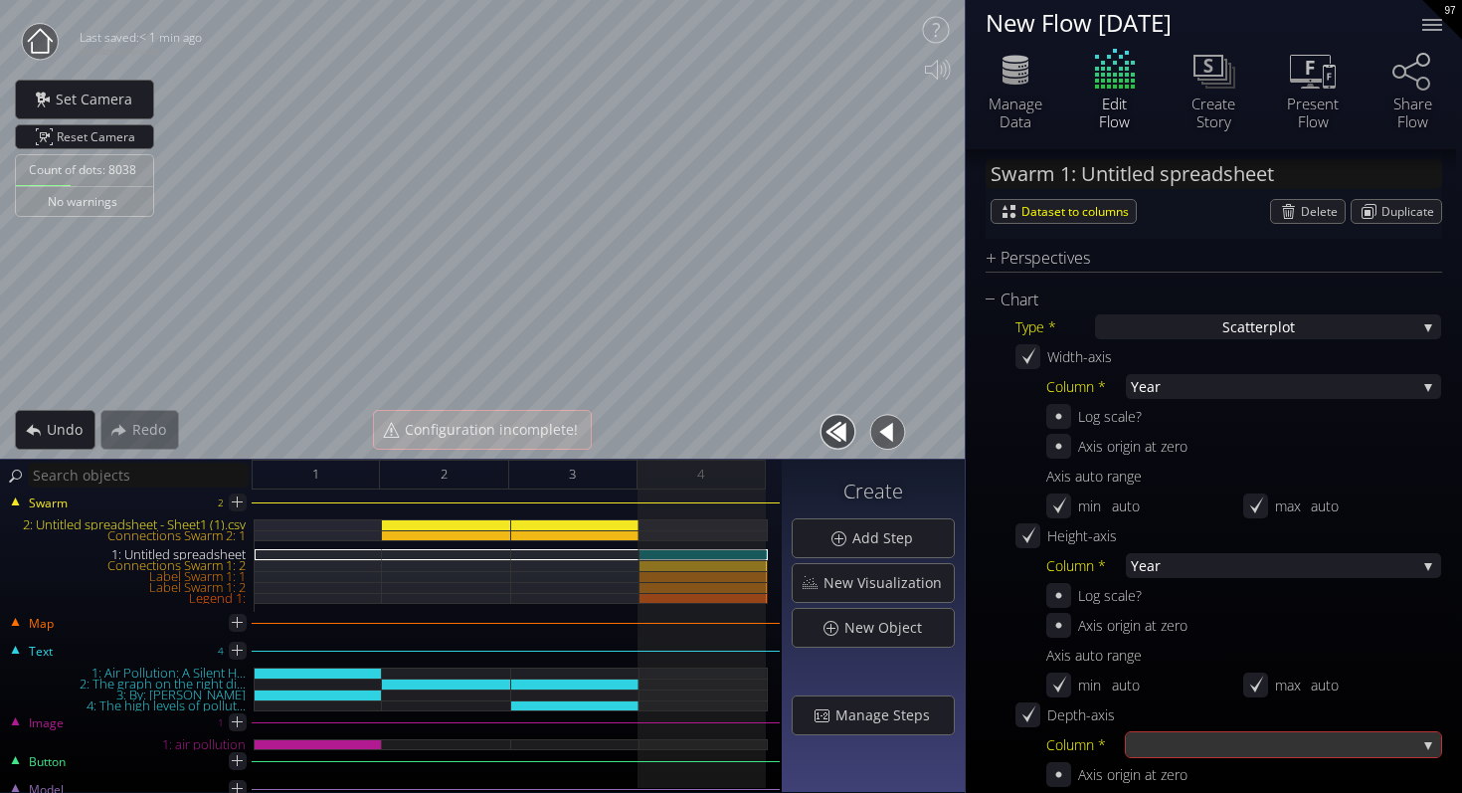
click at [1199, 751] on div at bounding box center [1274, 744] width 286 height 25
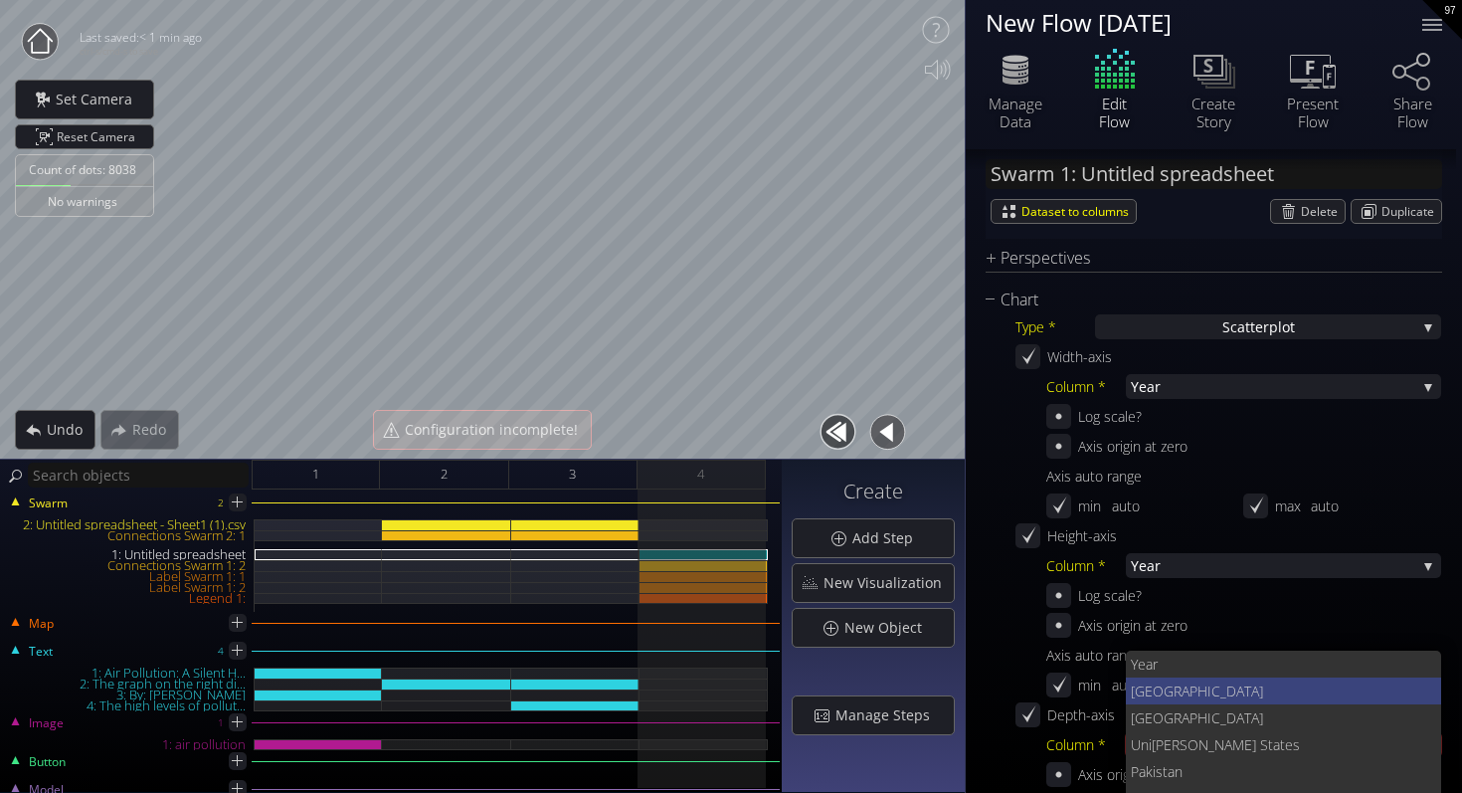
click at [1192, 690] on span "China" at bounding box center [1278, 690] width 295 height 27
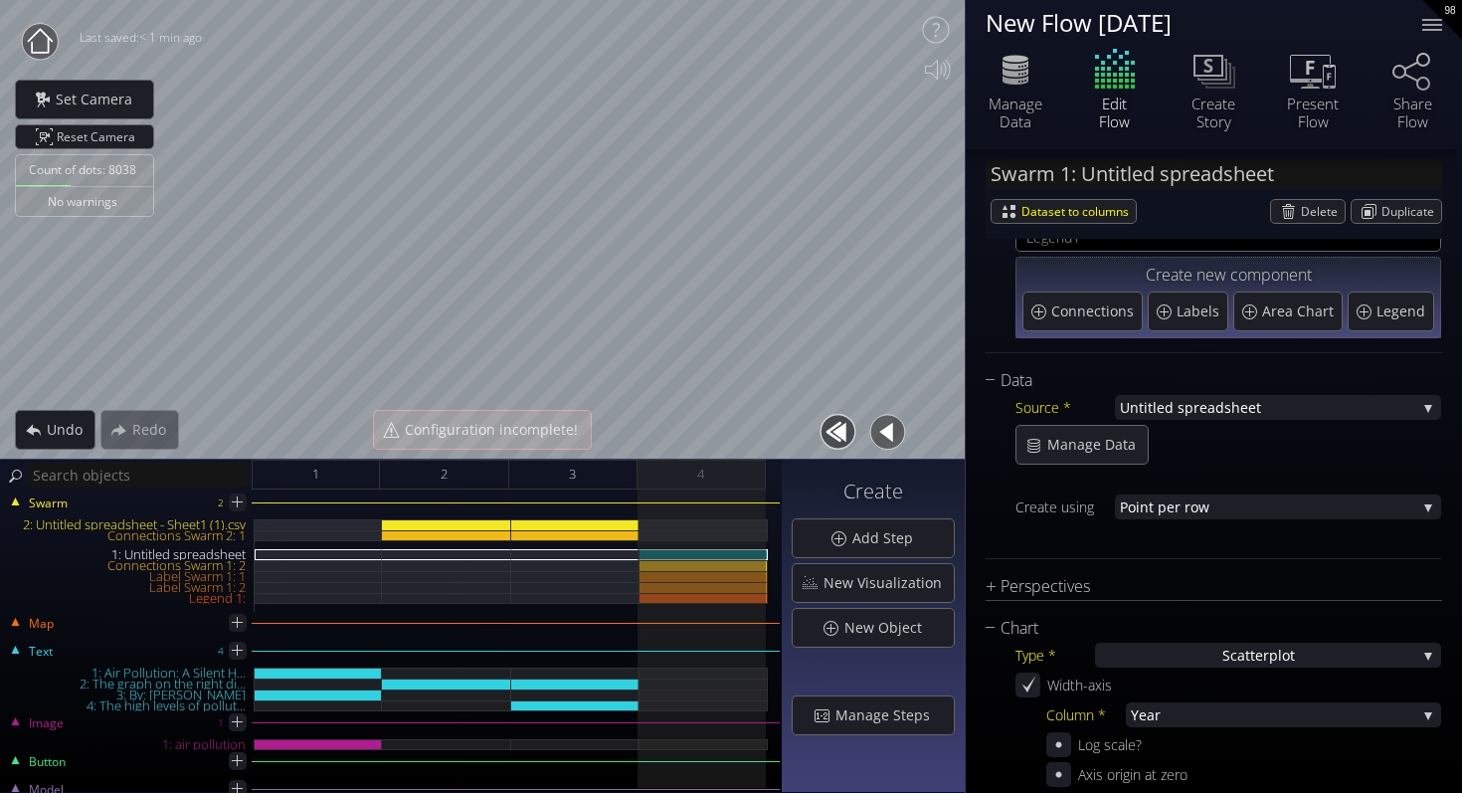
scroll to position [42, 0]
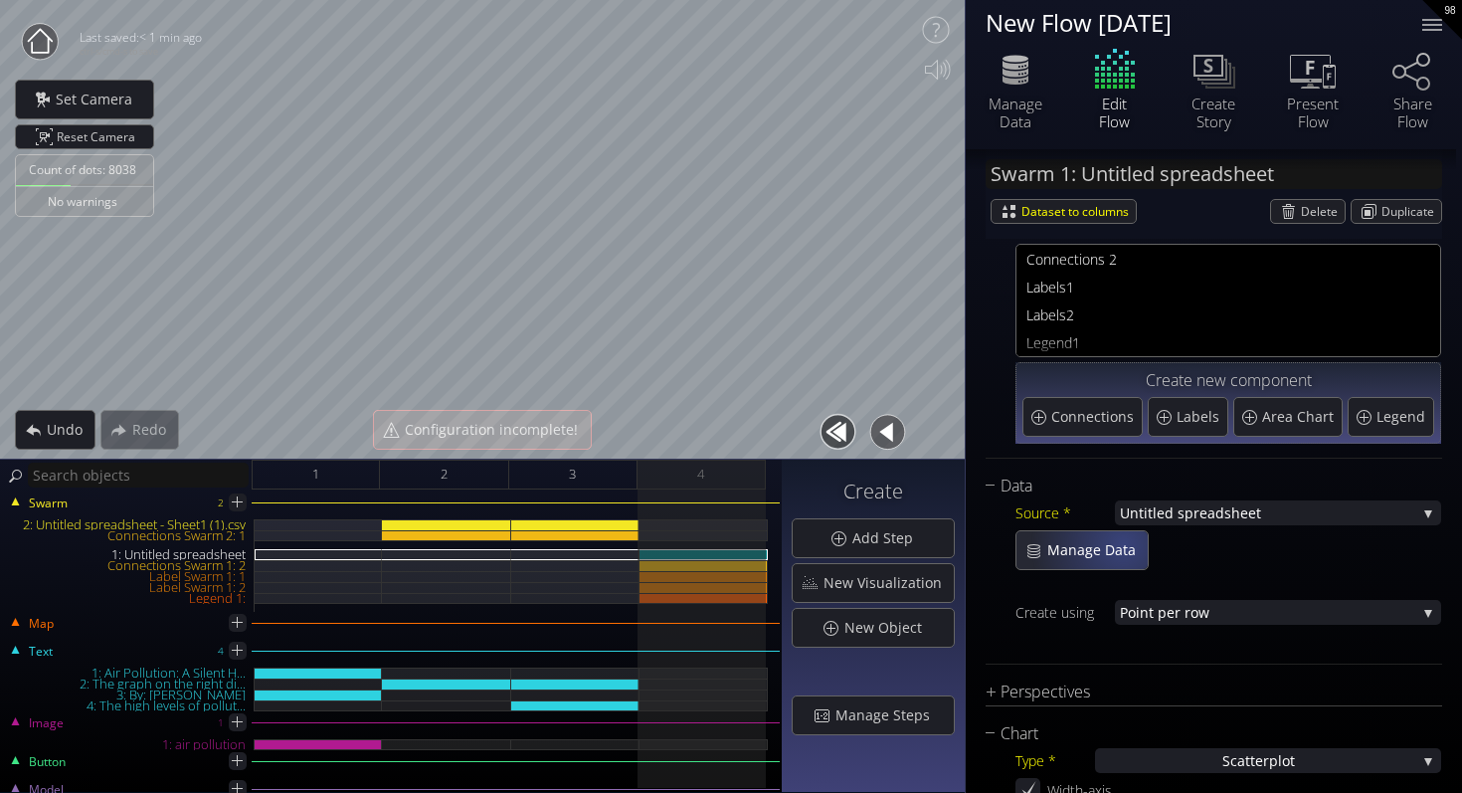
click at [1098, 540] on span "Manage Data" at bounding box center [1097, 550] width 101 height 20
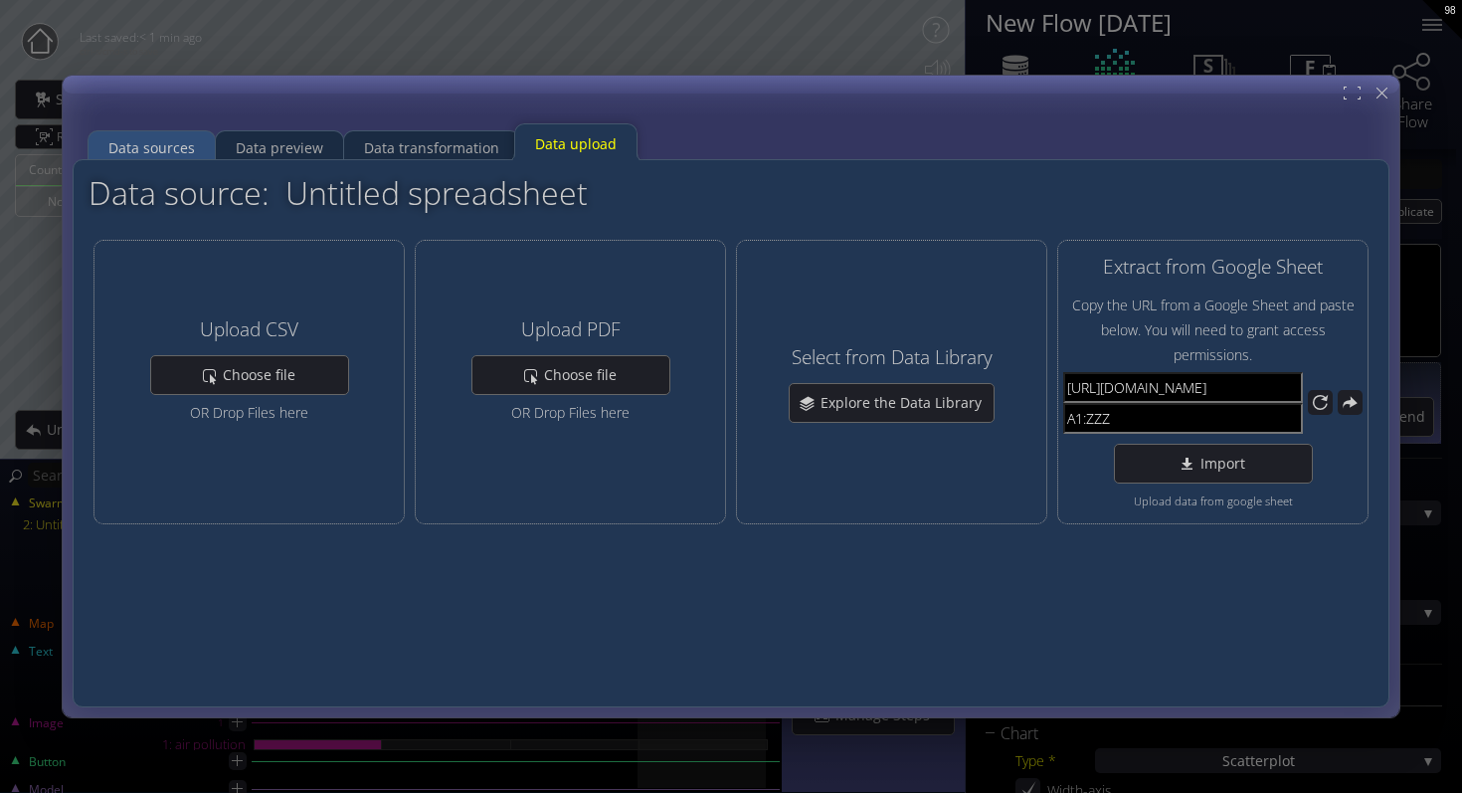
click at [190, 156] on div "Data sources" at bounding box center [151, 148] width 87 height 38
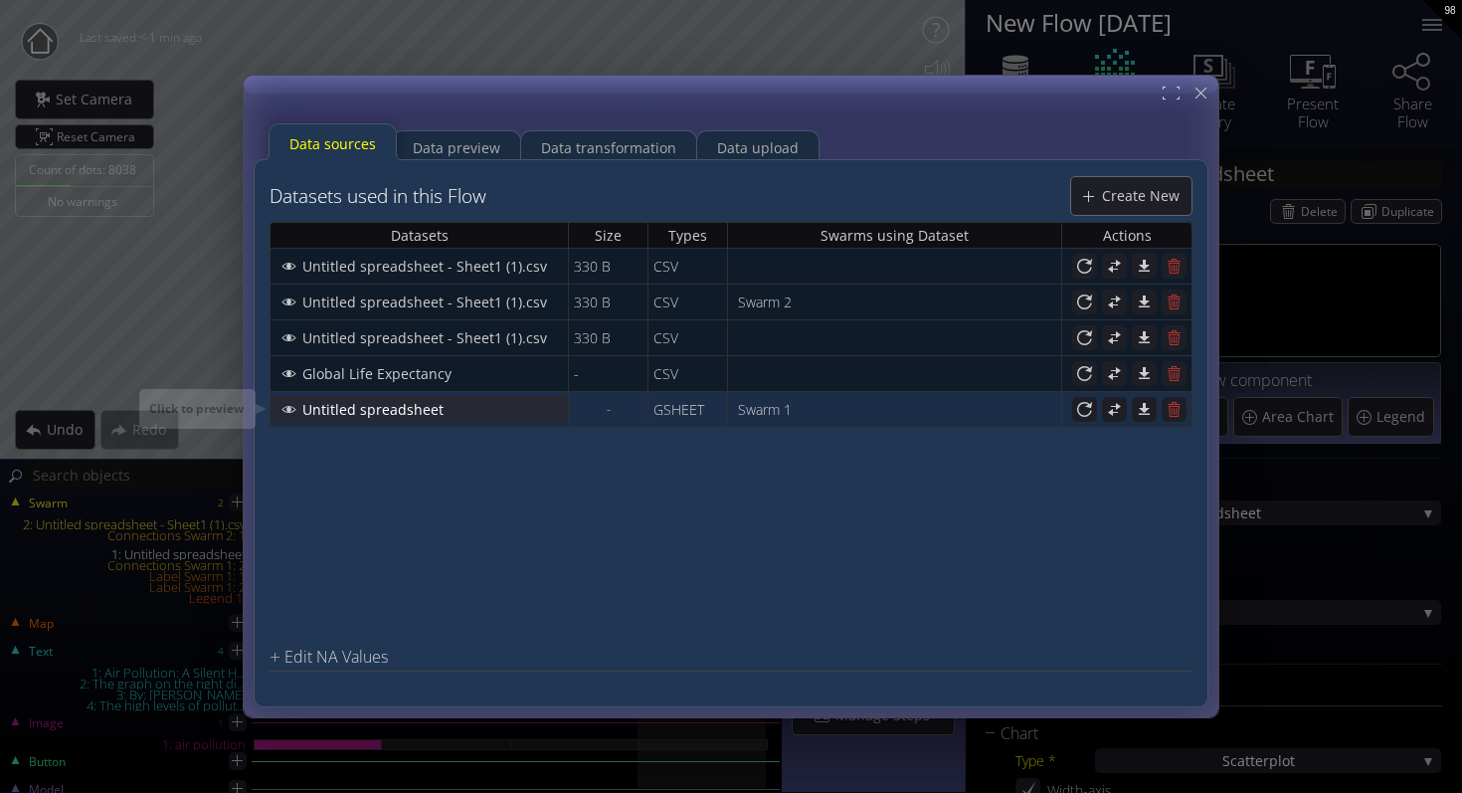
click at [318, 412] on span "Untitled spreadsheet" at bounding box center [378, 409] width 154 height 20
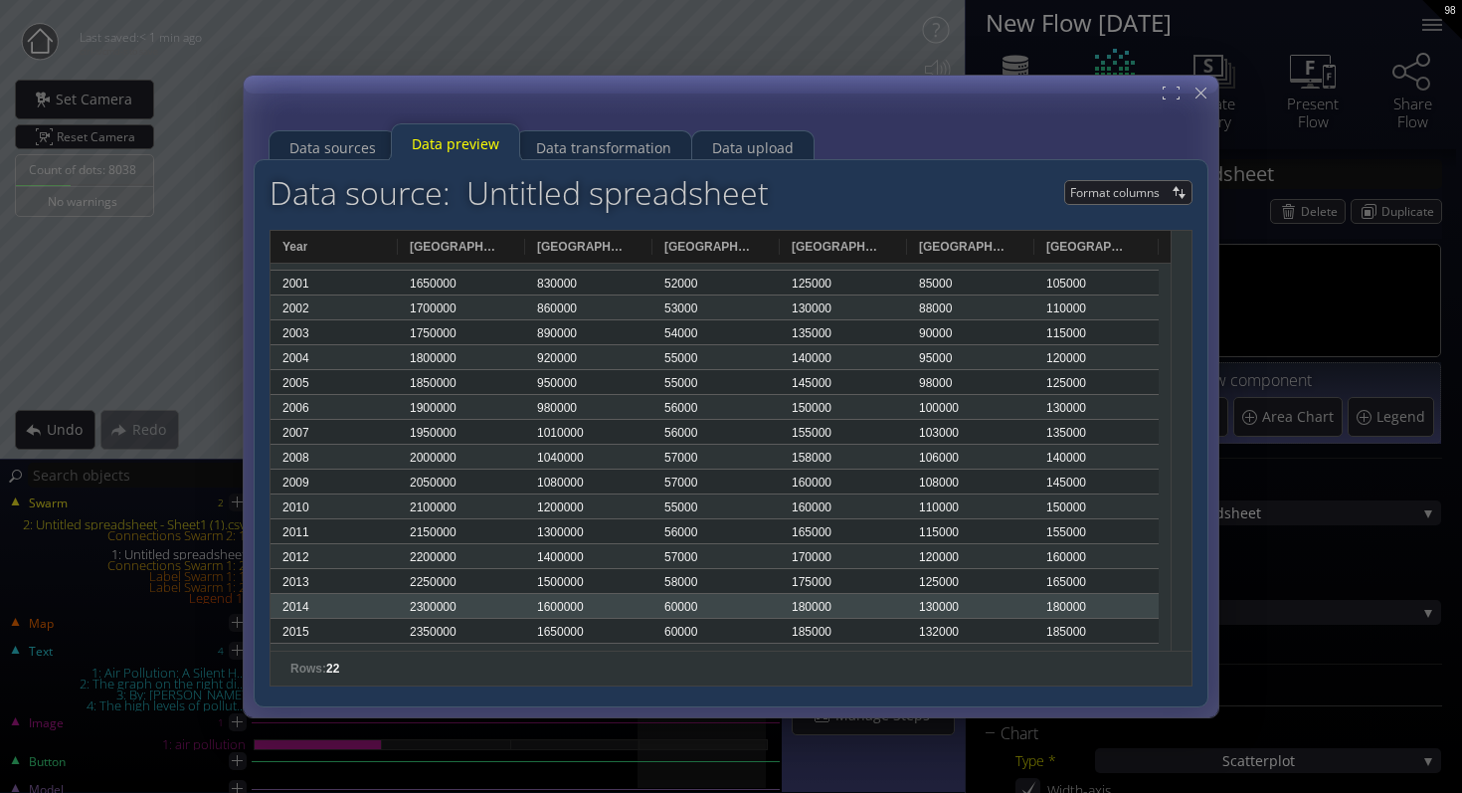
scroll to position [0, 0]
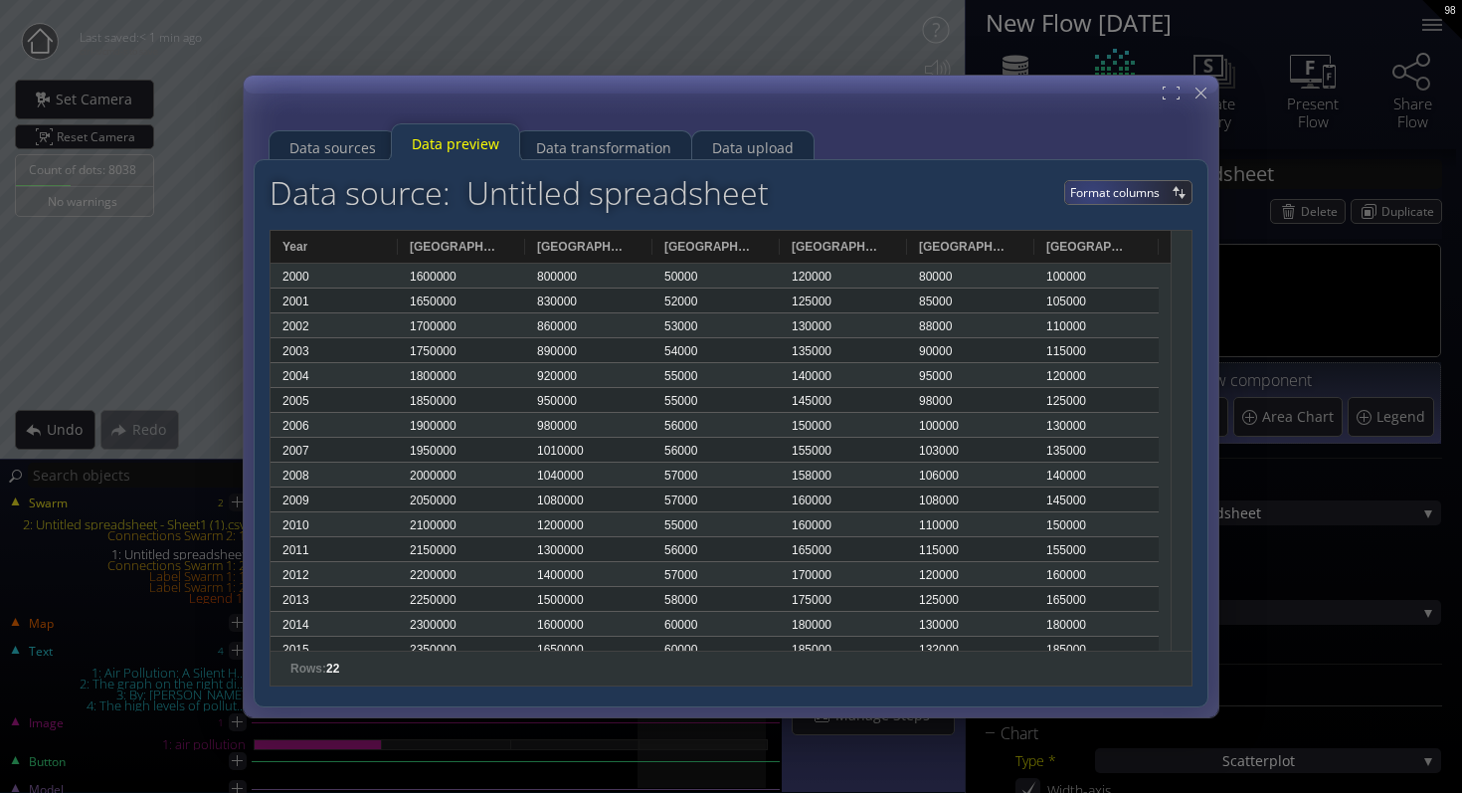
click at [1102, 196] on span "Format columns" at bounding box center [1118, 192] width 96 height 23
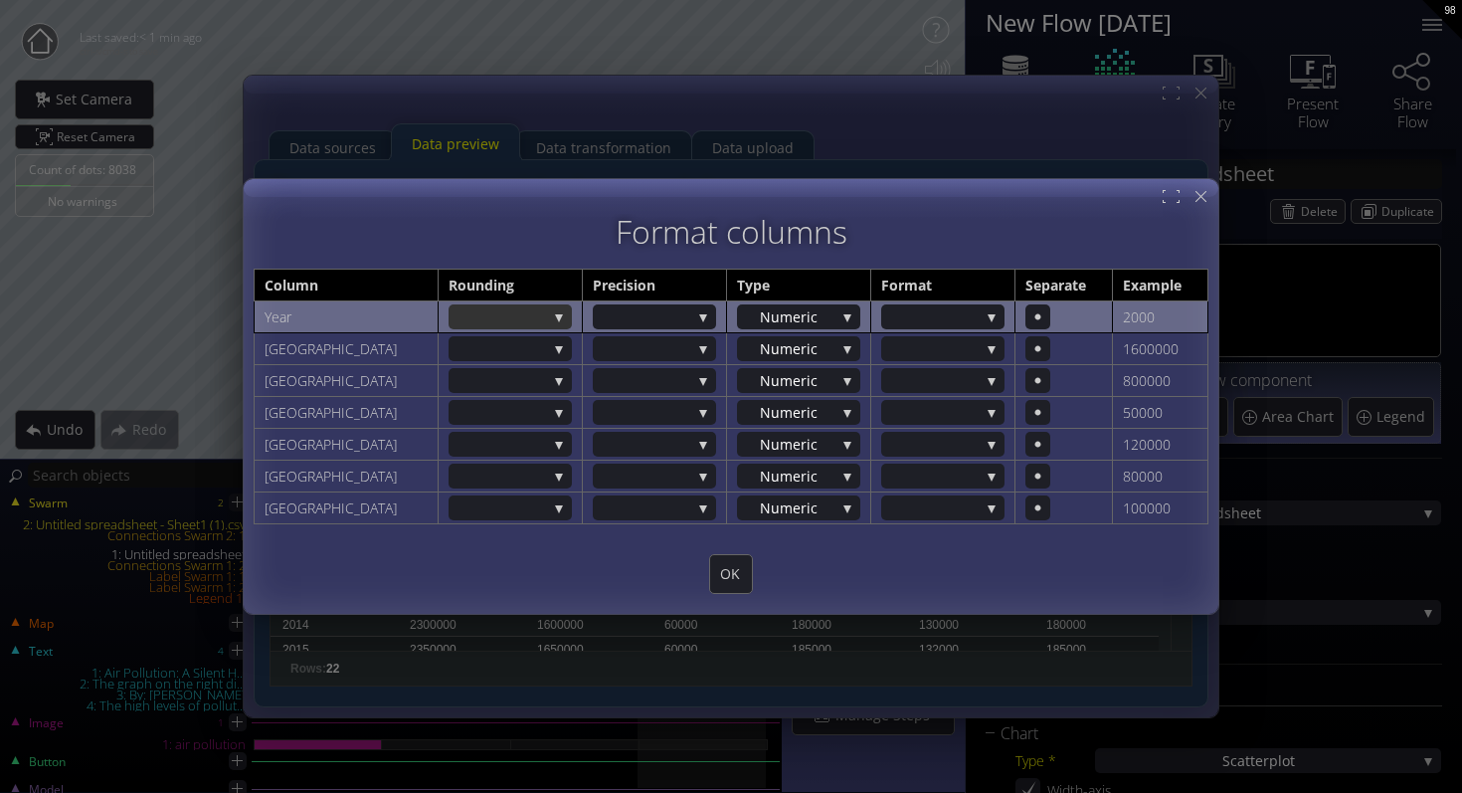
click at [484, 309] on div at bounding box center [501, 316] width 94 height 25
click at [940, 328] on div at bounding box center [933, 316] width 94 height 25
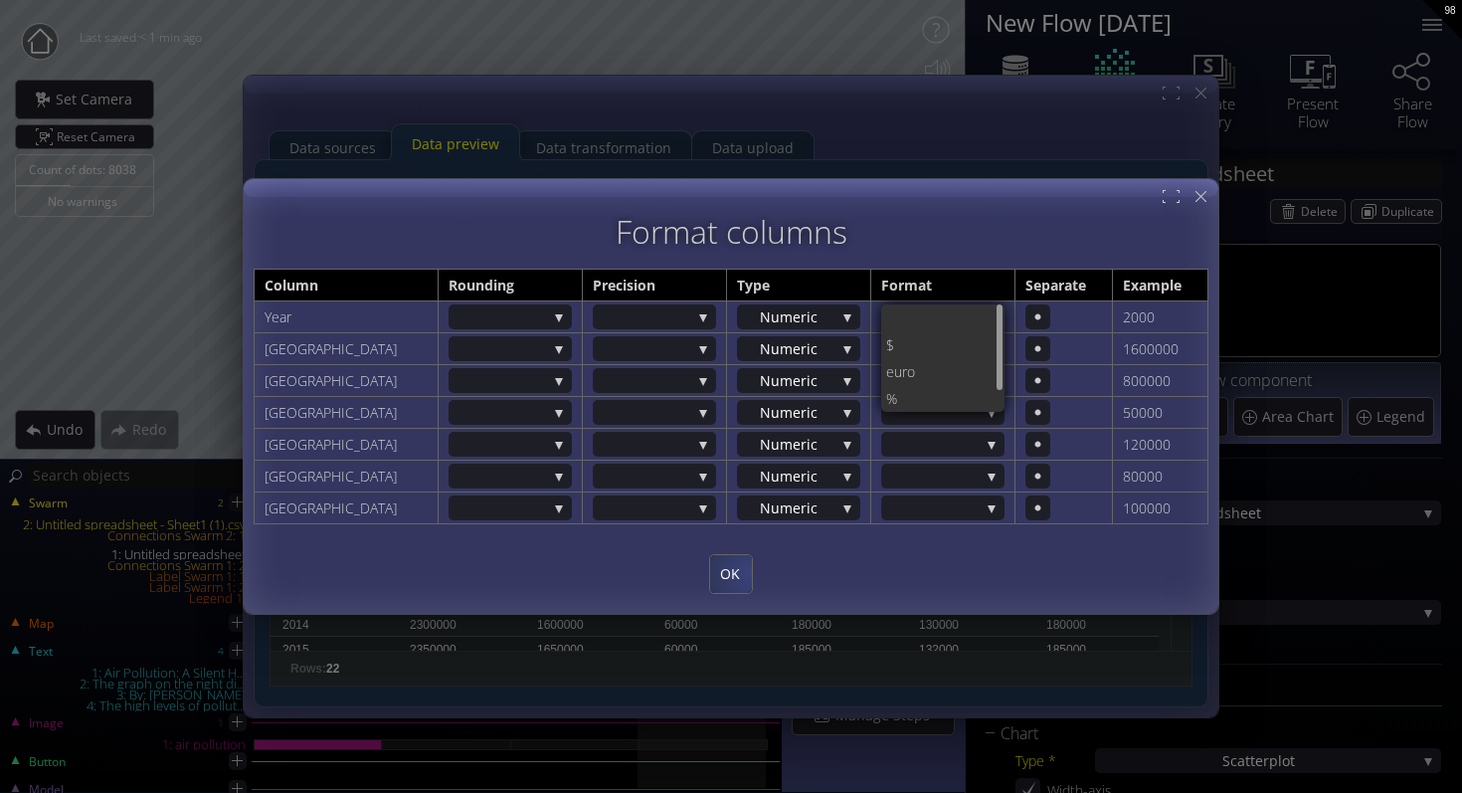
click at [734, 575] on span "OK" at bounding box center [731, 574] width 42 height 20
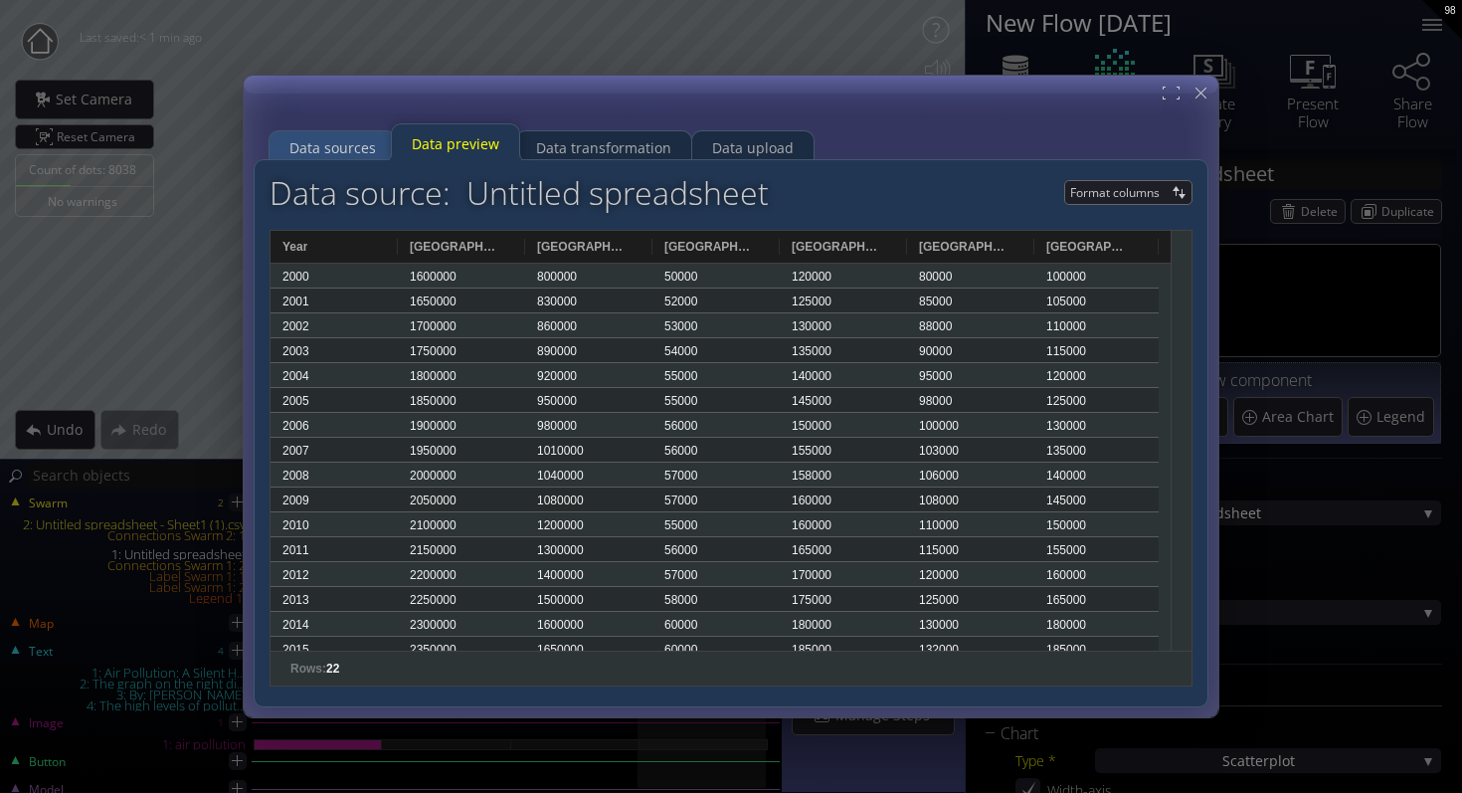
click at [364, 142] on div "Data sources" at bounding box center [332, 148] width 87 height 38
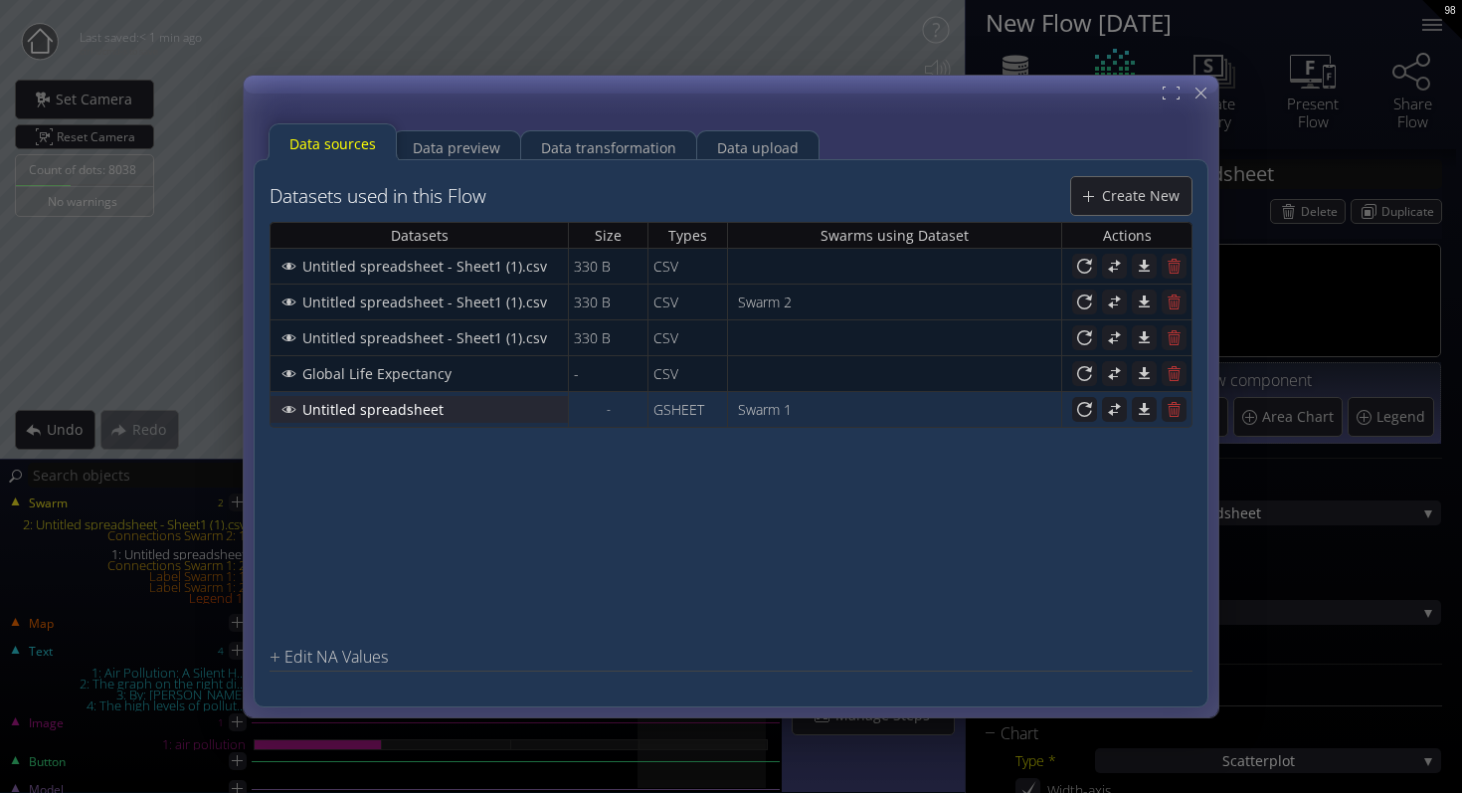
click at [386, 411] on span "Untitled spreadsheet" at bounding box center [378, 409] width 154 height 20
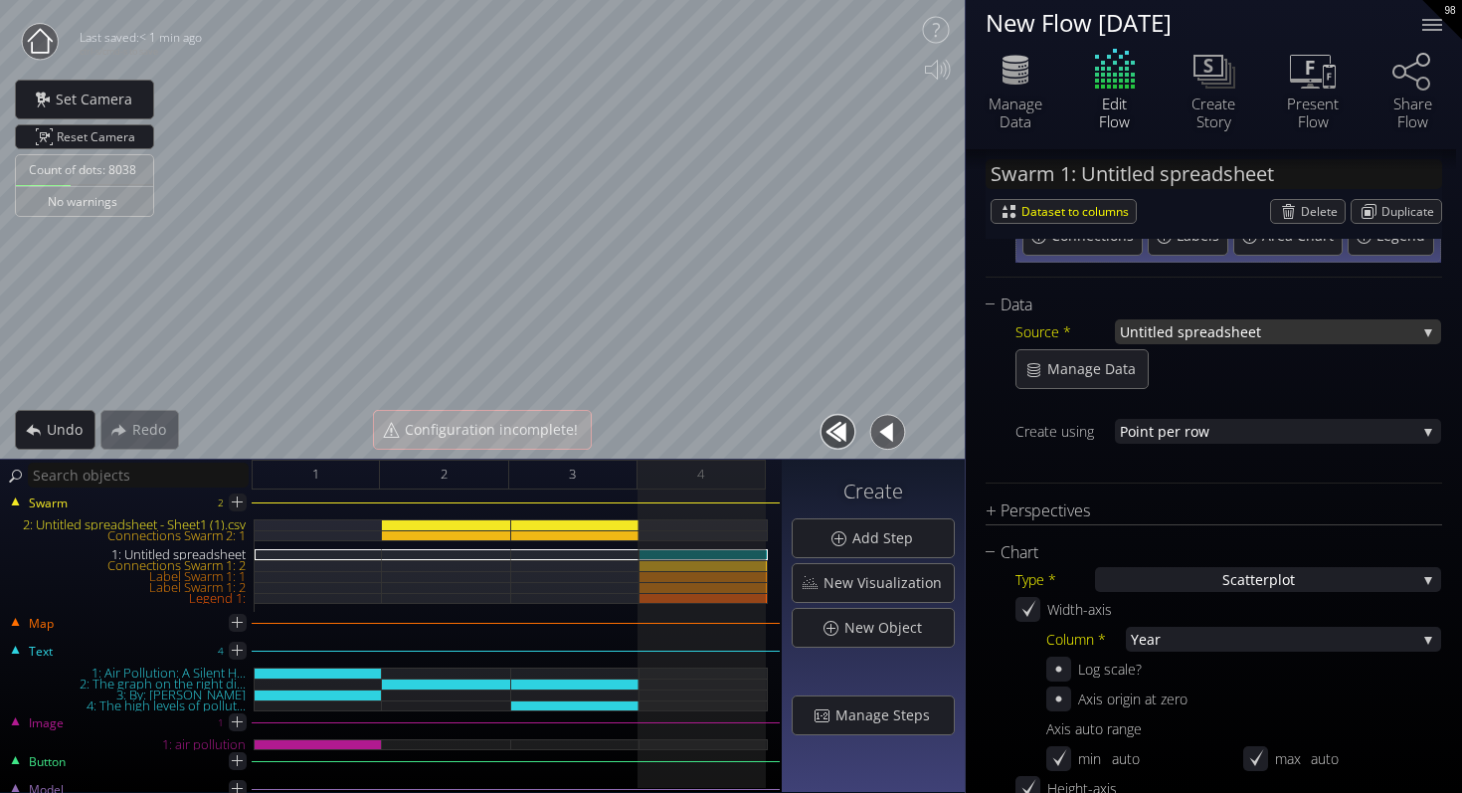
scroll to position [241, 0]
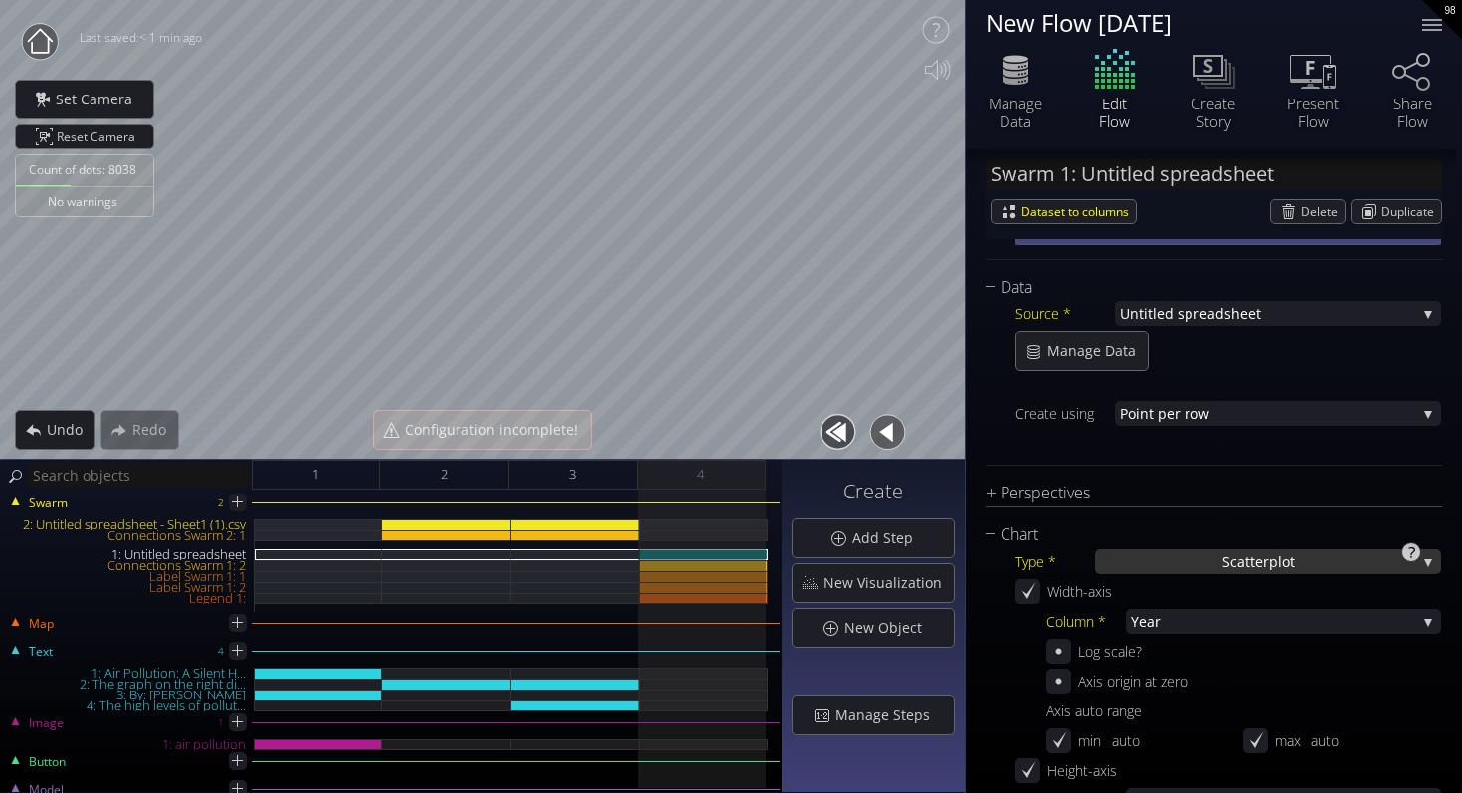
click at [1232, 558] on span "catterplot" at bounding box center [1263, 561] width 65 height 25
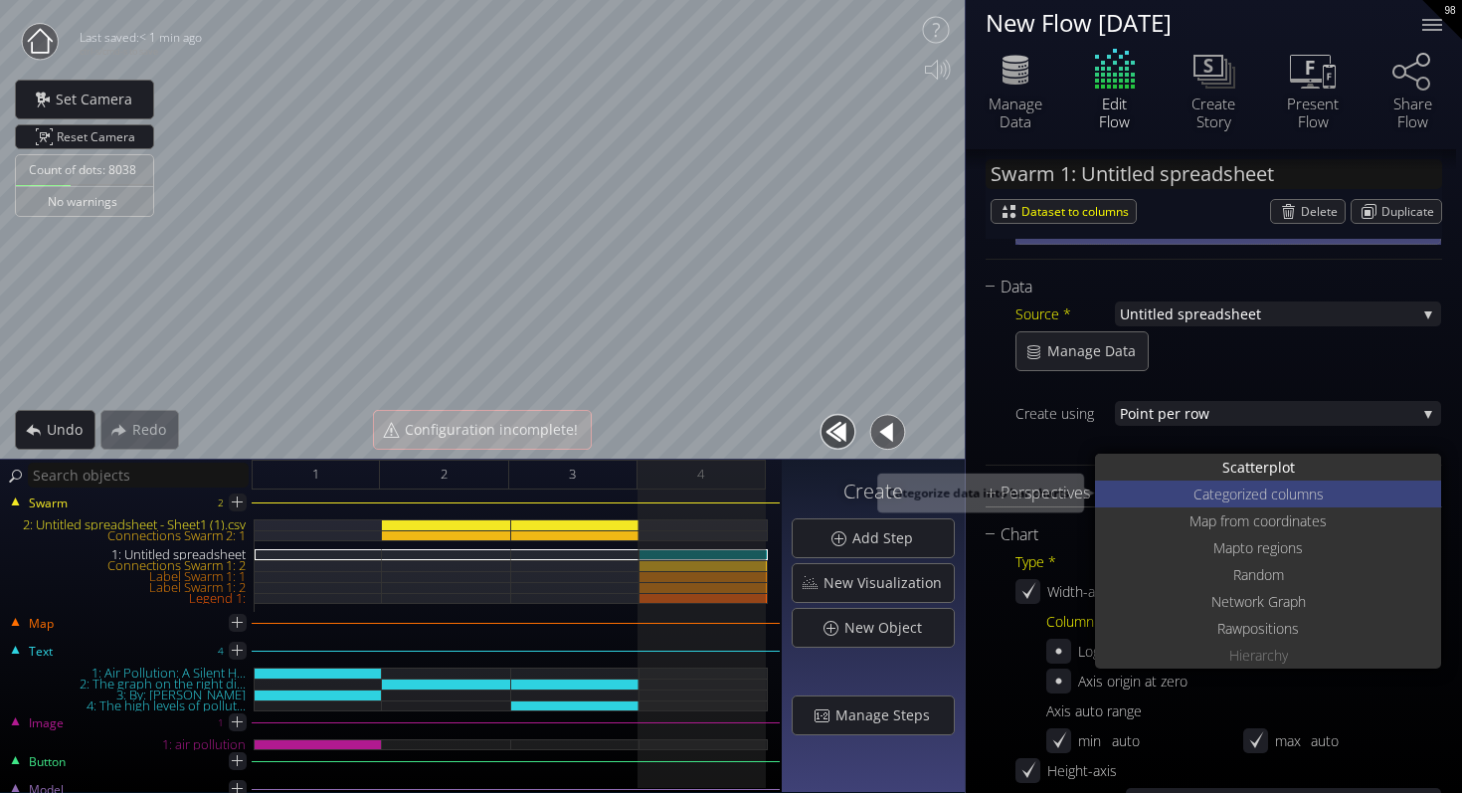
click at [1252, 493] on span "ed columns" at bounding box center [1287, 493] width 73 height 27
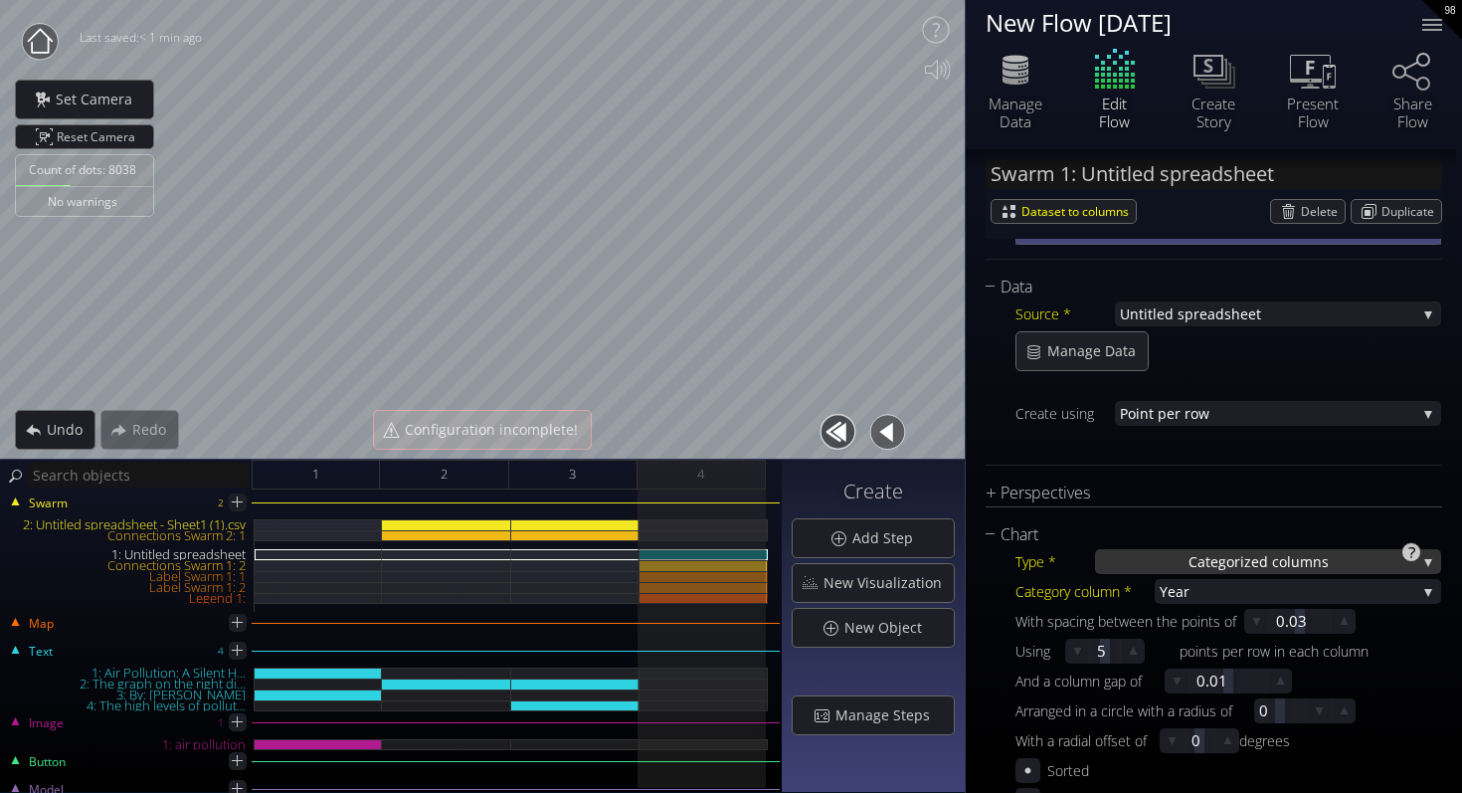
click at [1247, 562] on span "Categoriz" at bounding box center [1220, 561] width 63 height 25
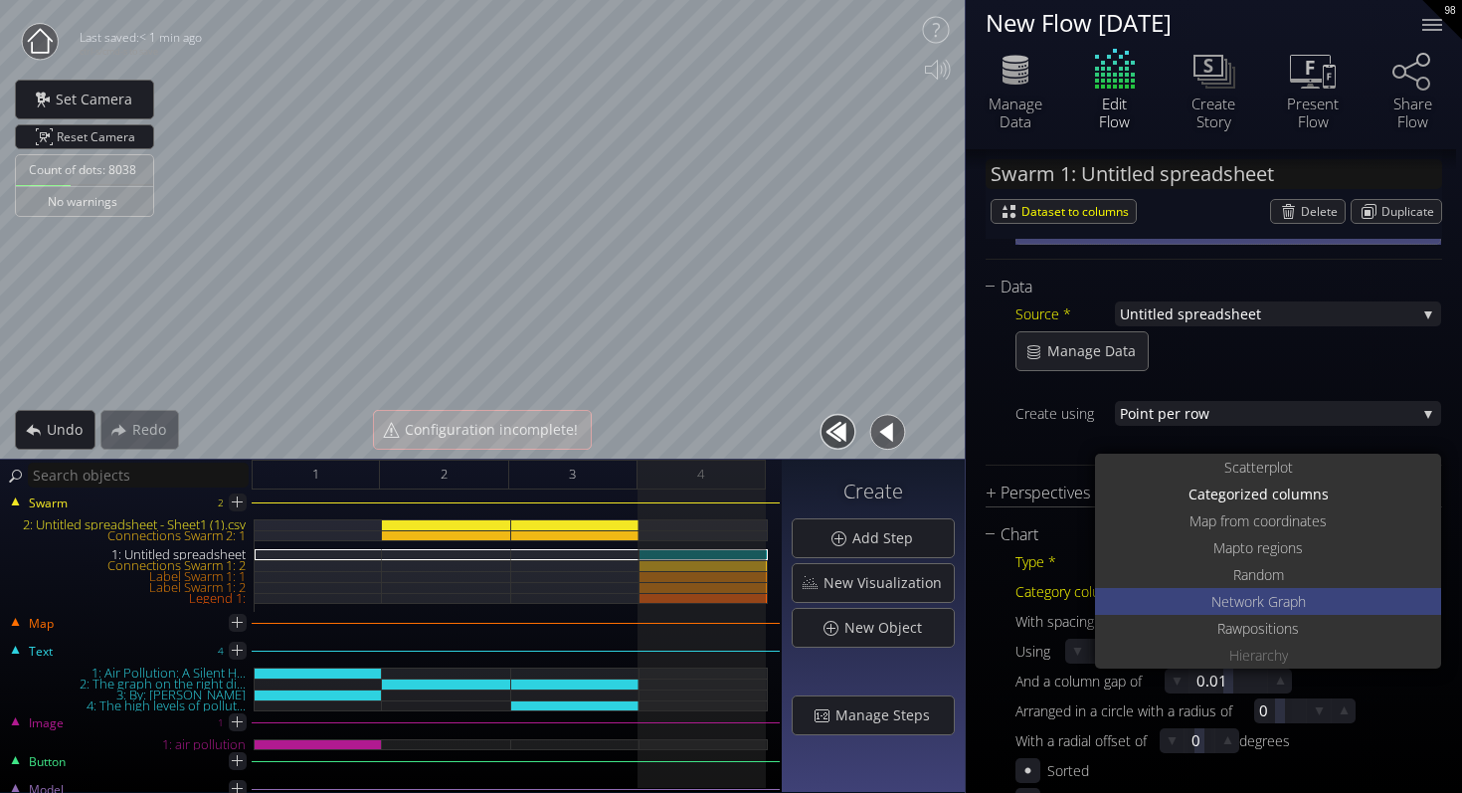
click at [1274, 611] on span "work Graph" at bounding box center [1271, 601] width 72 height 27
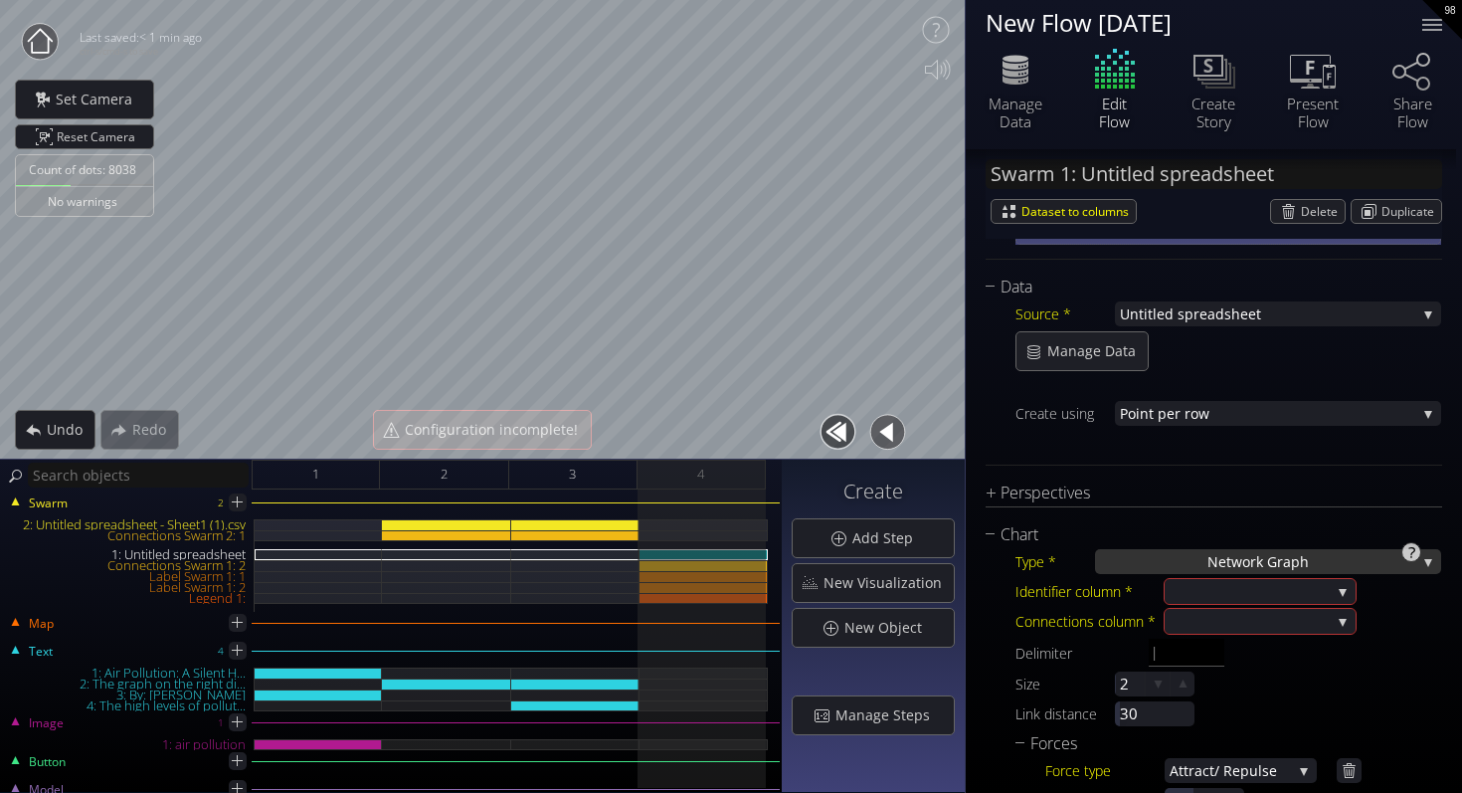
click at [1260, 563] on span "work Graph" at bounding box center [1271, 561] width 78 height 25
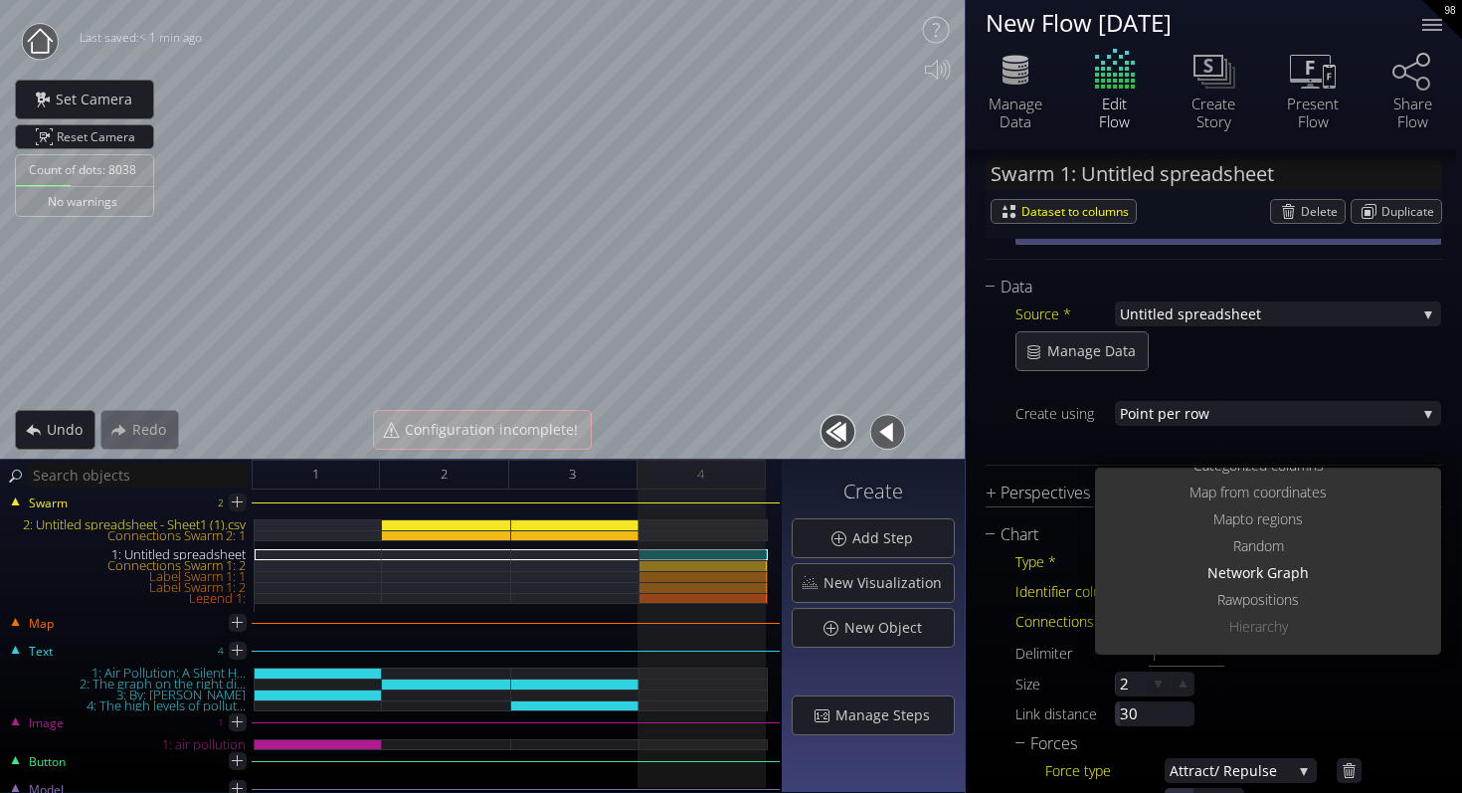
scroll to position [0, 0]
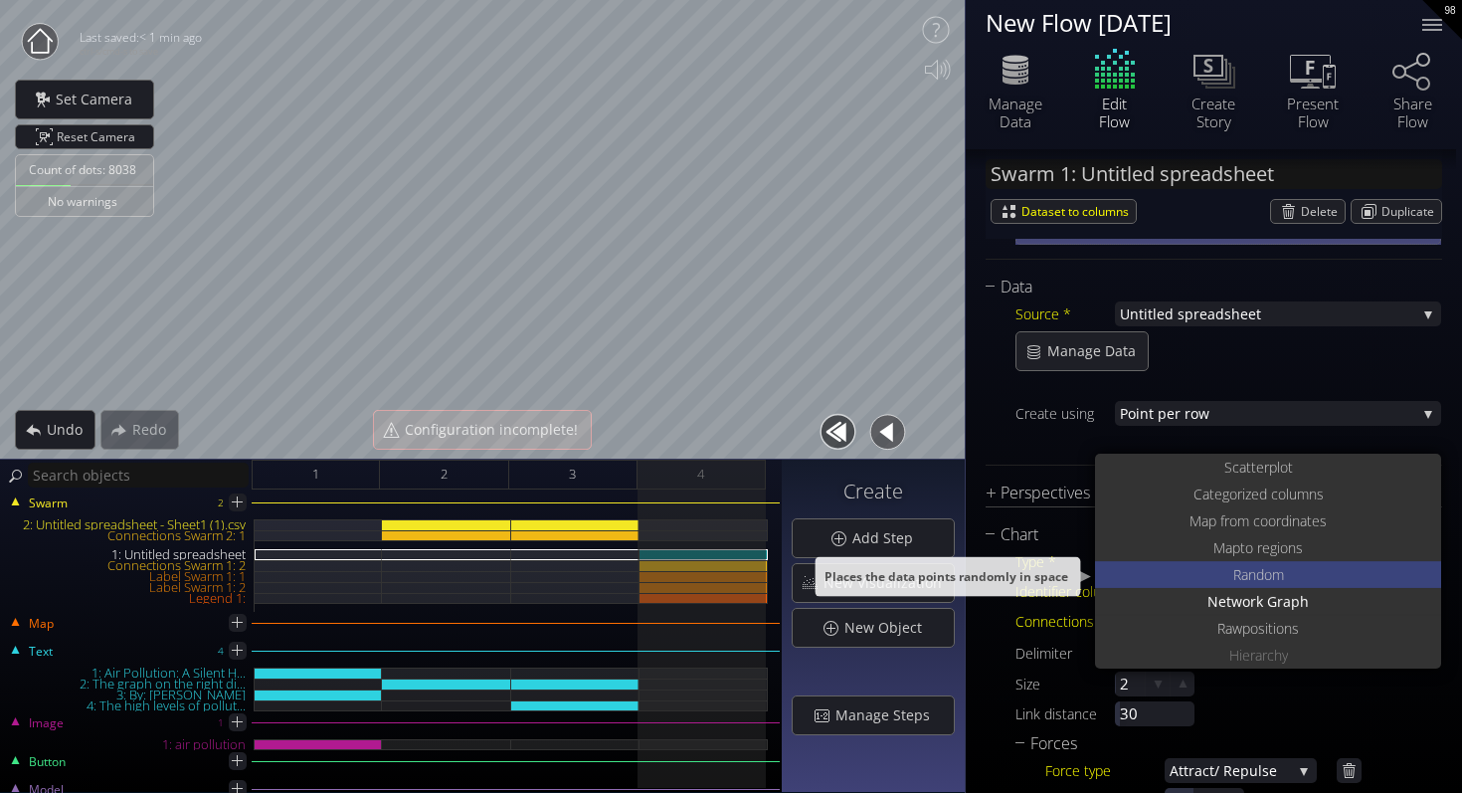
click at [1277, 569] on span "ndom" at bounding box center [1266, 574] width 36 height 27
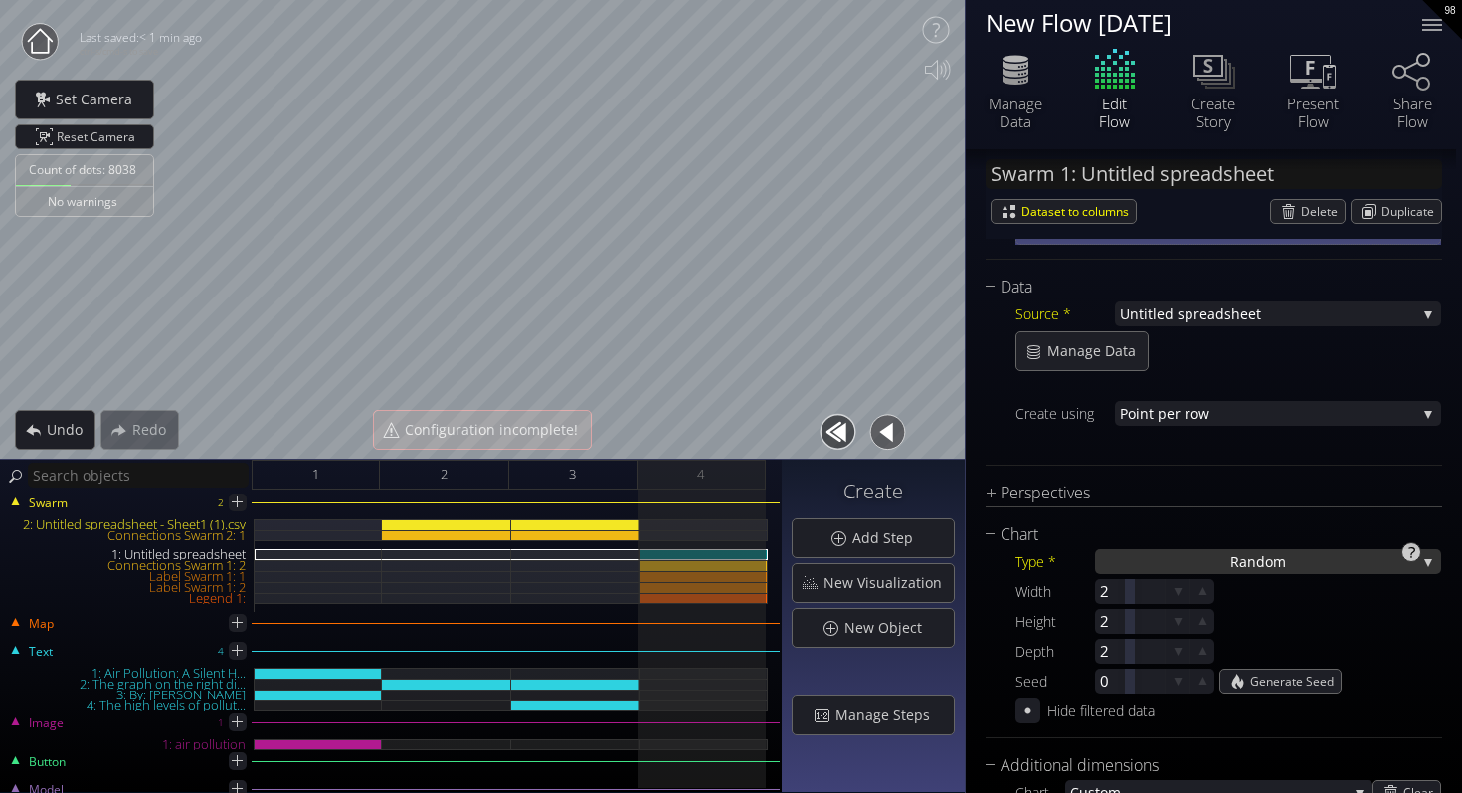
click at [1251, 562] on span "ndom" at bounding box center [1266, 561] width 39 height 25
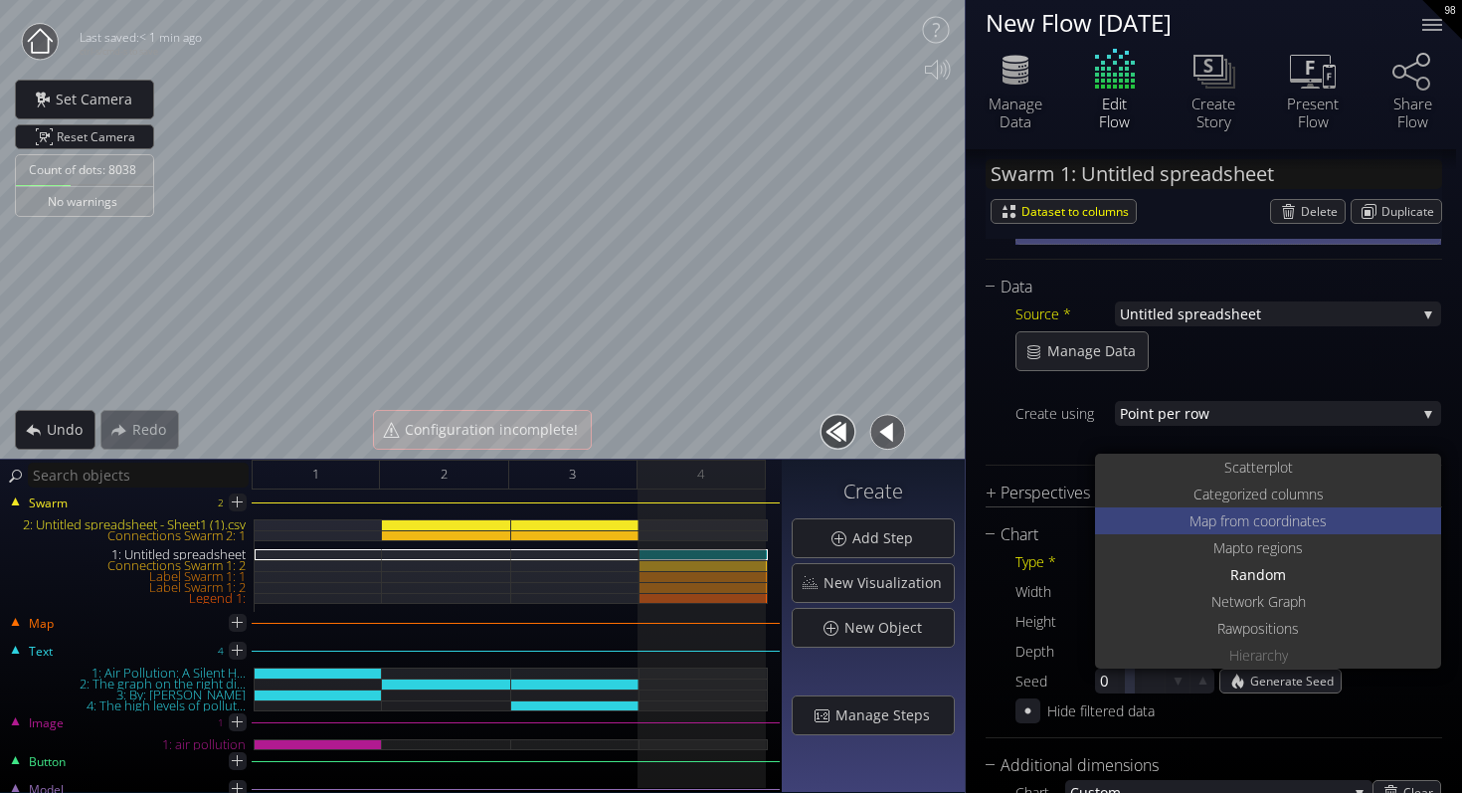
click at [1248, 520] on span "Map from c" at bounding box center [1225, 520] width 71 height 27
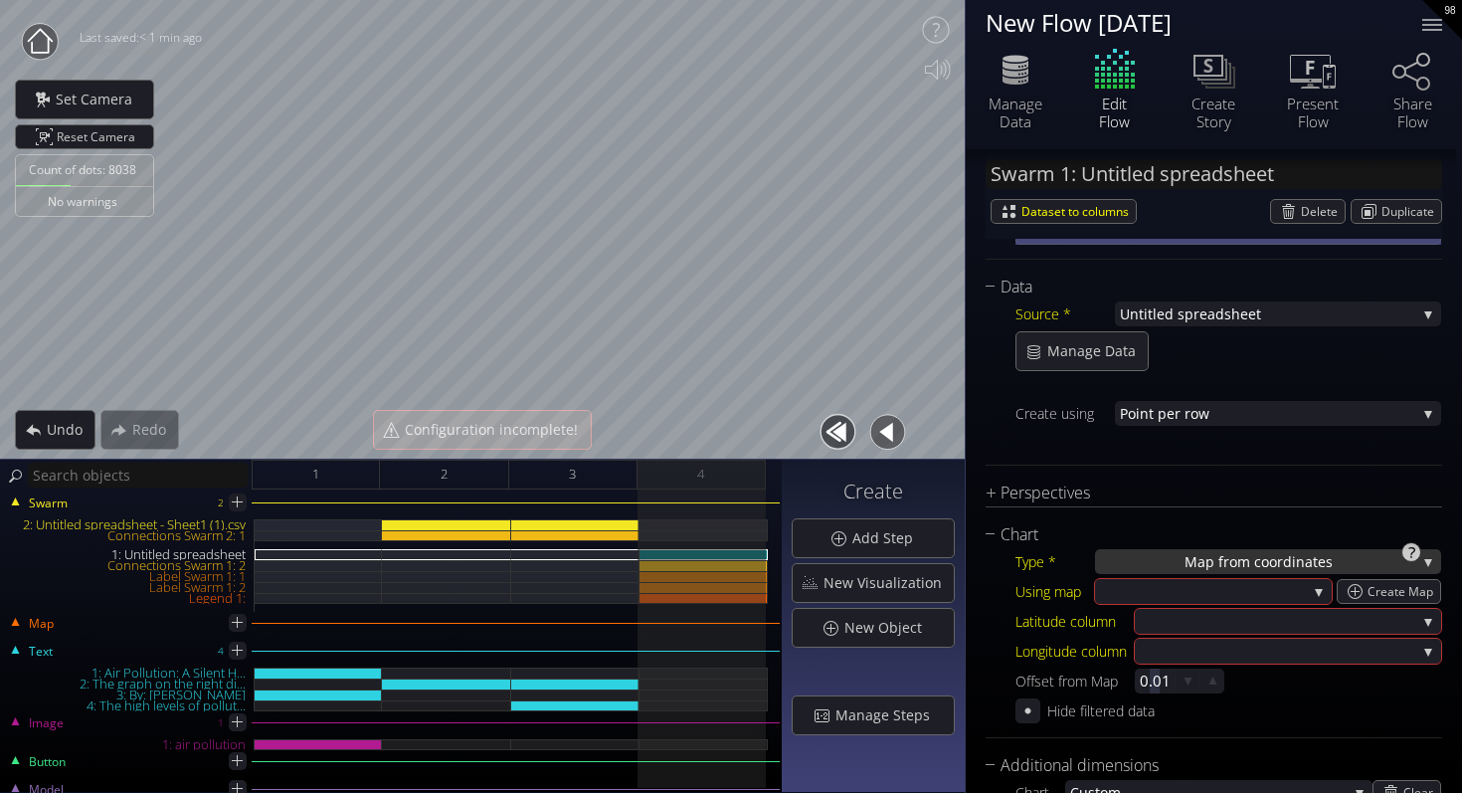
click at [1263, 557] on span "oordinates" at bounding box center [1297, 561] width 72 height 25
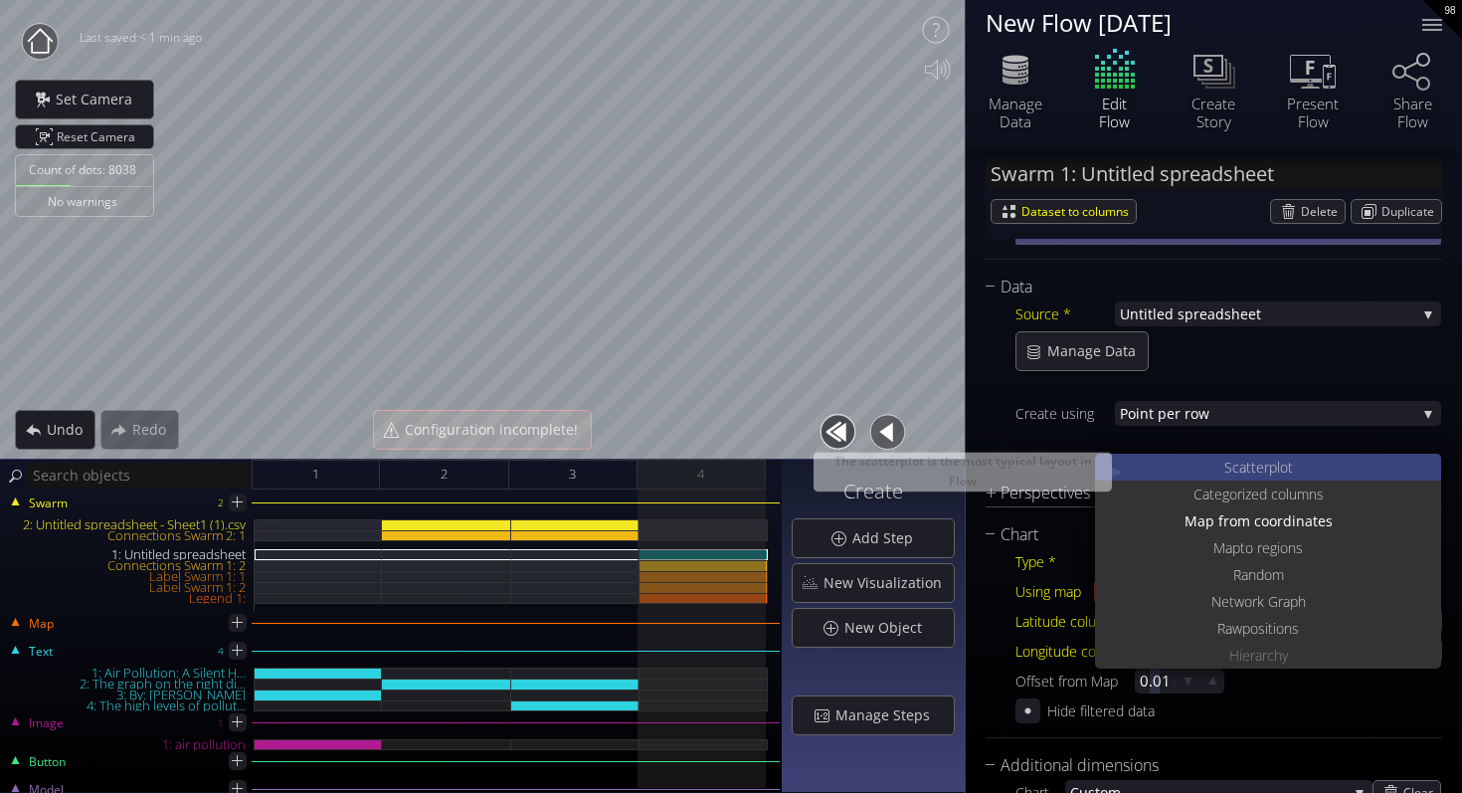
click at [1270, 467] on span "catterplot" at bounding box center [1263, 467] width 61 height 27
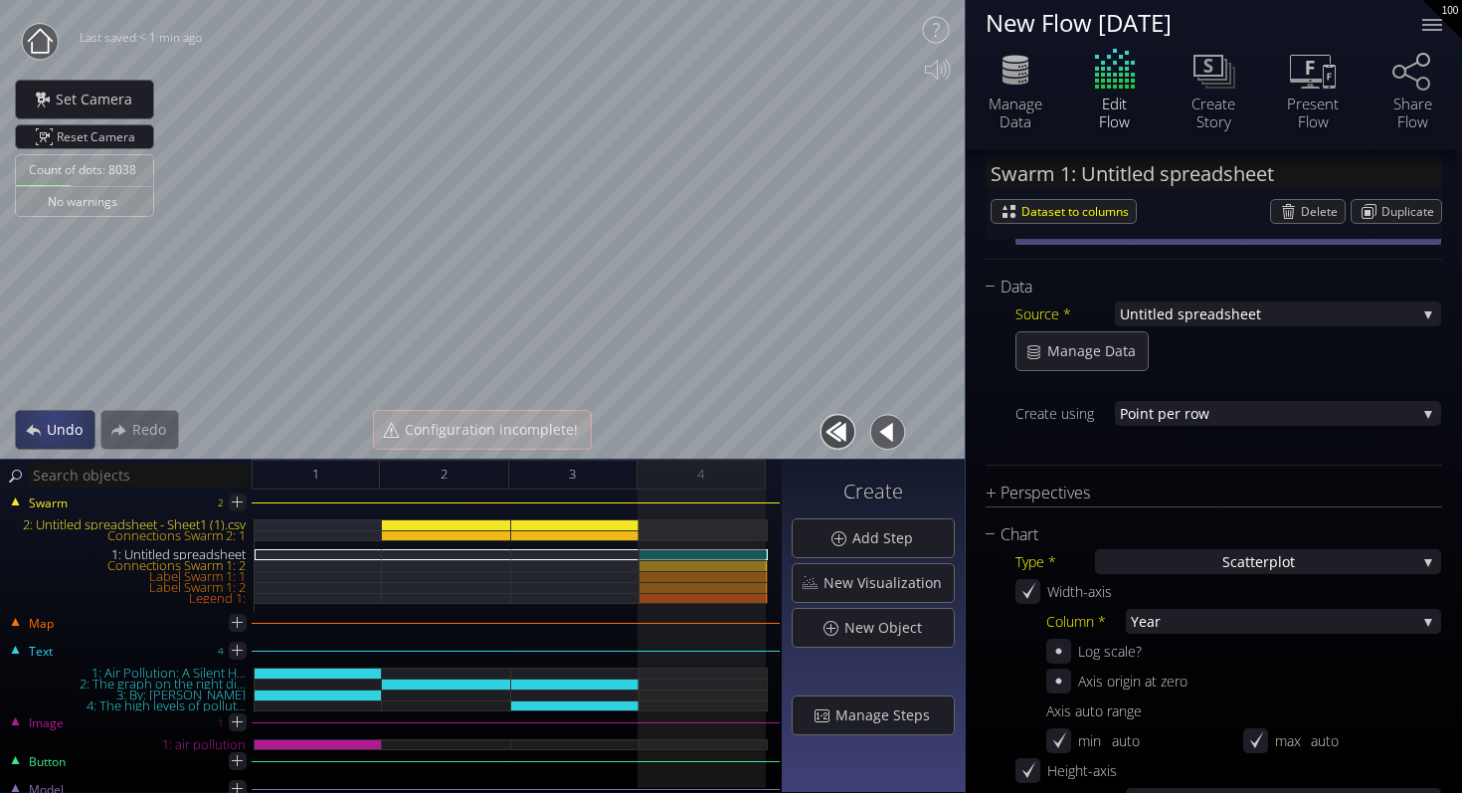
click at [54, 429] on span "Undo" at bounding box center [70, 430] width 49 height 20
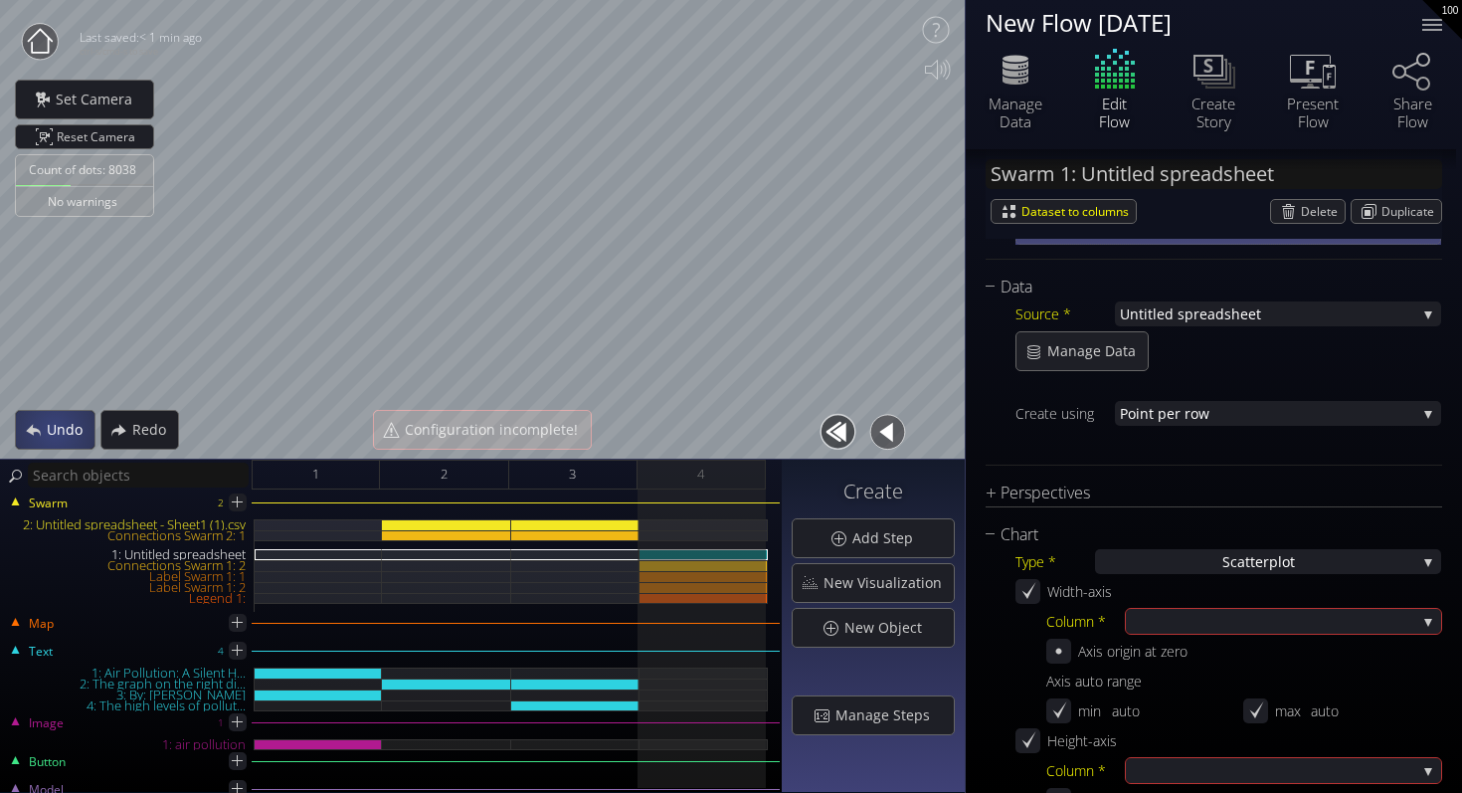
click at [54, 429] on span "Undo" at bounding box center [70, 430] width 49 height 20
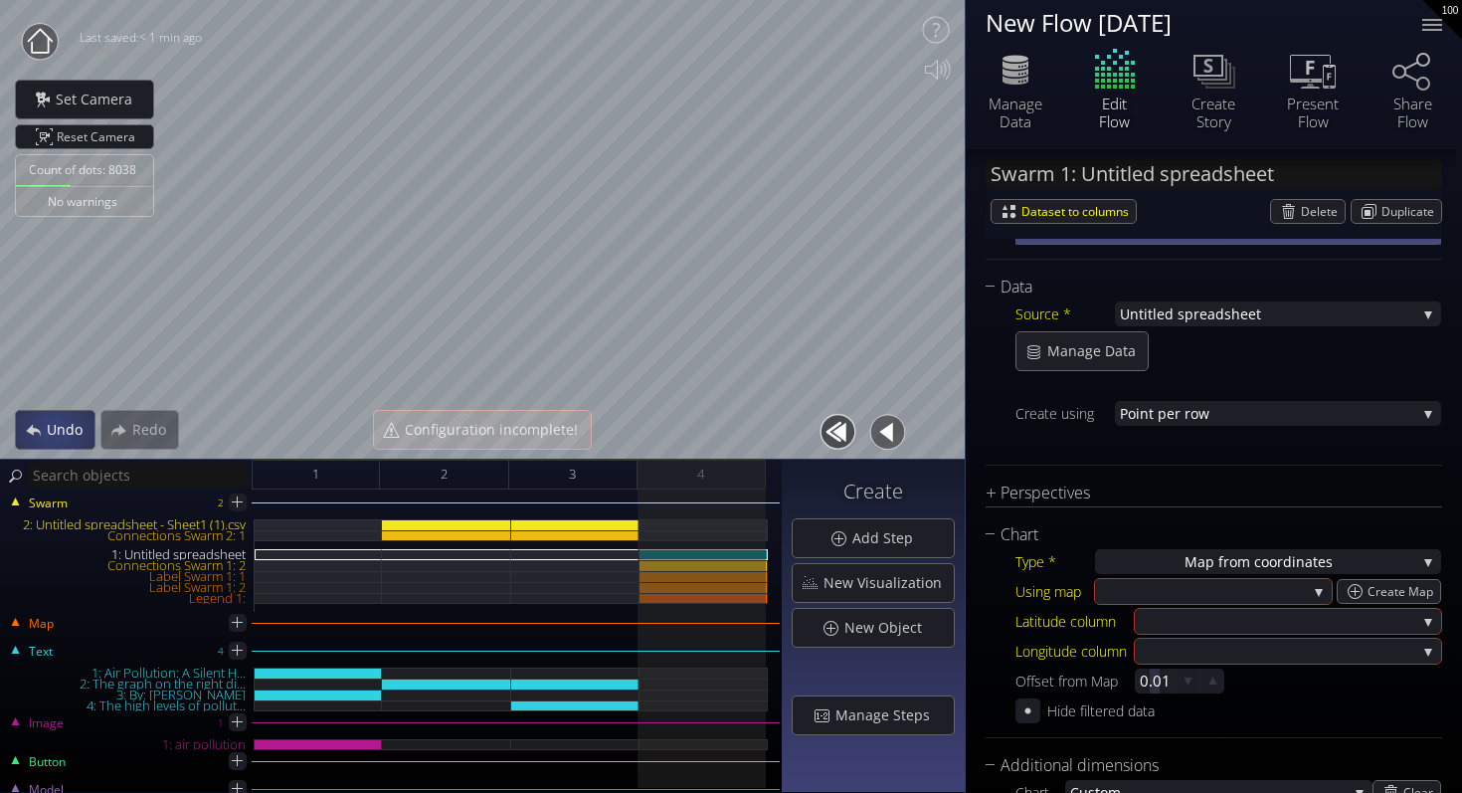
click at [54, 429] on span "Undo" at bounding box center [70, 430] width 49 height 20
click at [840, 422] on button "button" at bounding box center [838, 432] width 45 height 45
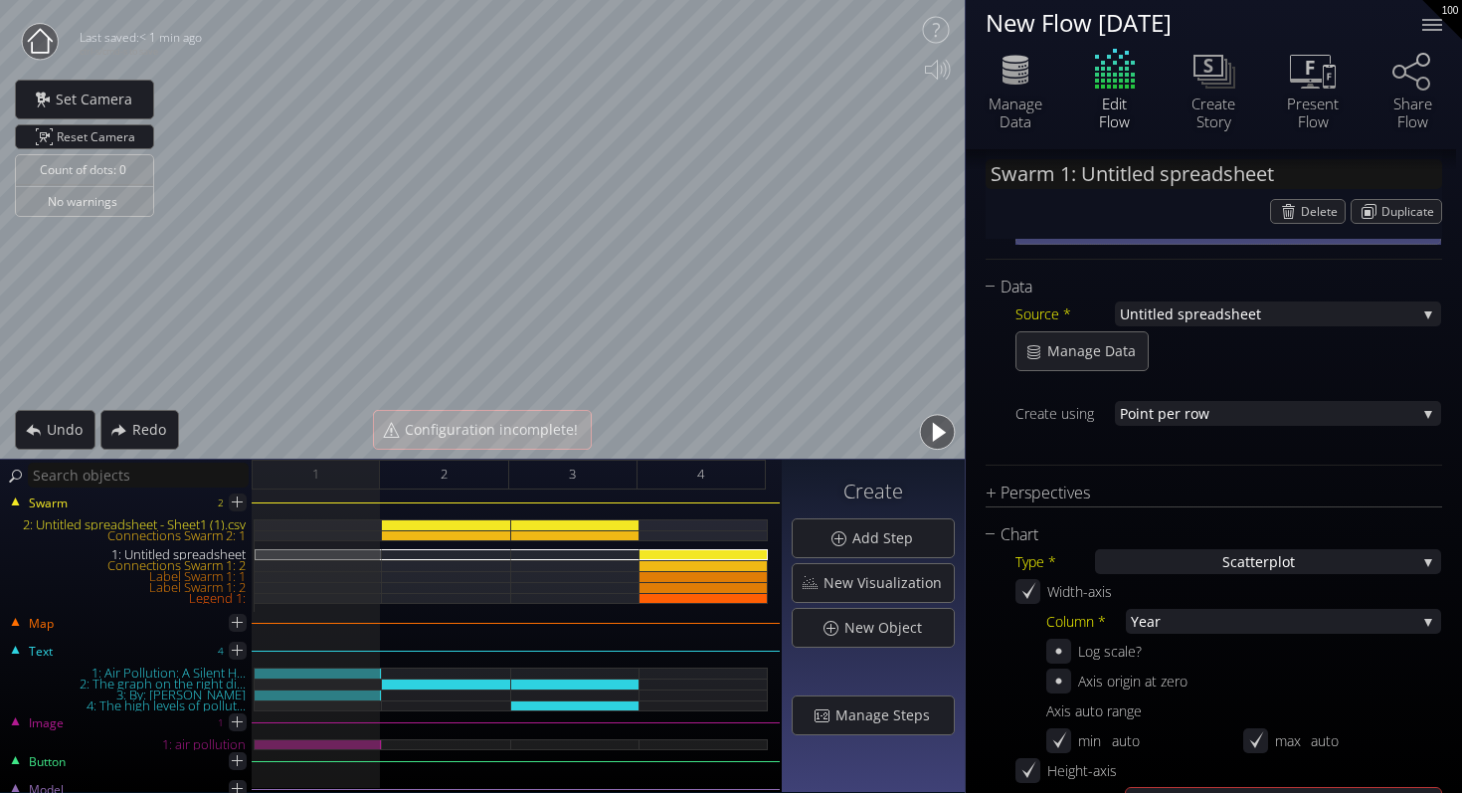
click at [933, 434] on button "button" at bounding box center [937, 432] width 45 height 45
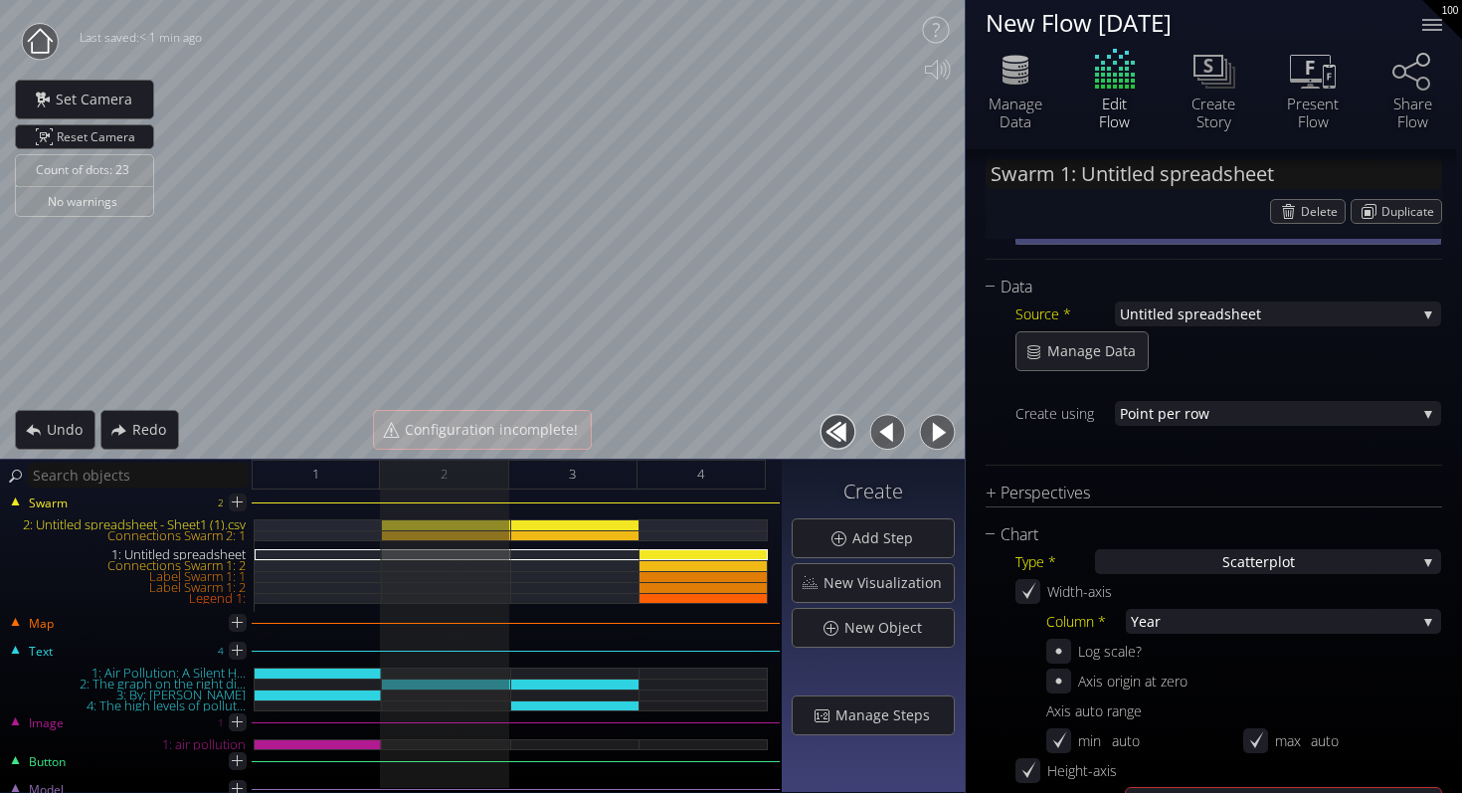
click at [933, 434] on button "button" at bounding box center [937, 432] width 45 height 45
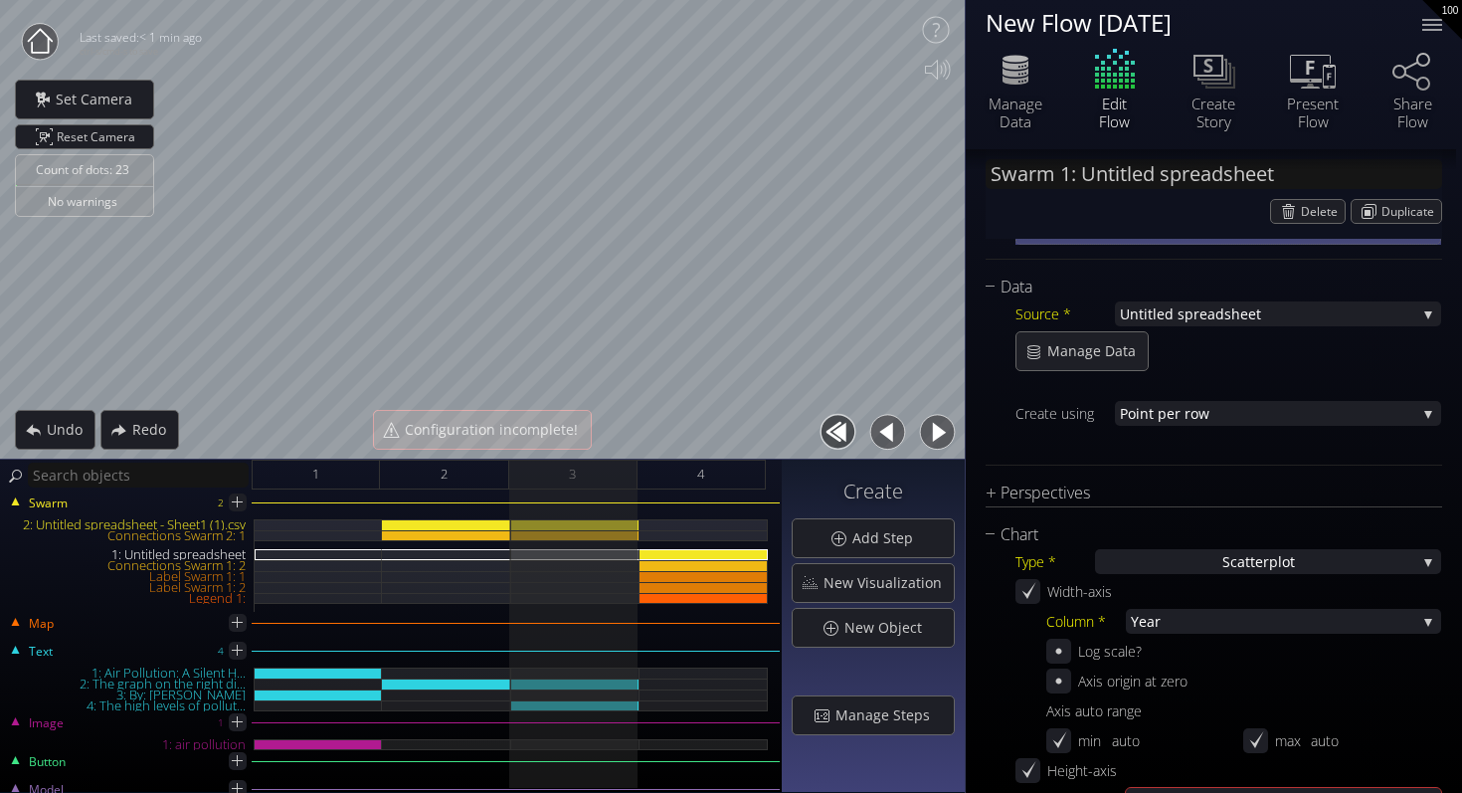
click at [933, 434] on button "button" at bounding box center [937, 432] width 45 height 45
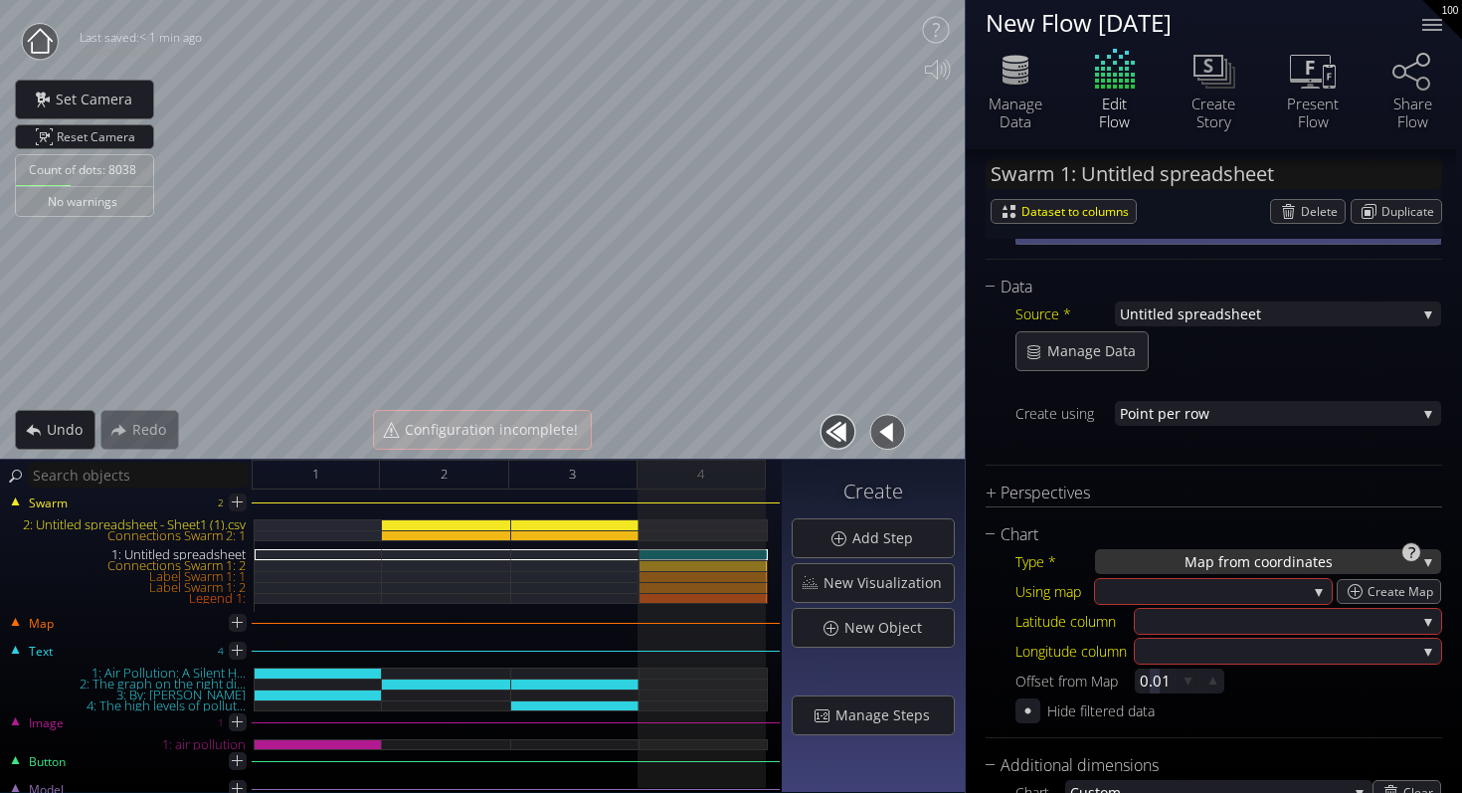
click at [1236, 566] on span "Map from c" at bounding box center [1223, 561] width 77 height 25
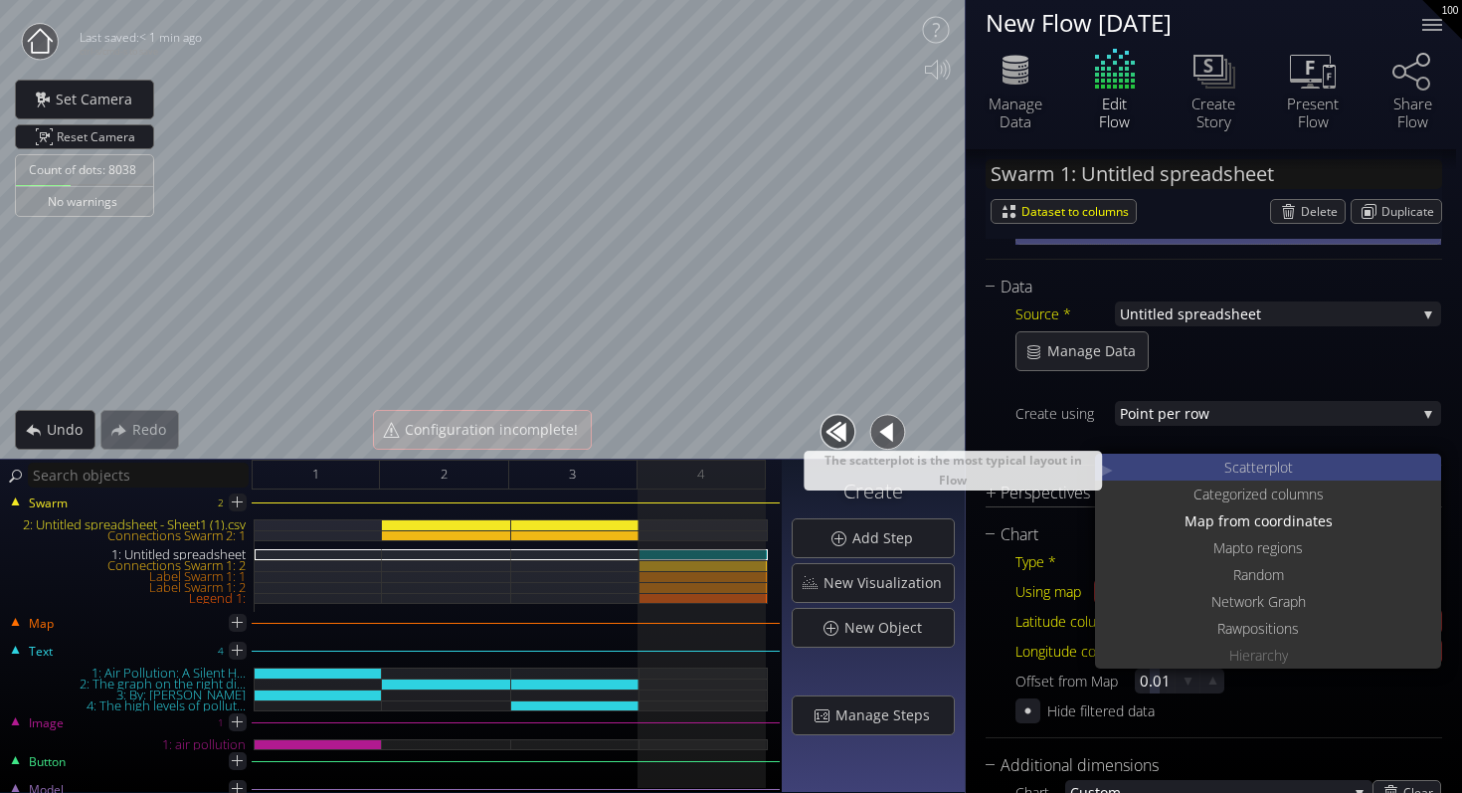
click at [1246, 462] on span "catterplot" at bounding box center [1263, 467] width 61 height 27
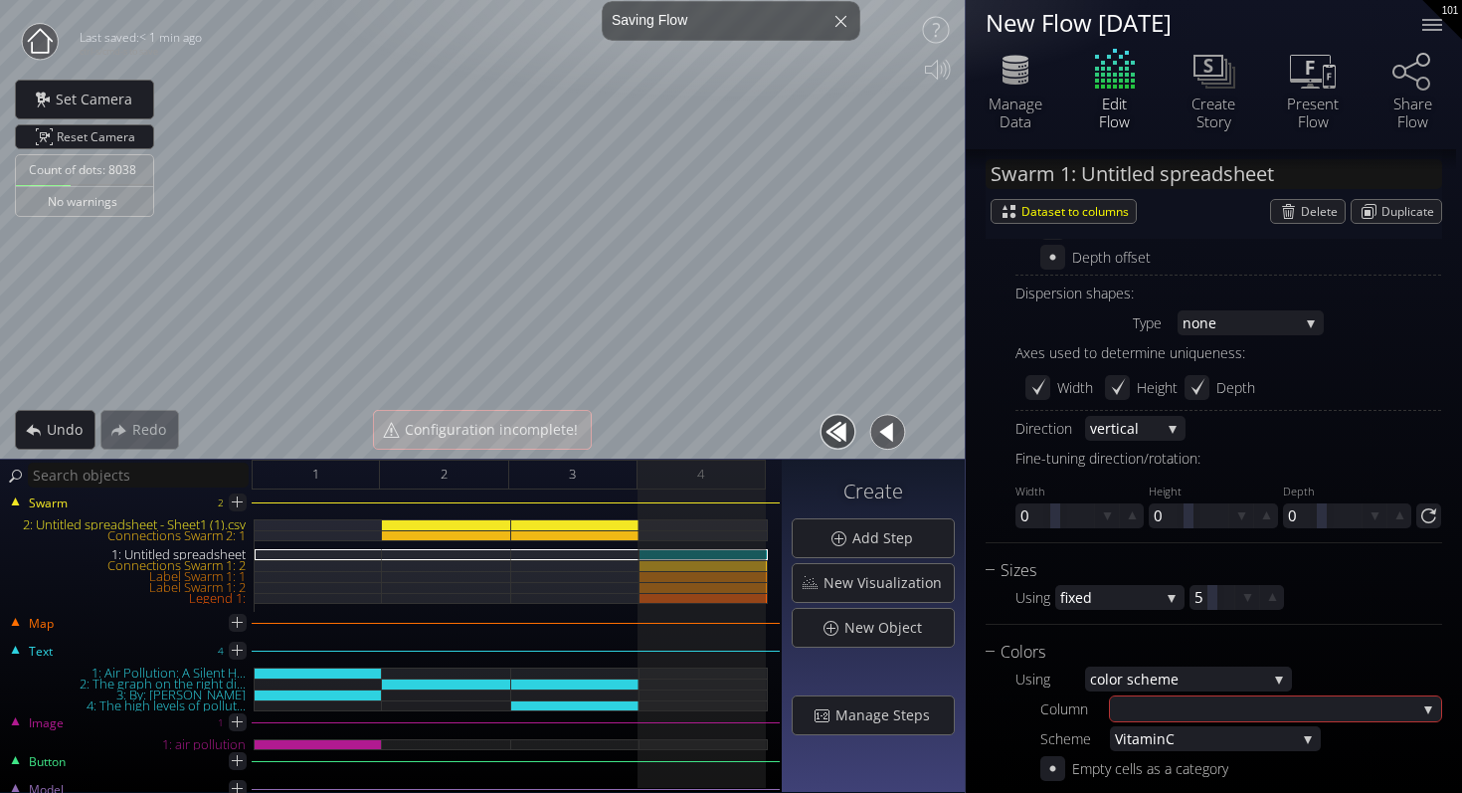
scroll to position [1415, 0]
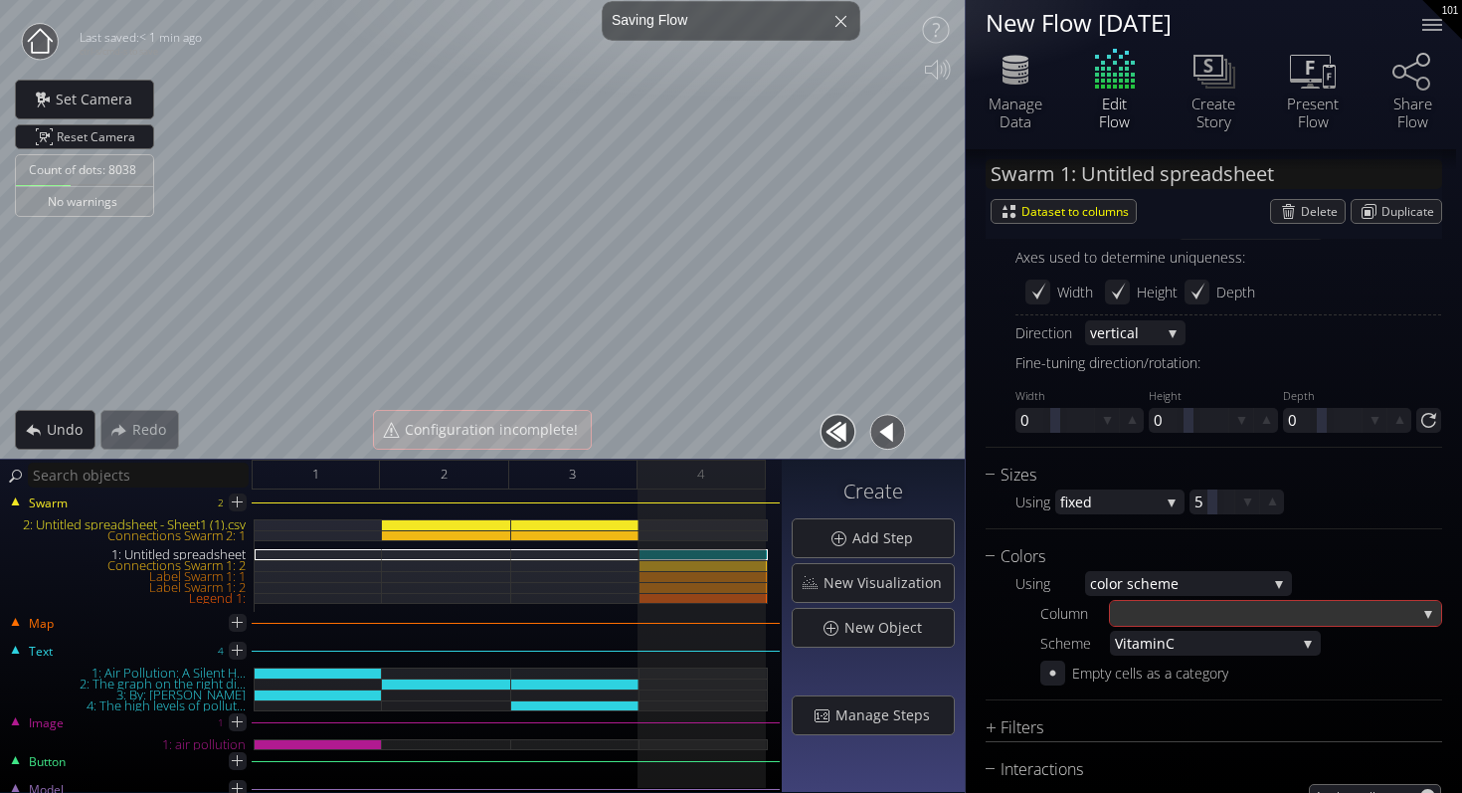
click at [1227, 604] on div at bounding box center [1265, 613] width 301 height 25
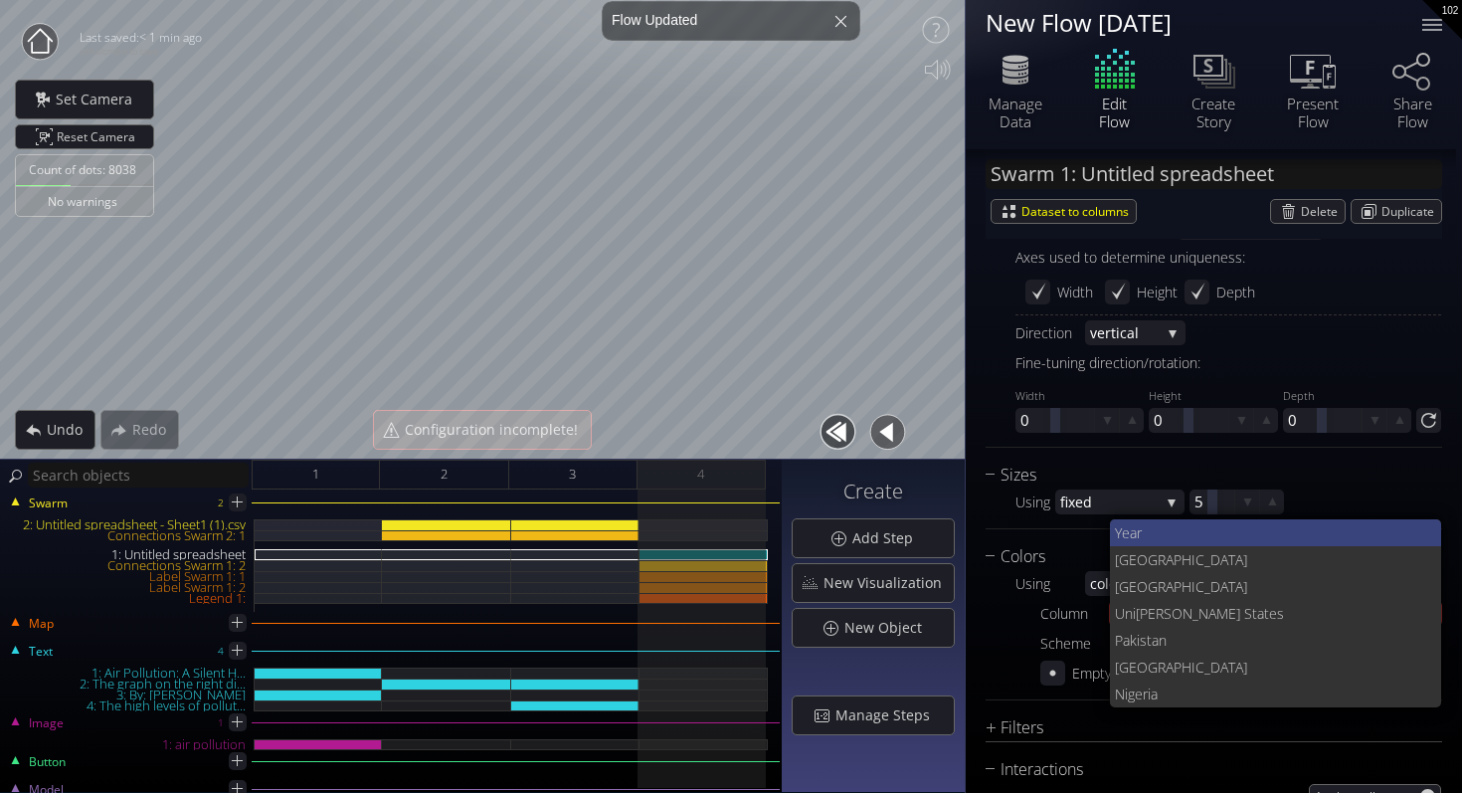
click at [1204, 540] on span "Year" at bounding box center [1270, 532] width 311 height 27
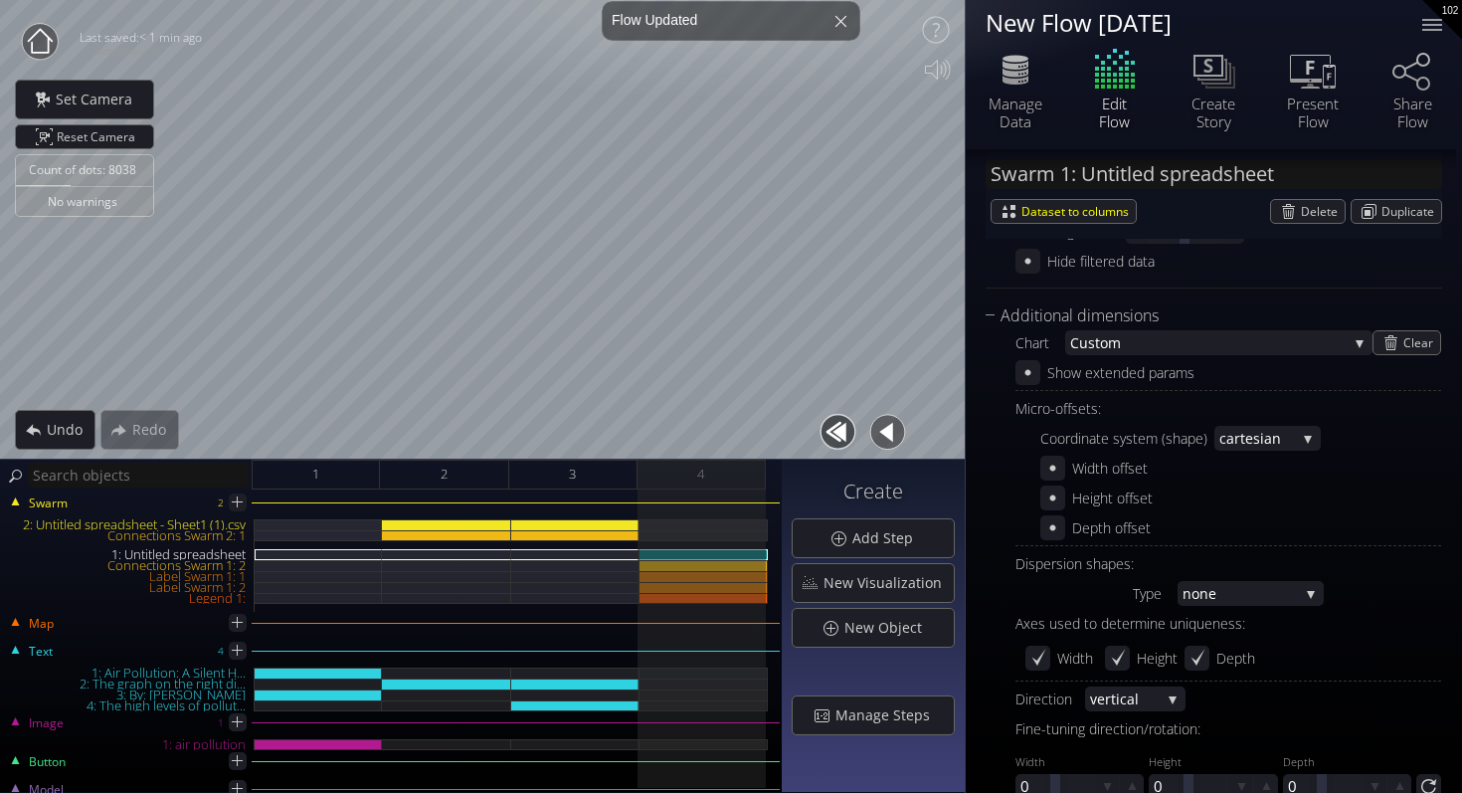
scroll to position [227, 0]
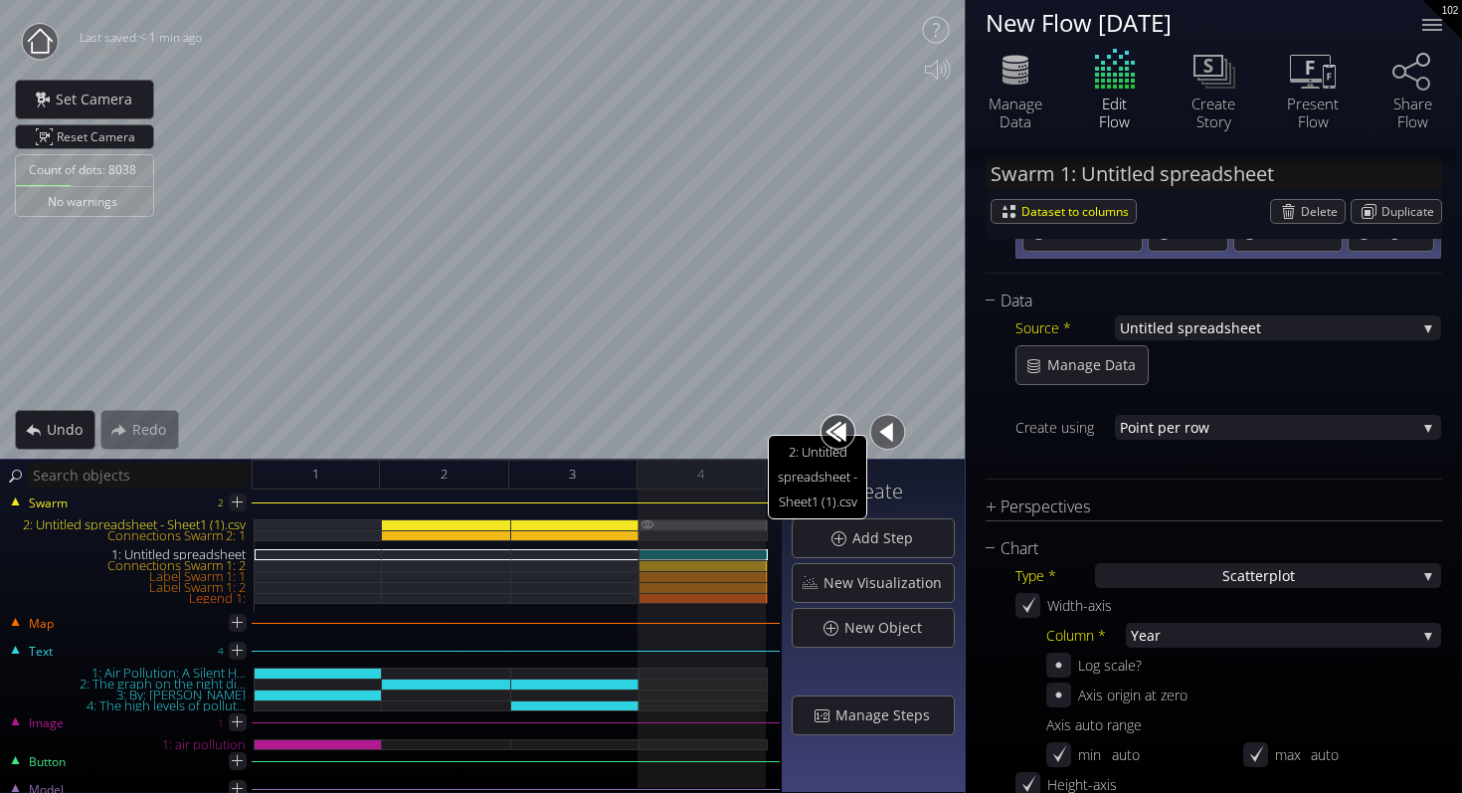
click at [691, 521] on div "2: Untitled spreadsheet - Sheet1 (1).csv" at bounding box center [704, 524] width 128 height 11
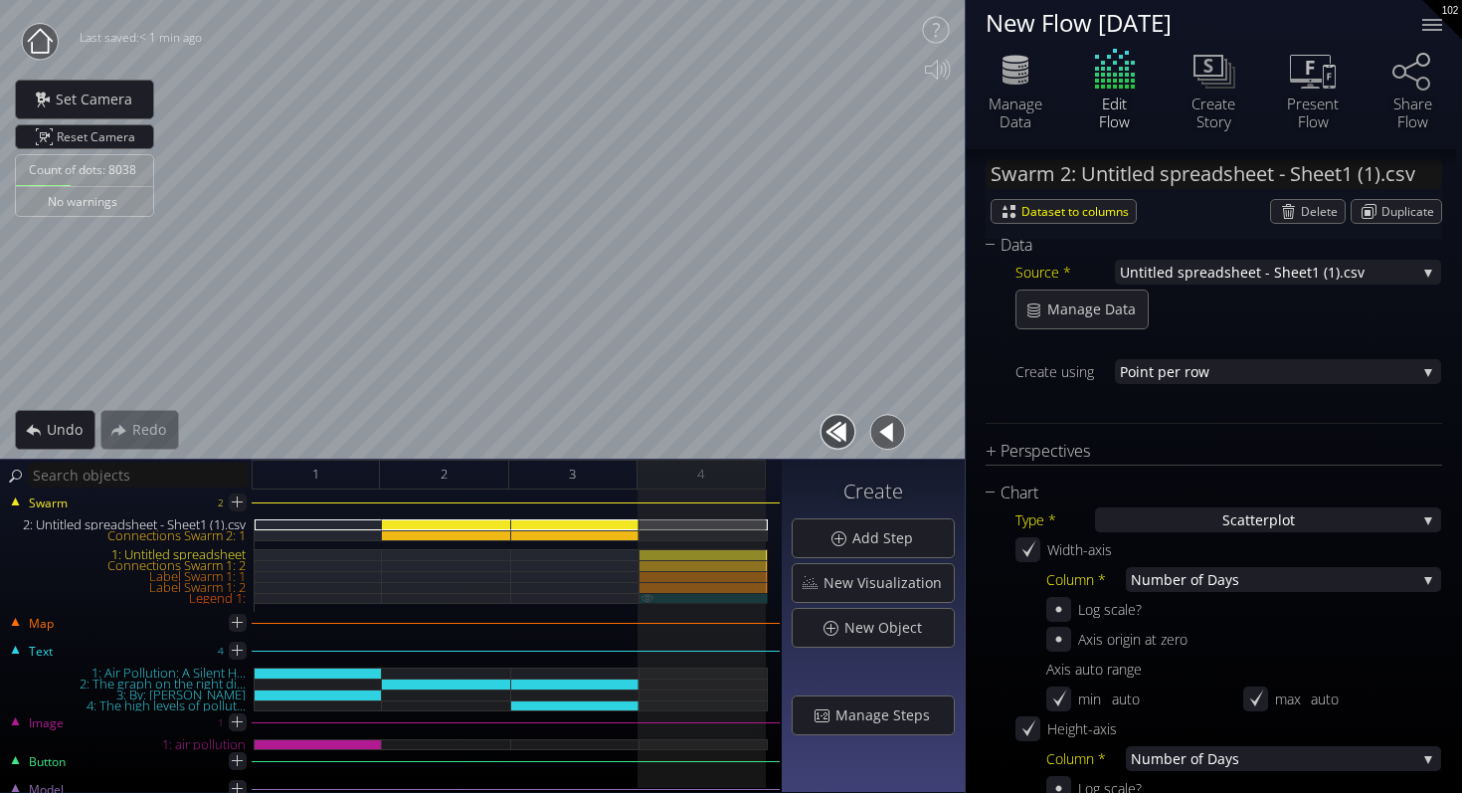
click at [710, 597] on div "Legend 1:" at bounding box center [704, 598] width 128 height 11
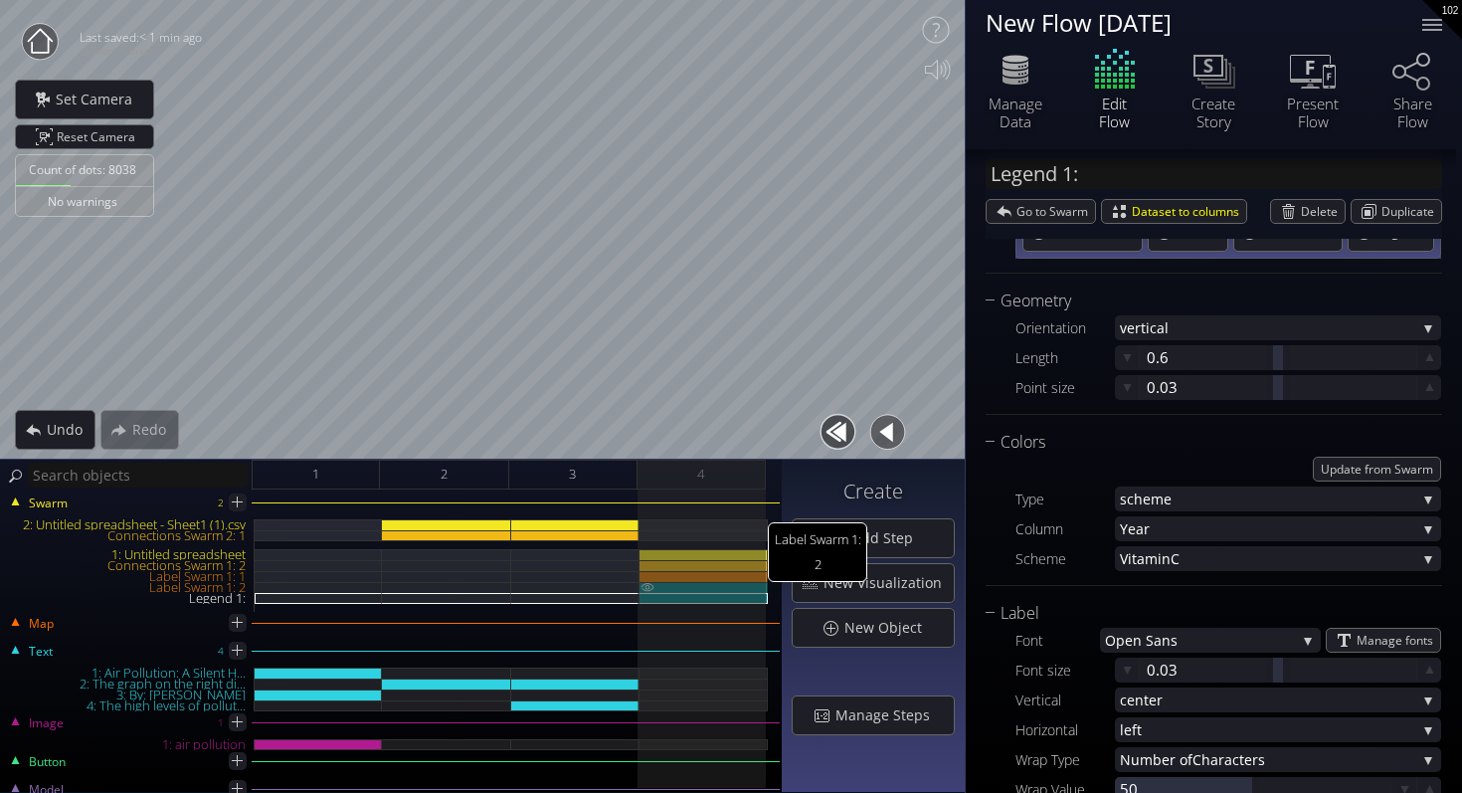
click at [718, 582] on div "Label Swarm 1: 2" at bounding box center [704, 587] width 128 height 11
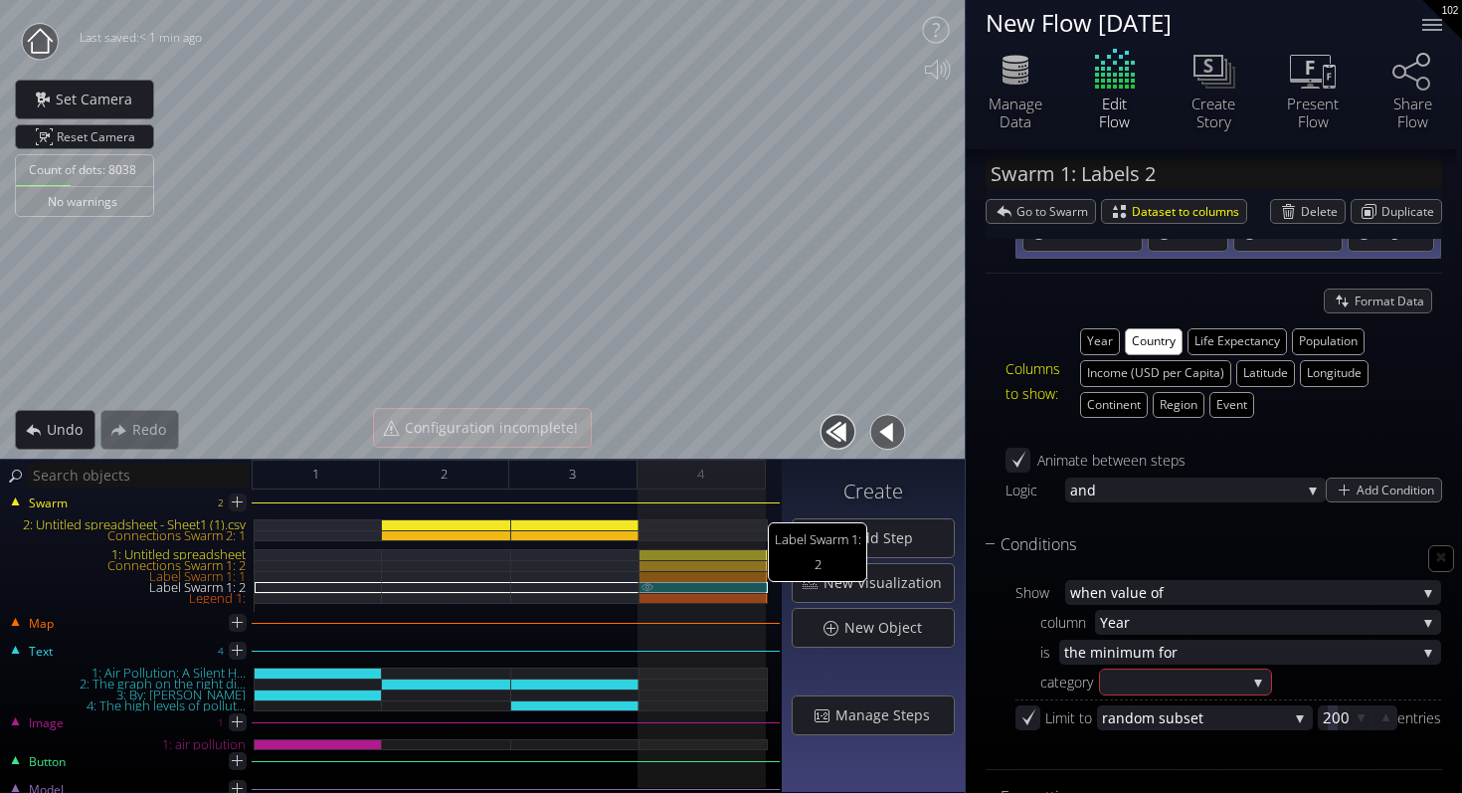
click at [647, 583] on img at bounding box center [648, 586] width 16 height 9
click at [647, 574] on img at bounding box center [648, 576] width 16 height 10
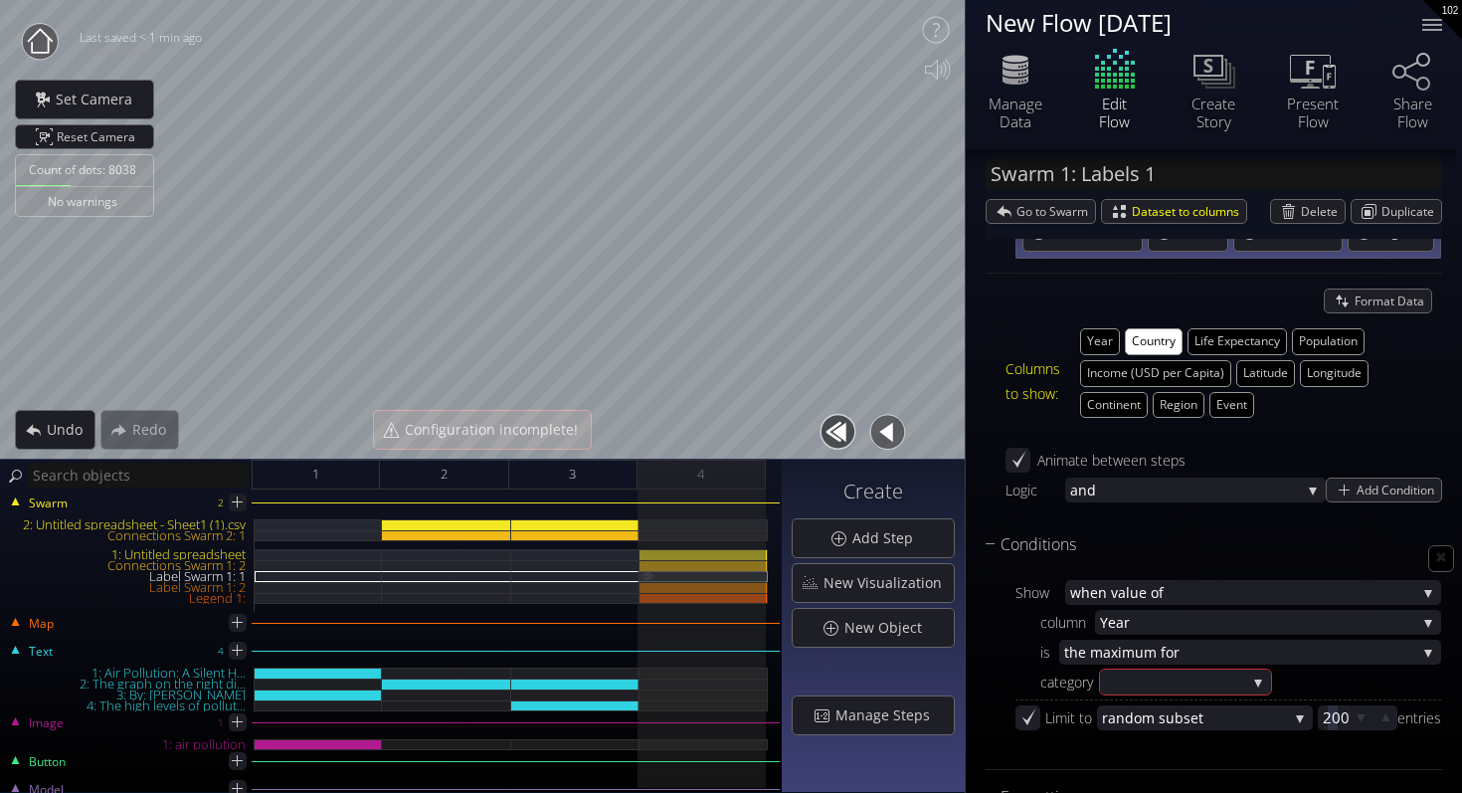
click at [647, 574] on img at bounding box center [648, 575] width 16 height 9
click at [647, 563] on img at bounding box center [648, 565] width 16 height 10
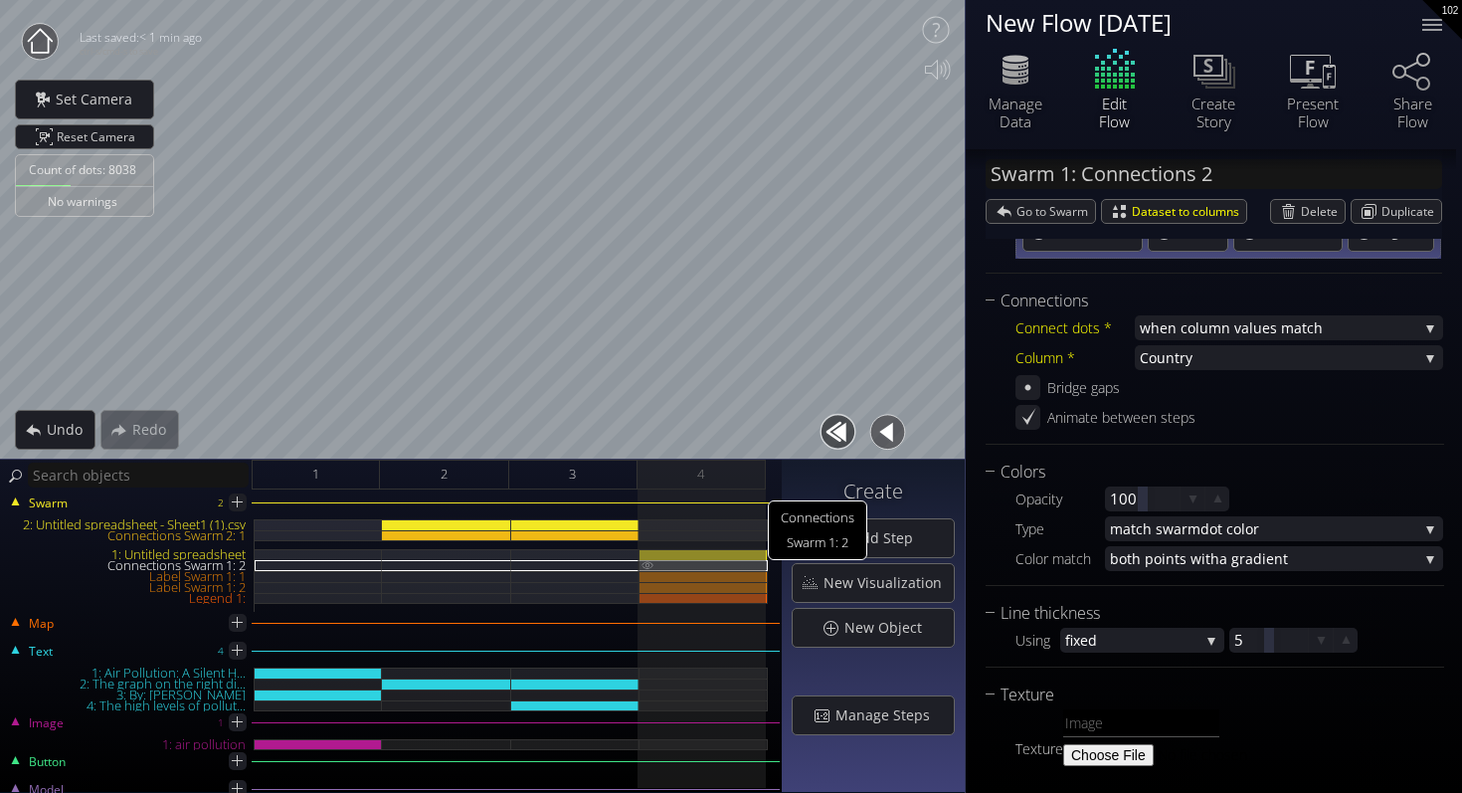
click at [666, 565] on div "Connections Swarm 1: 2" at bounding box center [704, 565] width 128 height 11
click at [650, 564] on img at bounding box center [648, 564] width 16 height 9
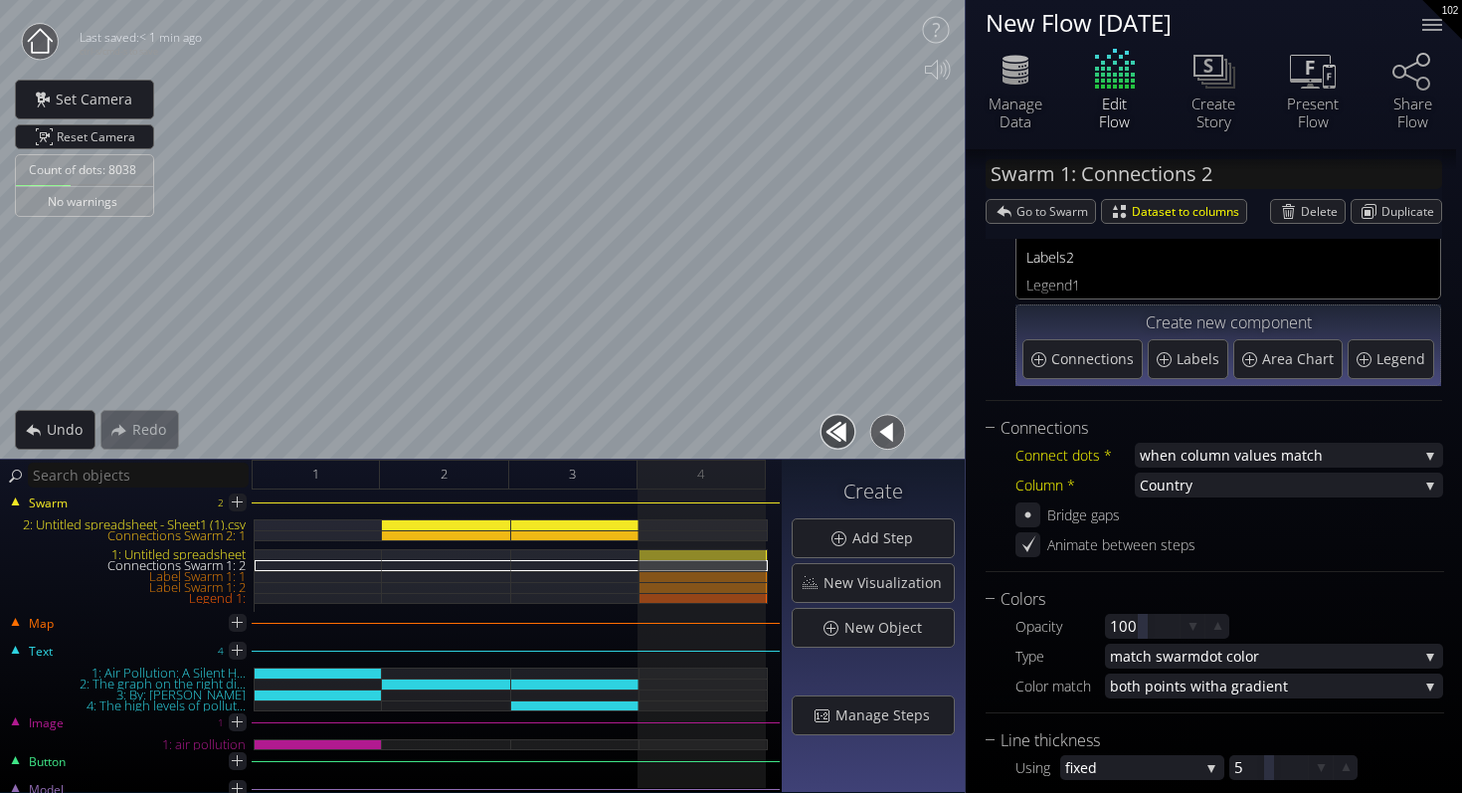
scroll to position [96, 0]
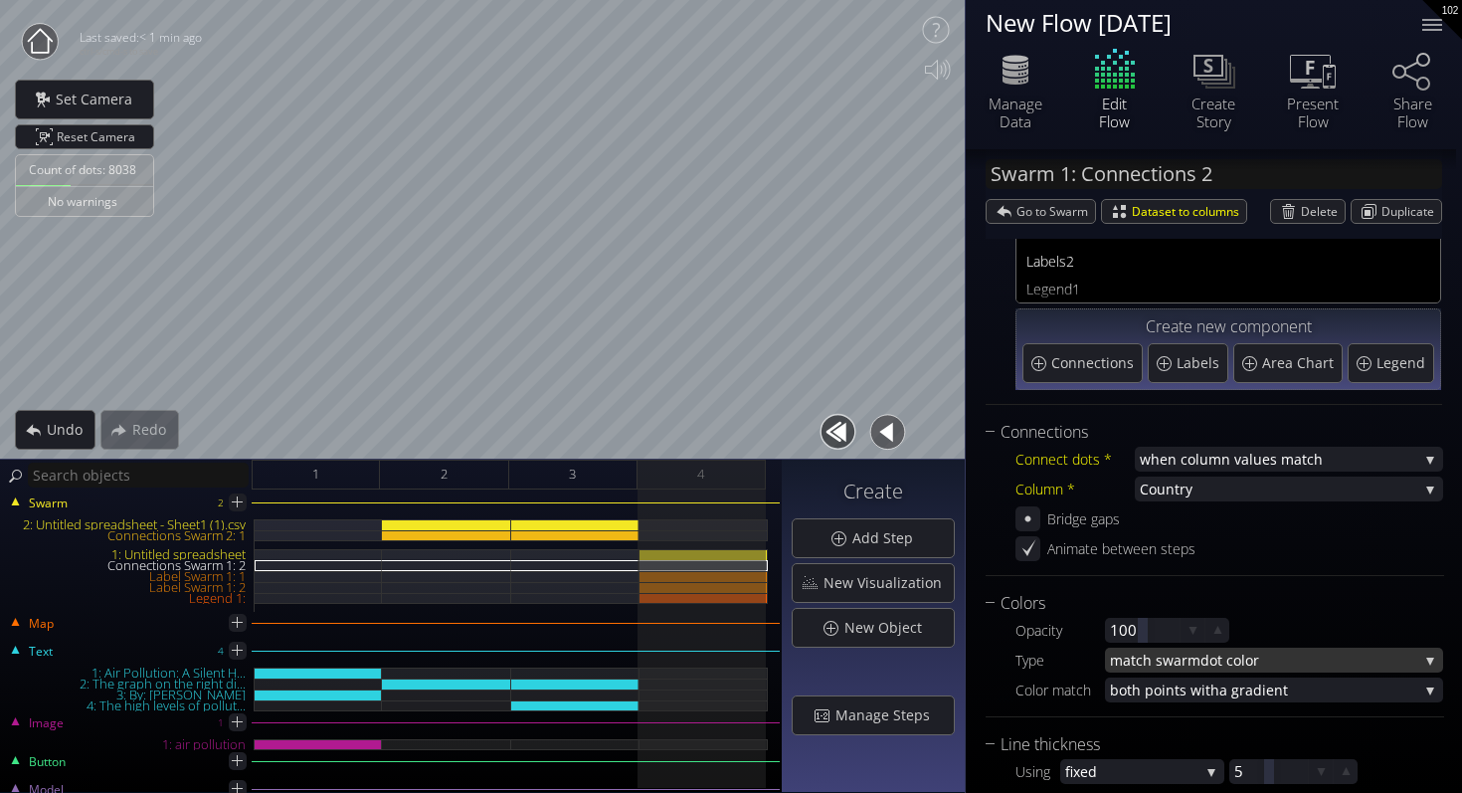
click at [1213, 667] on span "dot color" at bounding box center [1310, 660] width 218 height 25
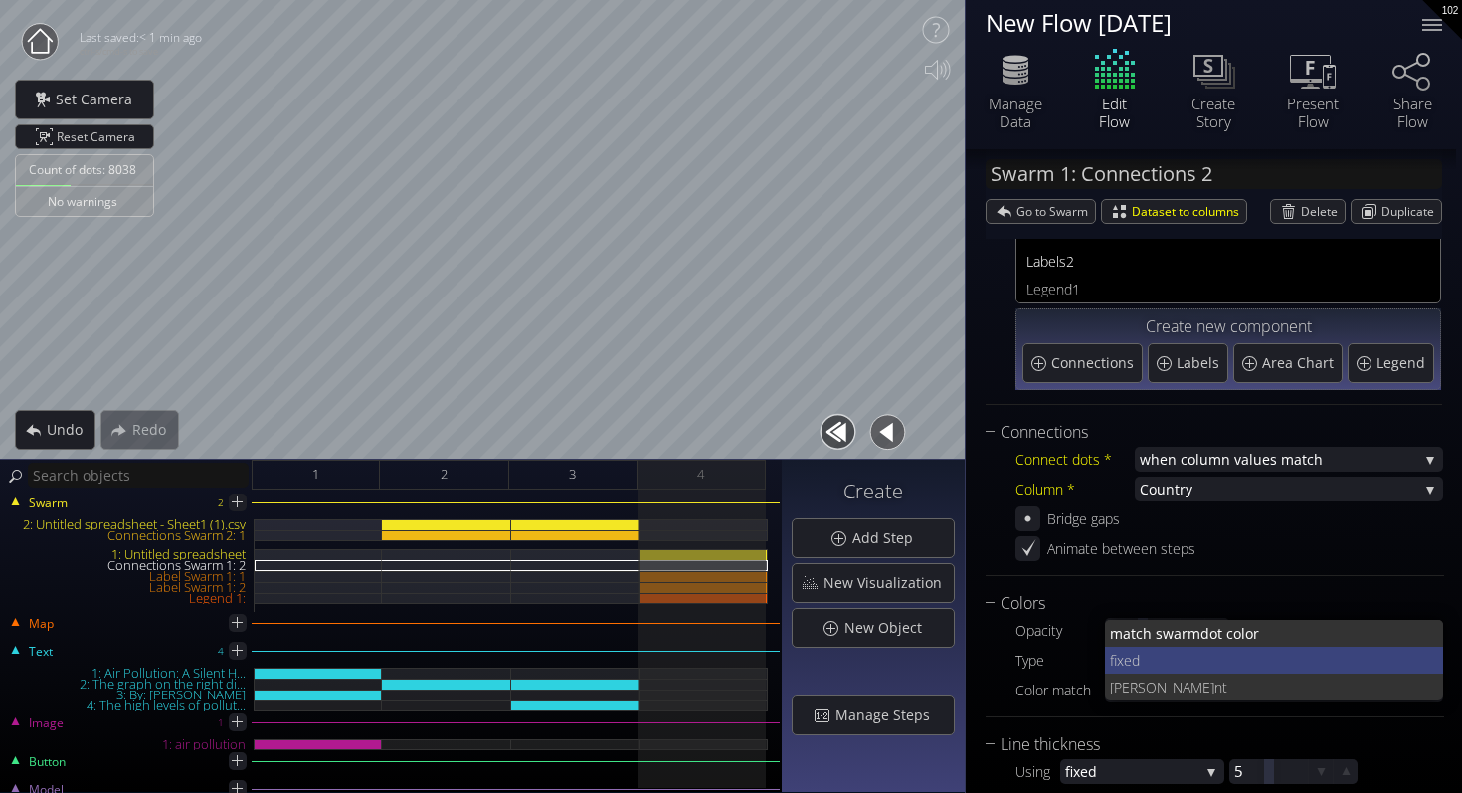
click at [1224, 672] on span "fixed" at bounding box center [1269, 660] width 318 height 27
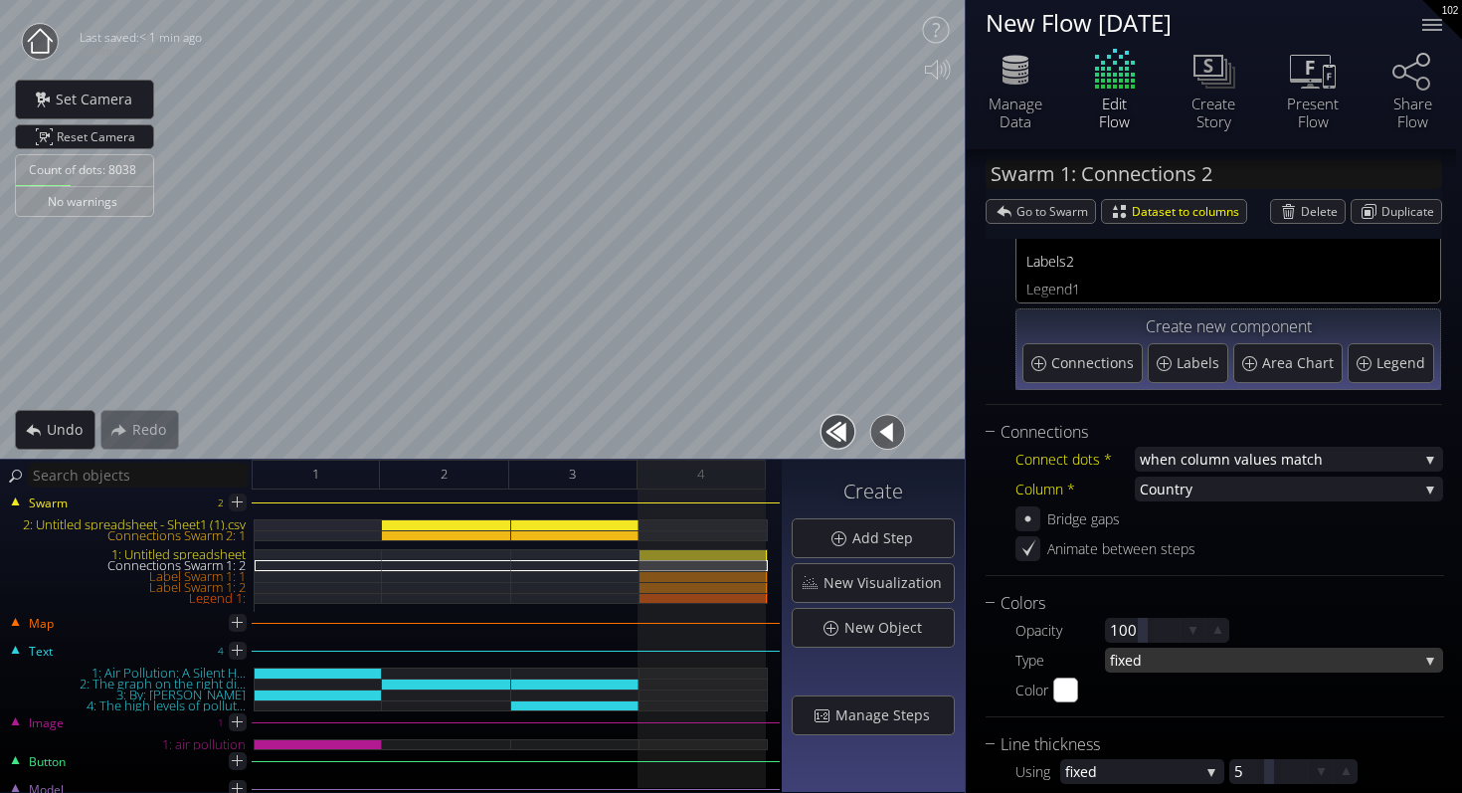
click at [1215, 650] on span "fixed" at bounding box center [1264, 660] width 308 height 25
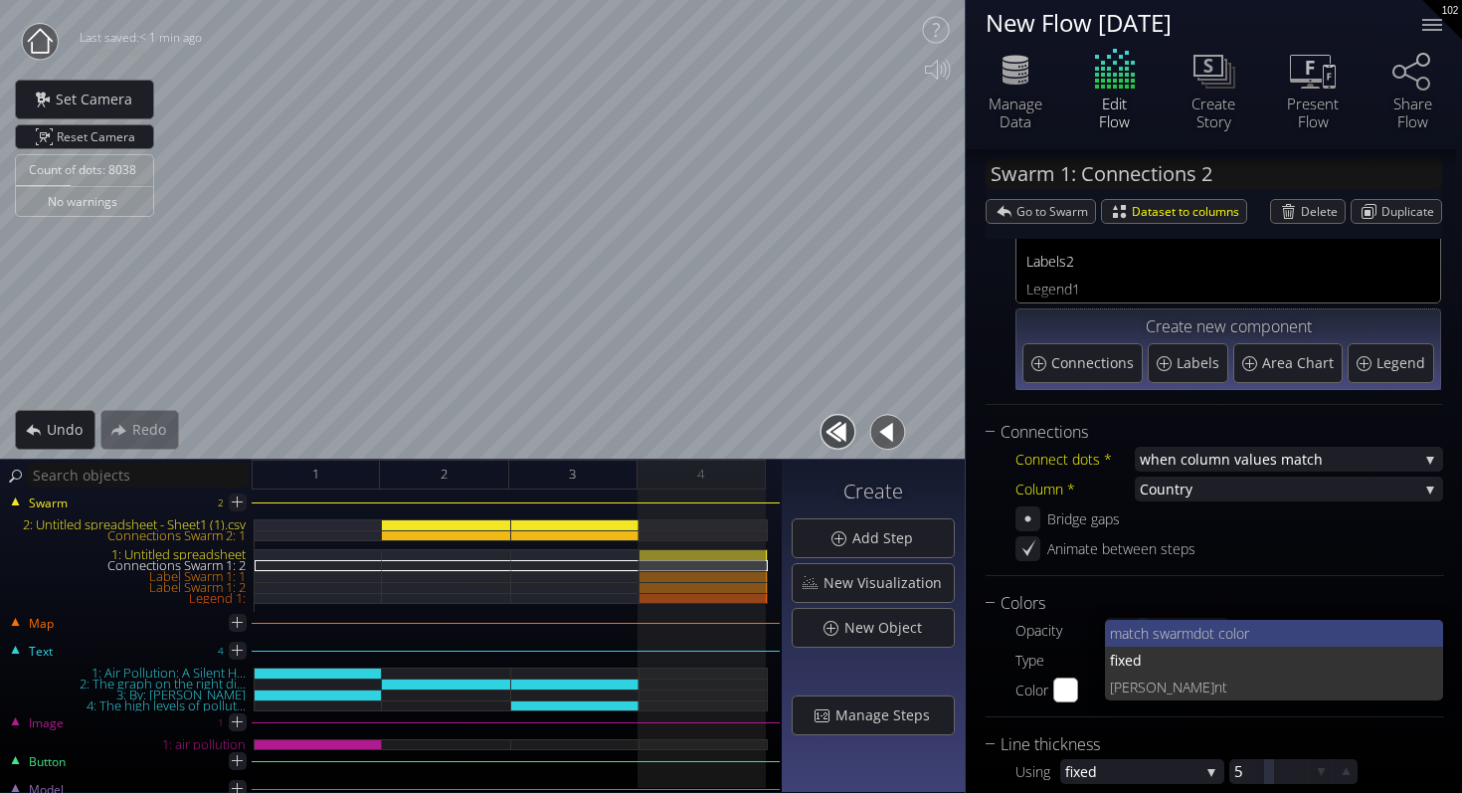
click at [1213, 625] on span "dot color" at bounding box center [1311, 633] width 235 height 27
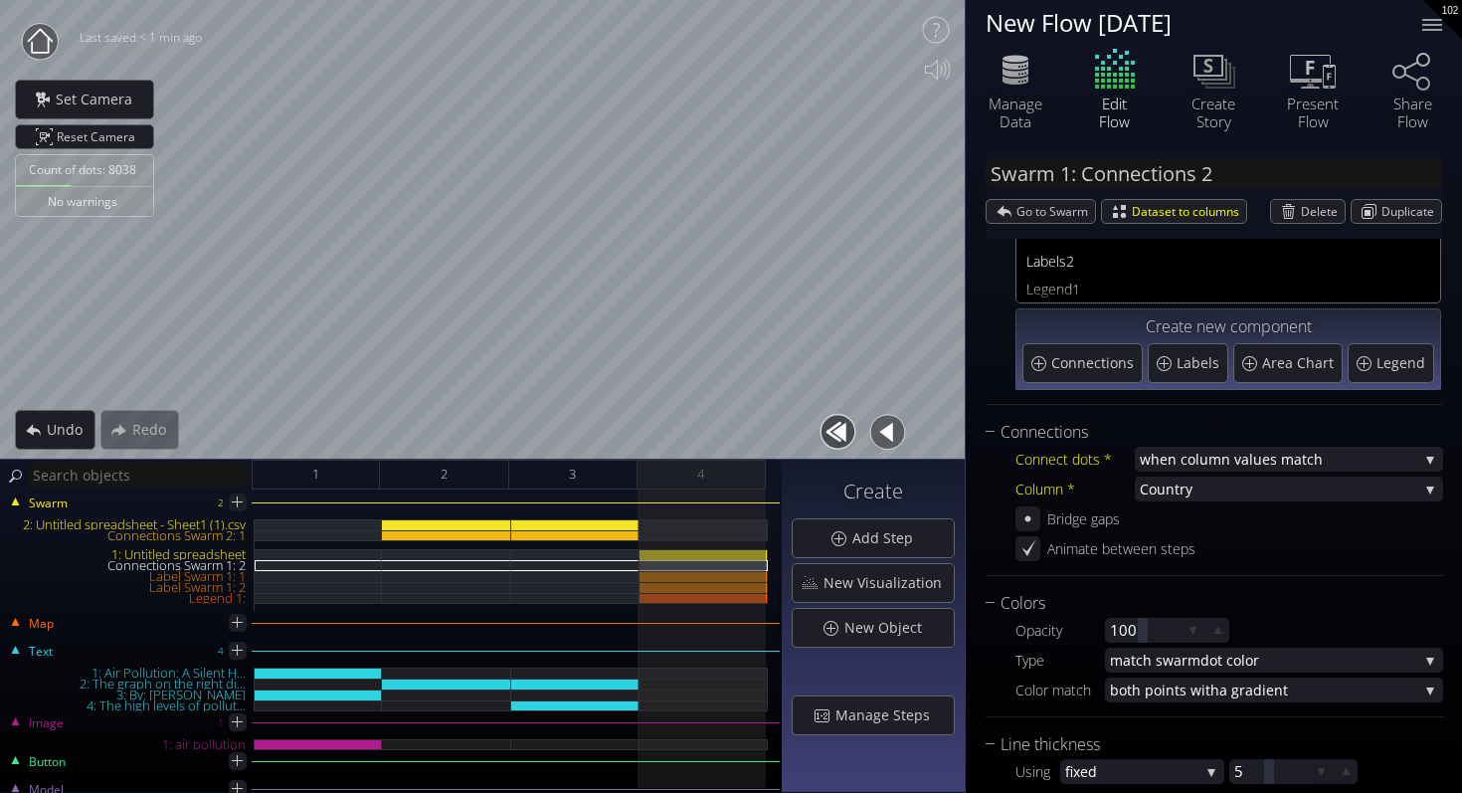
scroll to position [0, 0]
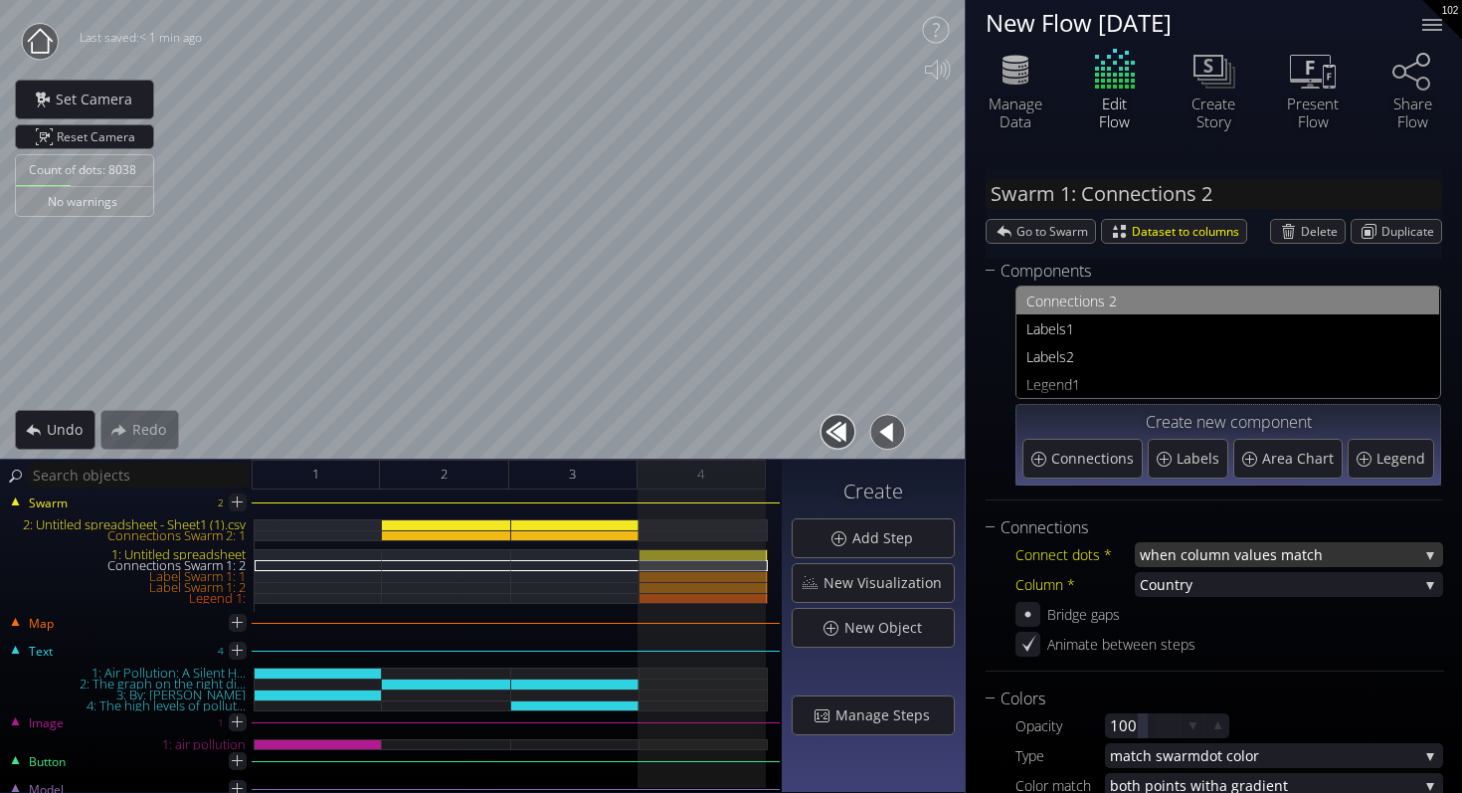
click at [1213, 547] on span "when column va" at bounding box center [1194, 554] width 109 height 25
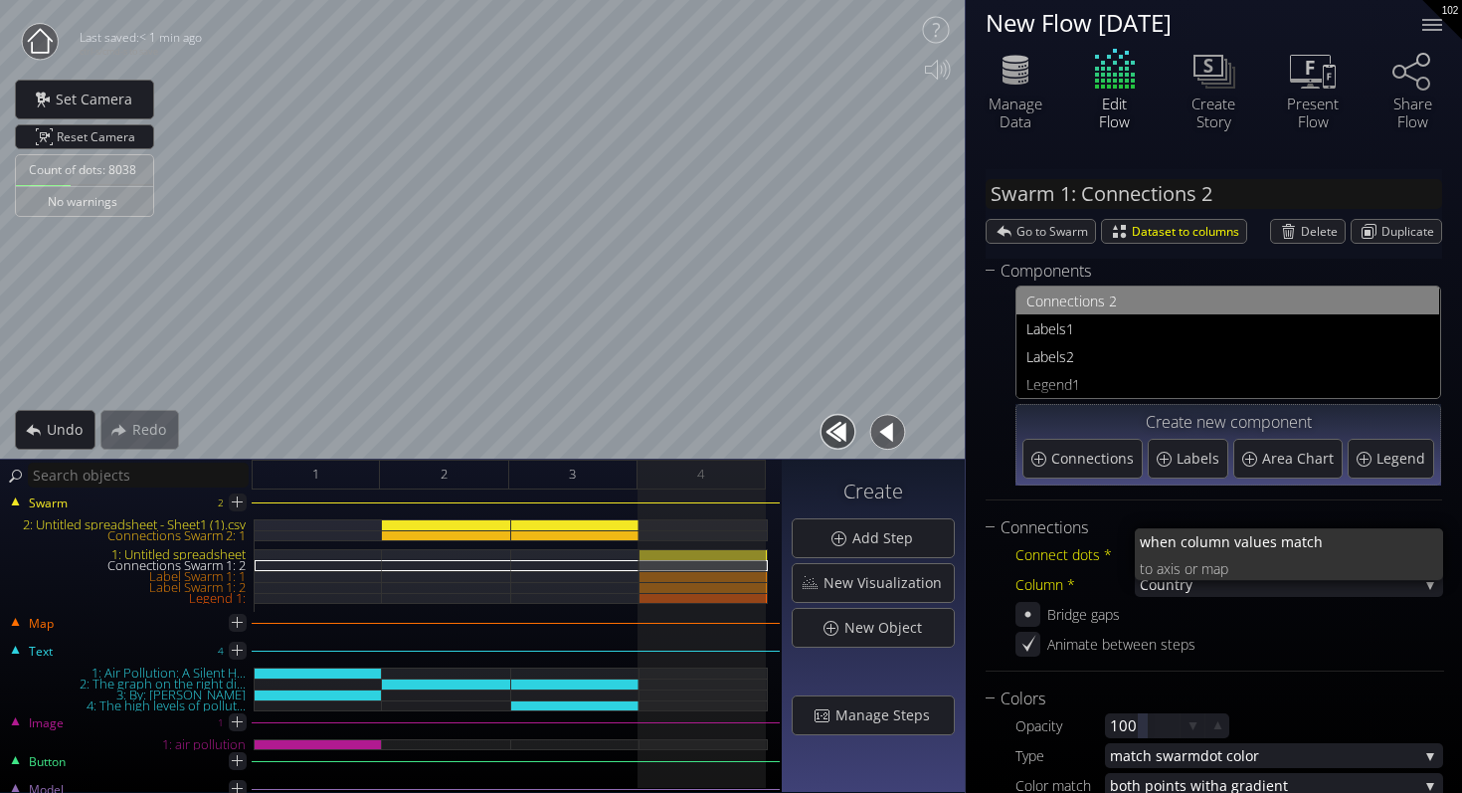
click at [1266, 666] on div "Connections Connect dots * when column va lues match when column va lues match …" at bounding box center [1215, 593] width 459 height 156
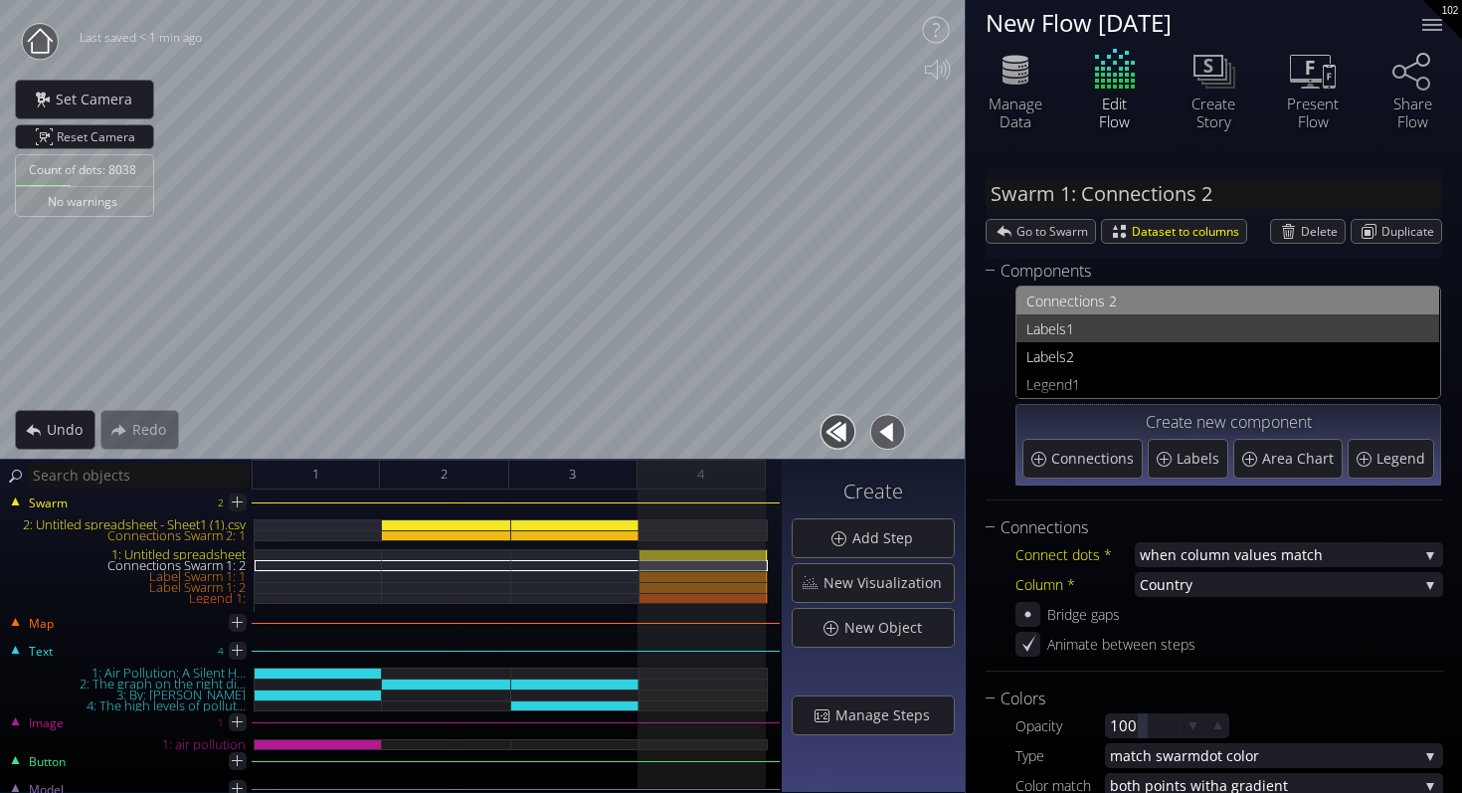
click at [1141, 317] on span "1" at bounding box center [1247, 328] width 363 height 25
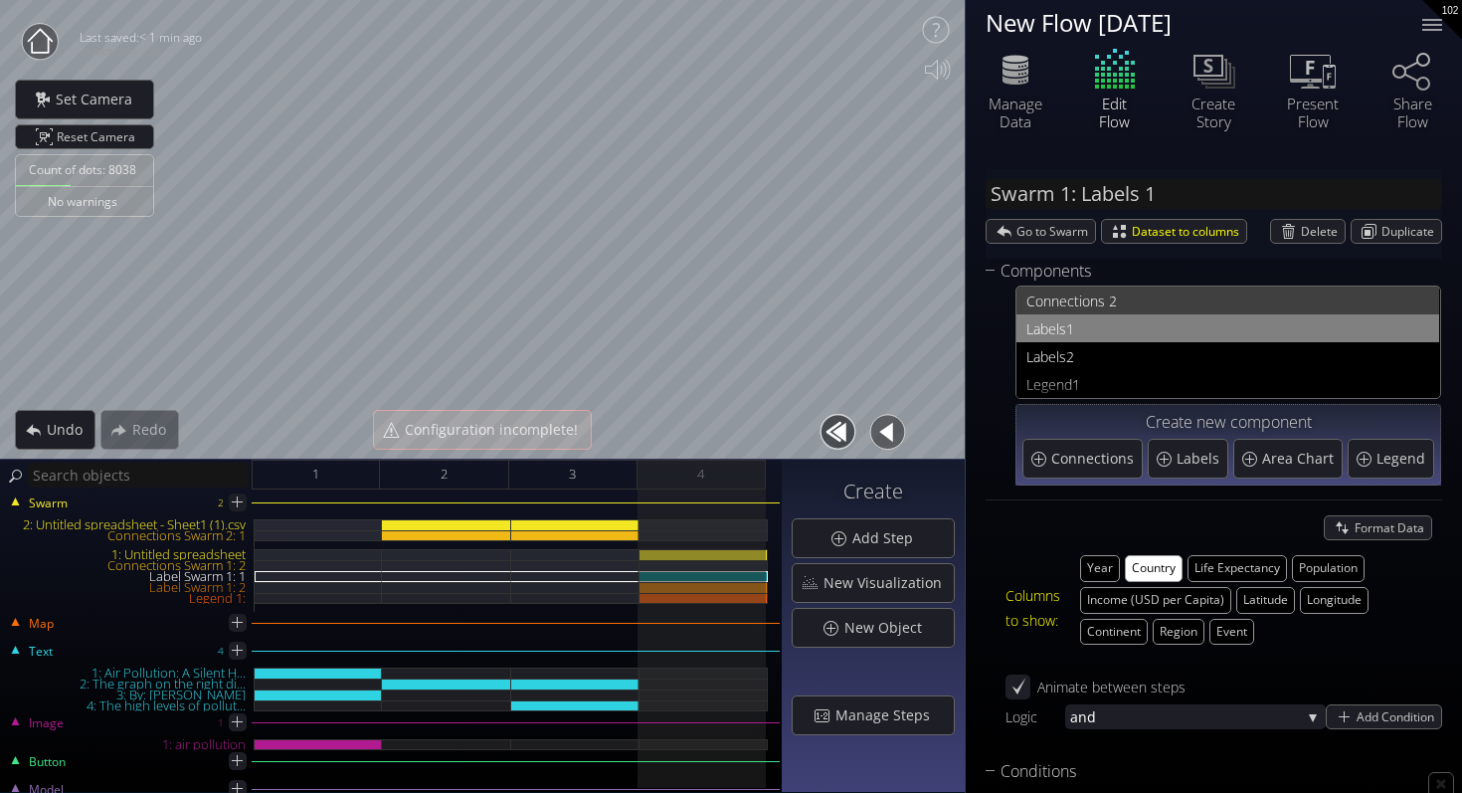
click at [1141, 303] on span "nections 2" at bounding box center [1241, 300] width 378 height 25
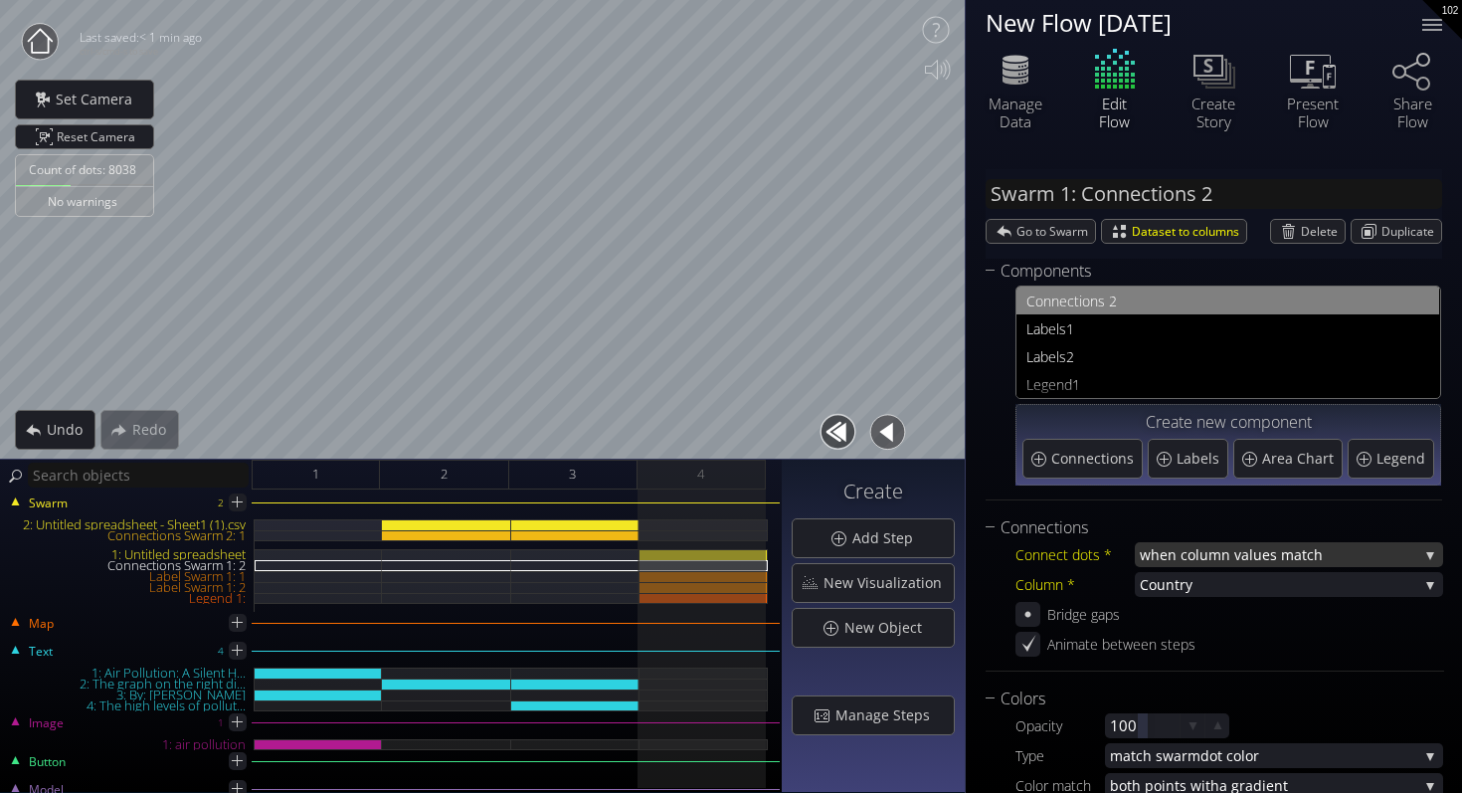
click at [1208, 558] on span "when column va" at bounding box center [1194, 554] width 109 height 25
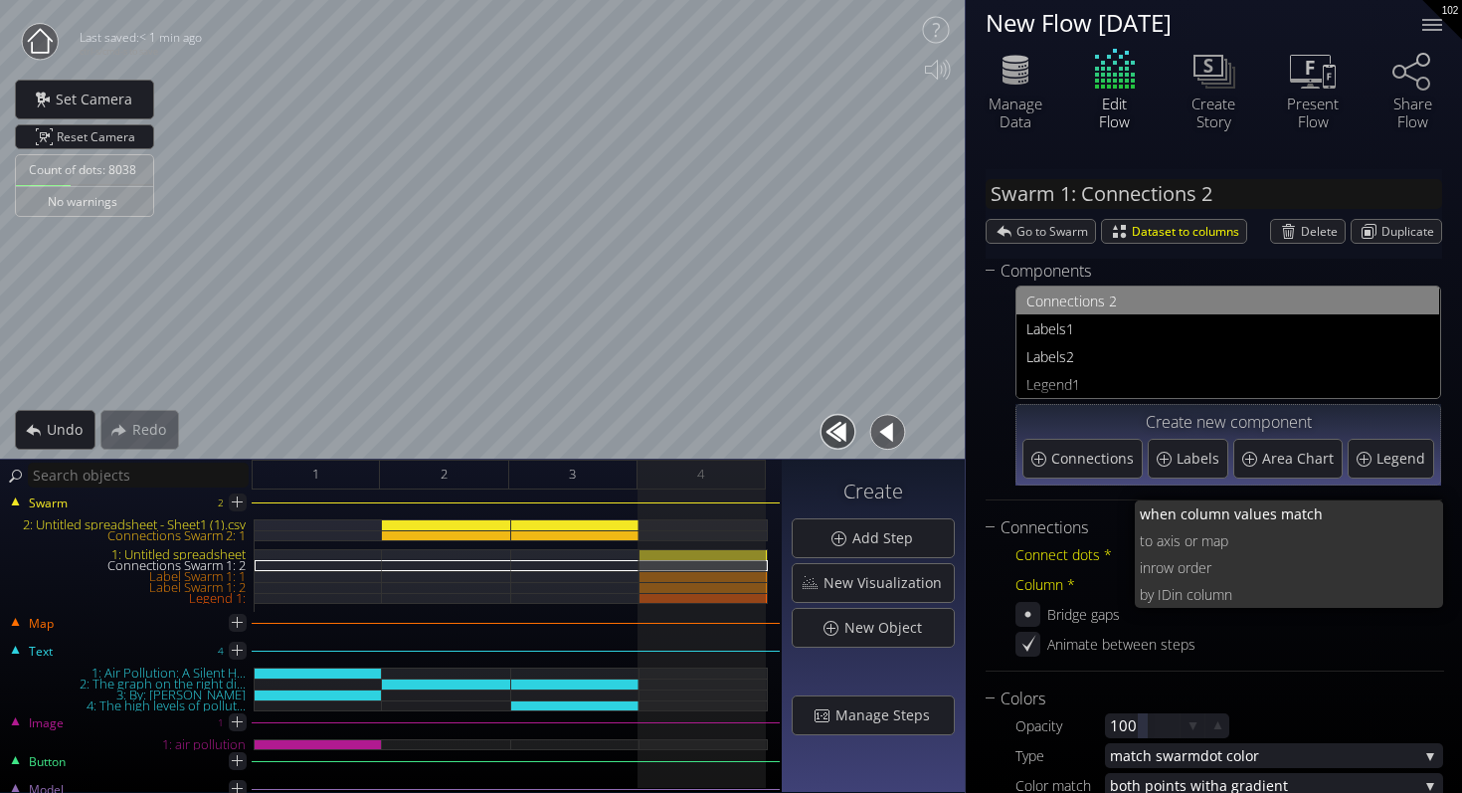
click at [1227, 649] on div "Animate between steps" at bounding box center [1230, 644] width 428 height 25
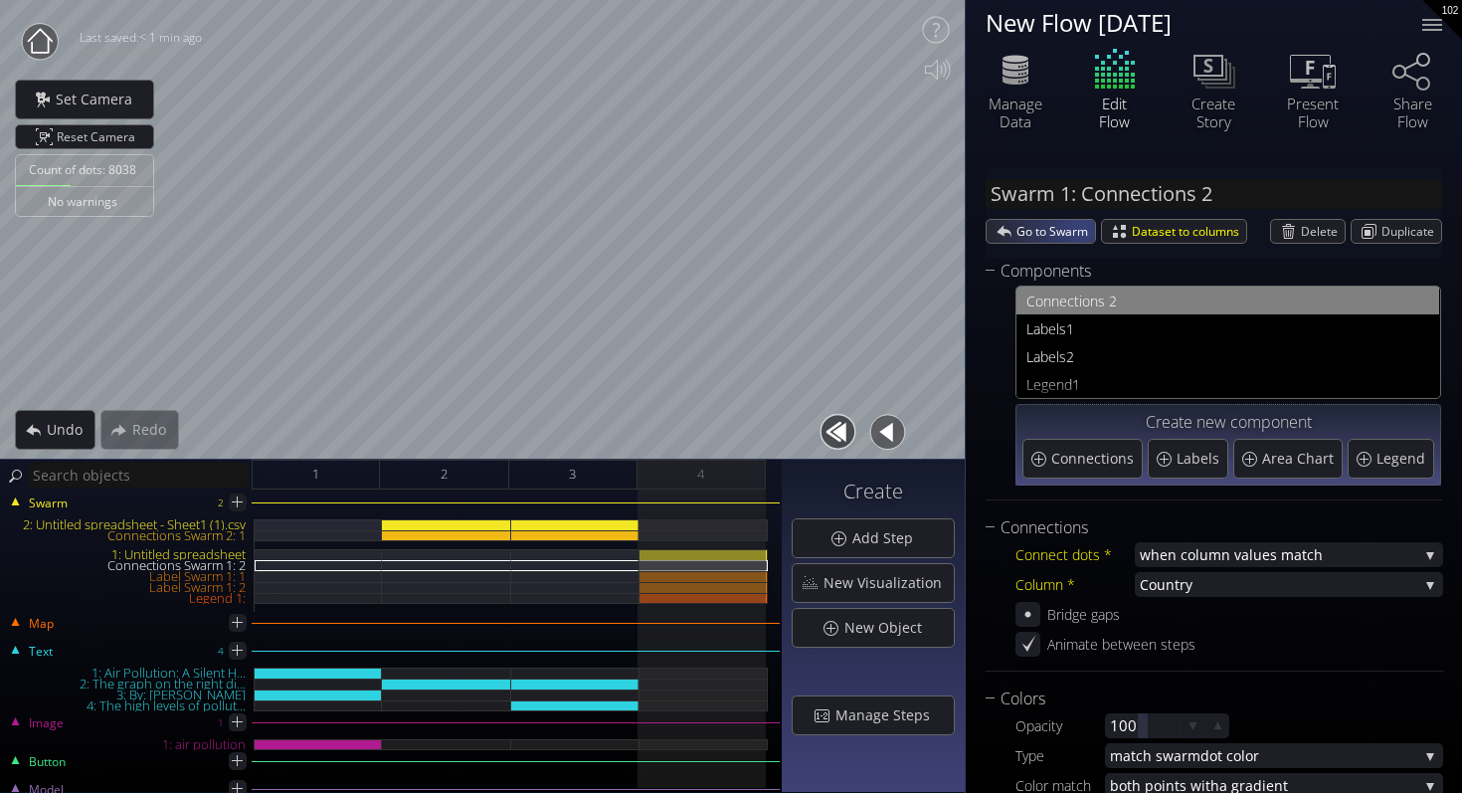
click at [1078, 228] on span "Go to Swarm" at bounding box center [1056, 231] width 79 height 23
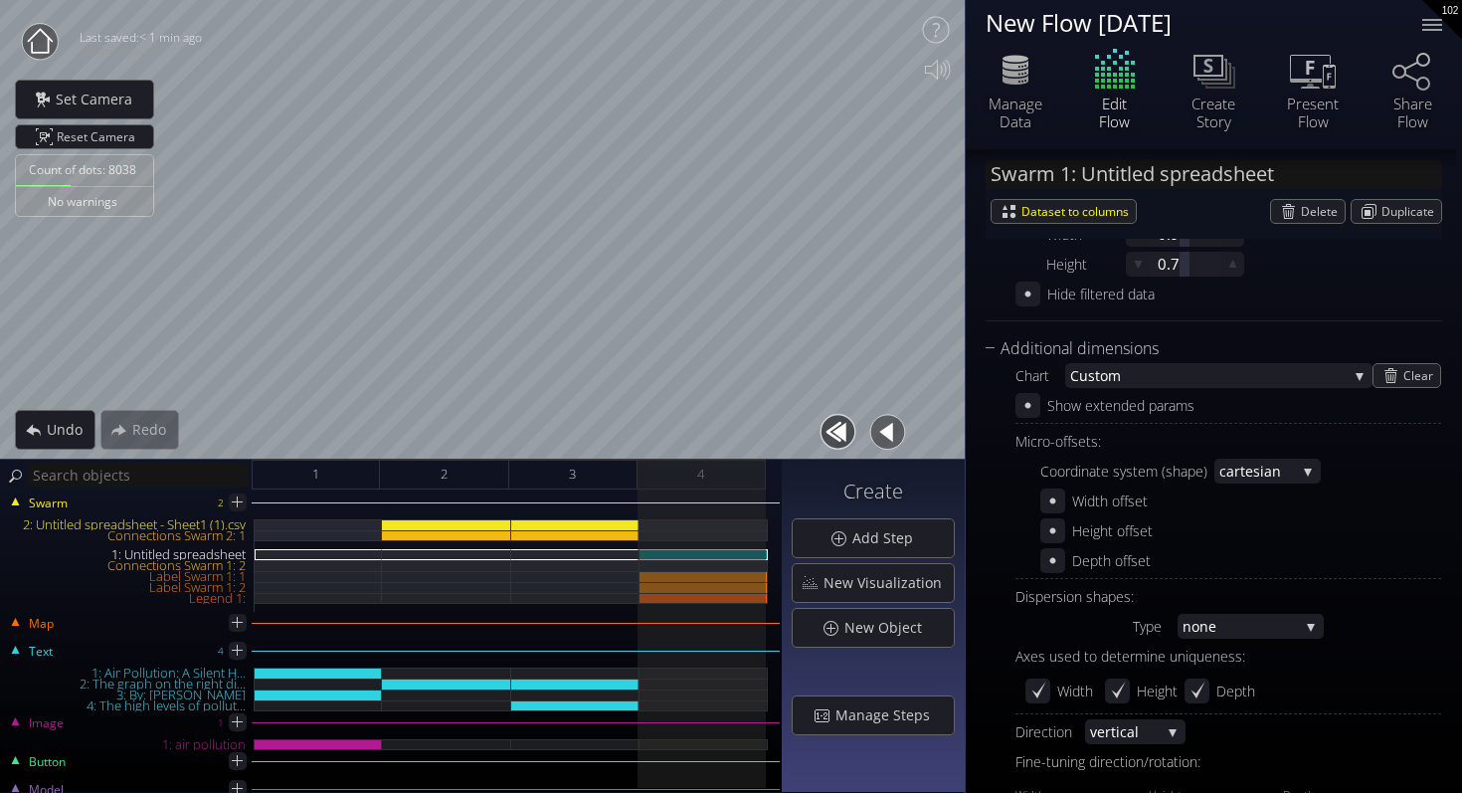
scroll to position [1022, 0]
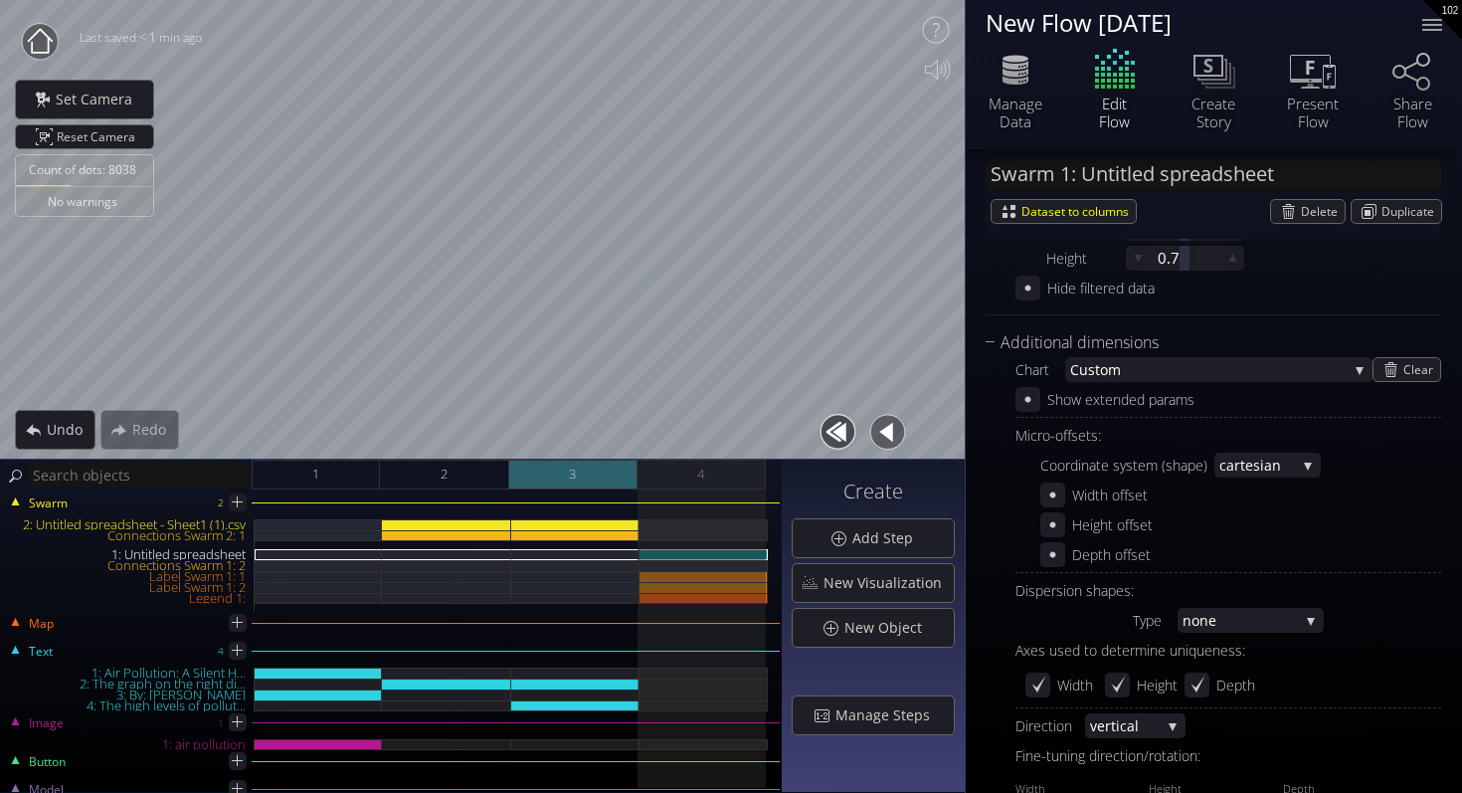
click at [561, 475] on div "3" at bounding box center [573, 475] width 128 height 30
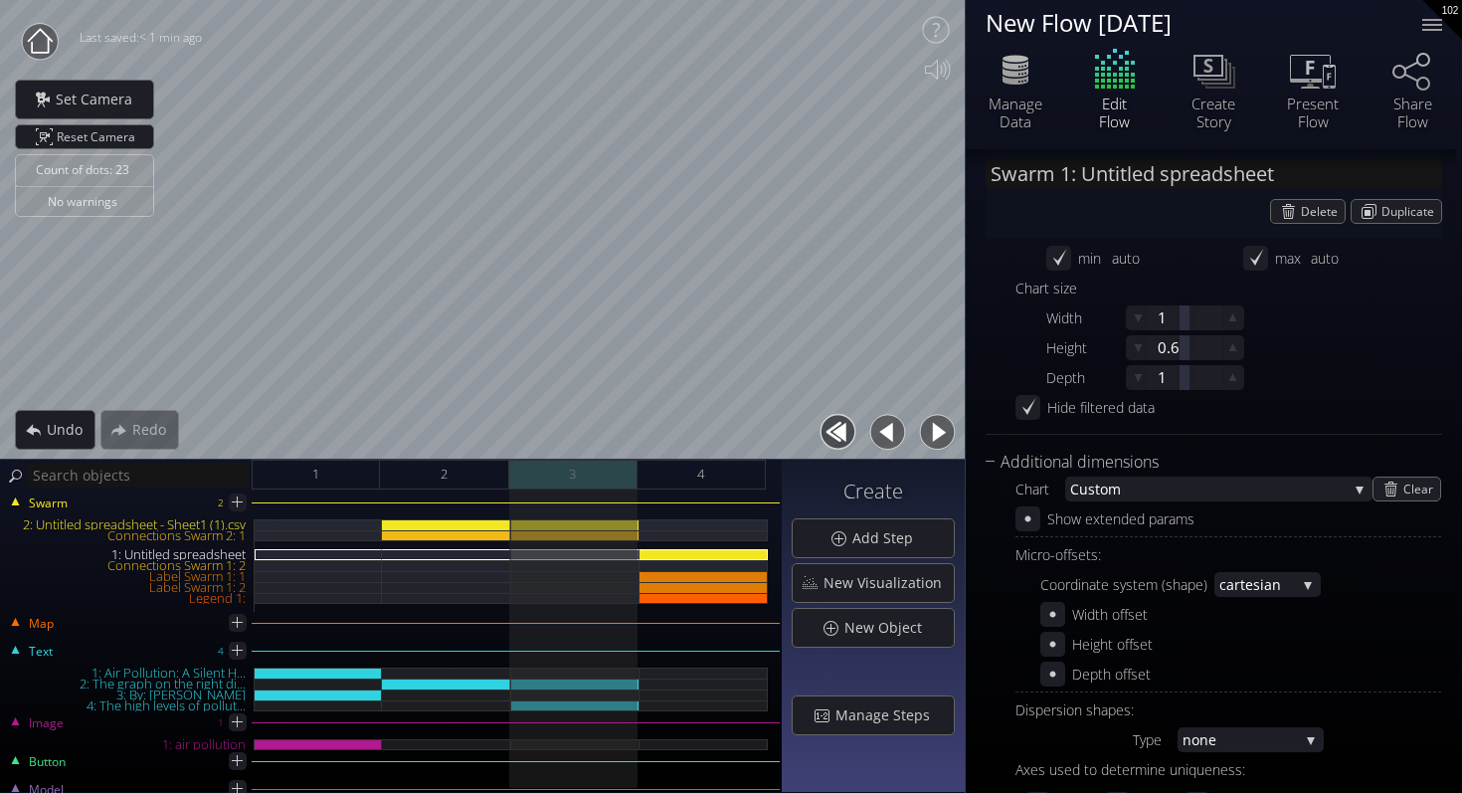
scroll to position [992, 0]
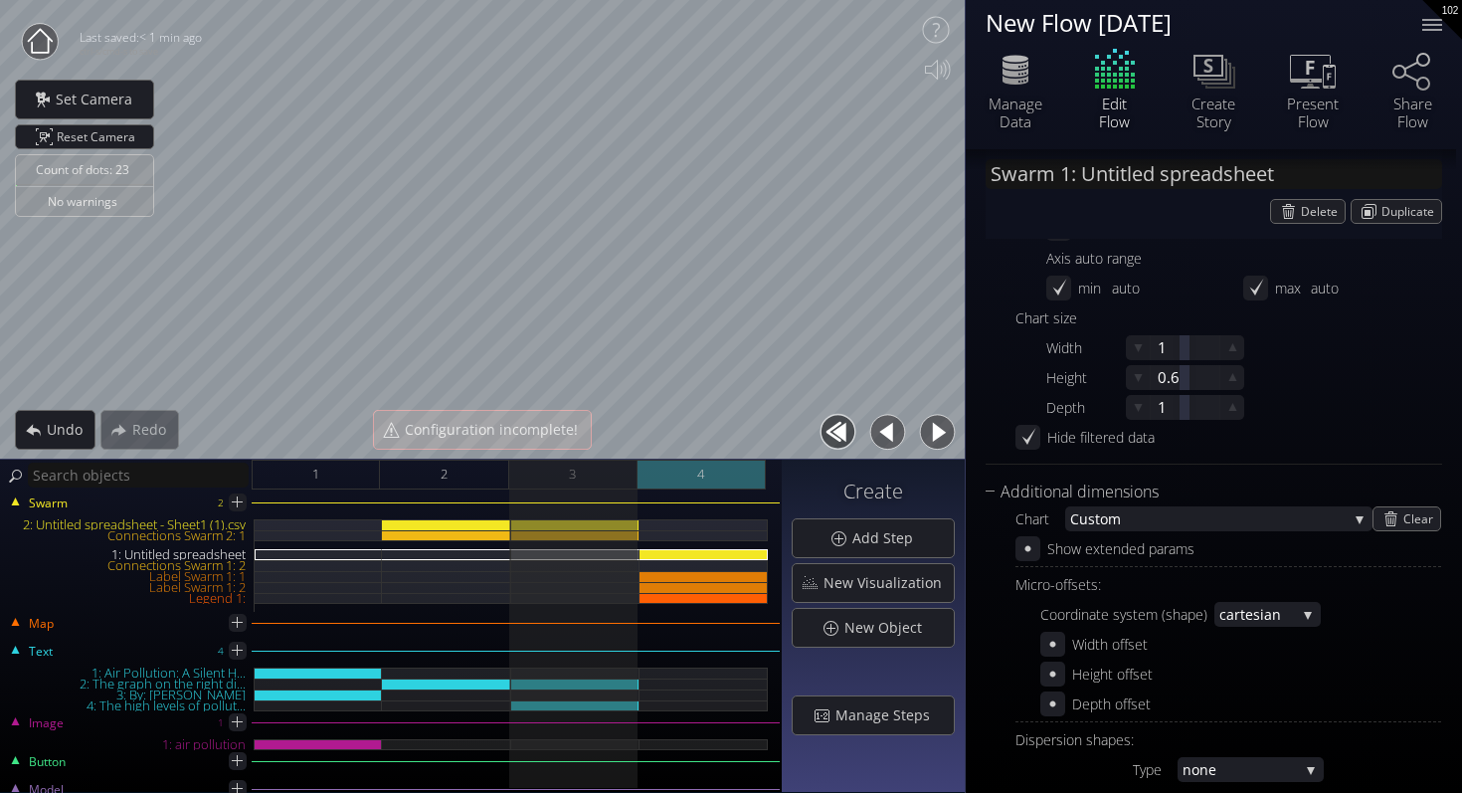
click at [658, 482] on div "4" at bounding box center [702, 475] width 128 height 30
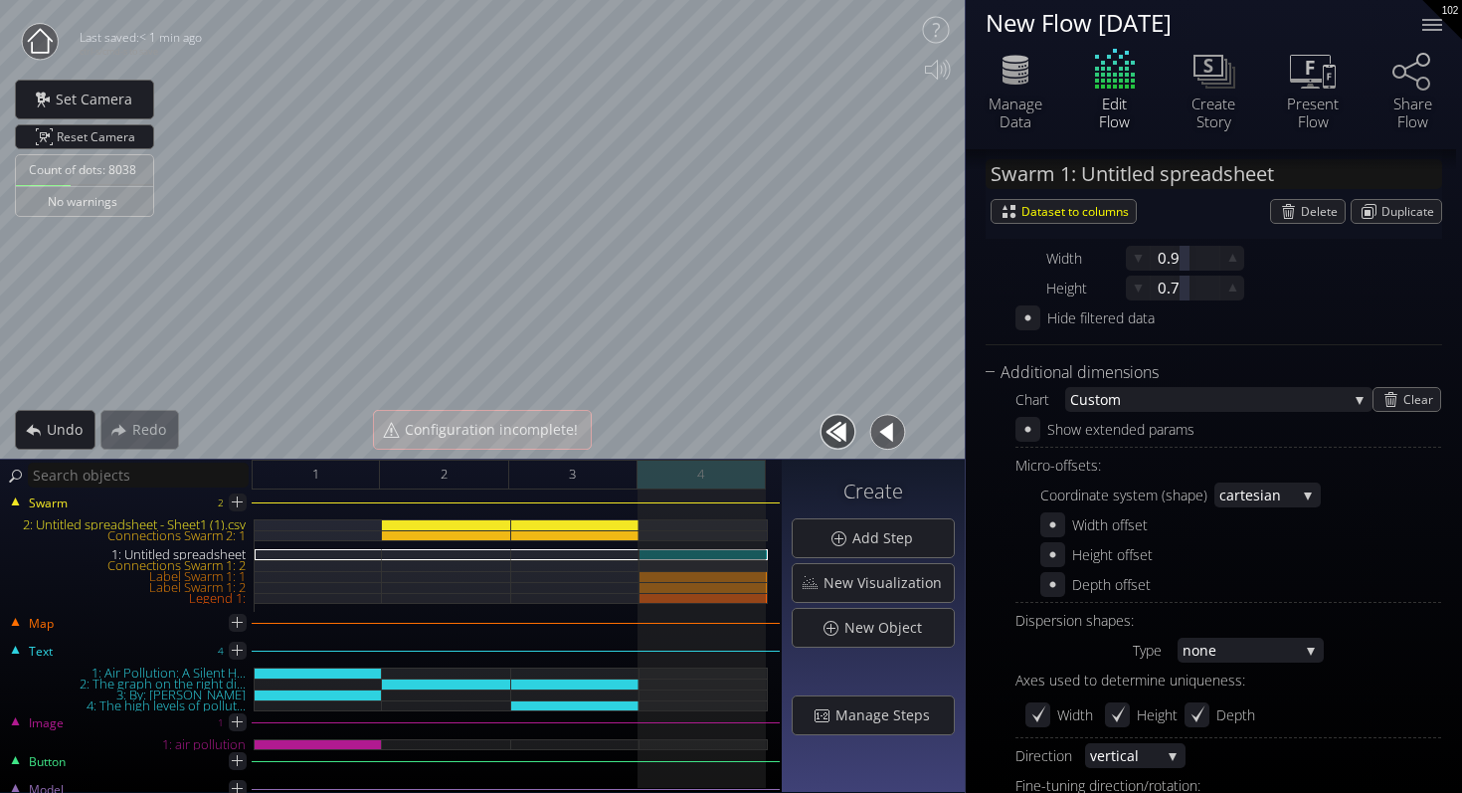
scroll to position [1022, 0]
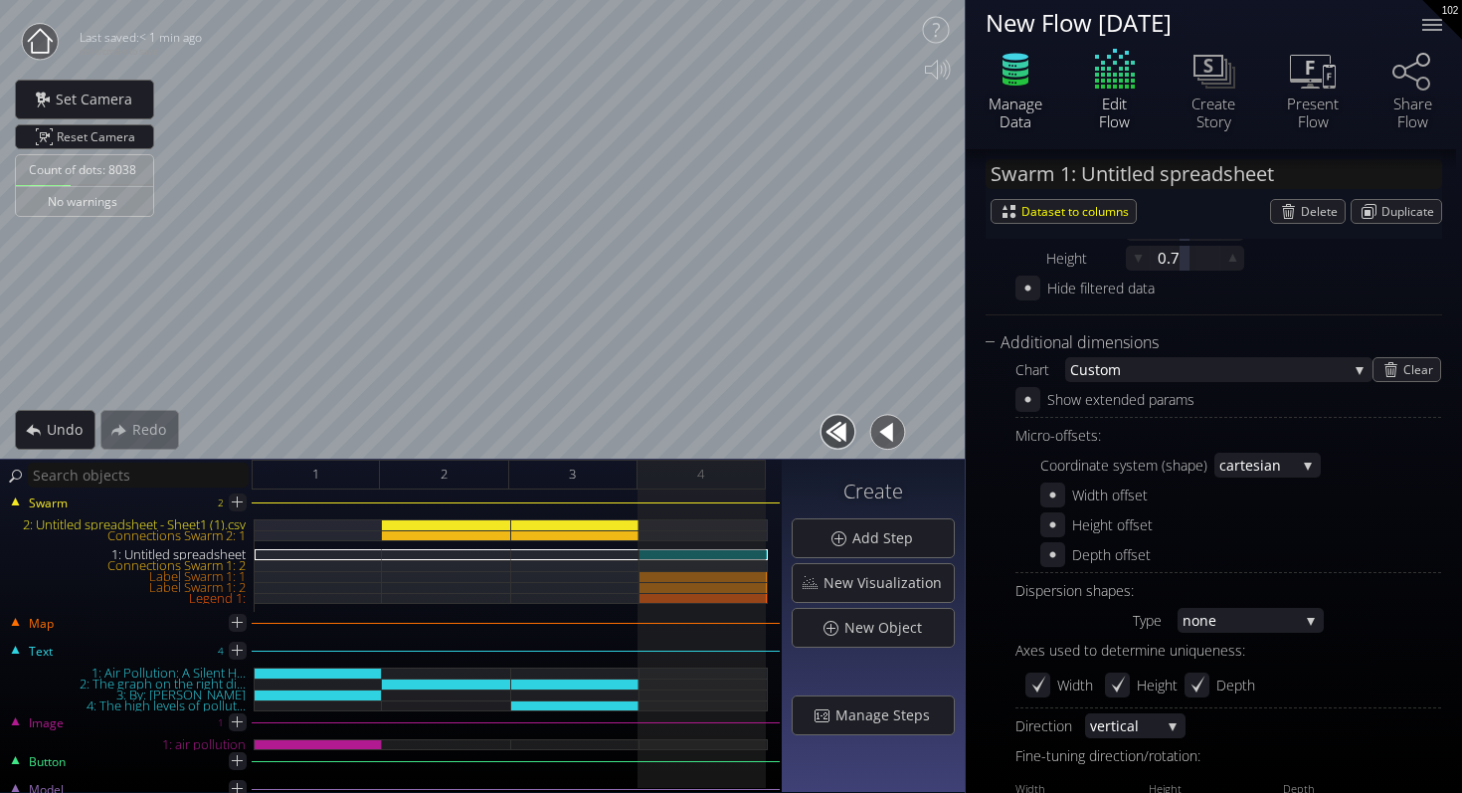
click at [1025, 82] on icon at bounding box center [1016, 81] width 26 height 9
click at [738, 485] on div "4" at bounding box center [702, 475] width 128 height 30
click at [717, 572] on div "Label Swarm 1: 1" at bounding box center [704, 576] width 128 height 11
type input "Swarm 1: Labels 1"
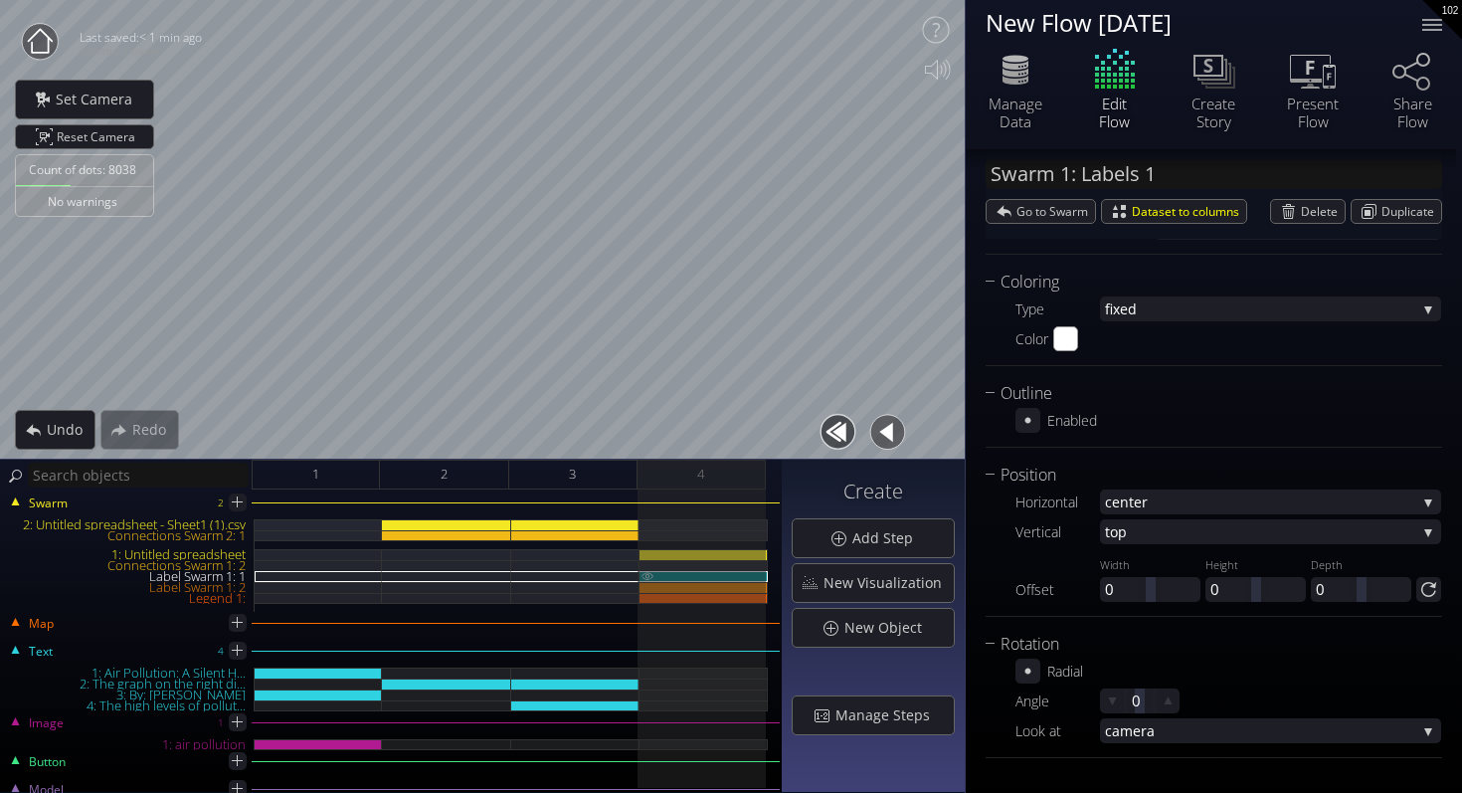
scroll to position [983, 0]
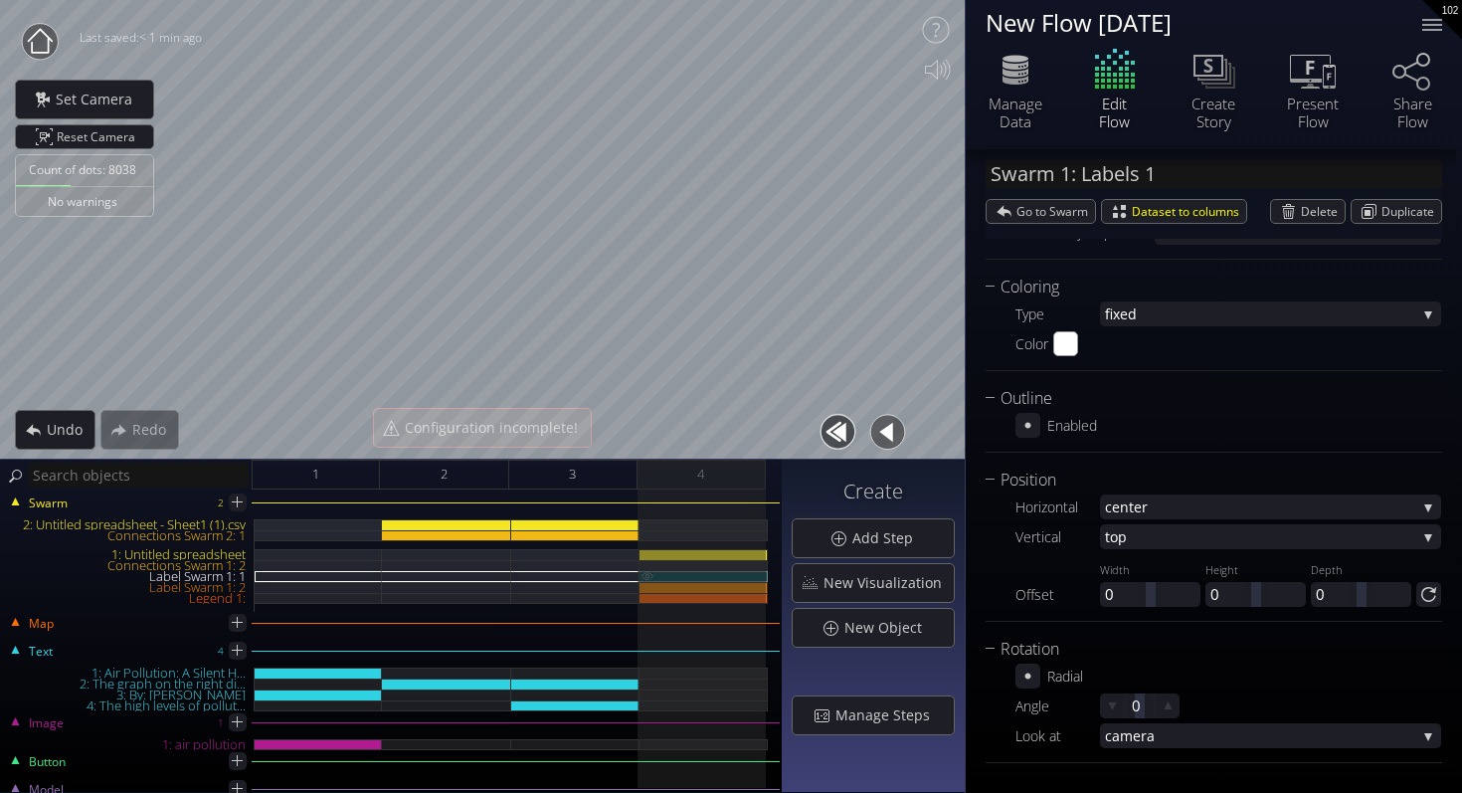
click at [647, 576] on img at bounding box center [648, 575] width 16 height 9
click at [646, 576] on img at bounding box center [648, 575] width 16 height 9
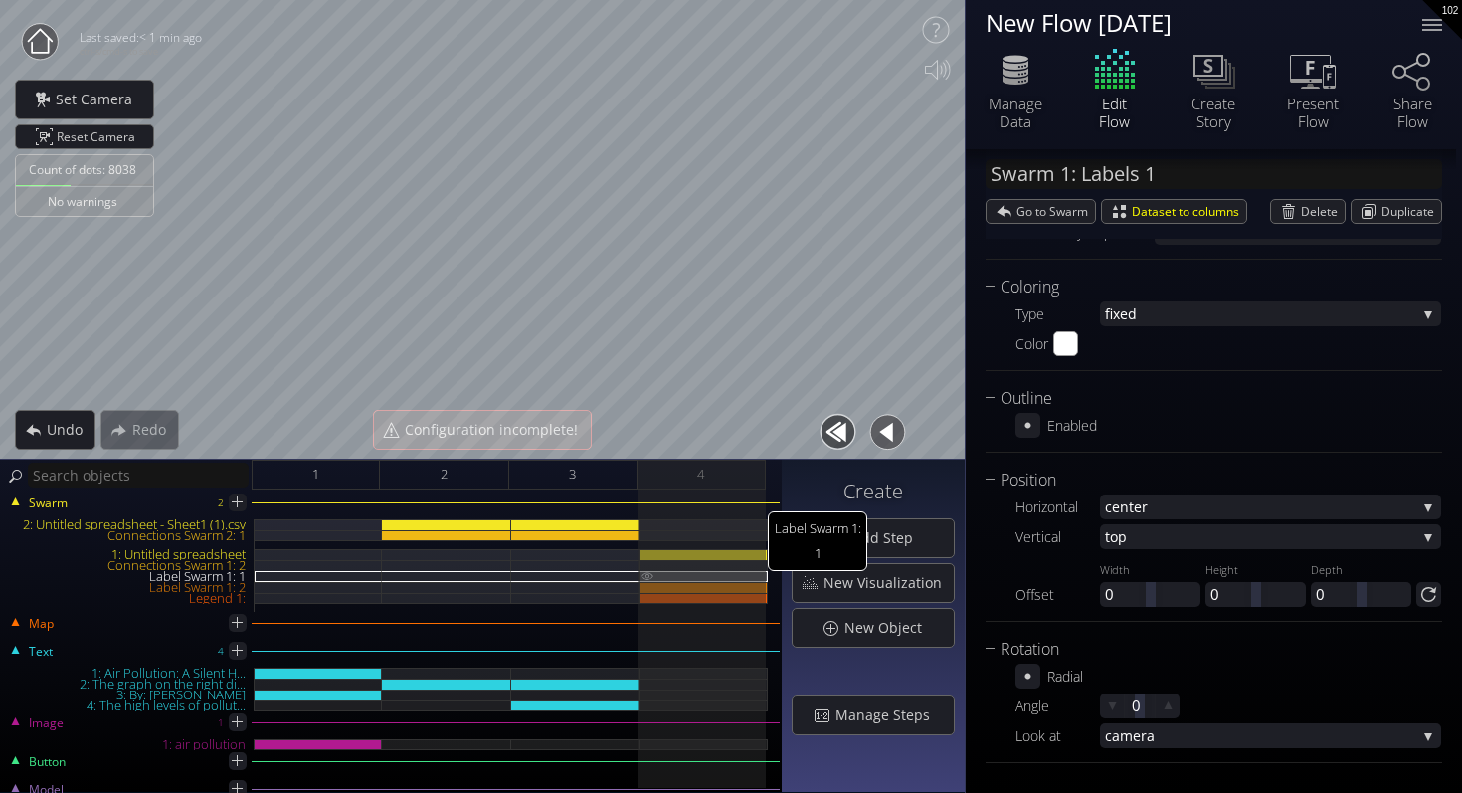
click at [646, 576] on img at bounding box center [648, 575] width 16 height 9
click at [1302, 207] on span "Delete" at bounding box center [1323, 211] width 44 height 23
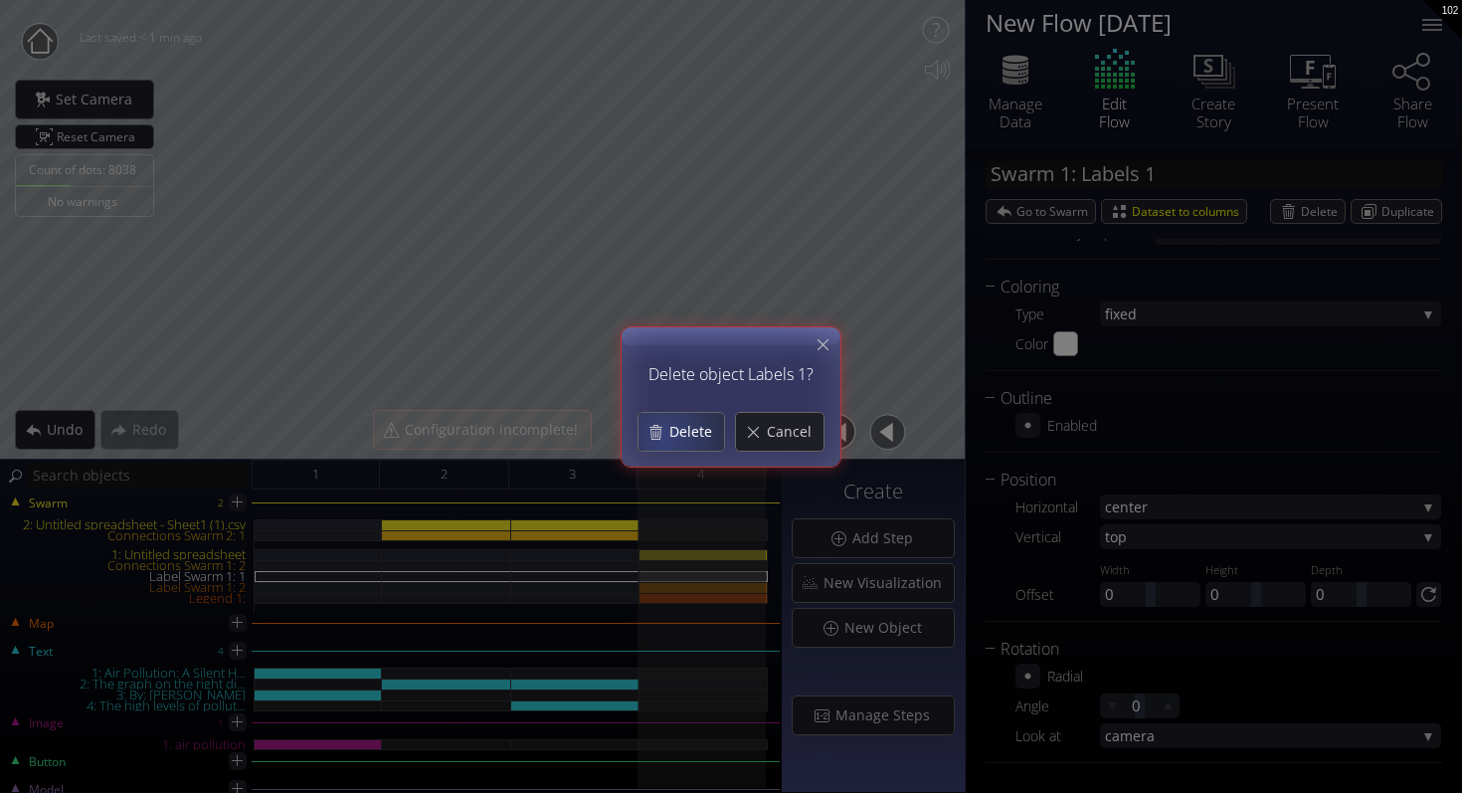
click at [665, 435] on div "Delete" at bounding box center [682, 432] width 86 height 38
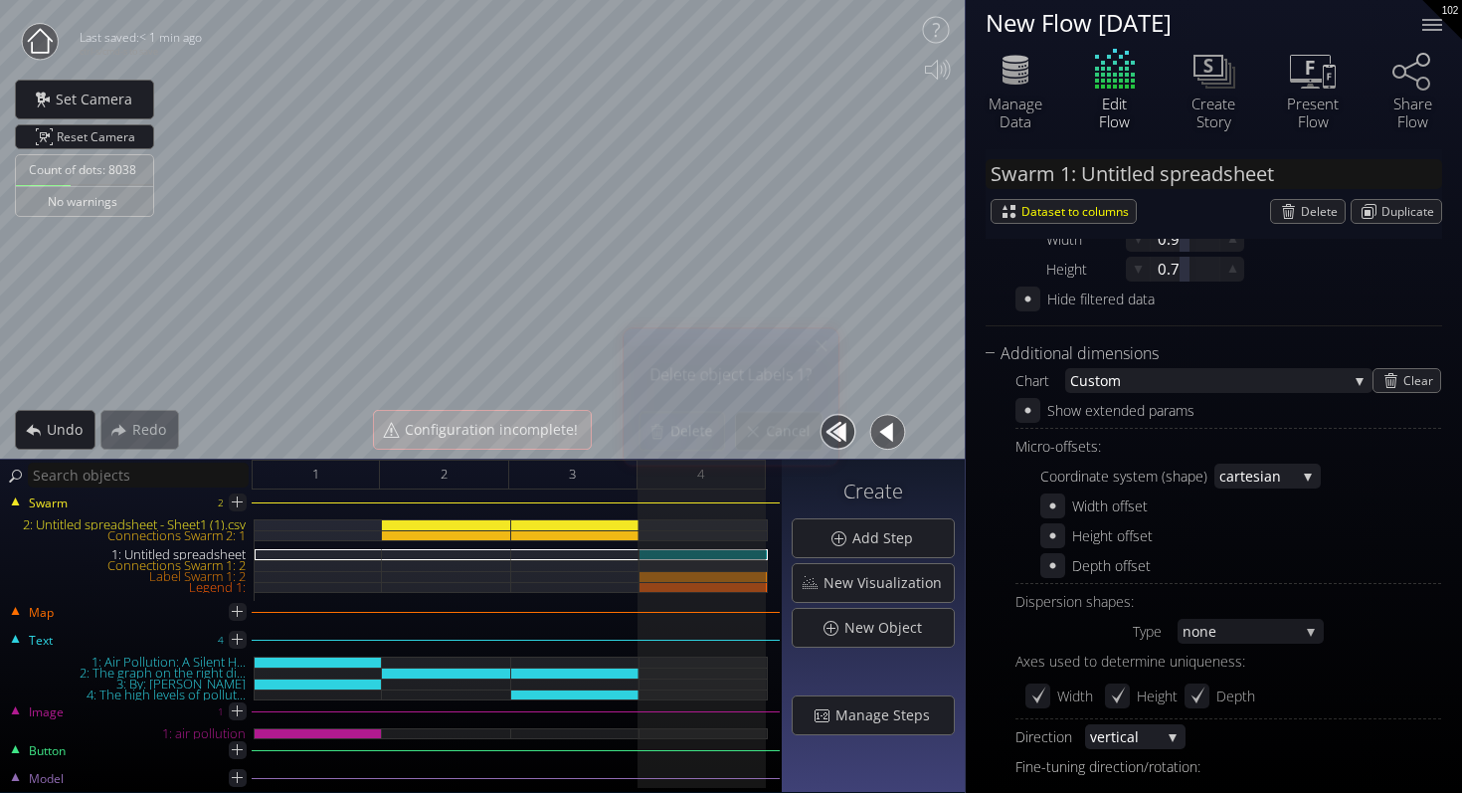
scroll to position [0, 0]
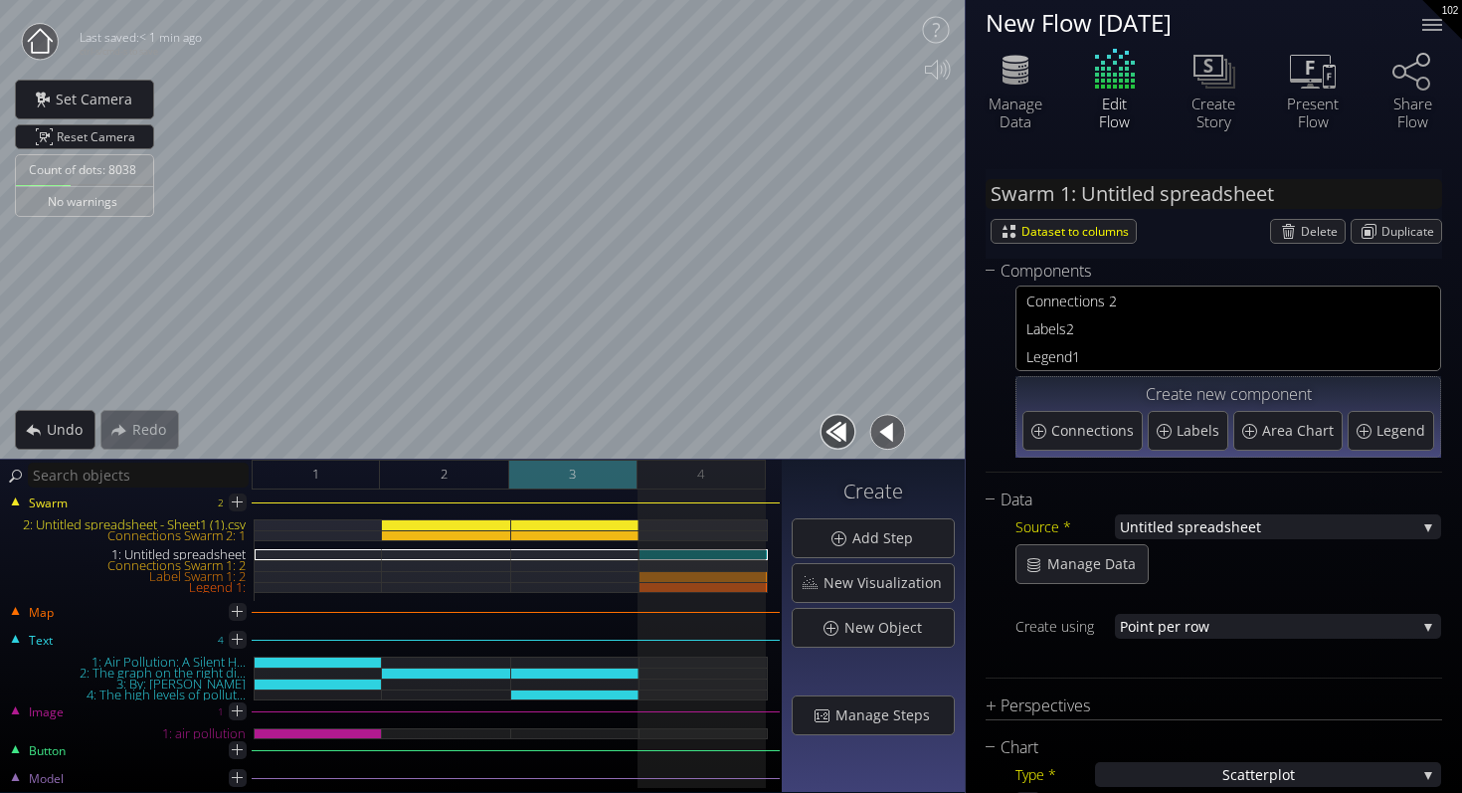
click at [540, 486] on div "3" at bounding box center [573, 475] width 128 height 30
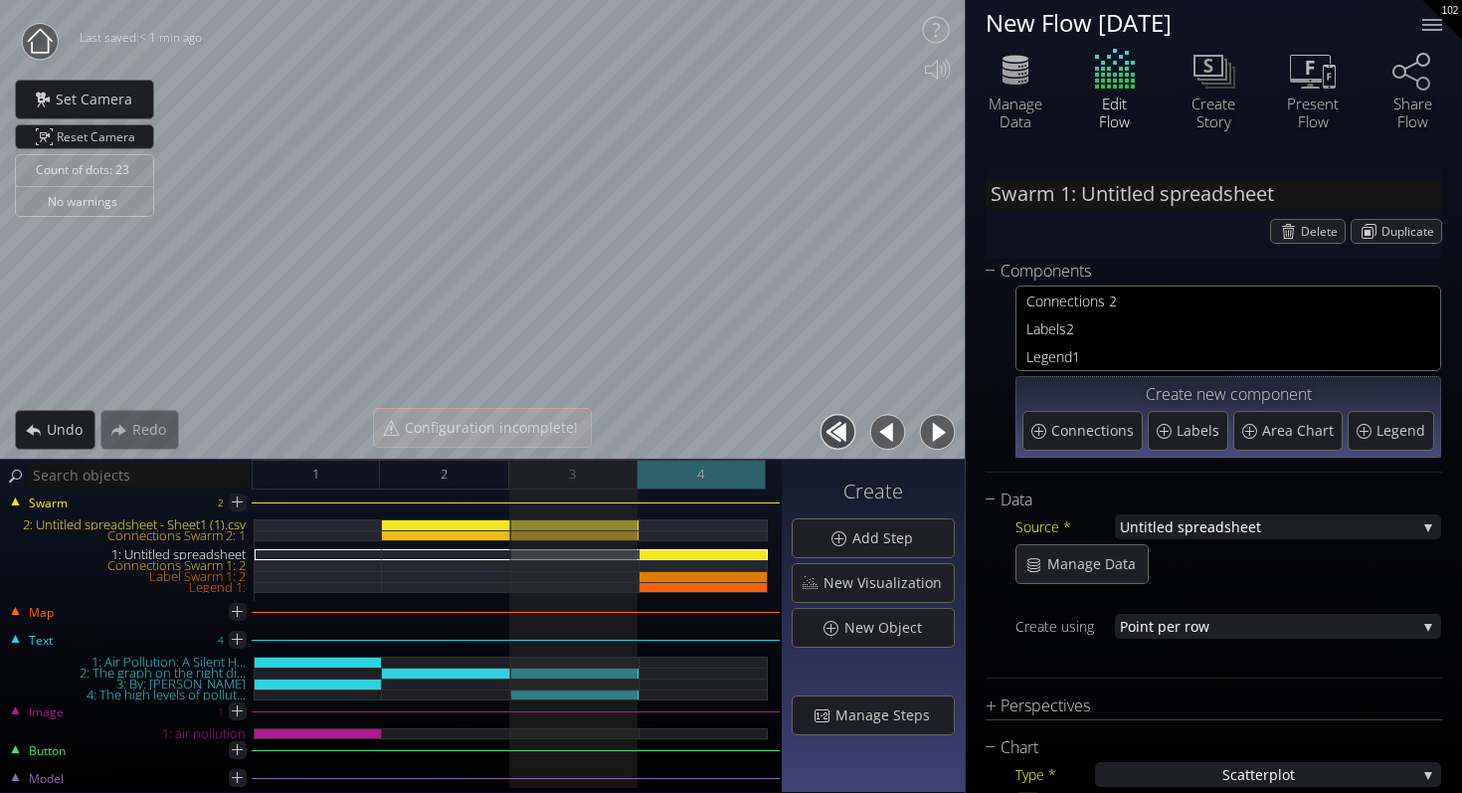
click at [656, 474] on div "4" at bounding box center [702, 475] width 128 height 30
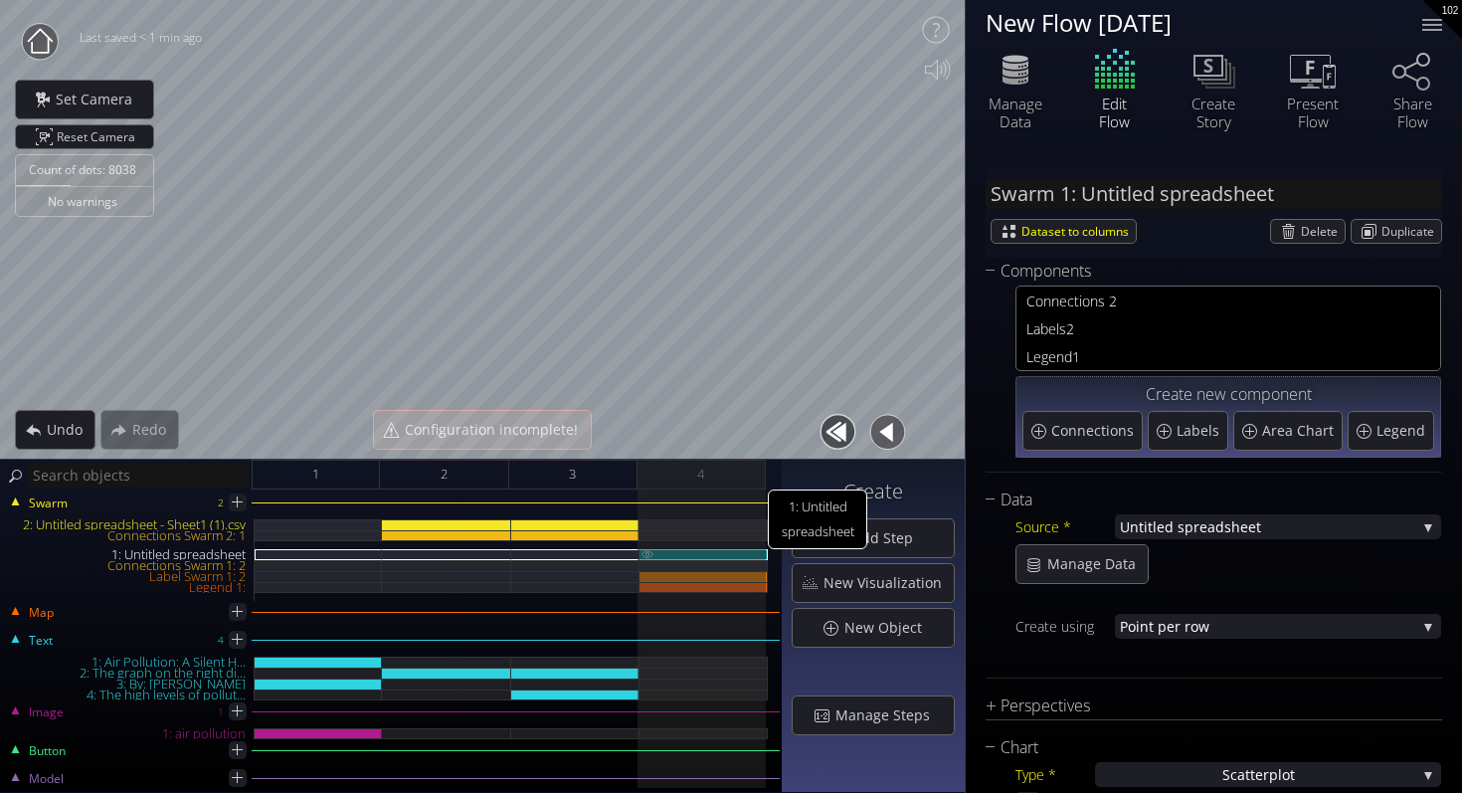
click at [656, 552] on div "1: Untitled spreadsheet" at bounding box center [704, 554] width 128 height 11
click at [651, 552] on img at bounding box center [648, 553] width 16 height 9
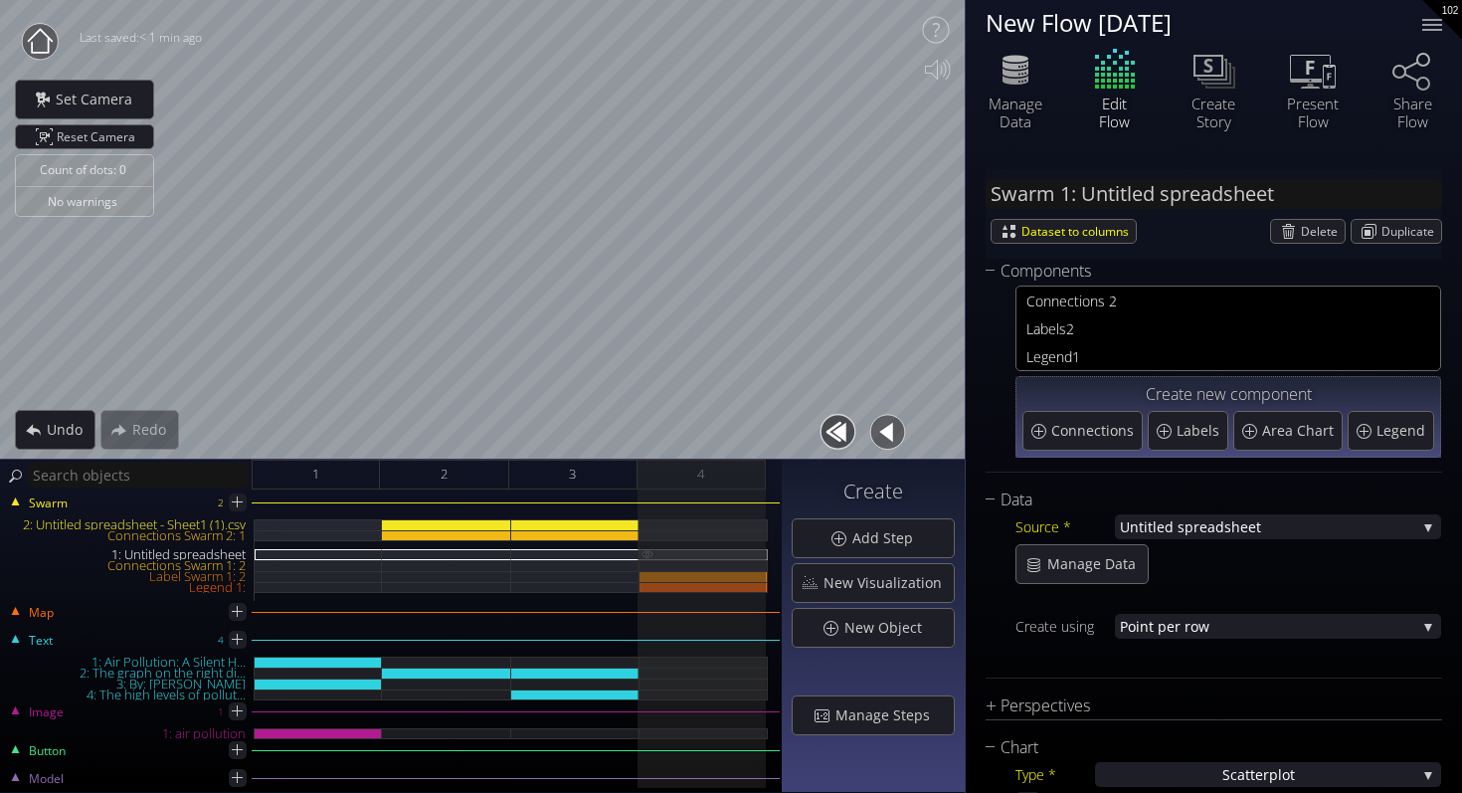
click at [651, 552] on img at bounding box center [648, 553] width 16 height 9
click at [650, 552] on img at bounding box center [648, 553] width 16 height 9
click at [1304, 233] on span "Delete" at bounding box center [1323, 231] width 44 height 23
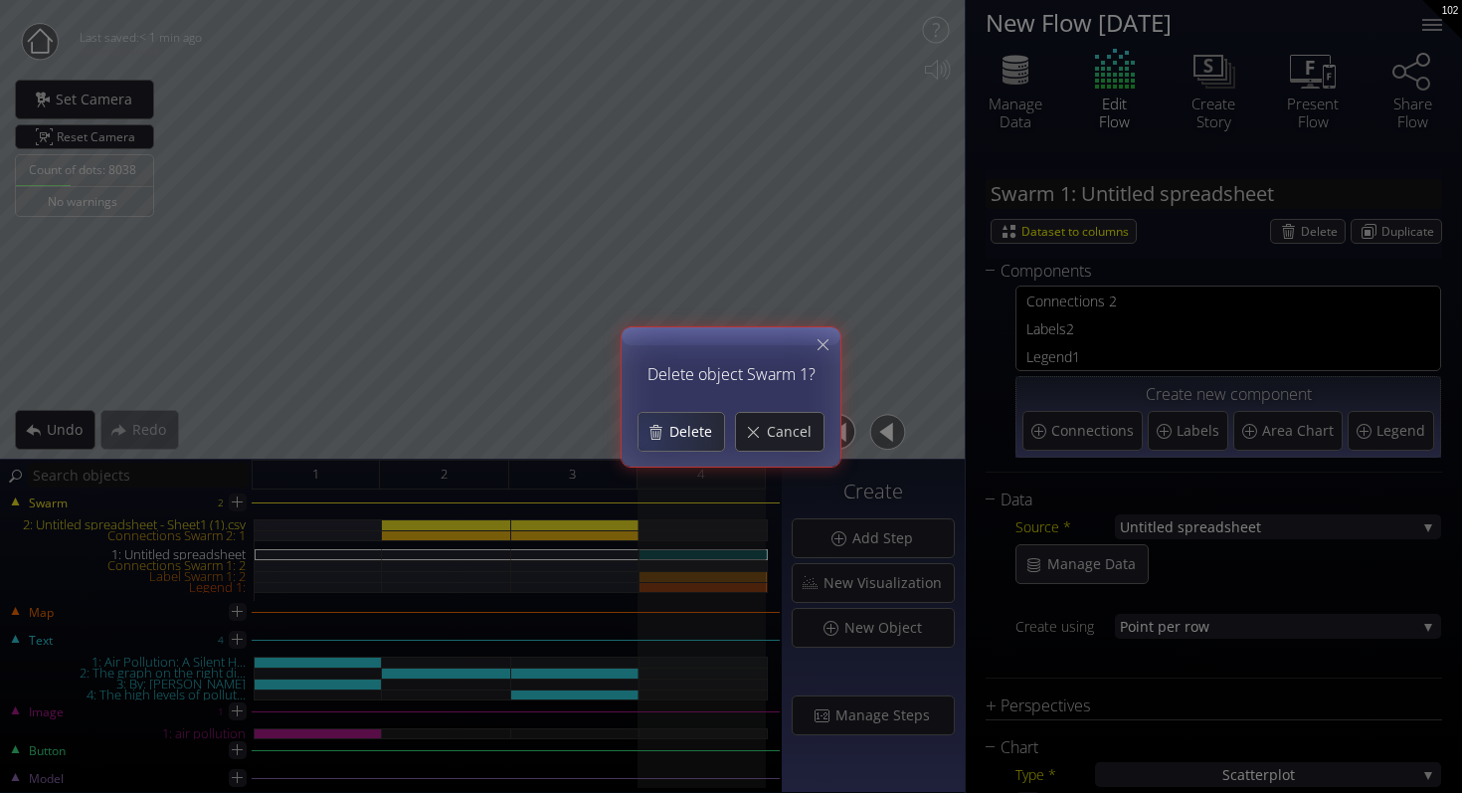
click at [653, 428] on div "Delete" at bounding box center [682, 432] width 86 height 38
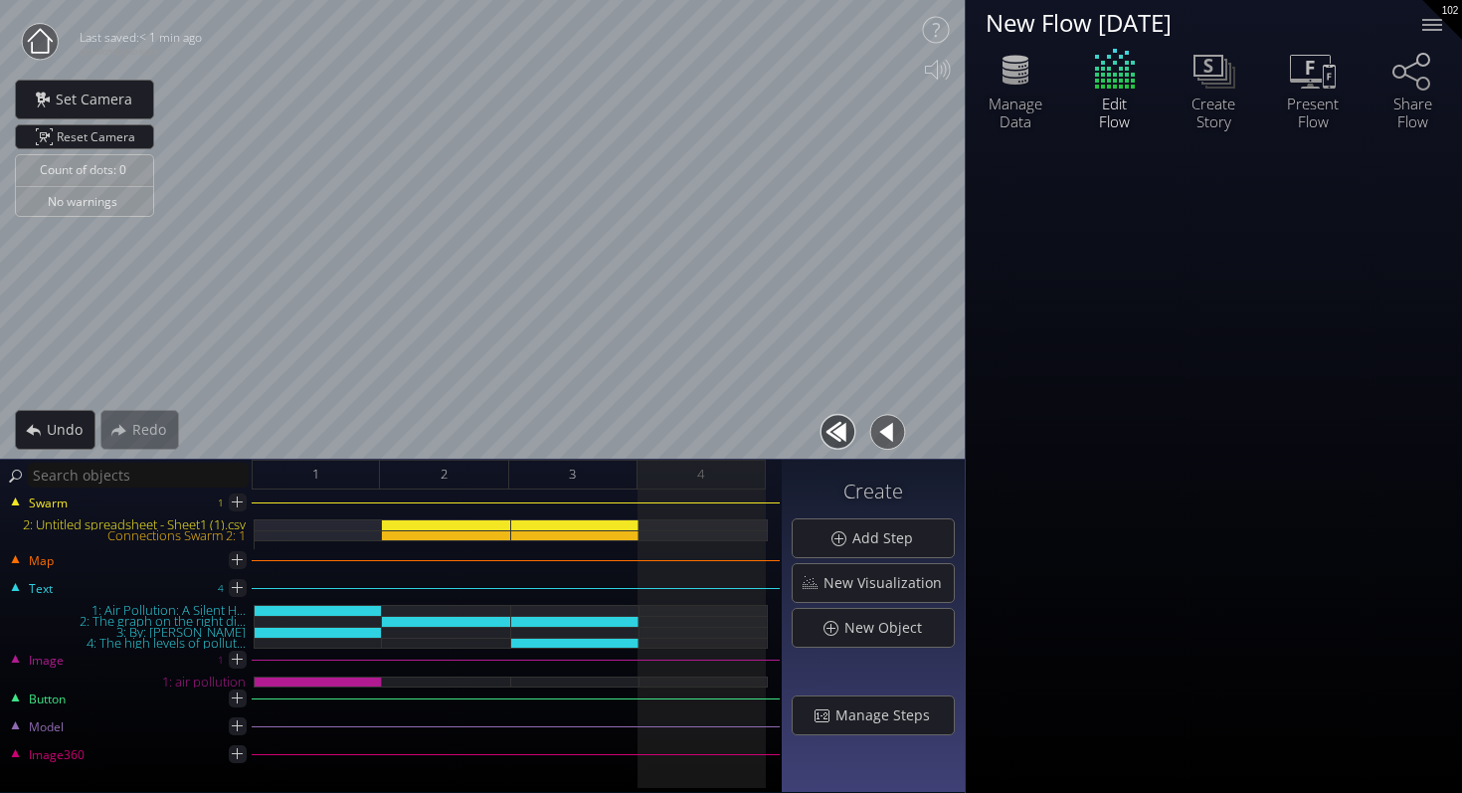
click at [668, 556] on div "Swarm 1 2: Untitled spreadsheet - Sheet1 (1).csv Connections Swarm 2: 1 Map Tex…" at bounding box center [391, 640] width 782 height 303
click at [647, 523] on img at bounding box center [648, 524] width 16 height 10
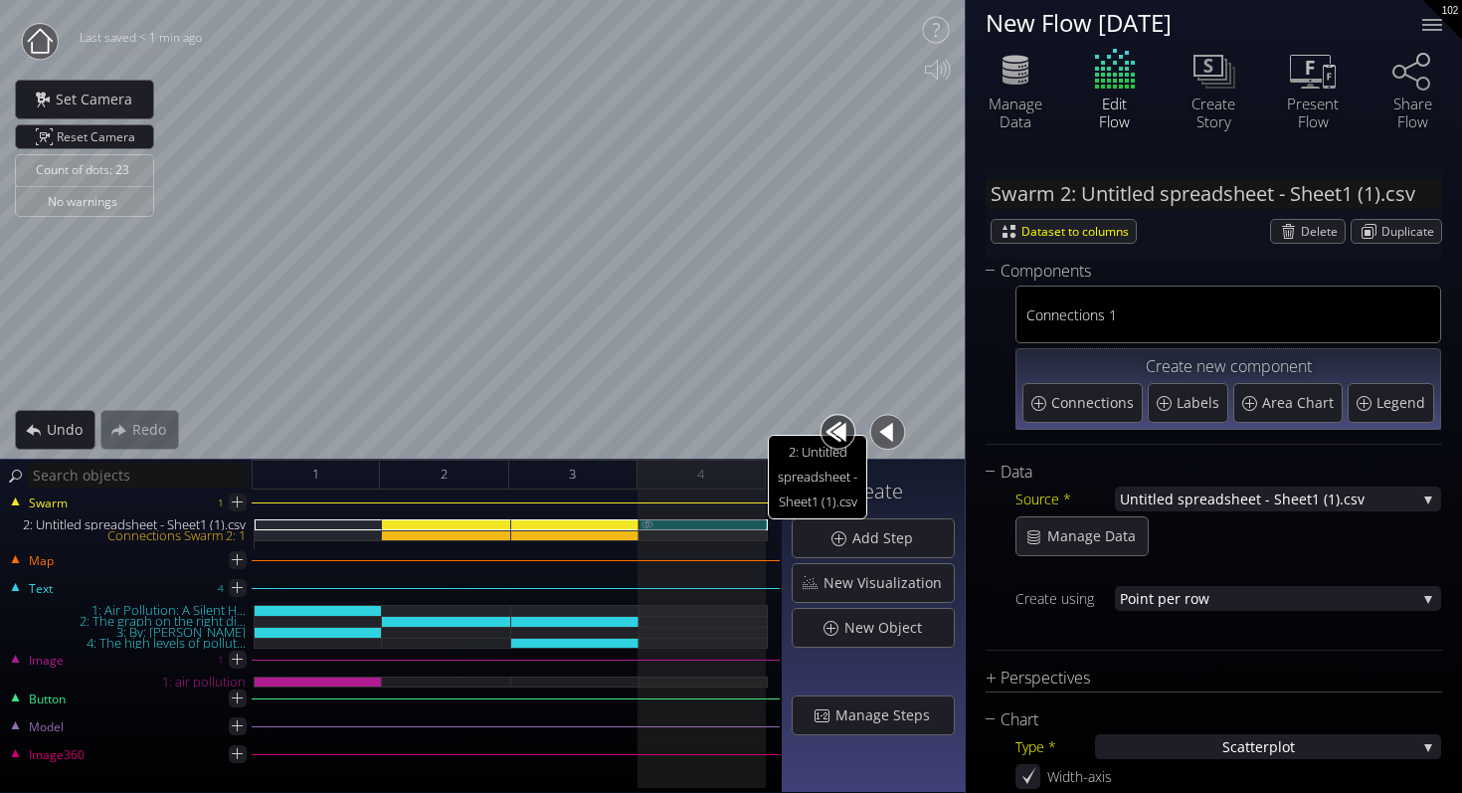
click at [647, 523] on img at bounding box center [648, 523] width 16 height 9
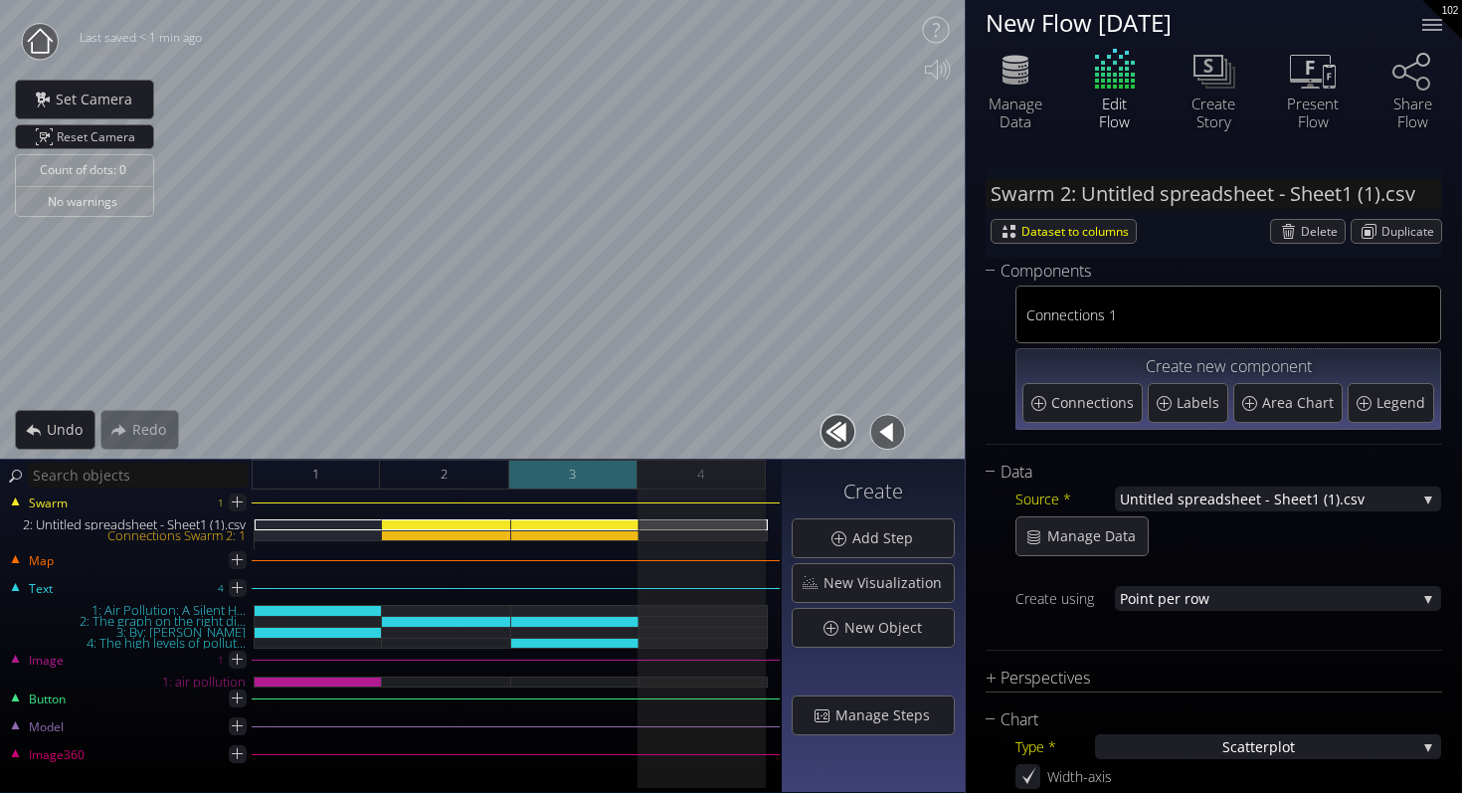
click at [605, 476] on div "3" at bounding box center [573, 475] width 128 height 30
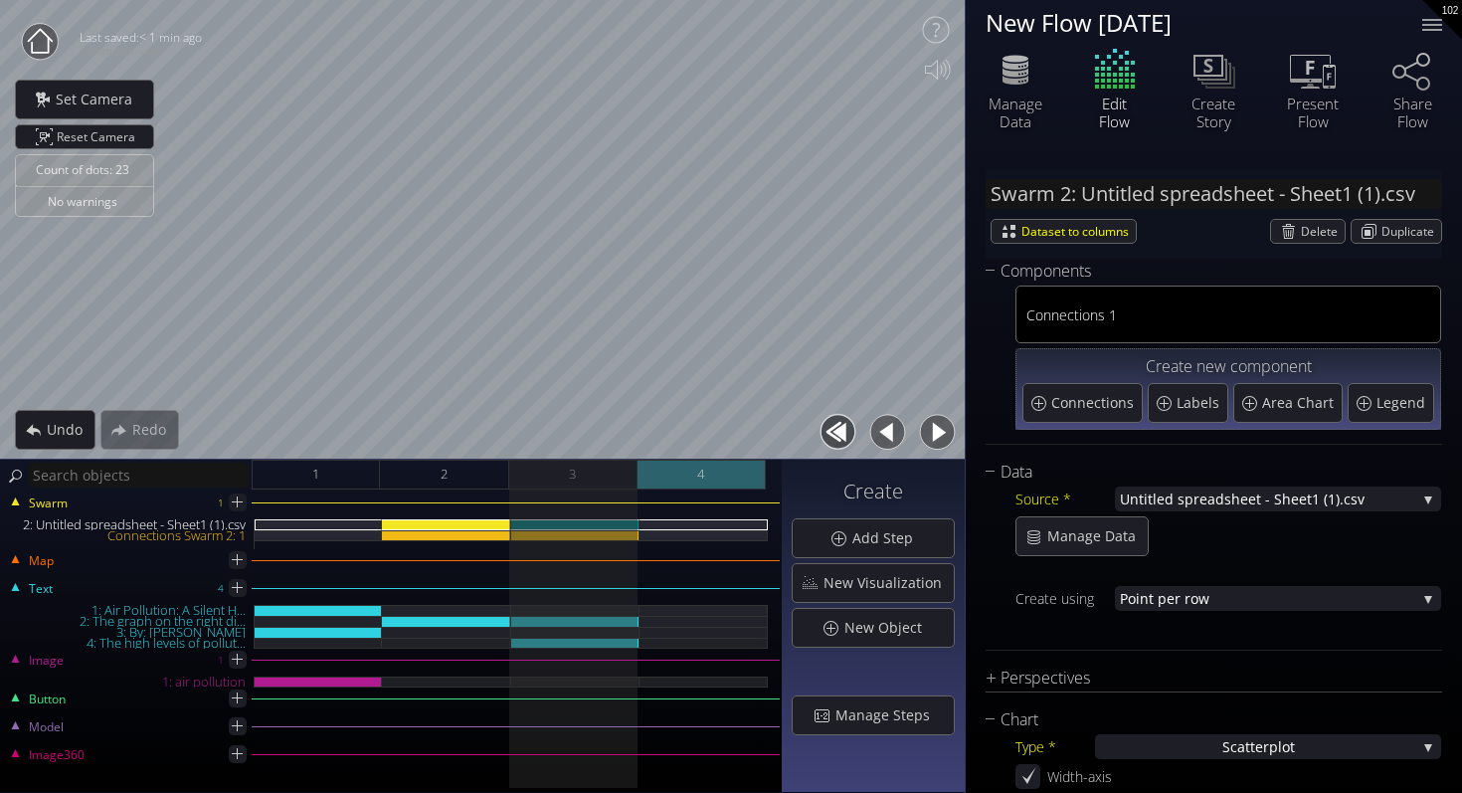
click at [655, 476] on div "4" at bounding box center [702, 475] width 128 height 30
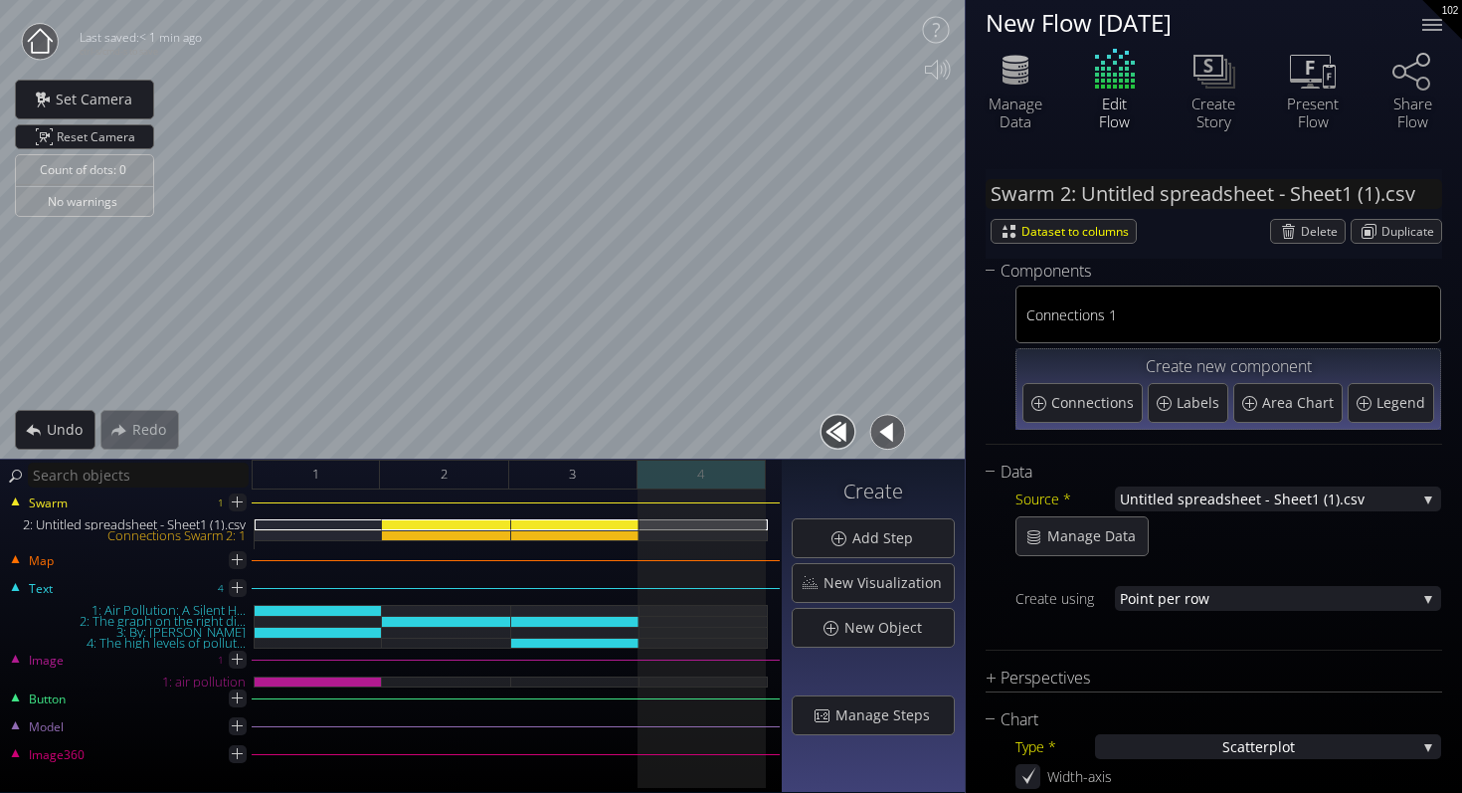
click at [730, 471] on div "4" at bounding box center [702, 475] width 128 height 30
click at [1166, 506] on span "Untitled spreadsheet - Shee" at bounding box center [1213, 498] width 187 height 25
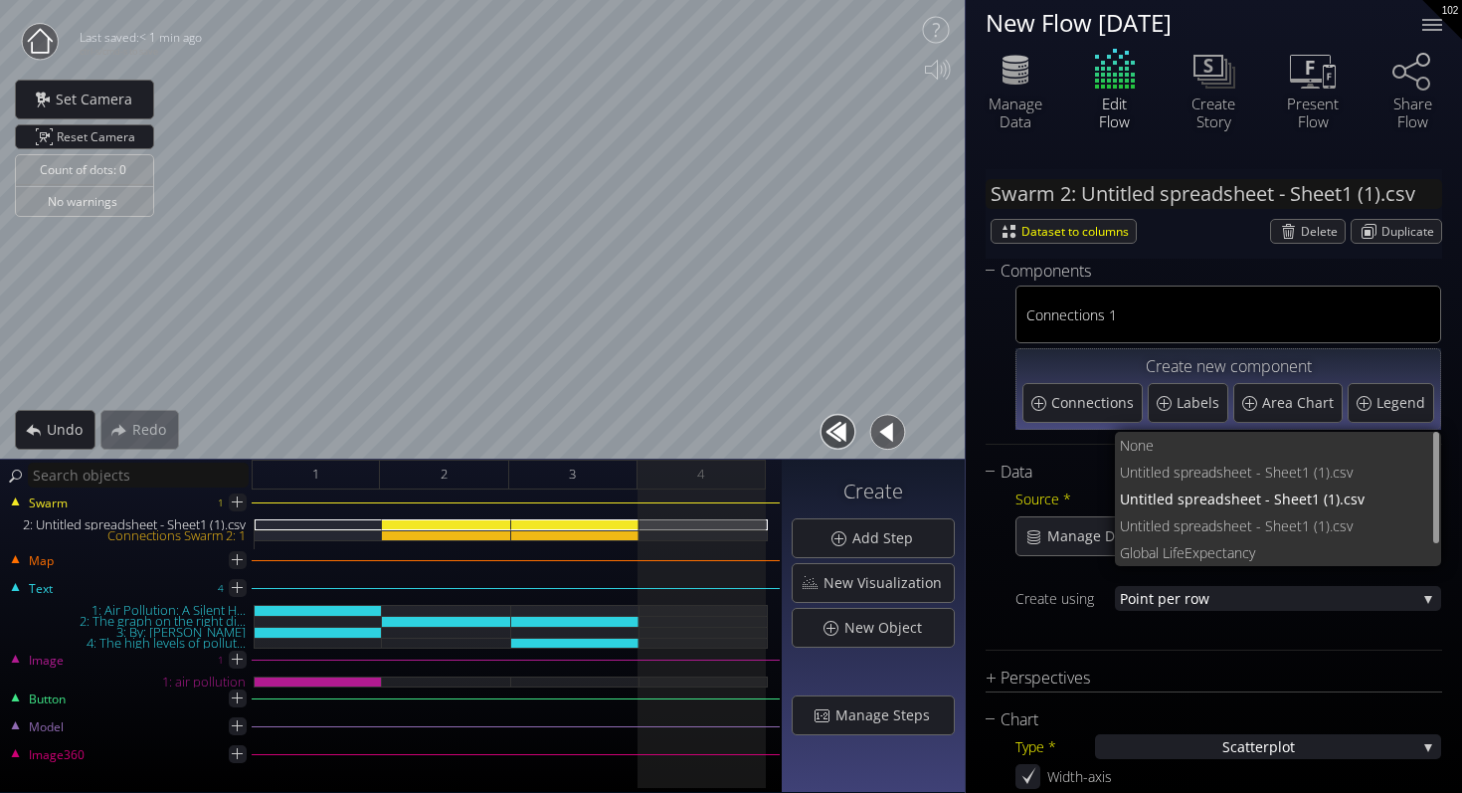
click at [1068, 583] on div at bounding box center [1229, 573] width 426 height 25
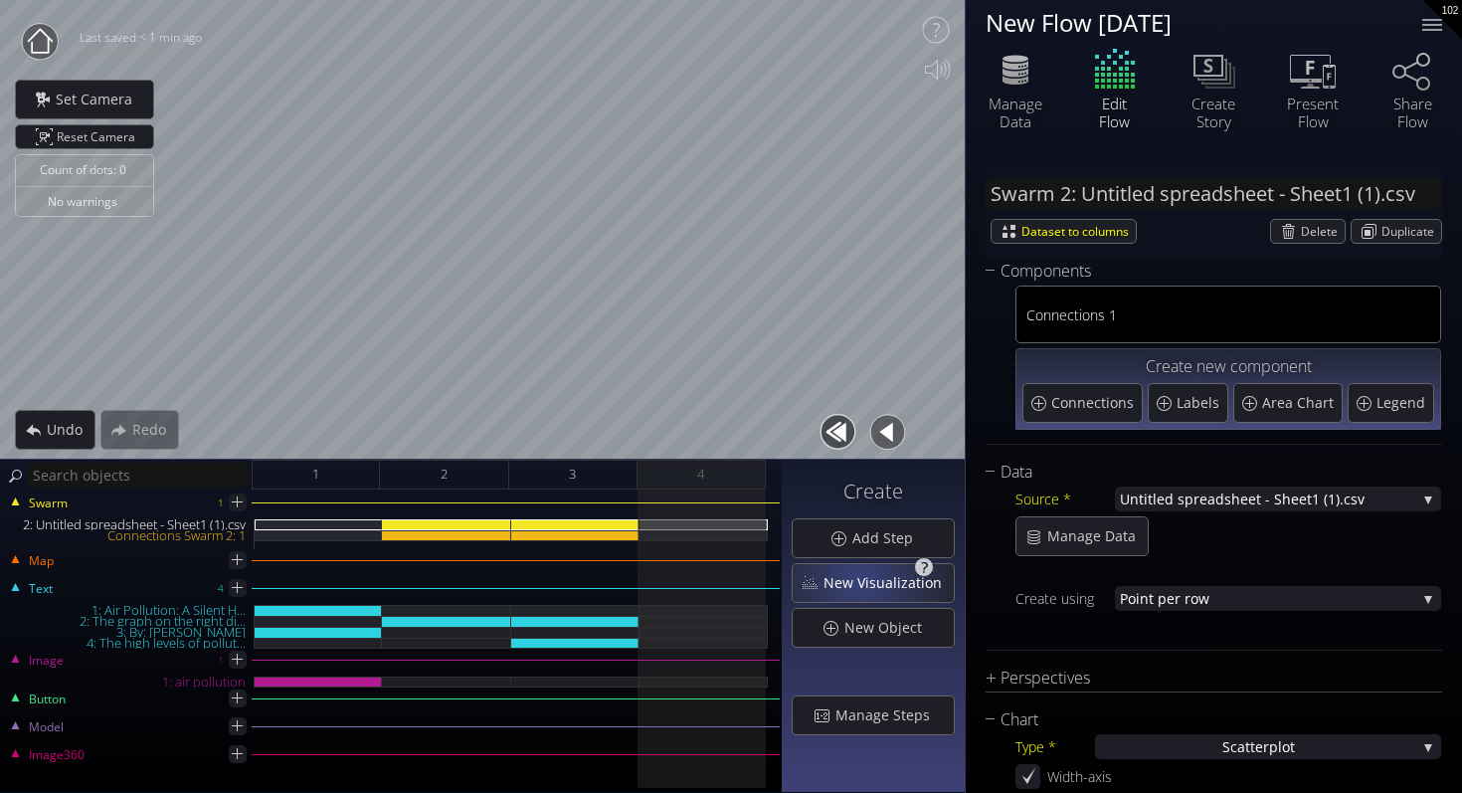
click at [864, 579] on span "New Visualization" at bounding box center [888, 583] width 131 height 20
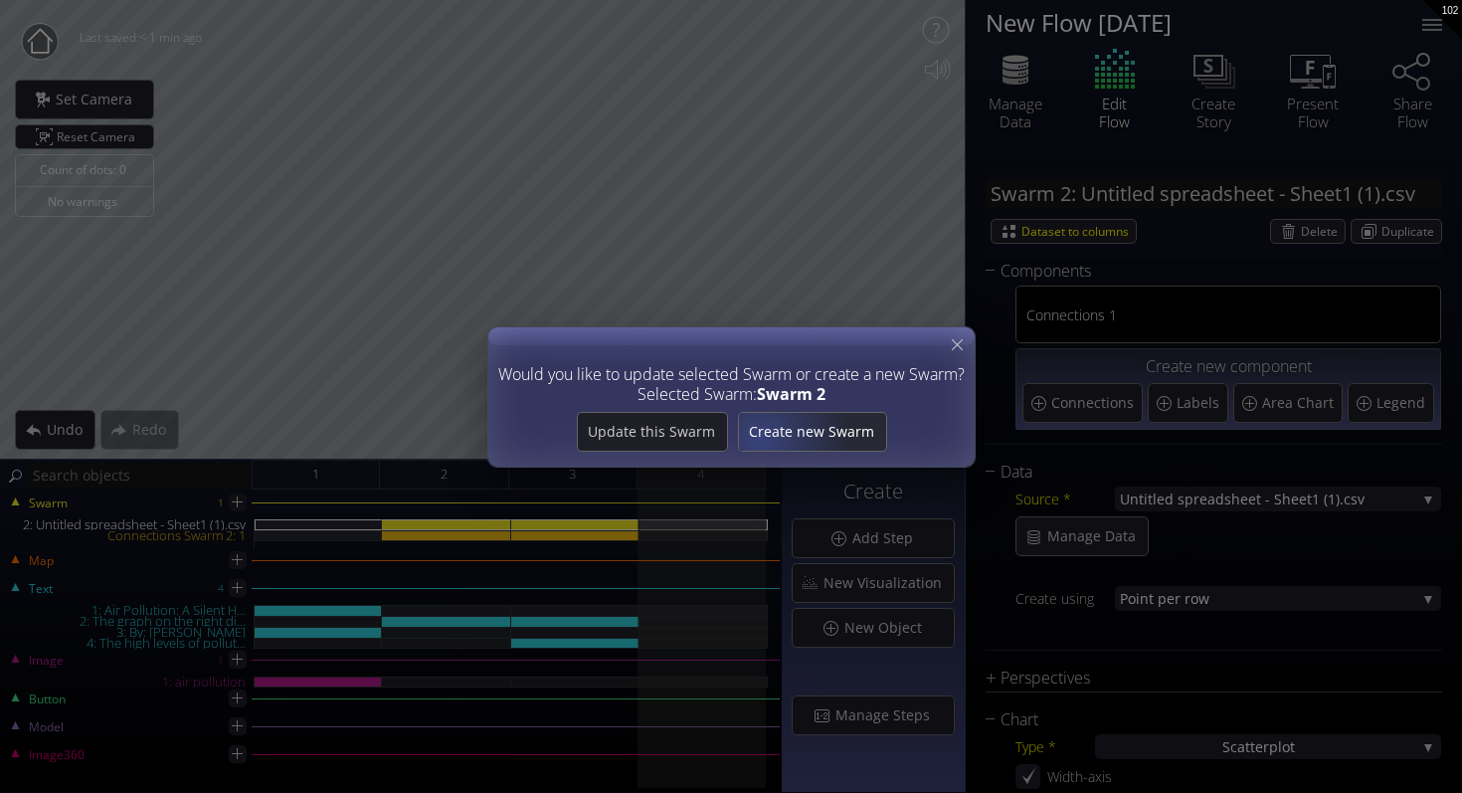
click at [757, 439] on span "Create new Swarm" at bounding box center [811, 432] width 147 height 20
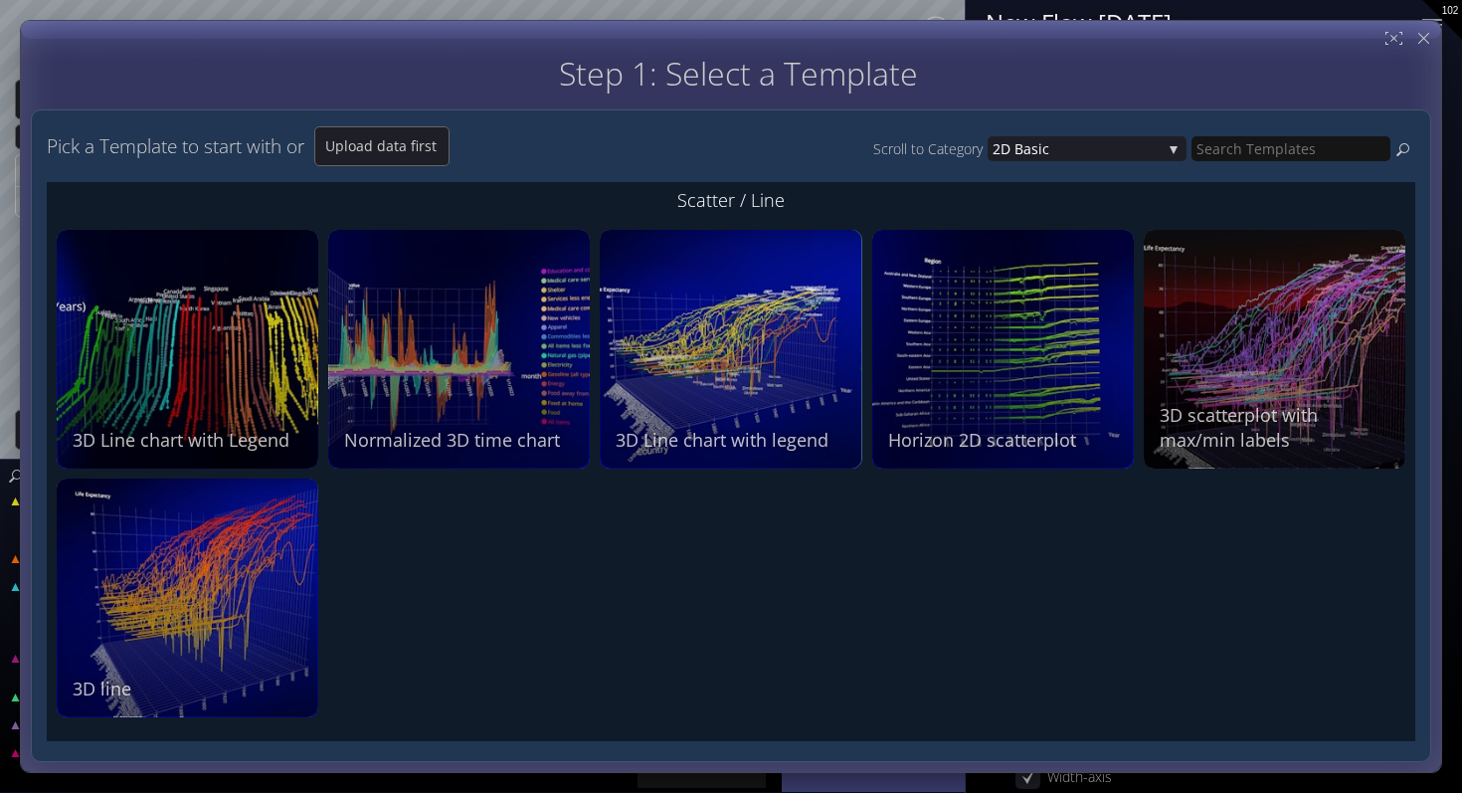
scroll to position [354, 0]
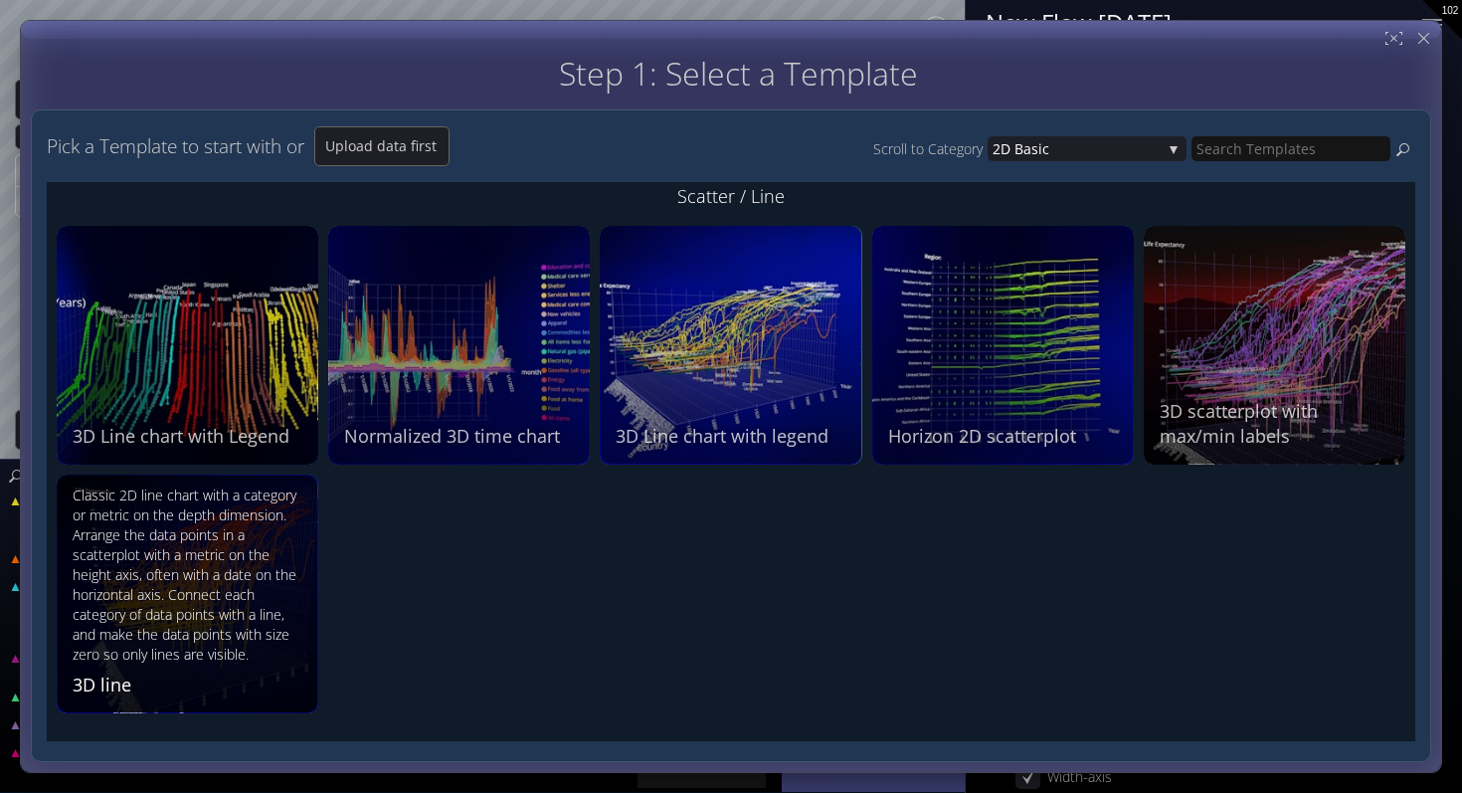
click at [287, 592] on div "Classic 2D line chart with a category or metric on the depth dimension. Arrange…" at bounding box center [190, 574] width 235 height 179
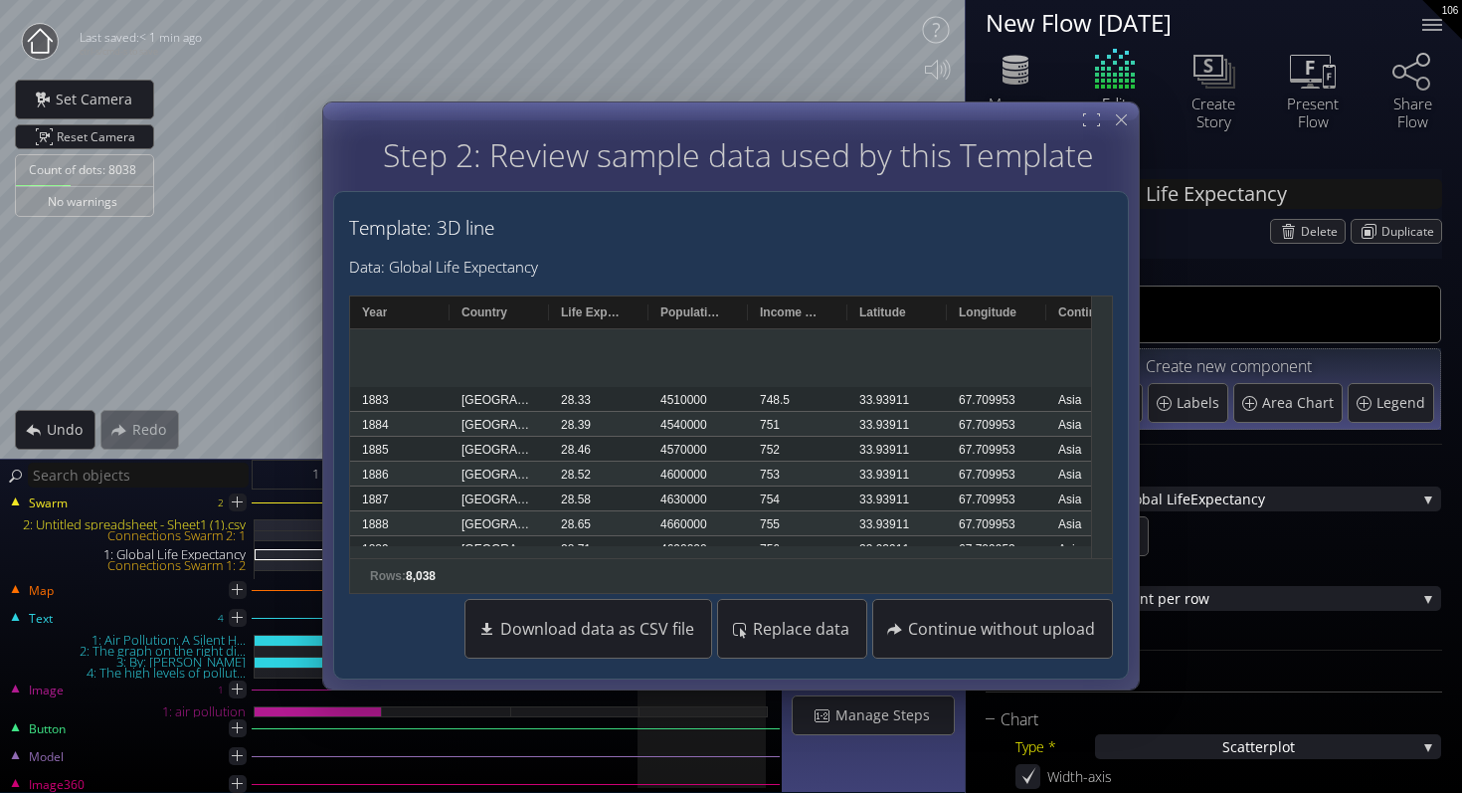
scroll to position [1086, 0]
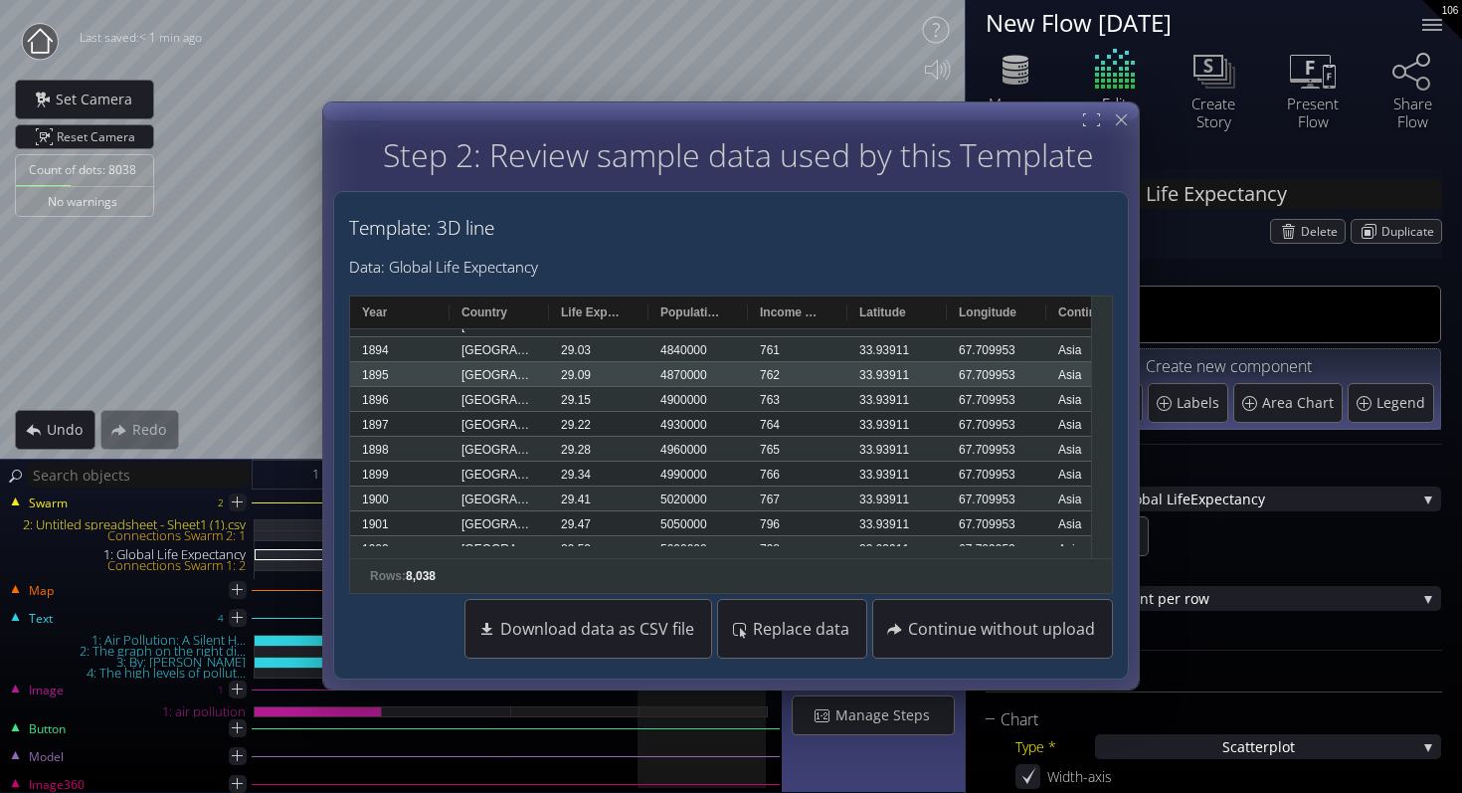
click at [525, 370] on div "[GEOGRAPHIC_DATA]" at bounding box center [499, 375] width 99 height 24
click at [516, 374] on div "[GEOGRAPHIC_DATA]" at bounding box center [499, 375] width 99 height 24
drag, startPoint x: 516, startPoint y: 374, endPoint x: 493, endPoint y: 374, distance: 22.9
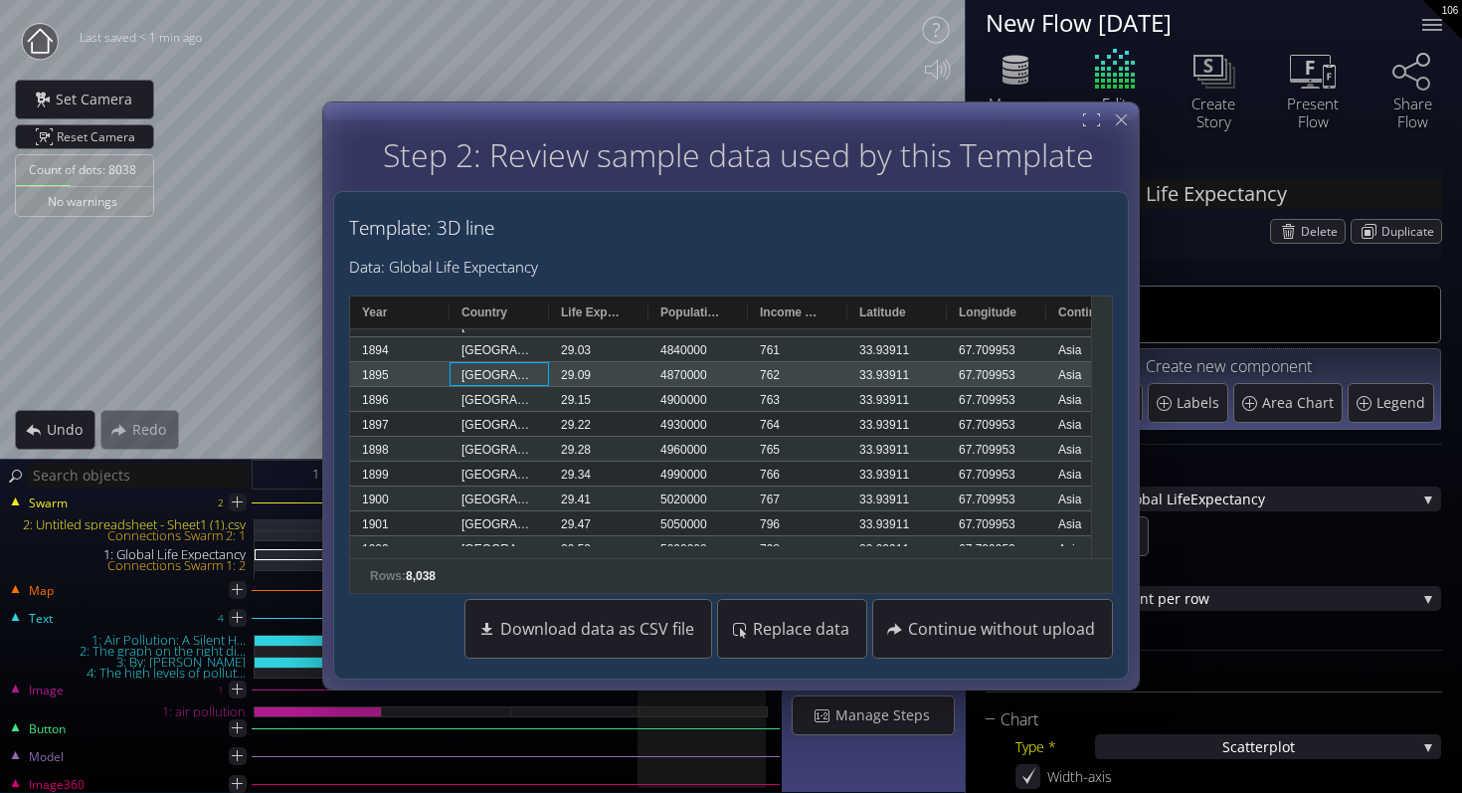
click at [493, 374] on div "[GEOGRAPHIC_DATA]" at bounding box center [499, 375] width 99 height 24
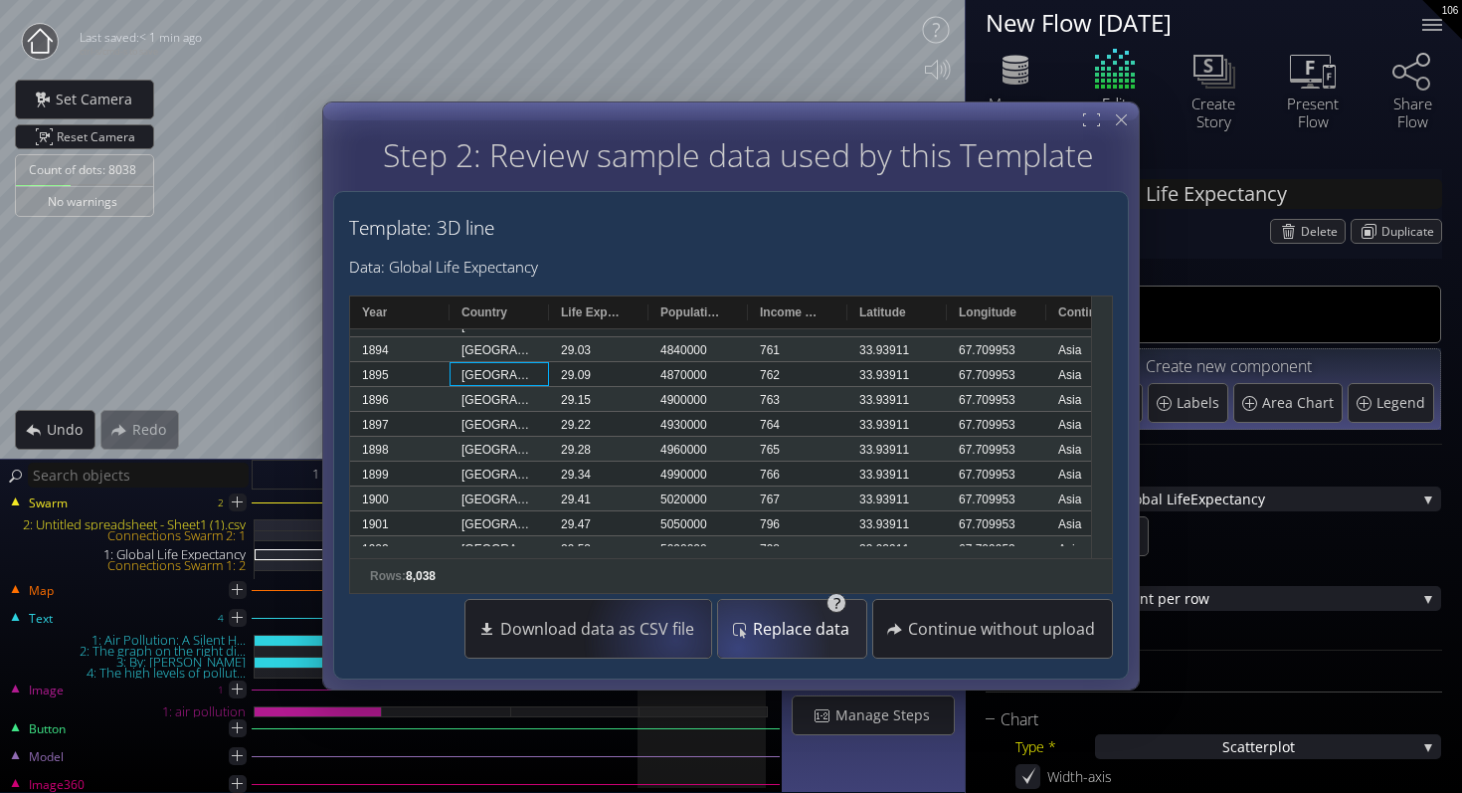
click at [770, 648] on div "Replace data" at bounding box center [791, 630] width 139 height 58
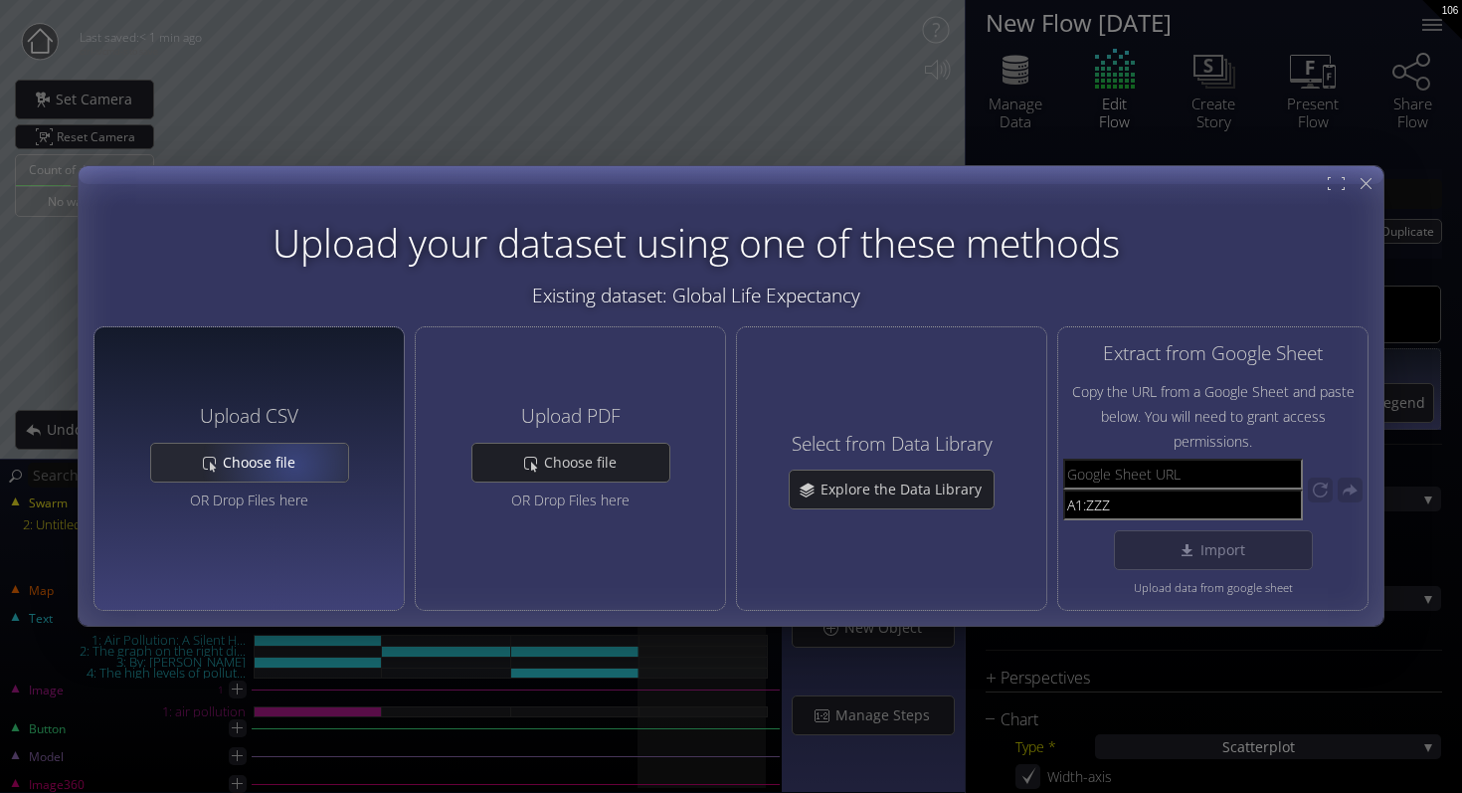
click at [299, 468] on span "Choose file" at bounding box center [265, 463] width 86 height 20
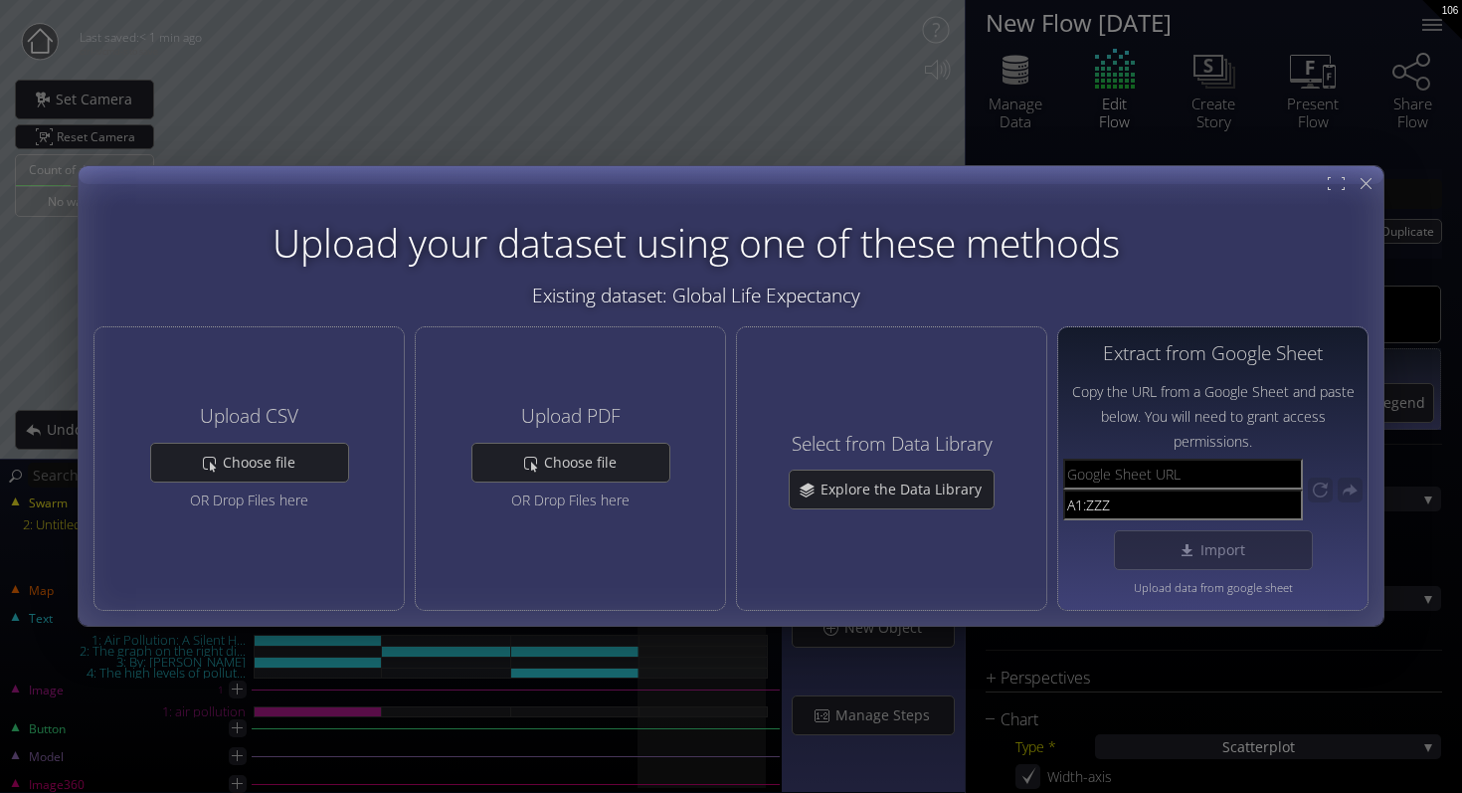
click at [1171, 477] on input "text" at bounding box center [1183, 475] width 240 height 31
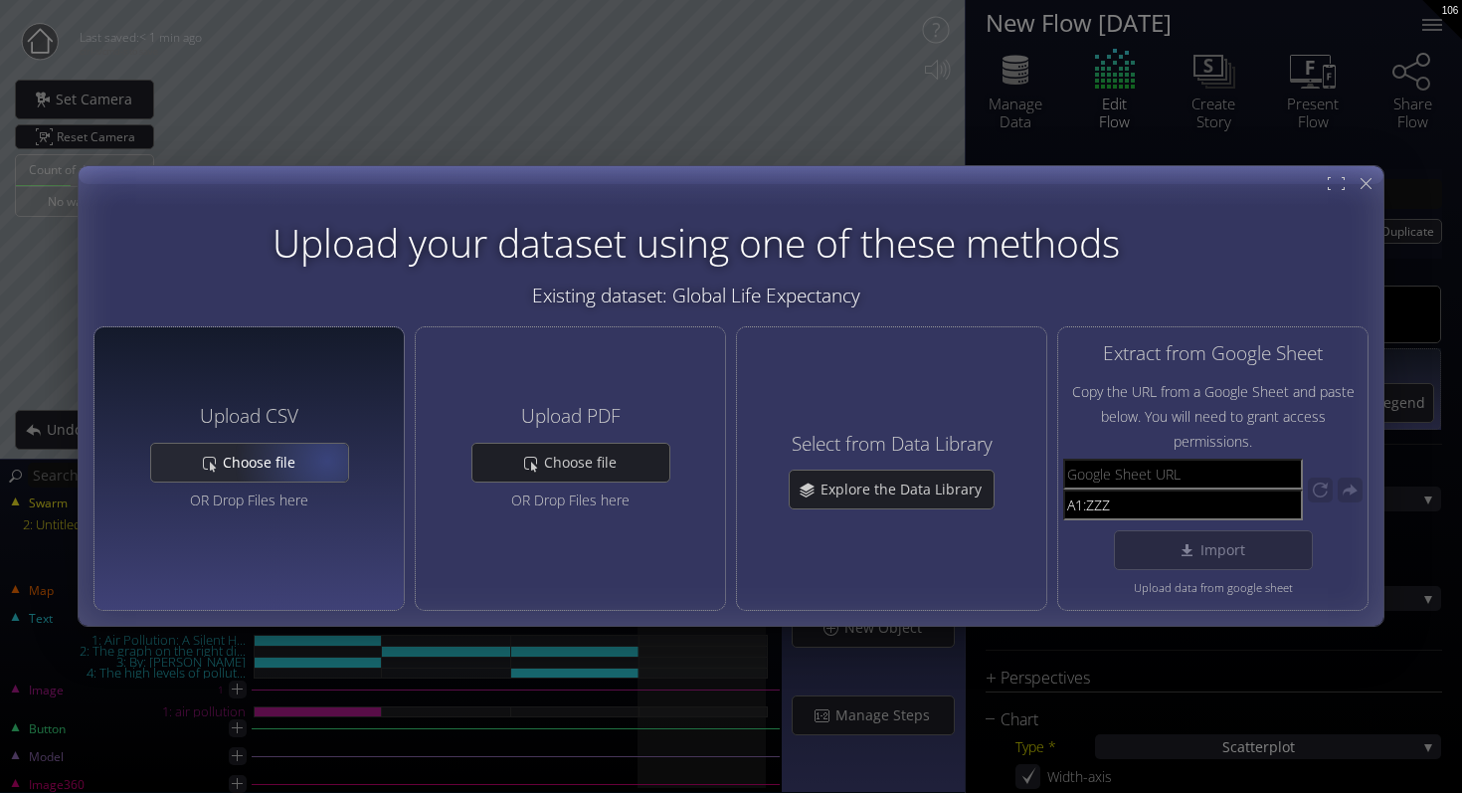
click at [326, 460] on div "Choose file" at bounding box center [249, 463] width 197 height 38
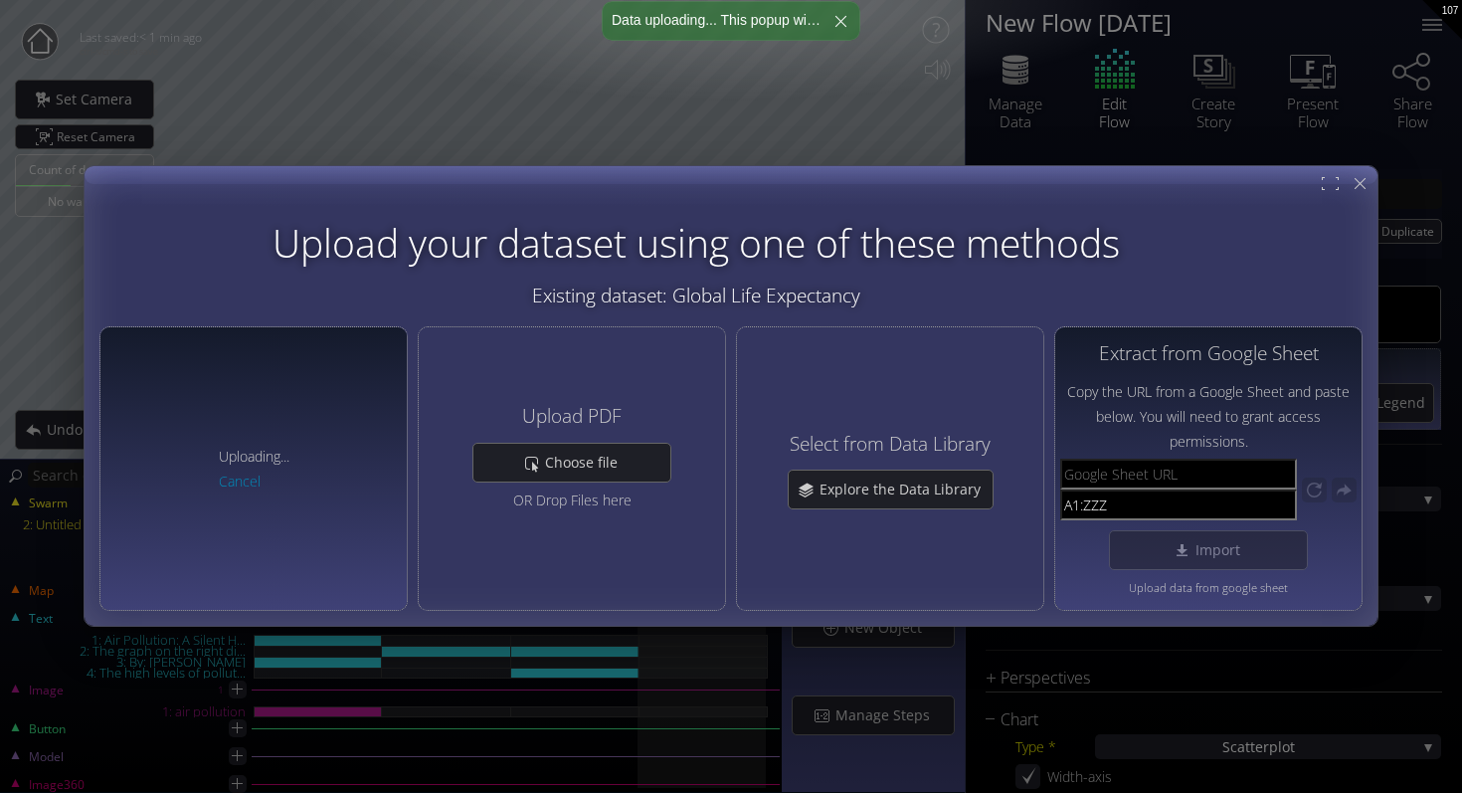
type input "Swarm 1: table1.csv"
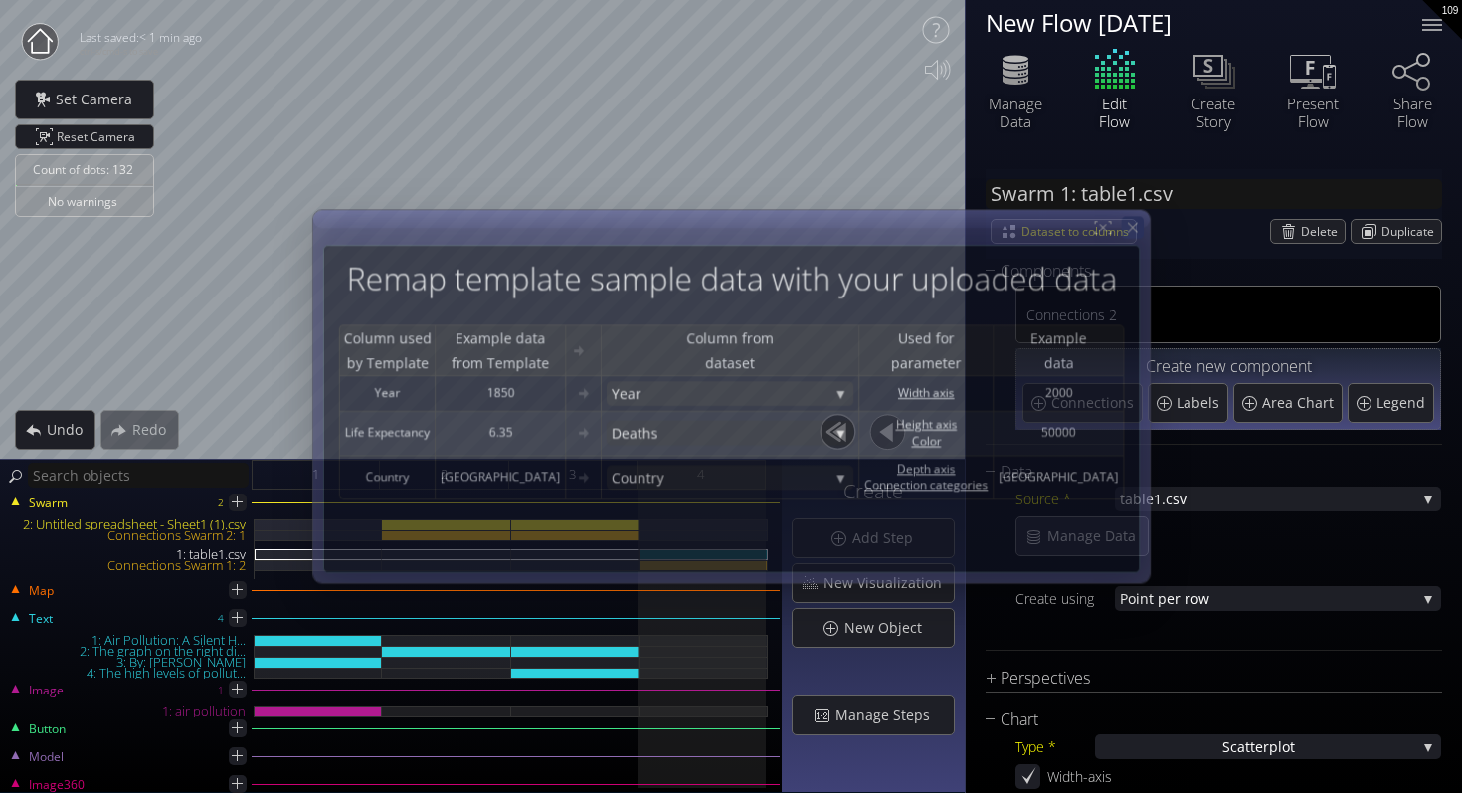
click at [1127, 229] on icon at bounding box center [1132, 228] width 10 height 10
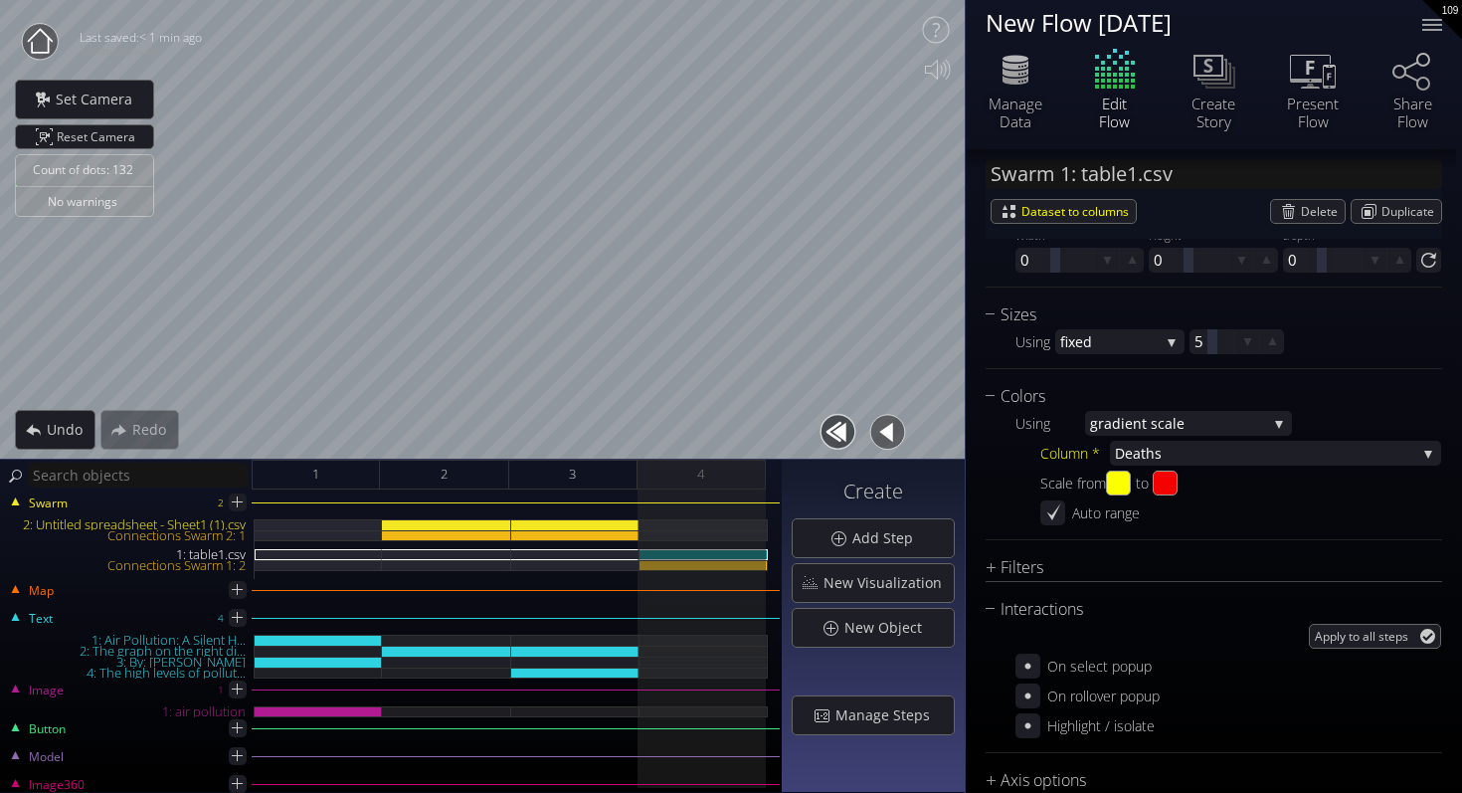
scroll to position [1587, 0]
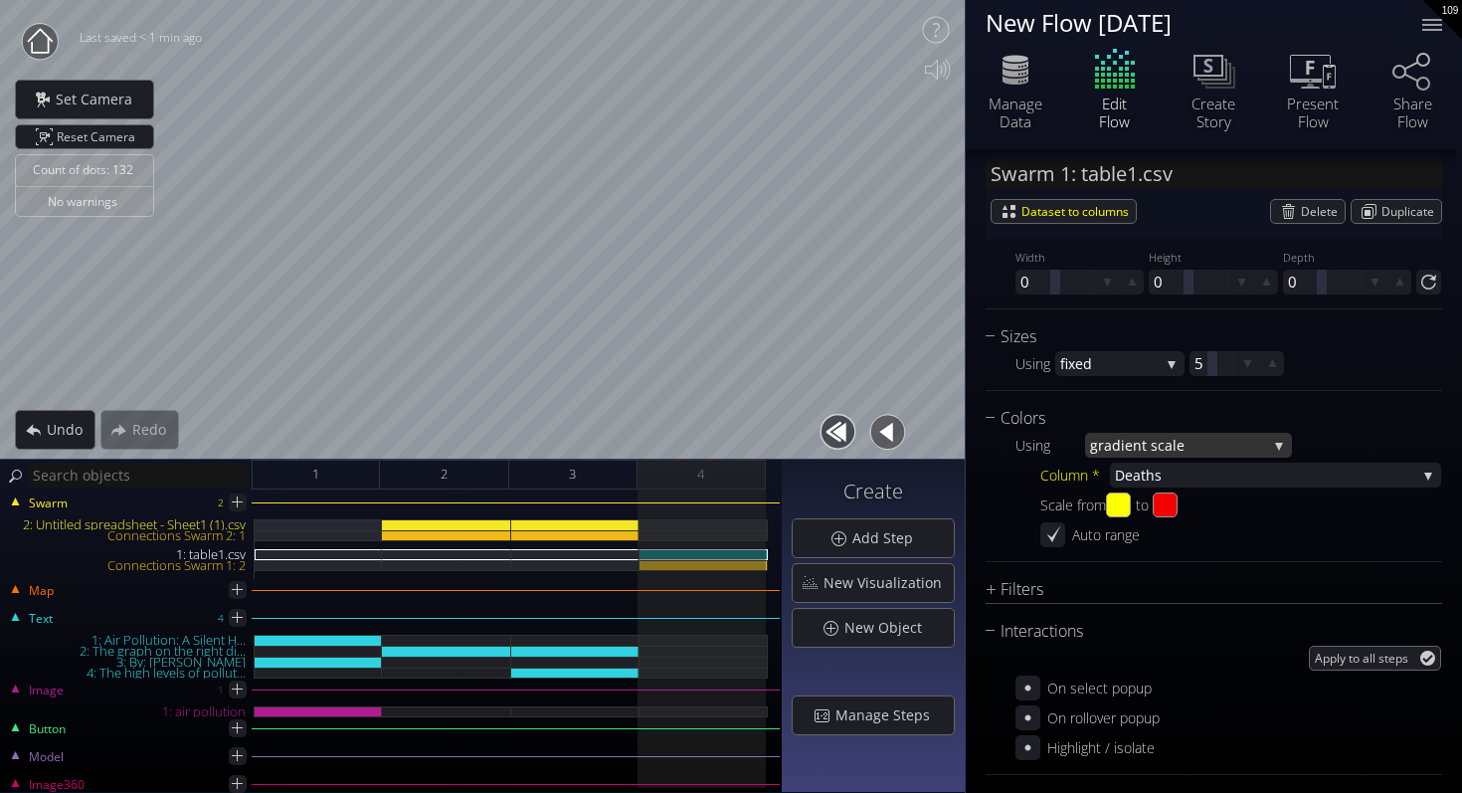
click at [1150, 437] on span "ient scale" at bounding box center [1194, 445] width 146 height 25
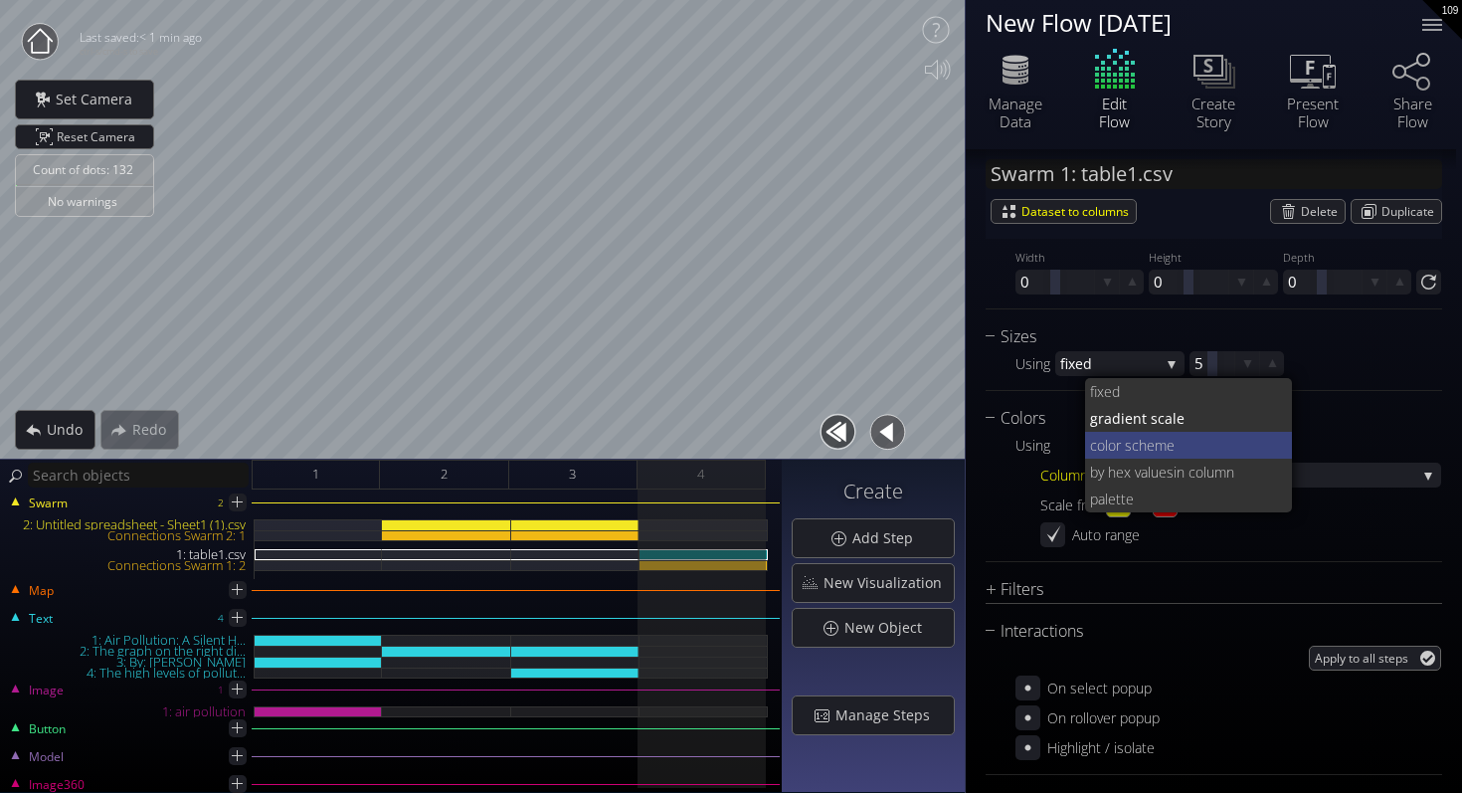
click at [1151, 452] on span "lor scheme" at bounding box center [1191, 445] width 172 height 27
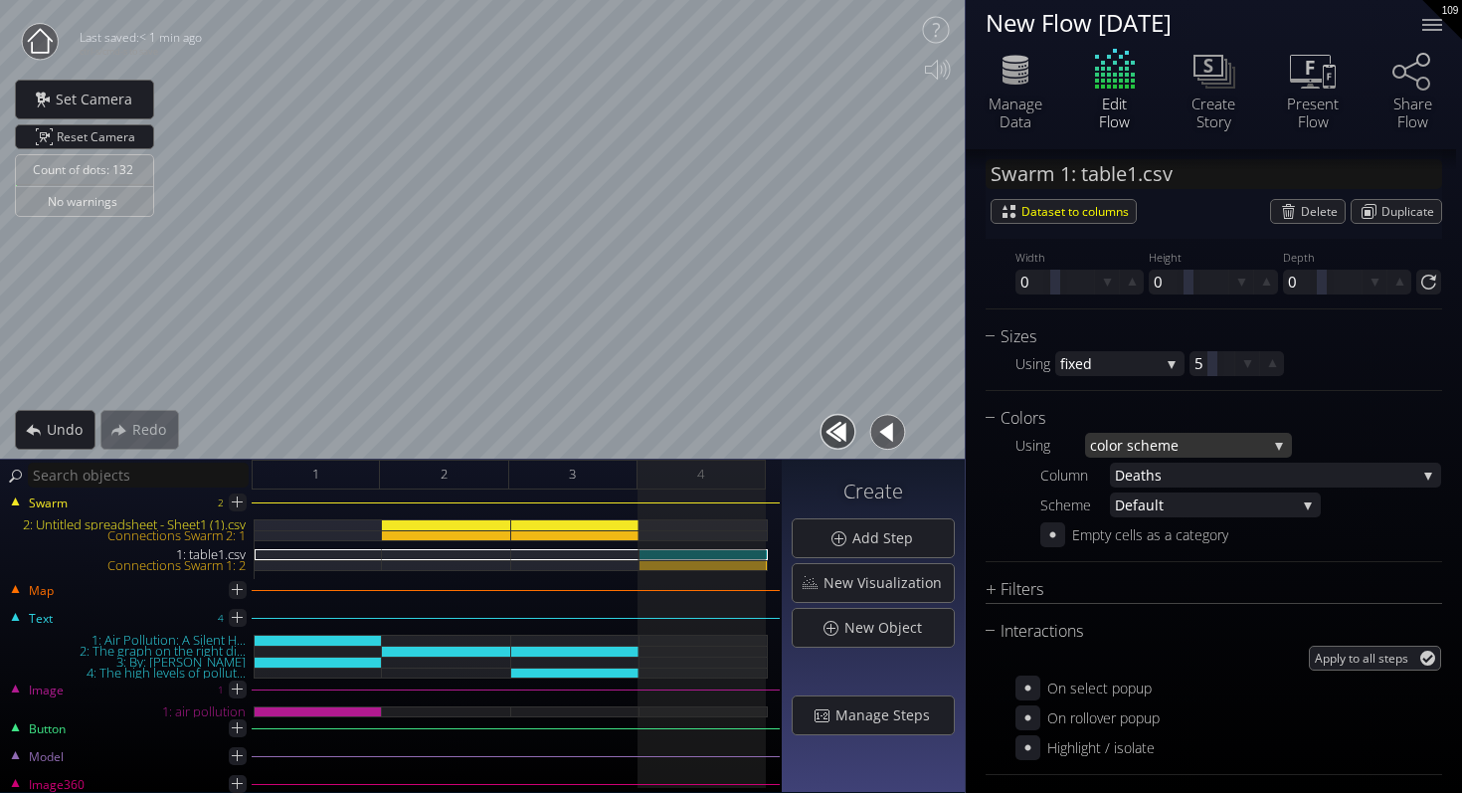
click at [1150, 452] on span "lor scheme" at bounding box center [1186, 445] width 162 height 25
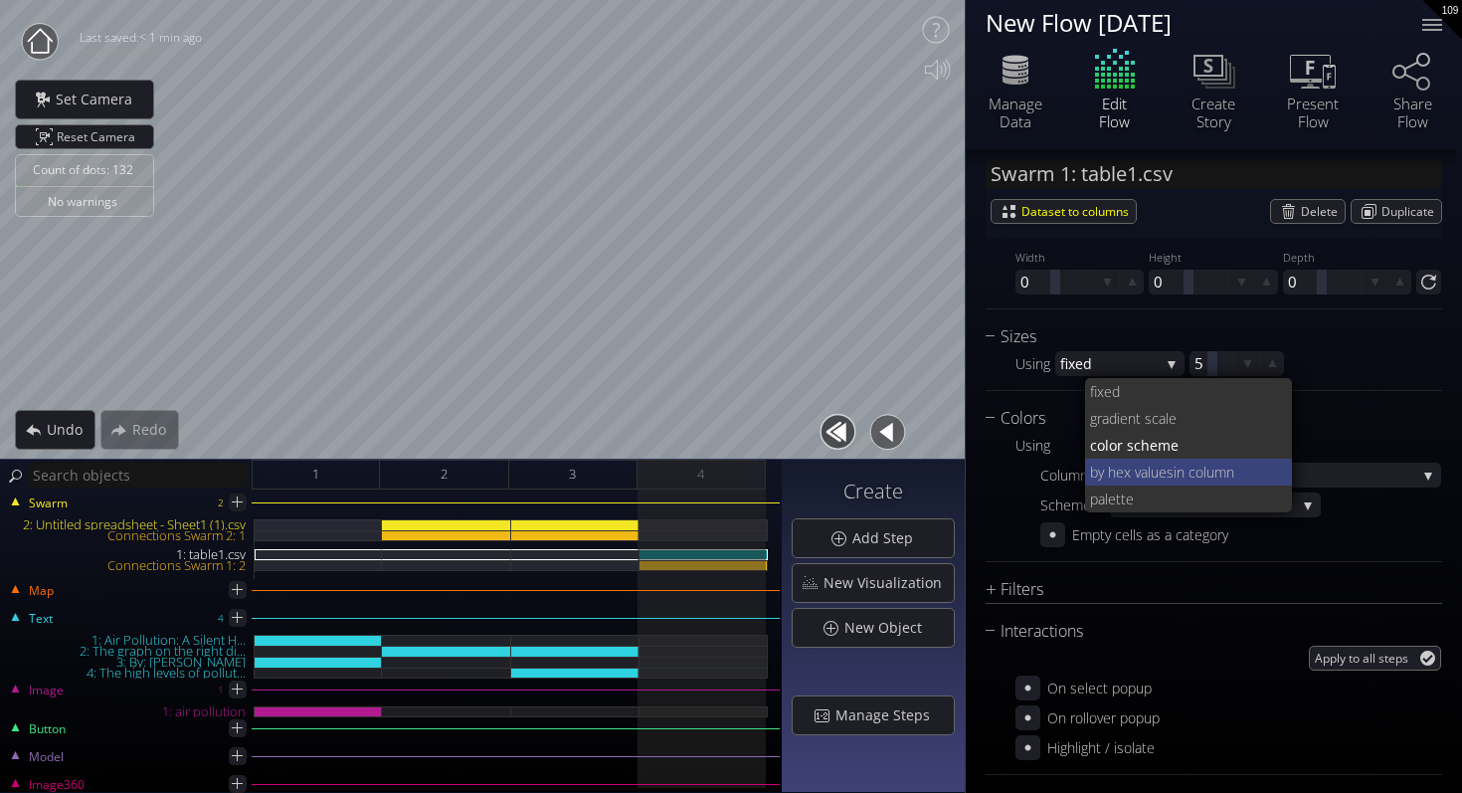
click at [1154, 472] on span "by hex values" at bounding box center [1132, 472] width 84 height 27
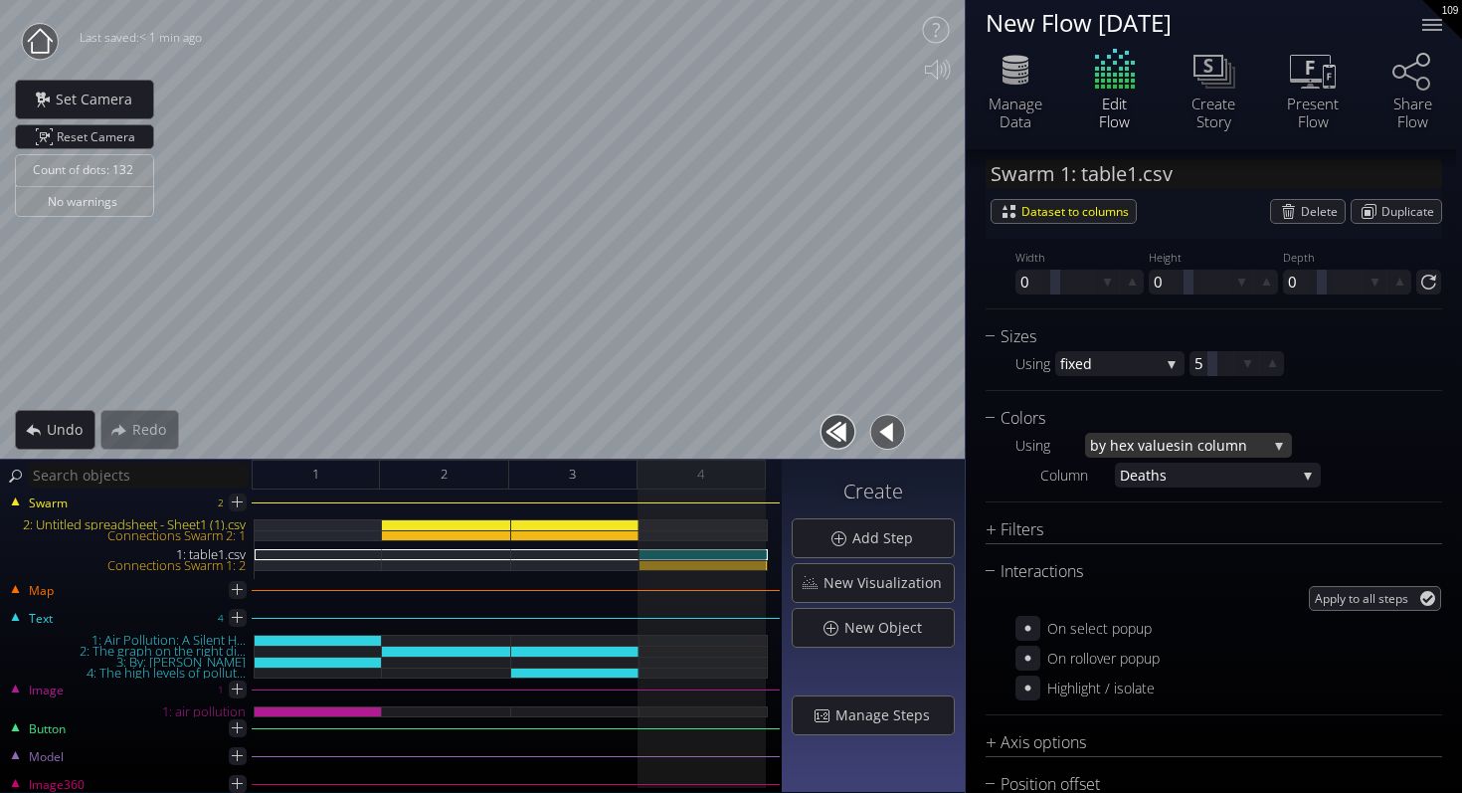
click at [1138, 452] on span "by hex values" at bounding box center [1135, 445] width 91 height 25
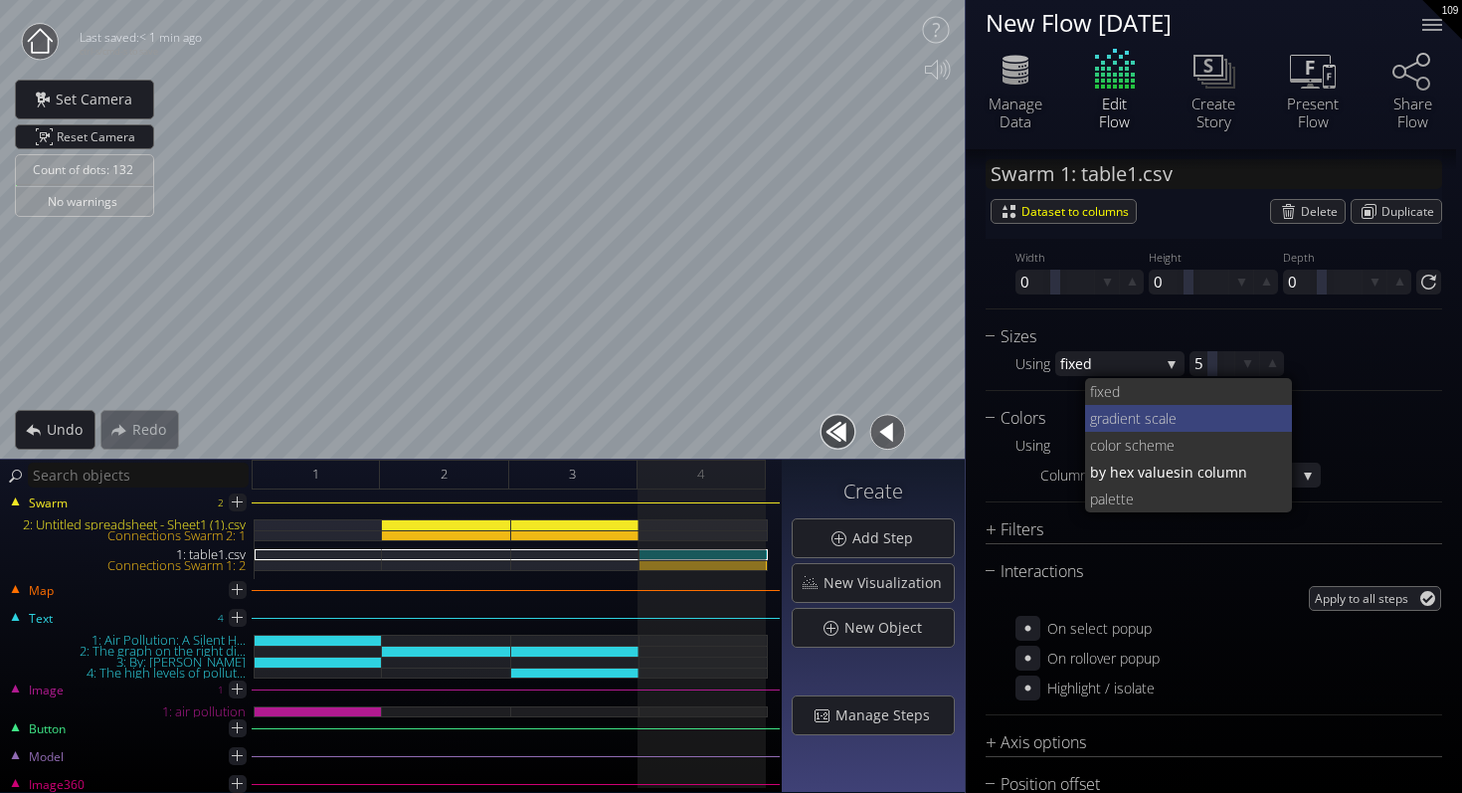
scroll to position [0, 0]
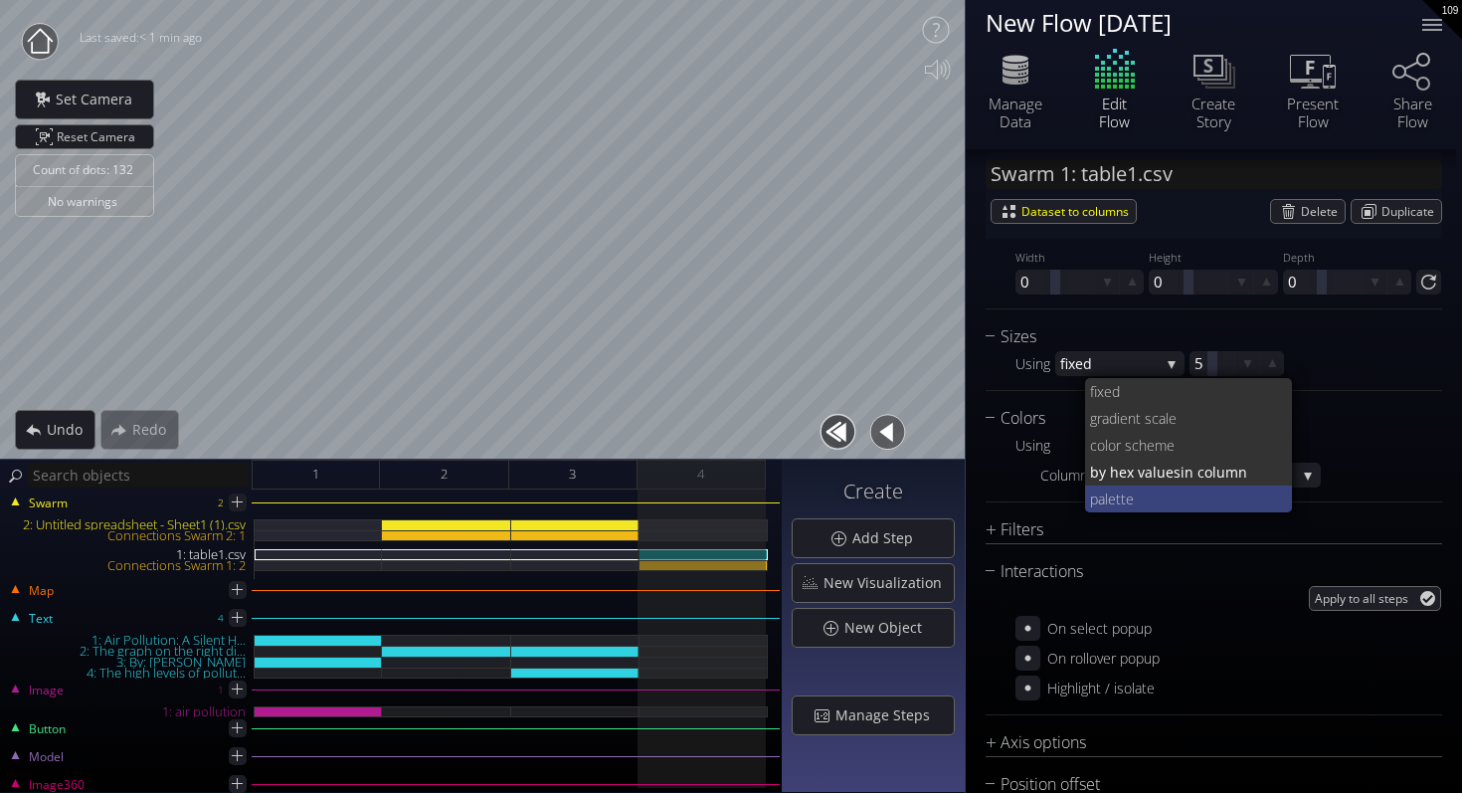
click at [1128, 501] on span "tte" at bounding box center [1196, 498] width 161 height 27
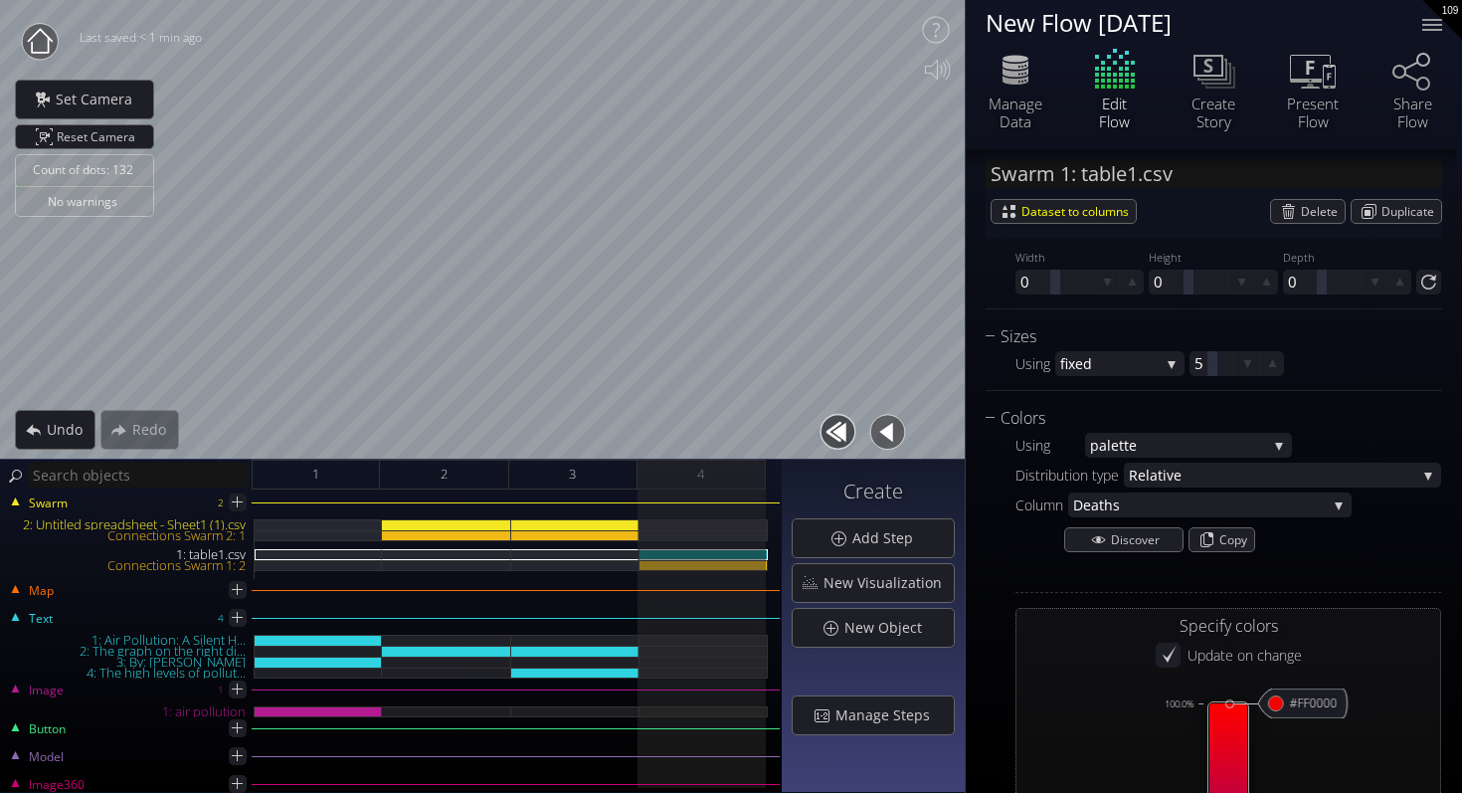
type input "#ff0000"
type input "#0000ff"
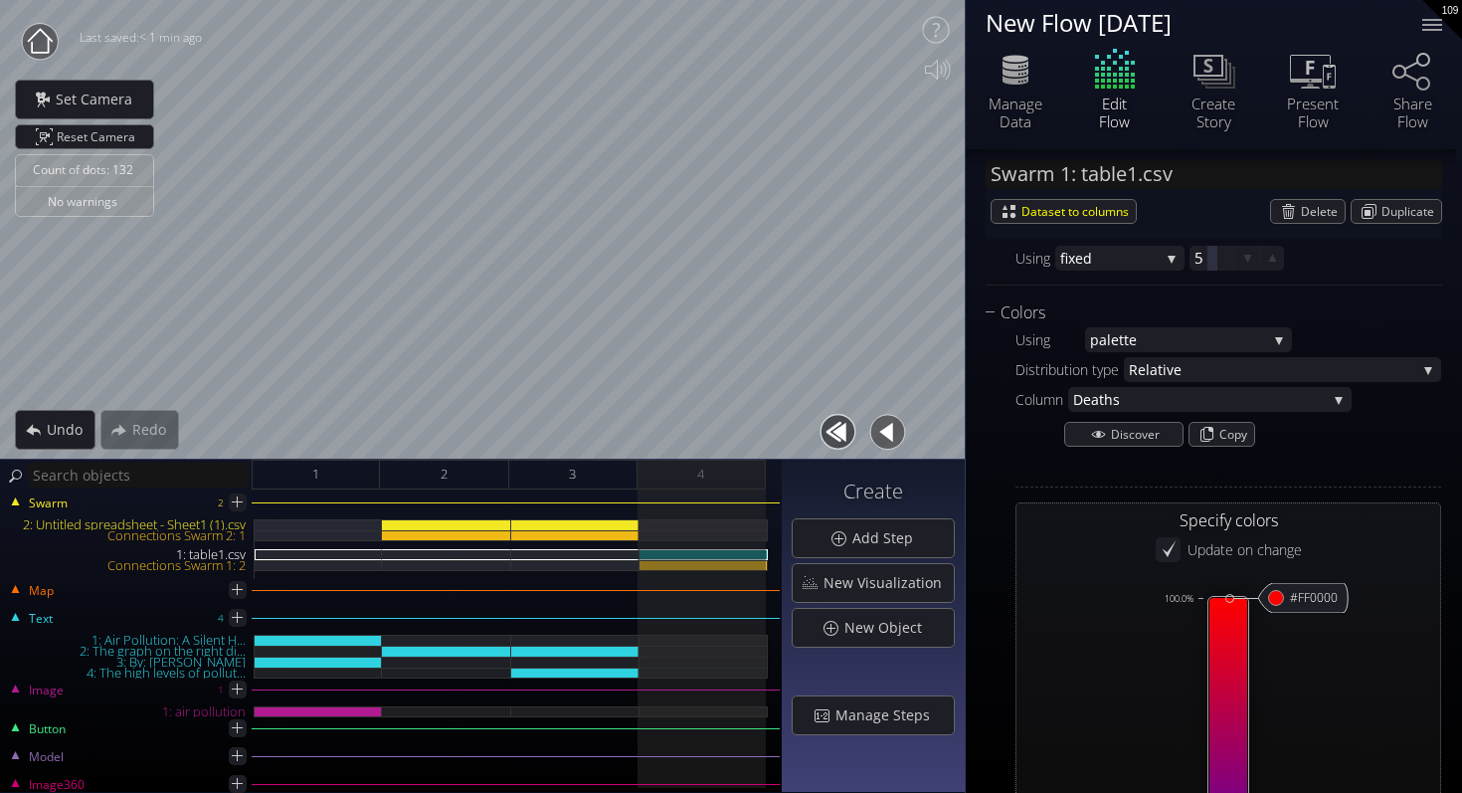
scroll to position [1708, 0]
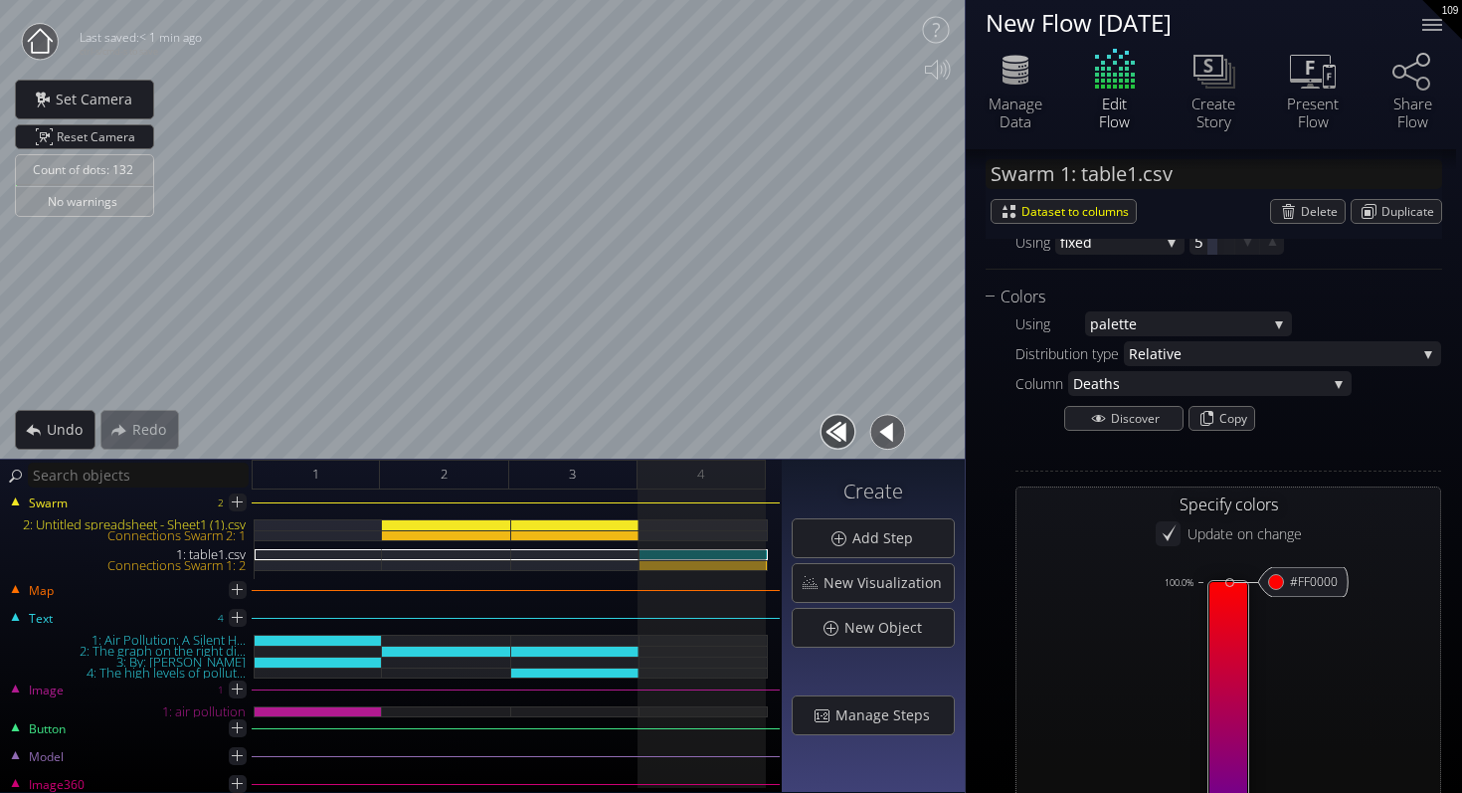
type input "#ff0000"
type input "#0000ff"
type input "#ff0000"
type input "#0000ff"
type input "#ff0000"
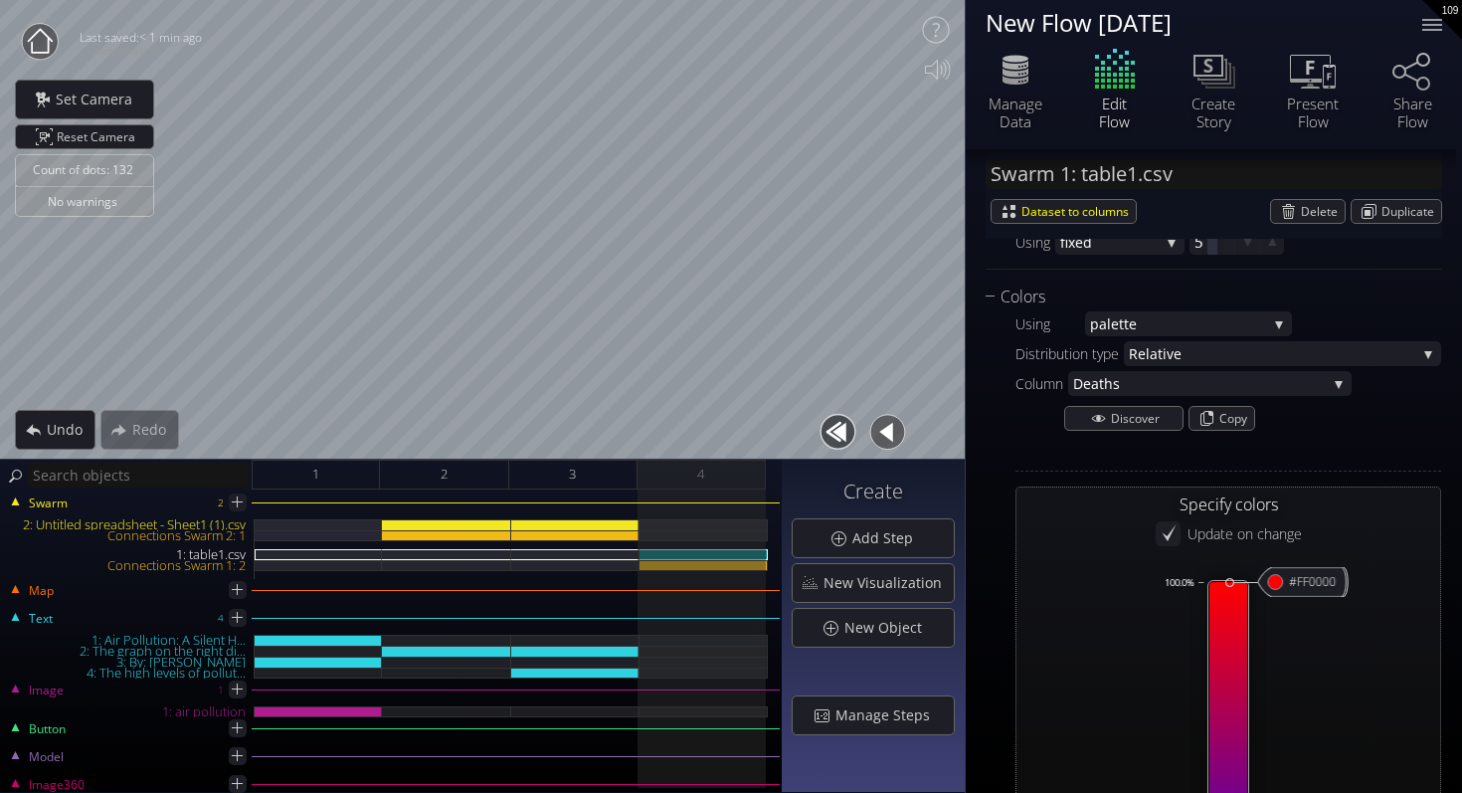
type input "#0000ff"
type input "#ff0000"
type input "#0000ff"
type input "#ff0000"
type input "#0000ff"
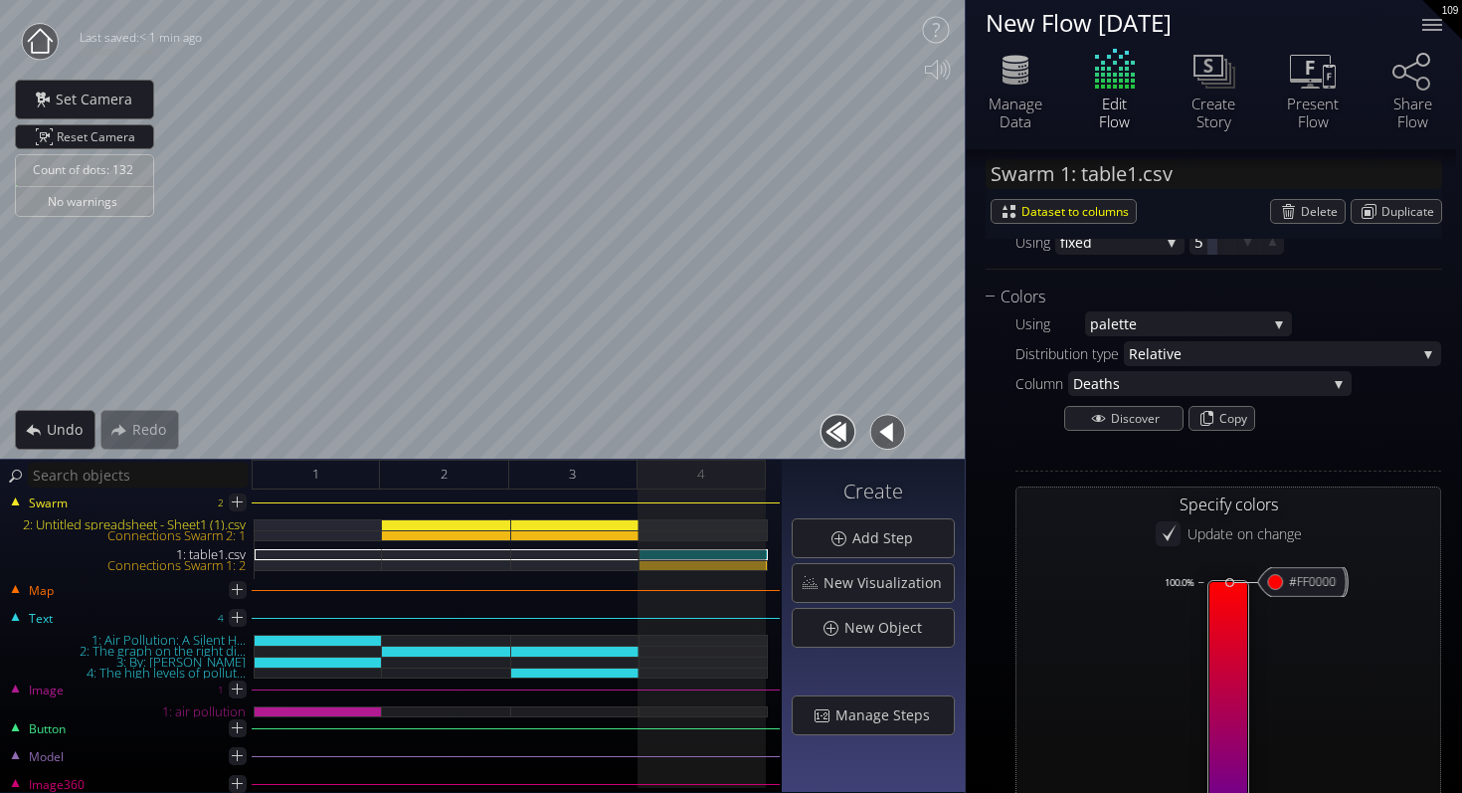
type input "#ff0000"
type input "#0000ff"
type input "#ff0000"
type input "#0000ff"
type input "#ff0000"
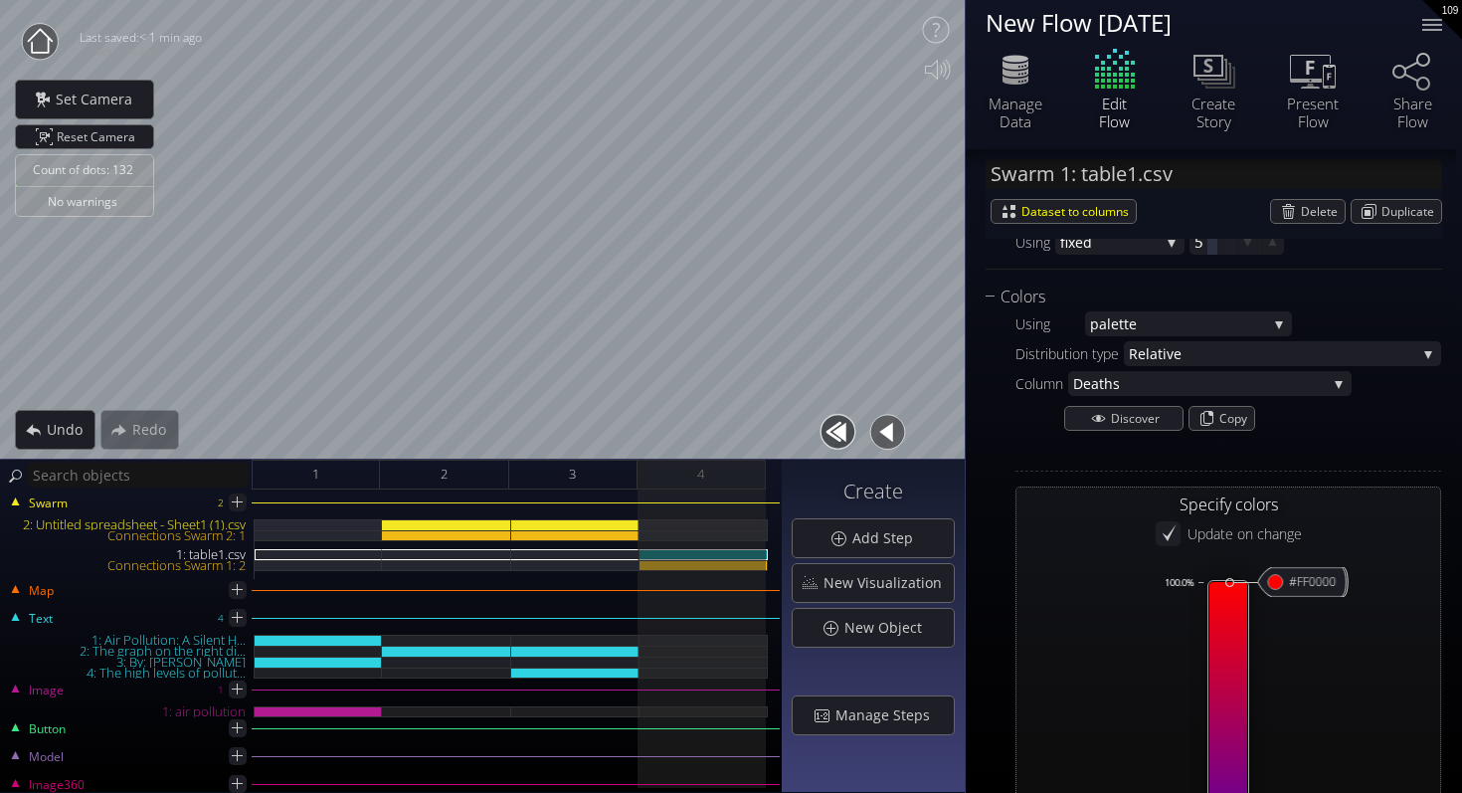
type input "#0000ff"
type input "#ff0000"
type input "#0000ff"
type input "#ff0000"
type input "#0000ff"
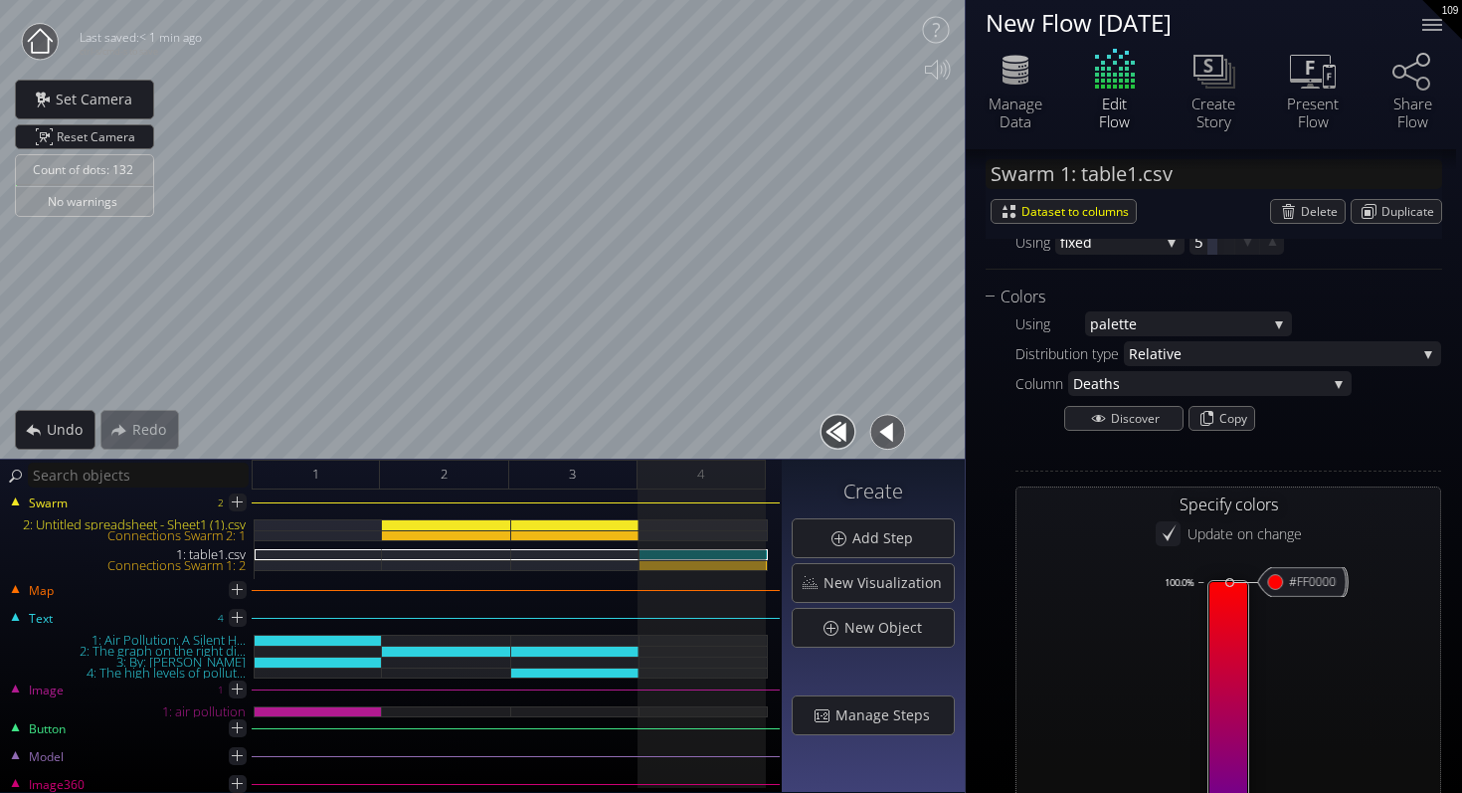
type input "#ff0000"
type input "#0000ff"
type input "#ff0000"
type input "#0000ff"
type input "#ff0000"
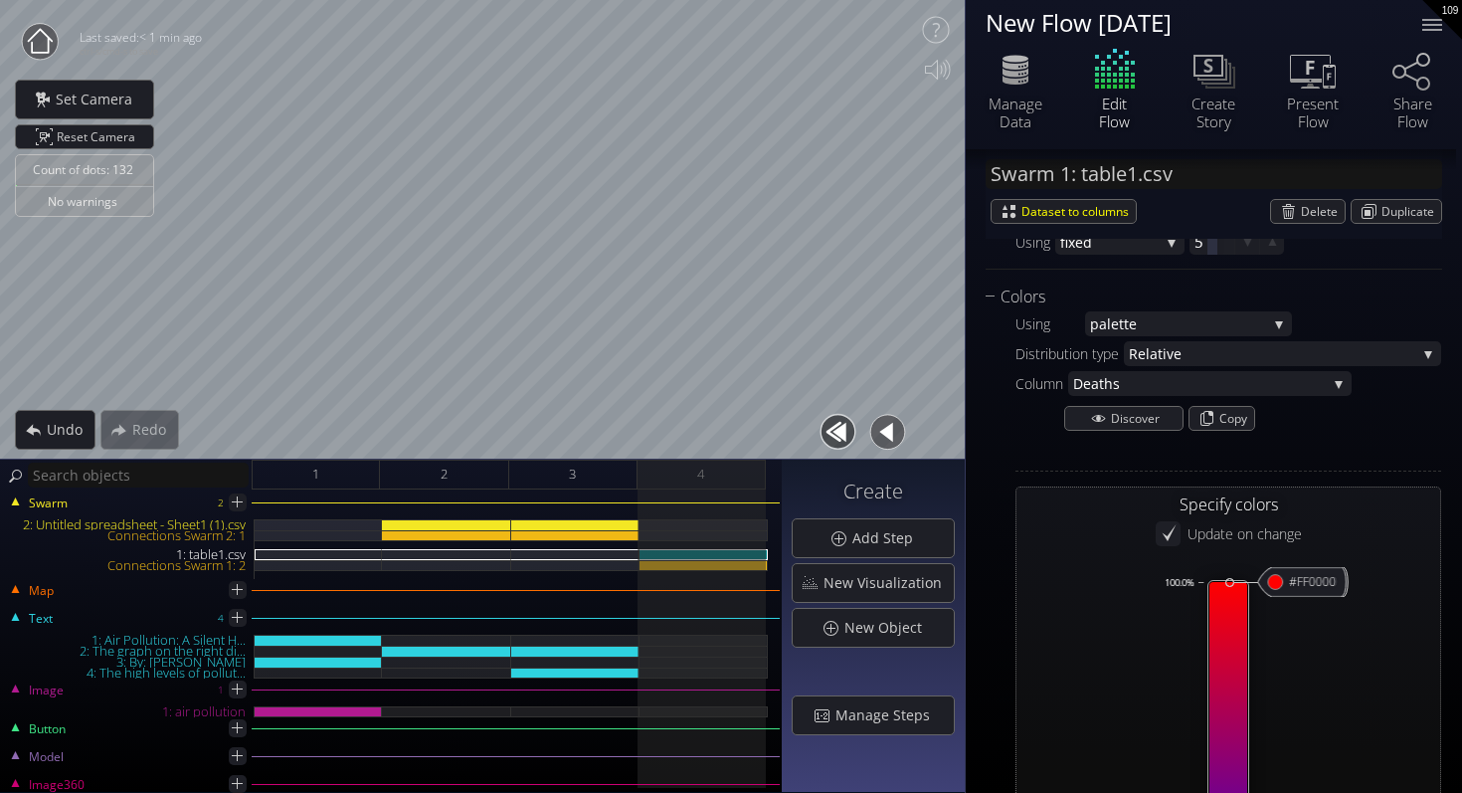
type input "#0000ff"
type input "#ff0000"
type input "#0000ff"
type input "#ff0000"
type input "#0000ff"
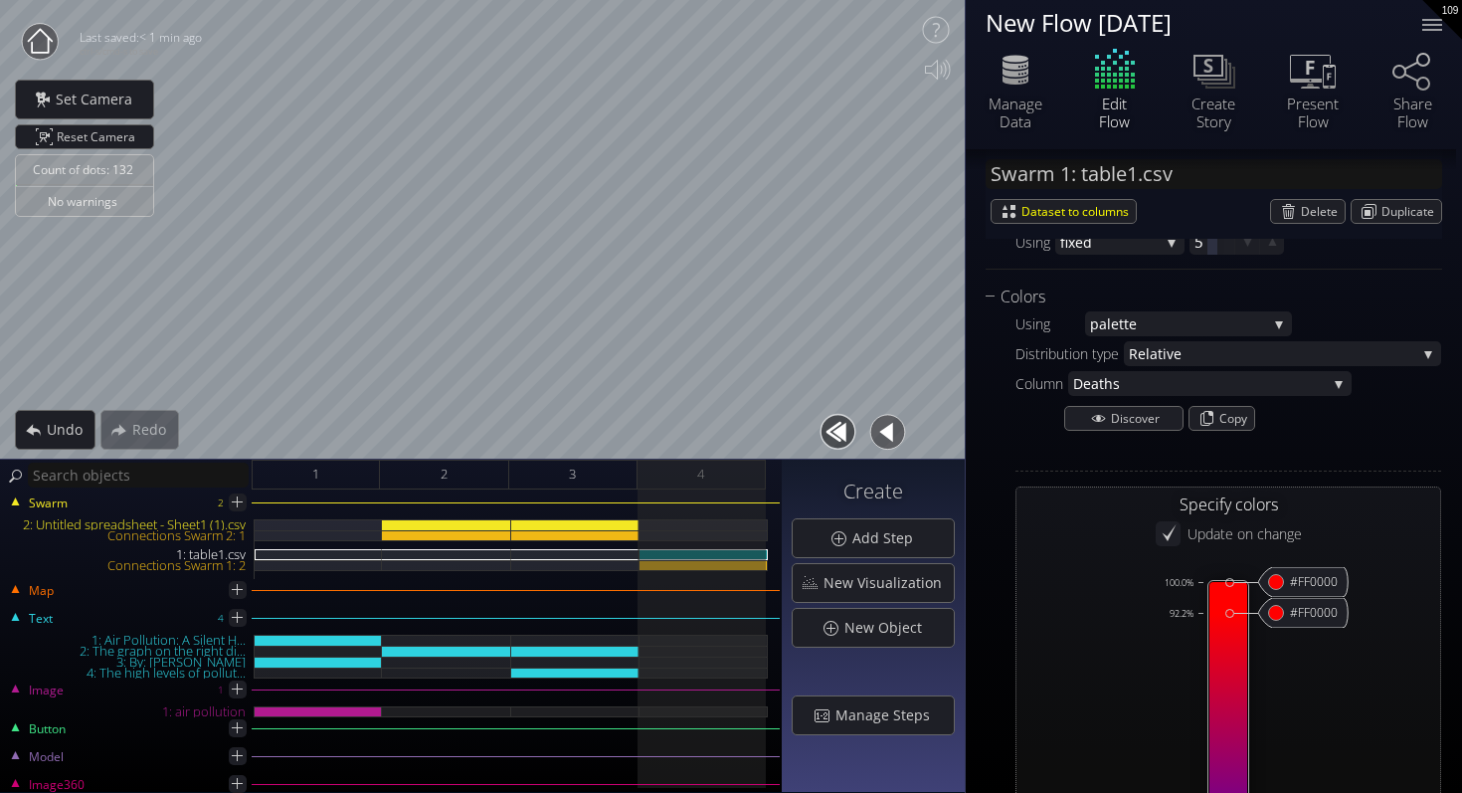
type input "#ff0000"
type input "#0000ff"
type input "#ff0000"
type input "#0000ff"
type input "#ff0000"
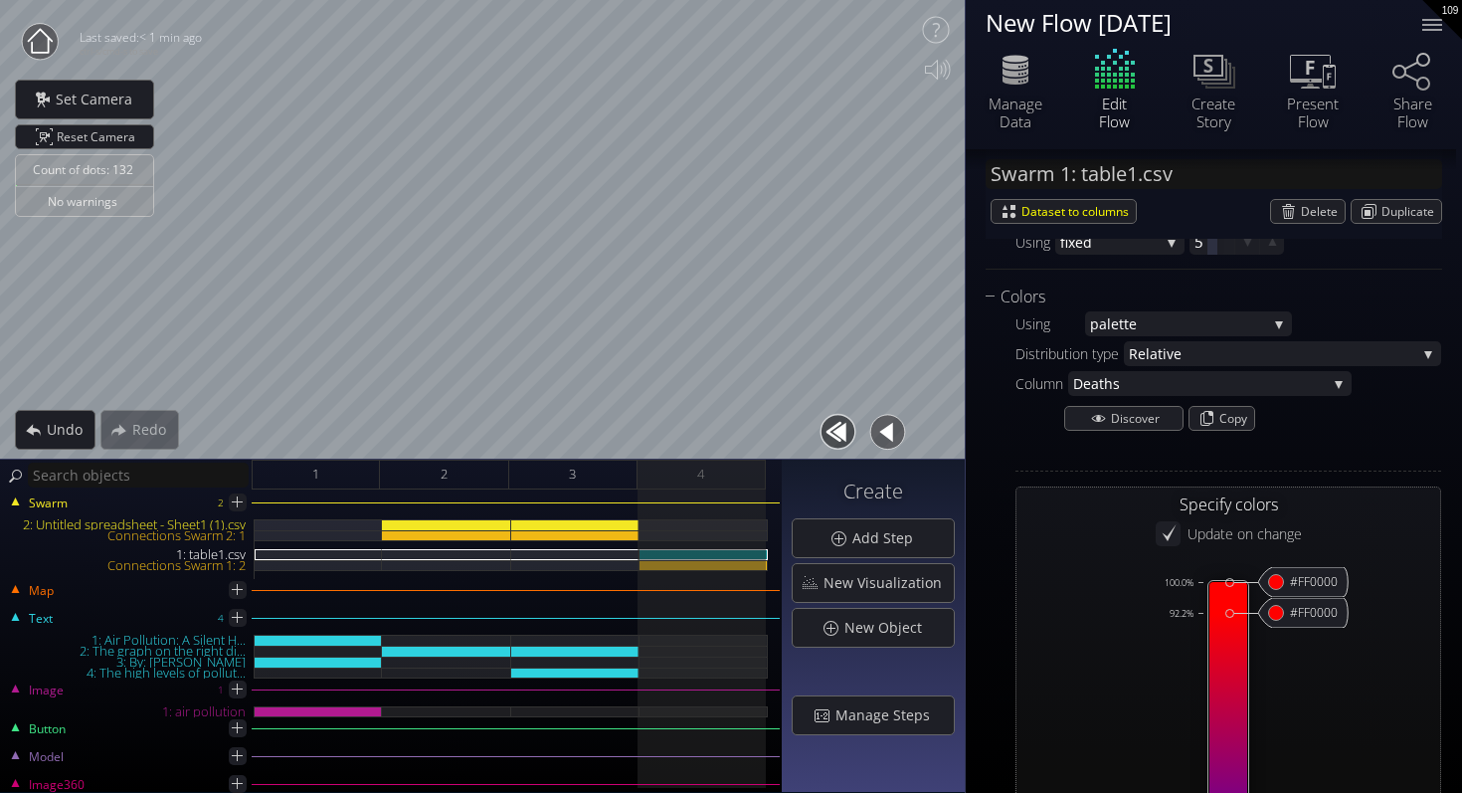
type input "#0000ff"
type input "#ff0000"
type input "#0000ff"
type input "#ff0000"
type input "#0000ff"
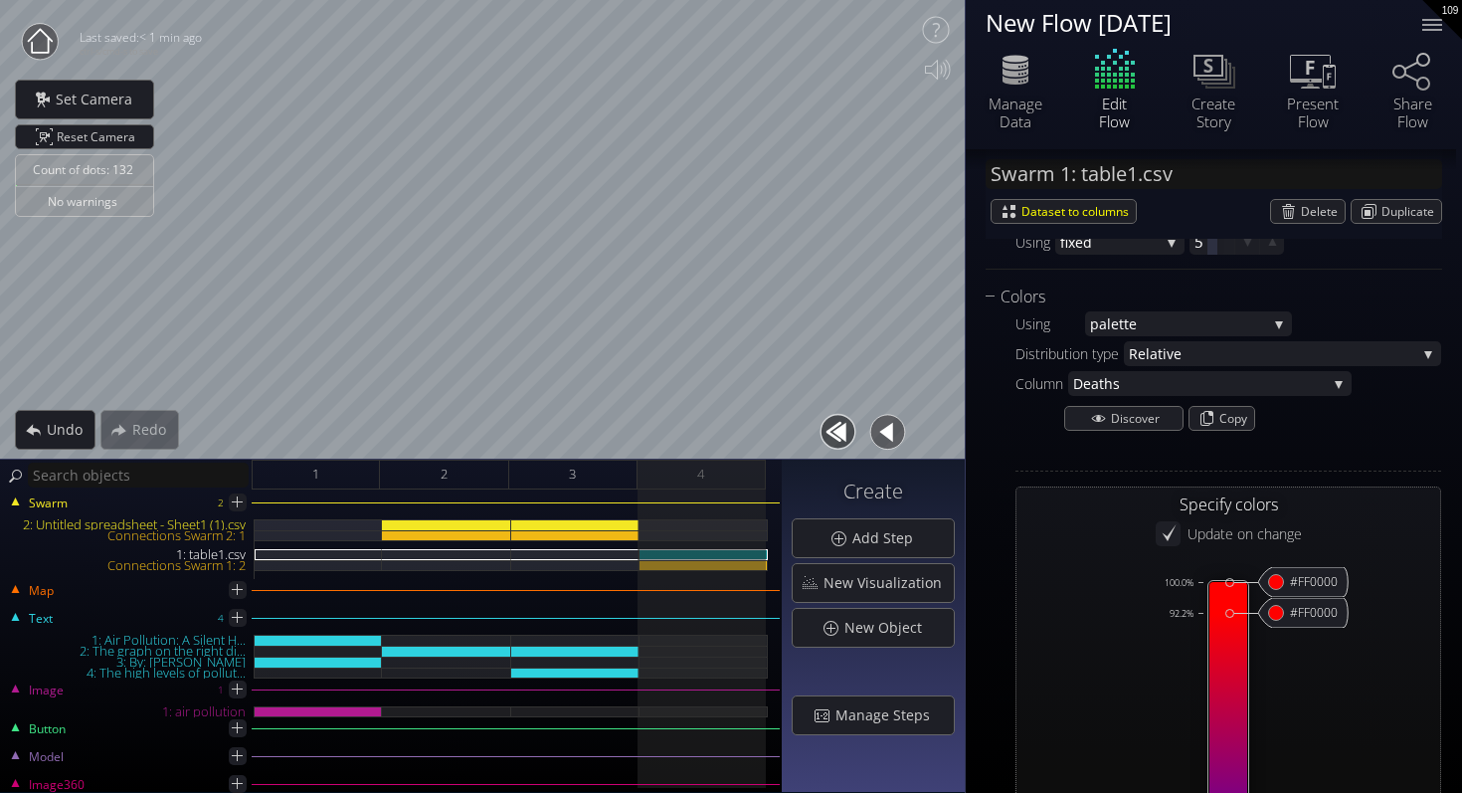
type input "#ff0000"
type input "#0000ff"
type input "#ff0000"
type input "#0000ff"
type input "#ff0000"
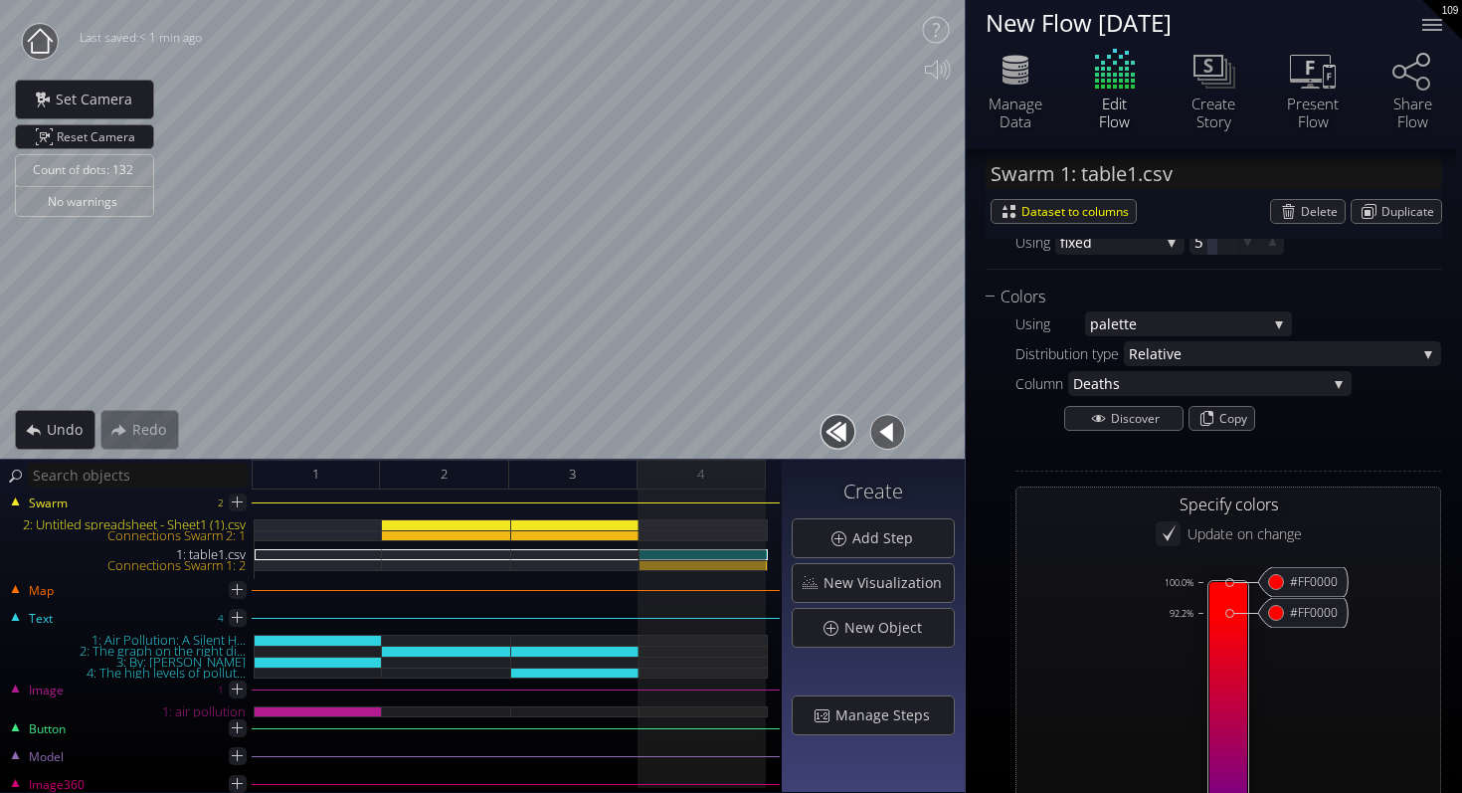
type input "#0000ff"
type input "#ff0000"
type input "#0000ff"
type input "#ff0000"
type input "#0000ff"
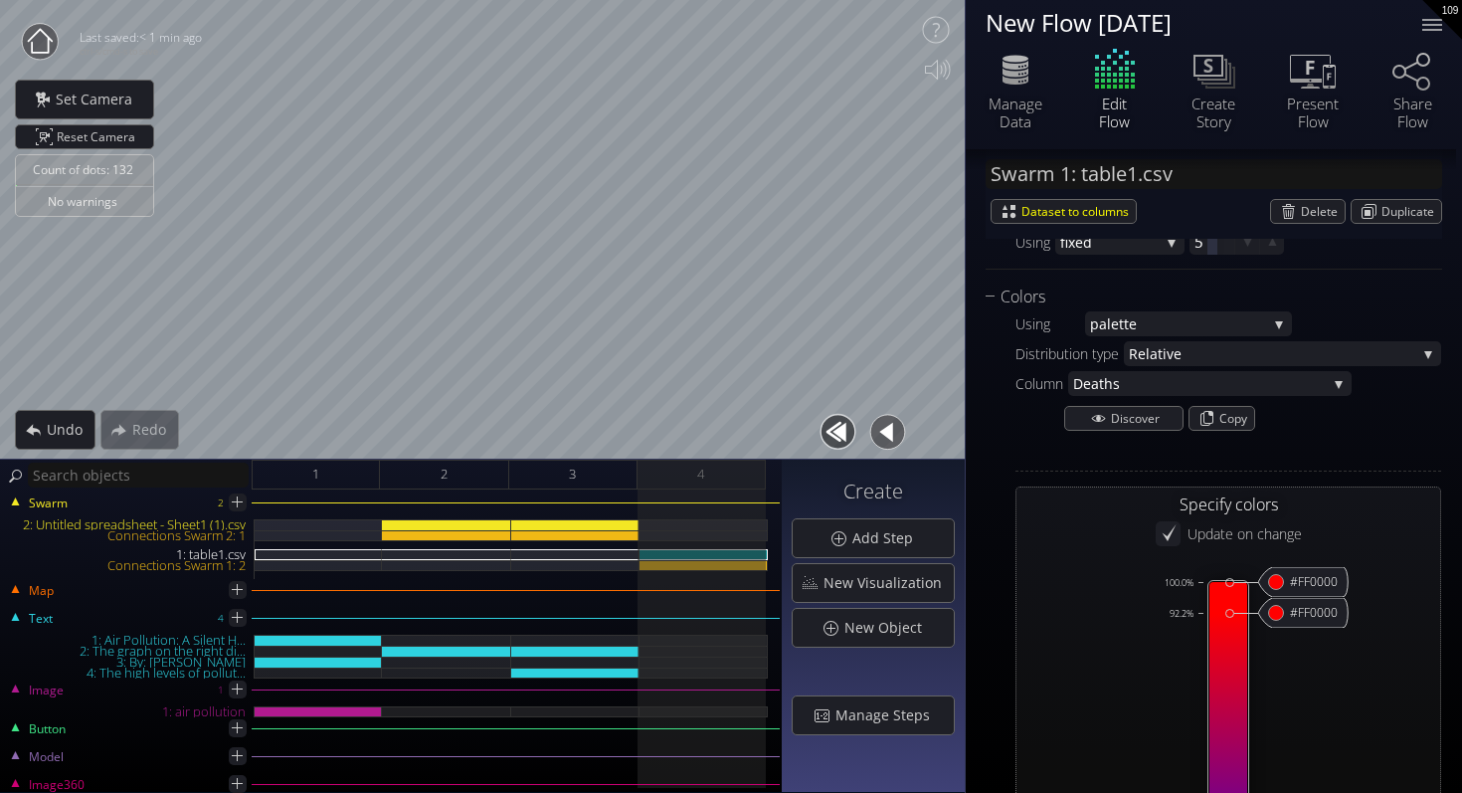
type input "#ff0000"
type input "#0000ff"
type input "#ff0000"
type input "#0000ff"
type input "#ff0000"
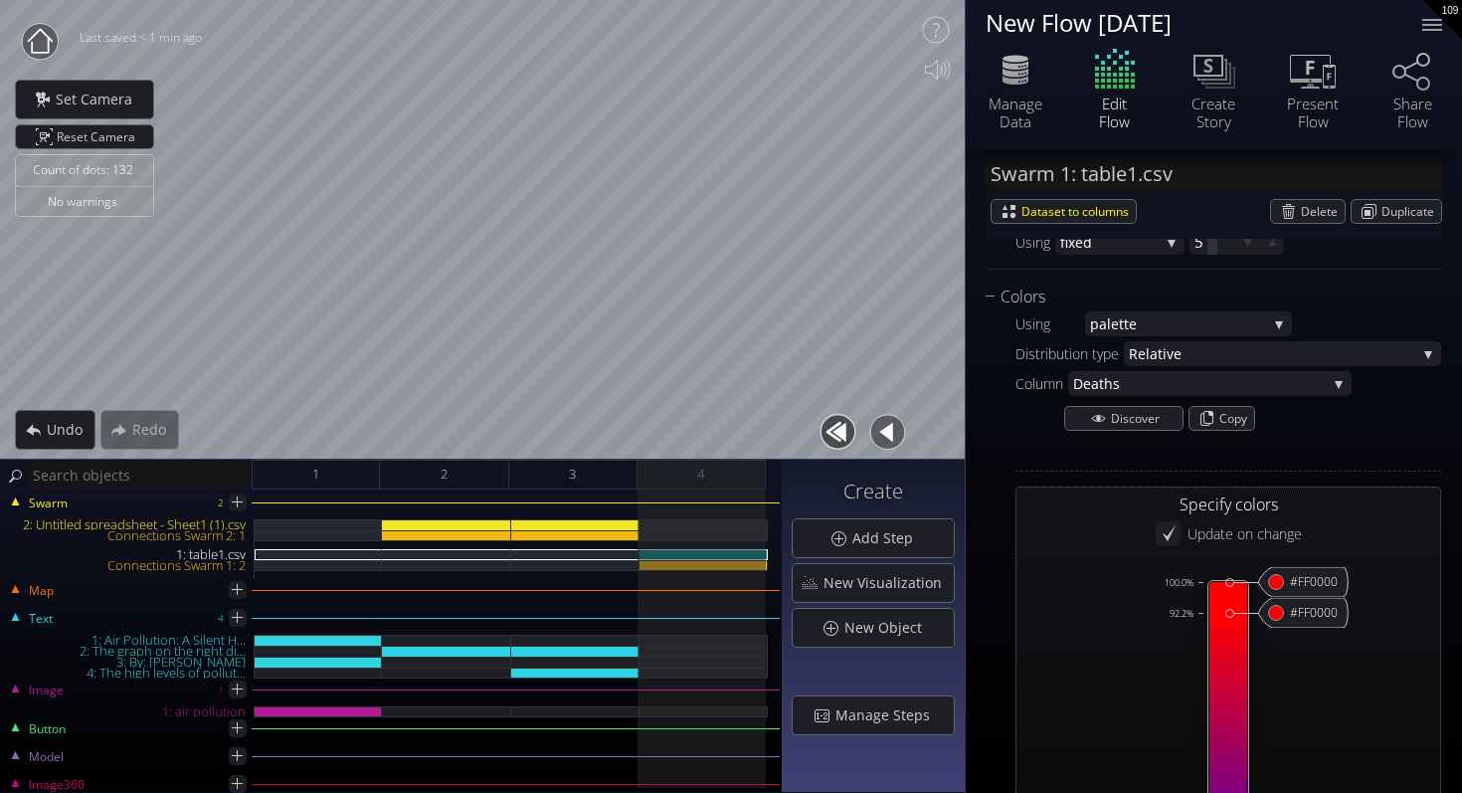
type input "#0000ff"
type input "#ff0000"
type input "#0000ff"
type input "#ff0000"
type input "#0000ff"
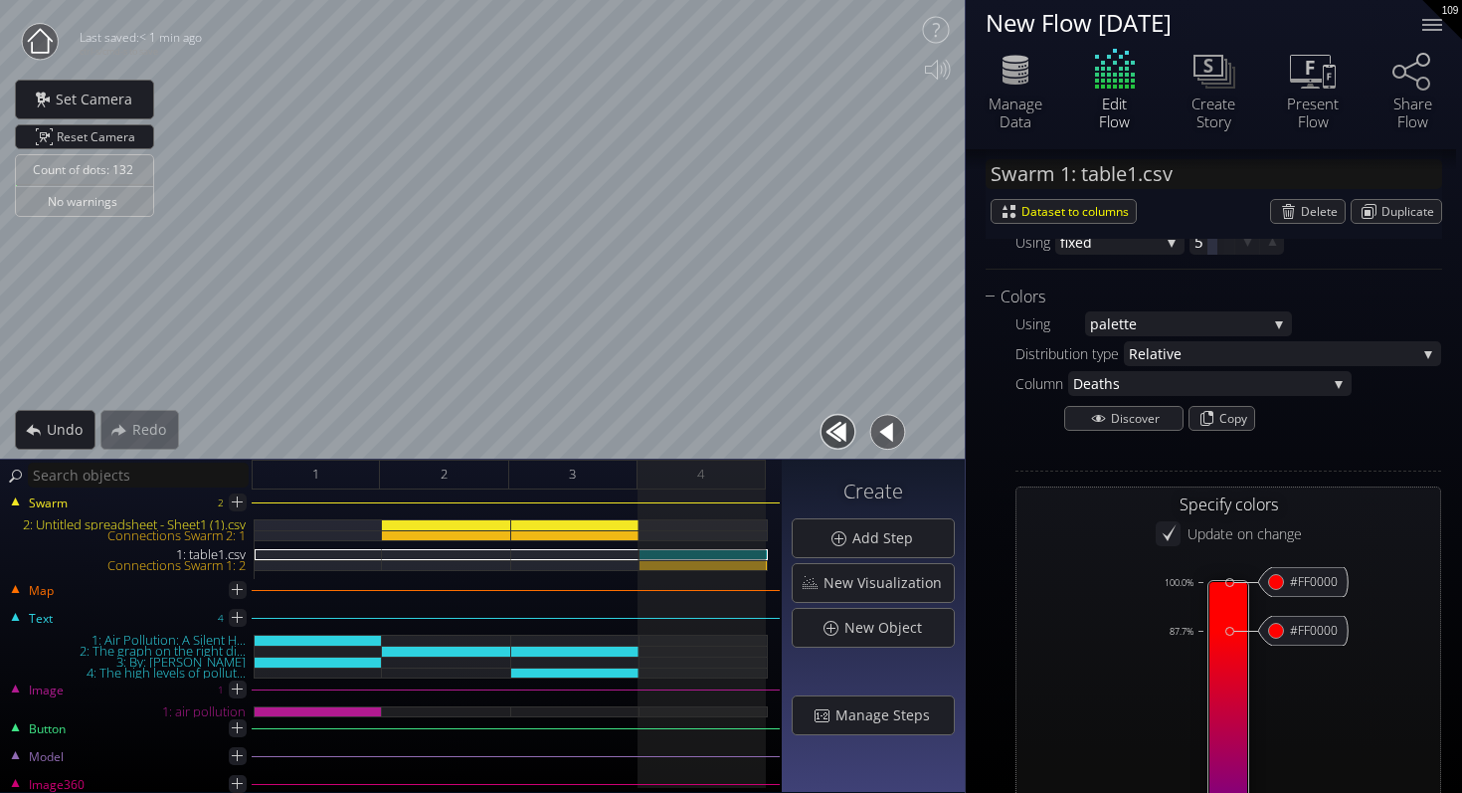
type input "#ff0000"
type input "#0000ff"
type input "#ff0000"
type input "#0000ff"
type input "#ff0000"
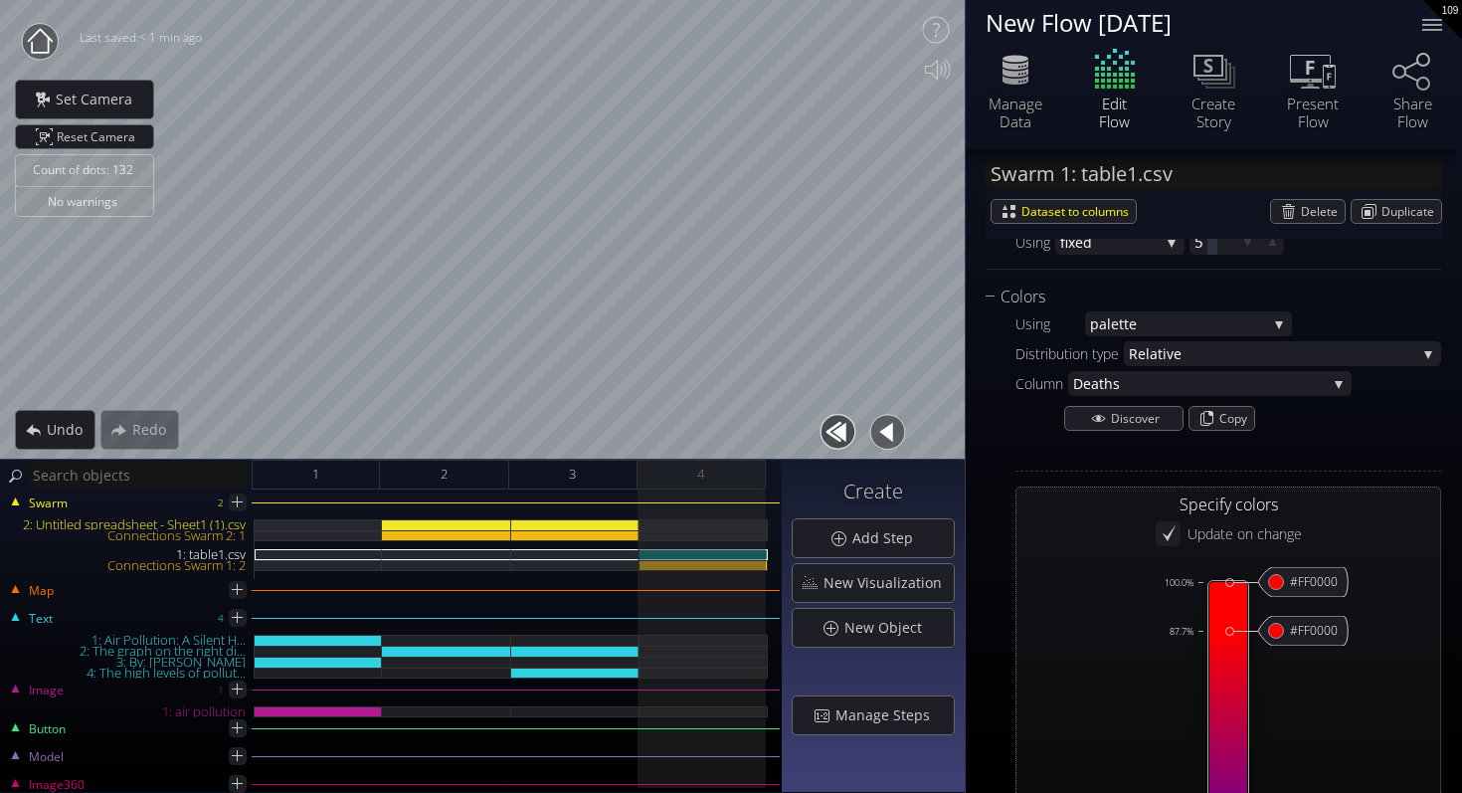
type input "#0000ff"
type input "#ff0000"
type input "#0000ff"
type input "#ff0000"
type input "#0000ff"
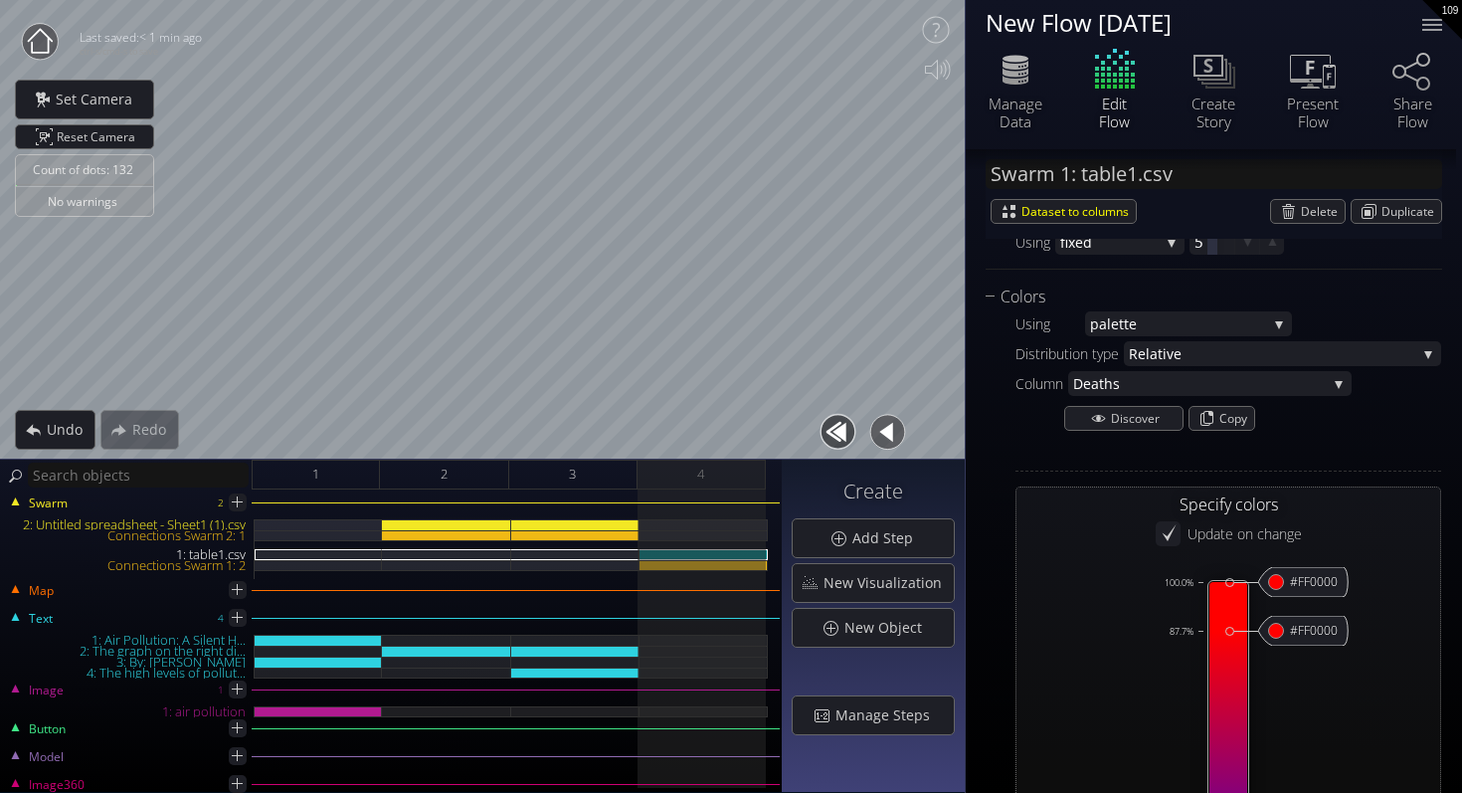
type input "#ff0000"
type input "#0000ff"
type input "#ff0000"
type input "#0000ff"
type input "#ff0000"
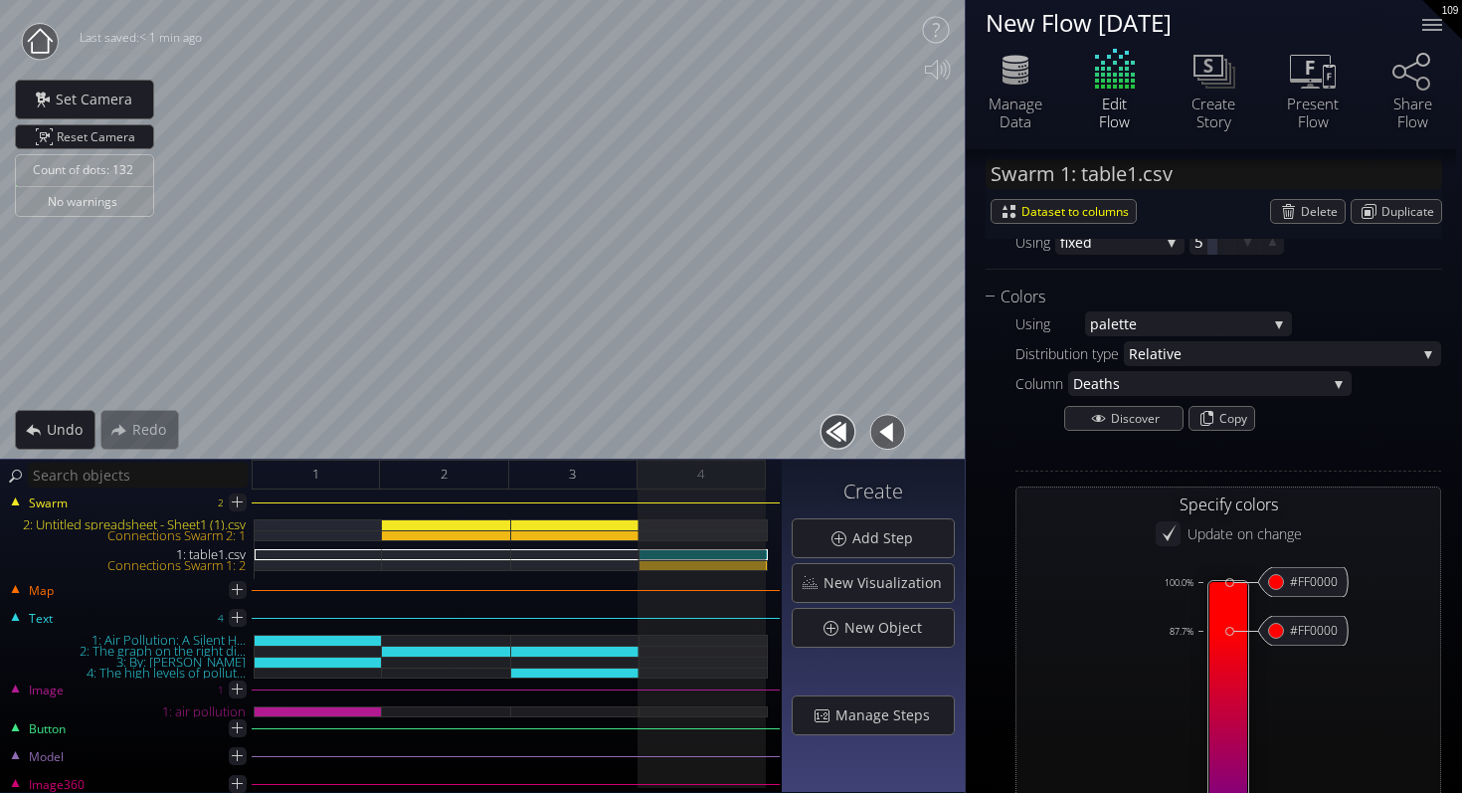
type input "#0000ff"
type input "#ff0000"
type input "#0000ff"
type input "#ff0000"
type input "#0000ff"
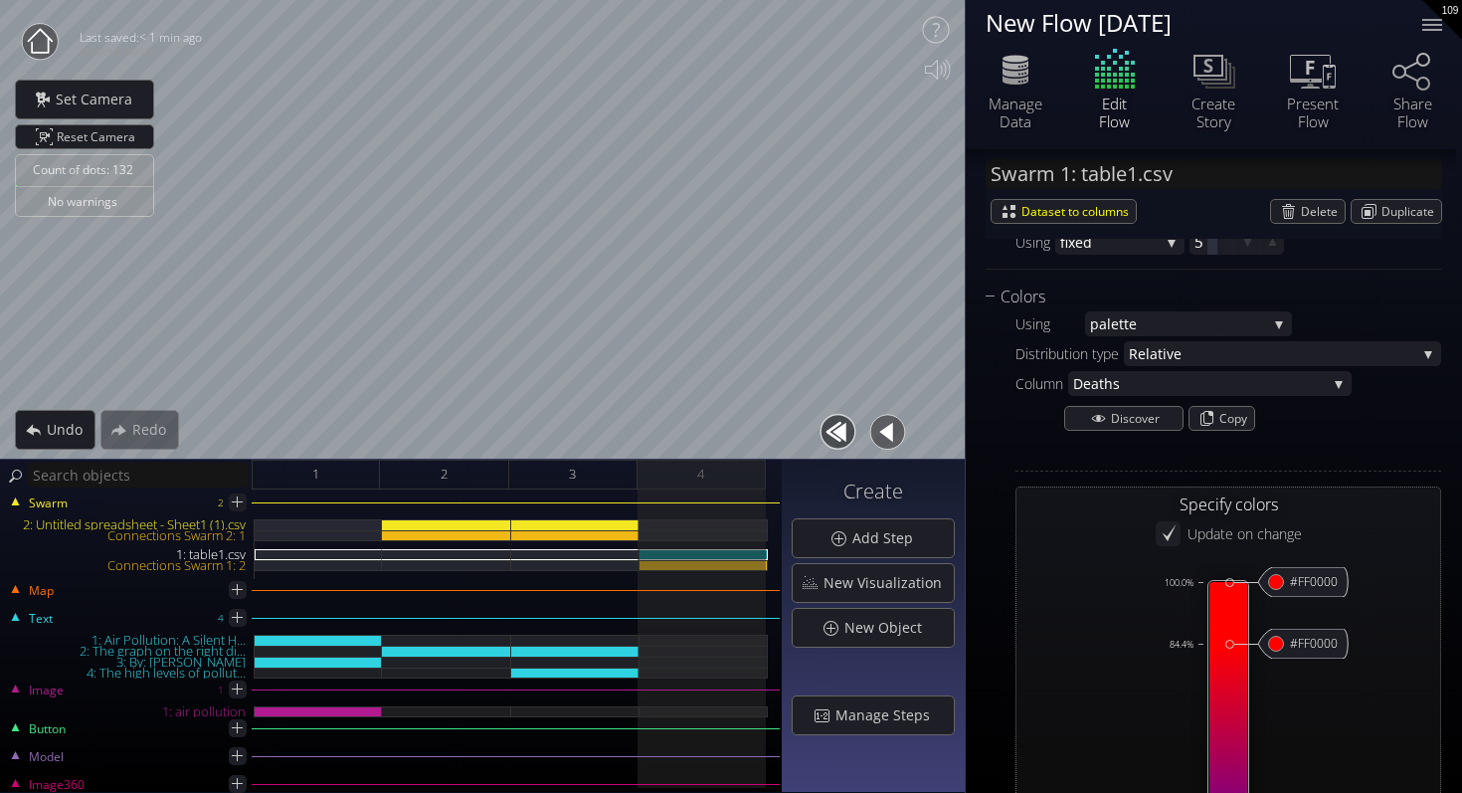
type input "#ff0000"
type input "#0000ff"
type input "#ff0000"
type input "#0000ff"
type input "#ff0000"
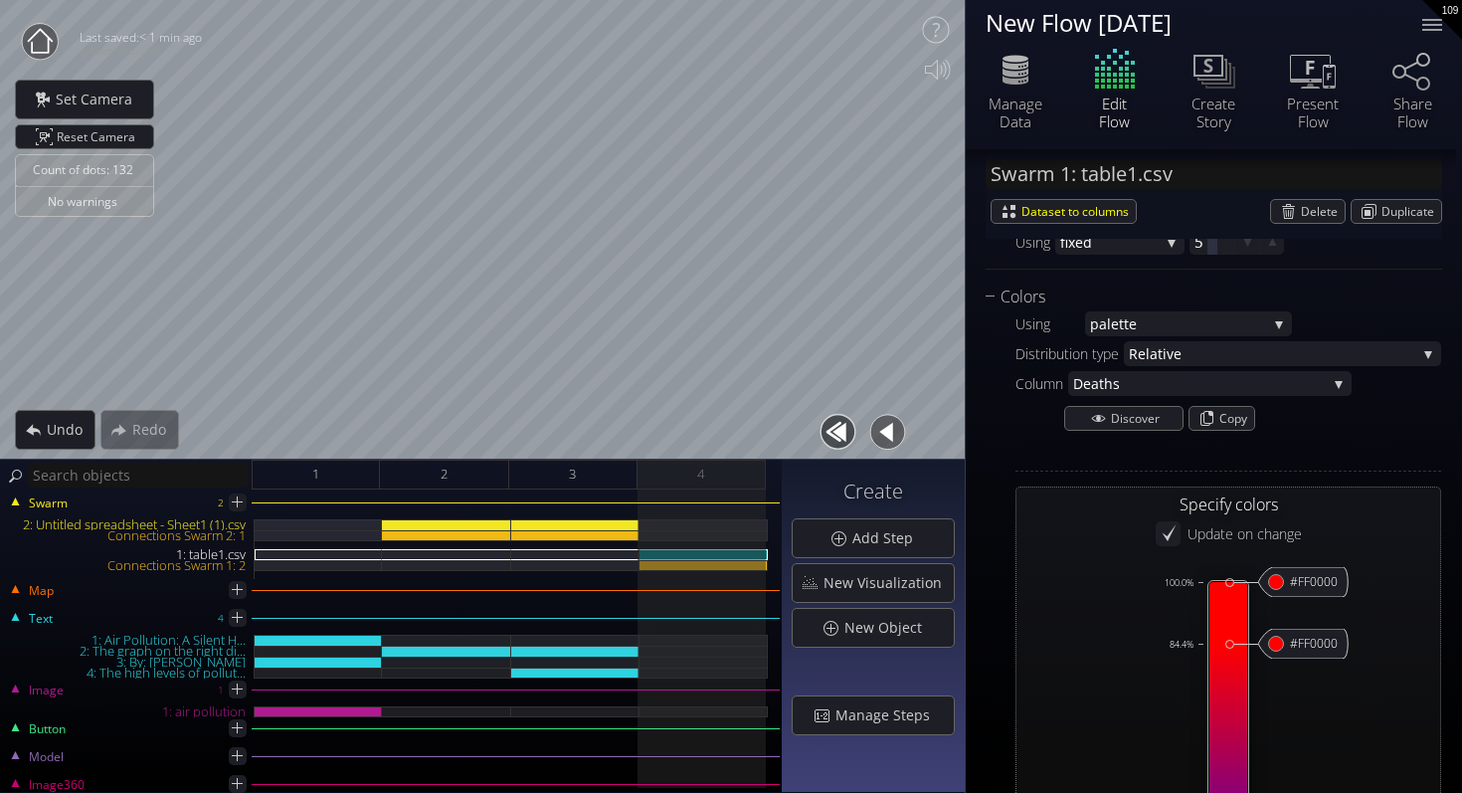
type input "#0000ff"
type input "#ff0000"
type input "#0000ff"
type input "#ff0000"
type input "#0000ff"
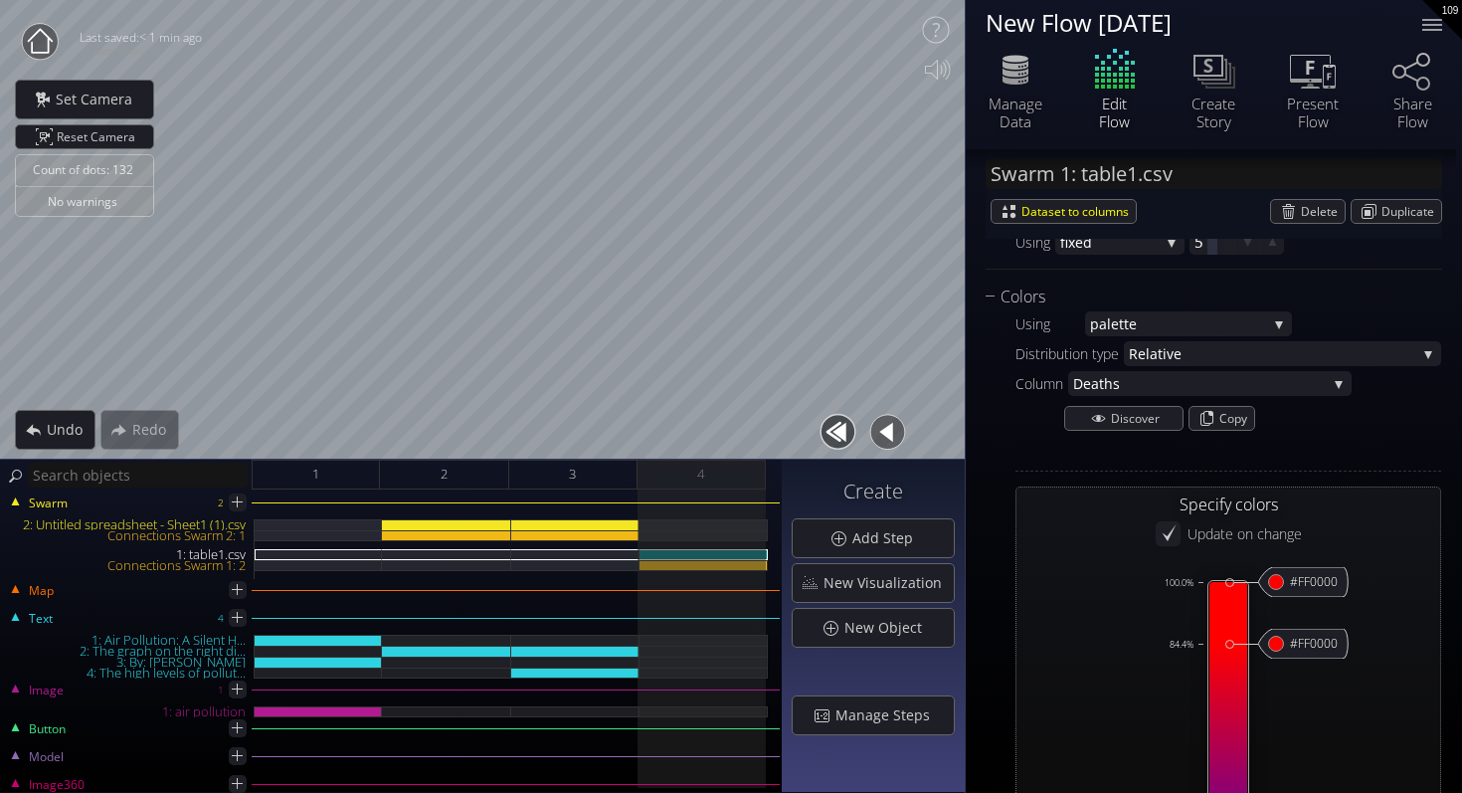
type input "#ff0000"
type input "#0000ff"
type input "#ff0000"
type input "#0000ff"
type input "#ff0000"
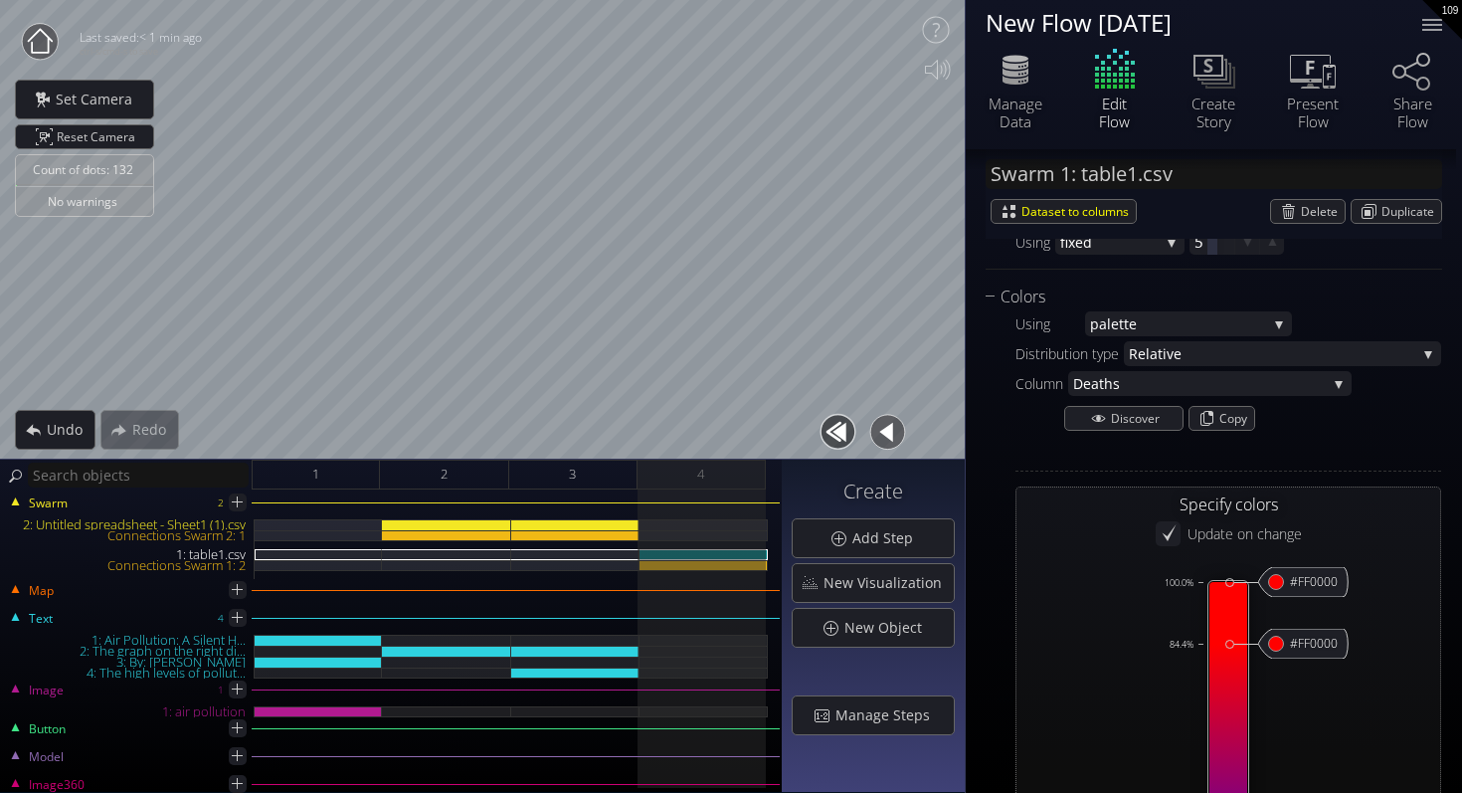
type input "#0000ff"
type input "#ff0000"
type input "#0000ff"
type input "#ff0000"
type input "#0000ff"
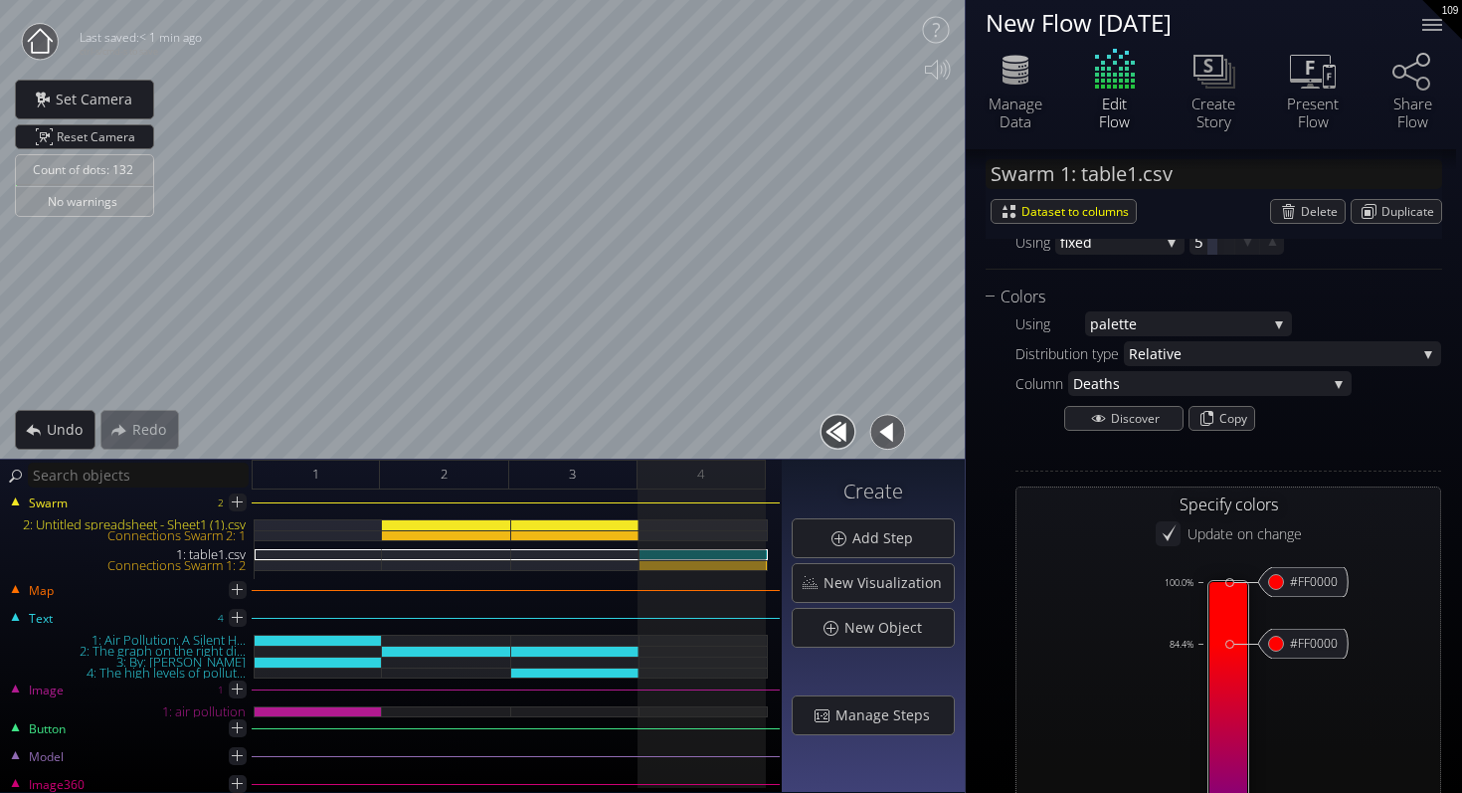
type input "#ff0000"
type input "#0000ff"
type input "#ff0000"
type input "#0000ff"
type input "#ff0000"
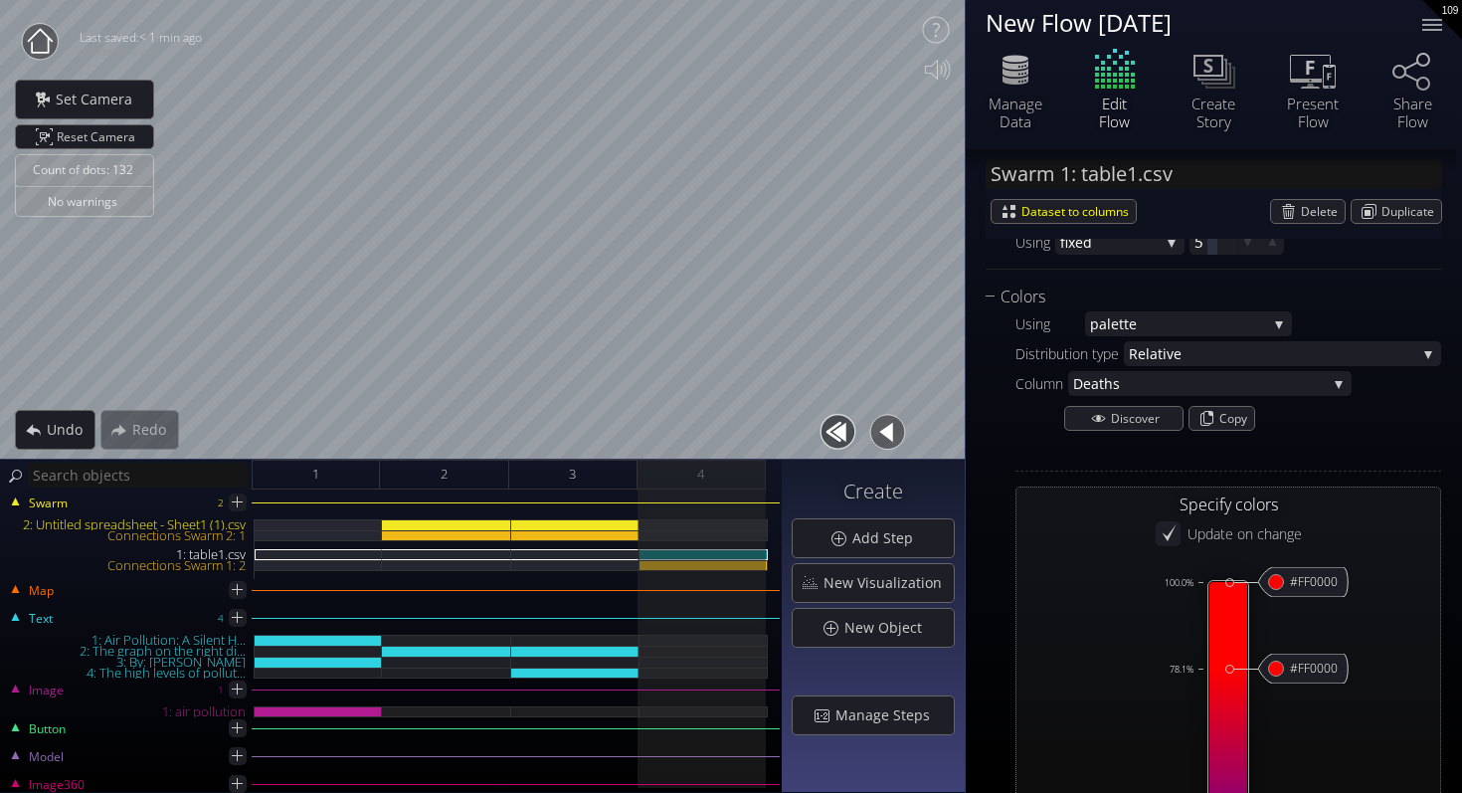
type input "#0000ff"
type input "#ff0000"
type input "#0000ff"
type input "#ff0000"
type input "#0000ff"
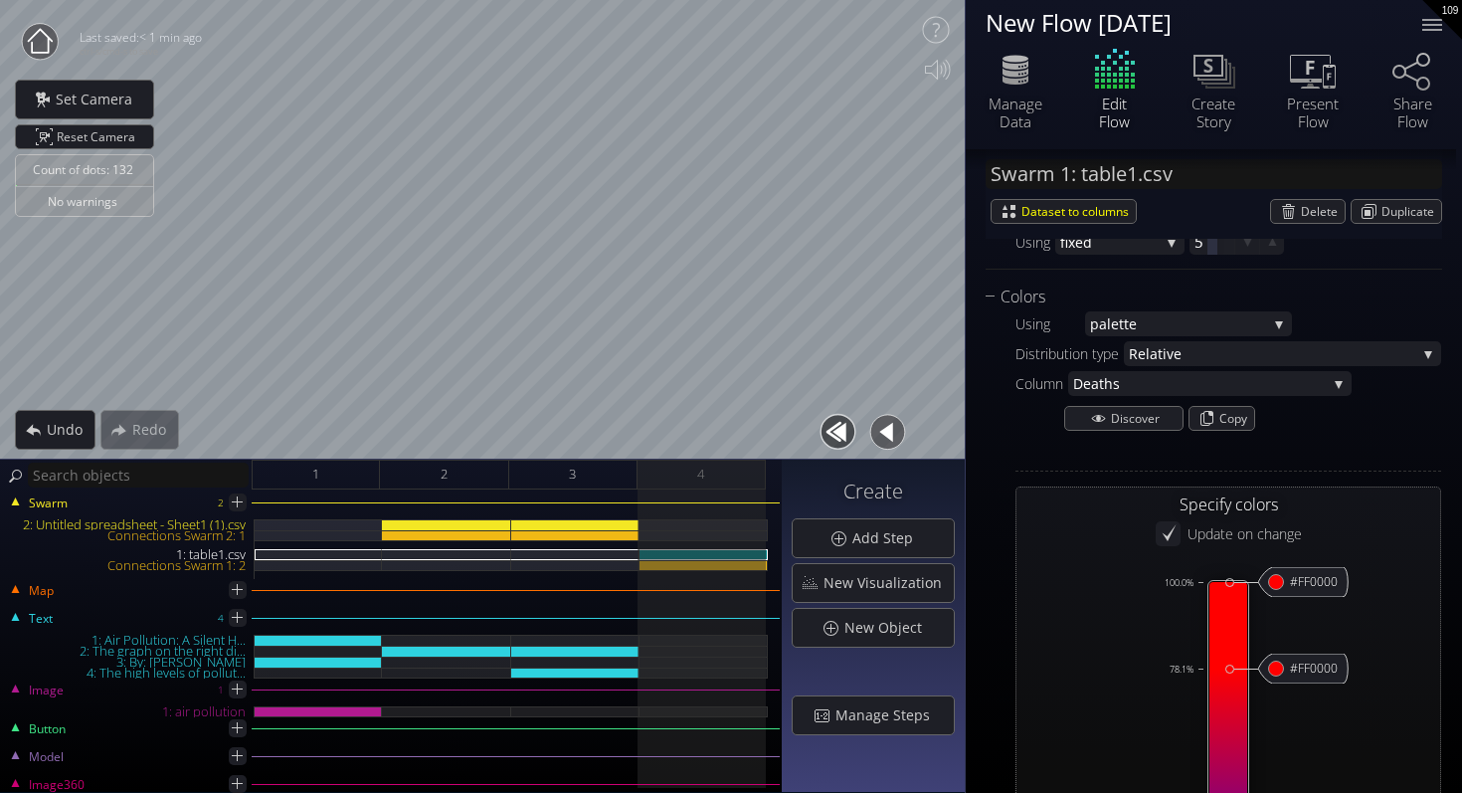
type input "#ff0000"
type input "#0000ff"
type input "#ff0000"
type input "#0000ff"
type input "#ff0000"
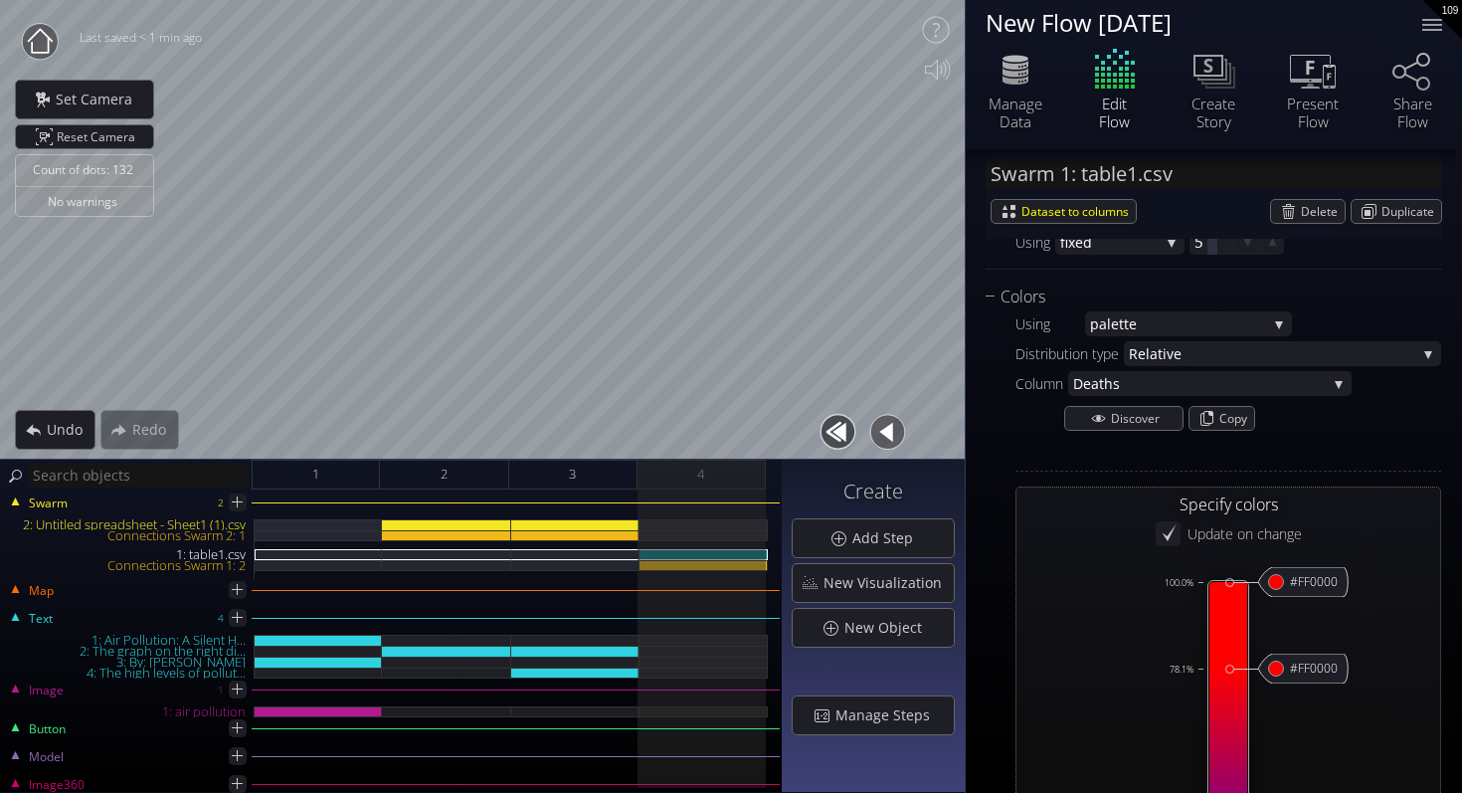
type input "#0000ff"
type input "#ff0000"
type input "#0000ff"
type input "#ff0000"
type input "#0000ff"
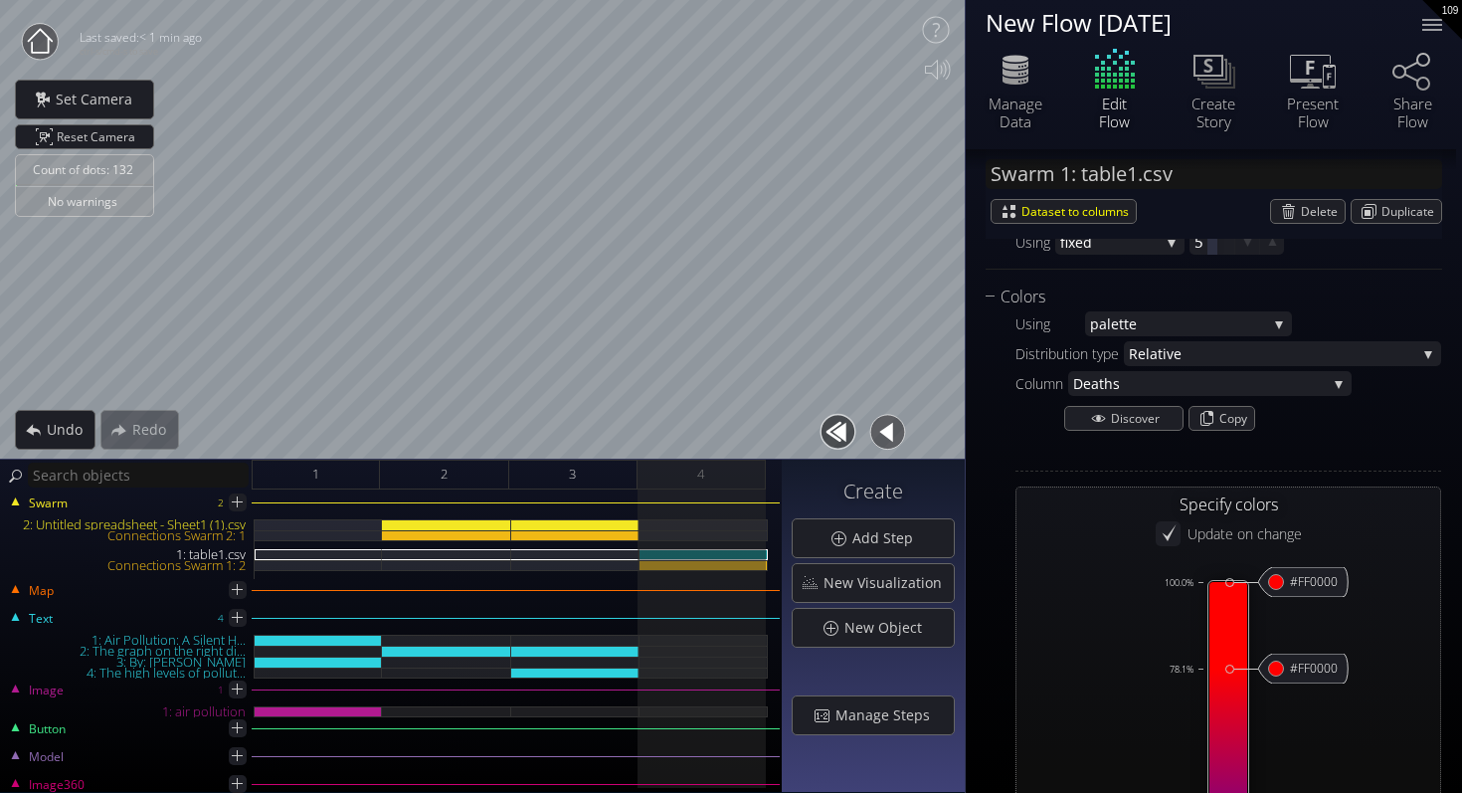
type input "#ff0000"
type input "#0000ff"
type input "#ff0000"
type input "#0000ff"
drag, startPoint x: 1232, startPoint y: 581, endPoint x: 1240, endPoint y: 680, distance: 99.8
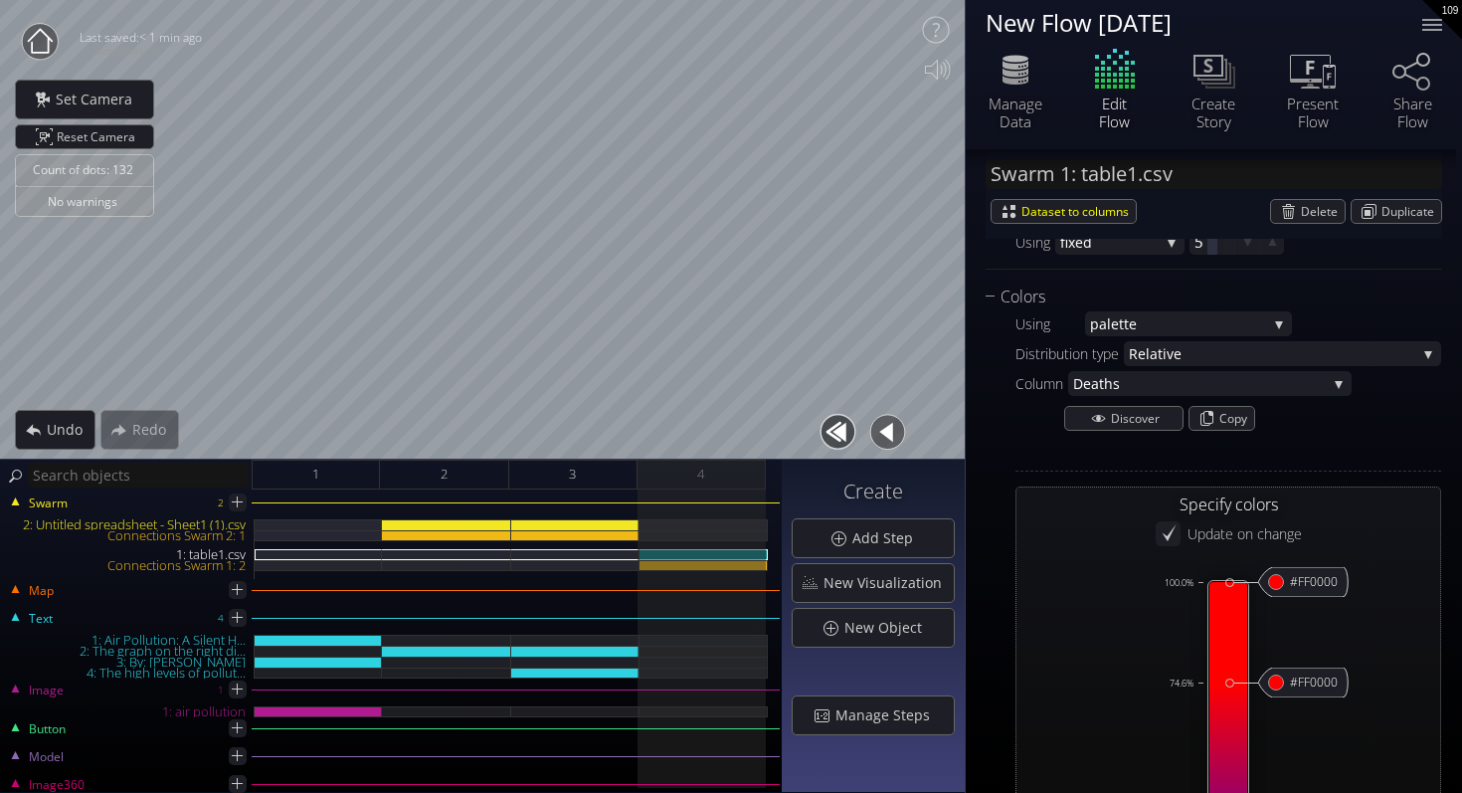
click at [1240, 680] on icon at bounding box center [1229, 780] width 38 height 396
click at [1164, 319] on span "tte" at bounding box center [1193, 323] width 148 height 25
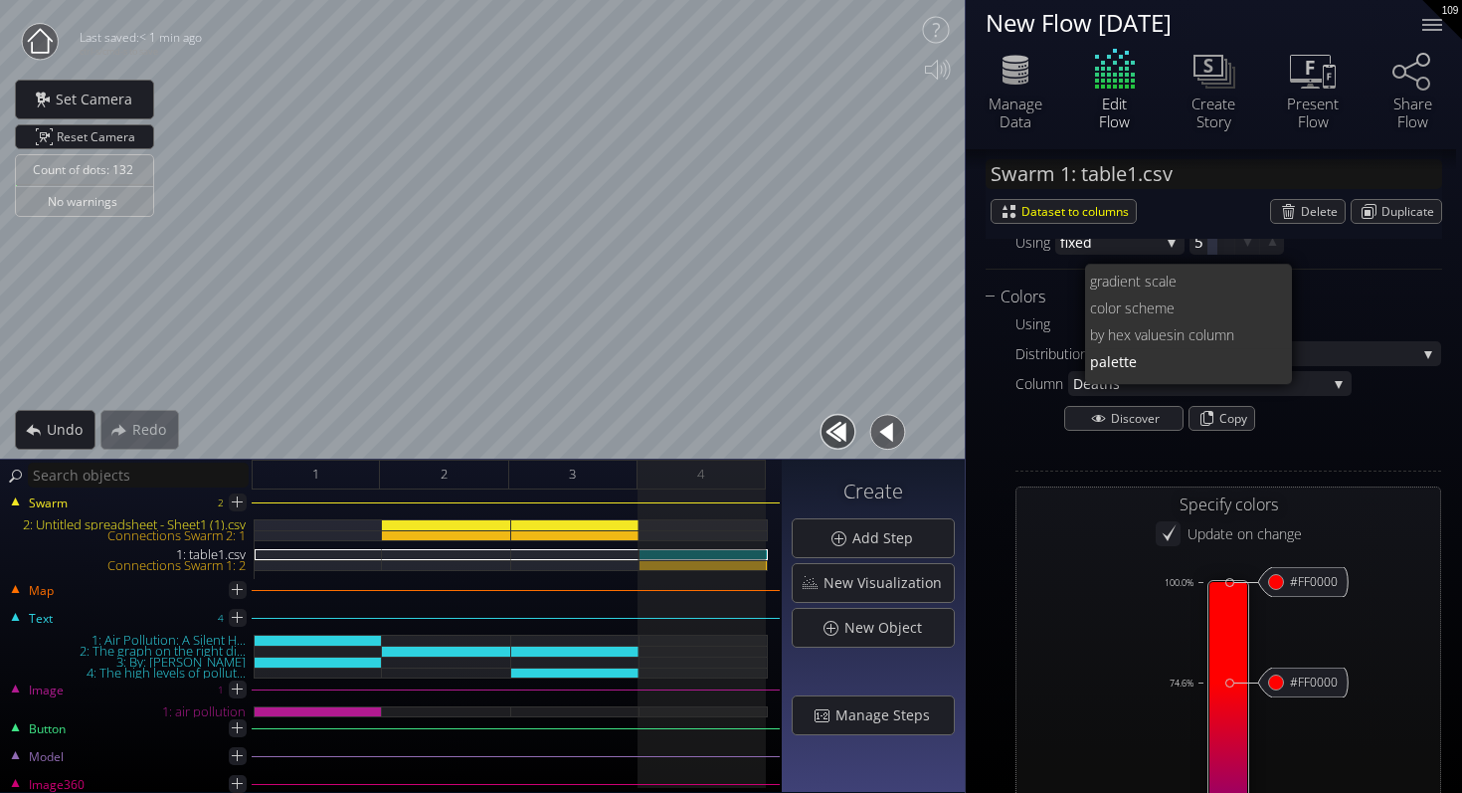
scroll to position [0, 0]
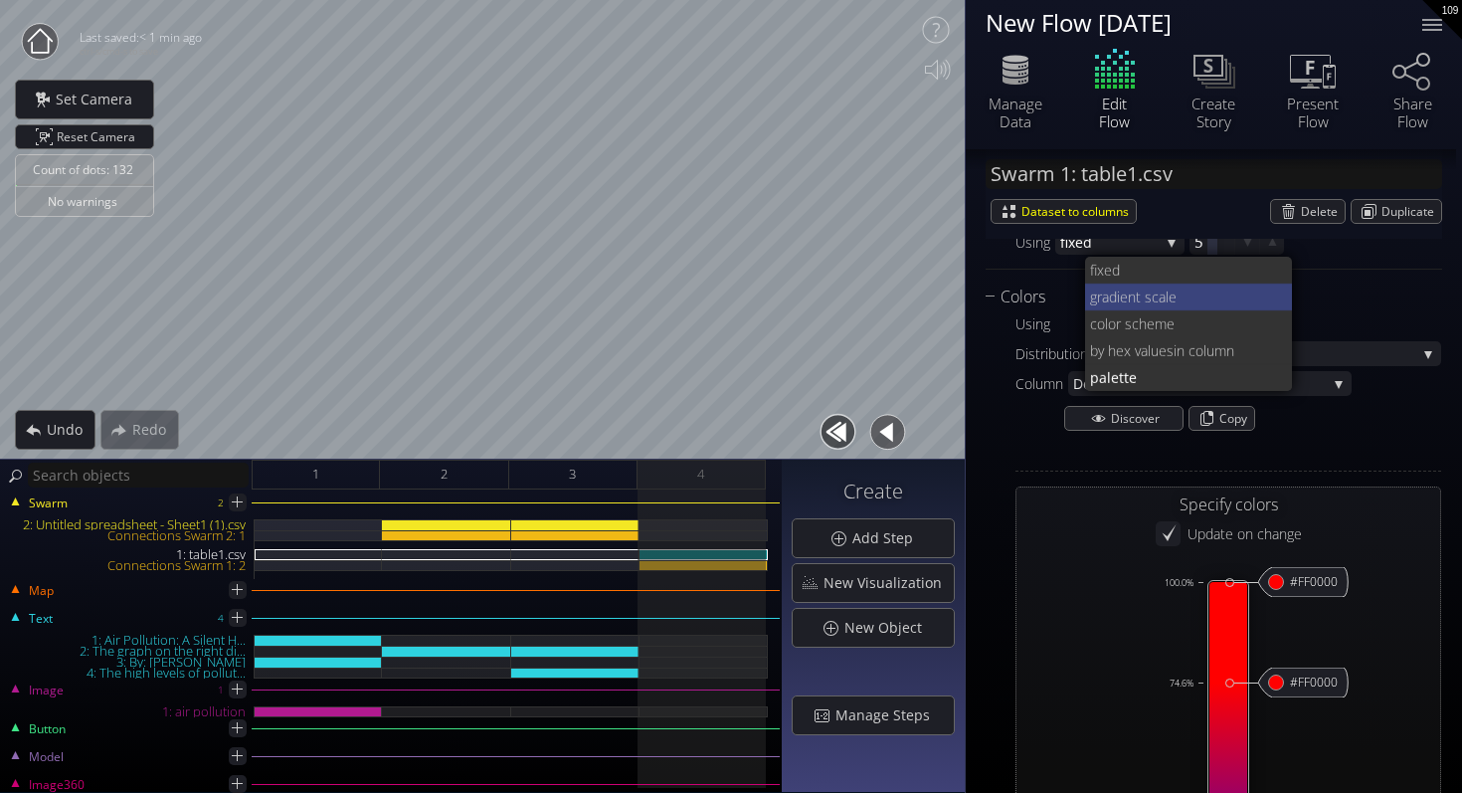
click at [1155, 293] on span "ient scale" at bounding box center [1197, 297] width 160 height 27
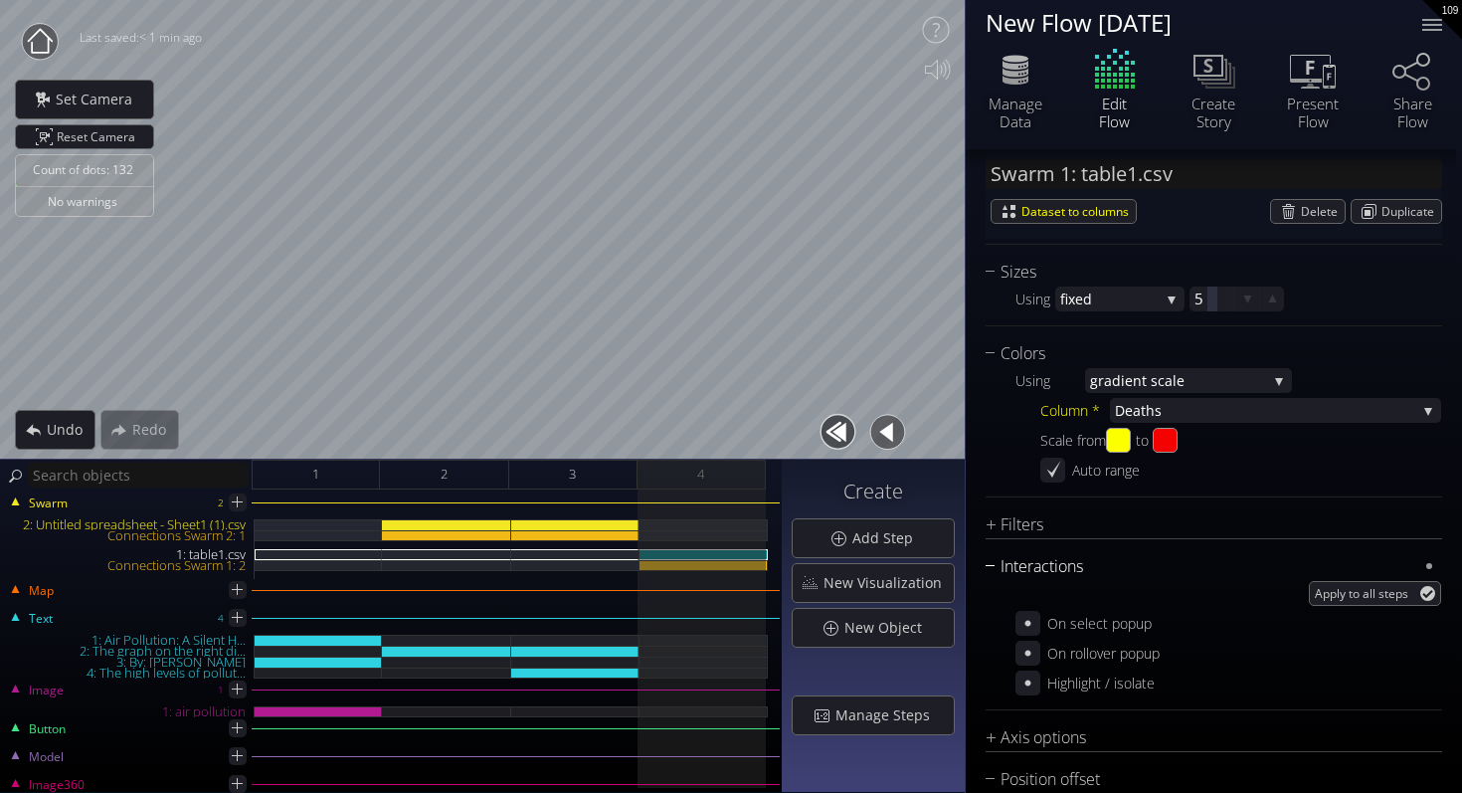
scroll to position [1654, 0]
click at [1025, 677] on icon at bounding box center [1028, 680] width 17 height 17
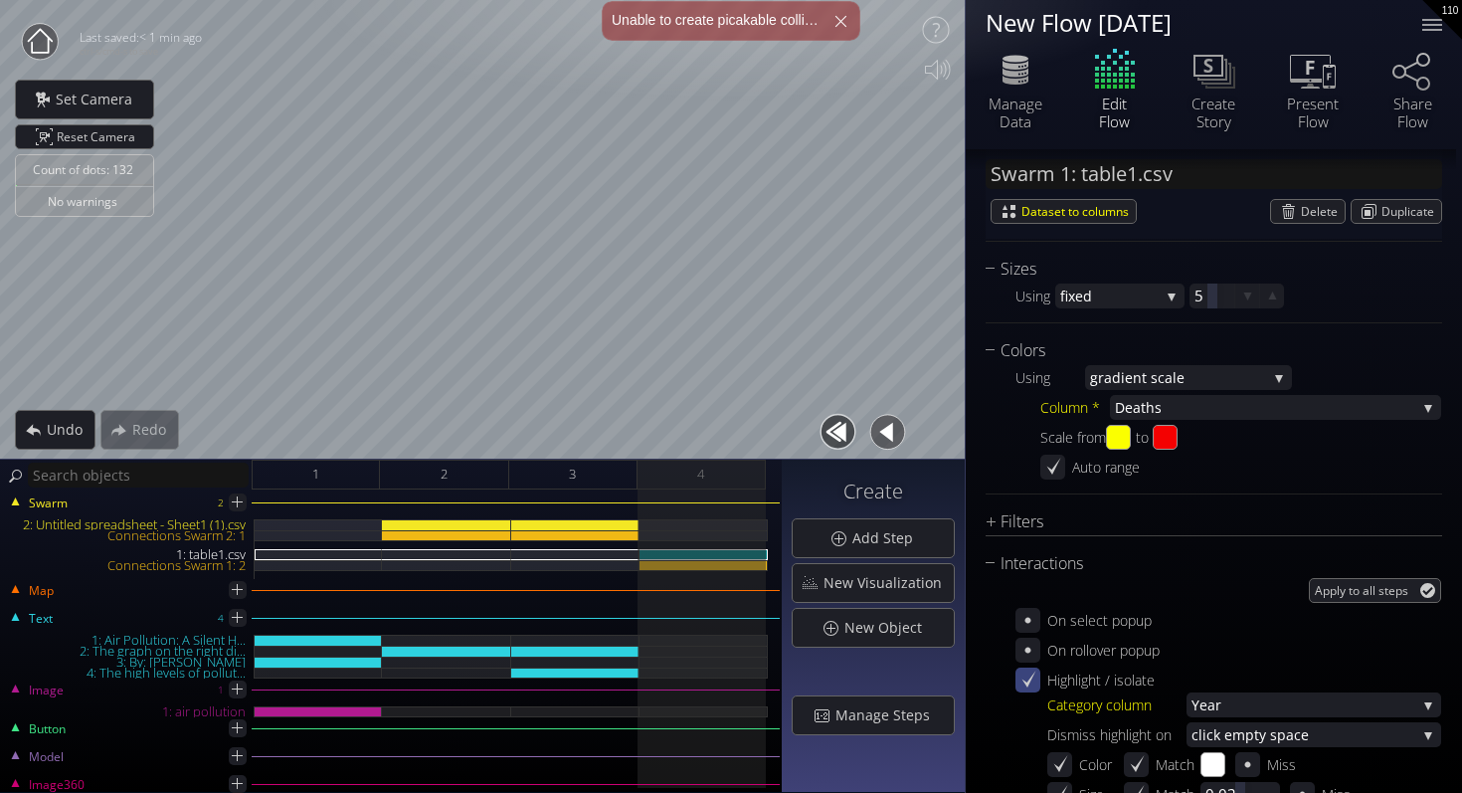
click at [1030, 672] on icon at bounding box center [1028, 680] width 19 height 19
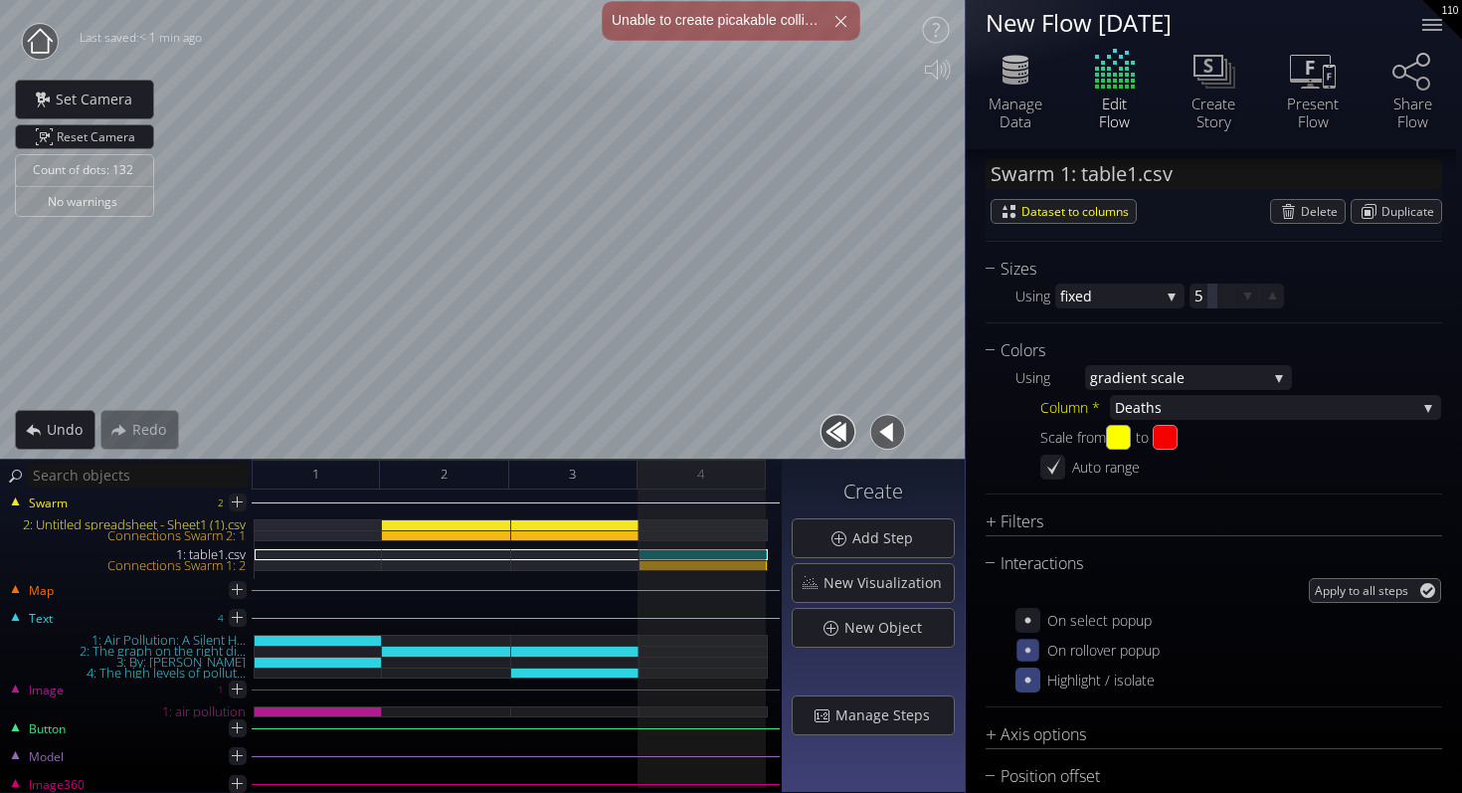
click at [1029, 656] on icon at bounding box center [1028, 650] width 17 height 17
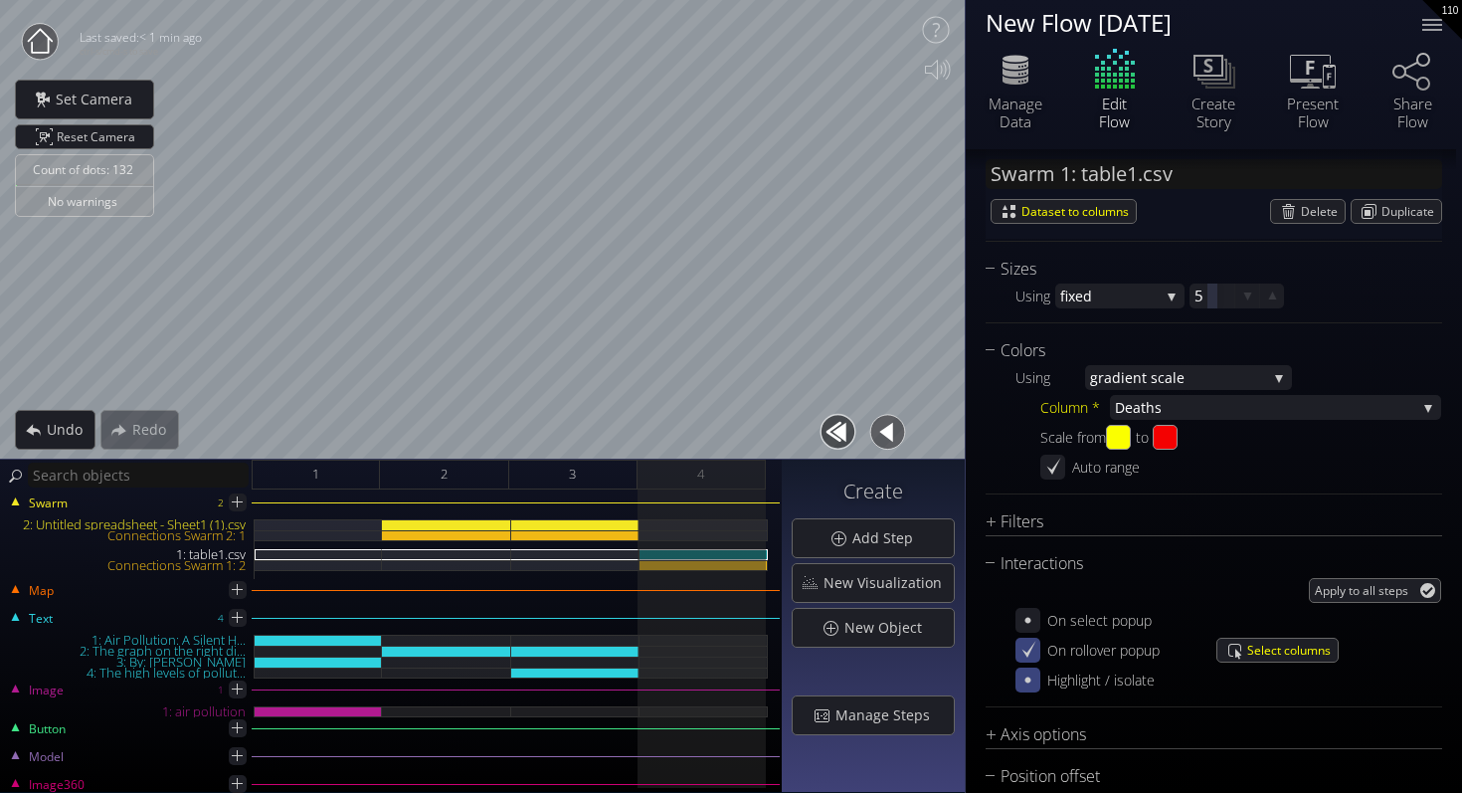
click at [1029, 655] on icon at bounding box center [1028, 650] width 19 height 19
click at [1130, 433] on input "#fbff00" at bounding box center [1119, 438] width 25 height 25
click at [1379, 513] on div "Filters" at bounding box center [1202, 521] width 432 height 25
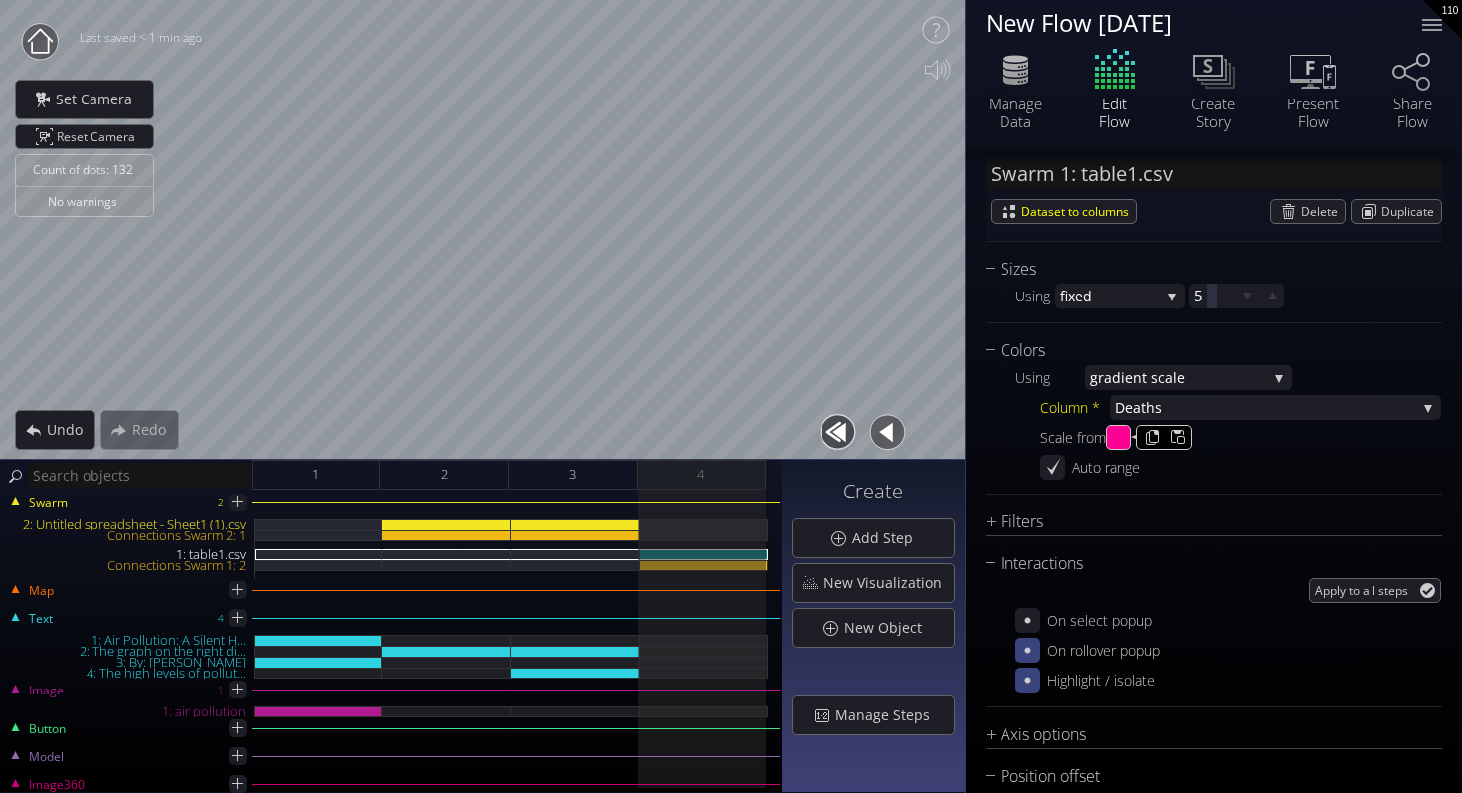
type input "#ff0095"
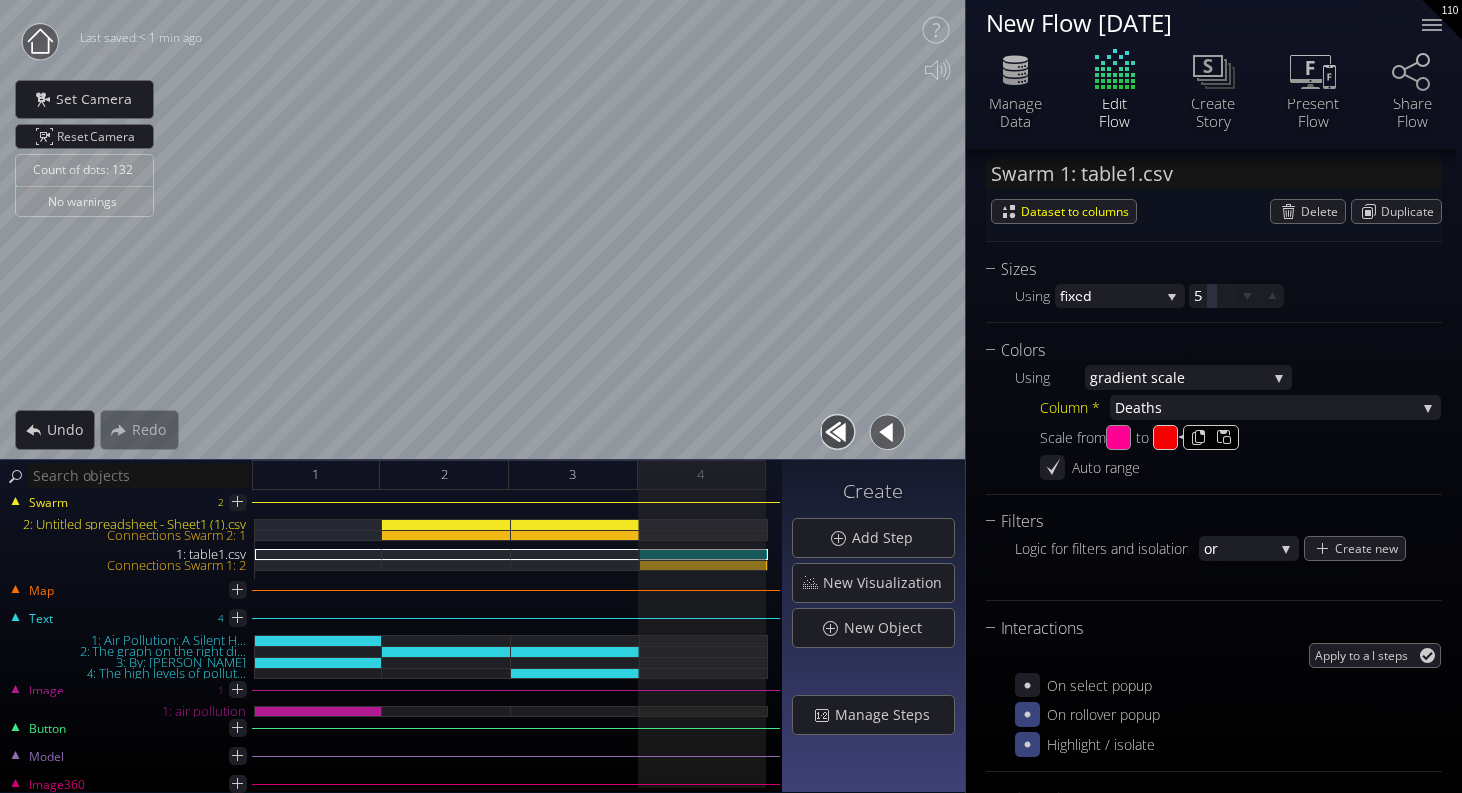
click at [1178, 447] on input "#f40101" at bounding box center [1166, 438] width 25 height 25
type input "#19f528"
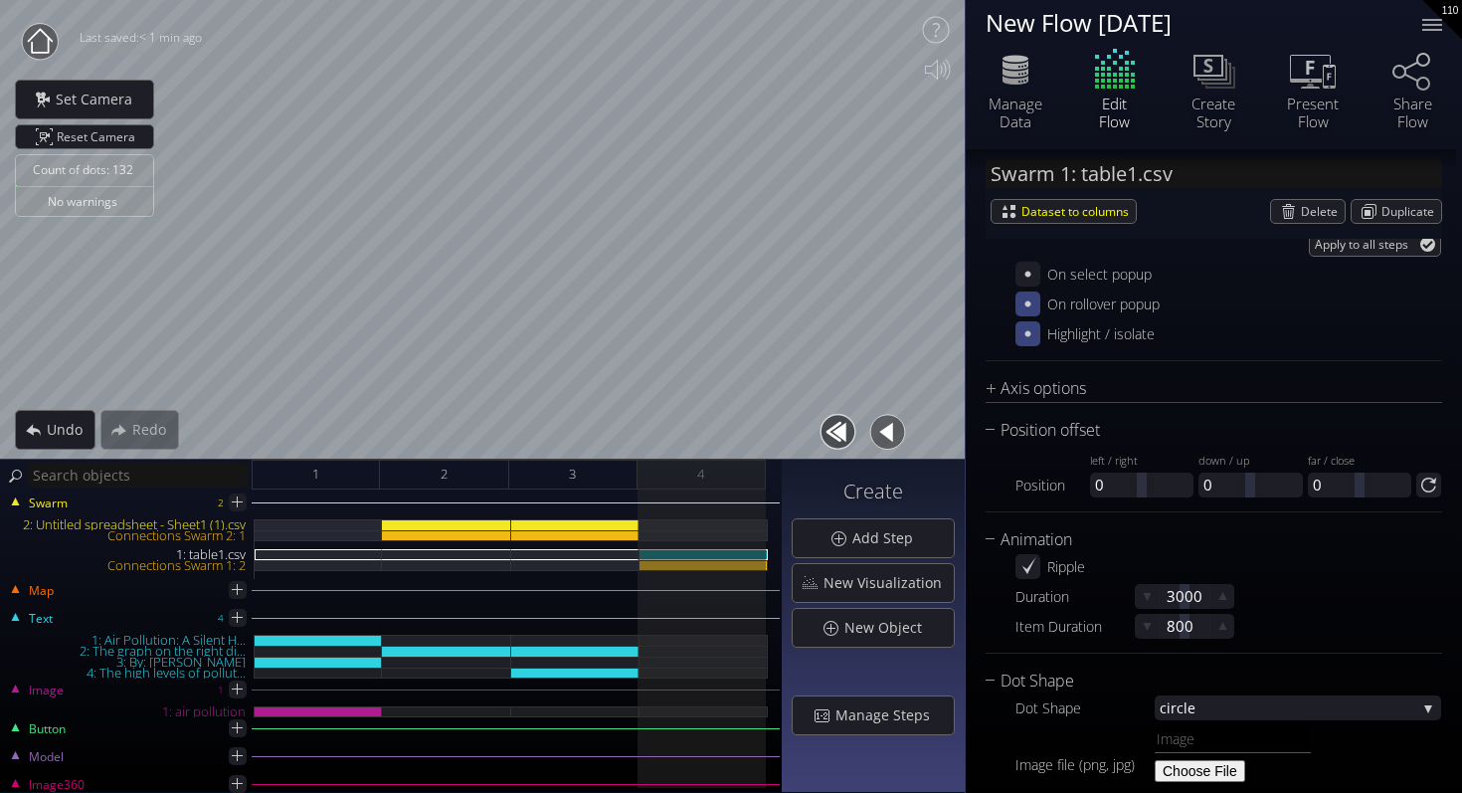
scroll to position [2258, 0]
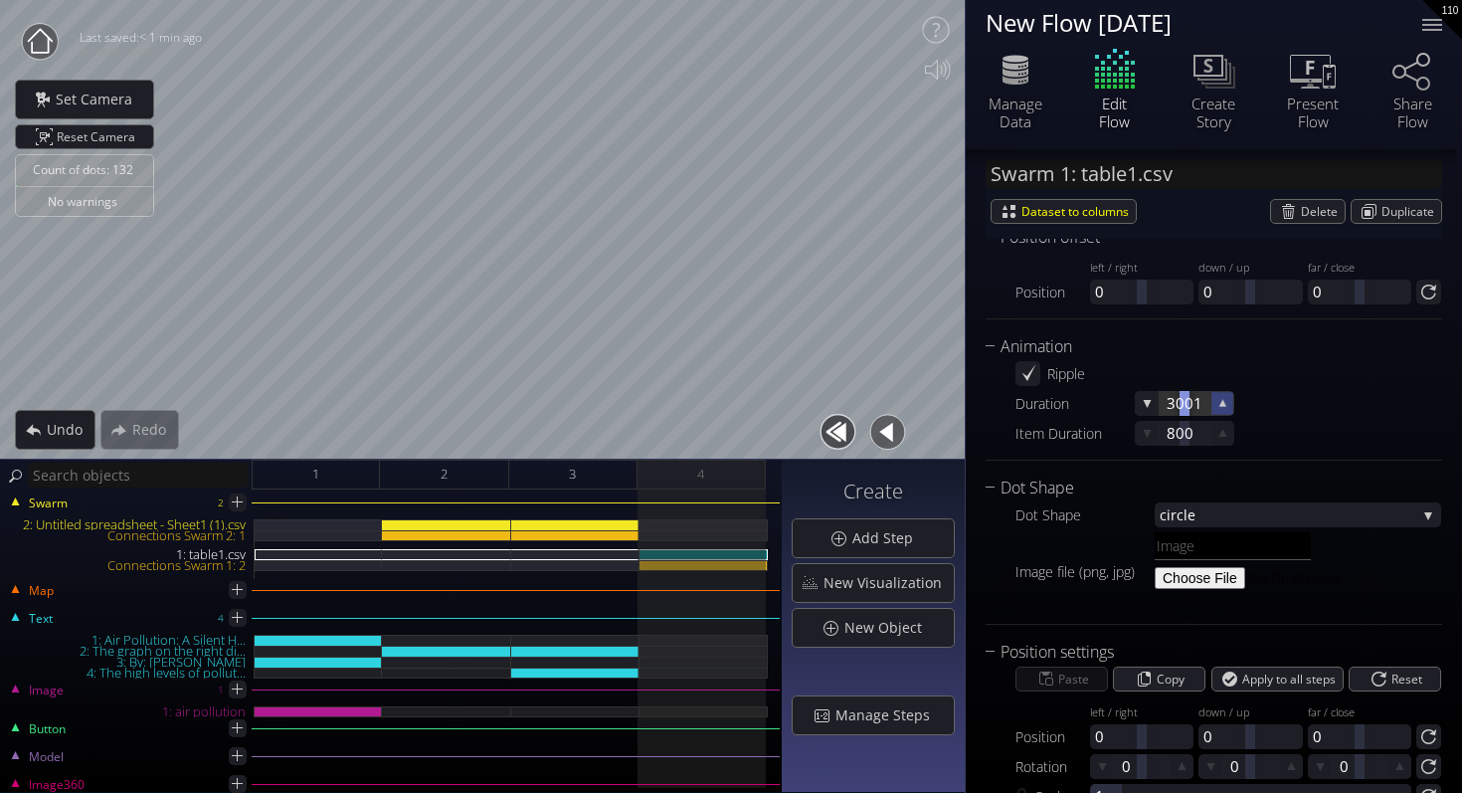
click at [1220, 406] on icon at bounding box center [1223, 403] width 17 height 17
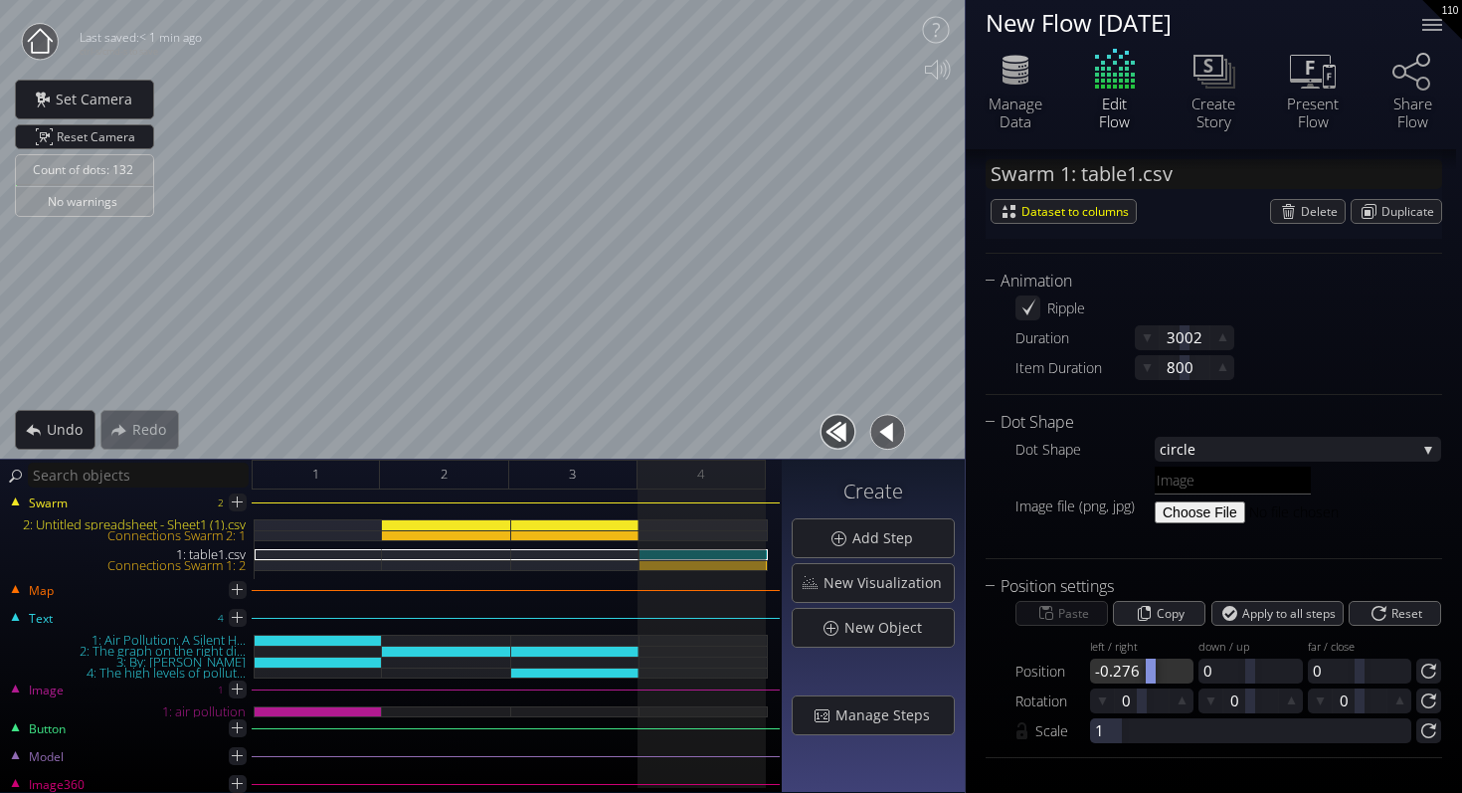
drag, startPoint x: 1138, startPoint y: 674, endPoint x: 1150, endPoint y: 650, distance: 27.6
click at [1150, 650] on div "left / right -0.276" at bounding box center [1141, 657] width 103 height 53
drag, startPoint x: 1255, startPoint y: 675, endPoint x: 1278, endPoint y: 675, distance: 22.9
click at [1278, 675] on div at bounding box center [1250, 671] width 103 height 25
click at [1253, 672] on div at bounding box center [1255, 671] width 10 height 25
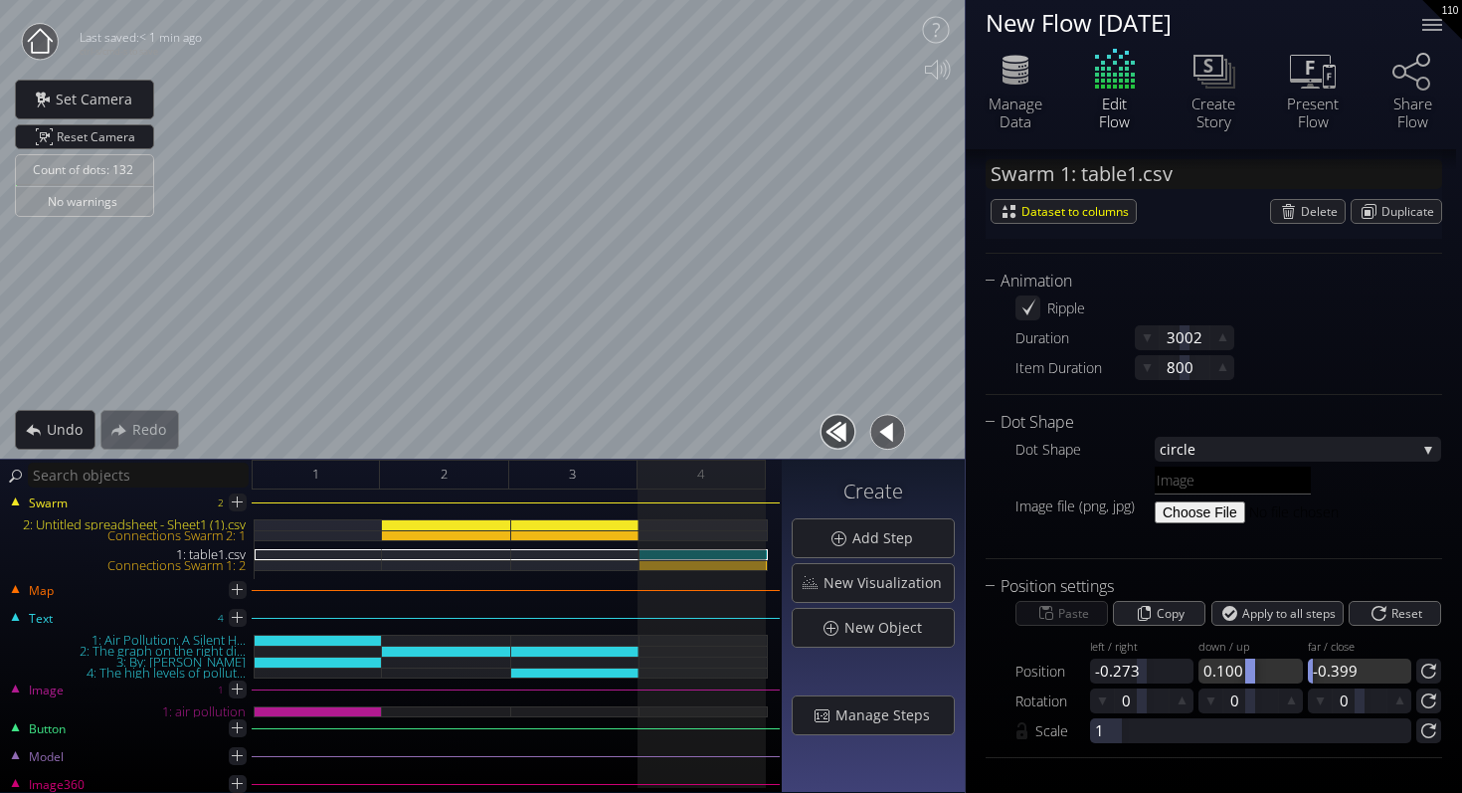
drag, startPoint x: 1355, startPoint y: 676, endPoint x: 1293, endPoint y: 668, distance: 62.3
click at [1293, 668] on div "Position left / right -0.273 down / up 0.100 far / close -0.399" at bounding box center [1229, 657] width 426 height 53
drag, startPoint x: 1140, startPoint y: 671, endPoint x: 1220, endPoint y: 671, distance: 79.6
click at [1220, 671] on div "Position left / right 0.389 down / up 0.100 far / close -0.399" at bounding box center [1229, 657] width 426 height 53
drag, startPoint x: 1147, startPoint y: 671, endPoint x: 1187, endPoint y: 671, distance: 39.8
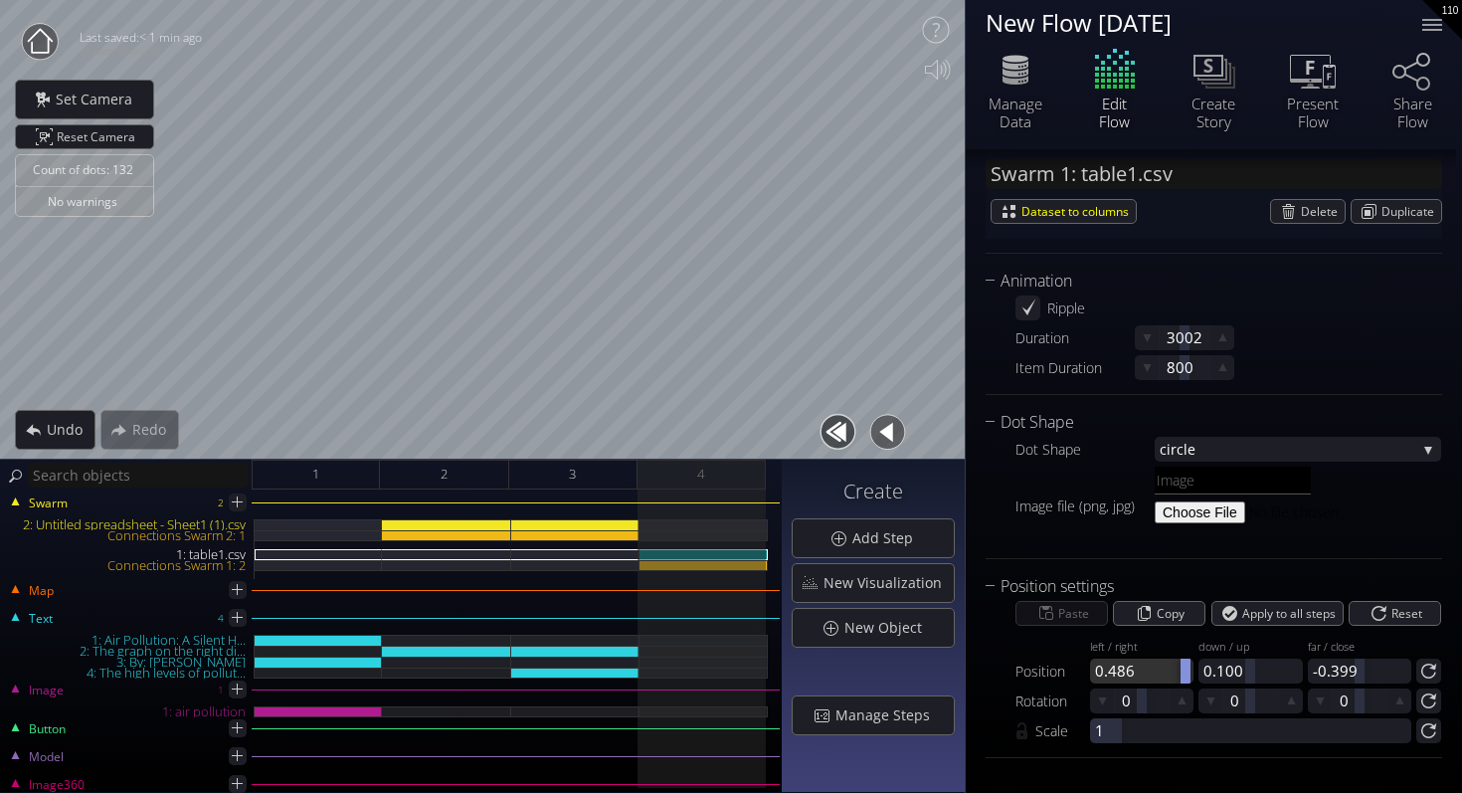
click at [1187, 671] on div at bounding box center [1141, 671] width 103 height 25
drag, startPoint x: 1116, startPoint y: 733, endPoint x: 1142, endPoint y: 732, distance: 25.9
click at [1142, 732] on div at bounding box center [1250, 730] width 321 height 25
drag, startPoint x: 1257, startPoint y: 670, endPoint x: 1280, endPoint y: 670, distance: 22.9
click at [1280, 670] on div at bounding box center [1250, 671] width 103 height 25
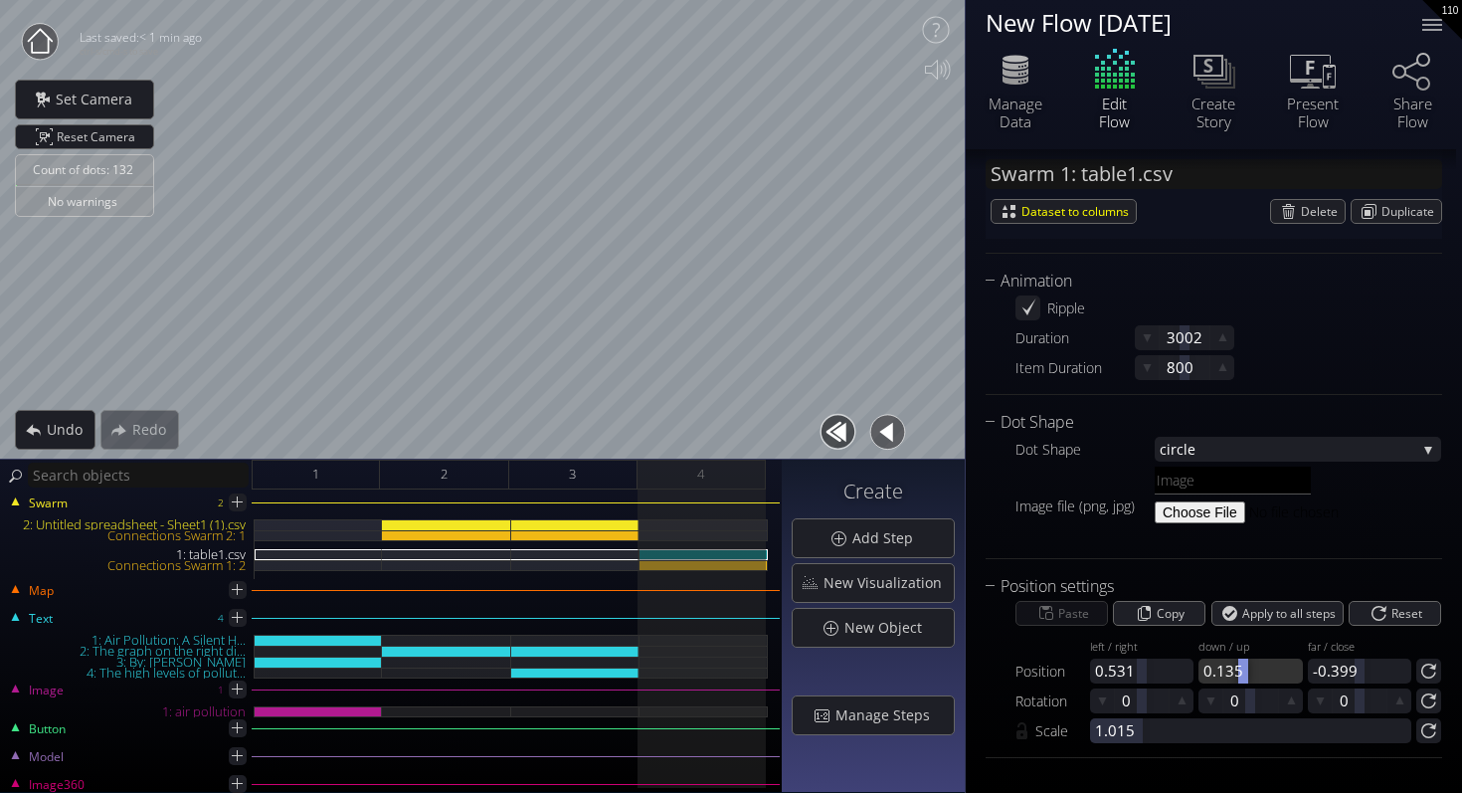
click at [1241, 666] on div at bounding box center [1244, 671] width 10 height 25
click at [328, 479] on div "1" at bounding box center [316, 475] width 128 height 30
type input "#fbff00"
type input "#f40101"
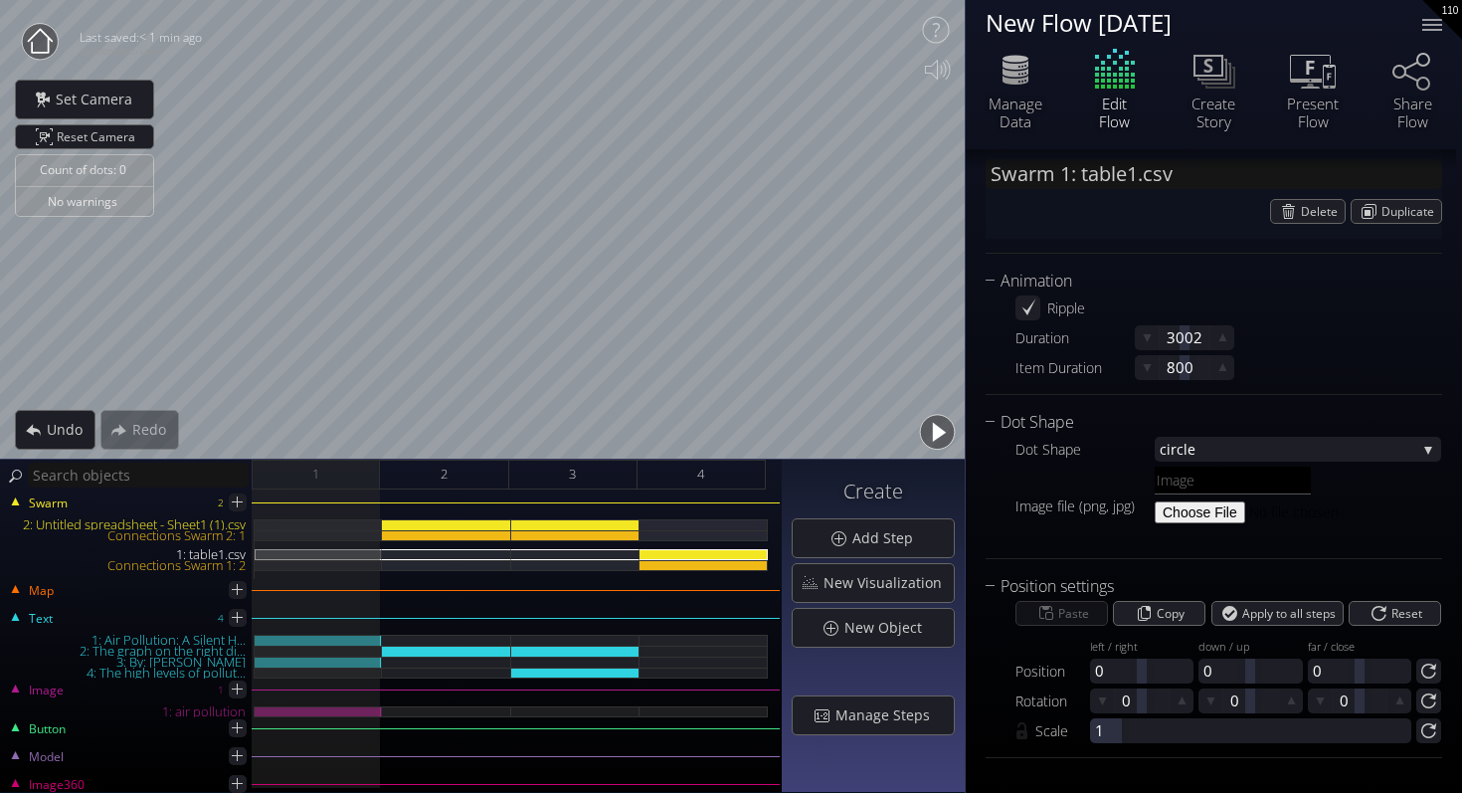
click at [919, 417] on button "button" at bounding box center [937, 432] width 45 height 45
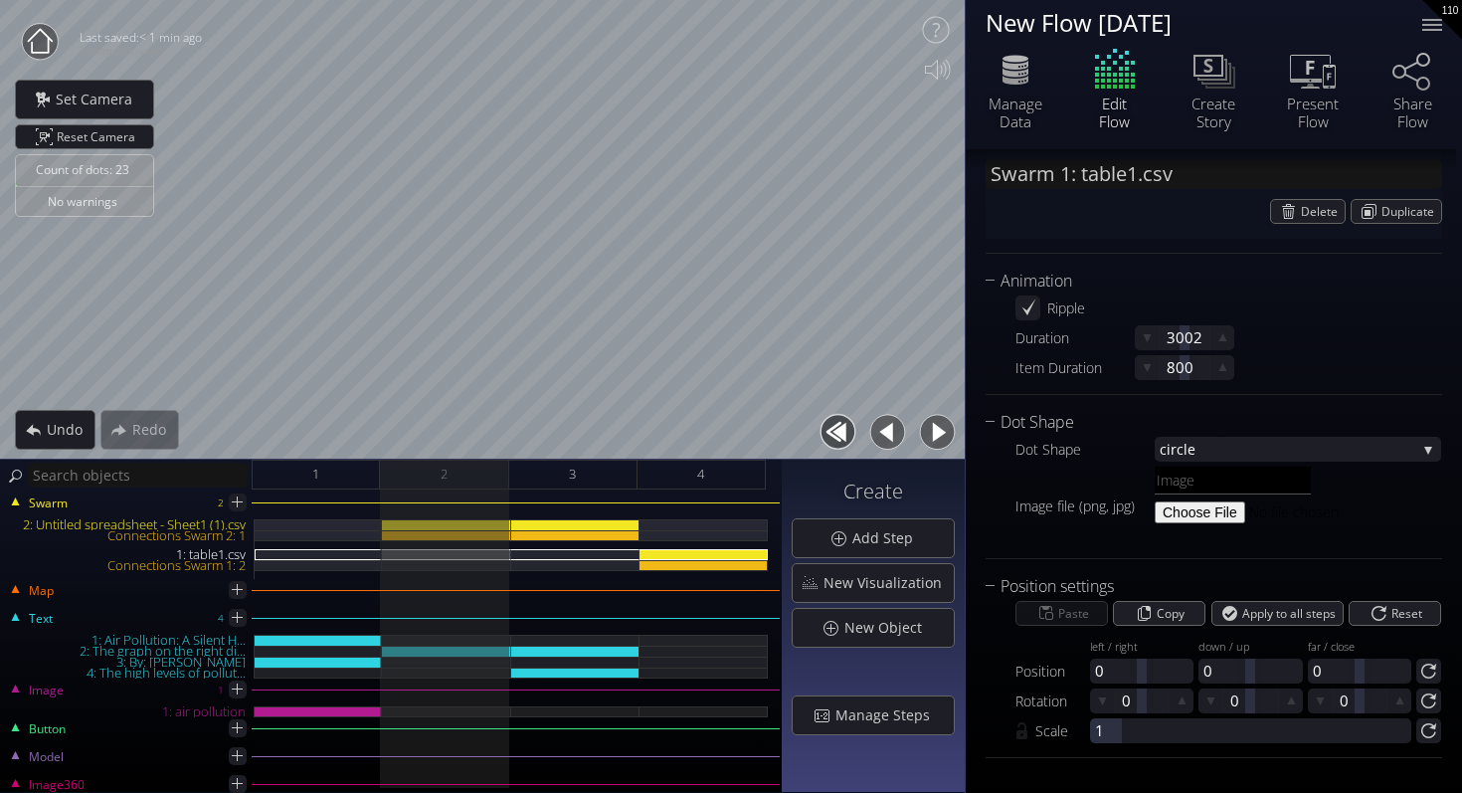
click at [935, 423] on button "button" at bounding box center [937, 432] width 45 height 45
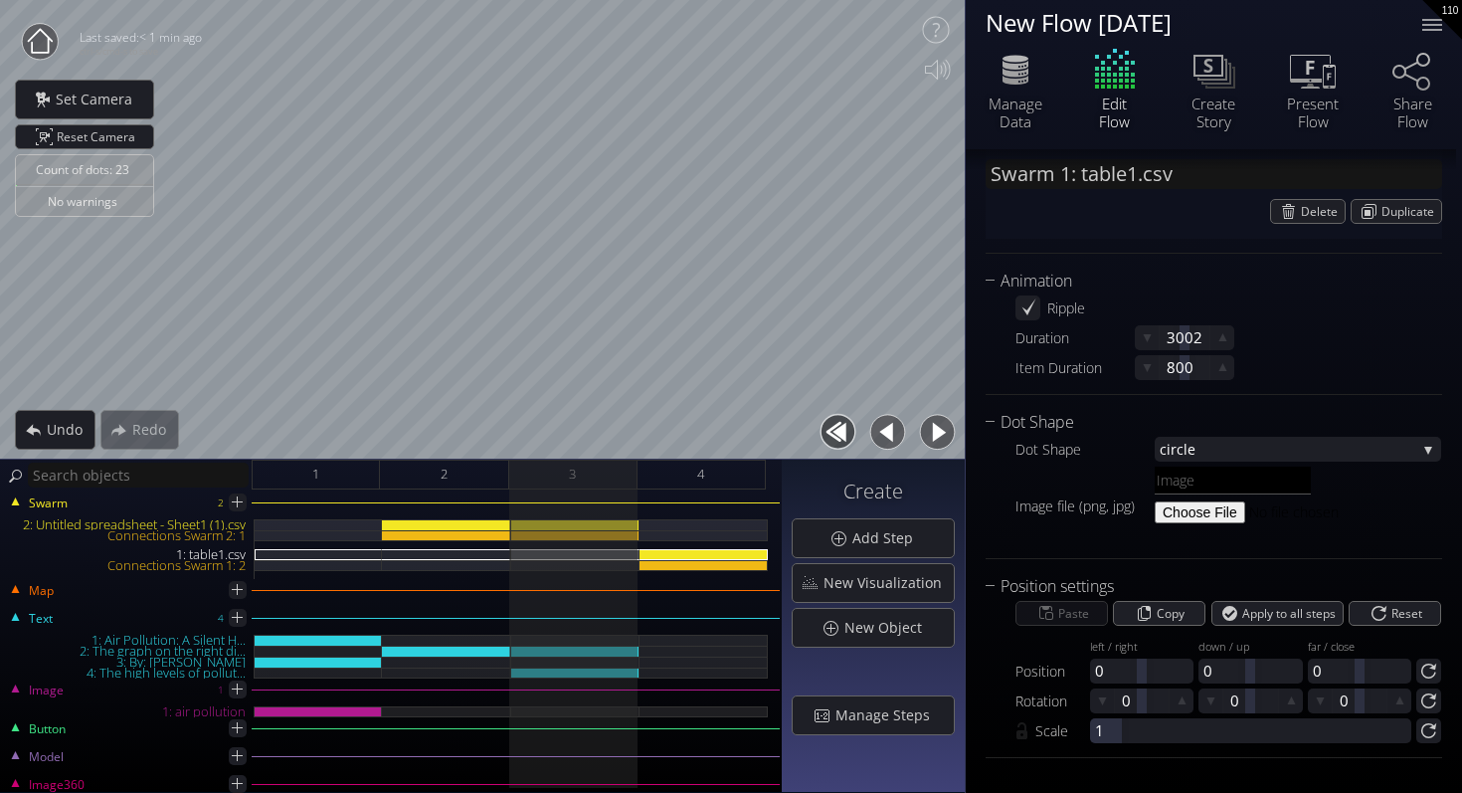
click at [935, 423] on button "button" at bounding box center [937, 432] width 45 height 45
type input "#ff0095"
type input "#19f528"
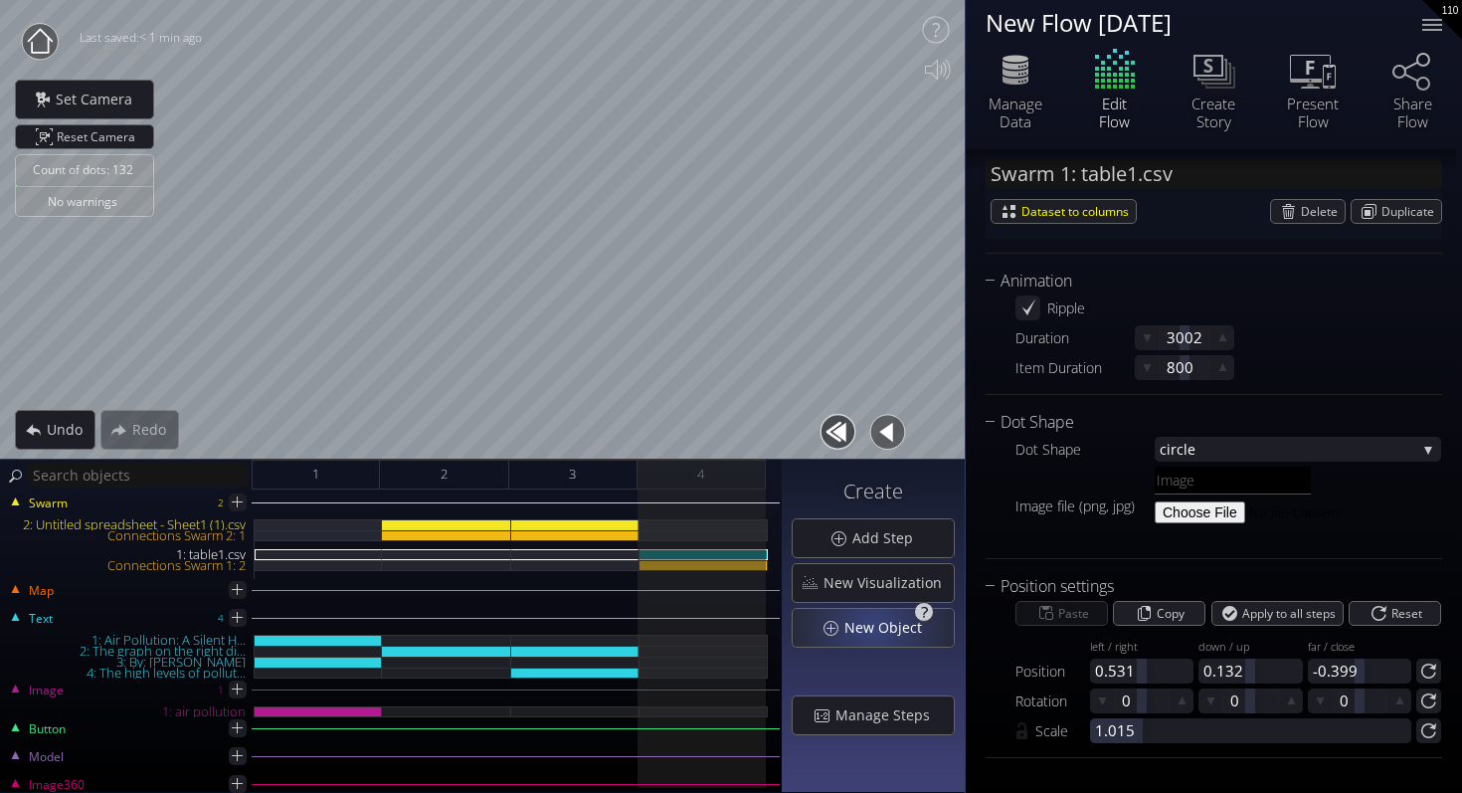
click at [877, 626] on span "New Object" at bounding box center [889, 628] width 91 height 20
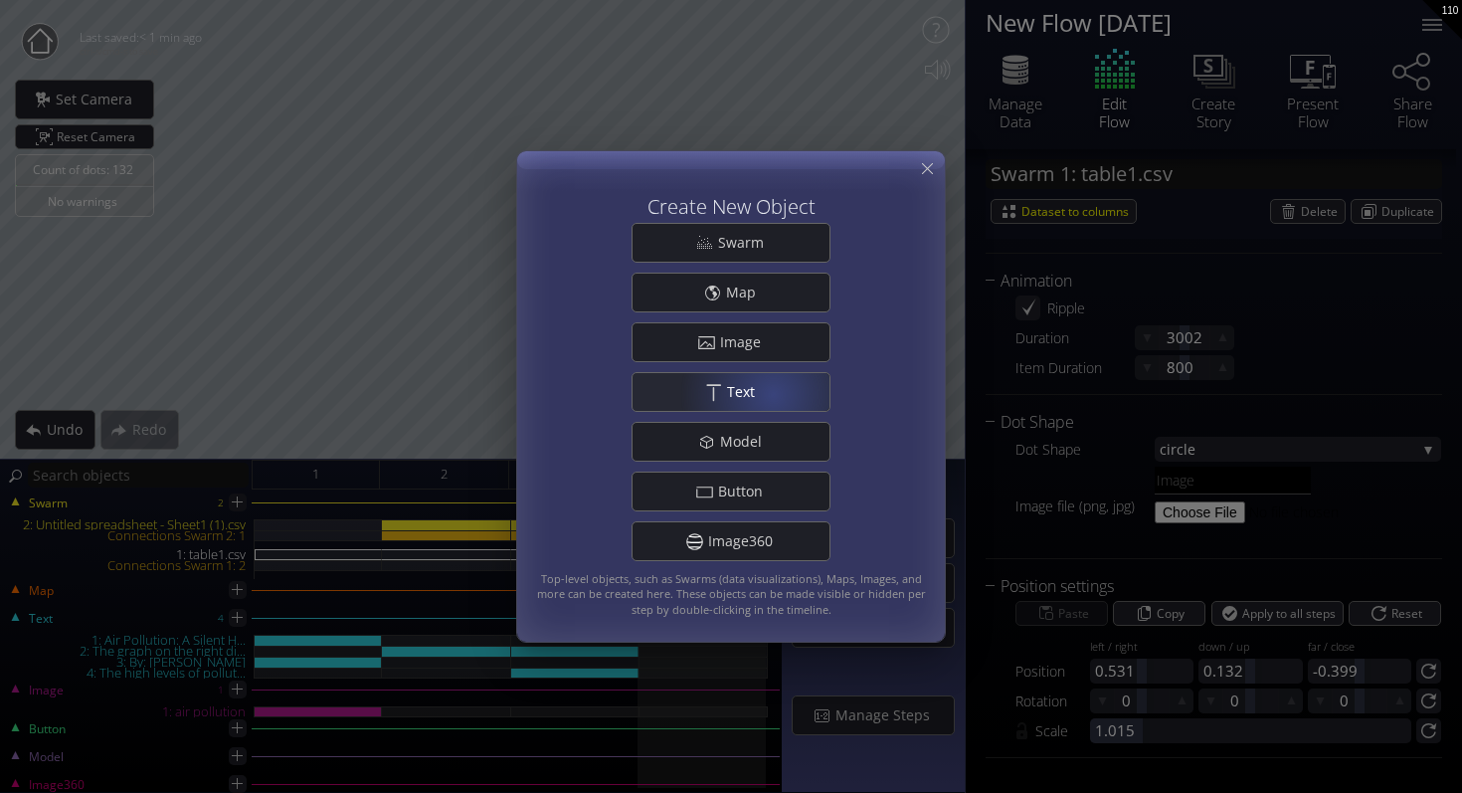
click at [772, 393] on div ".st0{fill:#FFFFFF;} Text" at bounding box center [731, 392] width 197 height 38
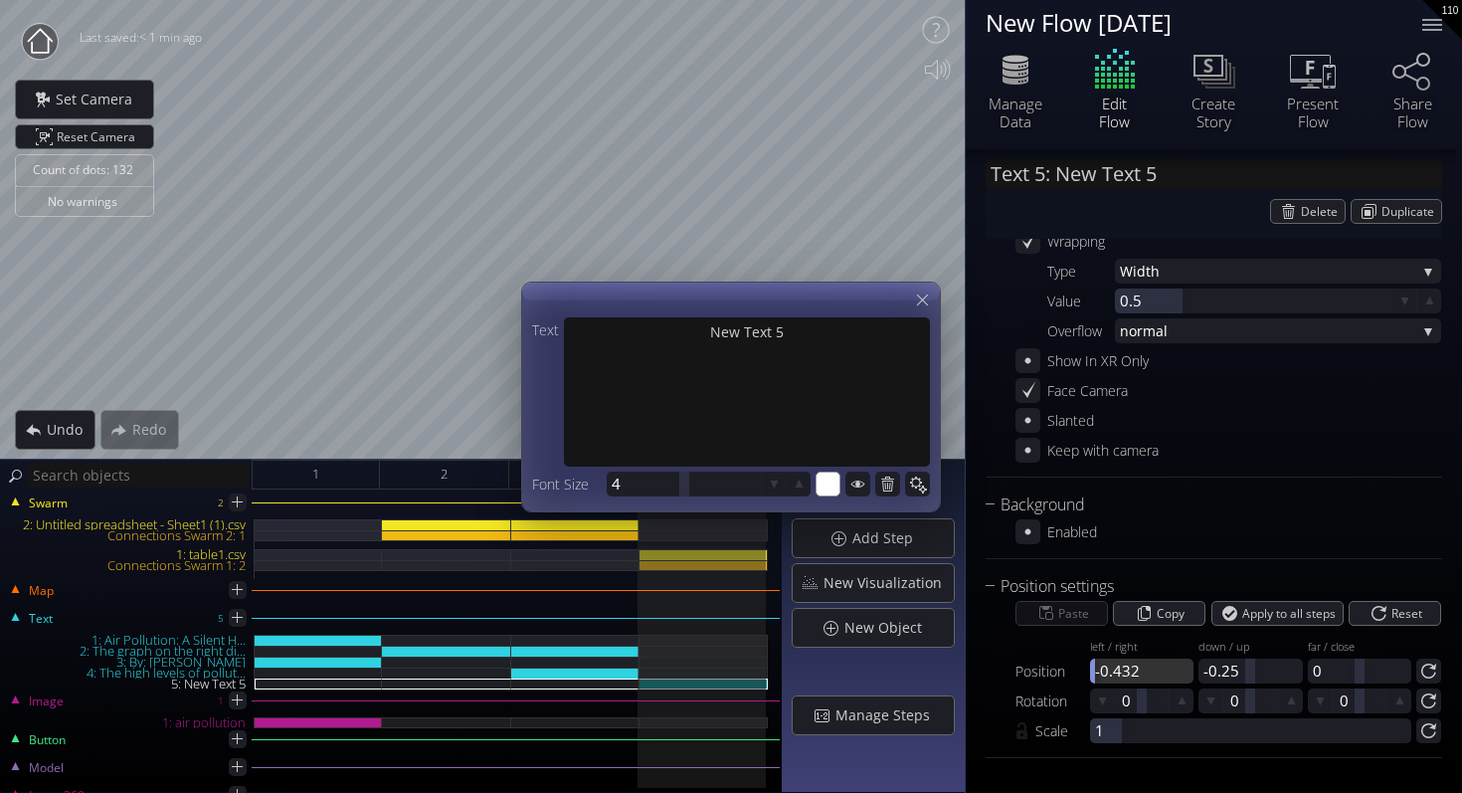
drag, startPoint x: 1139, startPoint y: 668, endPoint x: 1058, endPoint y: 680, distance: 81.6
click at [1058, 680] on div "Position left / right -0.432" at bounding box center [1105, 657] width 178 height 53
drag, startPoint x: 1132, startPoint y: 671, endPoint x: 1189, endPoint y: 670, distance: 56.7
click at [1190, 671] on div at bounding box center [1141, 671] width 103 height 25
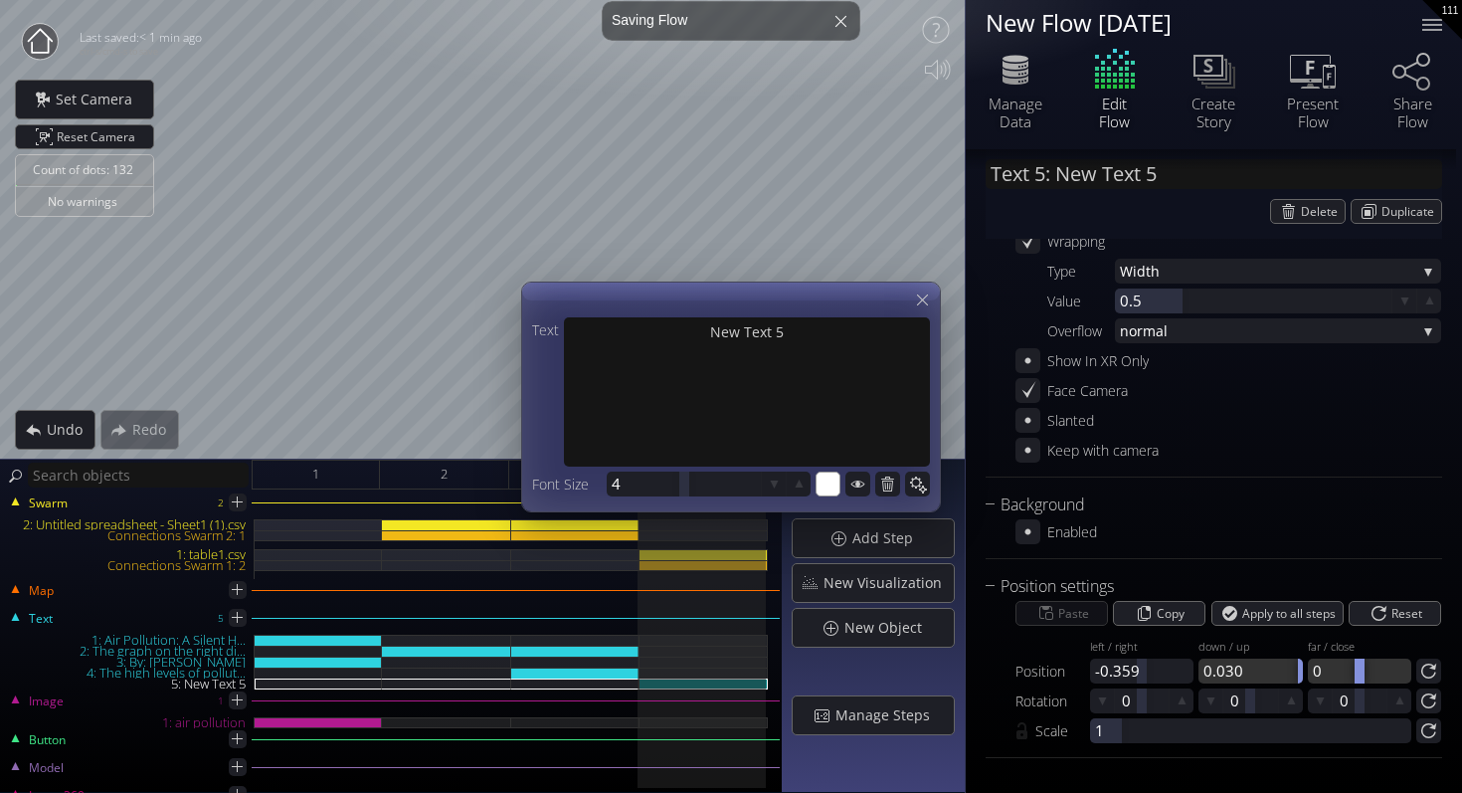
drag, startPoint x: 1248, startPoint y: 674, endPoint x: 1322, endPoint y: 673, distance: 73.6
click at [1323, 674] on div "Position left / right -0.359 down / up 0.030 far / close 0" at bounding box center [1229, 657] width 426 height 53
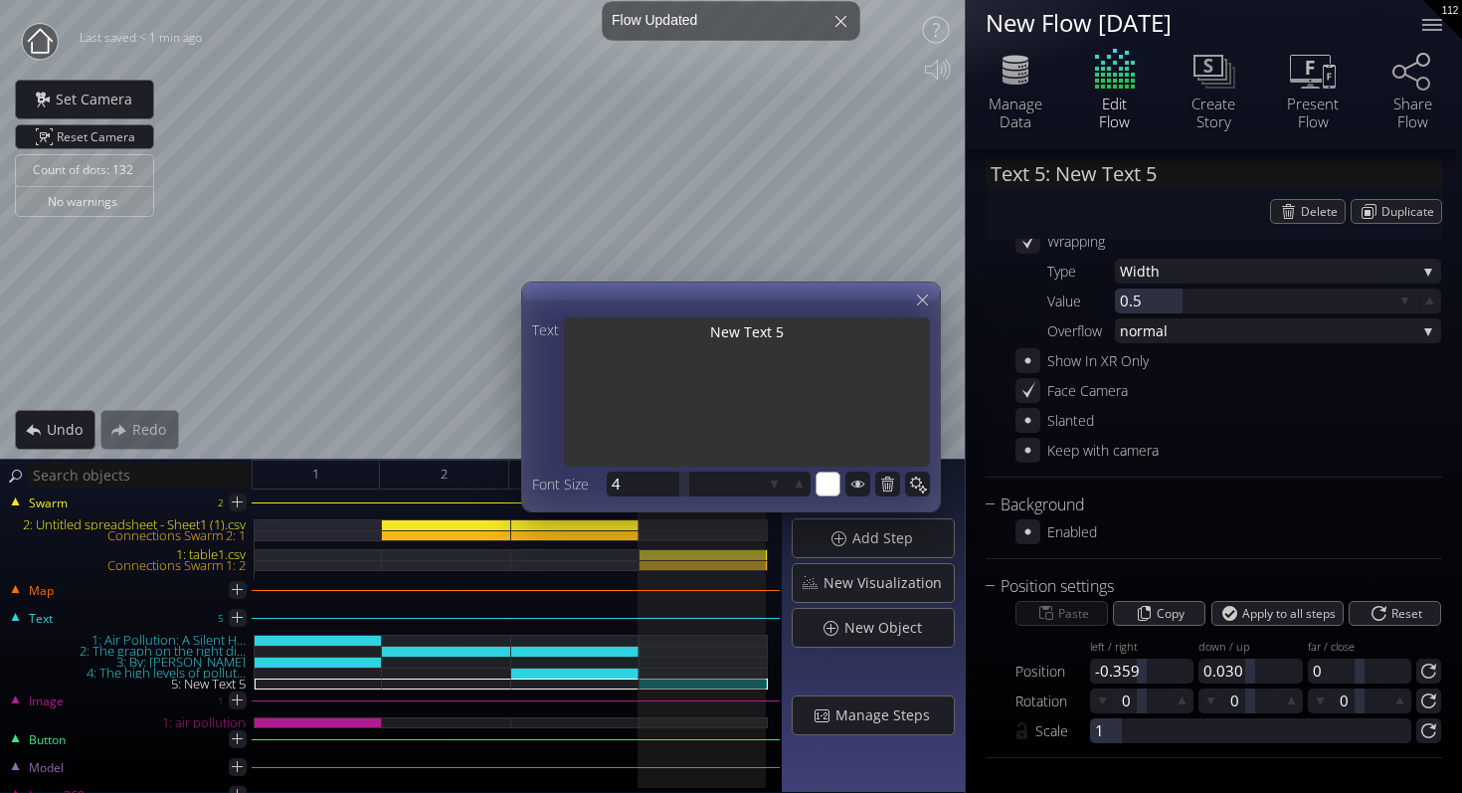
drag, startPoint x: 796, startPoint y: 333, endPoint x: 707, endPoint y: 332, distance: 88.5
click at [707, 332] on textarea "New Text 5" at bounding box center [747, 393] width 366 height 153
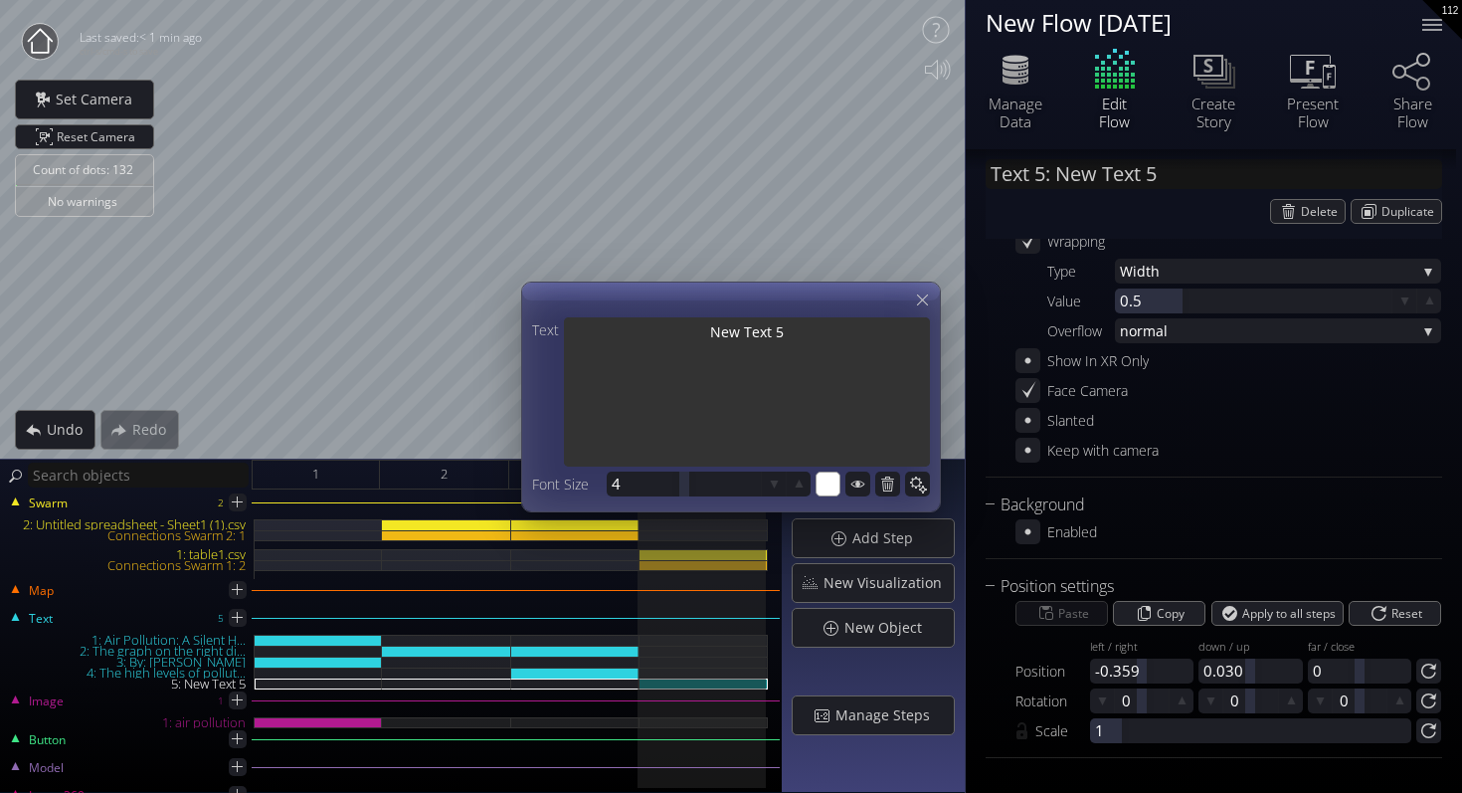
type input "Text 5: T"
type textarea "T"
type input "Text 5: Th"
type textarea "Th"
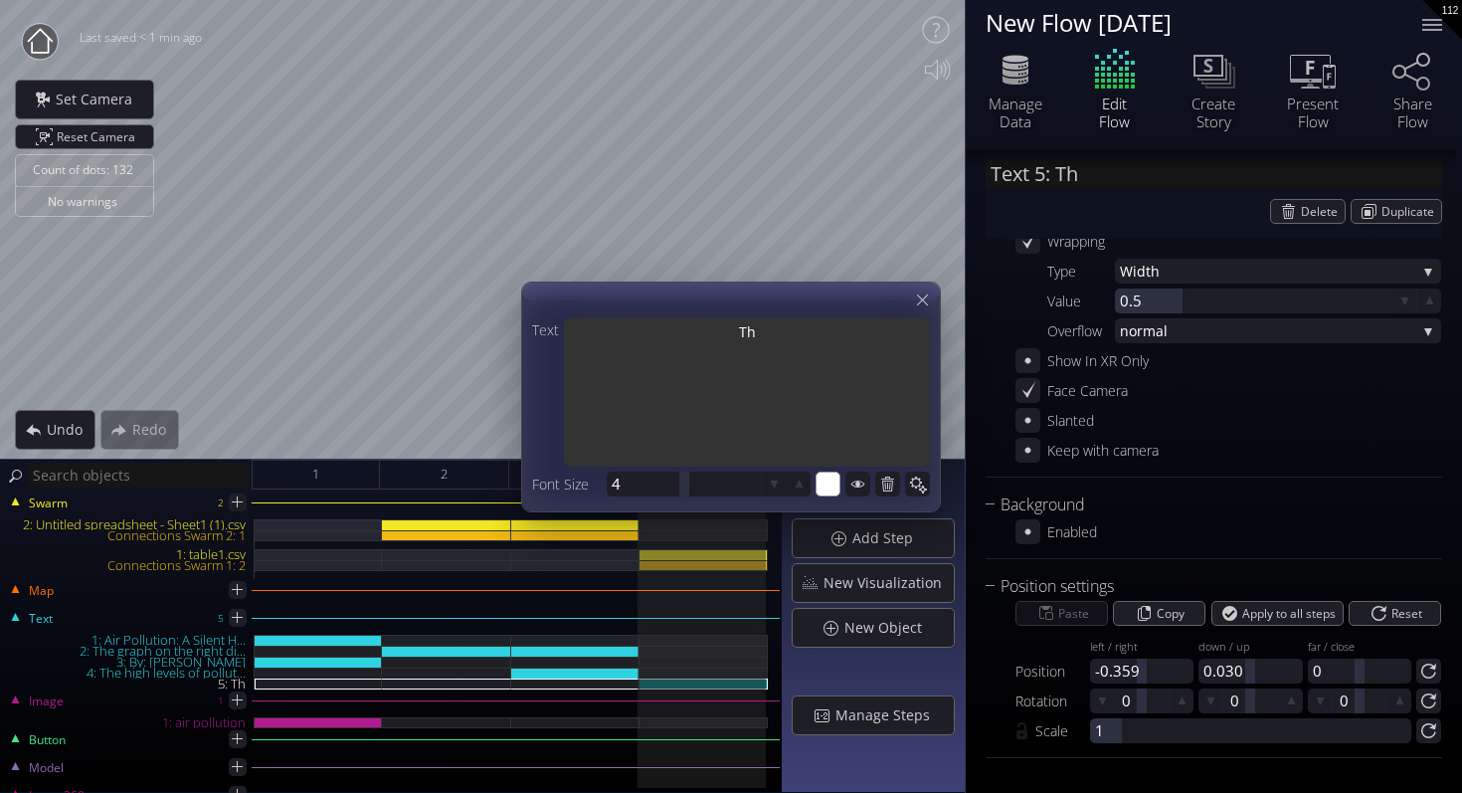
type textarea "Th"
